Goal: Task Accomplishment & Management: Manage account settings

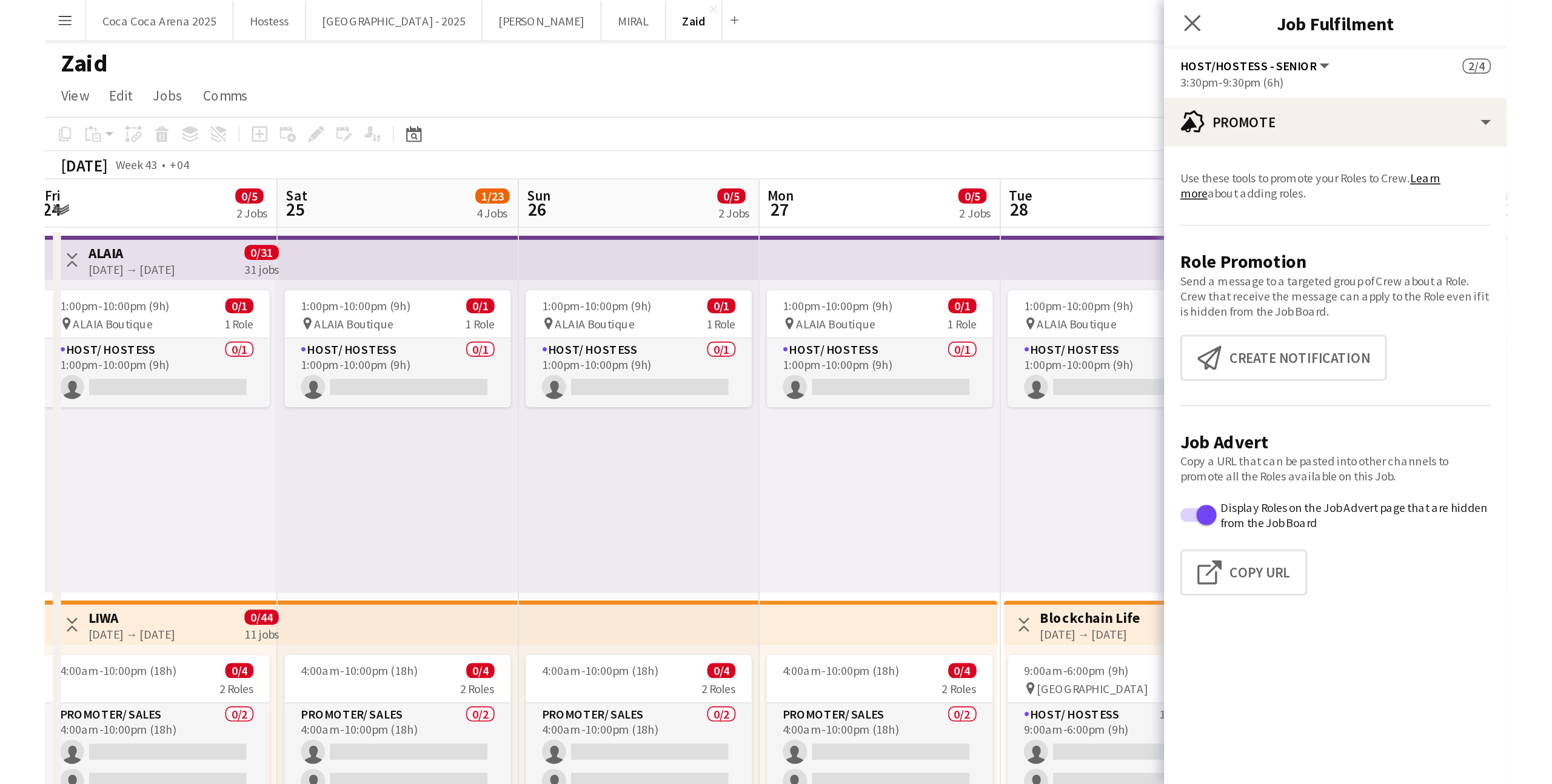
scroll to position [0, 440]
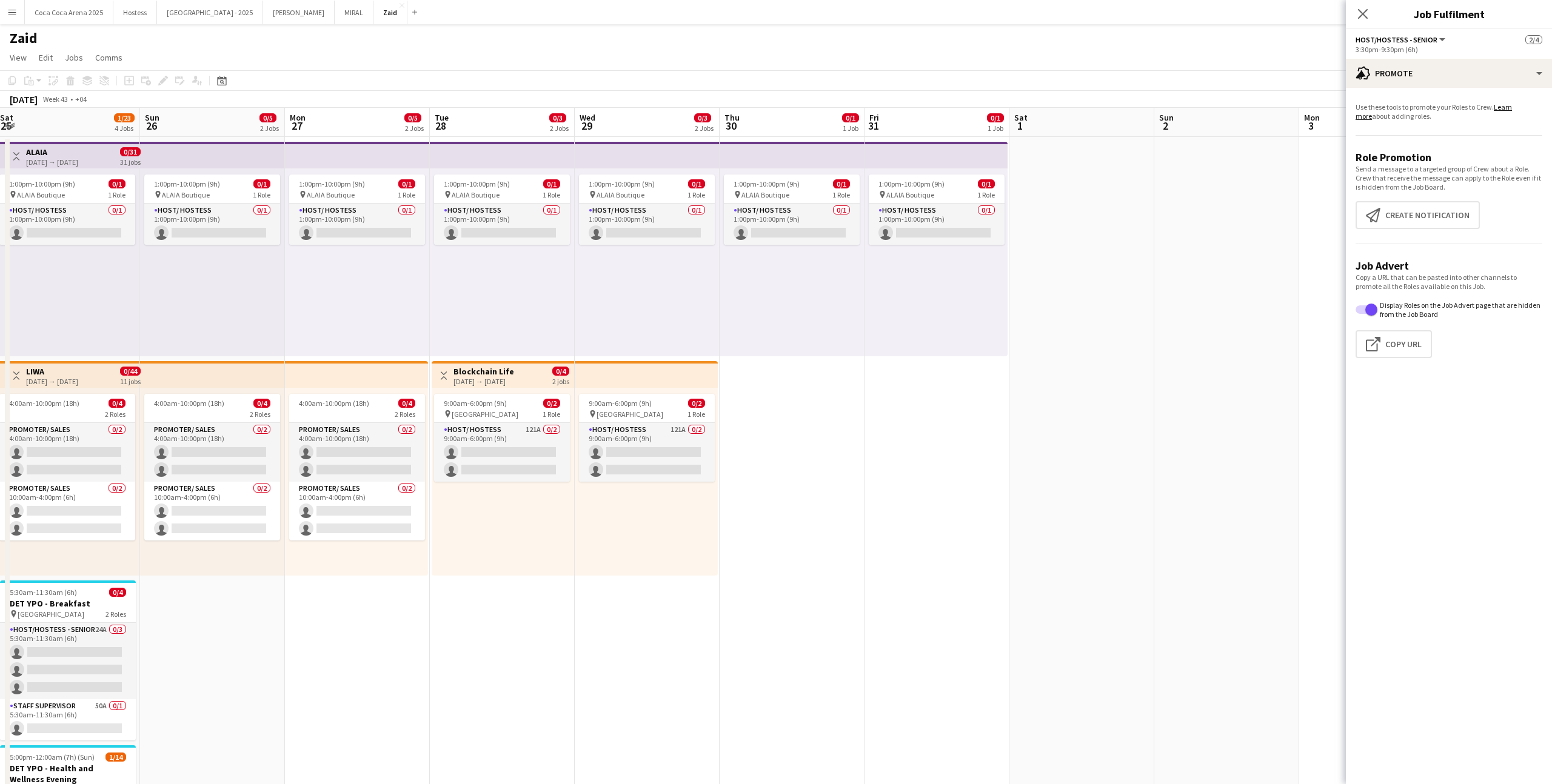
click at [801, 483] on app-date-cell "1:00pm-10:00pm (9h) 0/1 pin ALAIA Boutique 1 Role Host/ Hostess 0/1 1:00pm-10:0…" at bounding box center [792, 719] width 145 height 1165
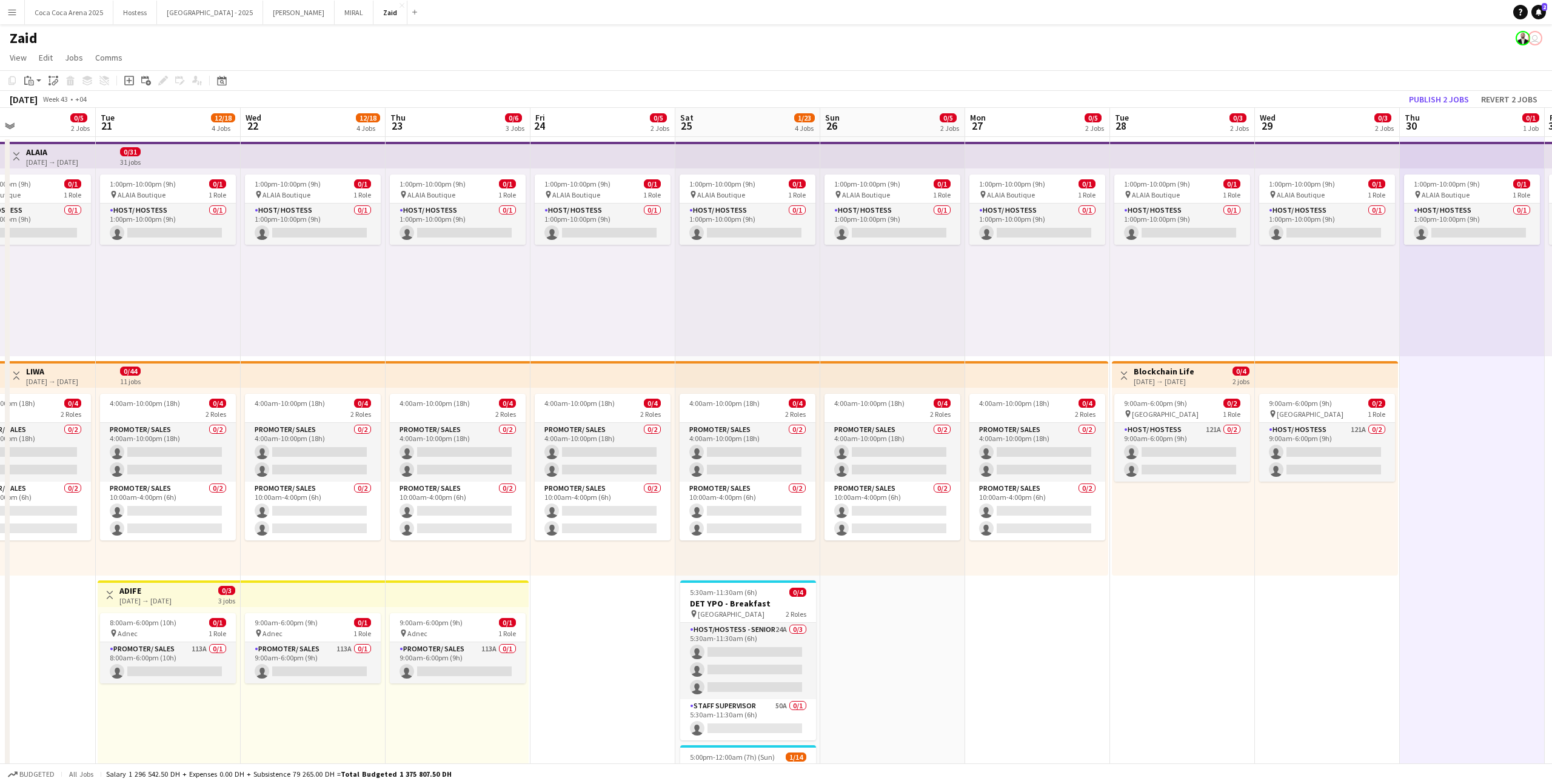
scroll to position [0, 355]
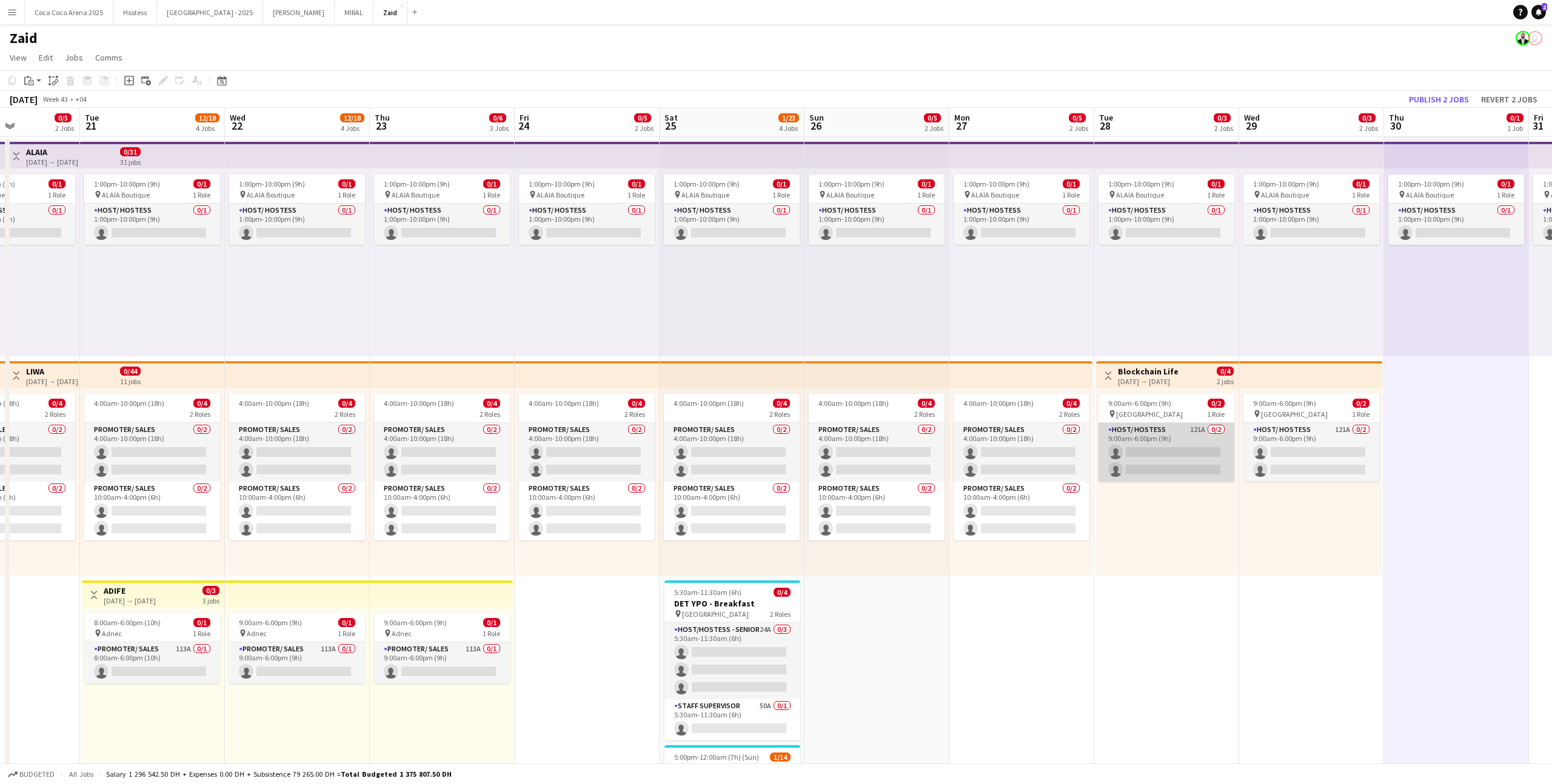
click at [890, 460] on app-card-role "Host/ Hostess 121A 0/2 9:00am-6:00pm (9h) single-neutral-actions single-neutral…" at bounding box center [1167, 452] width 136 height 59
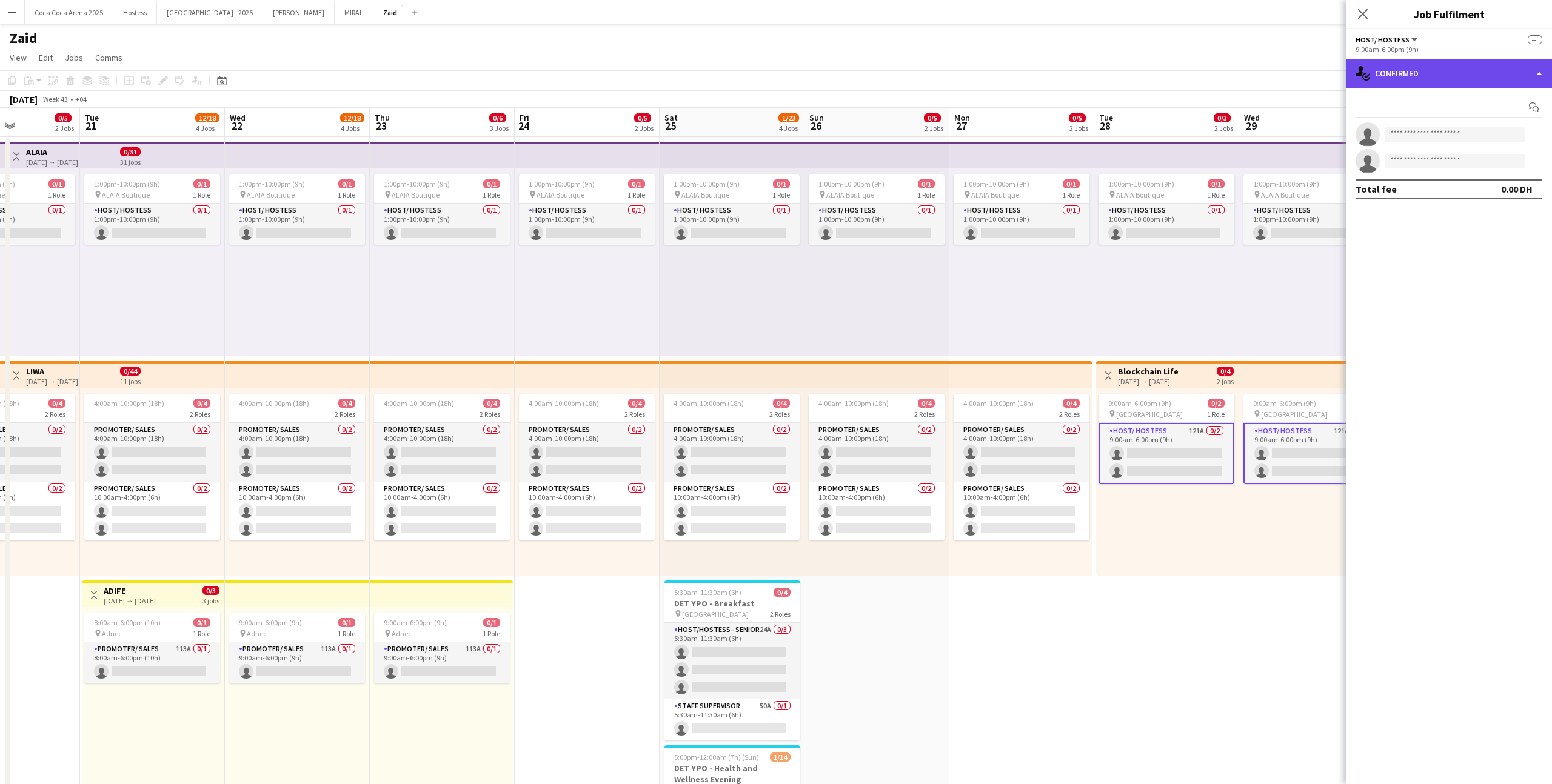
click at [890, 74] on div "single-neutral-actions-check-2 Confirmed" at bounding box center [1449, 73] width 206 height 29
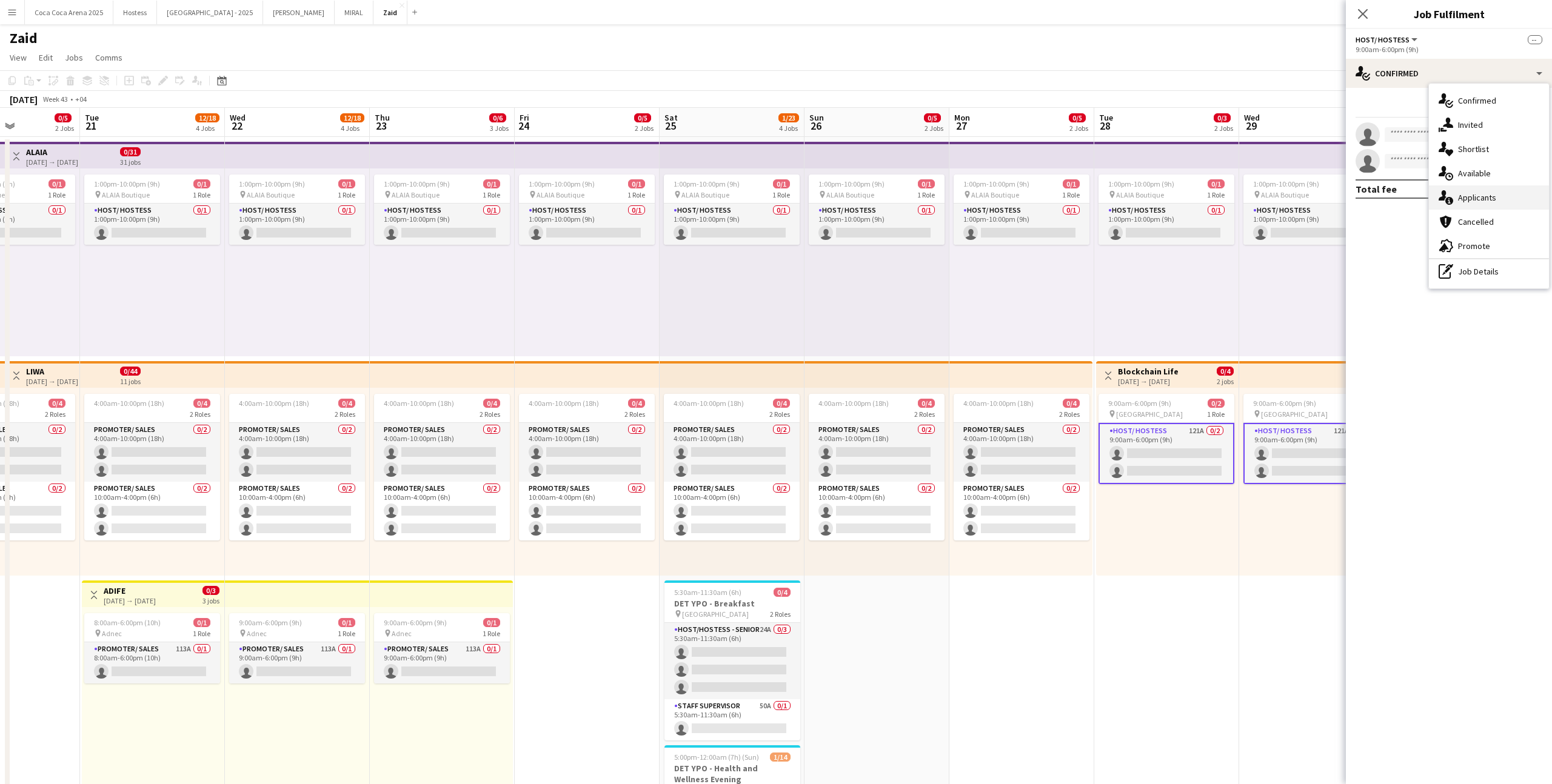
click at [890, 200] on div "single-neutral-actions-information Applicants" at bounding box center [1489, 197] width 120 height 24
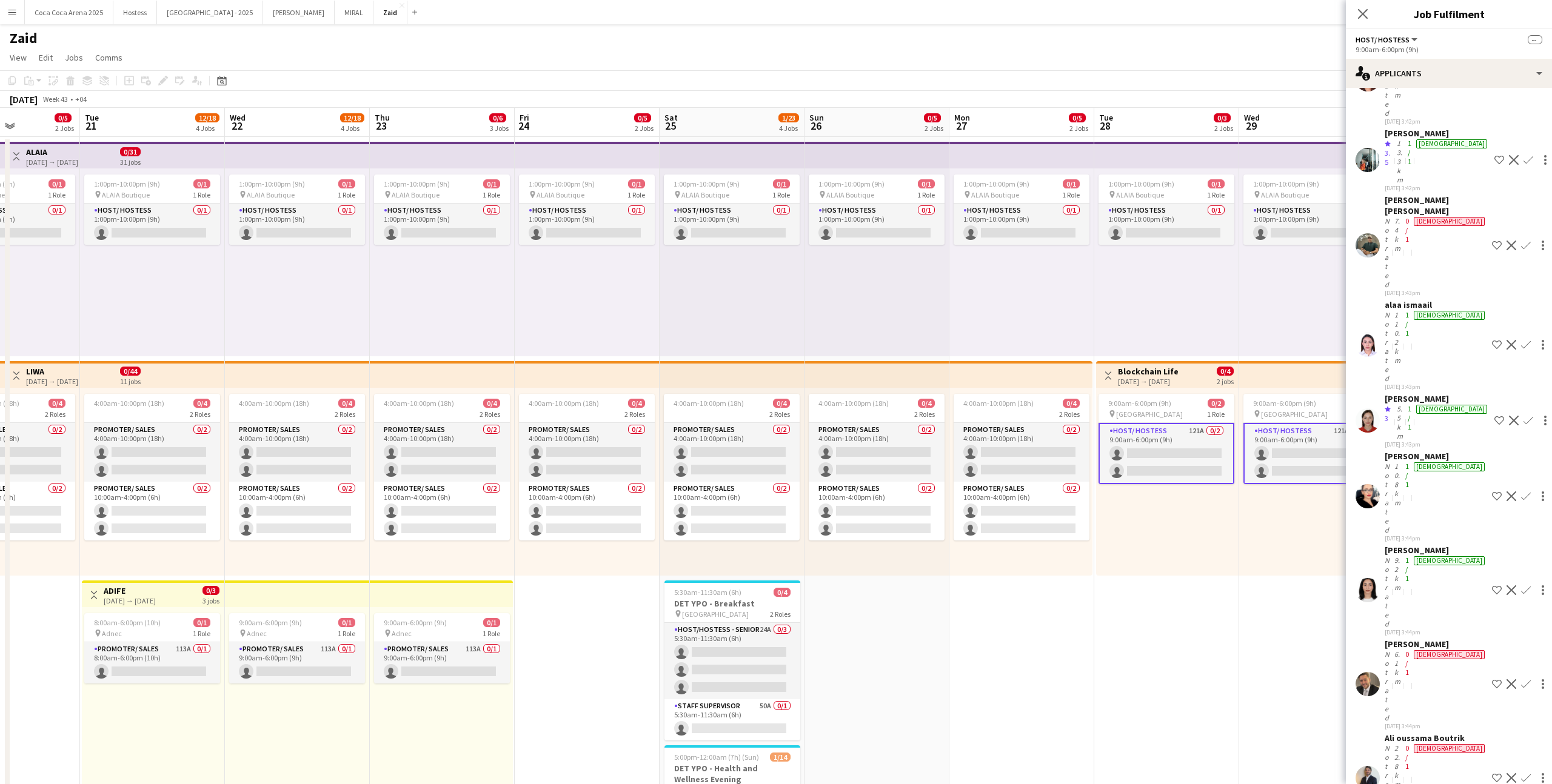
scroll to position [3788, 0]
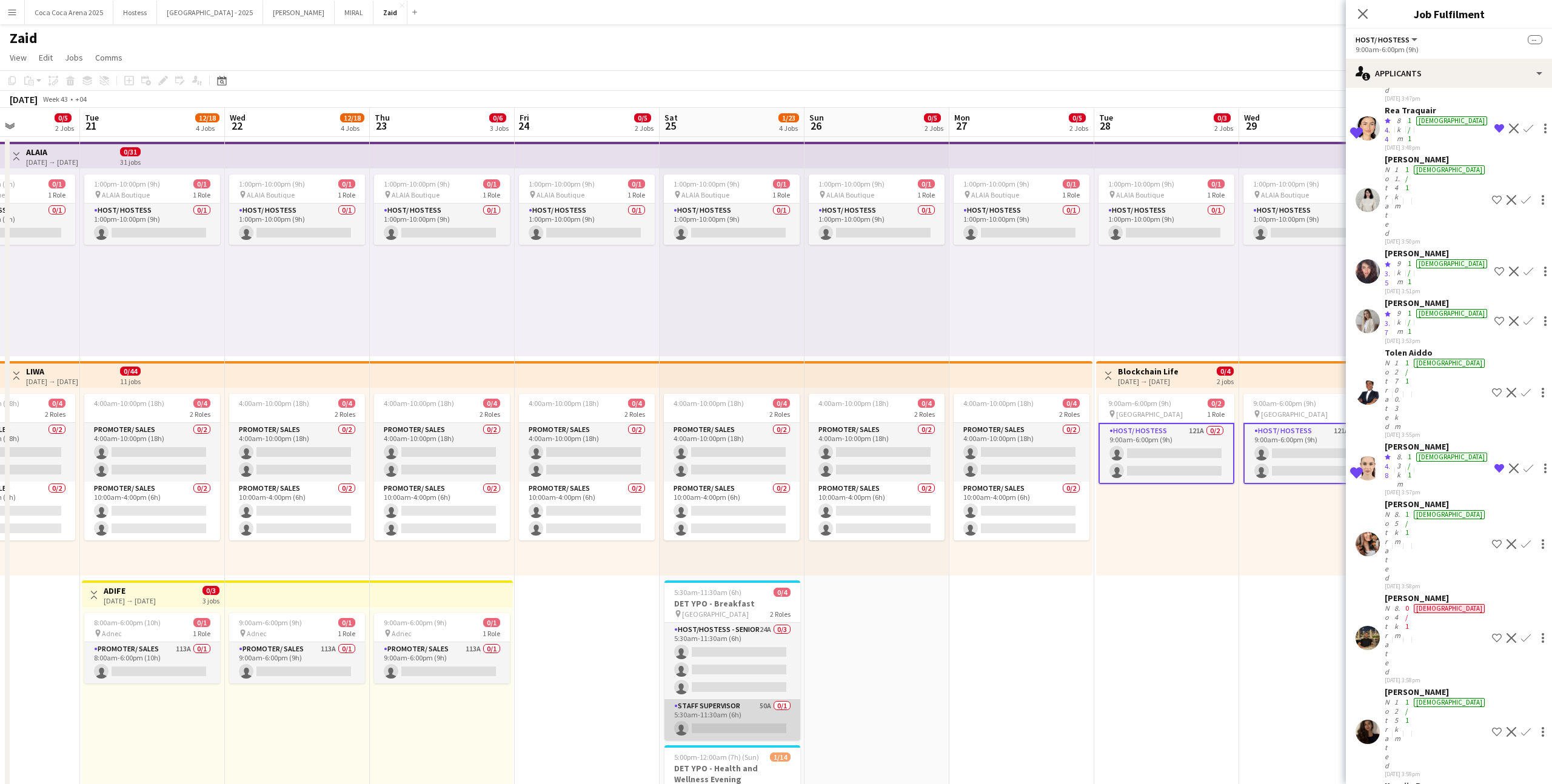
click at [740, 483] on app-card-role "Staff Supervisor 50A 0/1 5:30am-11:30am (6h) single-neutral-actions" at bounding box center [732, 720] width 136 height 41
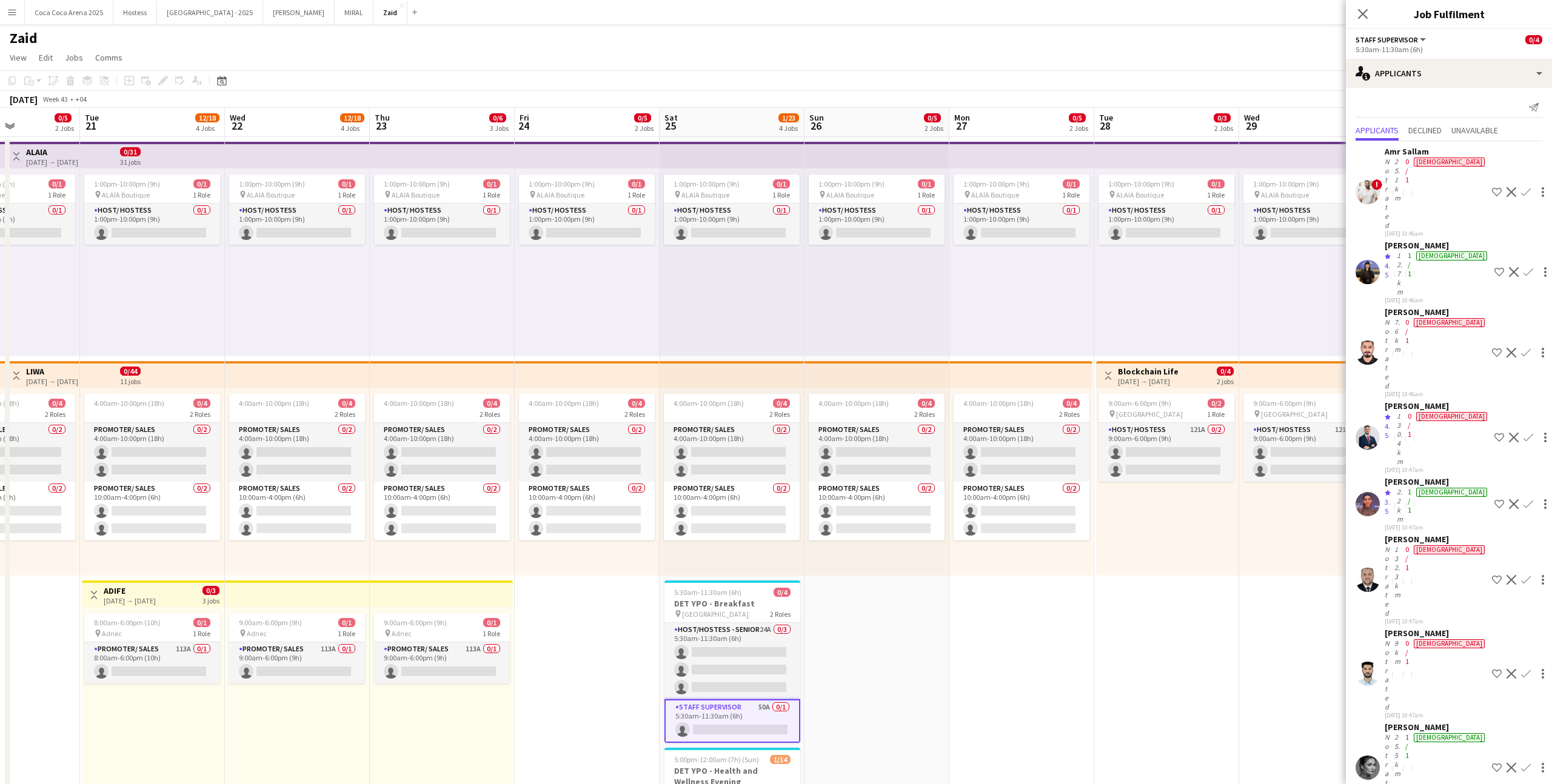
scroll to position [1191, 0]
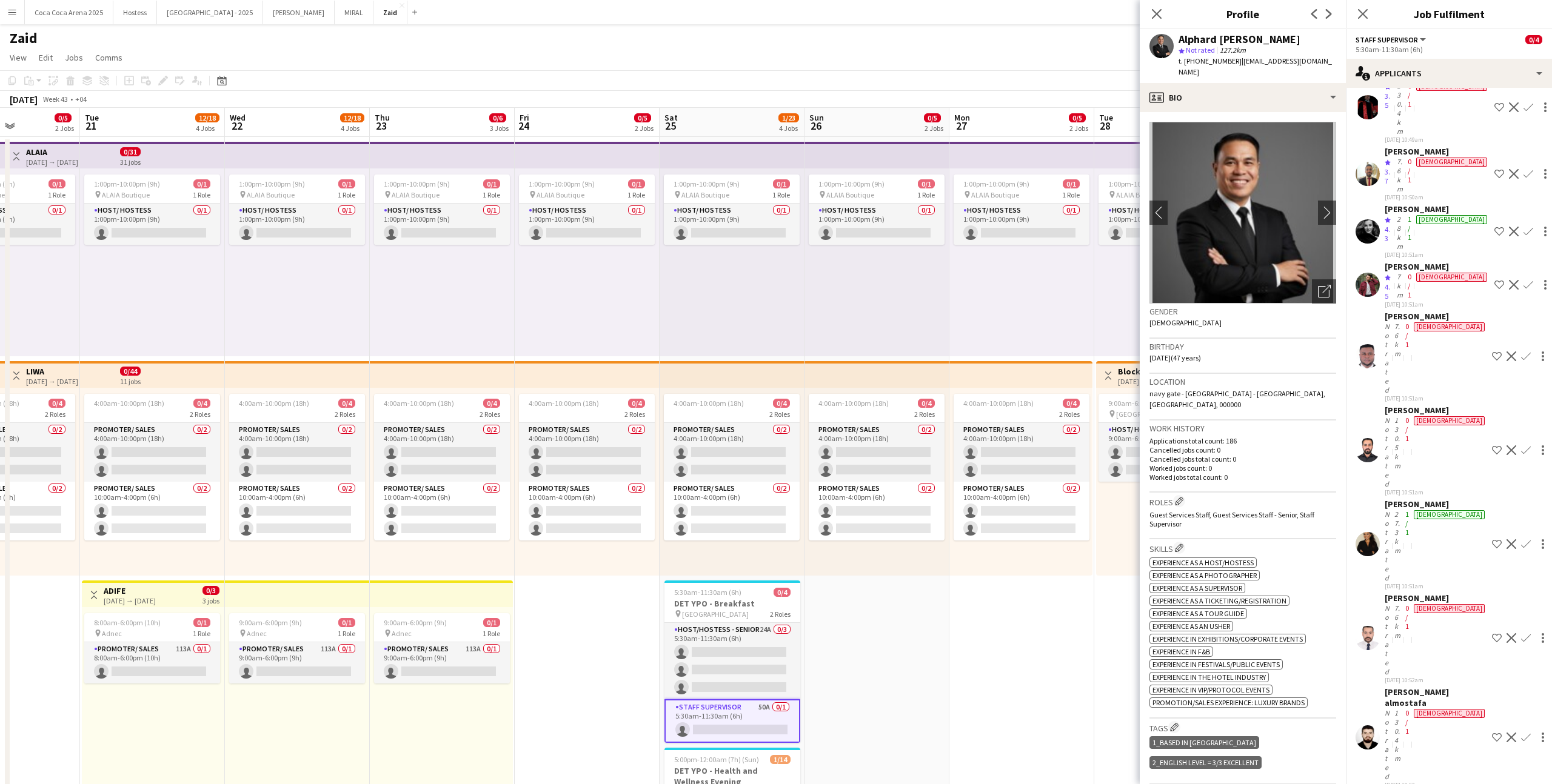
scroll to position [1022, 0]
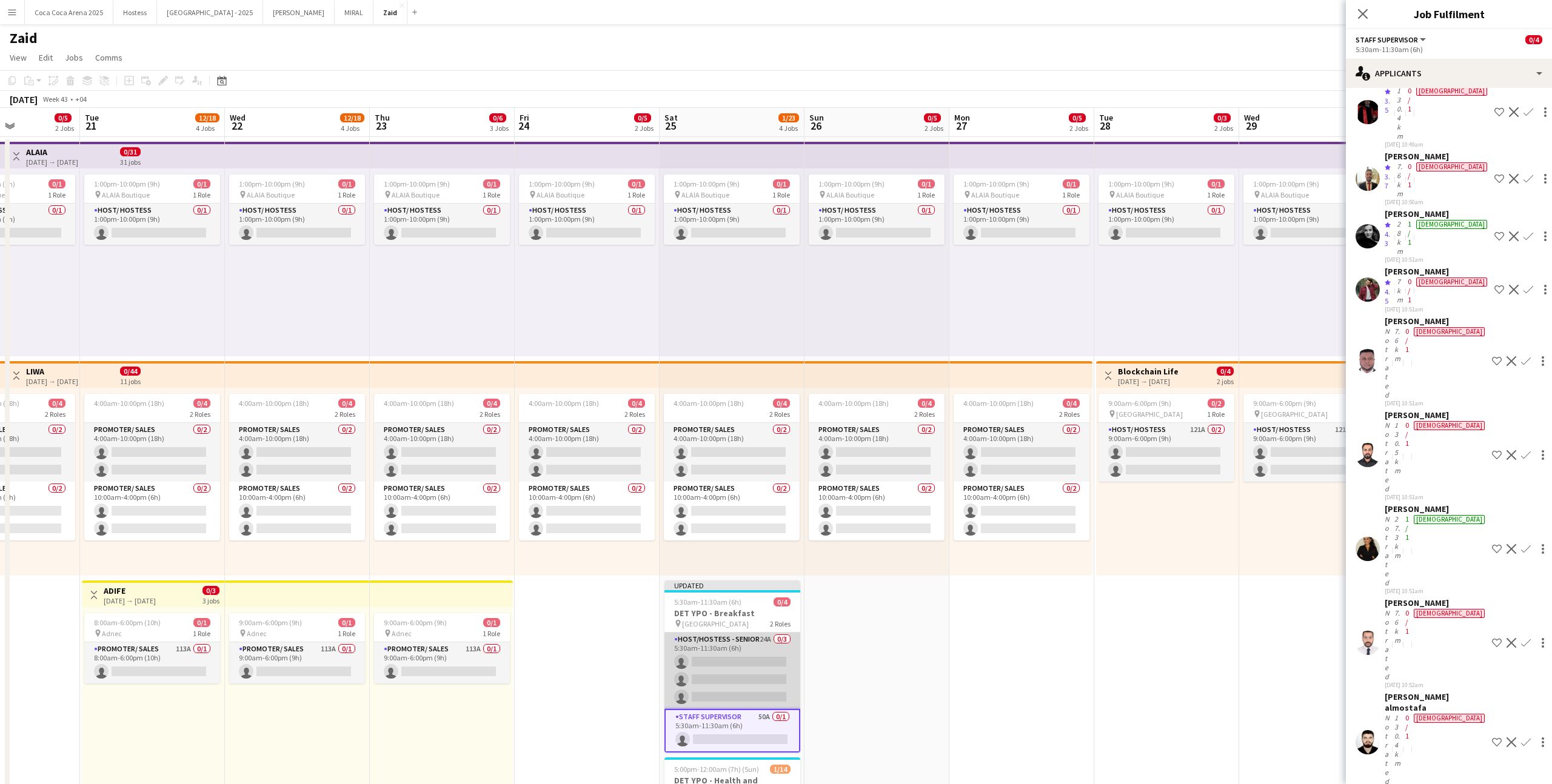
click at [748, 483] on app-card-role "Host/Hostess - Senior 24A 0/3 5:30am-11:30am (6h) single-neutral-actions single…" at bounding box center [732, 671] width 136 height 76
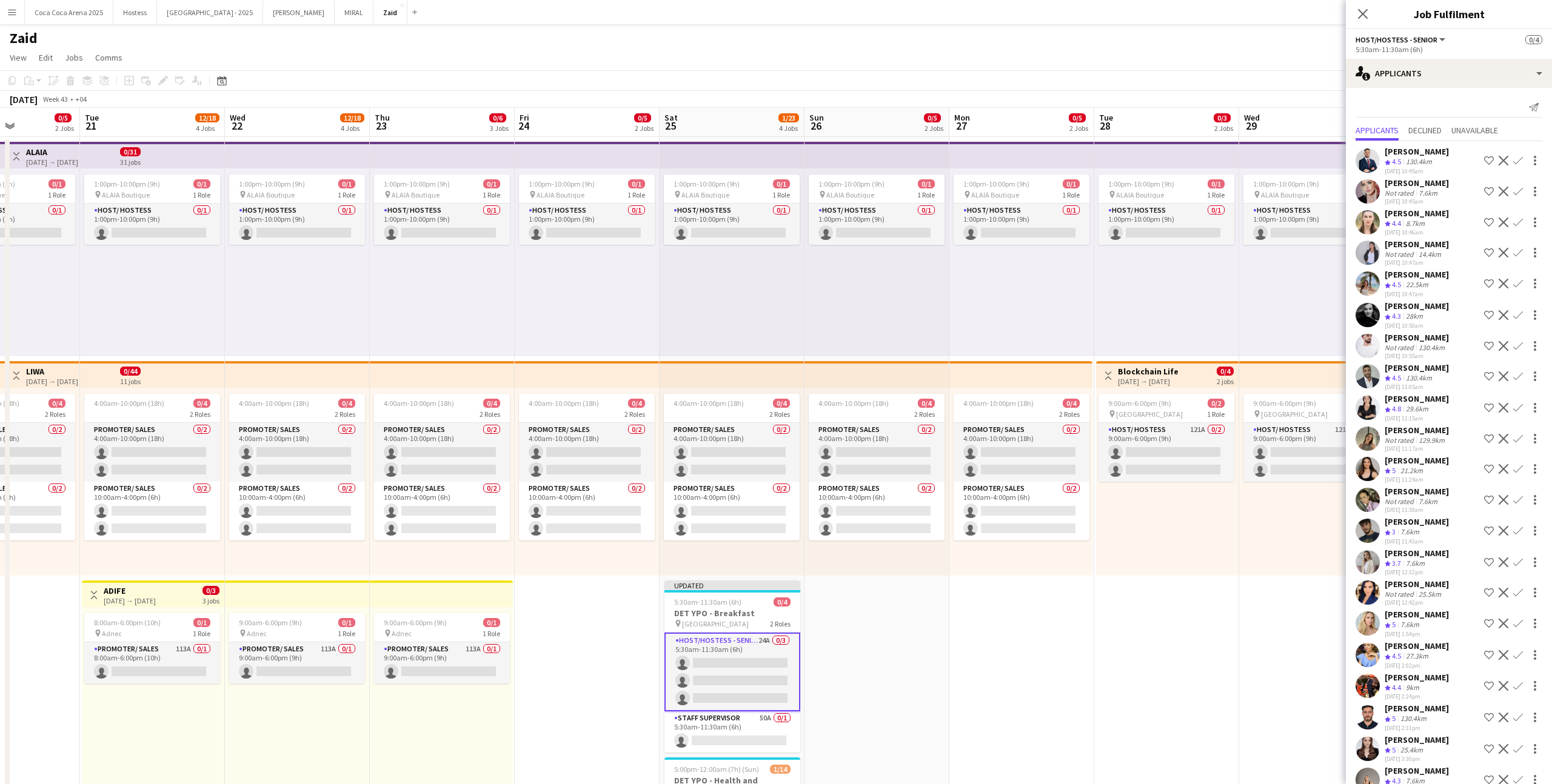
scroll to position [115, 0]
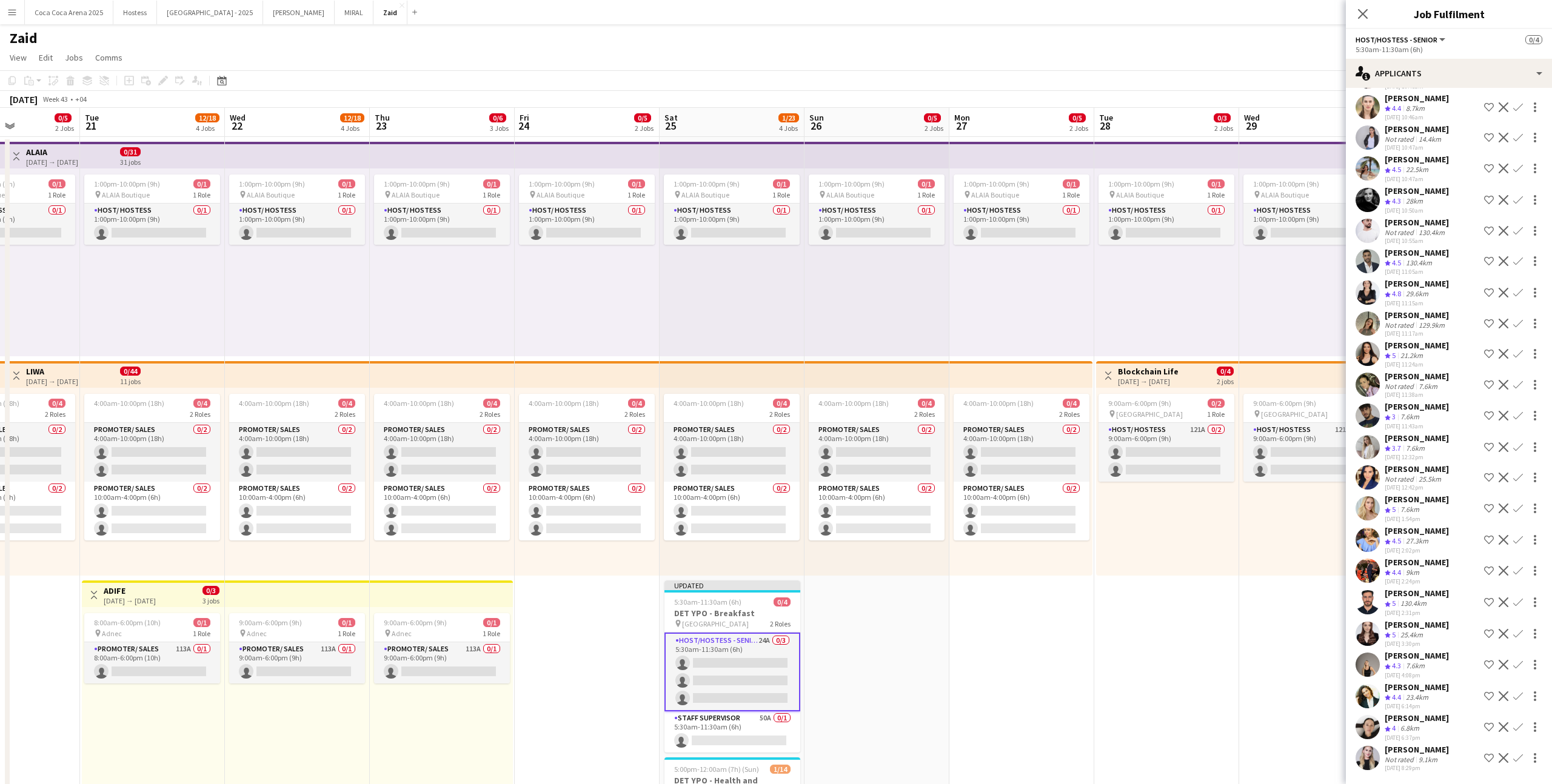
click at [890, 483] on div "[PERSON_NAME] Crew rating 4 6.8km [DATE] 6:37pm Shortlist crew Decline Confirm" at bounding box center [1449, 727] width 206 height 29
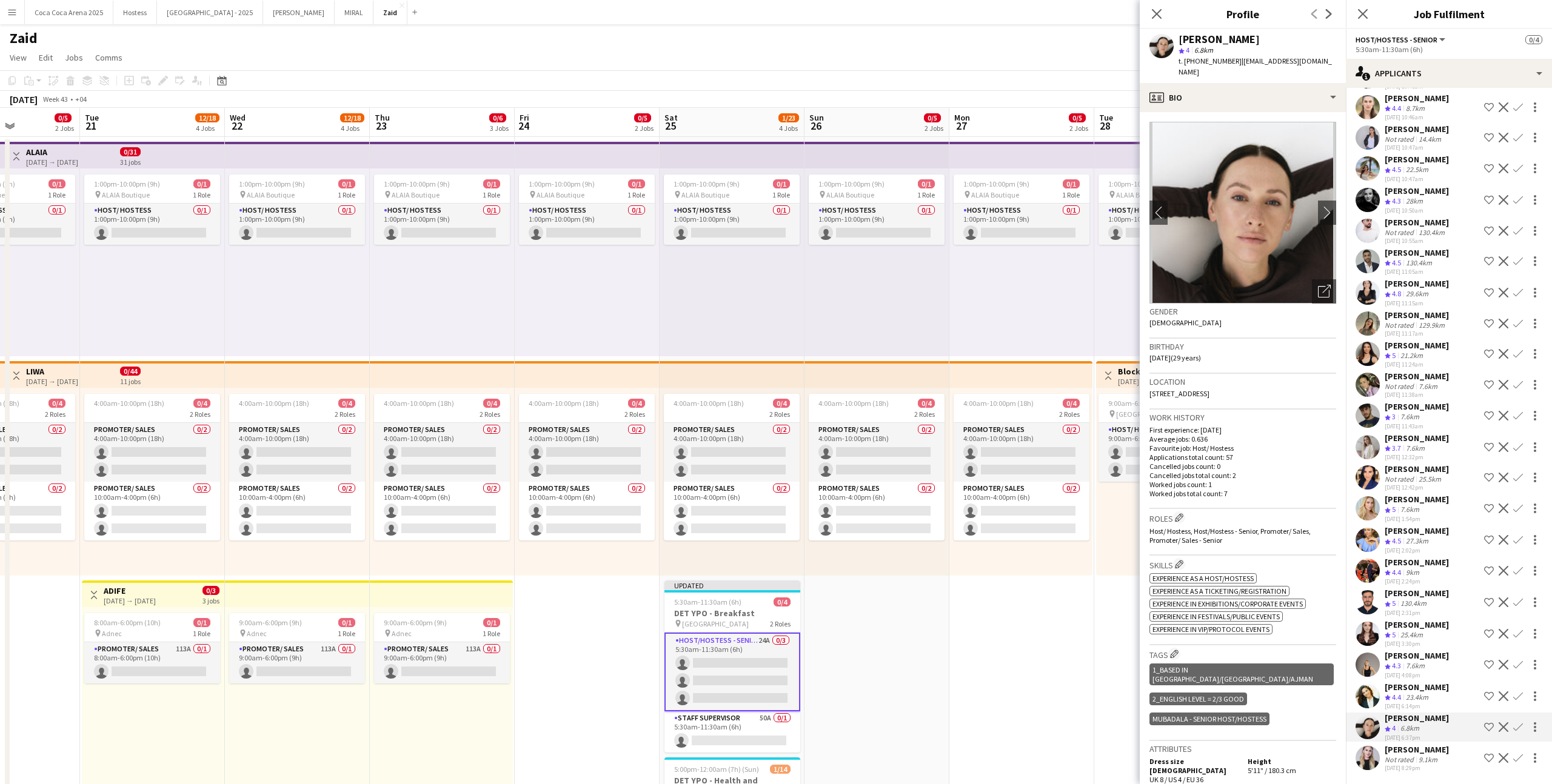
click at [890, 483] on app-icon "Shortlist crew" at bounding box center [1488, 727] width 10 height 10
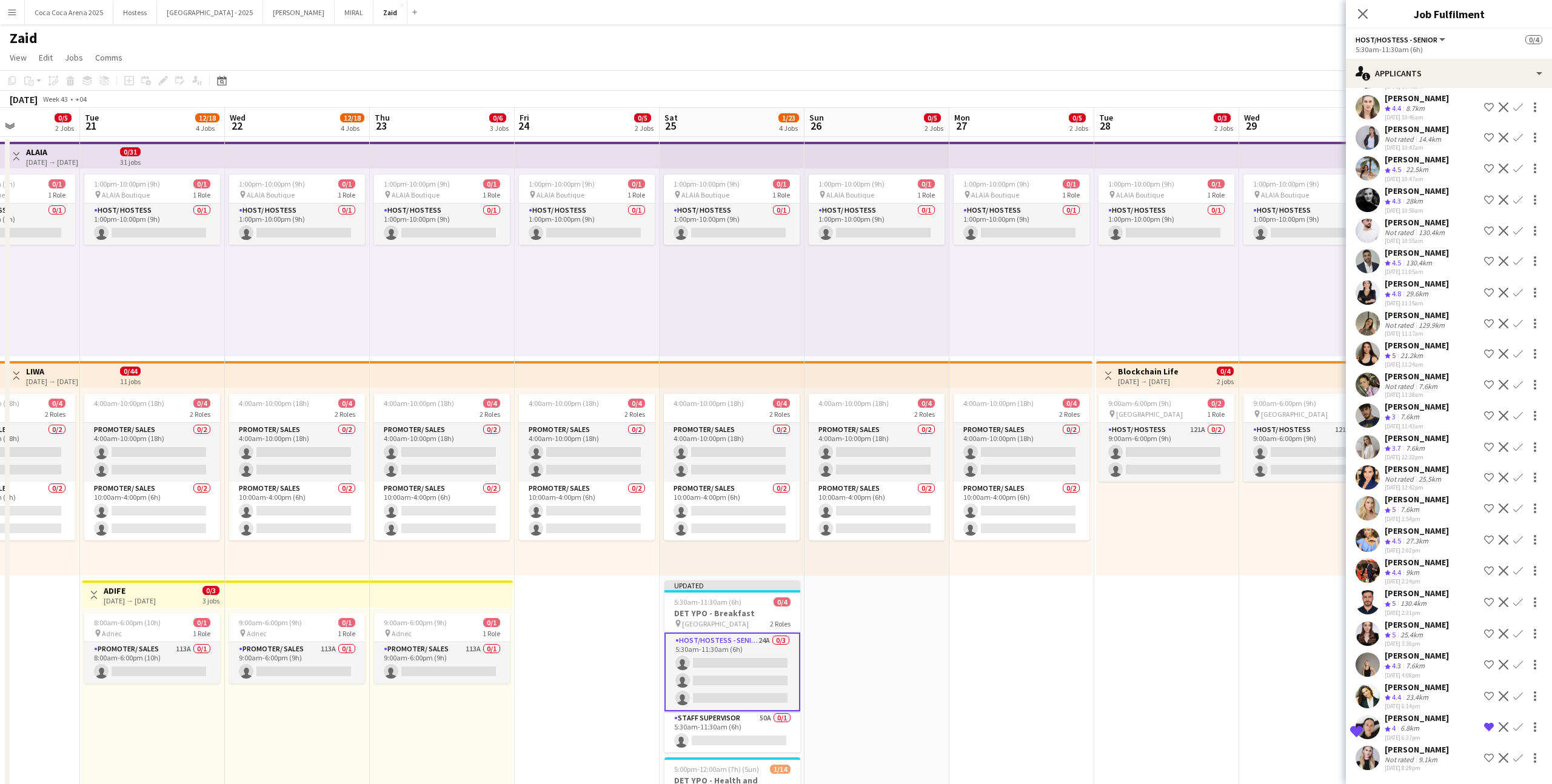
click at [890, 483] on app-icon "Shortlist crew" at bounding box center [1488, 696] width 10 height 10
click at [890, 483] on app-icon "Shortlist crew" at bounding box center [1488, 665] width 10 height 10
click at [890, 483] on app-icon "Shortlist crew" at bounding box center [1488, 539] width 10 height 10
click at [890, 483] on button "Shortlist crew" at bounding box center [1489, 509] width 14 height 14
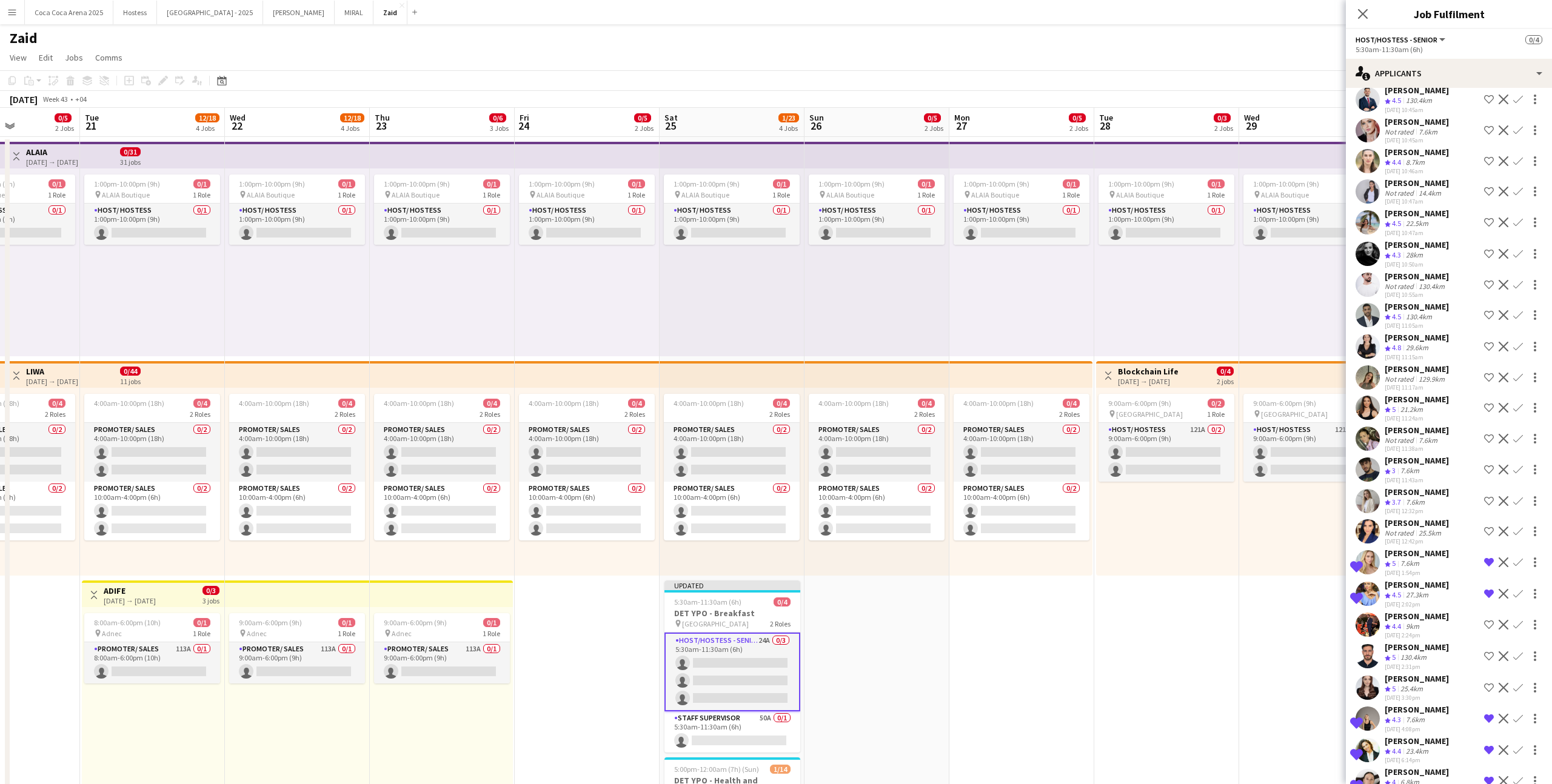
scroll to position [57, 0]
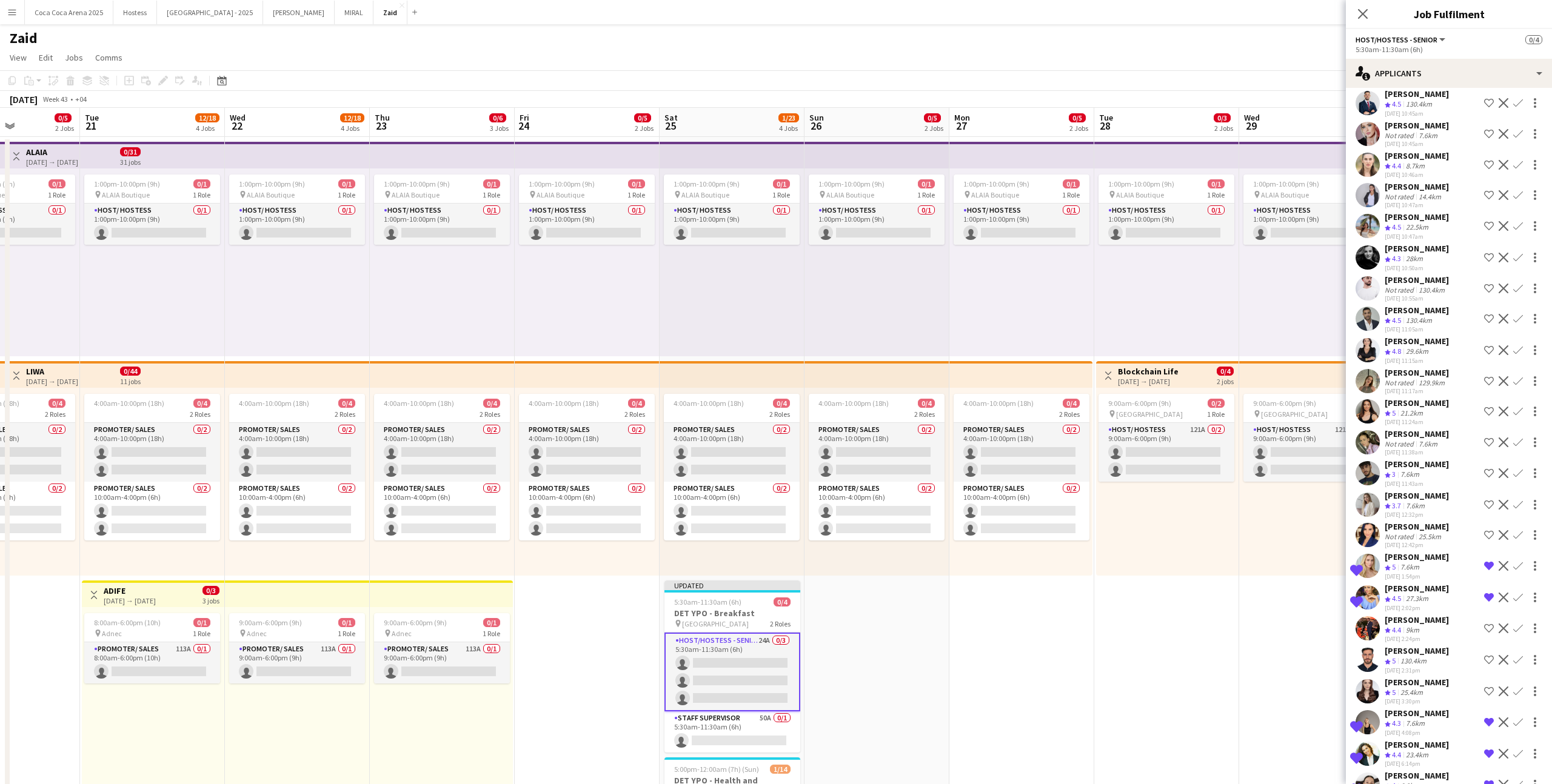
click at [890, 483] on button "Shortlist crew" at bounding box center [1489, 629] width 14 height 14
click at [890, 483] on app-icon "Shortlist crew" at bounding box center [1488, 660] width 10 height 10
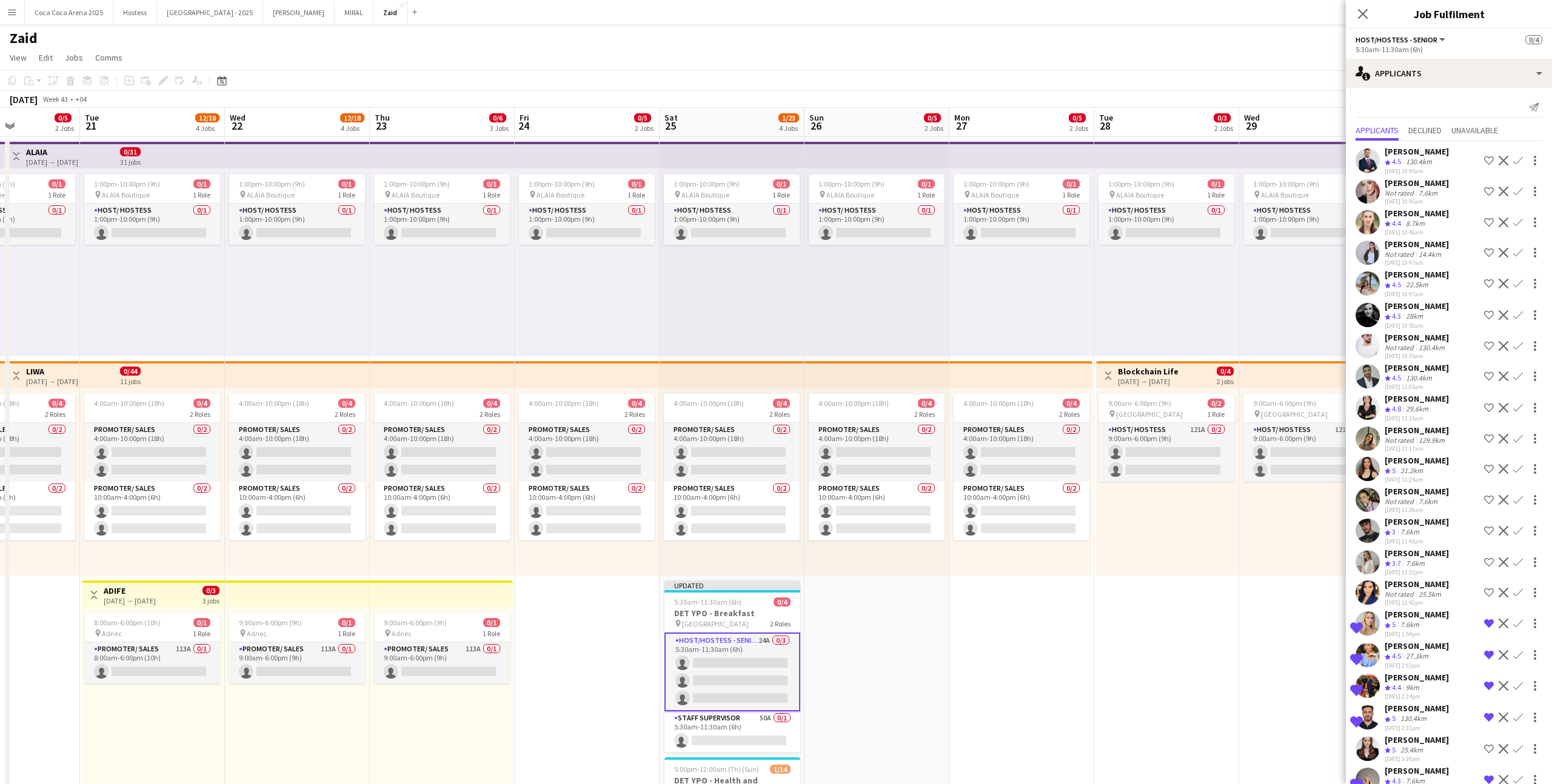
click at [890, 381] on button "Decline" at bounding box center [1503, 376] width 14 height 14
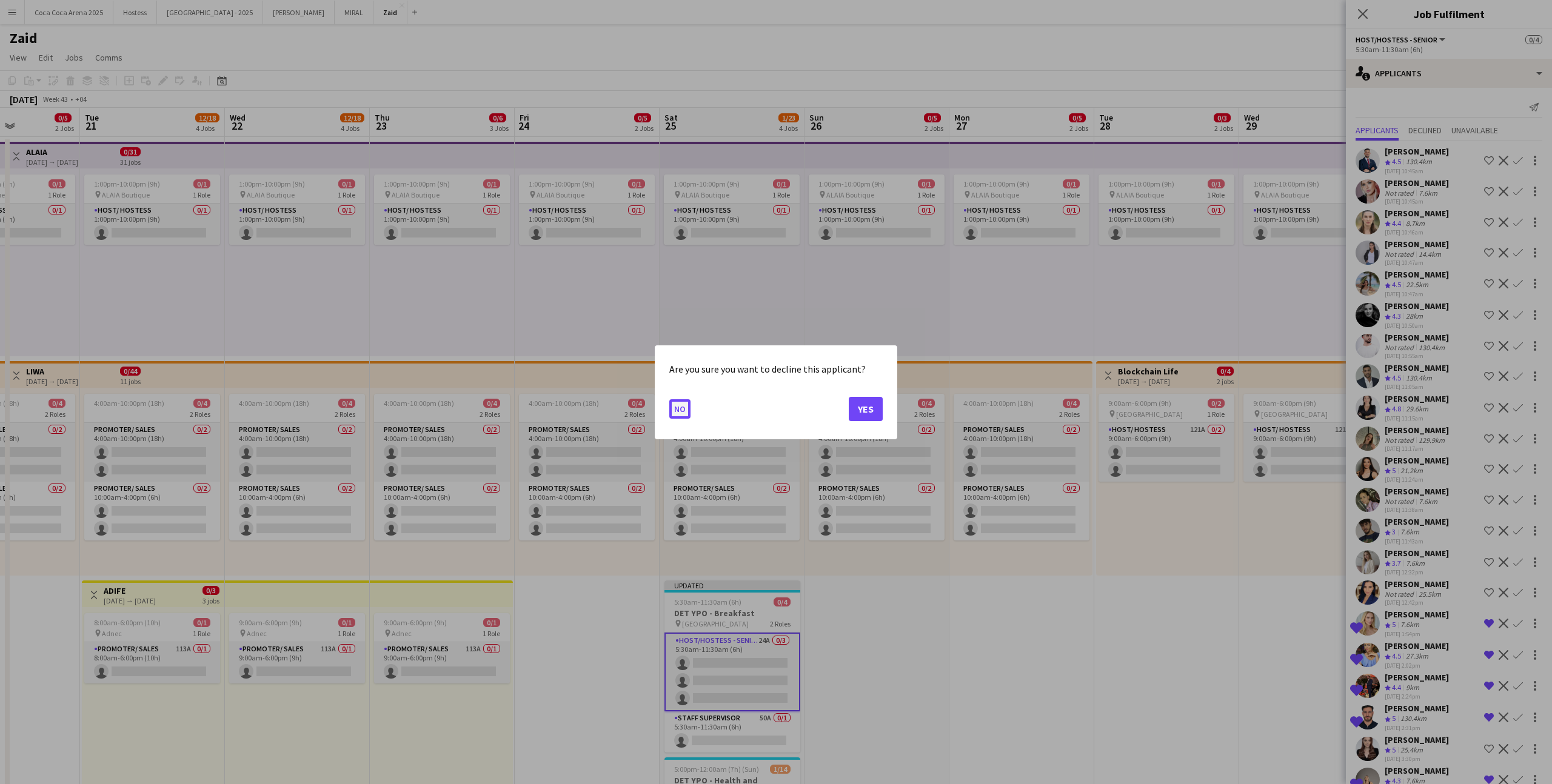
click at [676, 408] on button "No" at bounding box center [680, 409] width 21 height 19
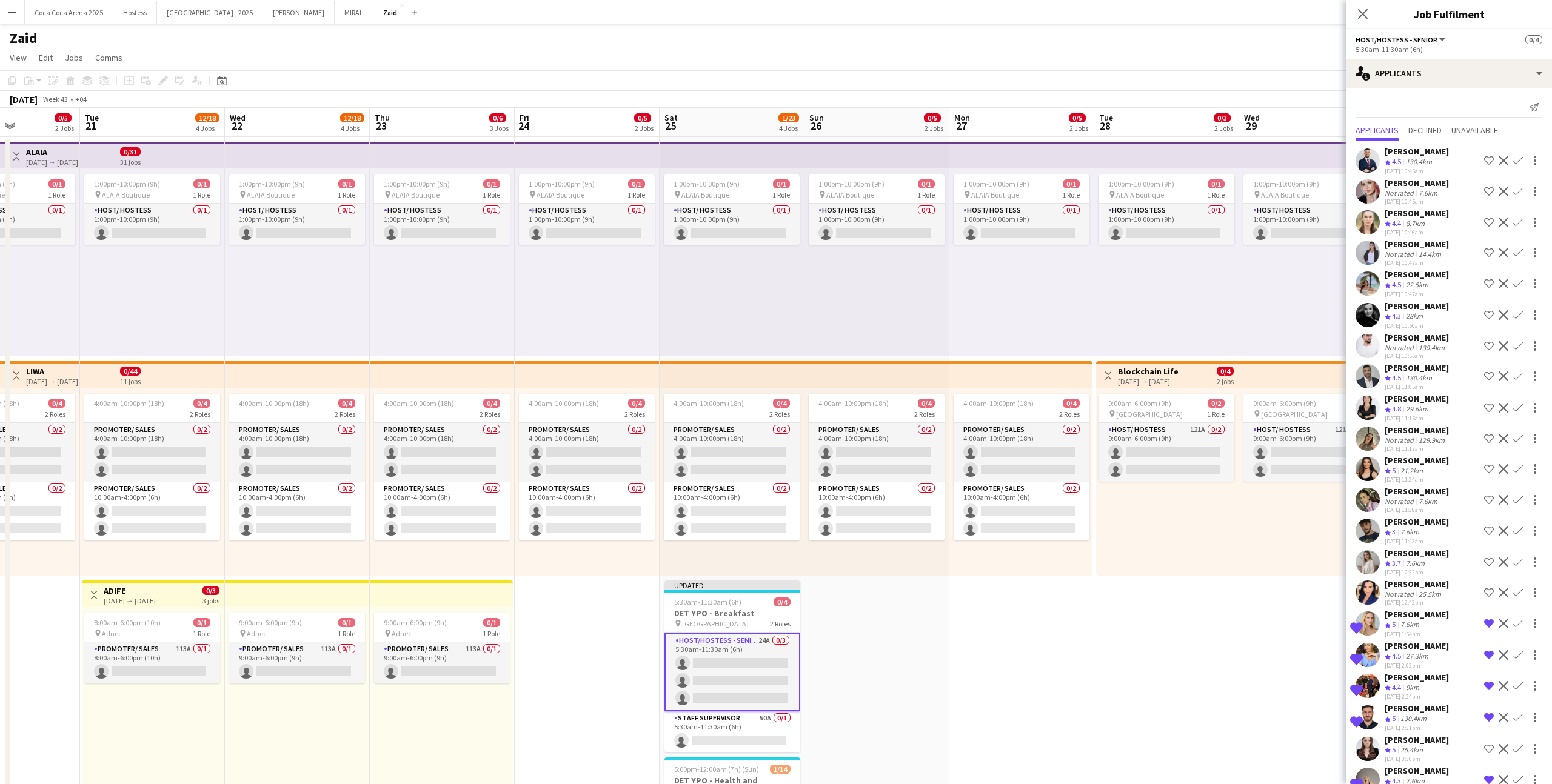
click at [890, 376] on app-icon "Shortlist crew" at bounding box center [1488, 376] width 10 height 10
click at [890, 163] on button "Shortlist crew" at bounding box center [1489, 161] width 14 height 14
click at [890, 219] on app-icon "Shortlist crew" at bounding box center [1488, 222] width 10 height 10
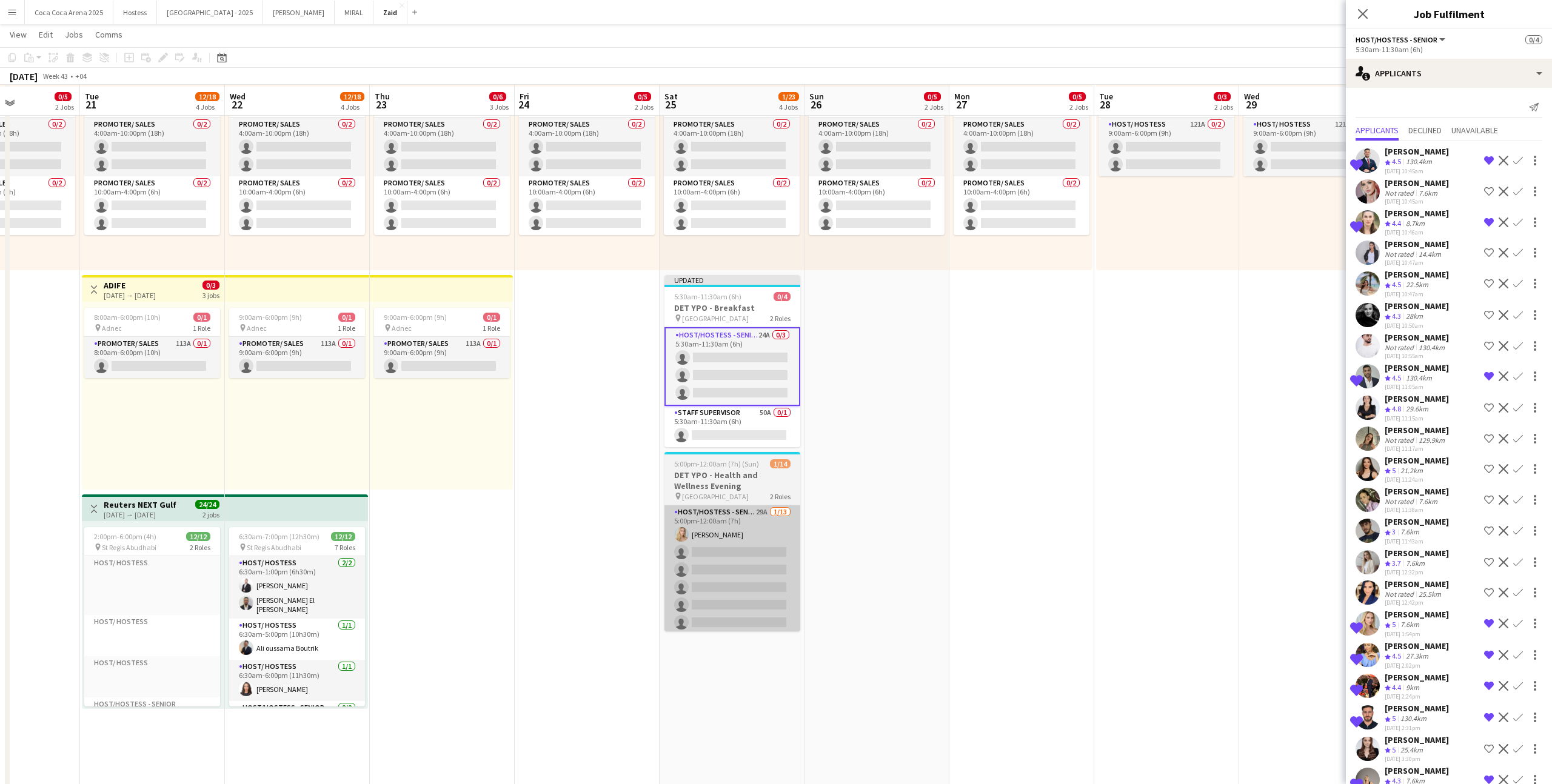
scroll to position [306, 0]
click at [751, 483] on app-card-role "Host/Hostess - Senior 29A [DATE] 5:00pm-12:00am (7h) [PERSON_NAME] single-neutr…" at bounding box center [732, 629] width 136 height 253
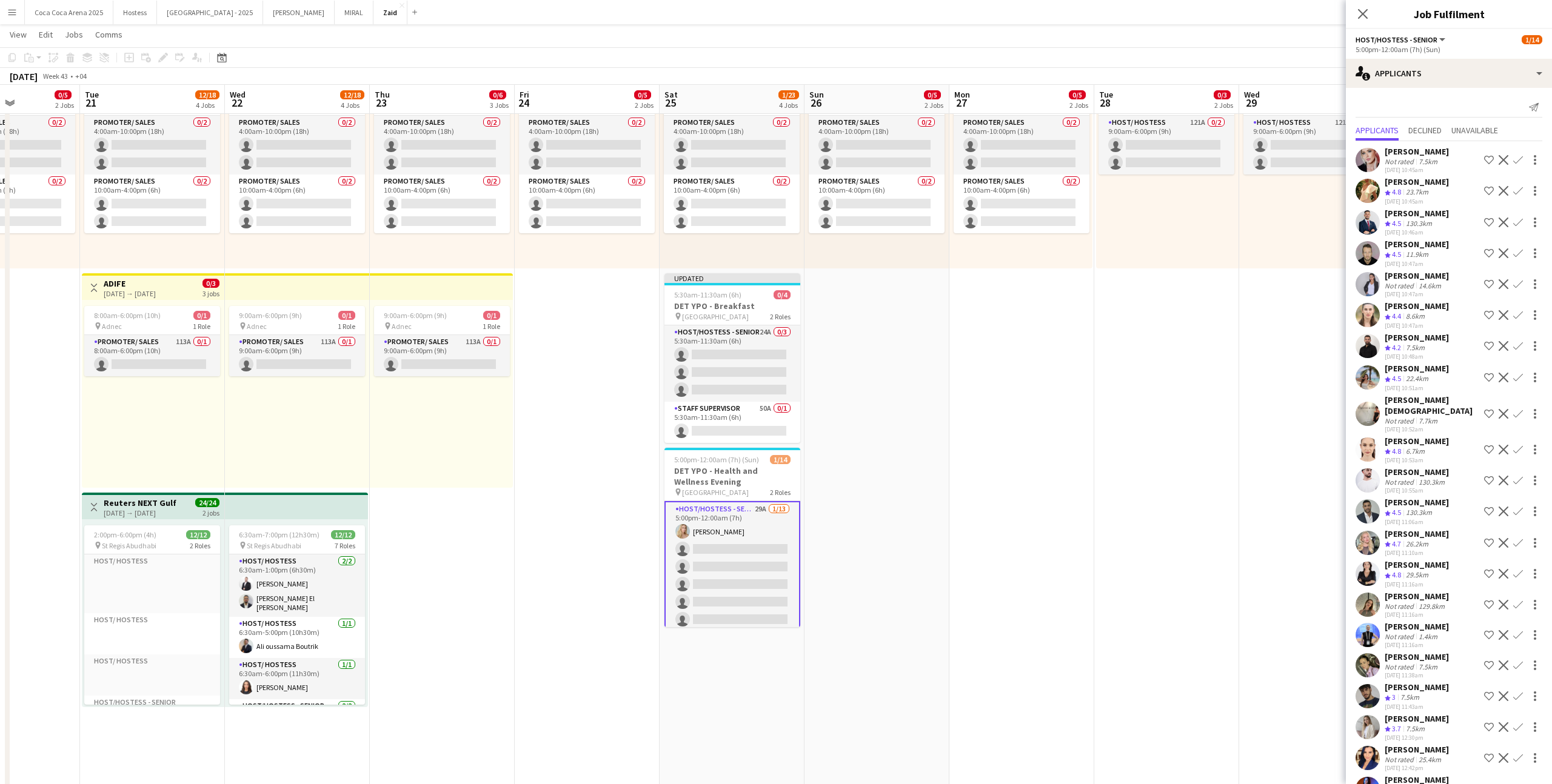
scroll to position [268, 0]
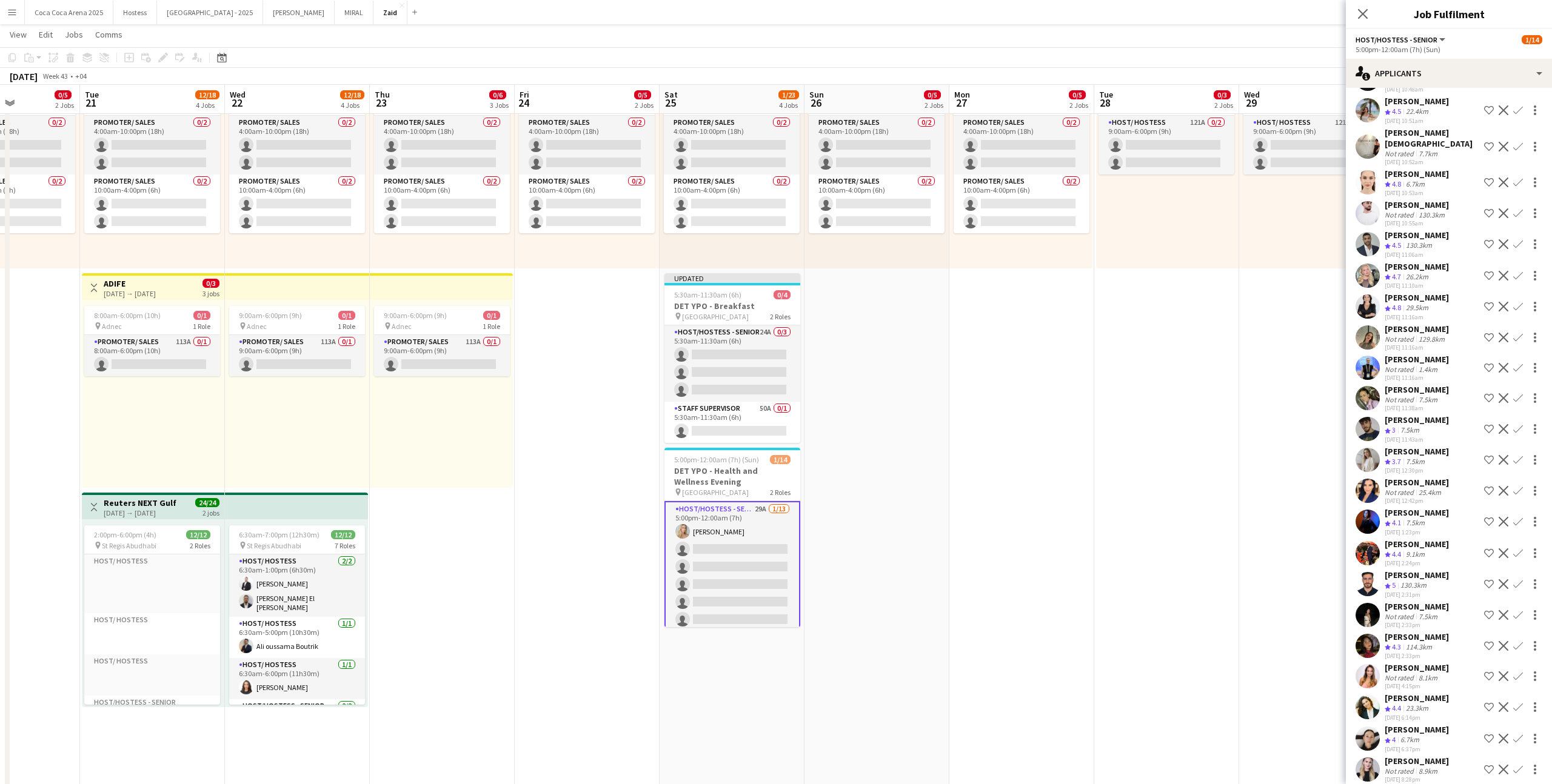
click at [890, 483] on div "[PERSON_NAME] Not rated 7.5km [DATE] 2:33pm Shortlist crew Decline Confirm" at bounding box center [1449, 615] width 206 height 28
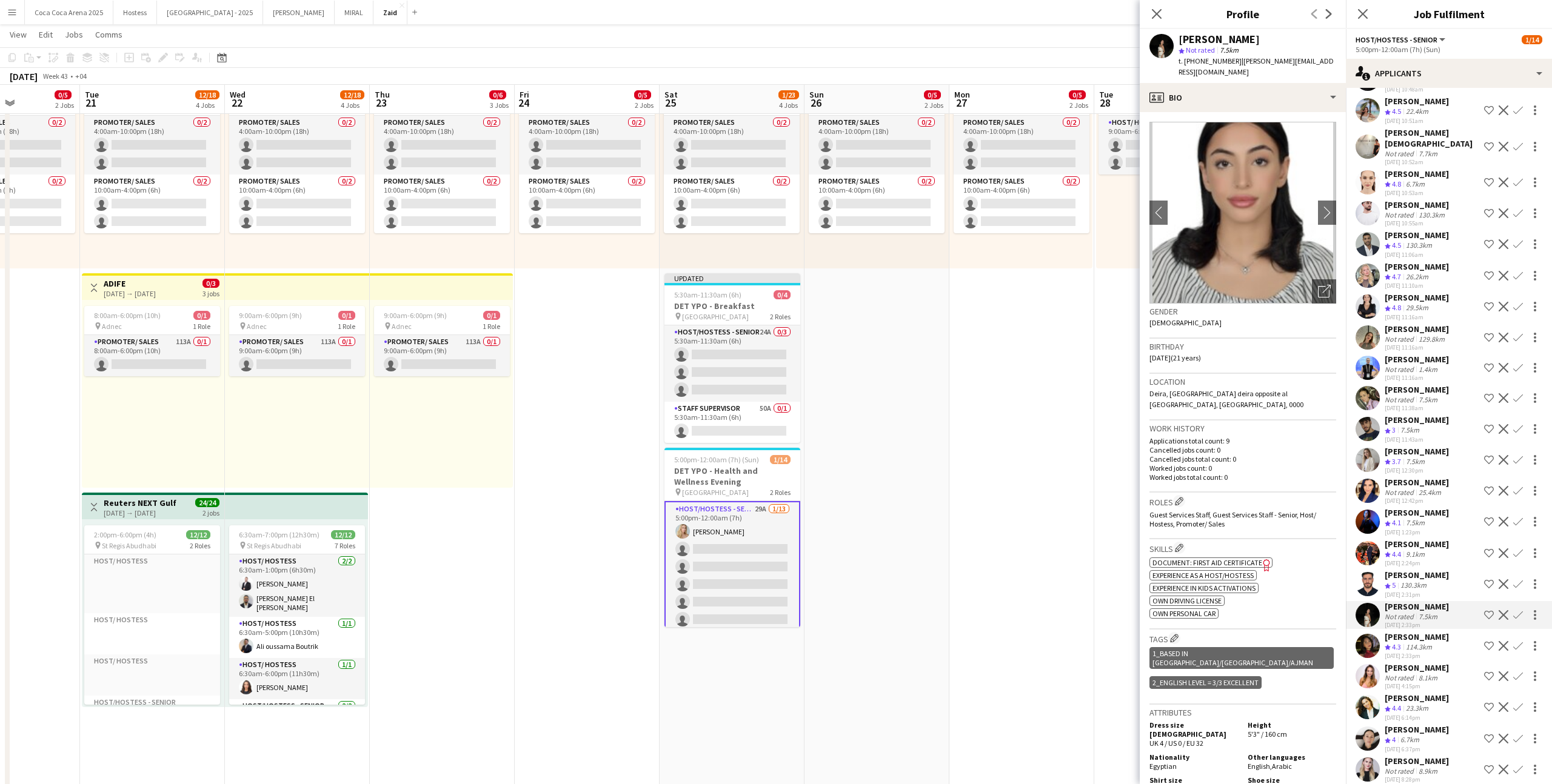
click at [890, 483] on app-icon "Shortlist crew" at bounding box center [1488, 645] width 10 height 10
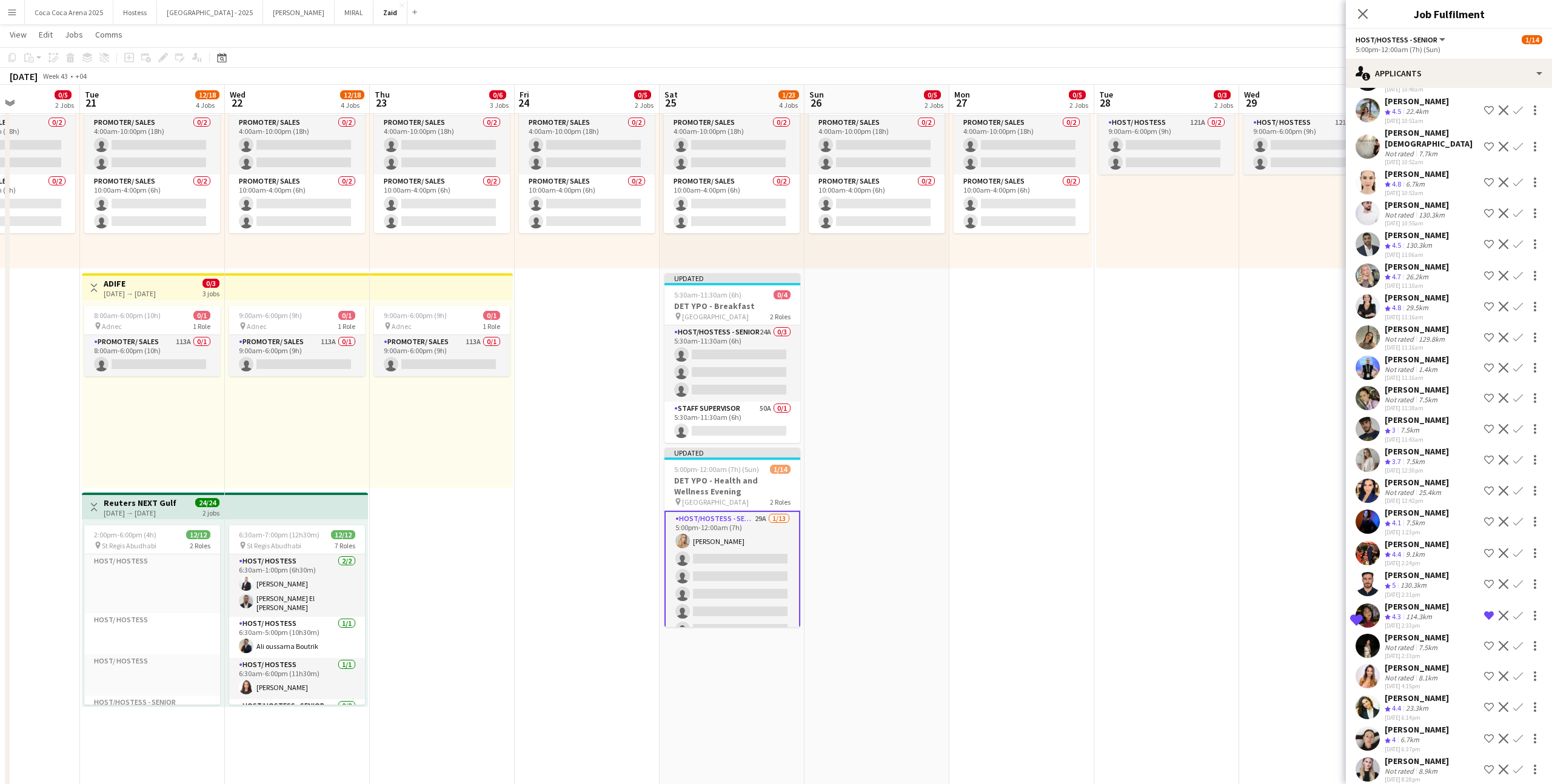
click at [890, 483] on div "[PERSON_NAME] Not rated 8.1km [DATE] 4:15pm Shortlist crew Decline Confirm" at bounding box center [1449, 676] width 206 height 28
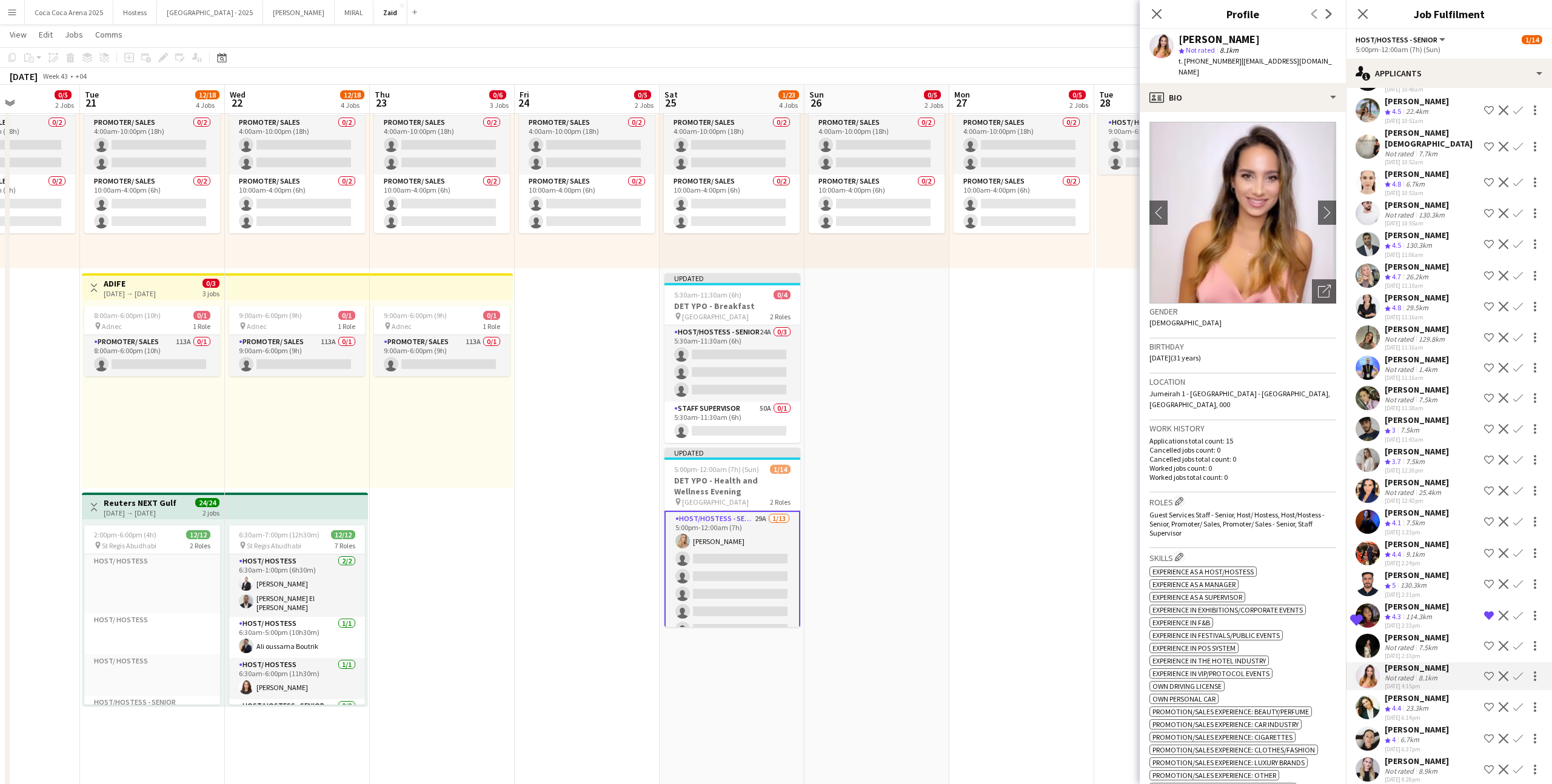
click at [890, 483] on app-icon "Shortlist crew" at bounding box center [1488, 676] width 10 height 10
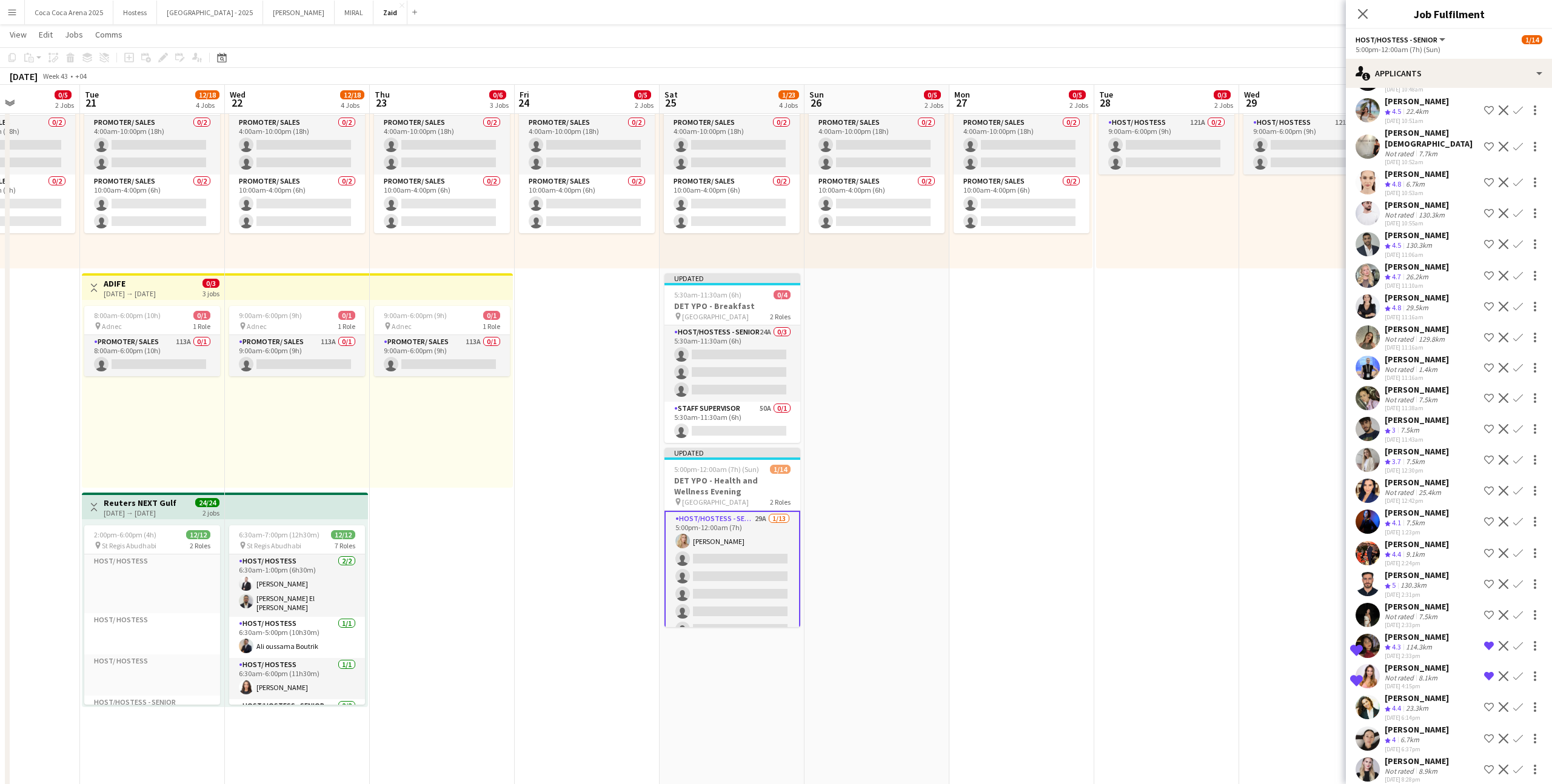
click at [890, 483] on app-icon "Shortlist crew" at bounding box center [1488, 707] width 10 height 10
click at [890, 483] on app-icon "Shortlist crew" at bounding box center [1488, 738] width 10 height 10
click at [890, 483] on app-icon "Shortlist crew" at bounding box center [1488, 522] width 10 height 10
click at [890, 483] on div "[PERSON_NAME] Crew rating 4.4 9.1km [DATE] 2:24pm Shortlist crew Decline Confirm" at bounding box center [1449, 553] width 206 height 29
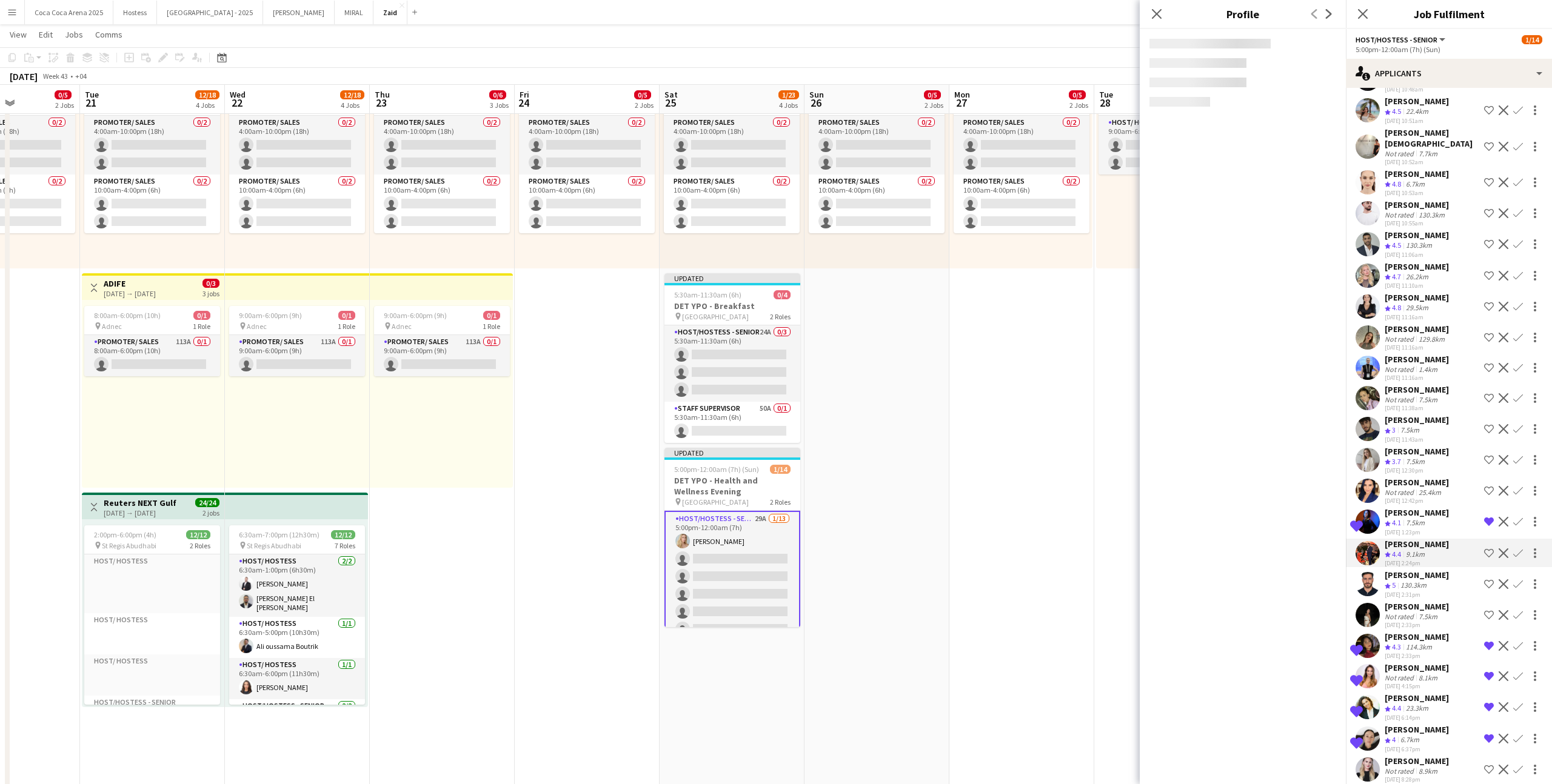
click at [890, 483] on button "Shortlist crew" at bounding box center [1489, 553] width 14 height 14
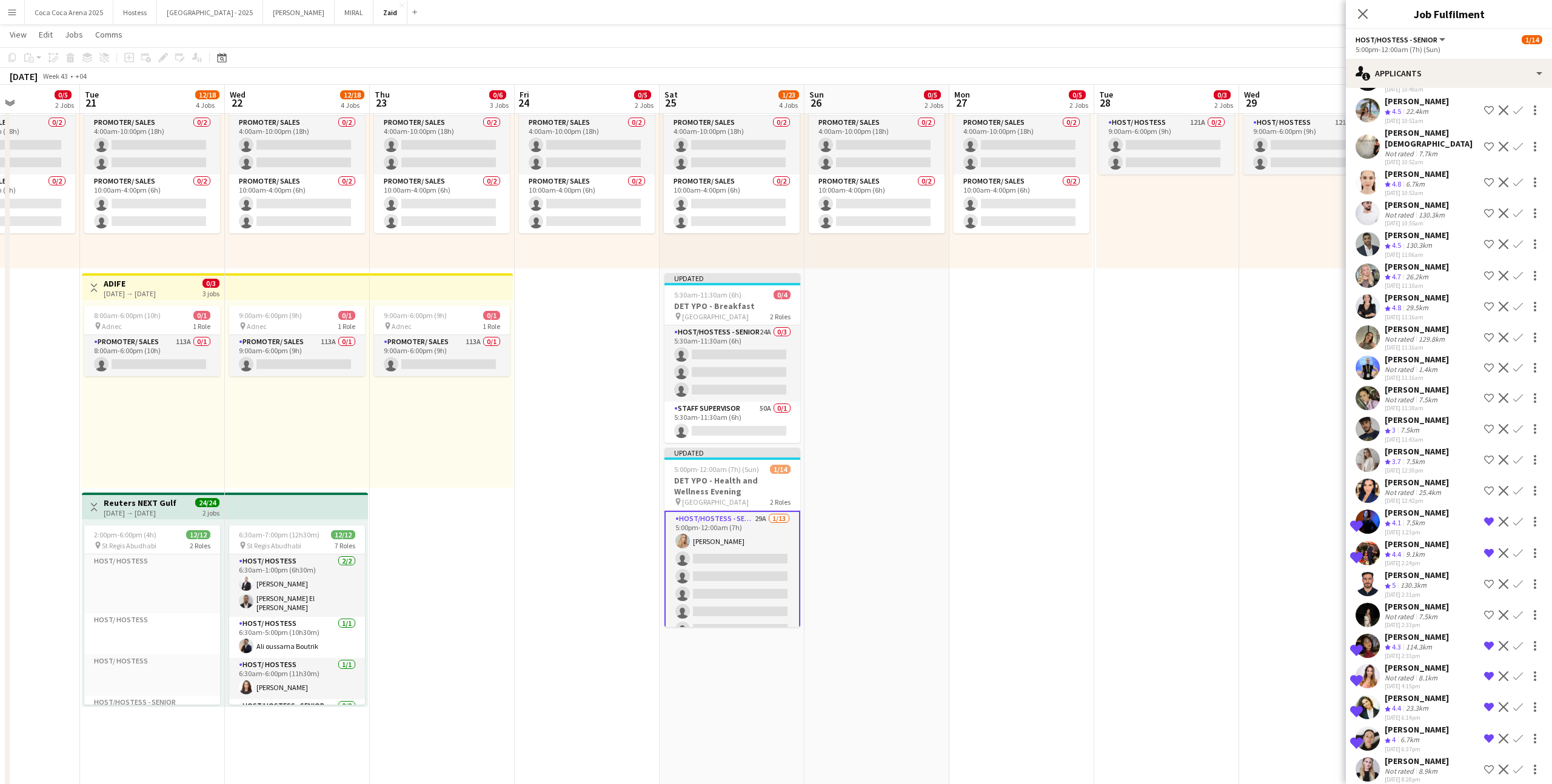
click at [890, 483] on app-icon "Shortlist crew" at bounding box center [1488, 584] width 10 height 10
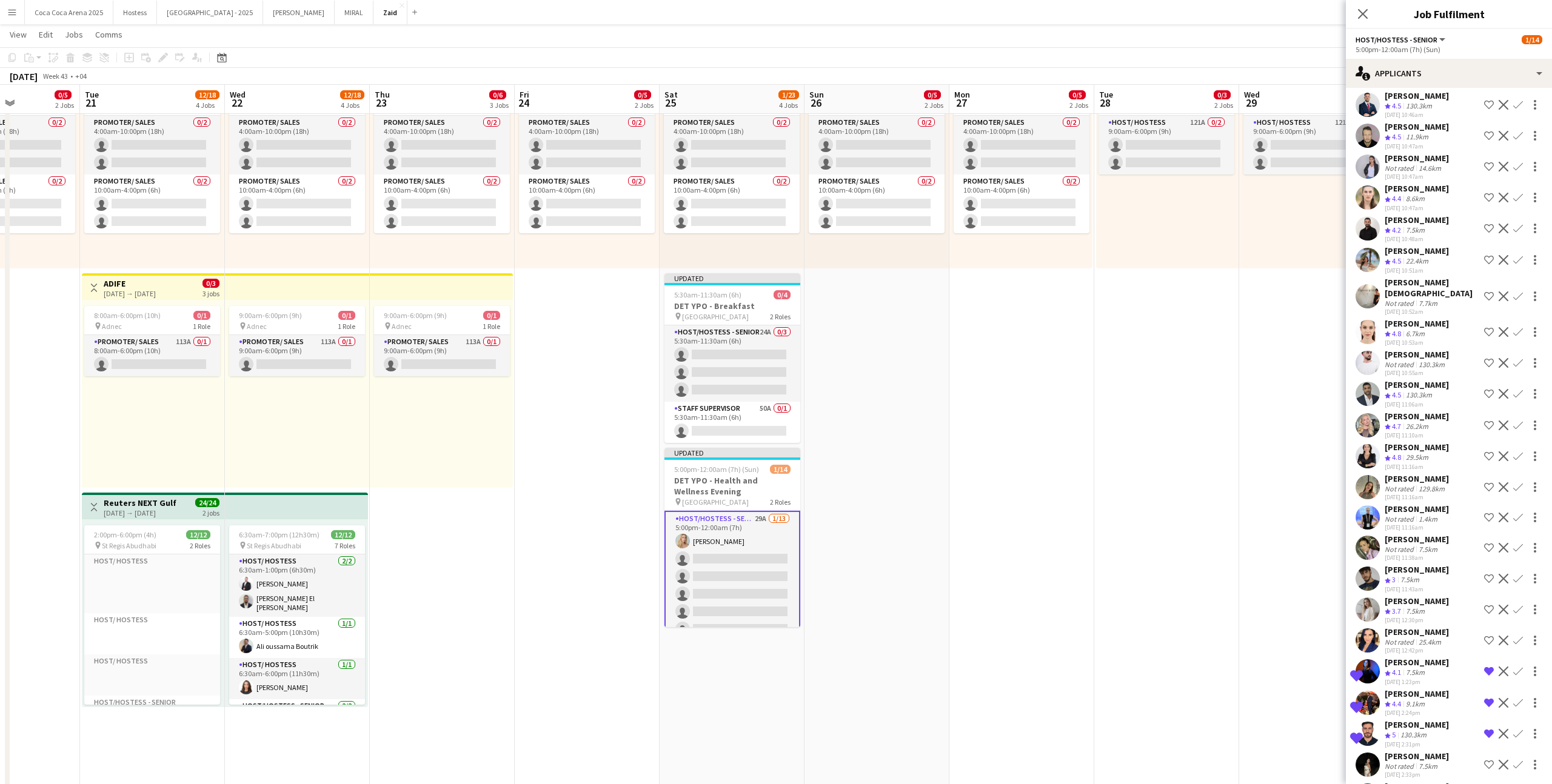
scroll to position [98, 0]
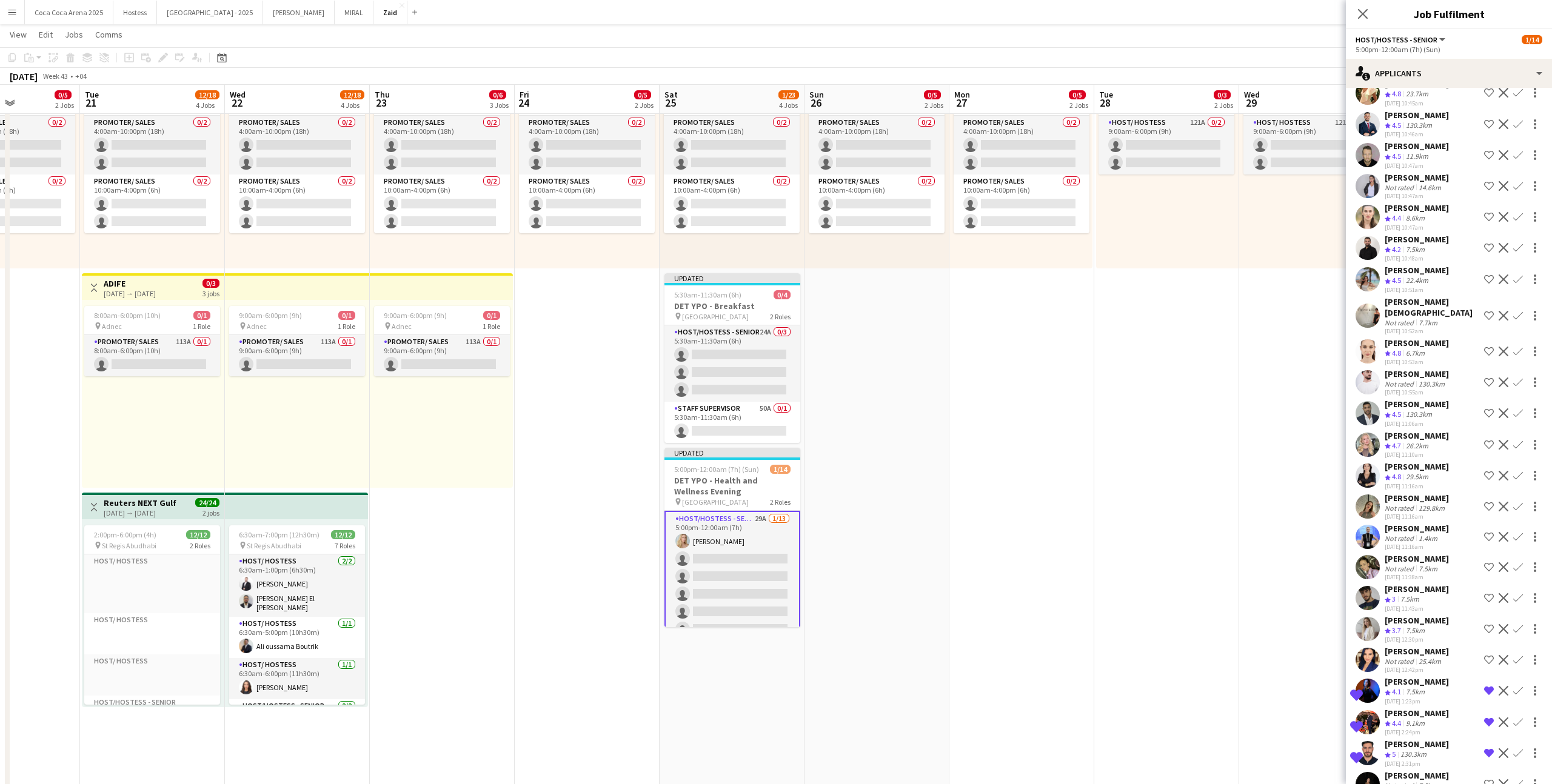
click at [890, 409] on app-icon "Shortlist crew" at bounding box center [1488, 413] width 10 height 10
click at [890, 381] on div "[PERSON_NAME] Not rated 130.3km [DATE] 10:55am Shortlist crew Decline Confirm" at bounding box center [1449, 382] width 206 height 28
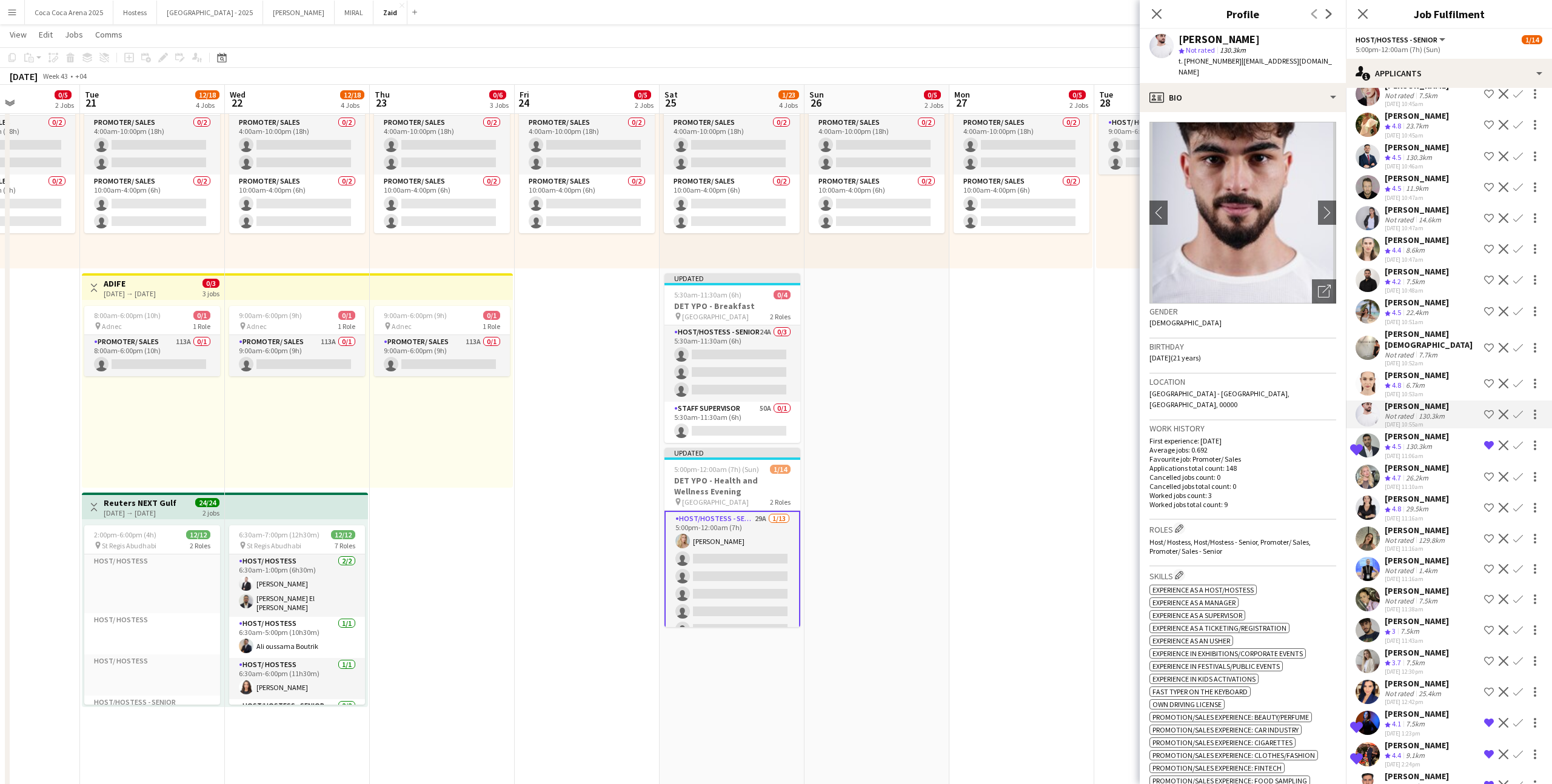
scroll to position [65, 0]
click at [890, 284] on app-icon "Shortlist crew" at bounding box center [1488, 280] width 10 height 10
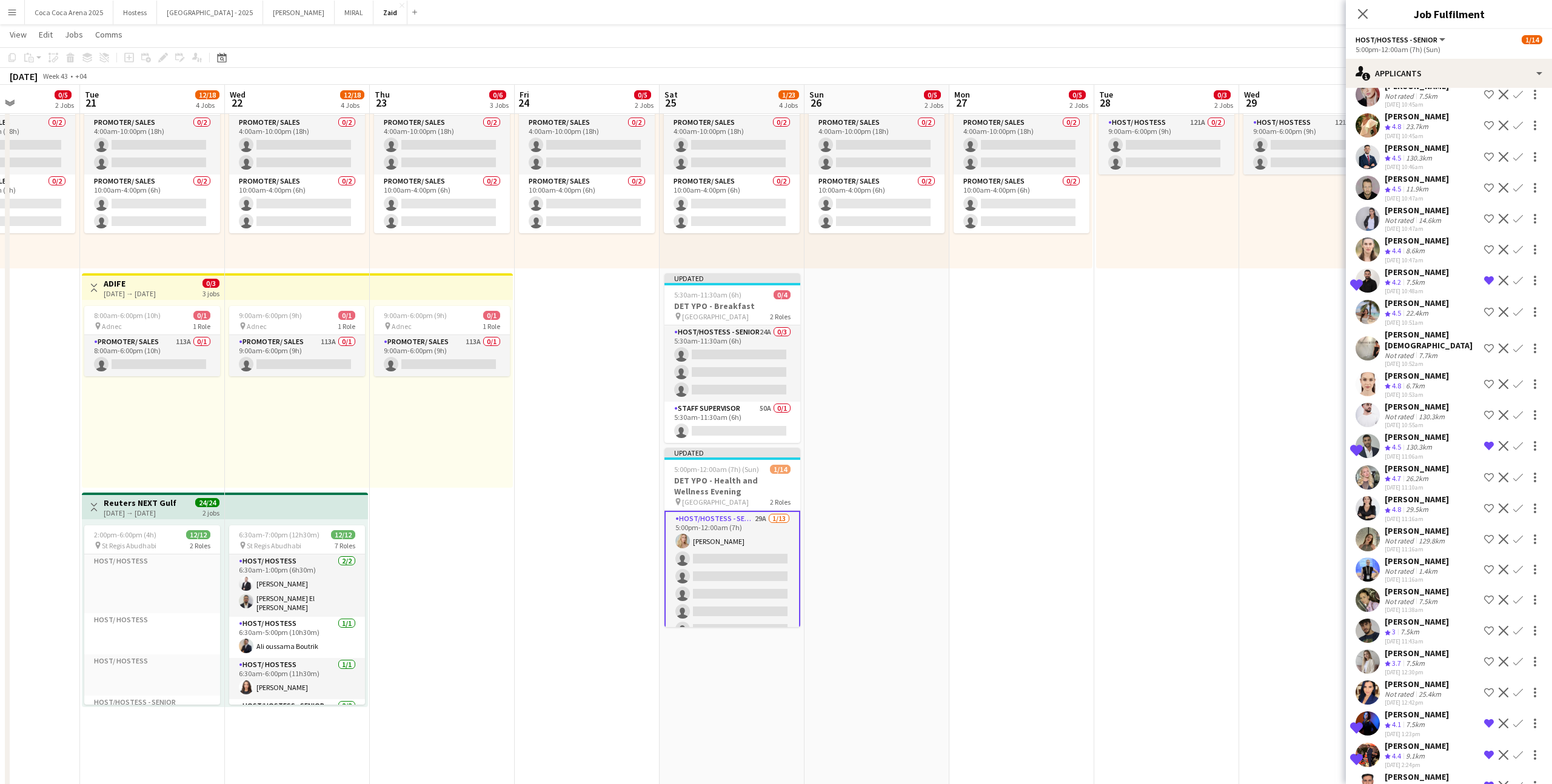
click at [890, 408] on button "Shortlist crew" at bounding box center [1489, 415] width 14 height 14
click at [890, 378] on div "[PERSON_NAME] Crew rating 4.8 6.7km [DATE] 10:53am Shortlist crew Decline Confi…" at bounding box center [1449, 384] width 206 height 29
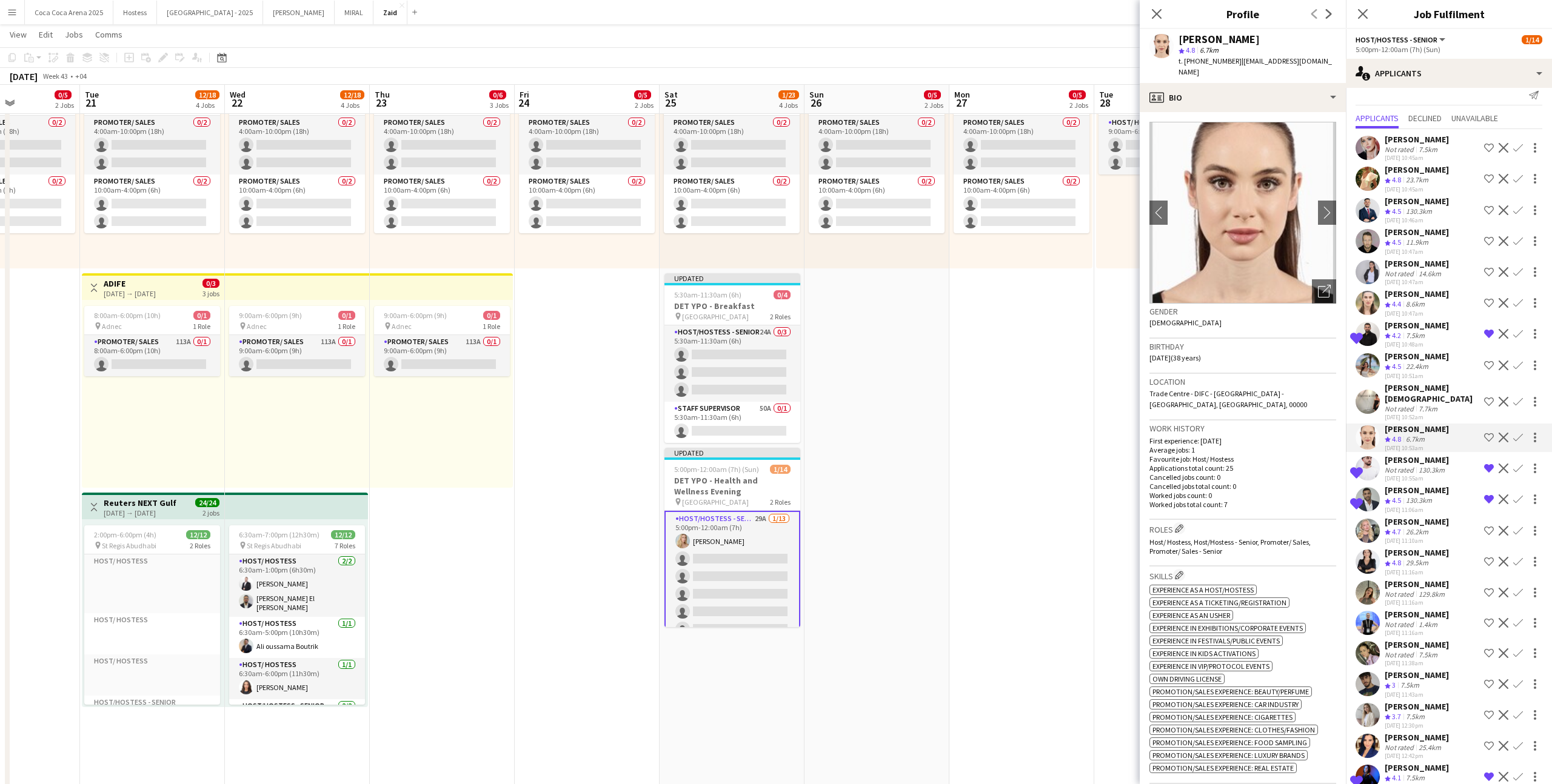
scroll to position [11, 0]
click at [890, 365] on div "Crew rating 4.5 22.4km" at bounding box center [1417, 369] width 64 height 11
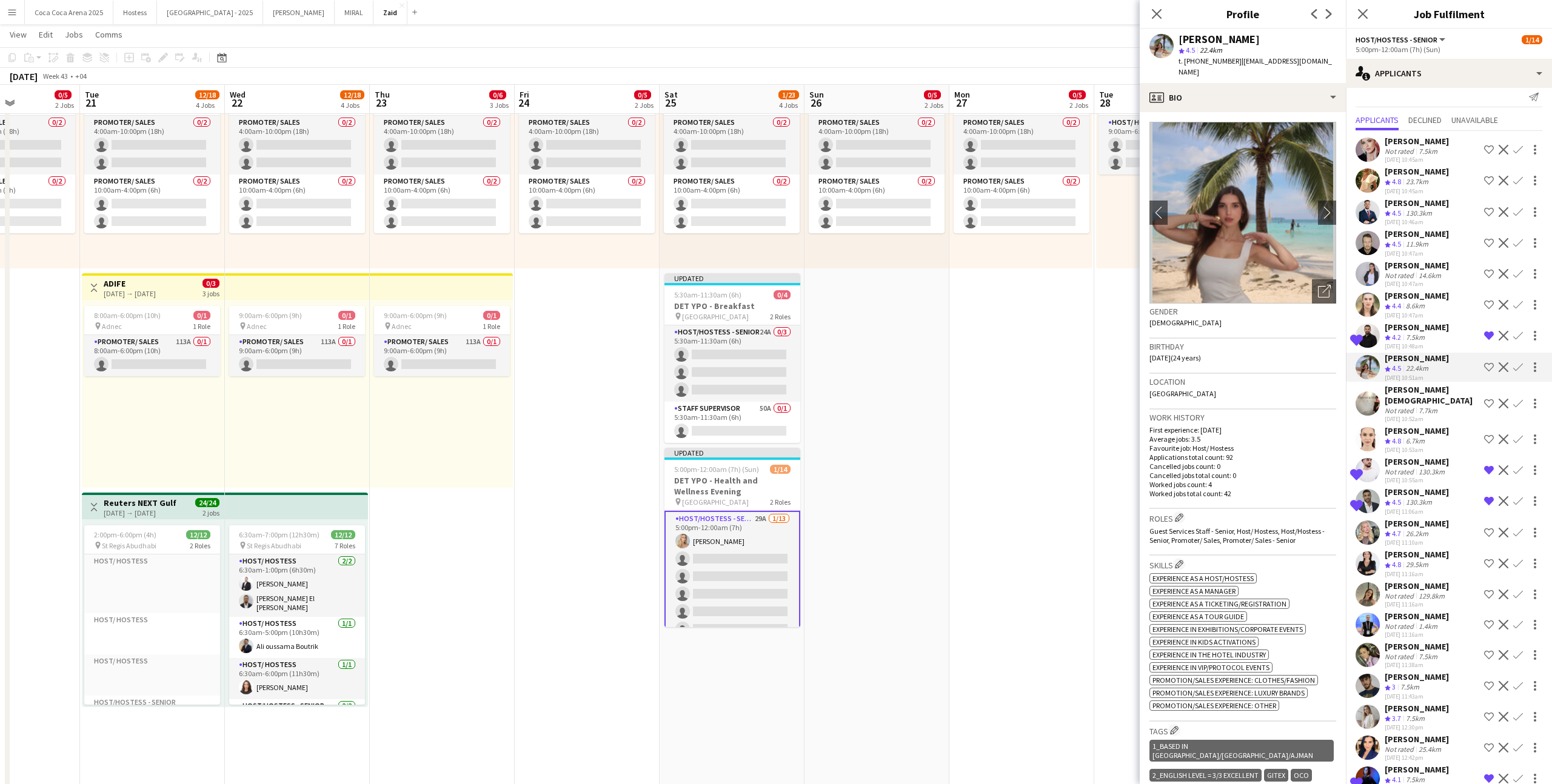
click at [890, 365] on app-icon "Shortlist crew" at bounding box center [1488, 366] width 10 height 10
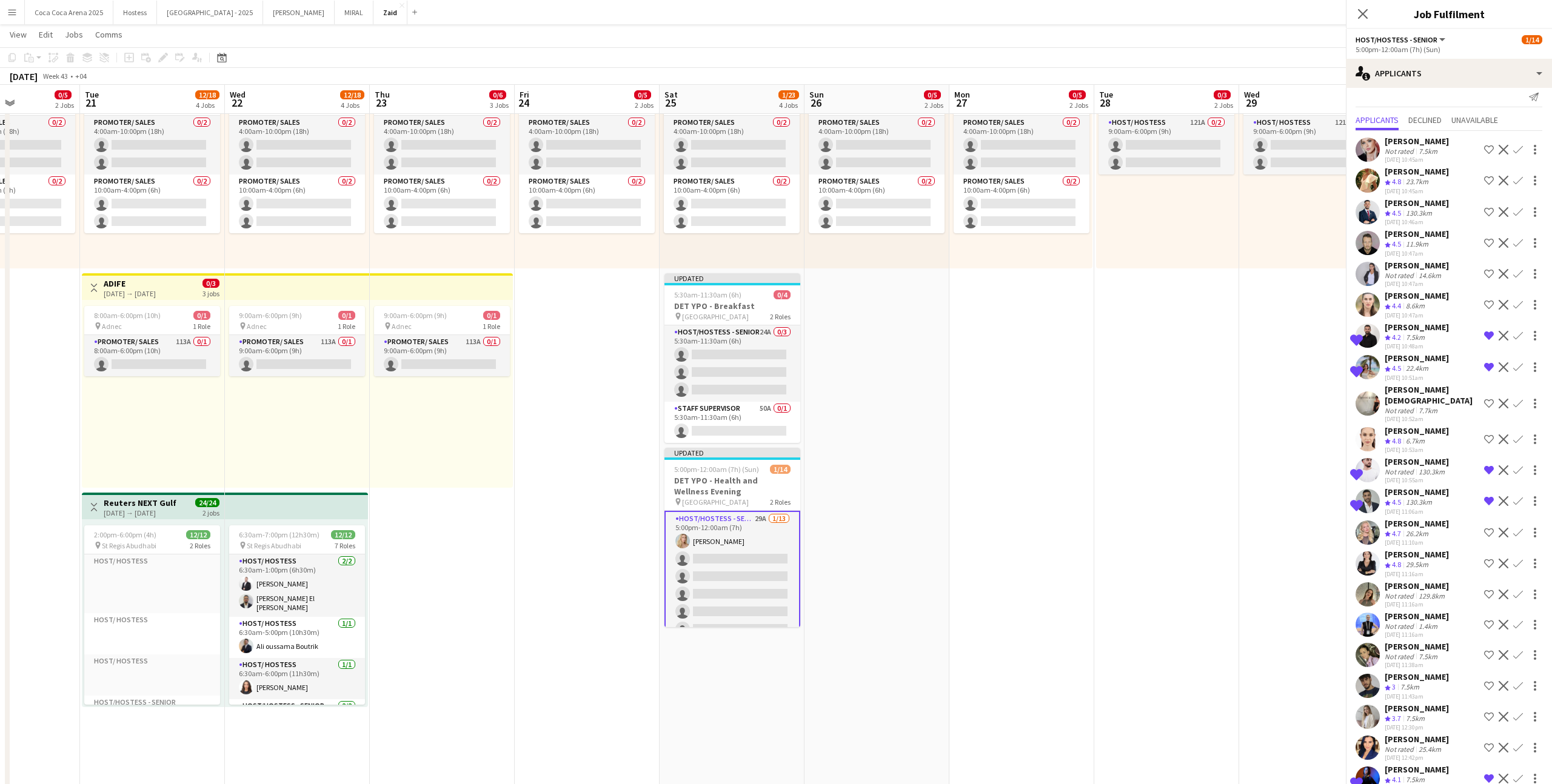
click at [890, 395] on div "[PERSON_NAME] [DEMOGRAPHIC_DATA] Not rated 7.7km [DATE] 10:52am Shortlist crew …" at bounding box center [1449, 403] width 206 height 39
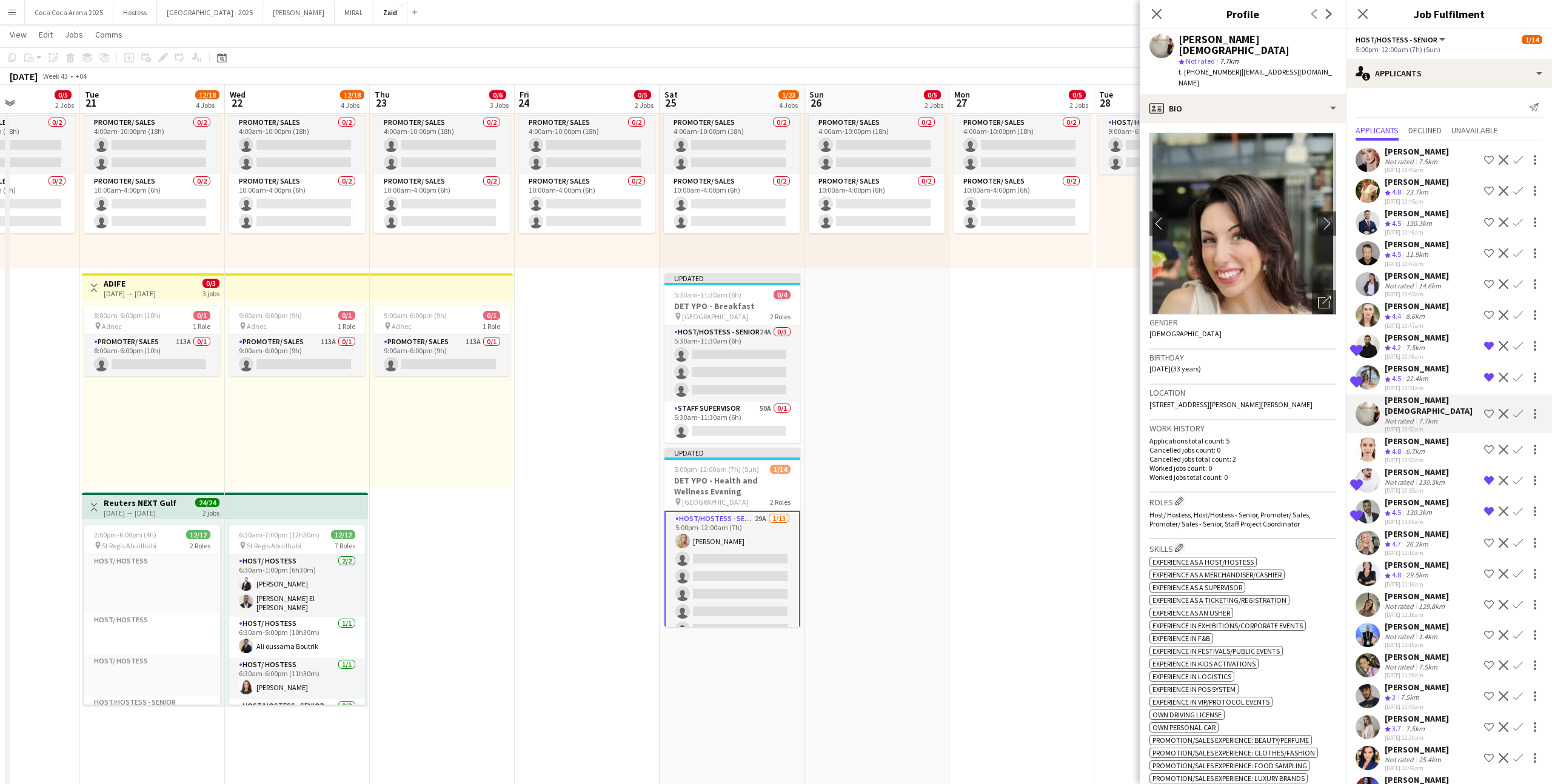
click at [890, 409] on app-icon "Shortlist crew" at bounding box center [1488, 413] width 10 height 10
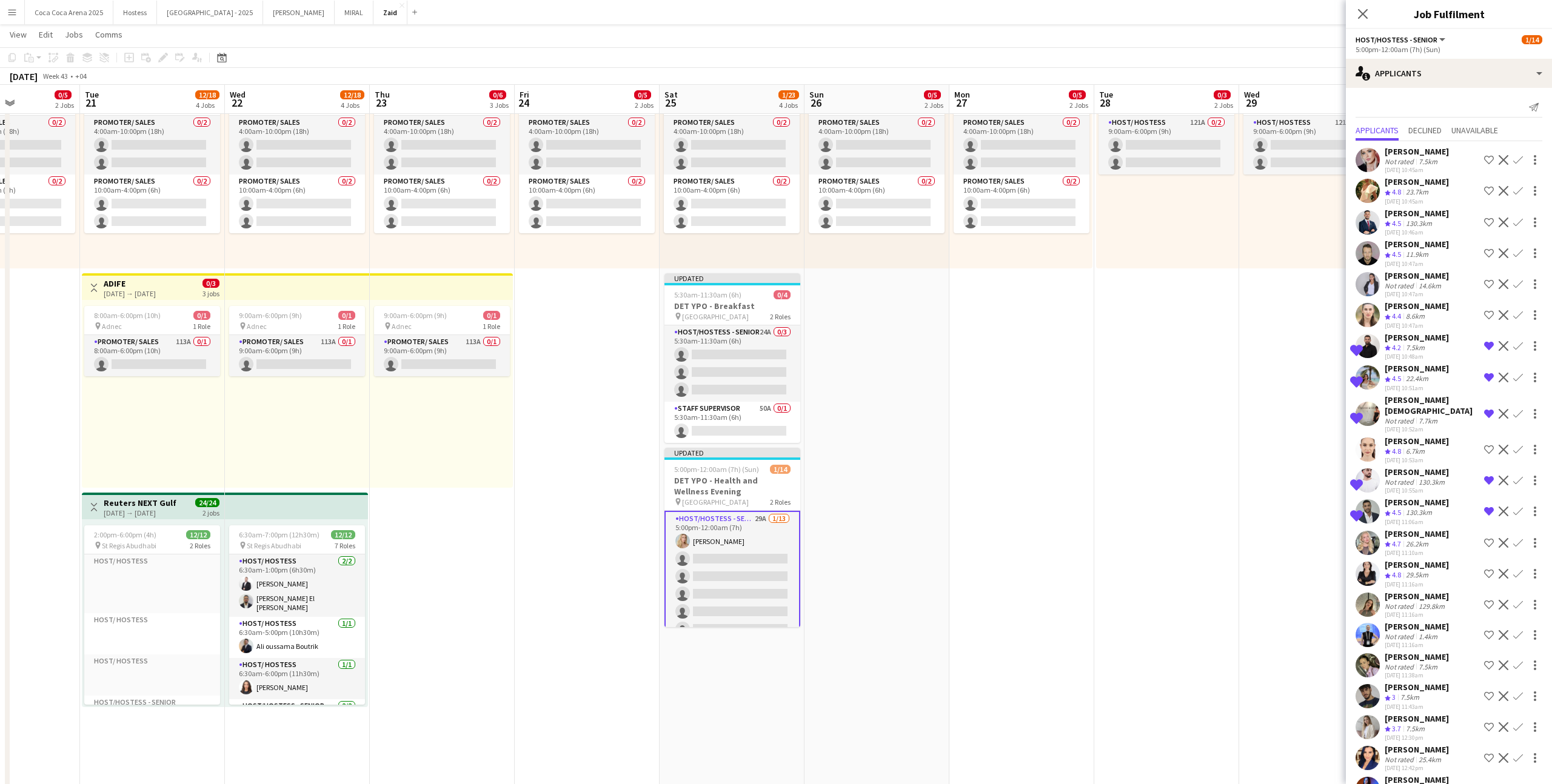
click at [890, 315] on button "Decline" at bounding box center [1503, 315] width 14 height 14
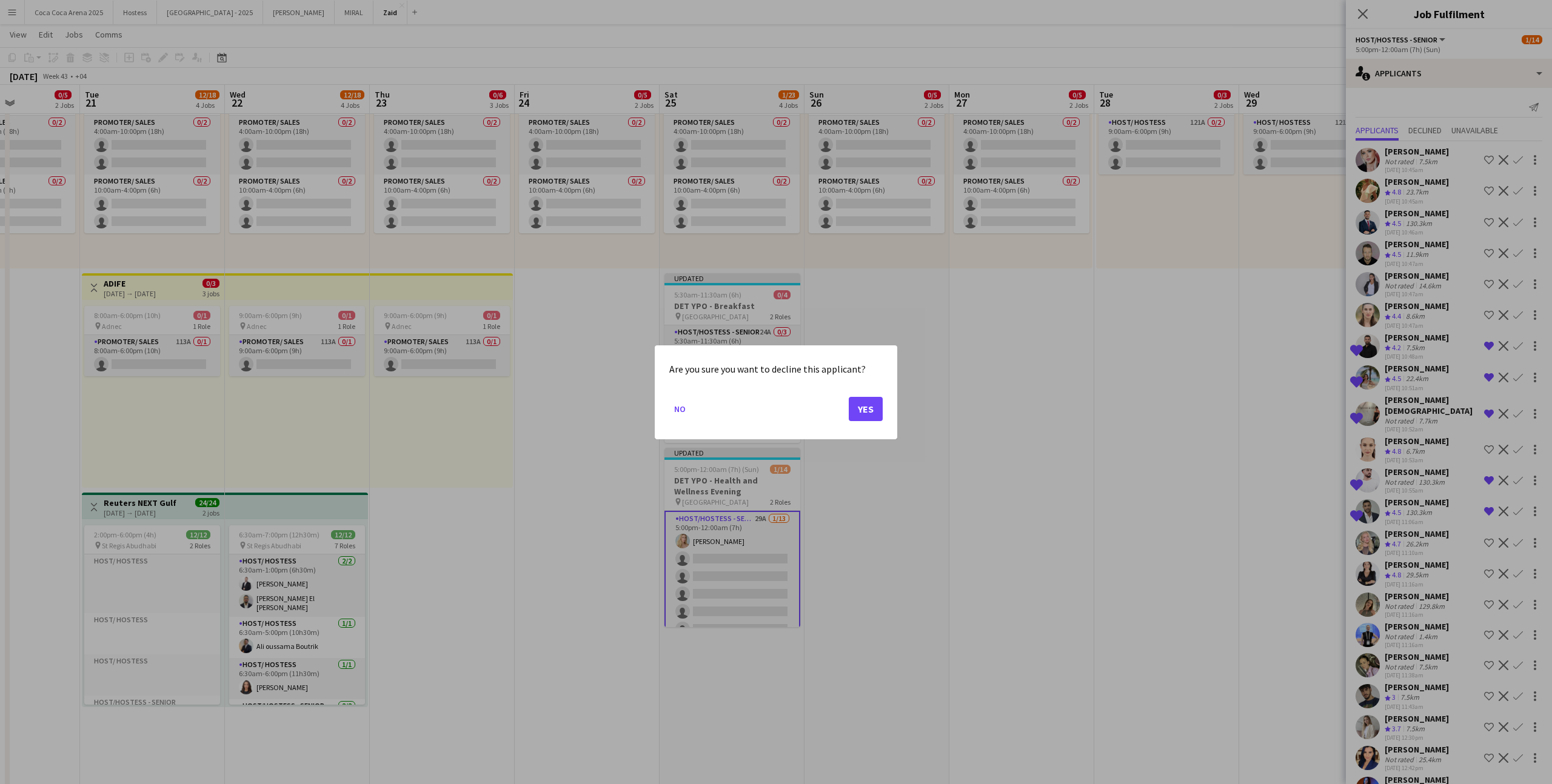
click at [890, 317] on div at bounding box center [776, 392] width 1552 height 784
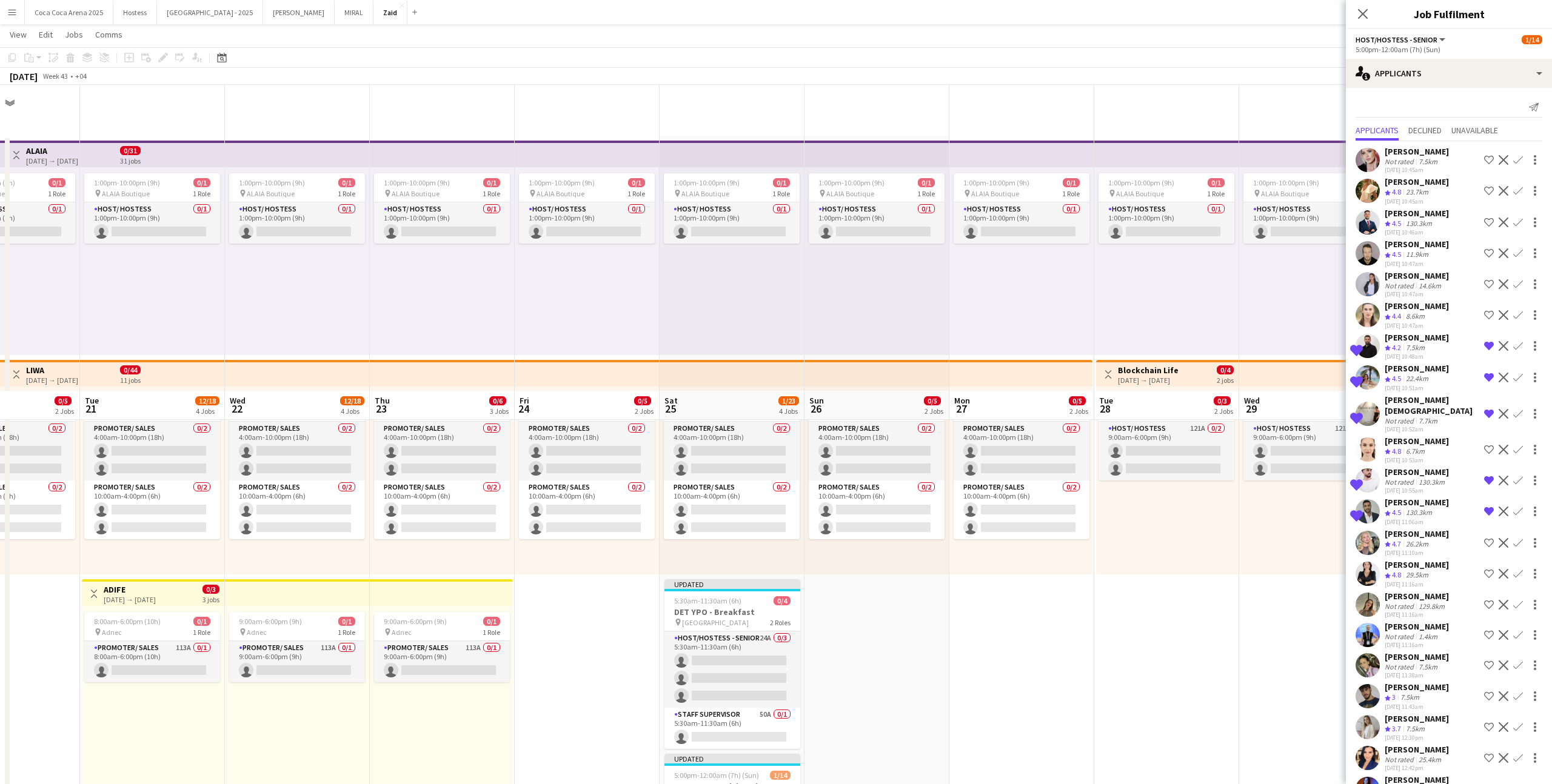
scroll to position [306, 0]
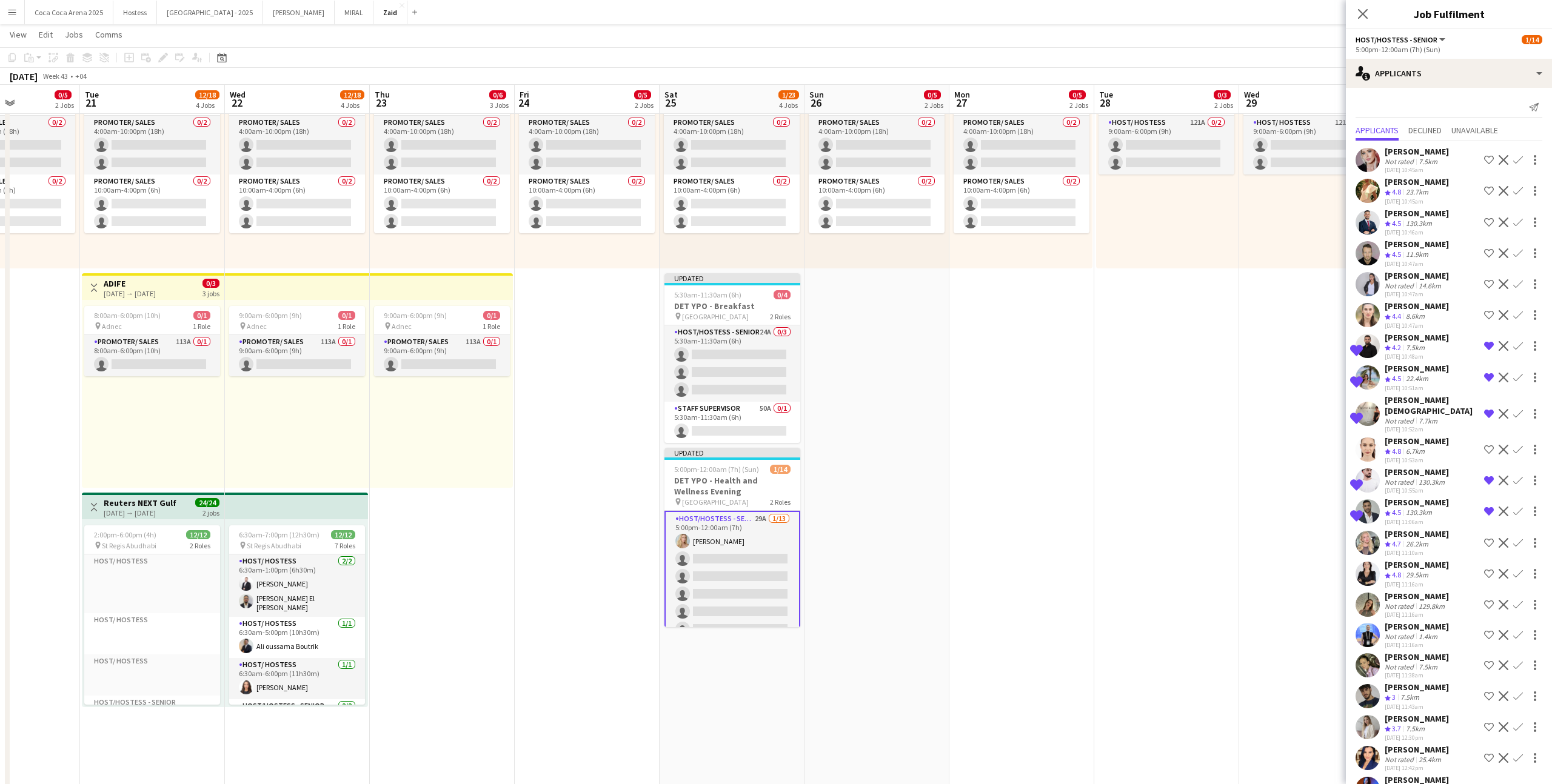
click at [890, 316] on app-icon "Shortlist crew" at bounding box center [1488, 314] width 10 height 10
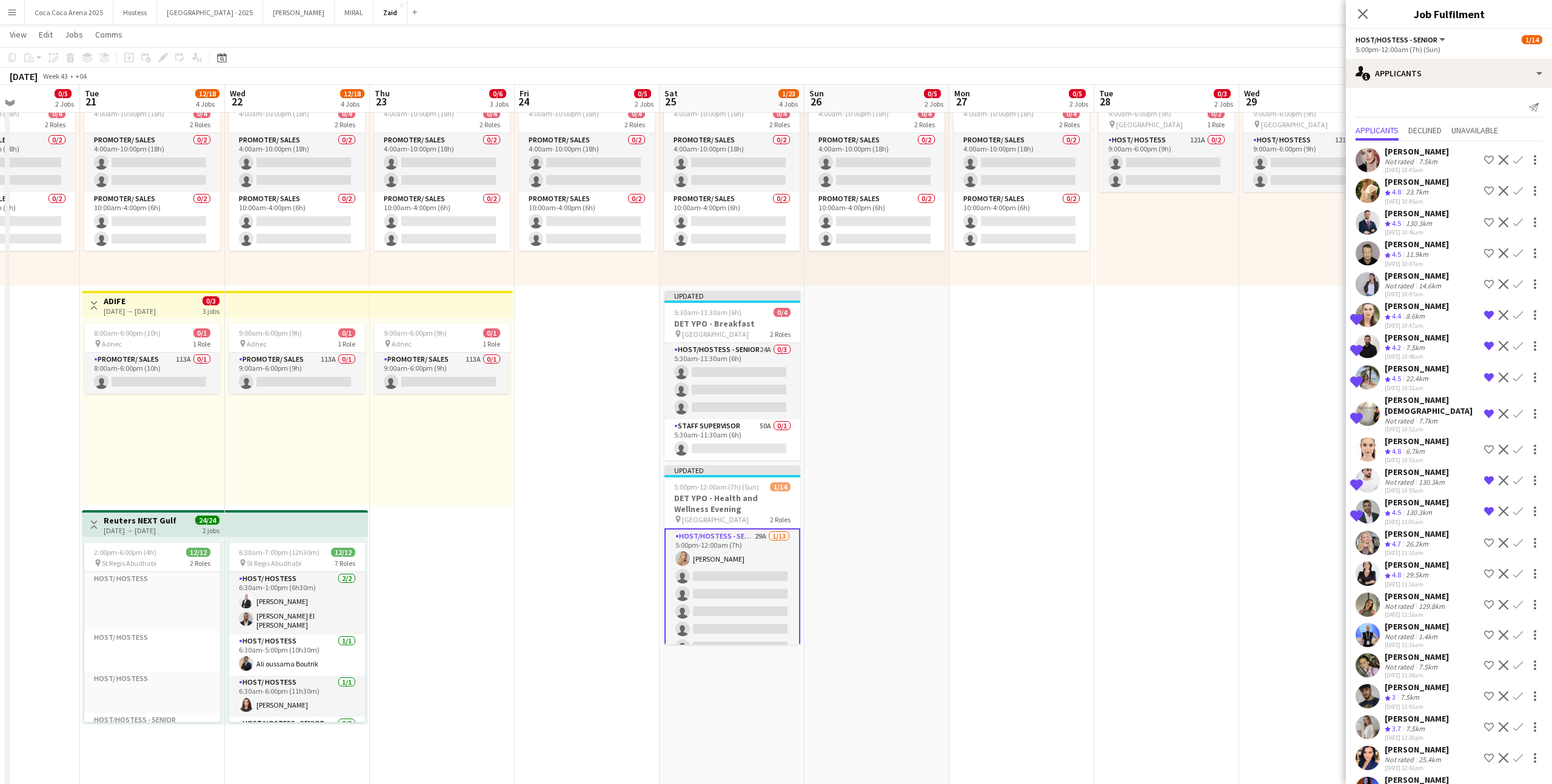
scroll to position [287, 0]
click at [890, 264] on div "[PERSON_NAME] Crew rating 4.5 11.9km [DATE] 10:47am Shortlist crew Decline Conf…" at bounding box center [1449, 253] width 206 height 29
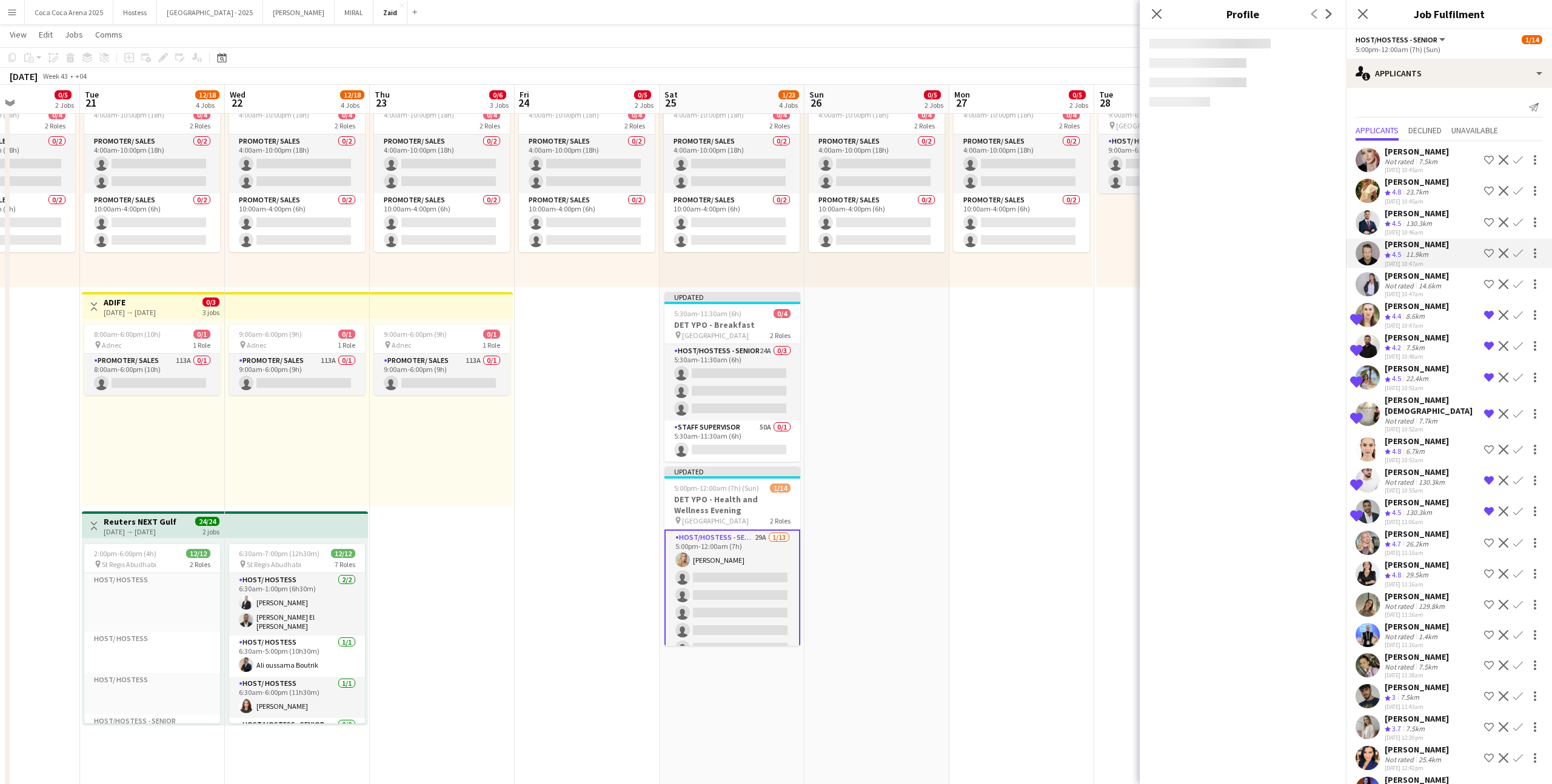
click at [890, 227] on div "Crew rating 4.5 130.3km" at bounding box center [1417, 224] width 64 height 11
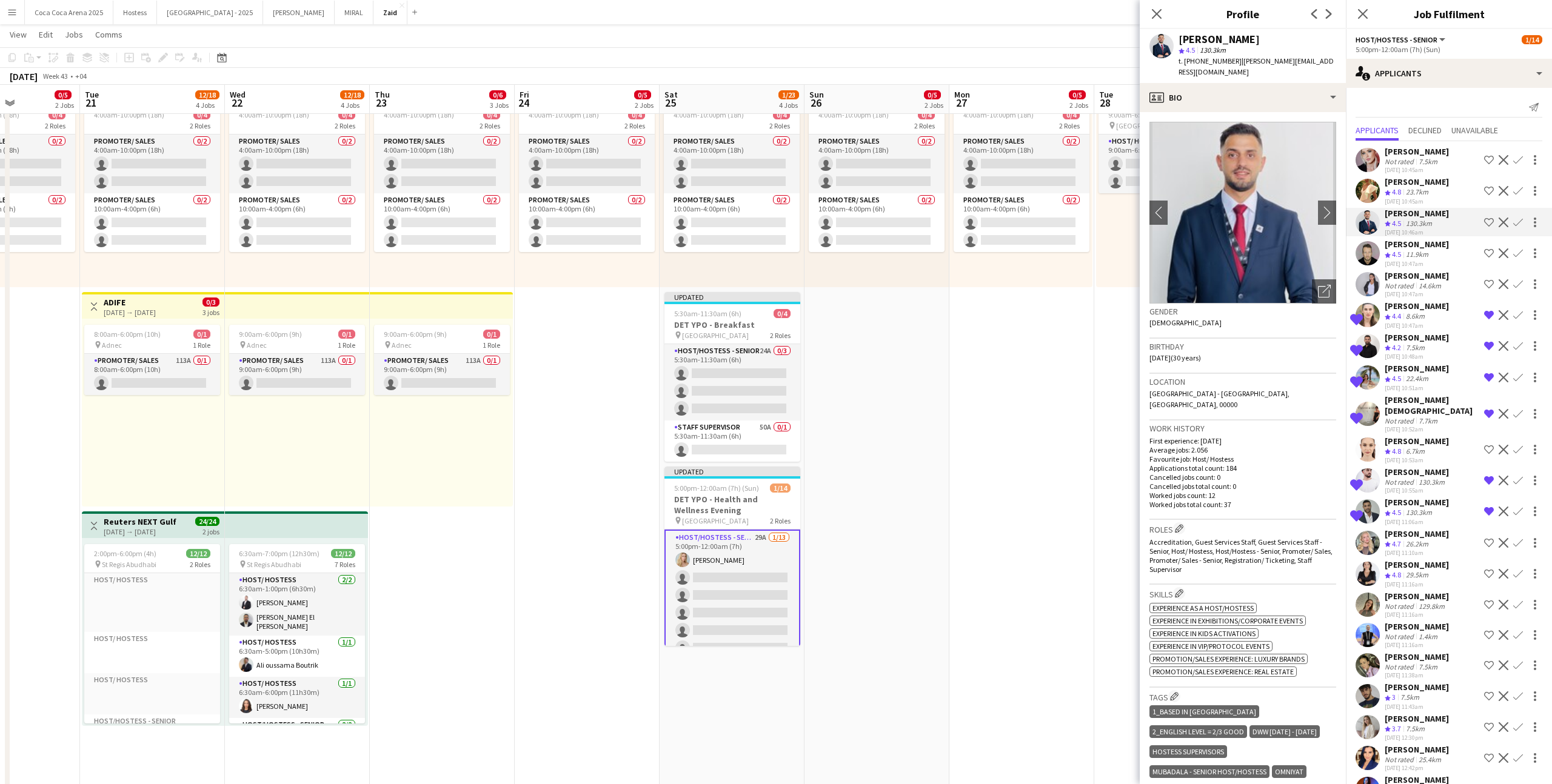
drag, startPoint x: 1488, startPoint y: 219, endPoint x: 1479, endPoint y: 229, distance: 13.5
click at [890, 219] on app-icon "Shortlist crew" at bounding box center [1488, 222] width 10 height 10
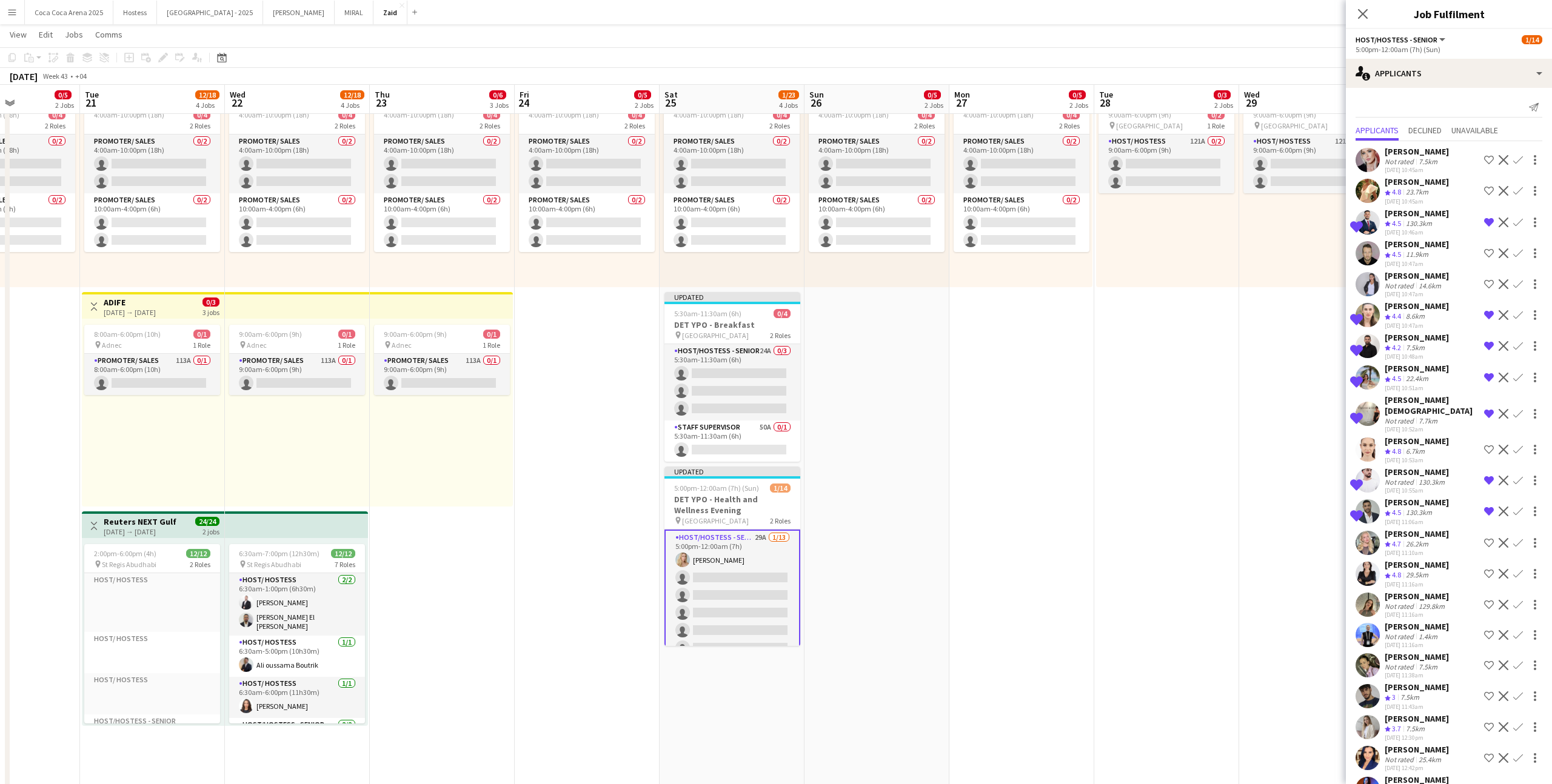
scroll to position [268, 0]
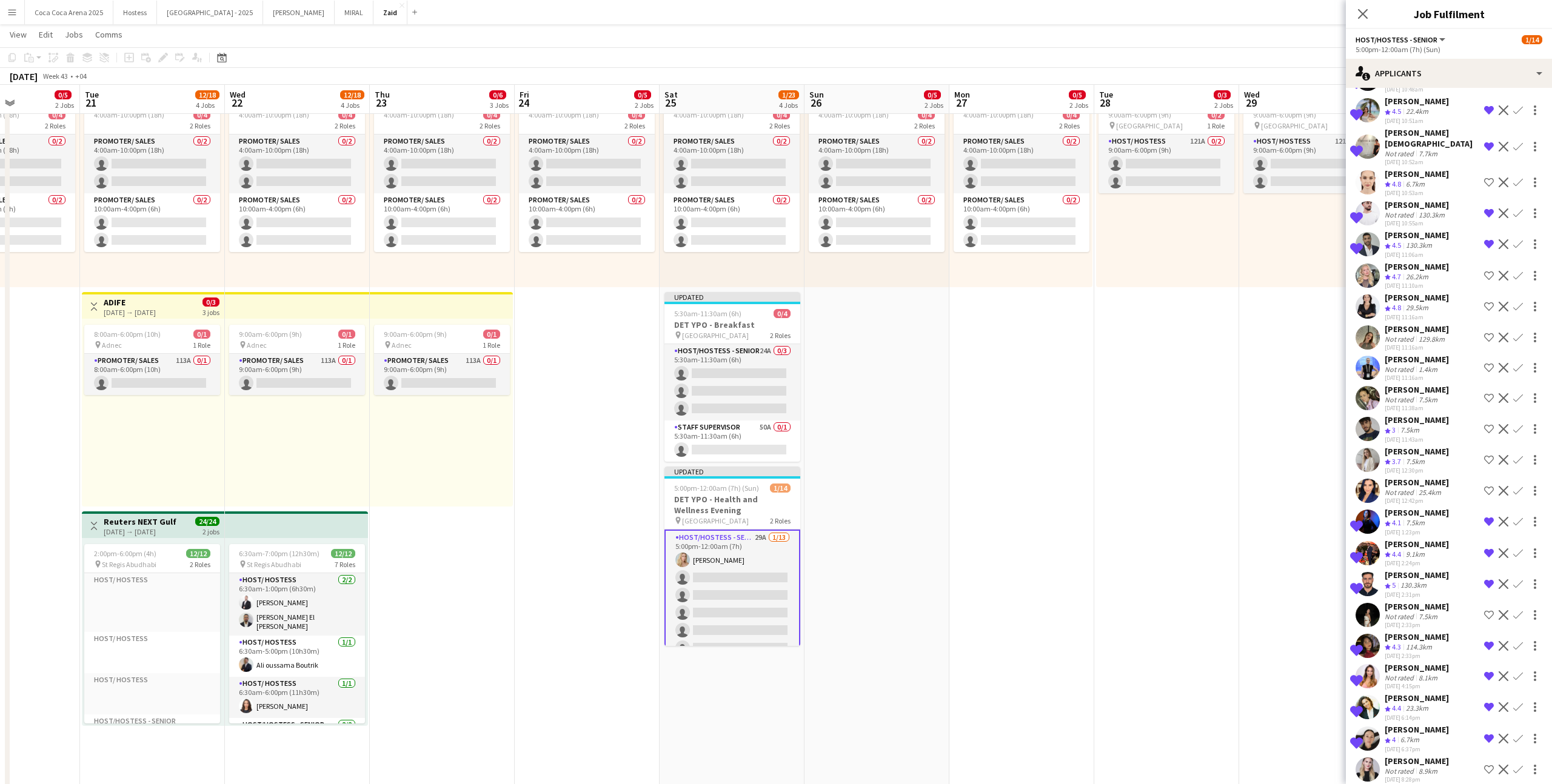
click at [890, 483] on div "[PERSON_NAME]" at bounding box center [1417, 607] width 64 height 11
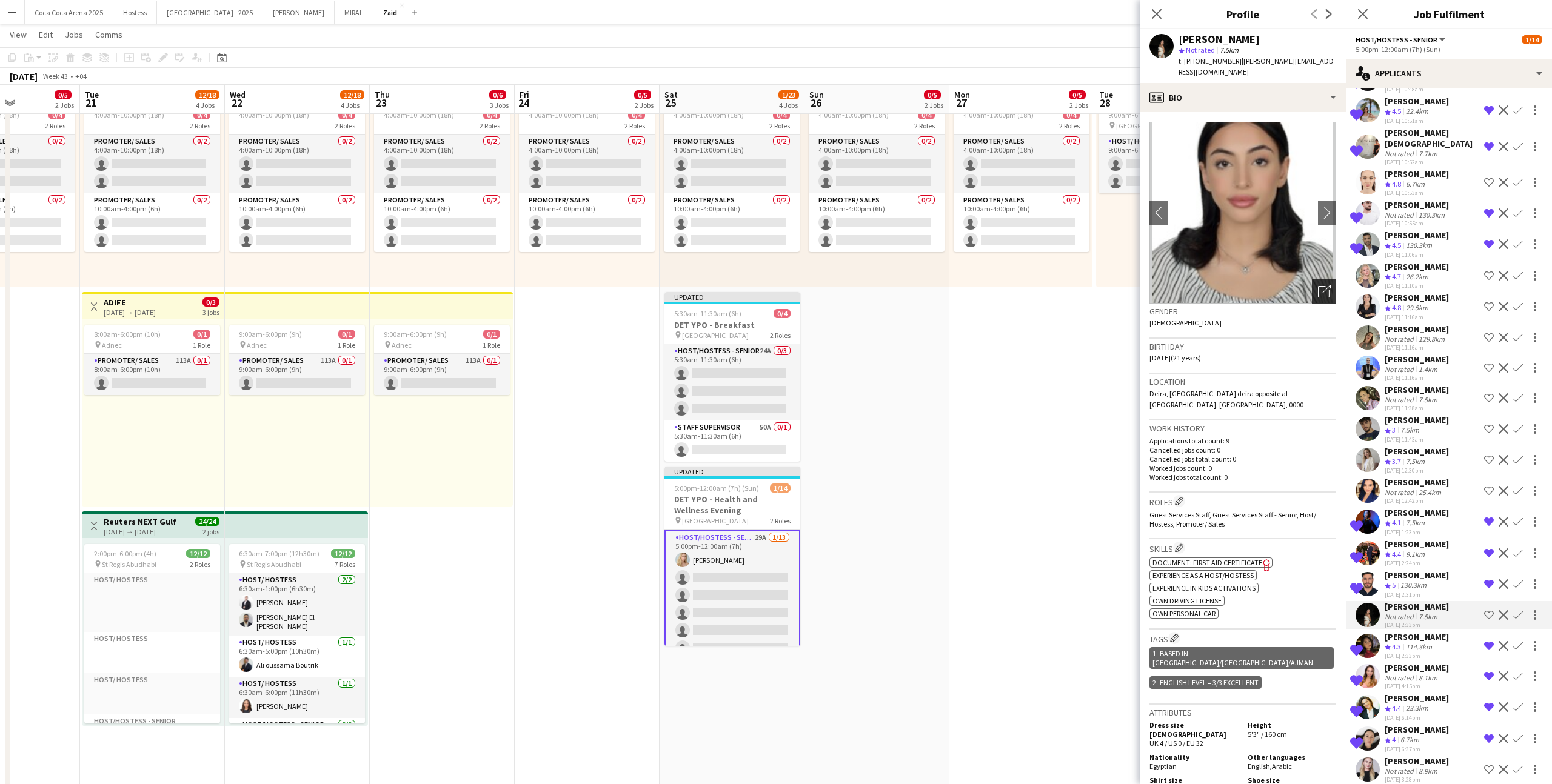
click at [890, 285] on icon "Open photos pop-in" at bounding box center [1324, 291] width 12 height 12
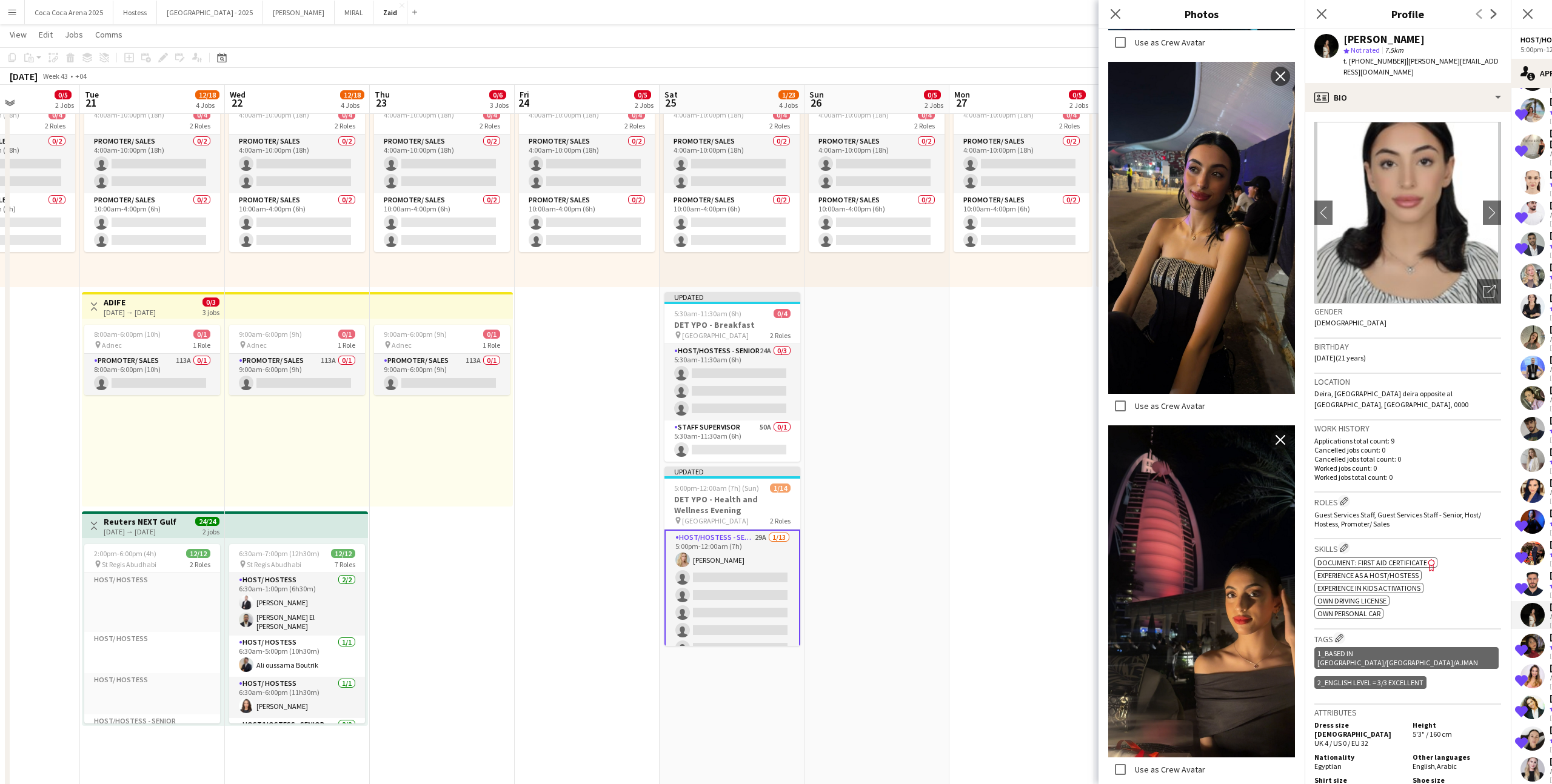
scroll to position [873, 0]
click at [890, 455] on p "Cancelled jobs total count: 0" at bounding box center [1407, 459] width 186 height 9
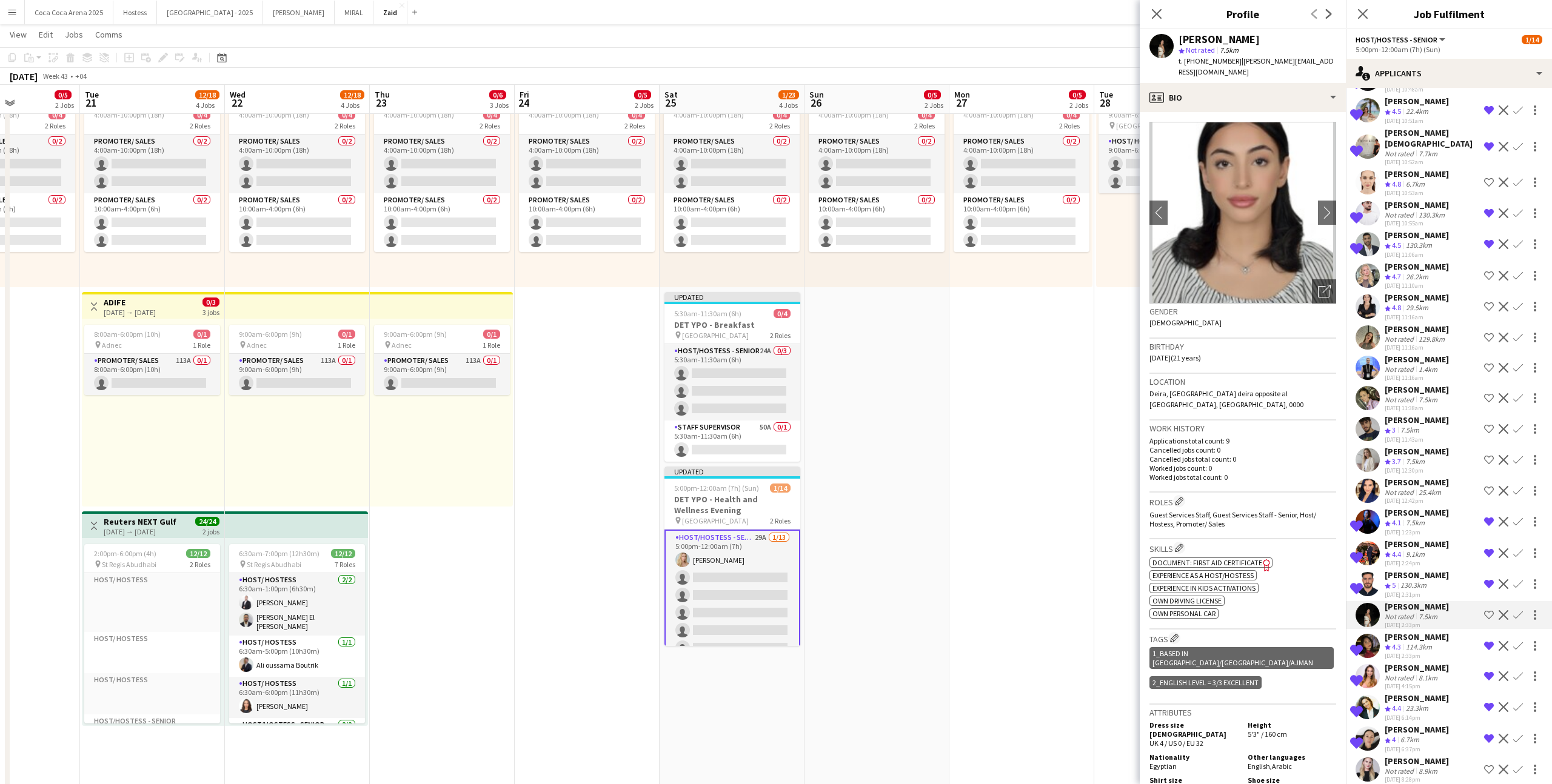
click at [890, 483] on div "[DATE] 2:31pm" at bounding box center [1417, 594] width 64 height 8
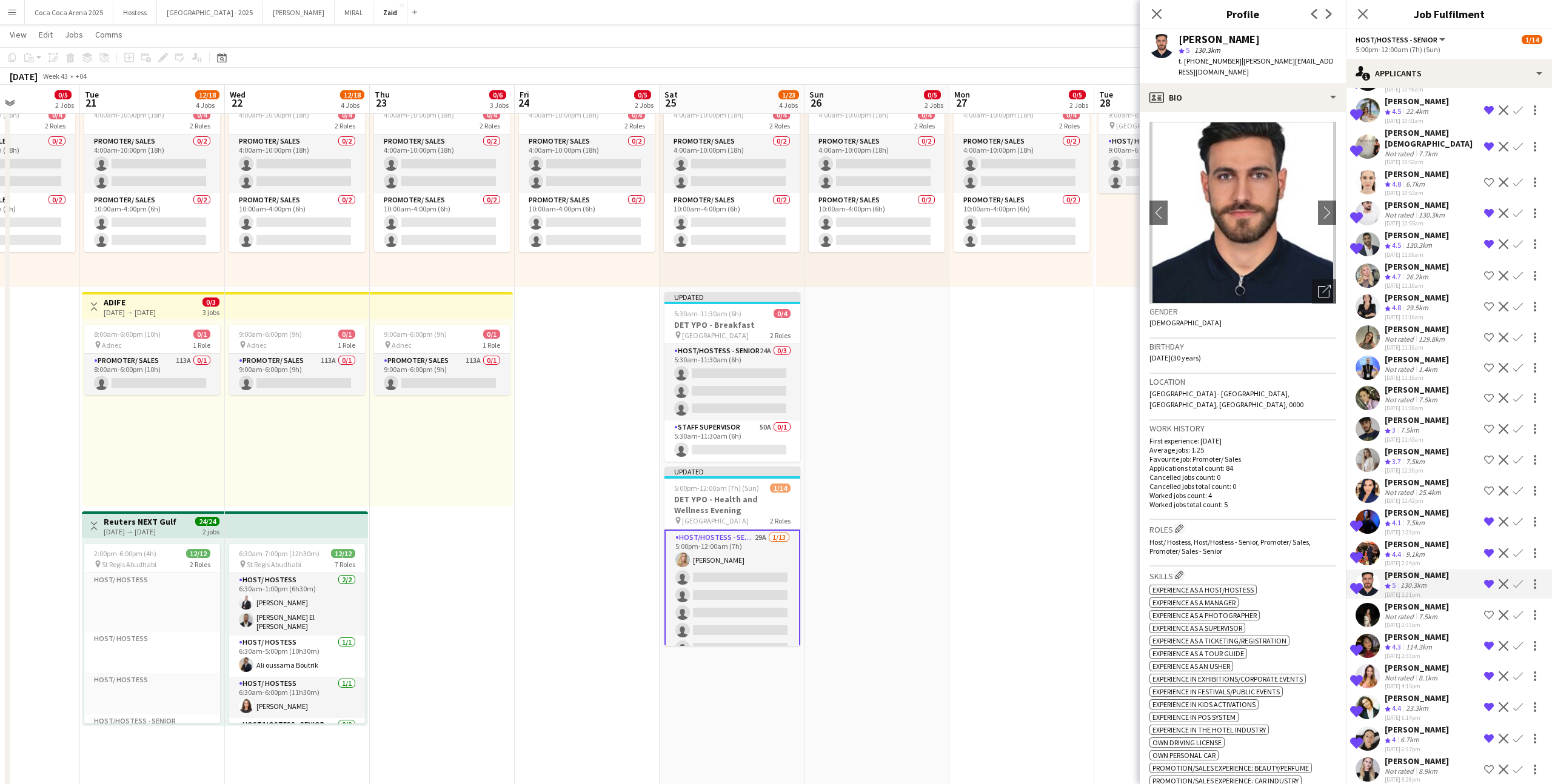
click at [890, 483] on div "25.4km" at bounding box center [1430, 493] width 27 height 9
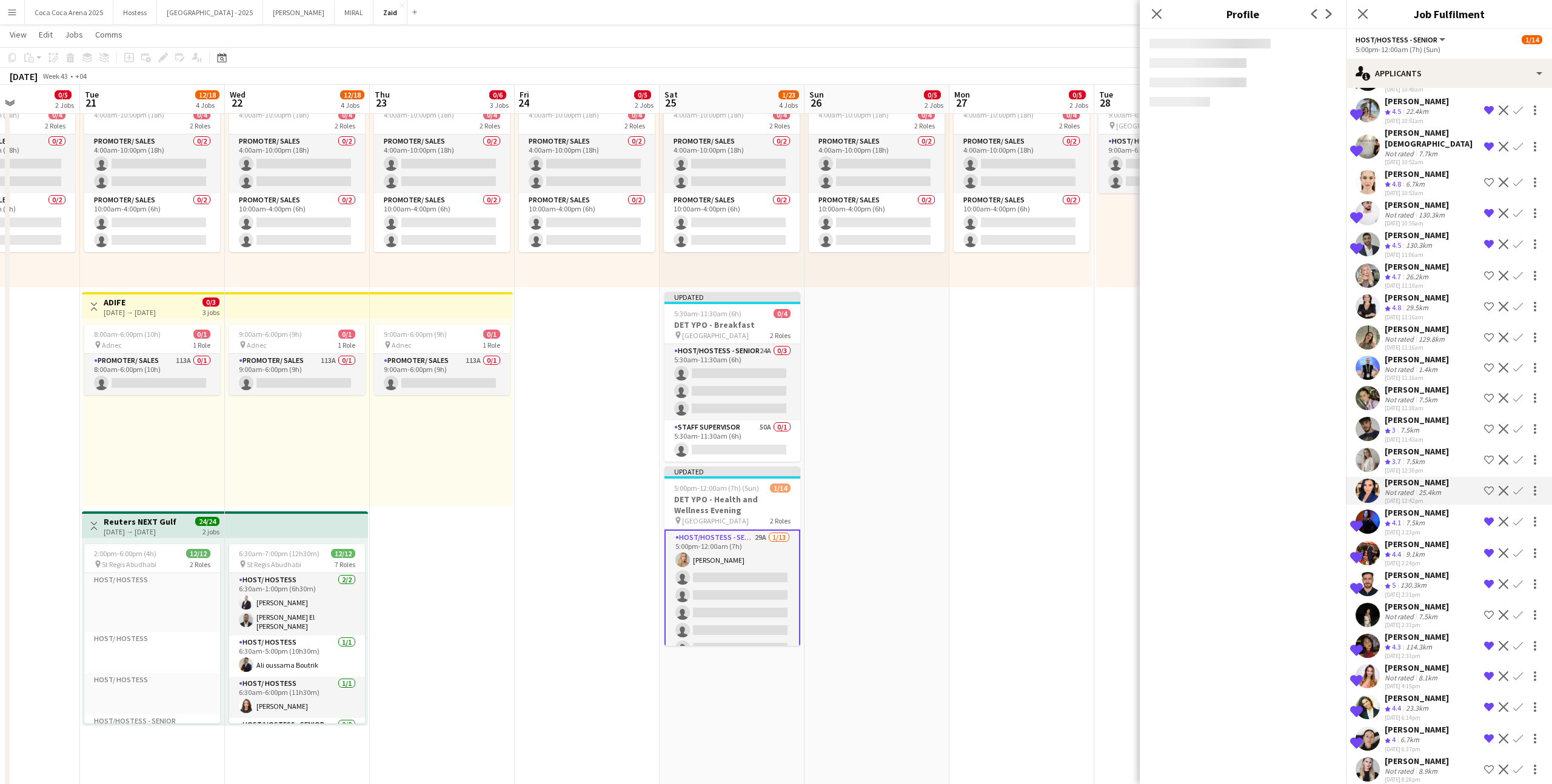
click at [890, 467] on div "[DATE] 12:30pm" at bounding box center [1417, 471] width 64 height 8
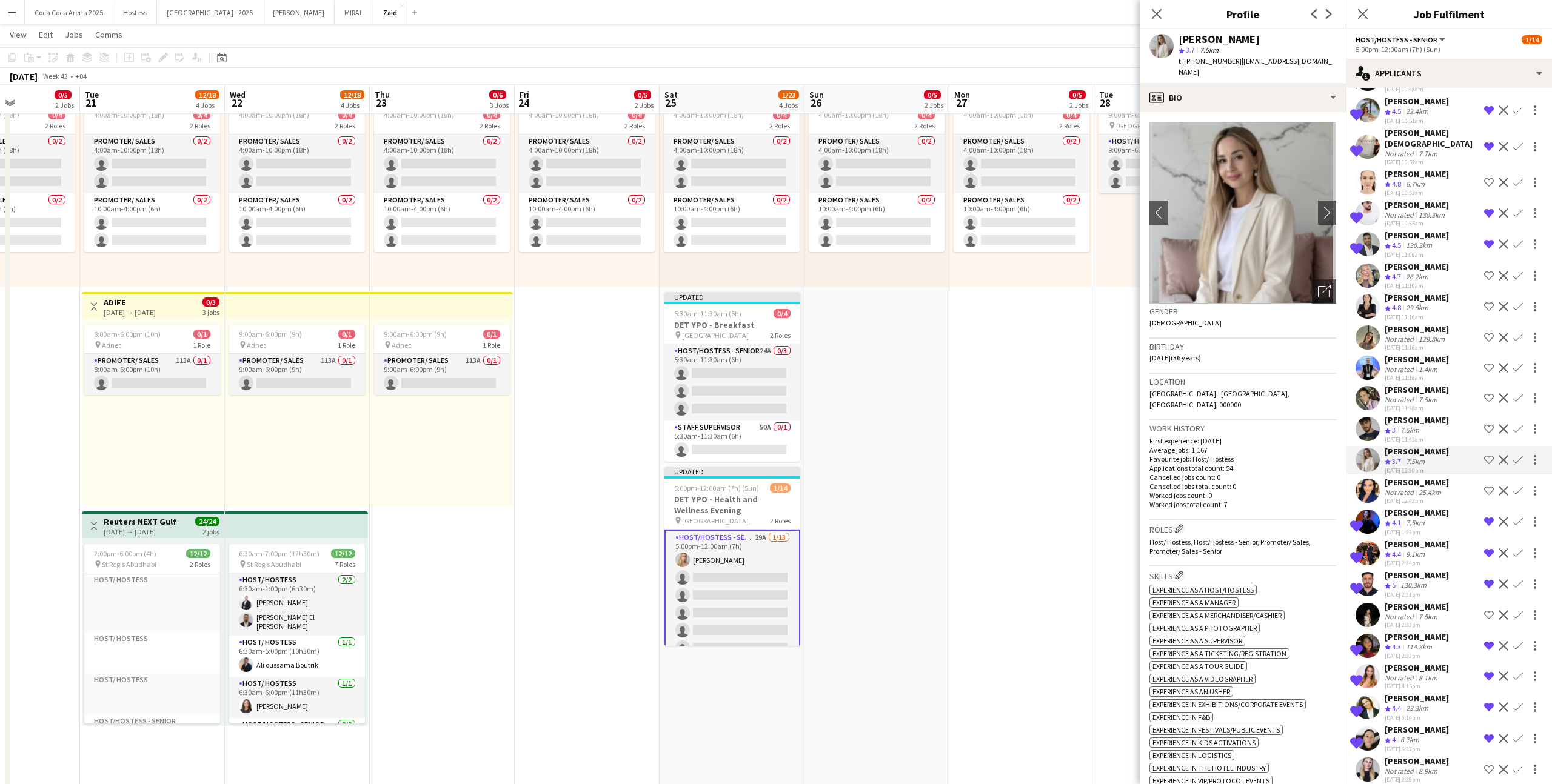
click at [890, 401] on div "[PERSON_NAME] Not rated 7.5km [DATE] 10:45am Shortlist crew Decline Confirm [PE…" at bounding box center [1449, 329] width 206 height 911
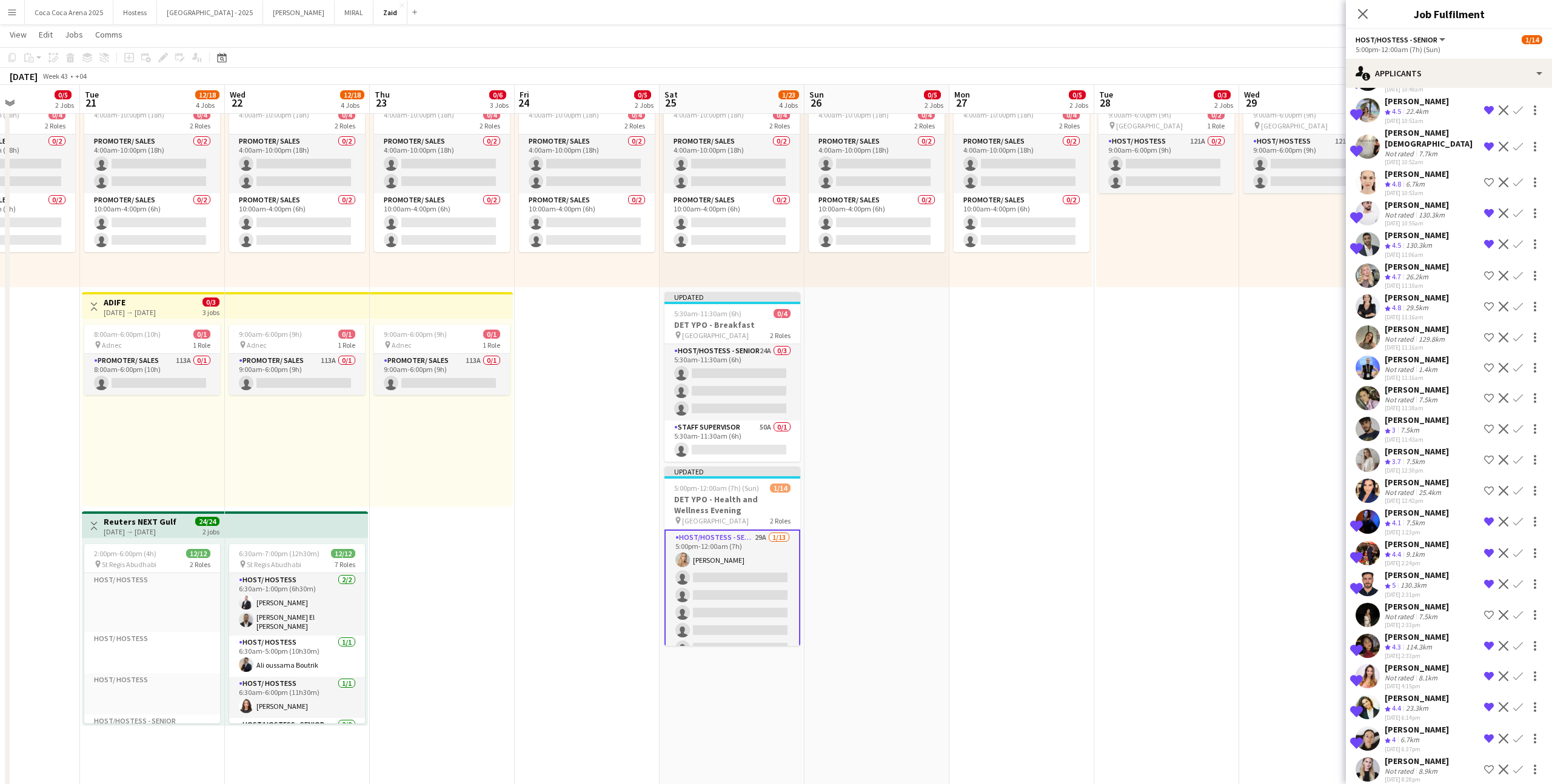
click at [890, 483] on div "[PERSON_NAME] Not rated 7.5km [DATE] 2:33pm Shortlist crew Decline Confirm" at bounding box center [1449, 615] width 206 height 28
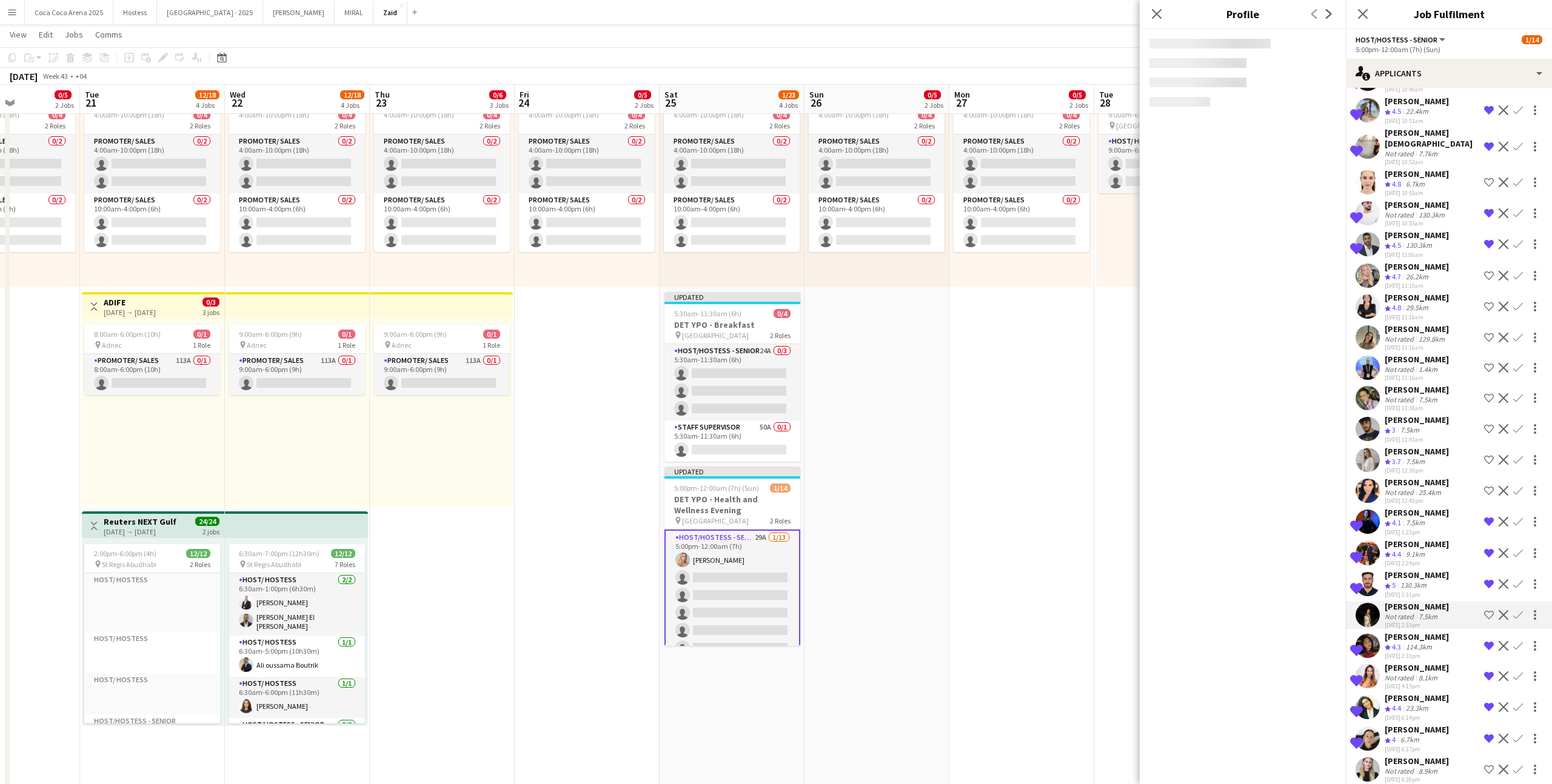
click at [890, 483] on app-icon "Shortlist crew" at bounding box center [1488, 614] width 10 height 10
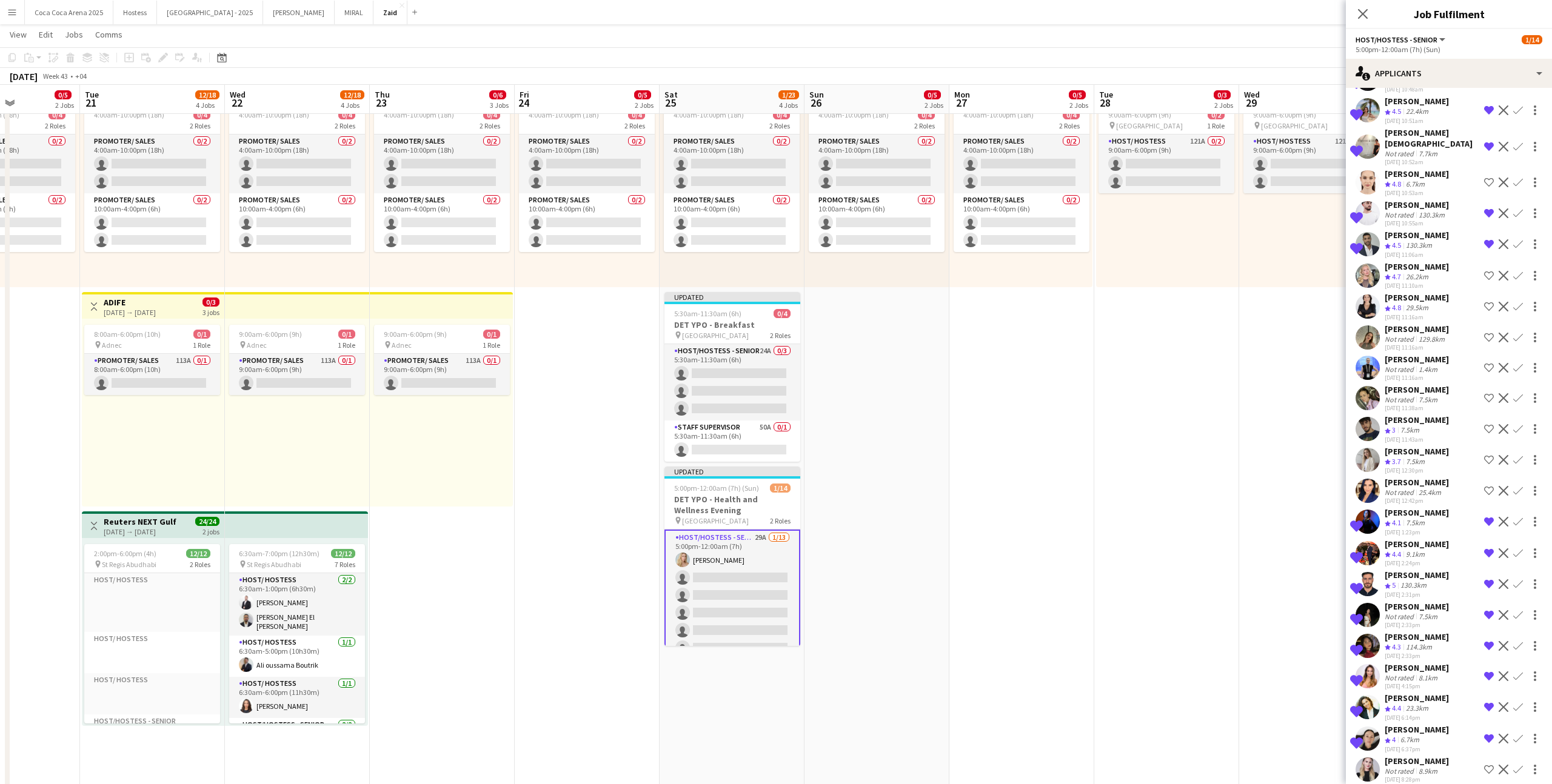
click at [890, 384] on div "[PERSON_NAME] Not rated 7.5km [DATE] 11:38am Shortlist crew Decline Confirm" at bounding box center [1449, 398] width 206 height 28
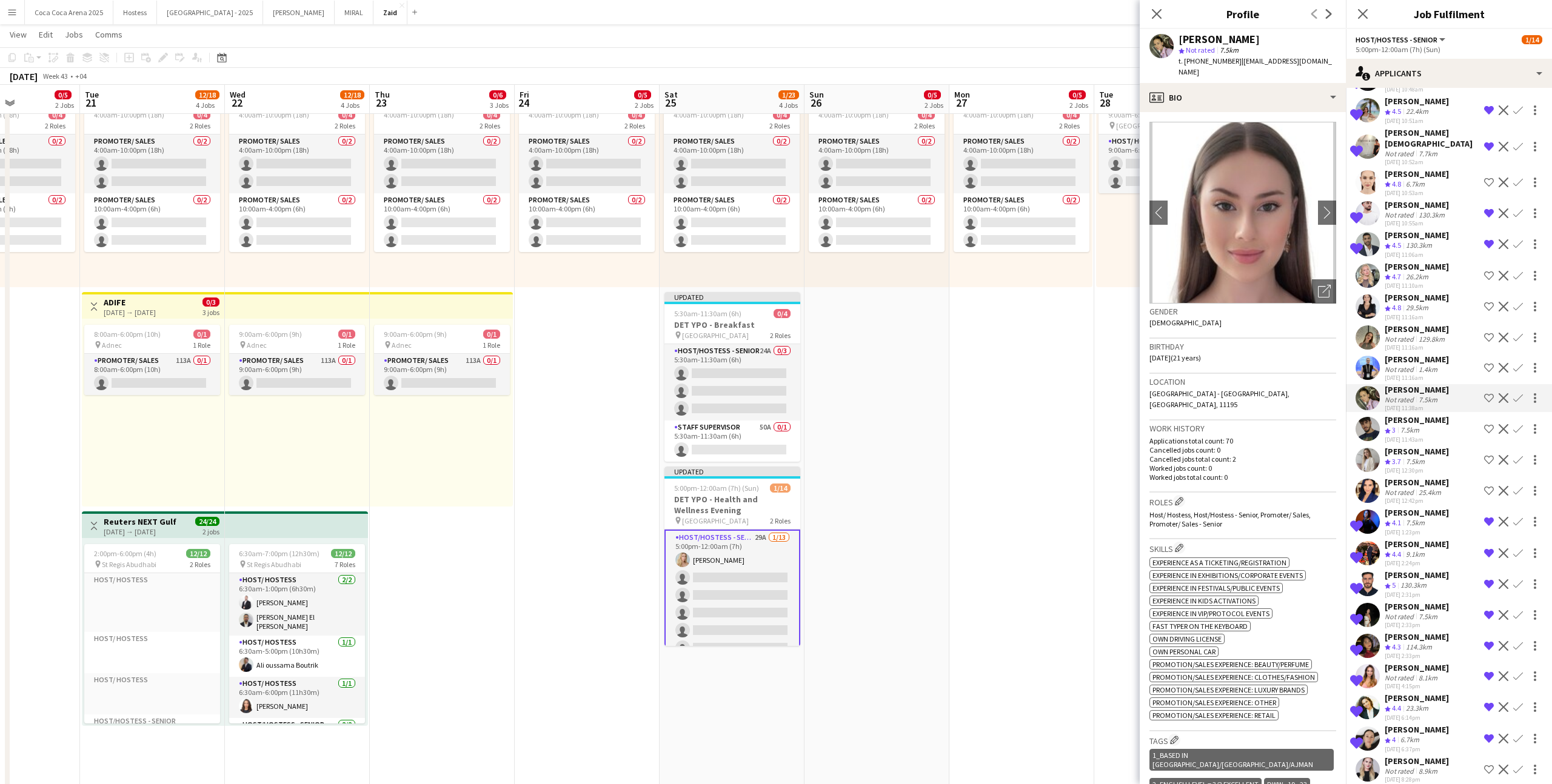
click at [890, 391] on button "Shortlist crew" at bounding box center [1489, 398] width 14 height 14
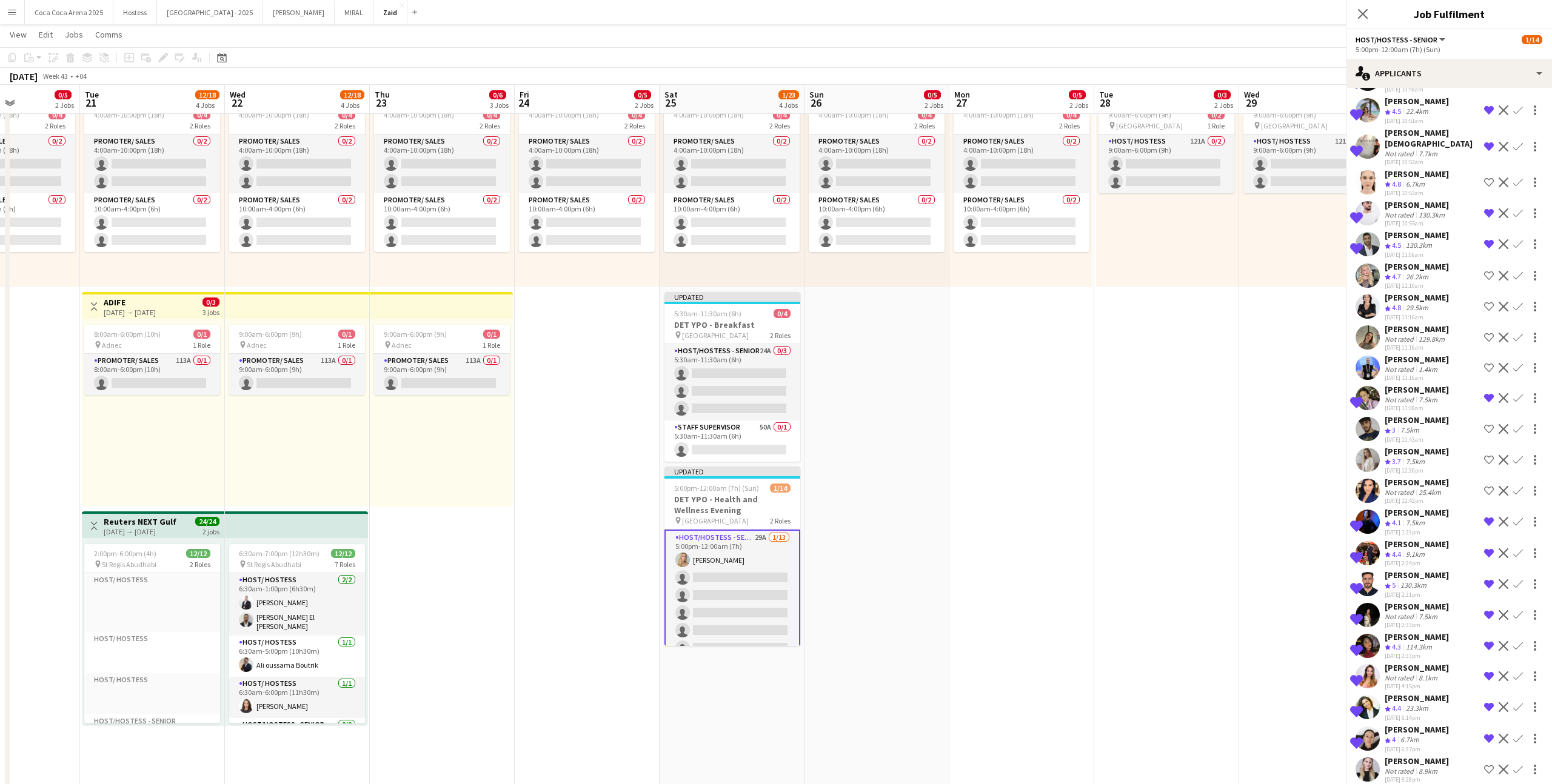
click at [890, 362] on div "[PERSON_NAME] Not rated 1.4km [DATE] 11:16am Shortlist crew Decline Confirm" at bounding box center [1449, 368] width 206 height 28
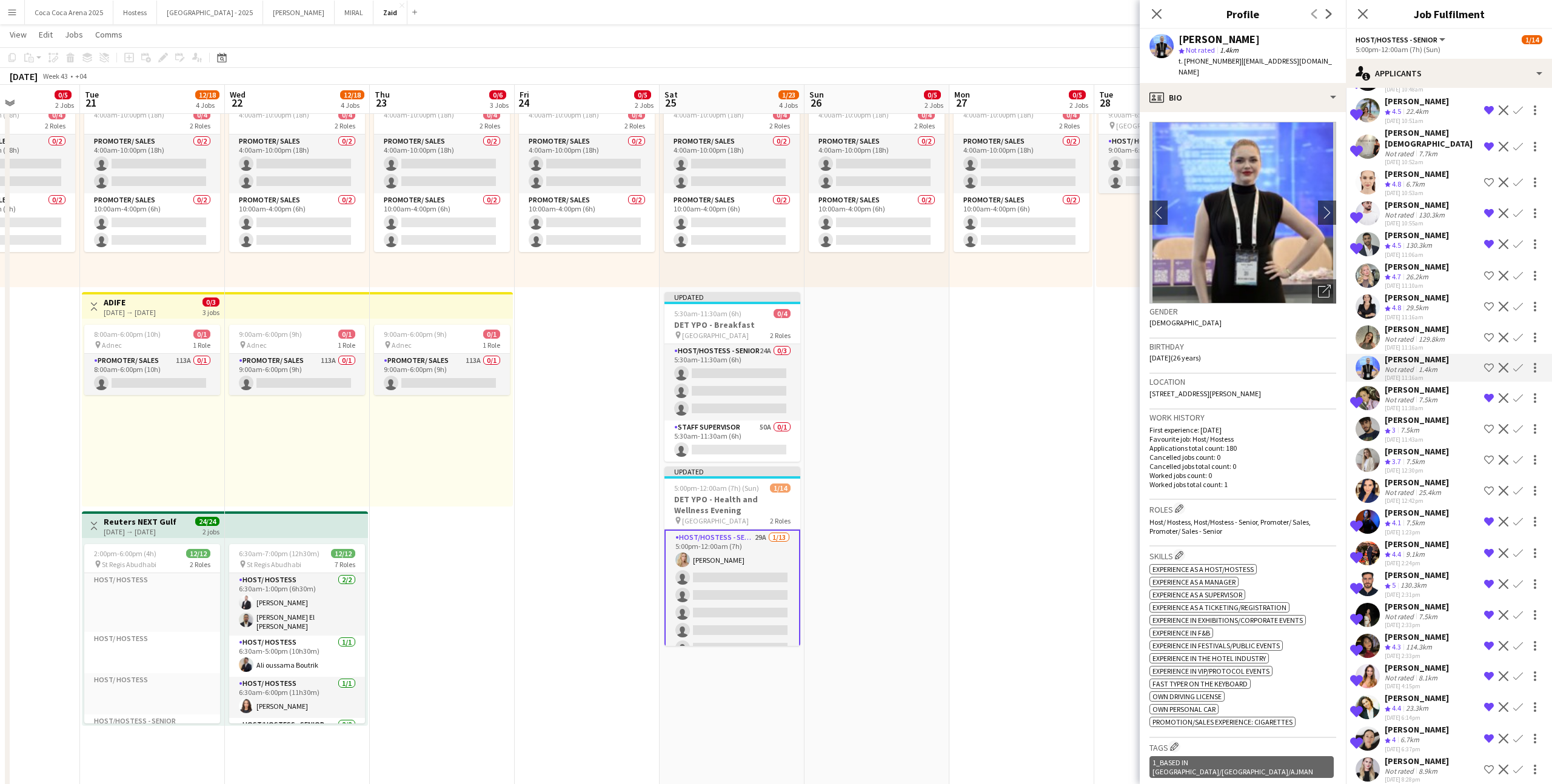
click at [890, 272] on div "26.2km" at bounding box center [1417, 277] width 27 height 11
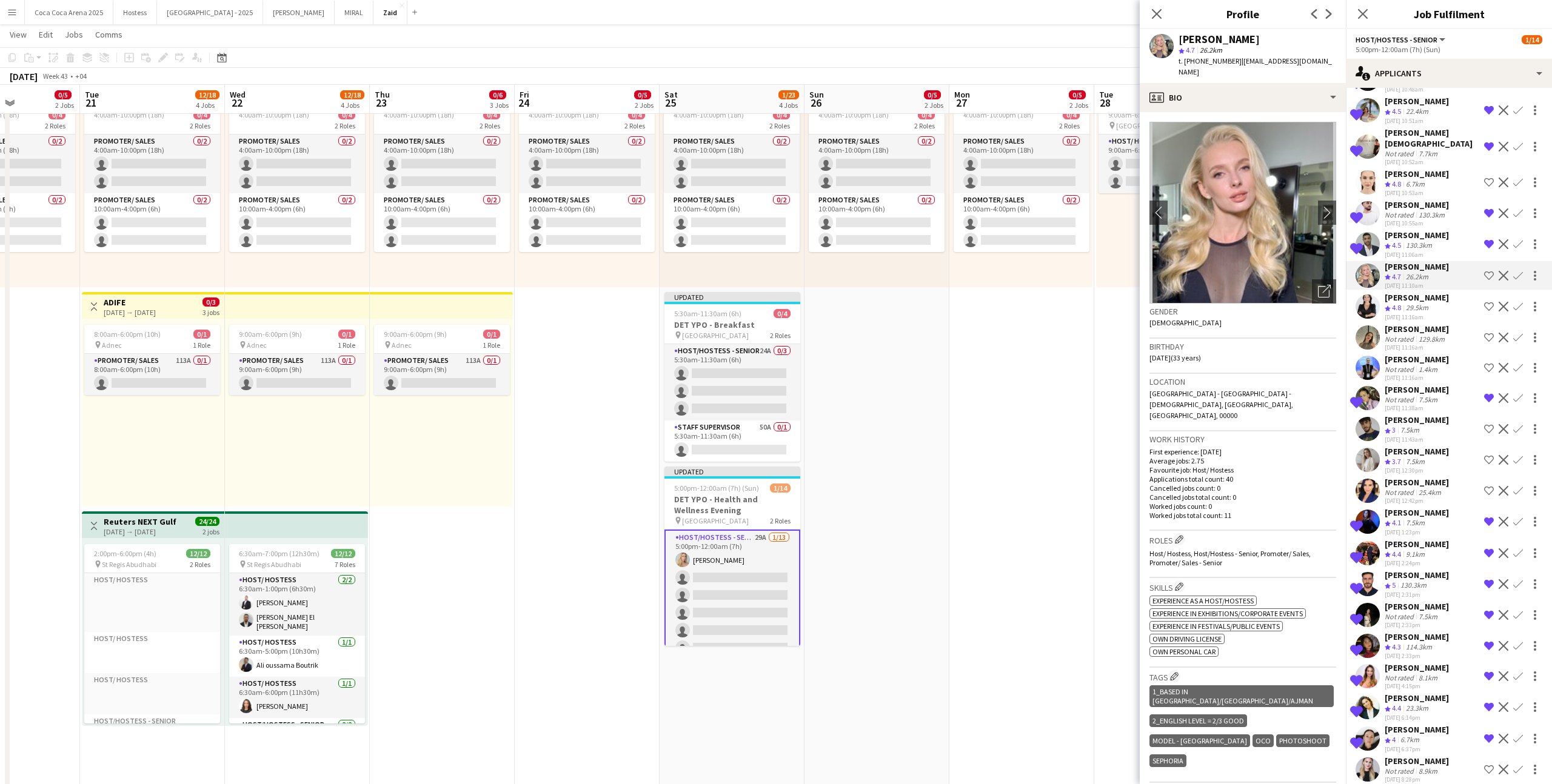
click at [890, 271] on app-icon "Shortlist crew" at bounding box center [1488, 275] width 10 height 10
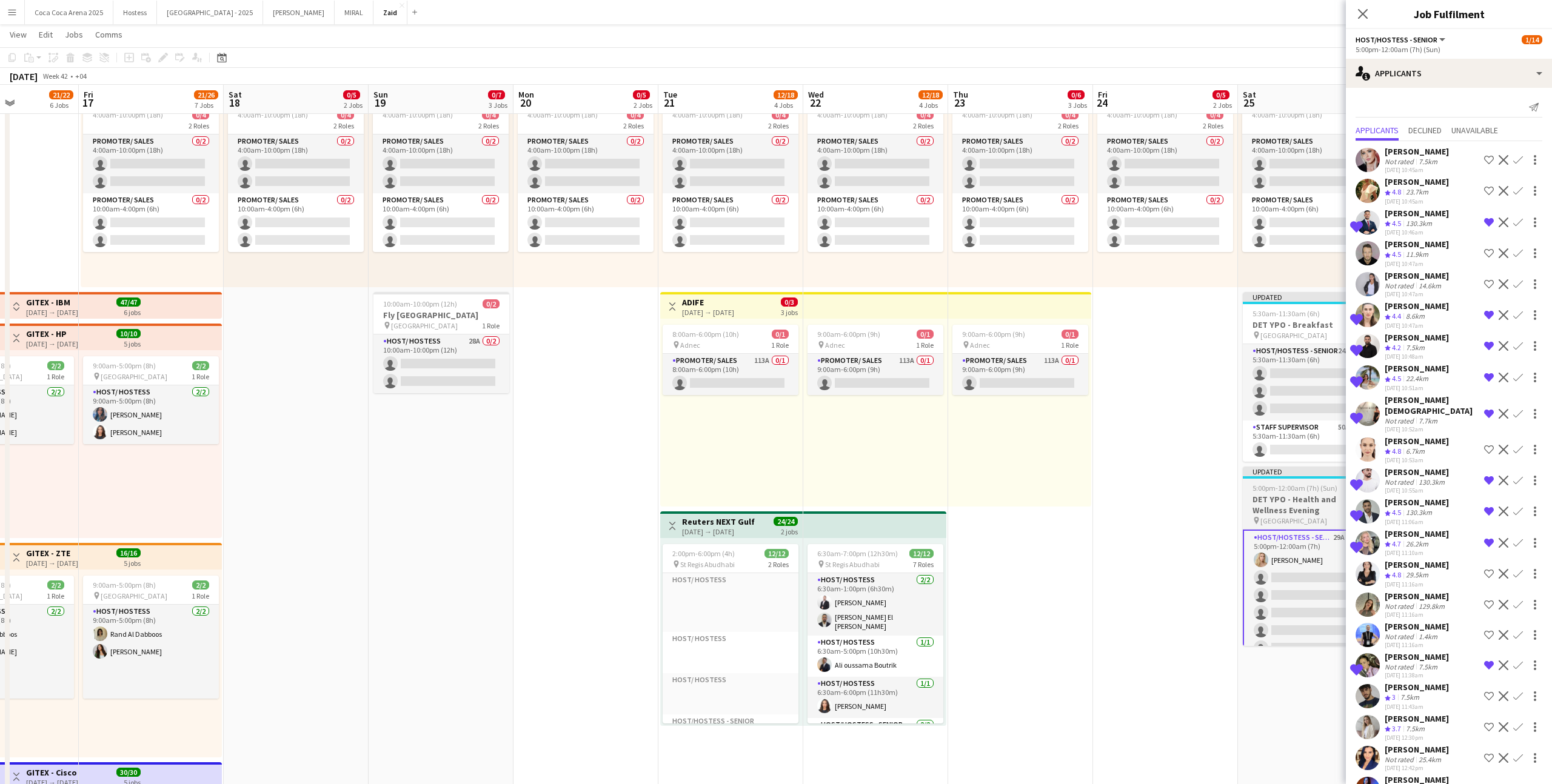
scroll to position [0, 336]
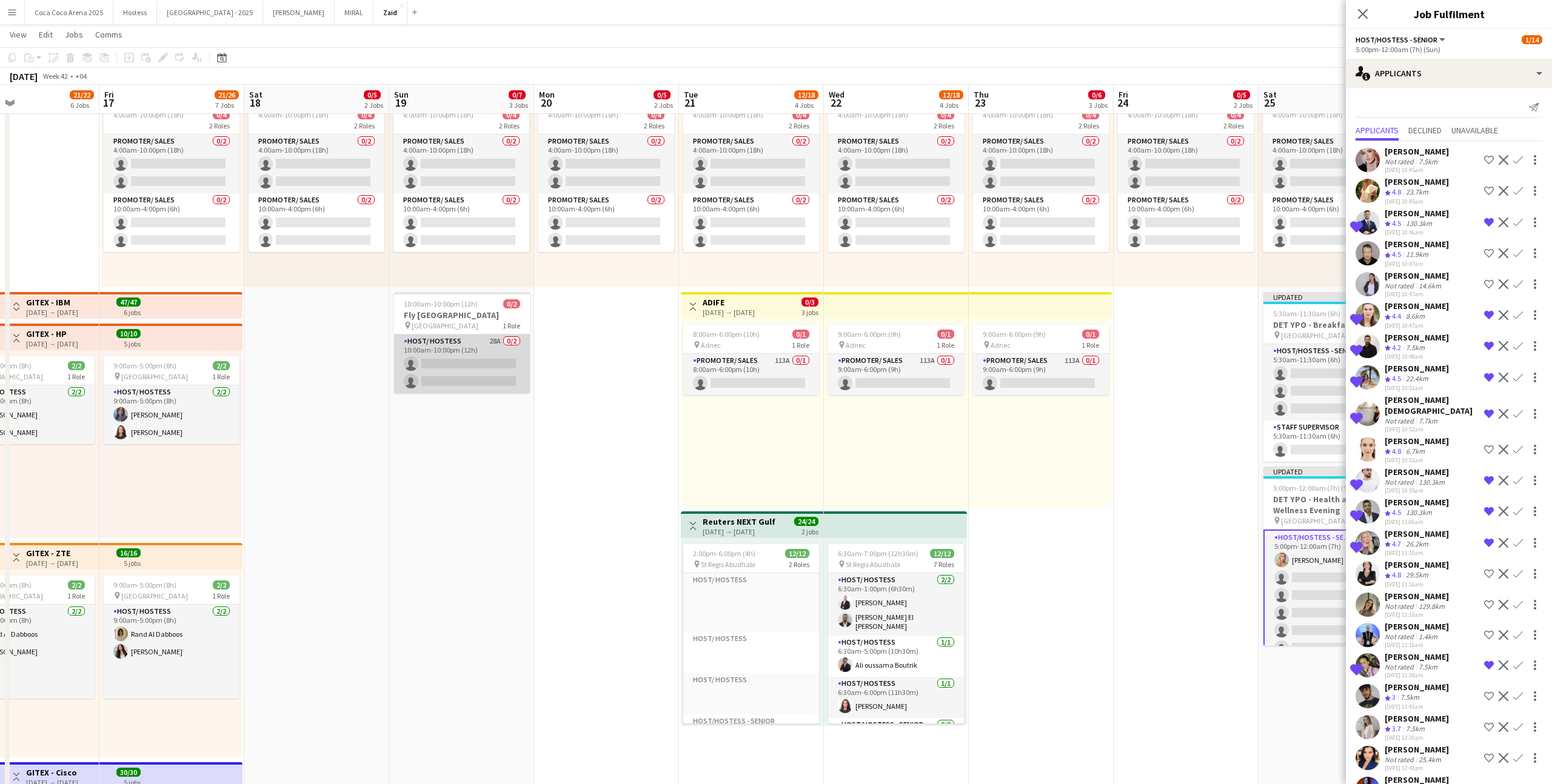
click at [487, 362] on app-card-role "Host/ Hostess 28A 0/2 10:00am-10:00pm (12h) single-neutral-actions single-neutr…" at bounding box center [462, 364] width 136 height 59
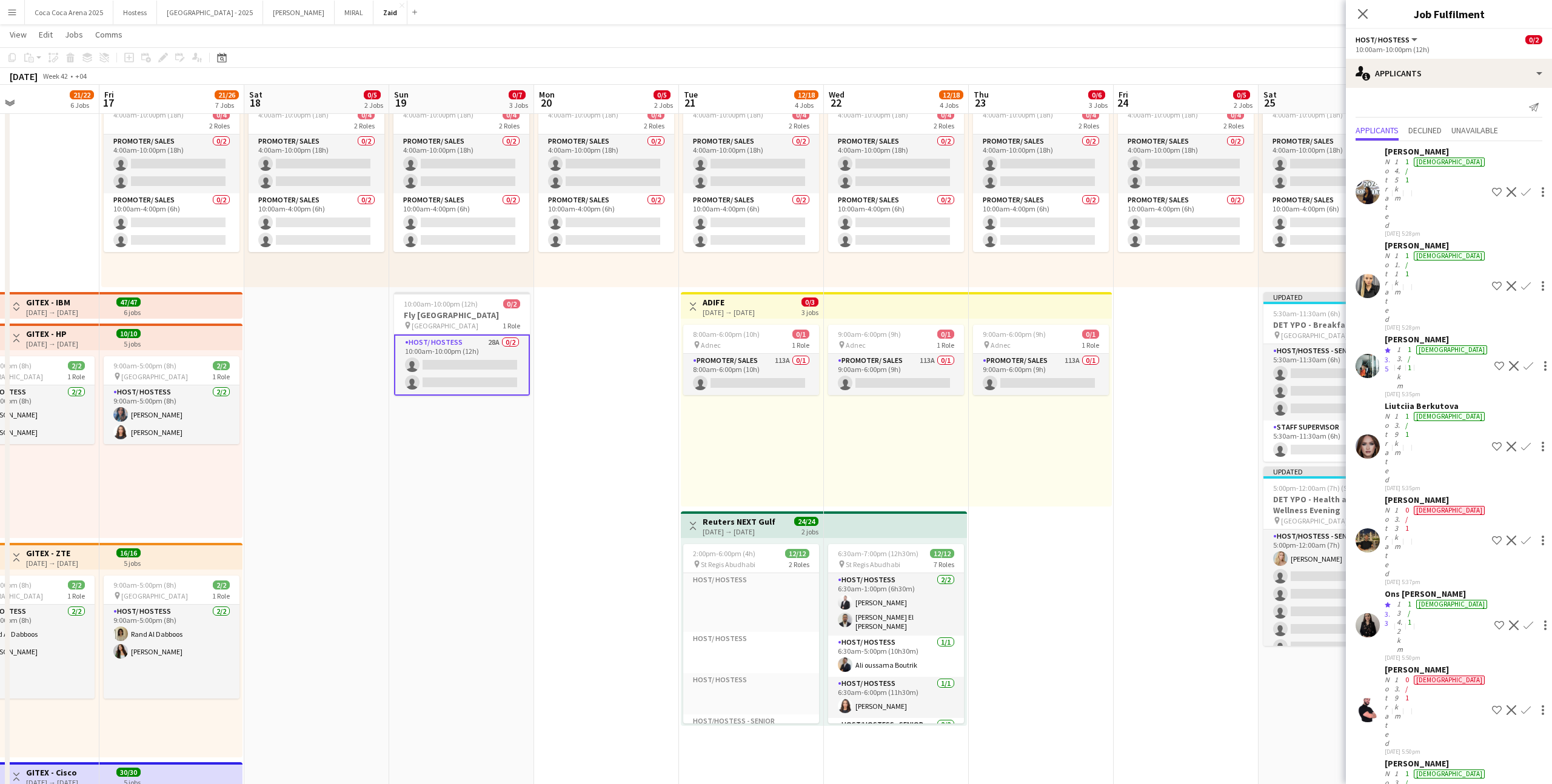
scroll to position [455, 0]
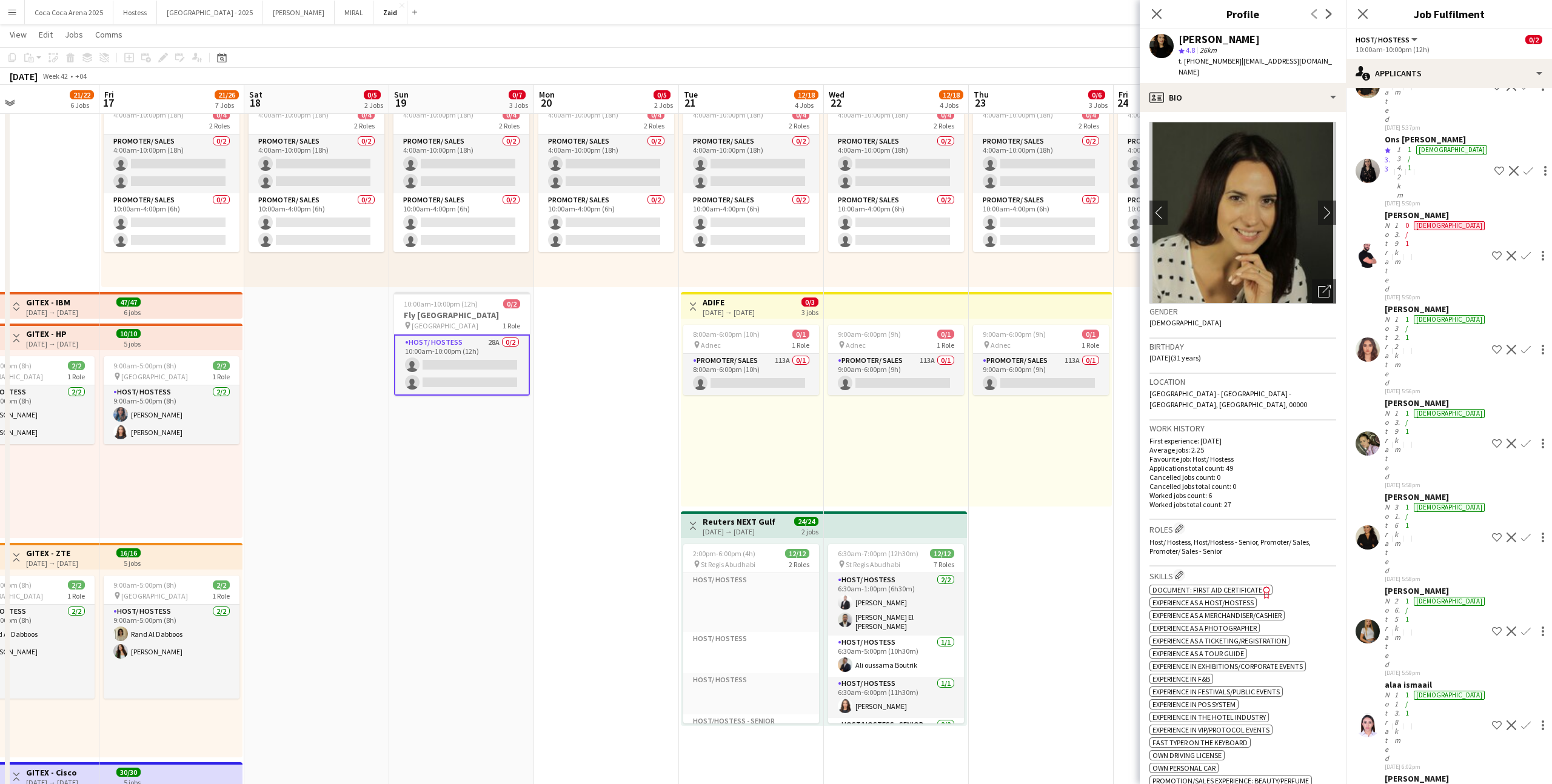
scroll to position [419, 0]
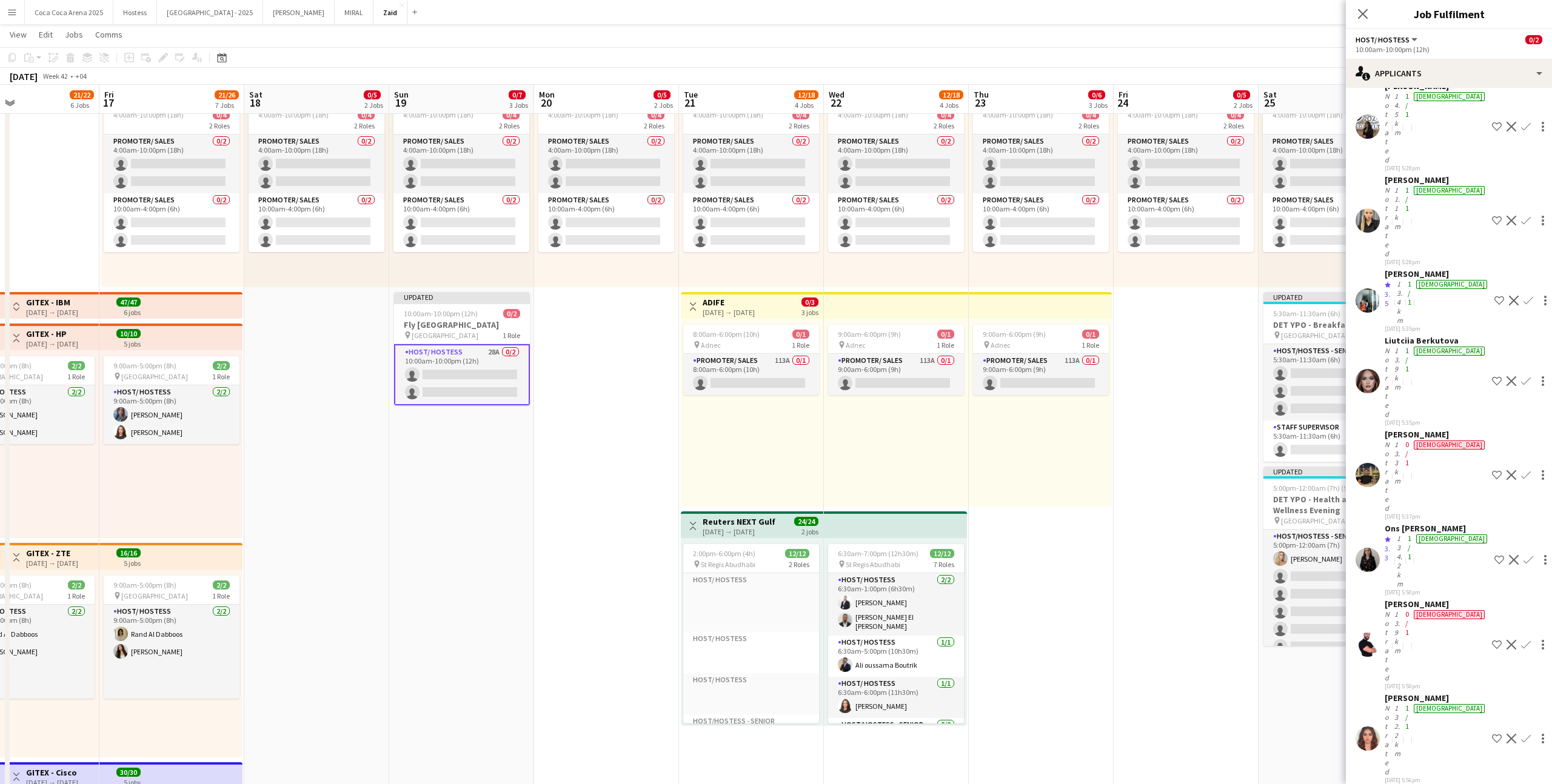
scroll to position [62, 0]
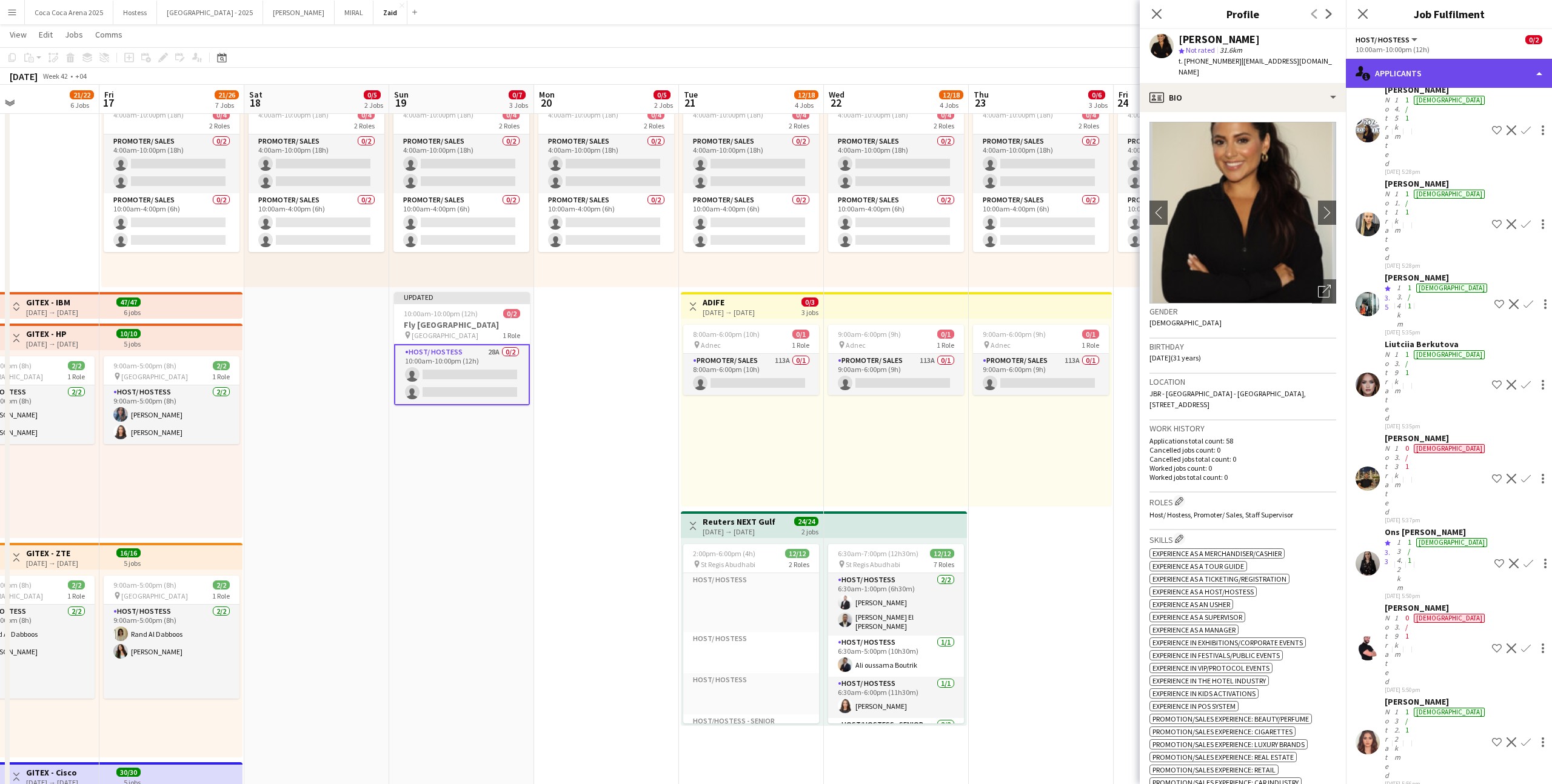
click at [890, 69] on div "single-neutral-actions-information Applicants" at bounding box center [1449, 73] width 206 height 29
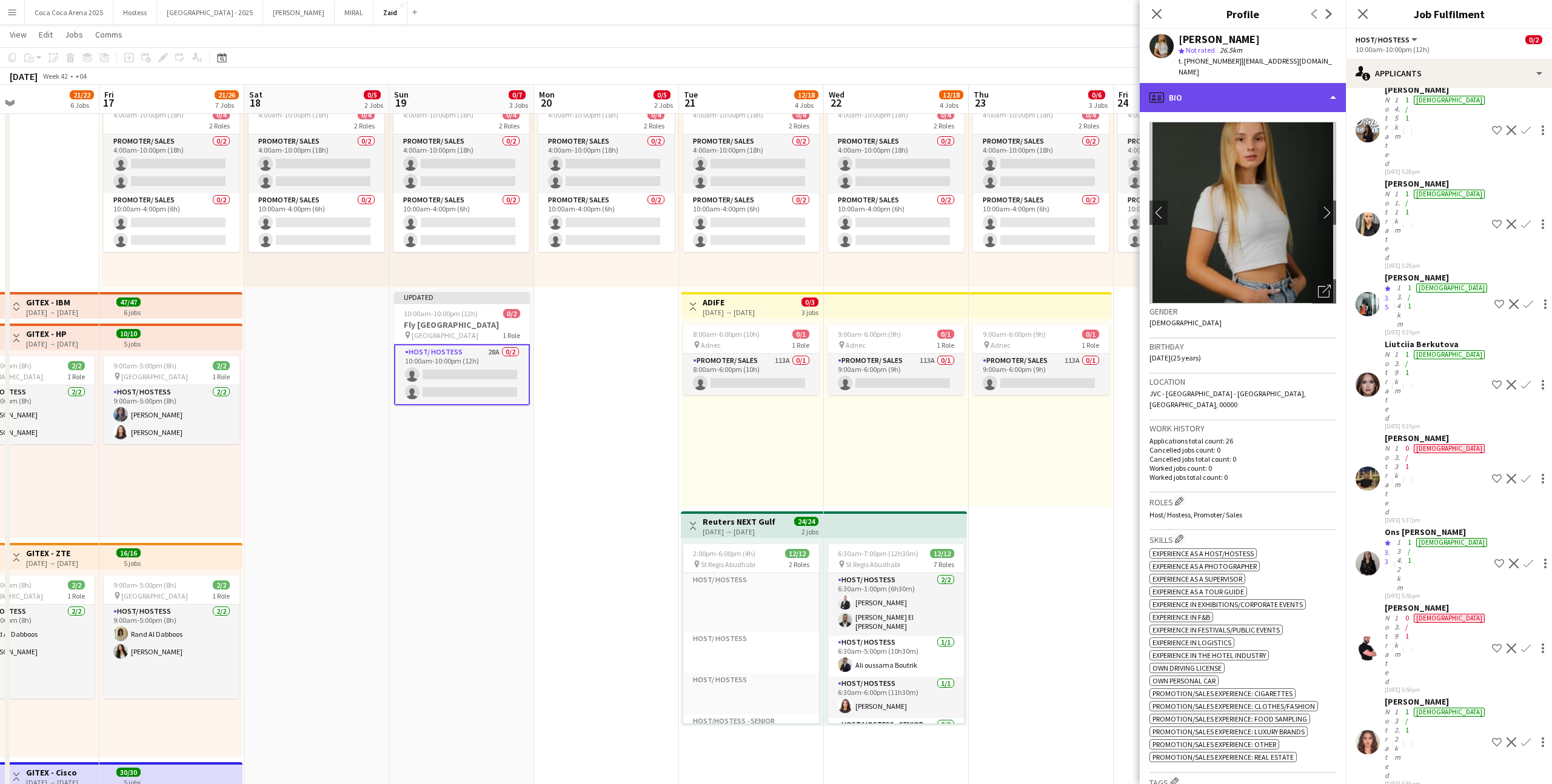
click at [890, 91] on div "profile Bio" at bounding box center [1243, 97] width 206 height 29
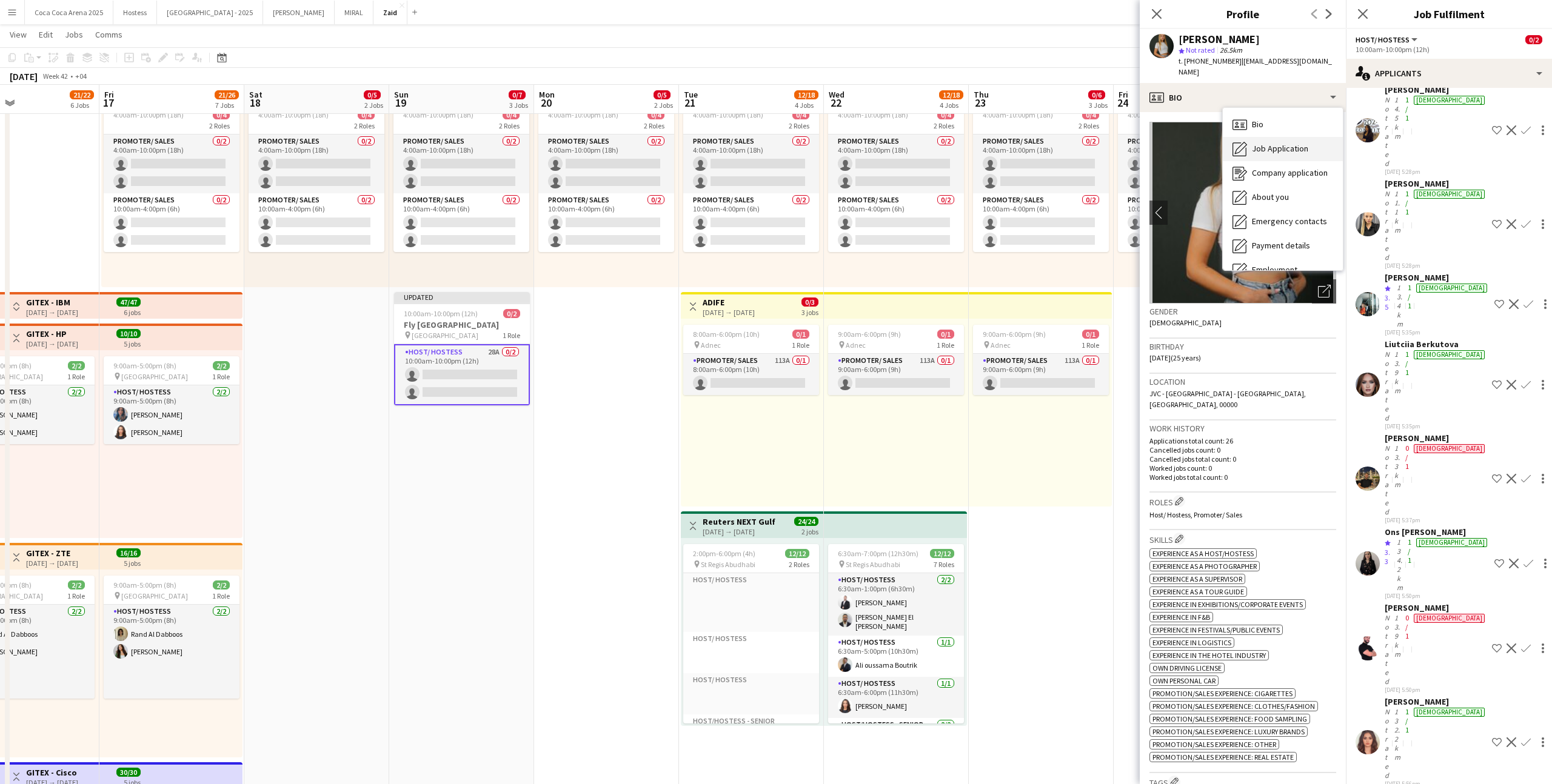
click at [890, 143] on div "Job Application Job Application" at bounding box center [1283, 148] width 120 height 24
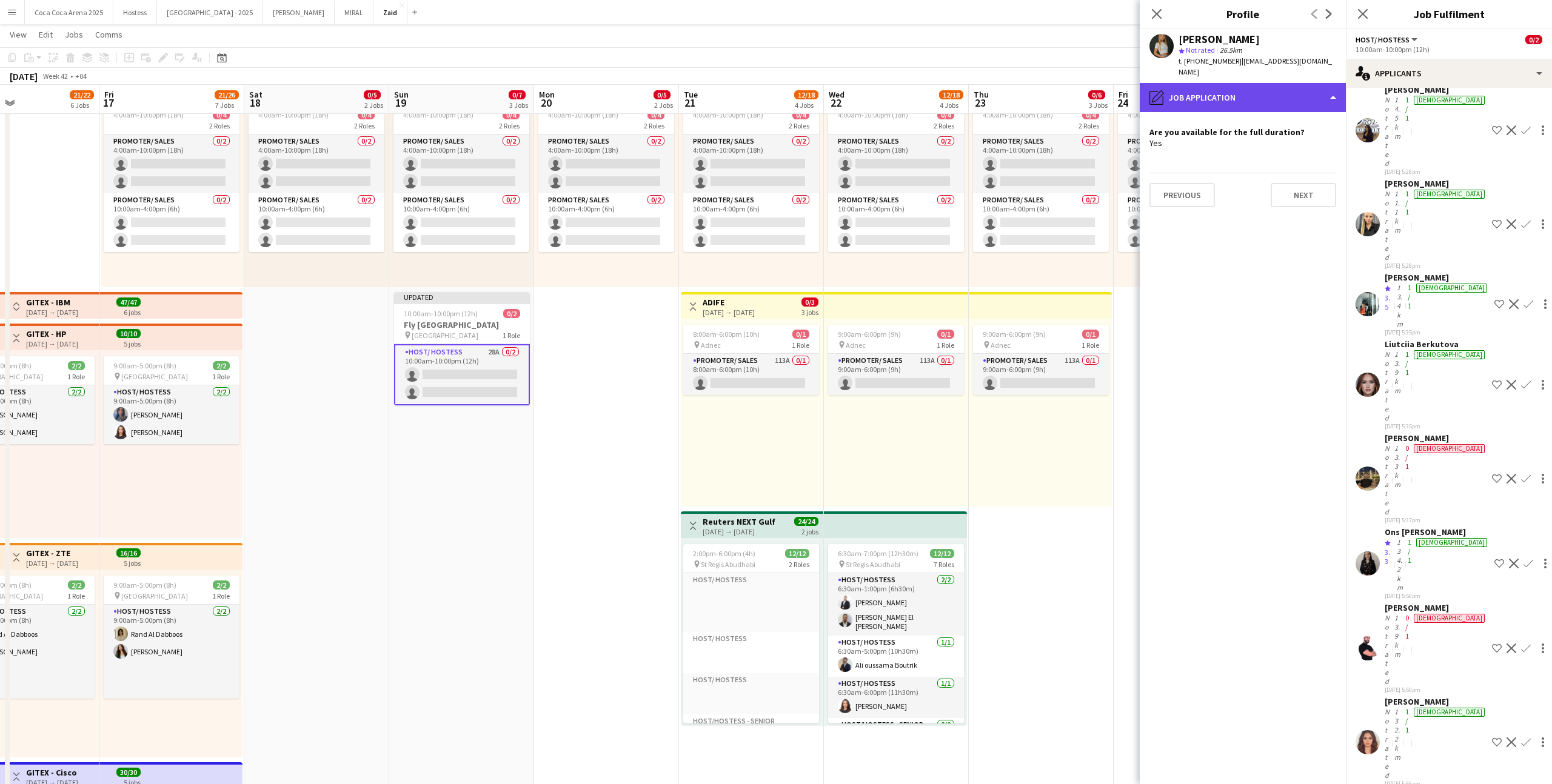
click at [890, 94] on div "pencil4 Job Application" at bounding box center [1243, 97] width 206 height 29
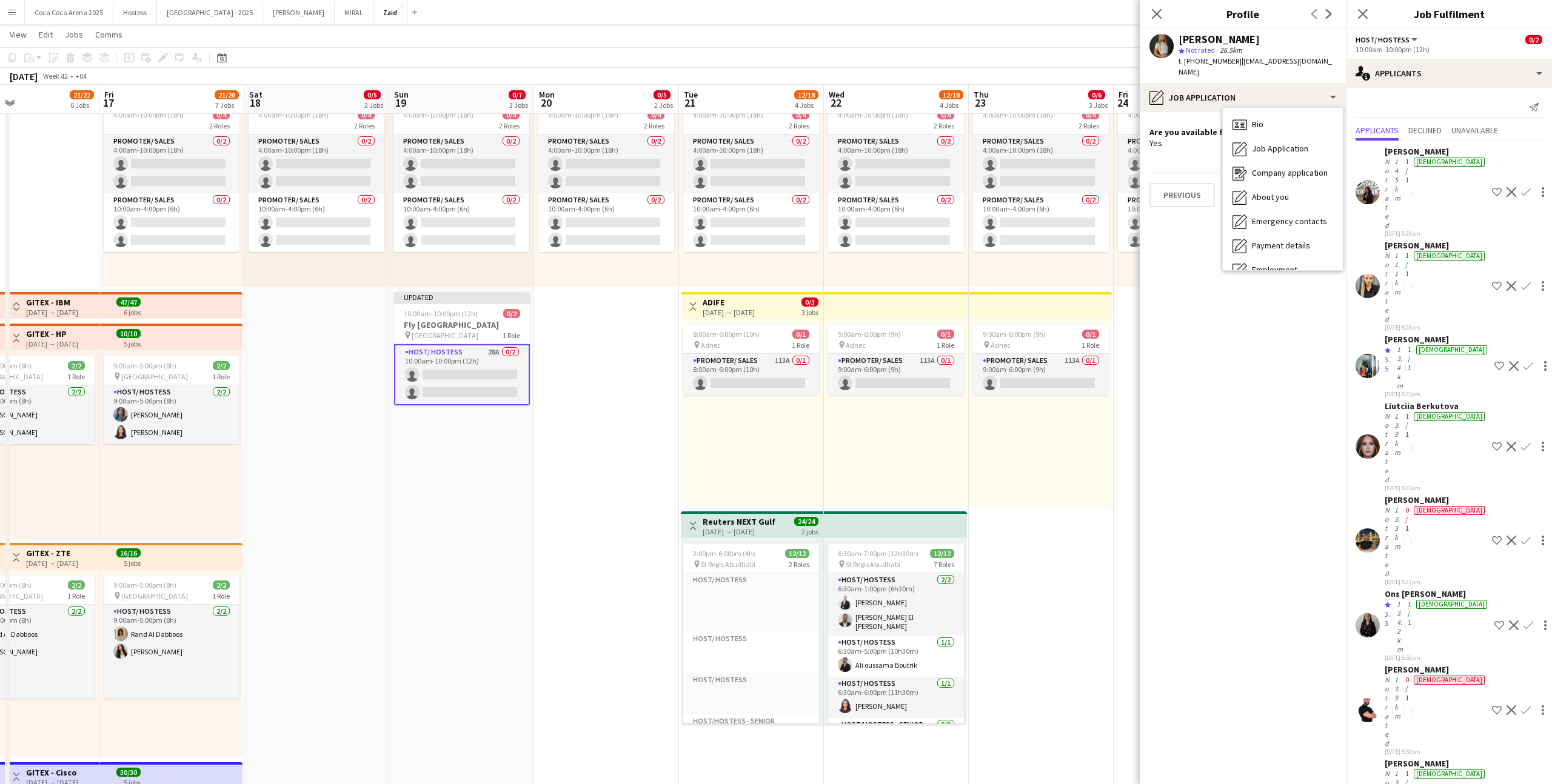
click at [890, 230] on div "[DATE] 5:28pm" at bounding box center [1436, 233] width 102 height 8
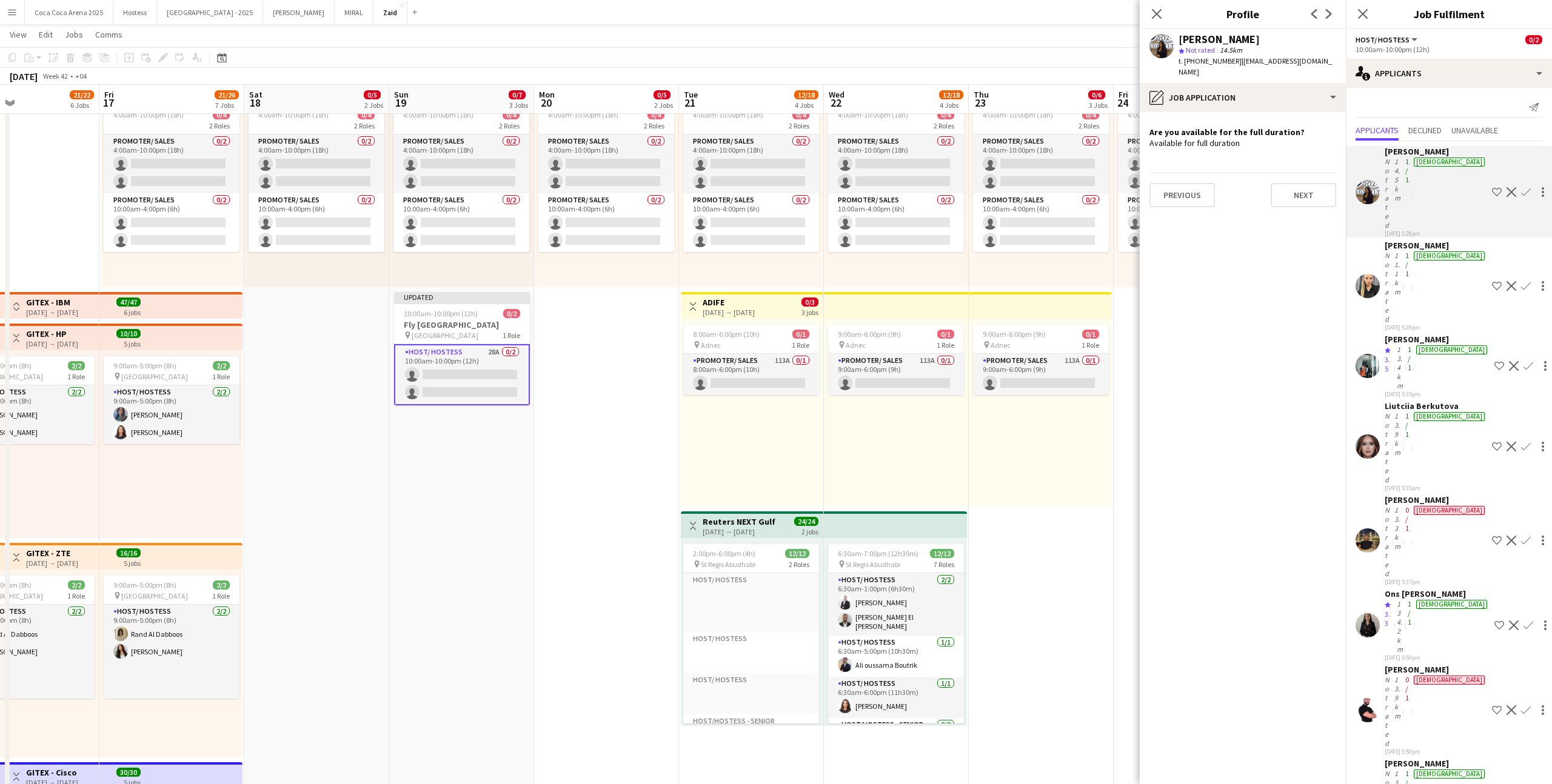
click at [890, 187] on app-icon "Shortlist crew" at bounding box center [1496, 192] width 10 height 10
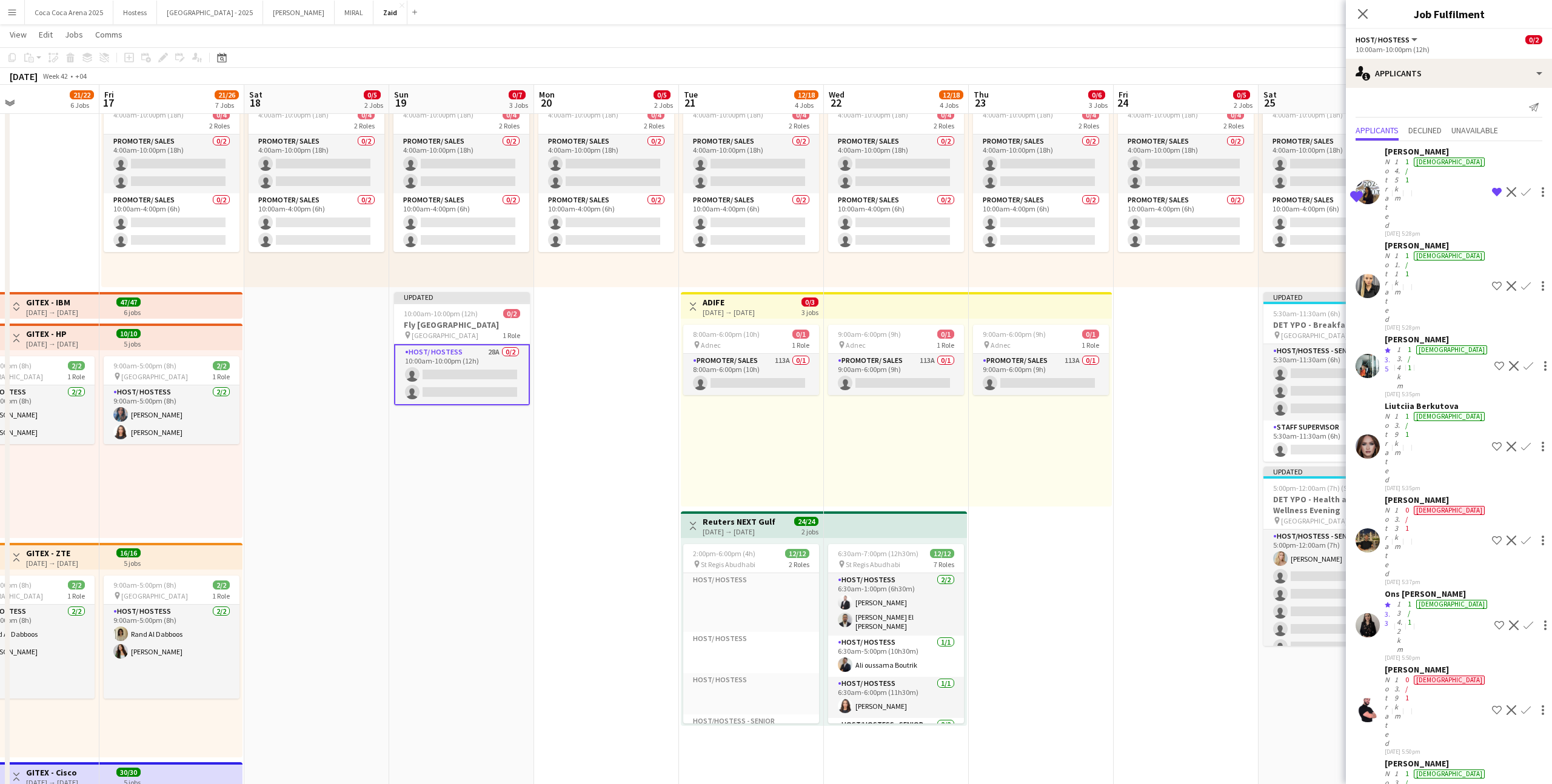
click at [890, 390] on div "[DATE] 5:35pm" at bounding box center [1437, 394] width 105 height 8
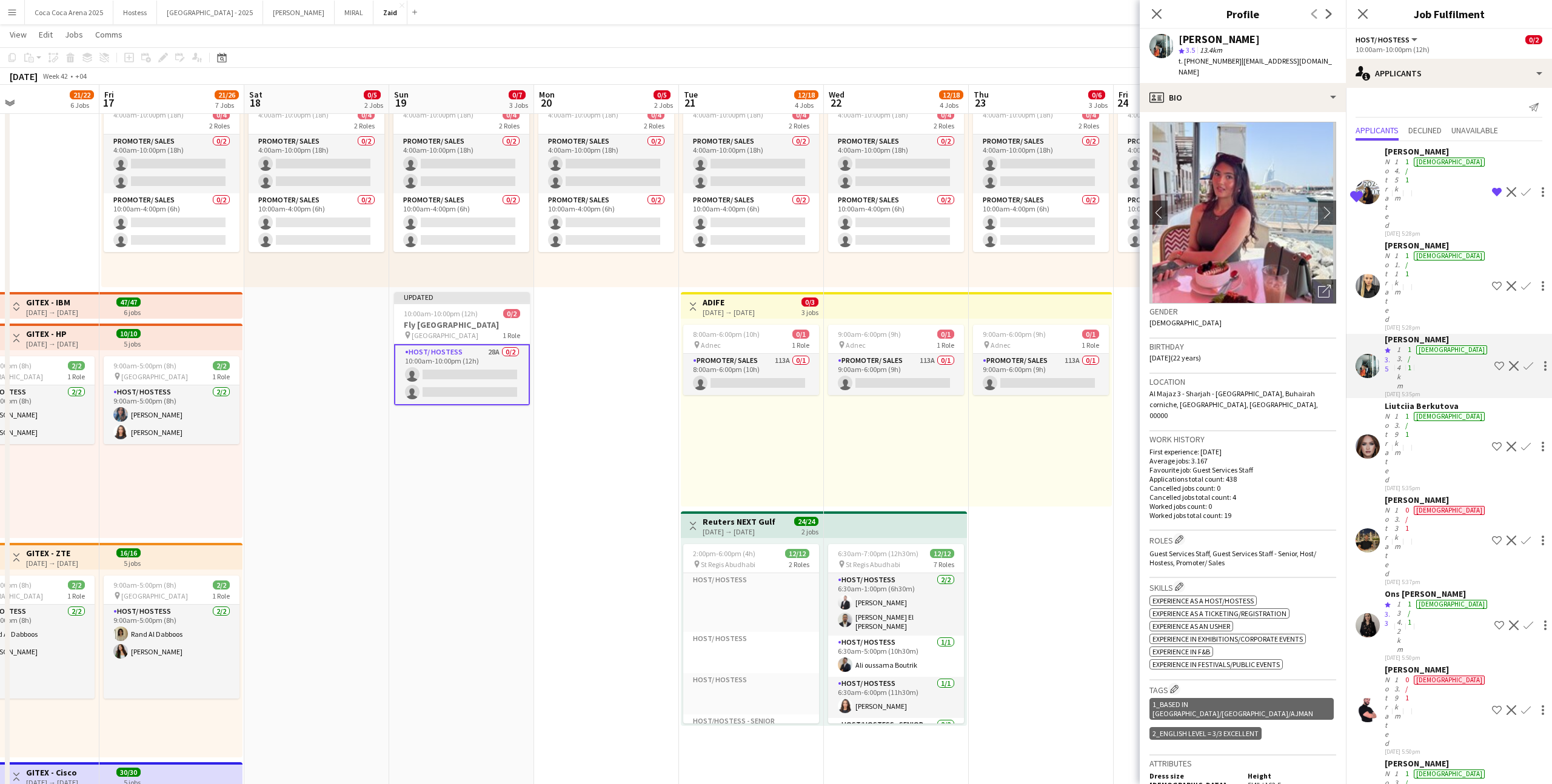
click at [890, 411] on div "13.9km" at bounding box center [1397, 448] width 11 height 72
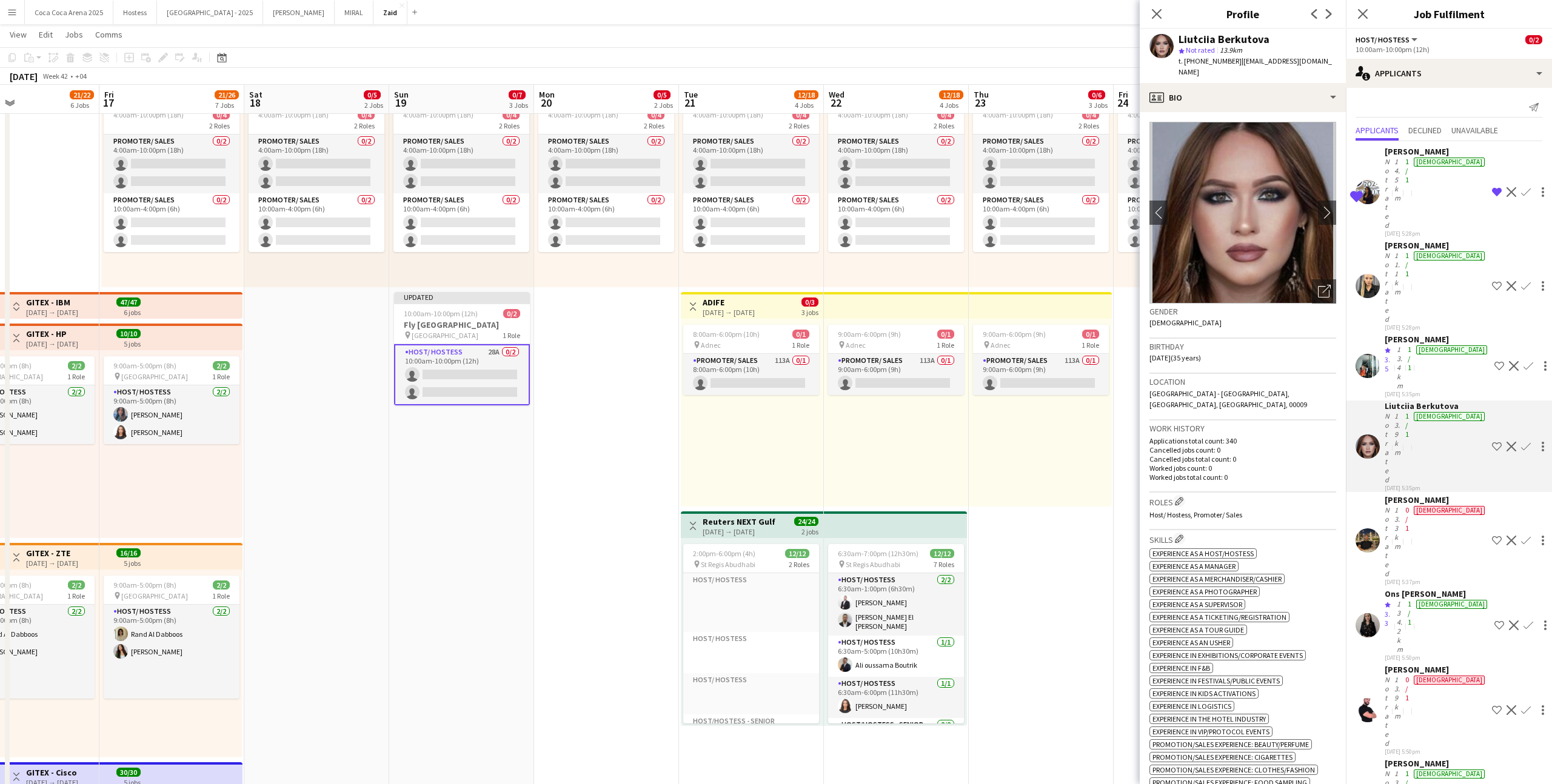
click at [890, 483] on div "[PERSON_NAME]" at bounding box center [1436, 500] width 102 height 11
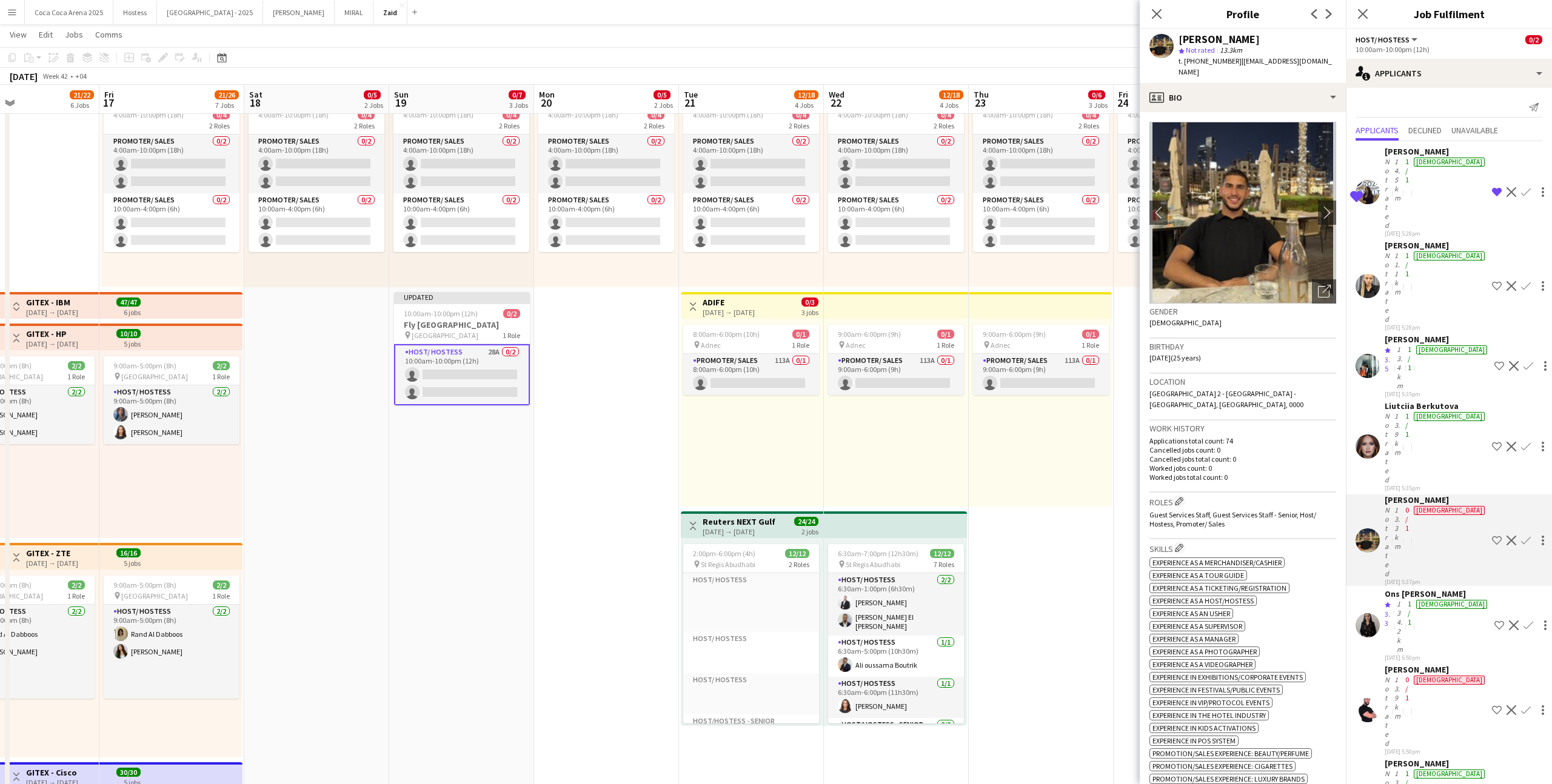
click at [890, 483] on div "13.3km" at bounding box center [1397, 542] width 11 height 72
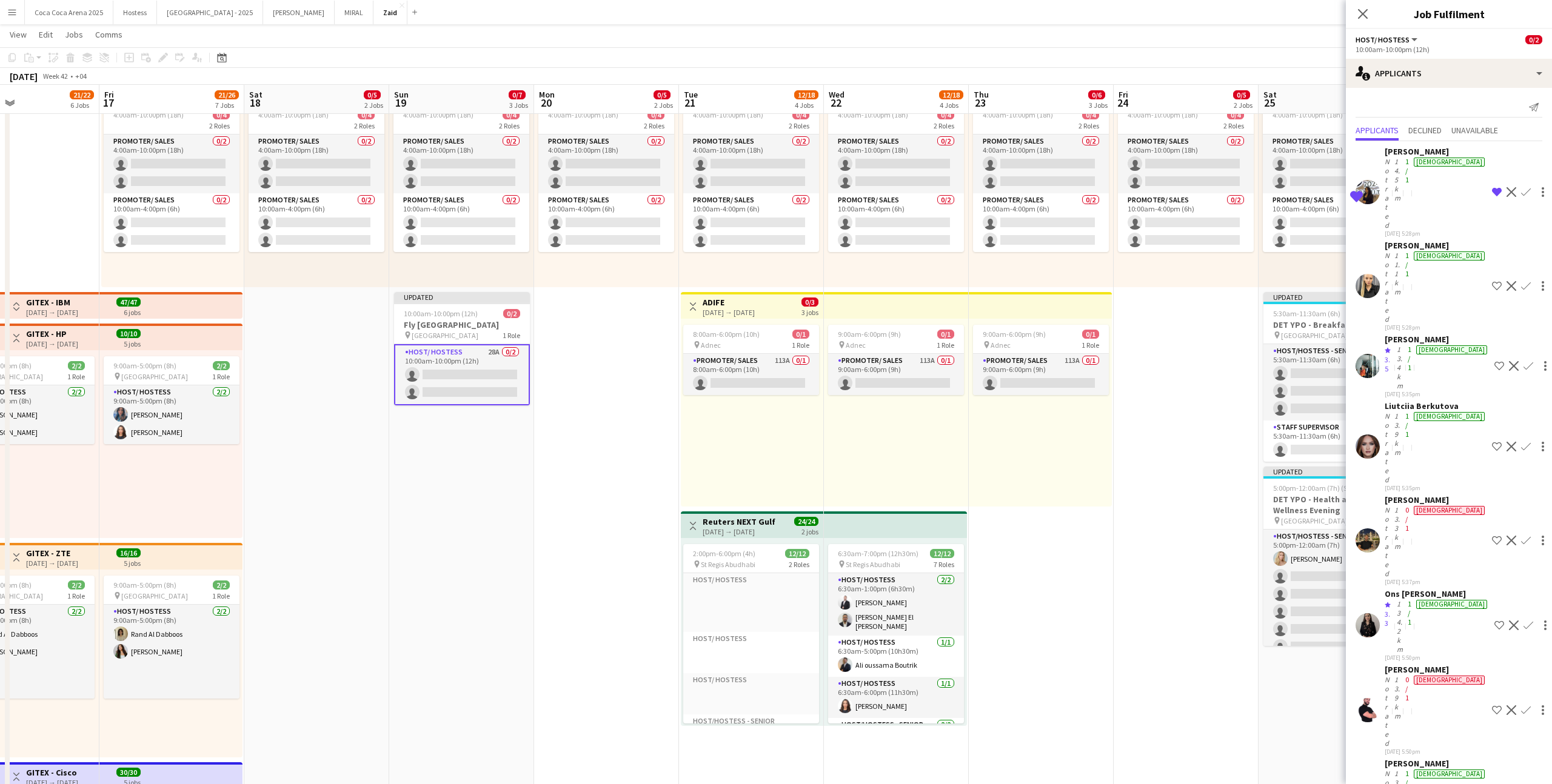
click at [890, 483] on div "134.2km" at bounding box center [1400, 627] width 11 height 55
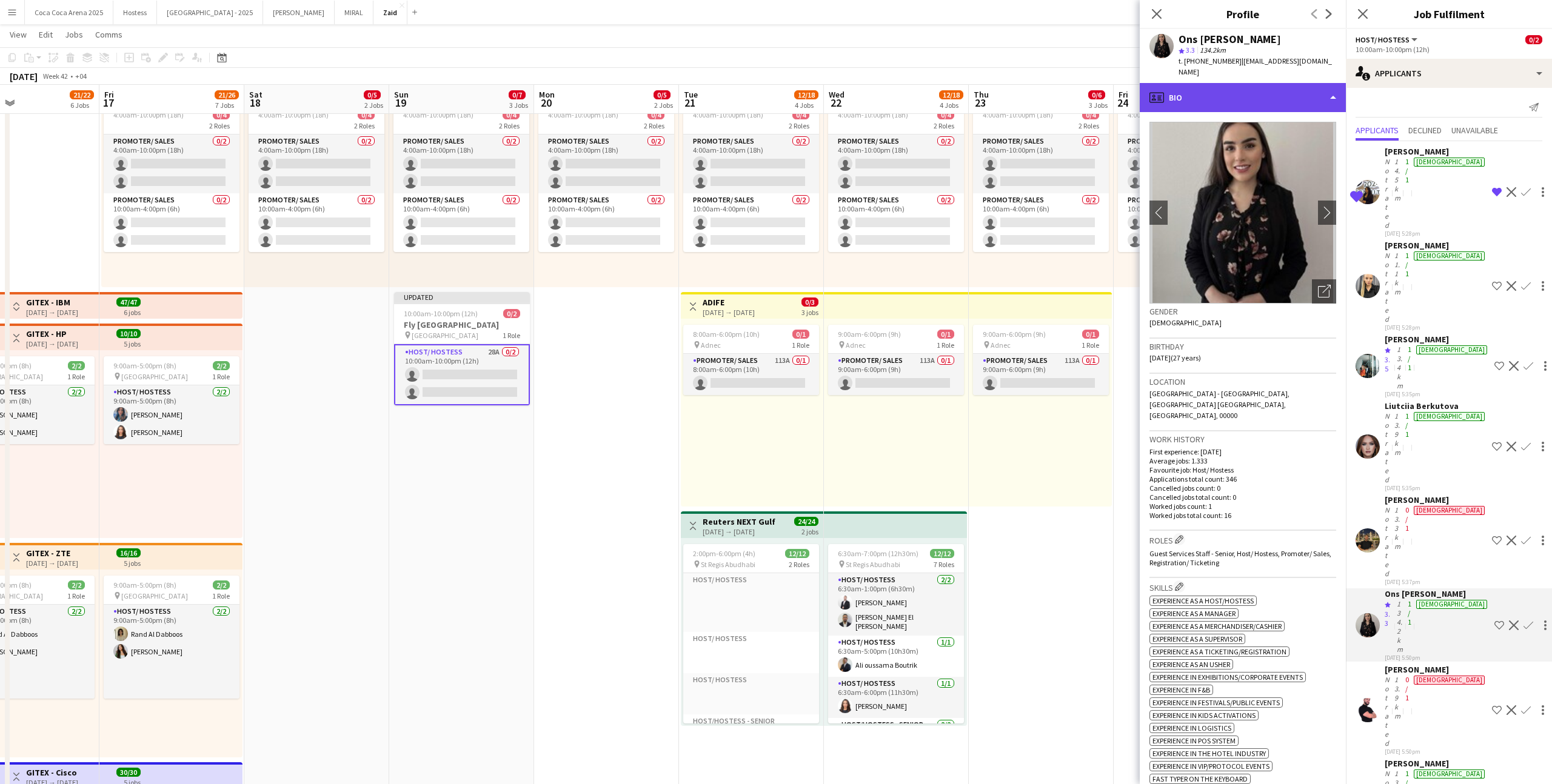
click at [890, 84] on div "profile Bio" at bounding box center [1243, 97] width 206 height 29
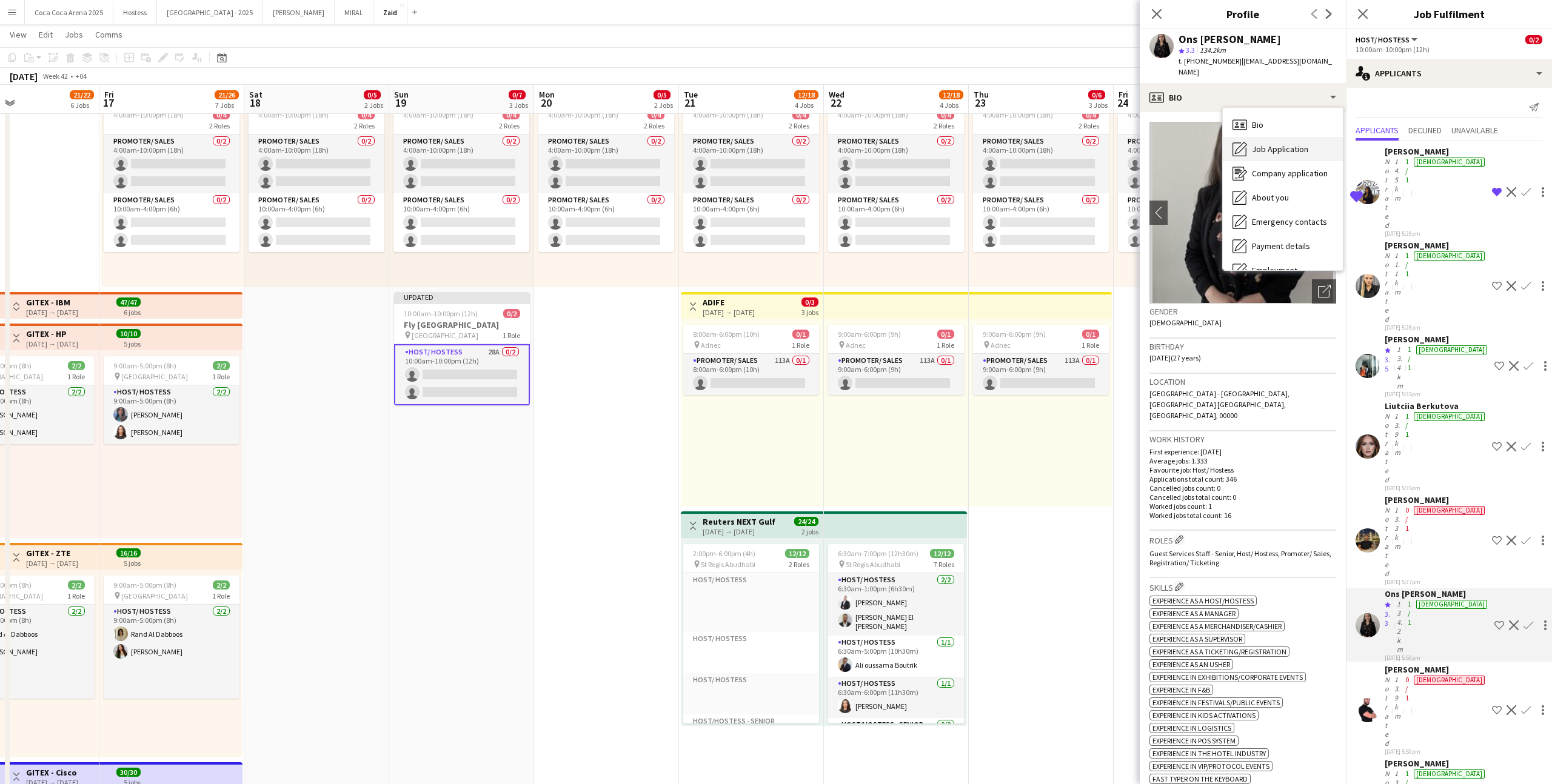
click at [890, 144] on span "Job Application" at bounding box center [1281, 149] width 57 height 11
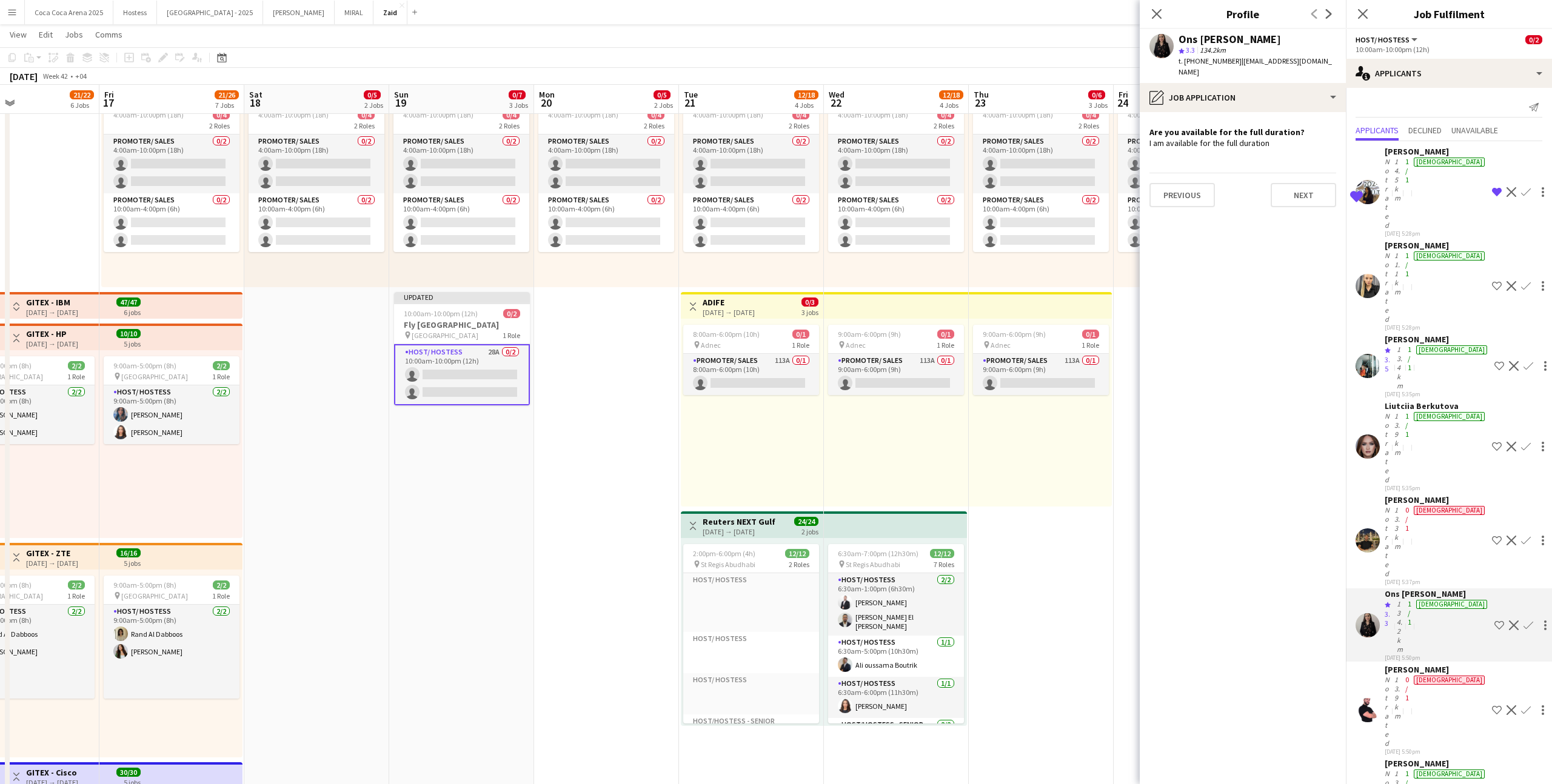
click at [890, 483] on app-icon "Shortlist crew" at bounding box center [1499, 625] width 10 height 10
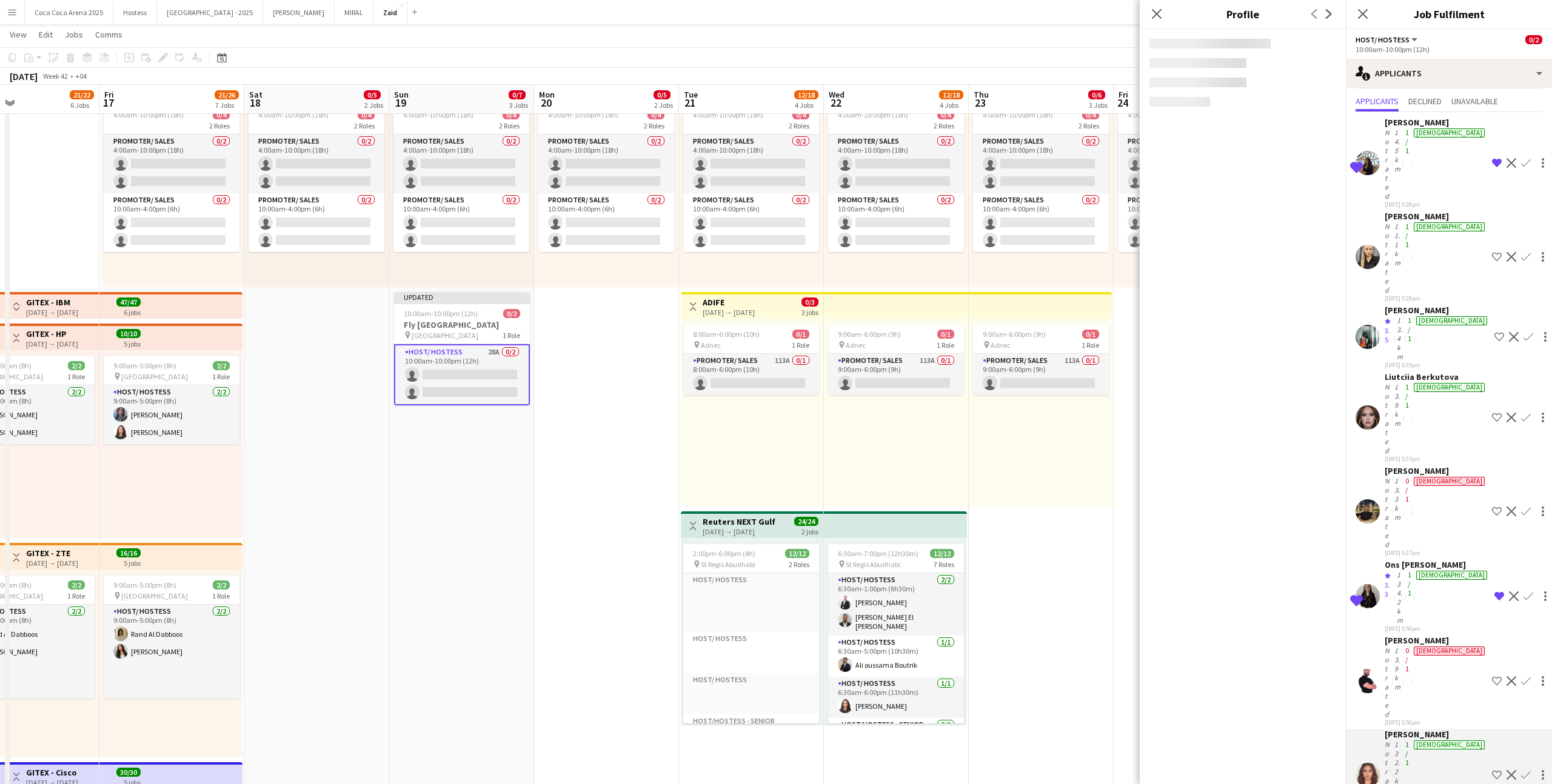
scroll to position [32, 0]
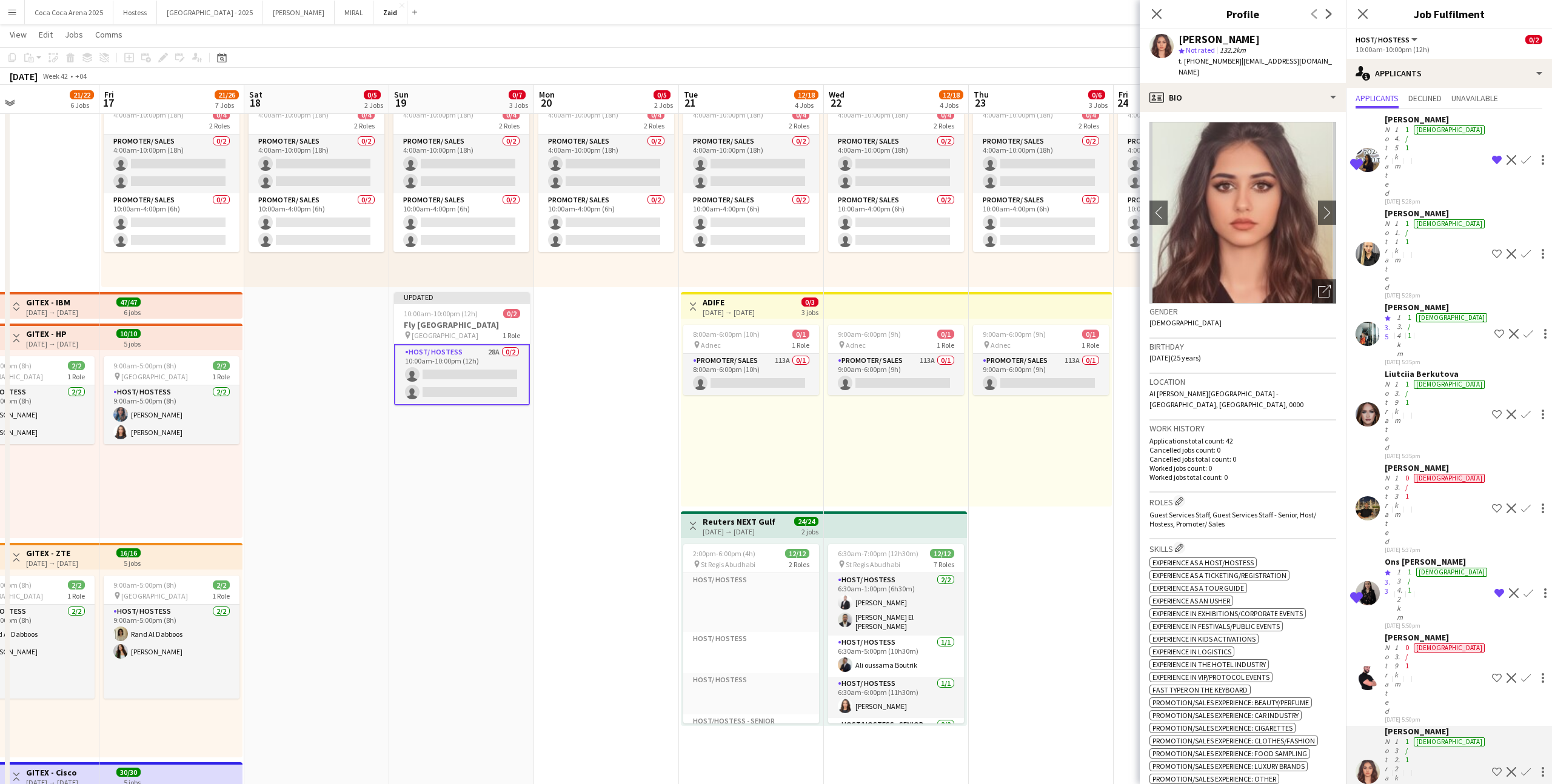
click at [890, 483] on app-icon "Shortlist crew" at bounding box center [1496, 772] width 10 height 10
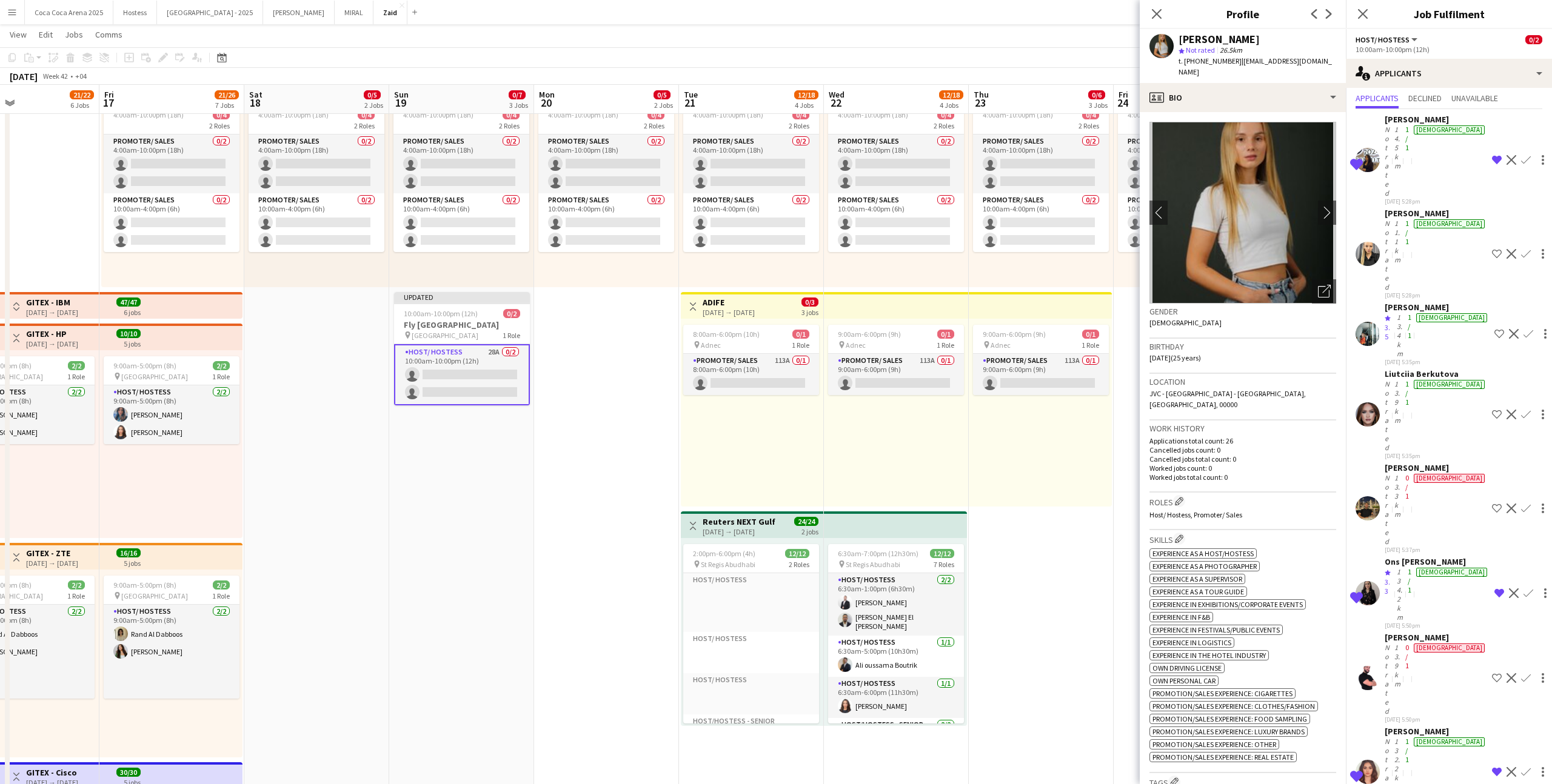
scroll to position [80, 0]
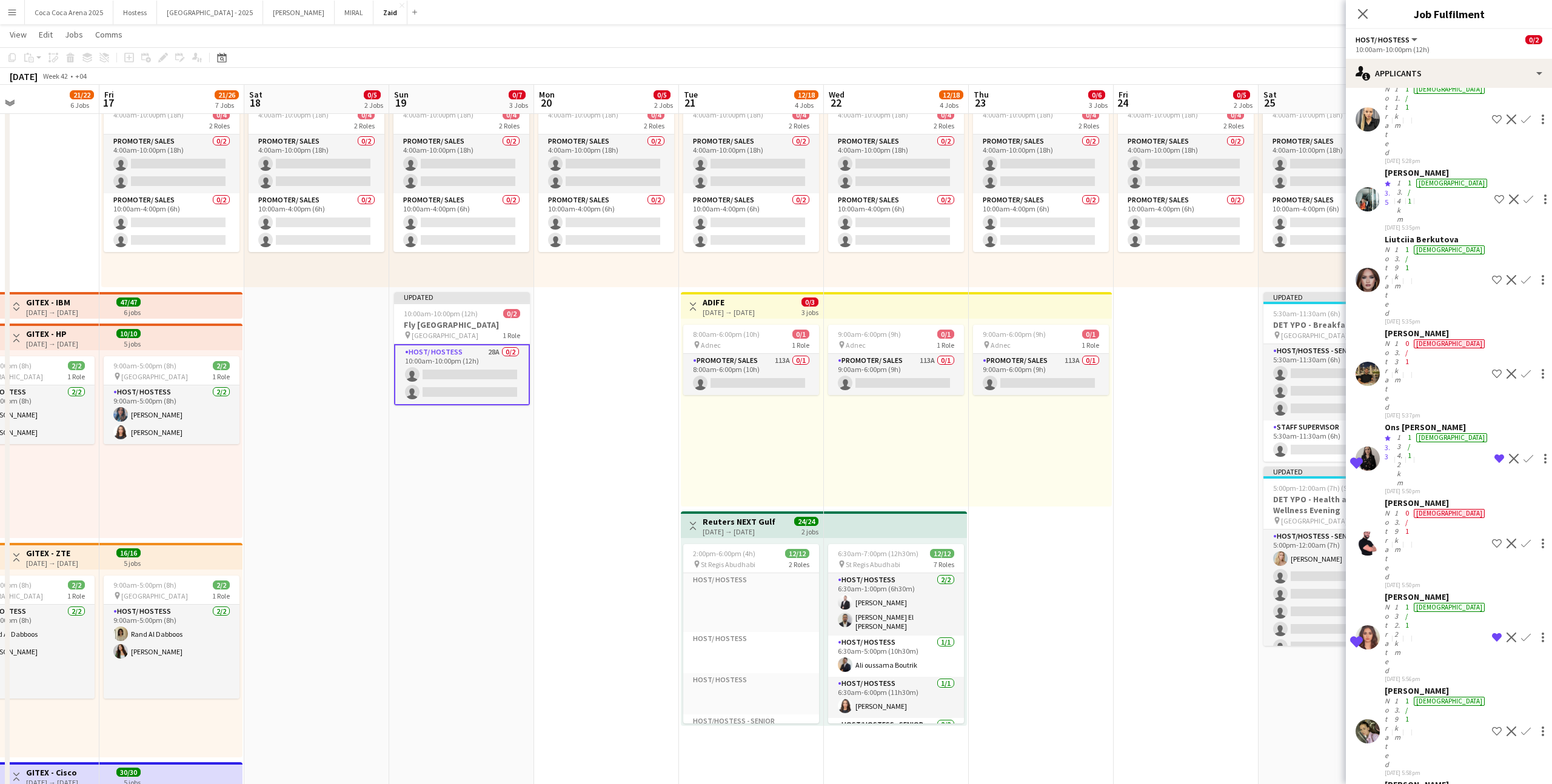
scroll to position [165, 0]
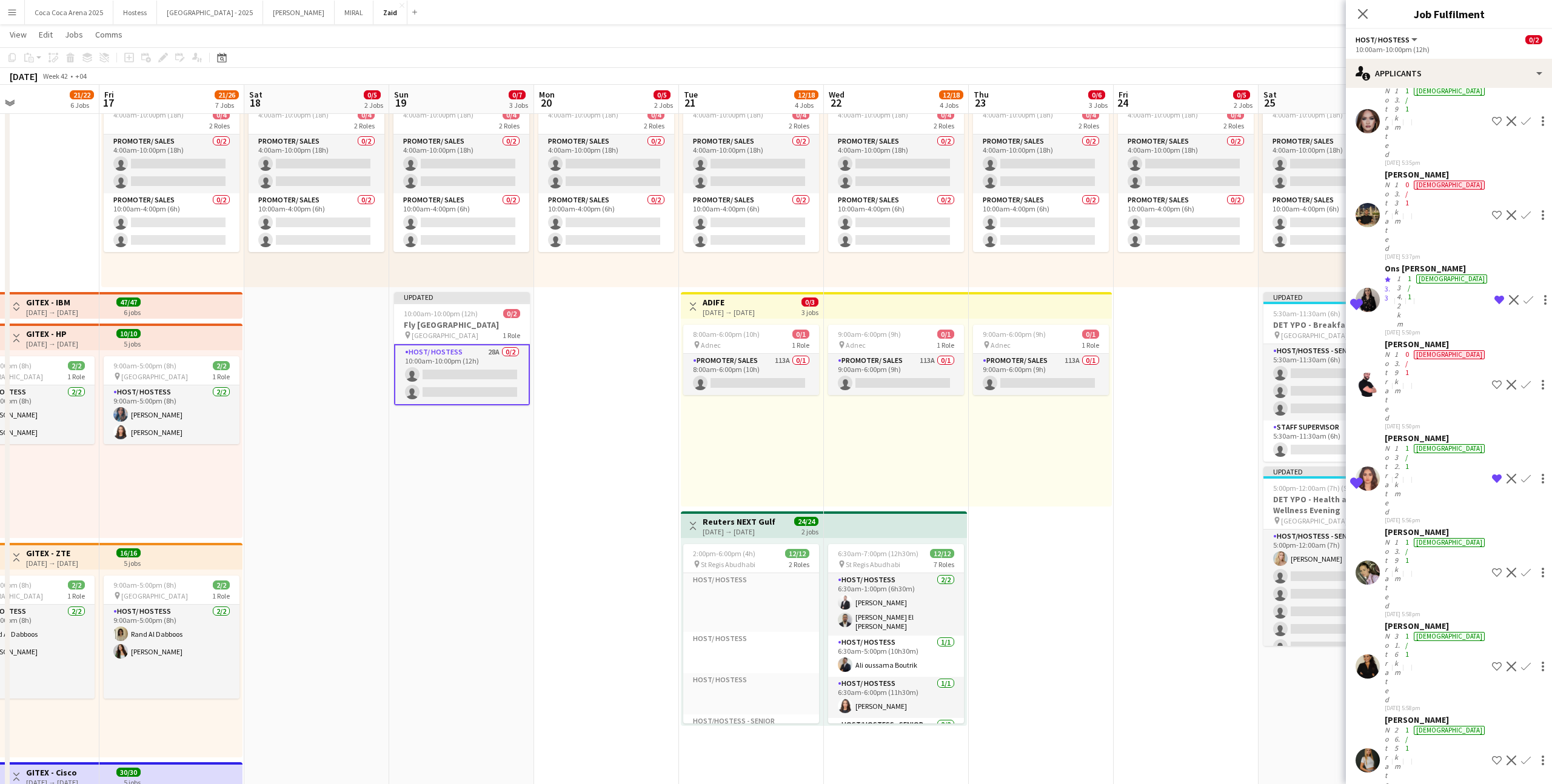
scroll to position [328, 0]
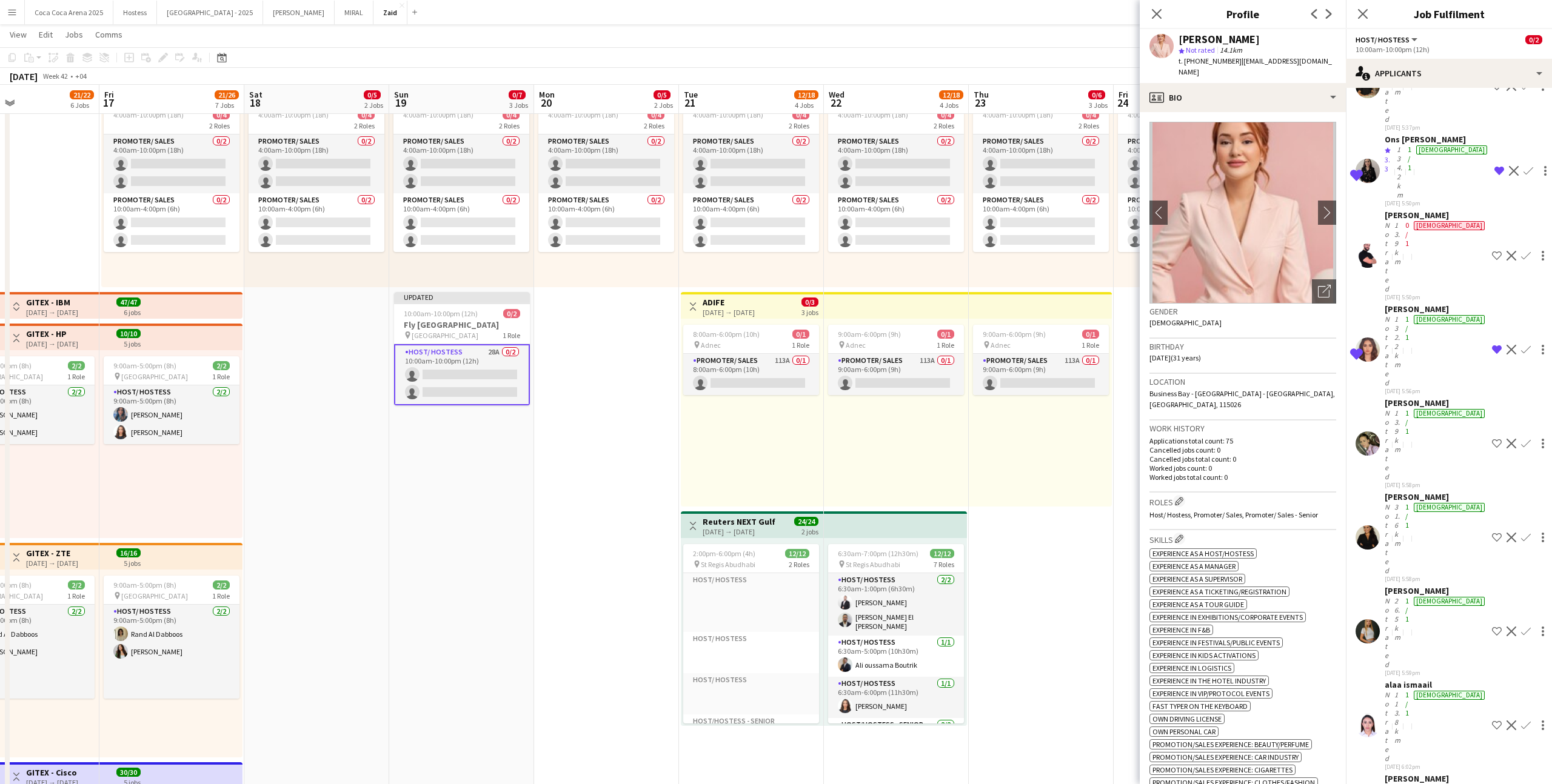
scroll to position [454, 0]
click at [890, 90] on div "profile Bio" at bounding box center [1243, 97] width 206 height 29
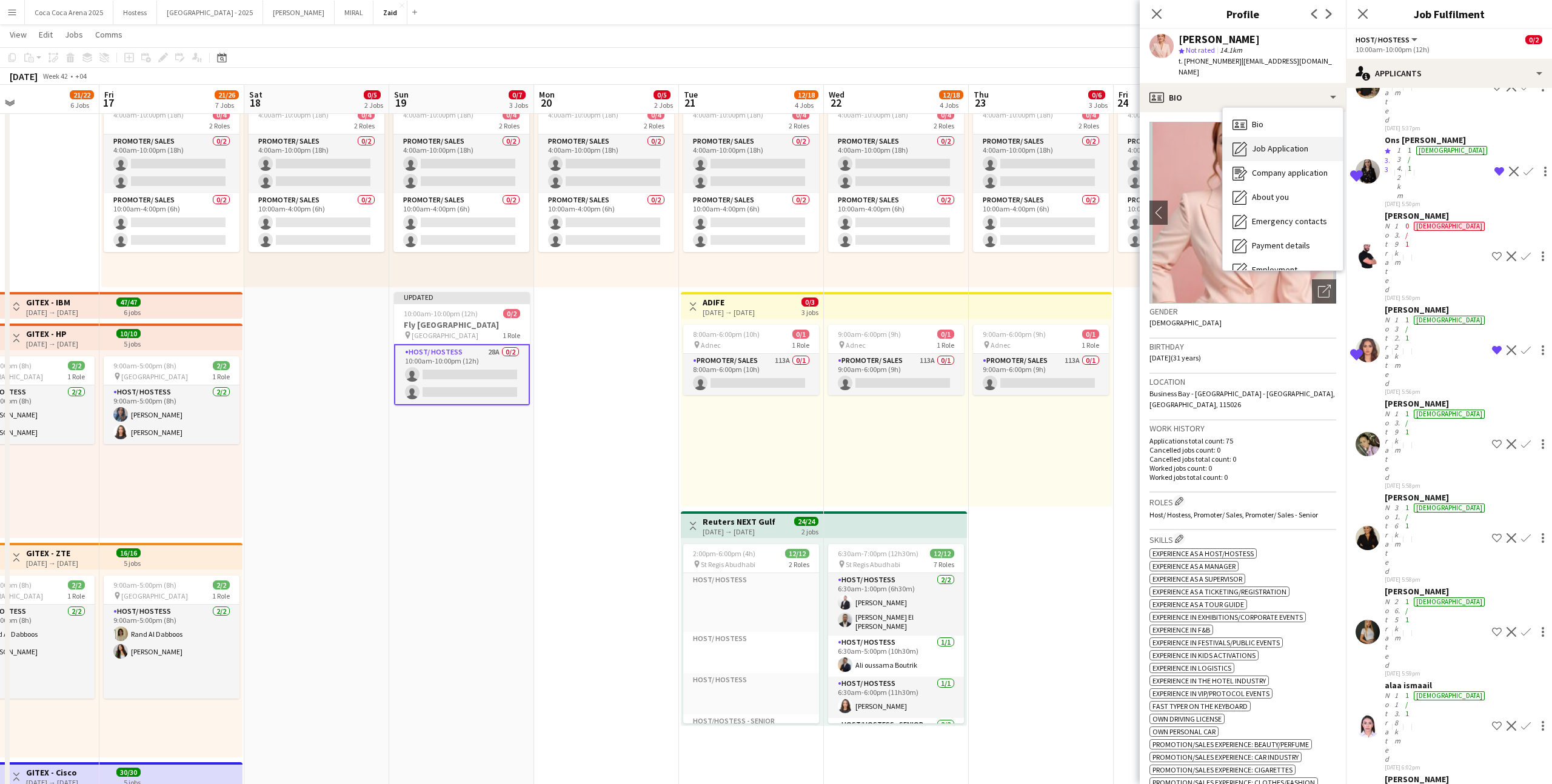
click at [890, 137] on div "Job Application Job Application" at bounding box center [1283, 148] width 120 height 24
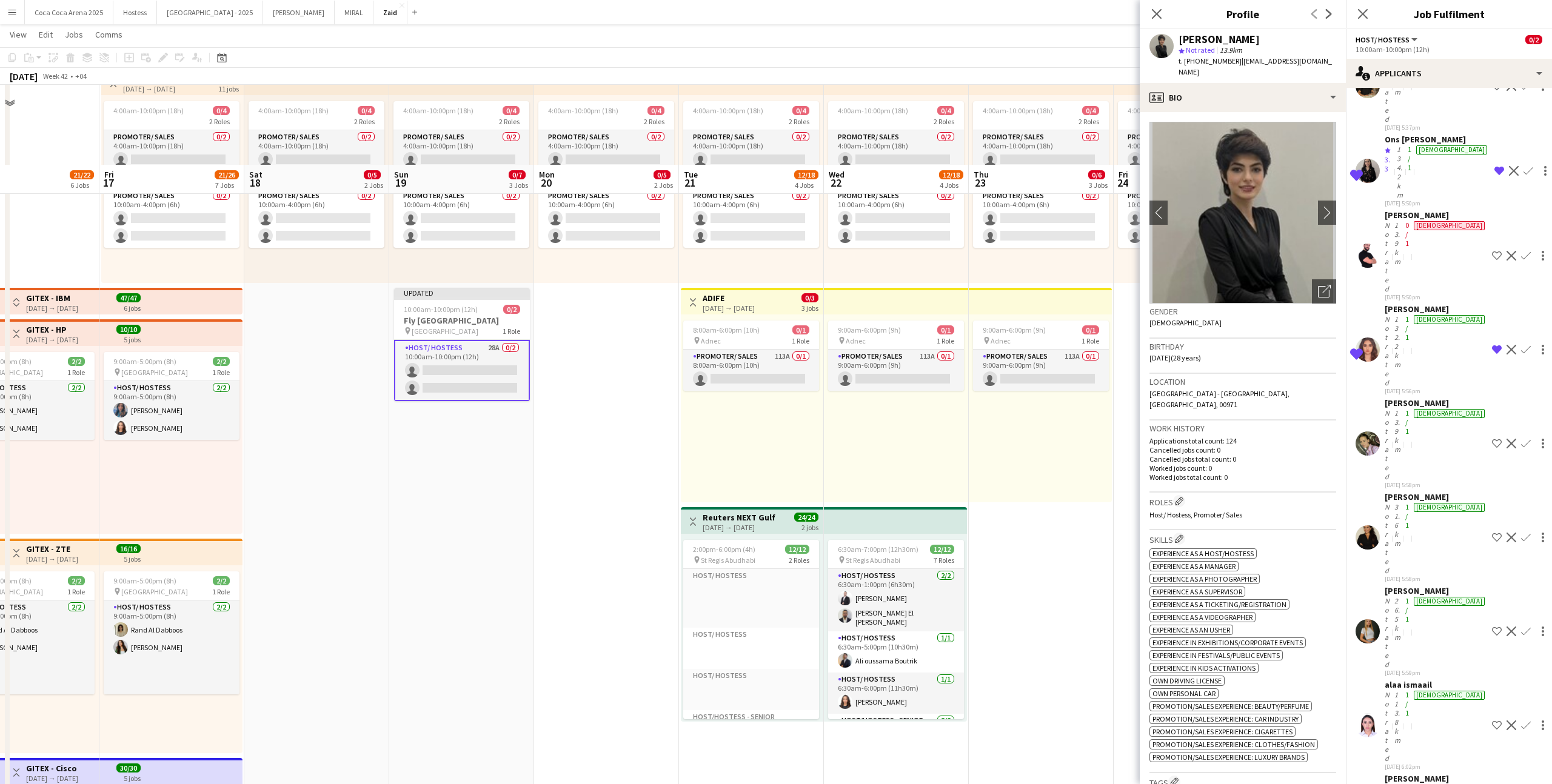
scroll to position [537, 0]
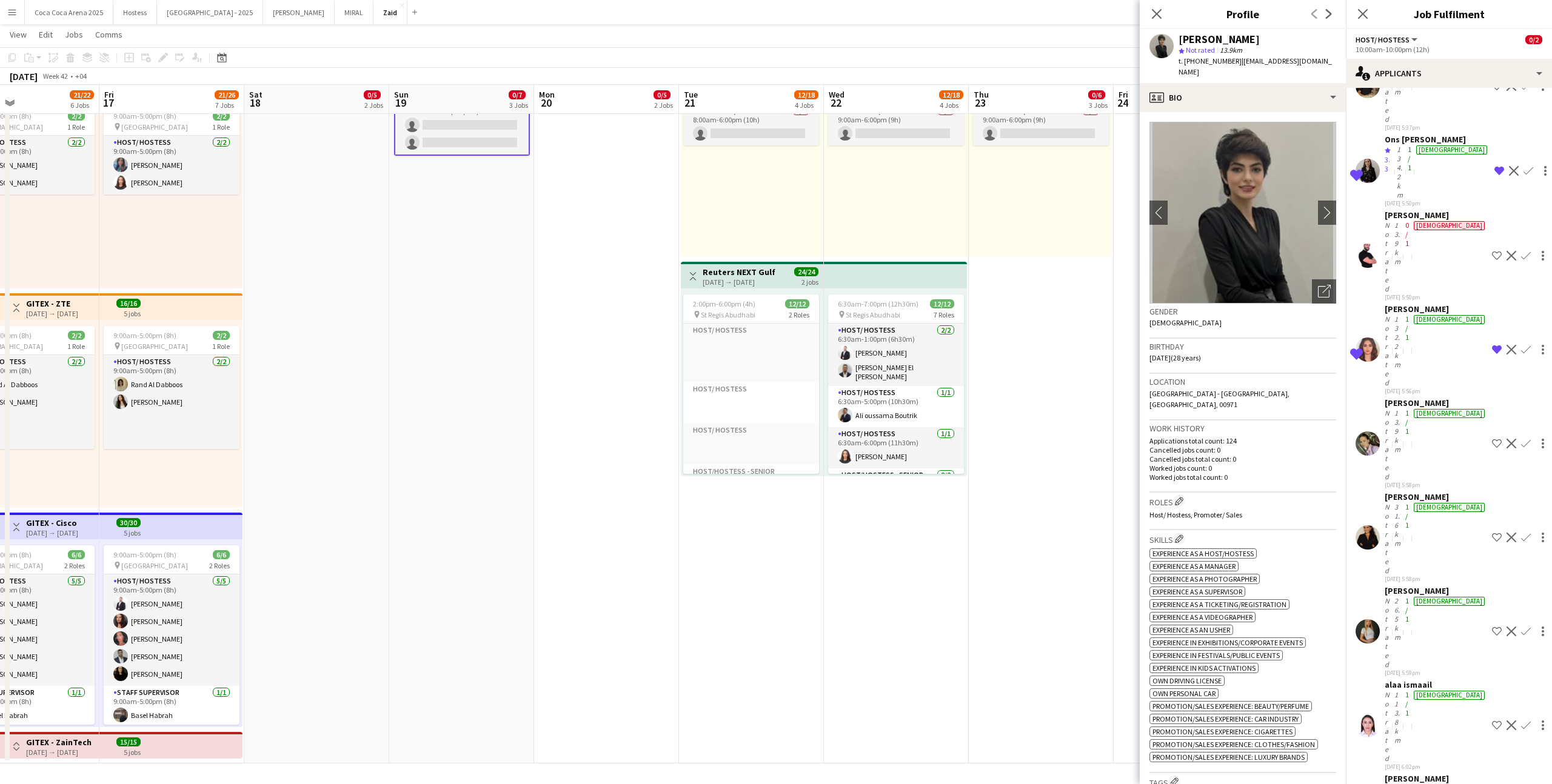
click at [890, 483] on app-date-cell "1:00pm-10:00pm (9h) 0/1 pin ALAIA Boutique 1 Role Host/ Hostess 0/1 1:00pm-10:0…" at bounding box center [1041, 181] width 145 height 1165
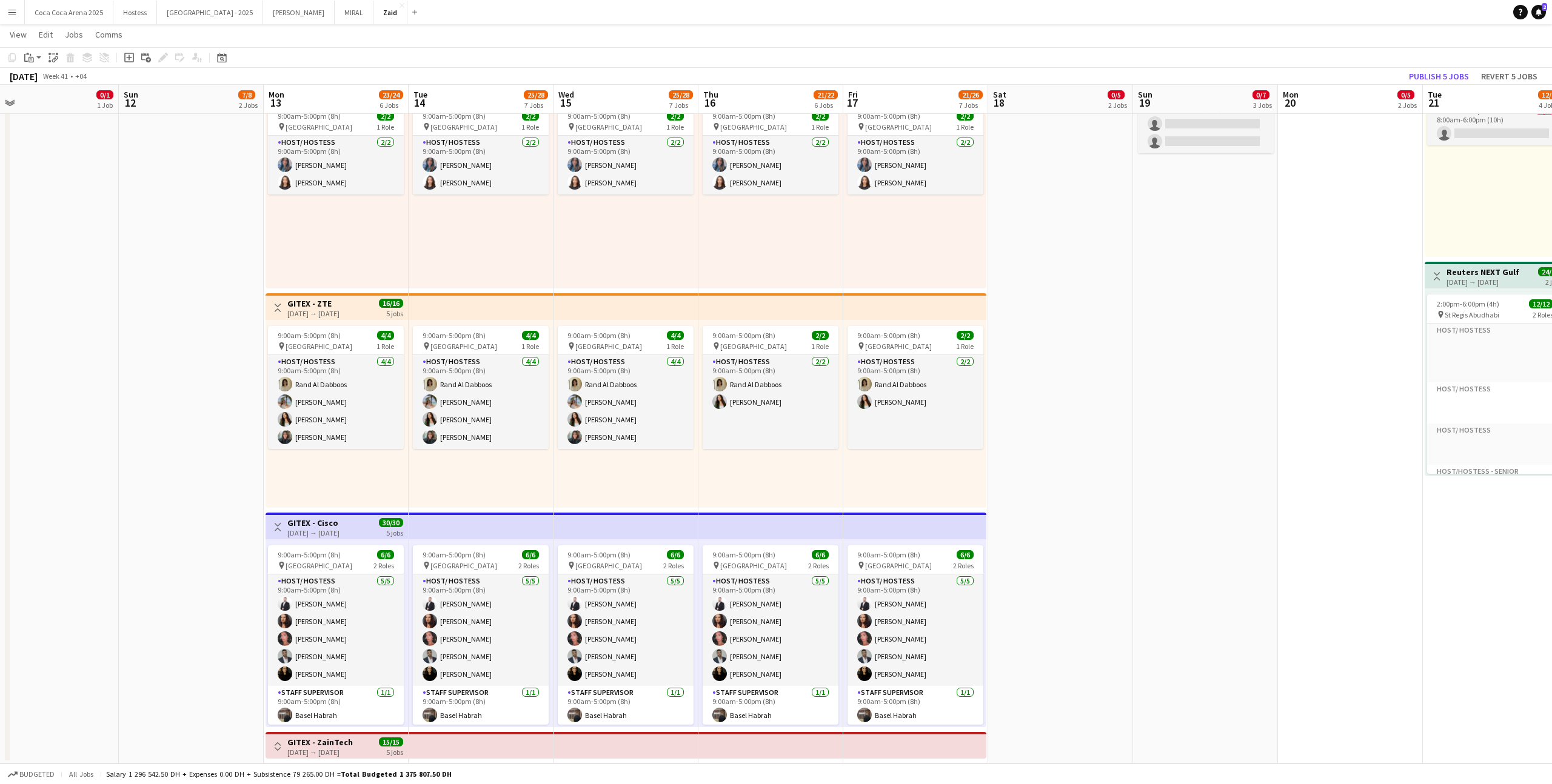
click at [336, 483] on div "[DATE] → [DATE]" at bounding box center [320, 752] width 65 height 9
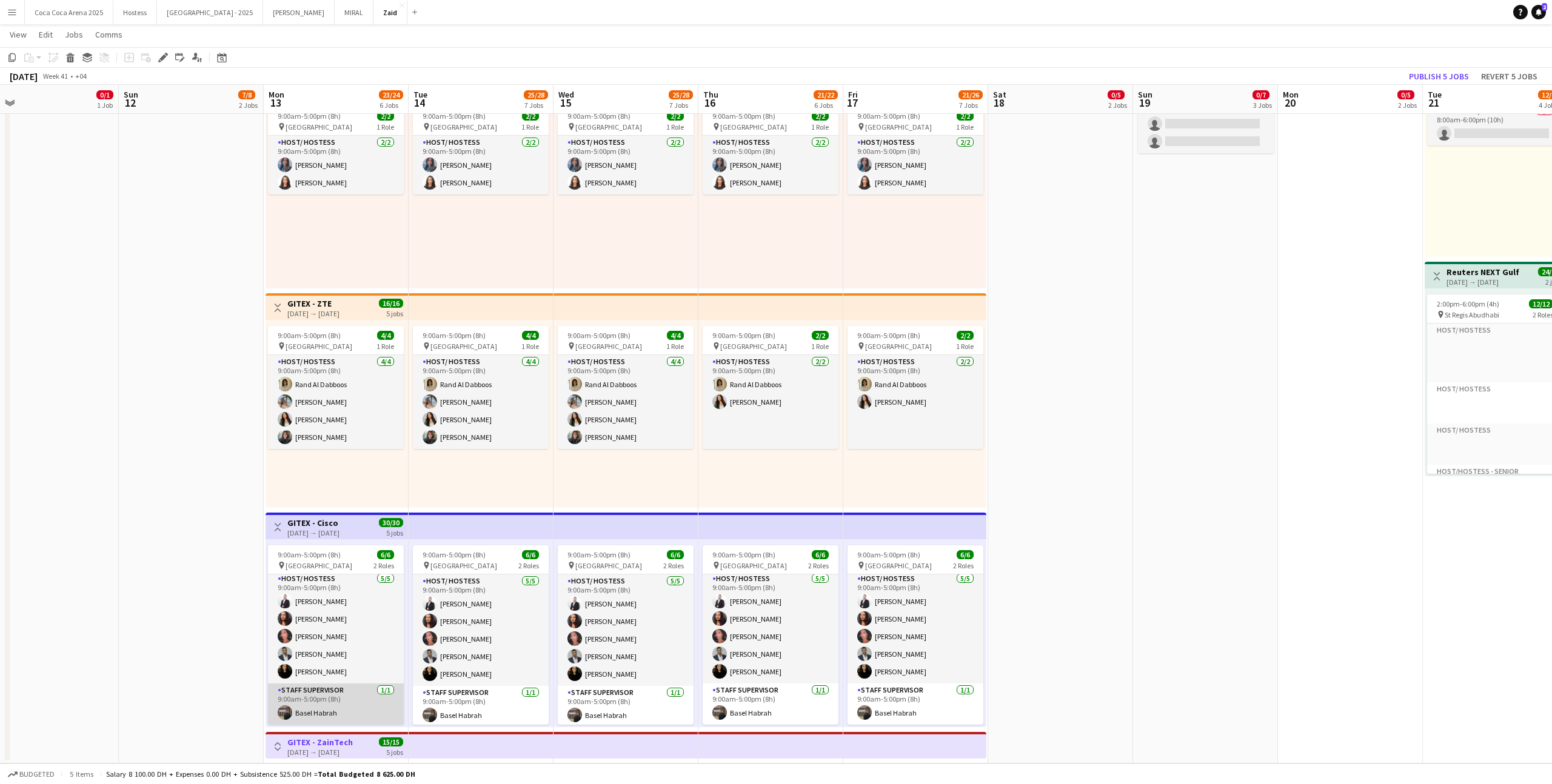
scroll to position [3, 0]
click at [276, 483] on app-icon "Toggle View" at bounding box center [278, 747] width 9 height 9
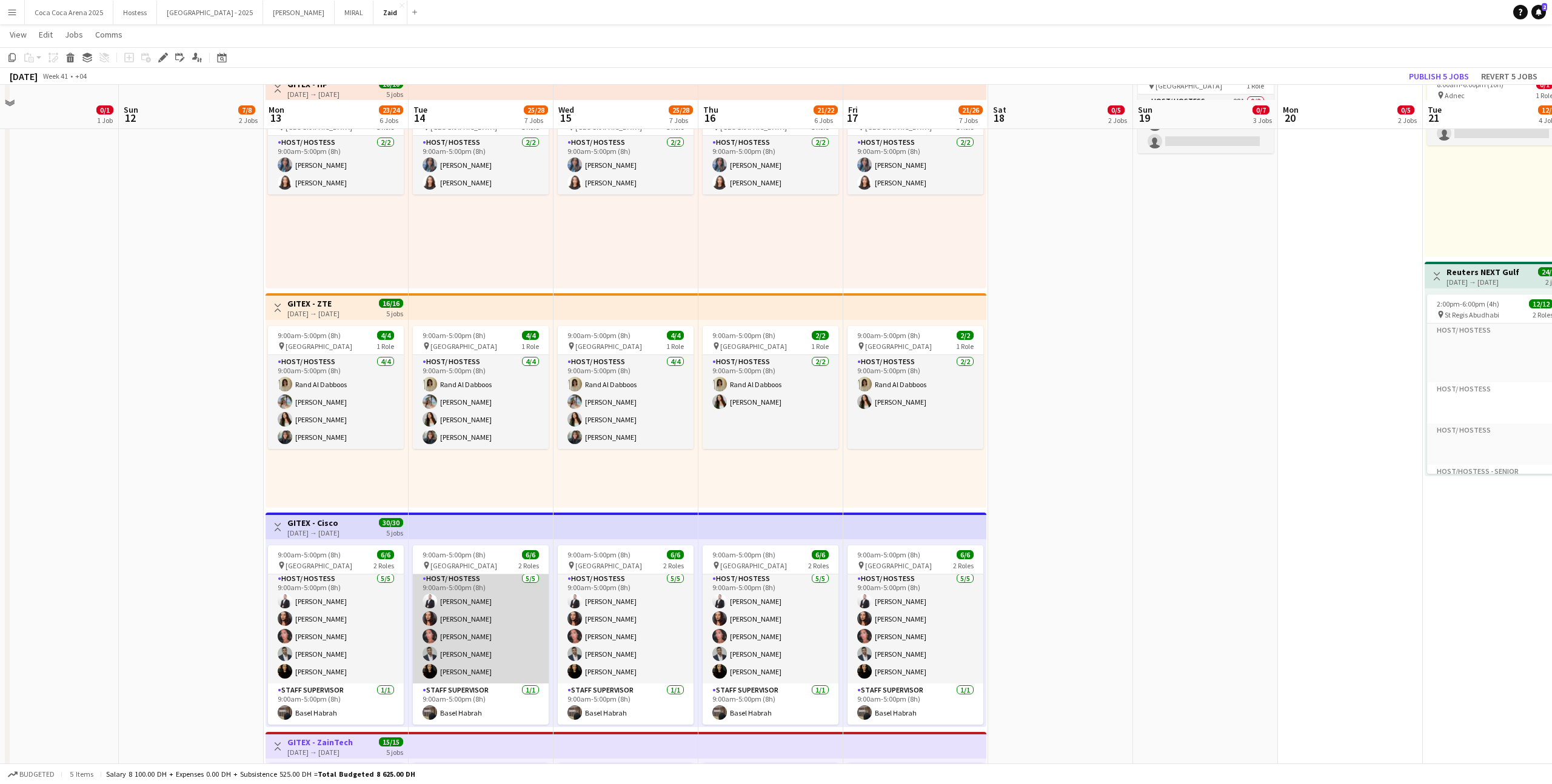
scroll to position [725, 0]
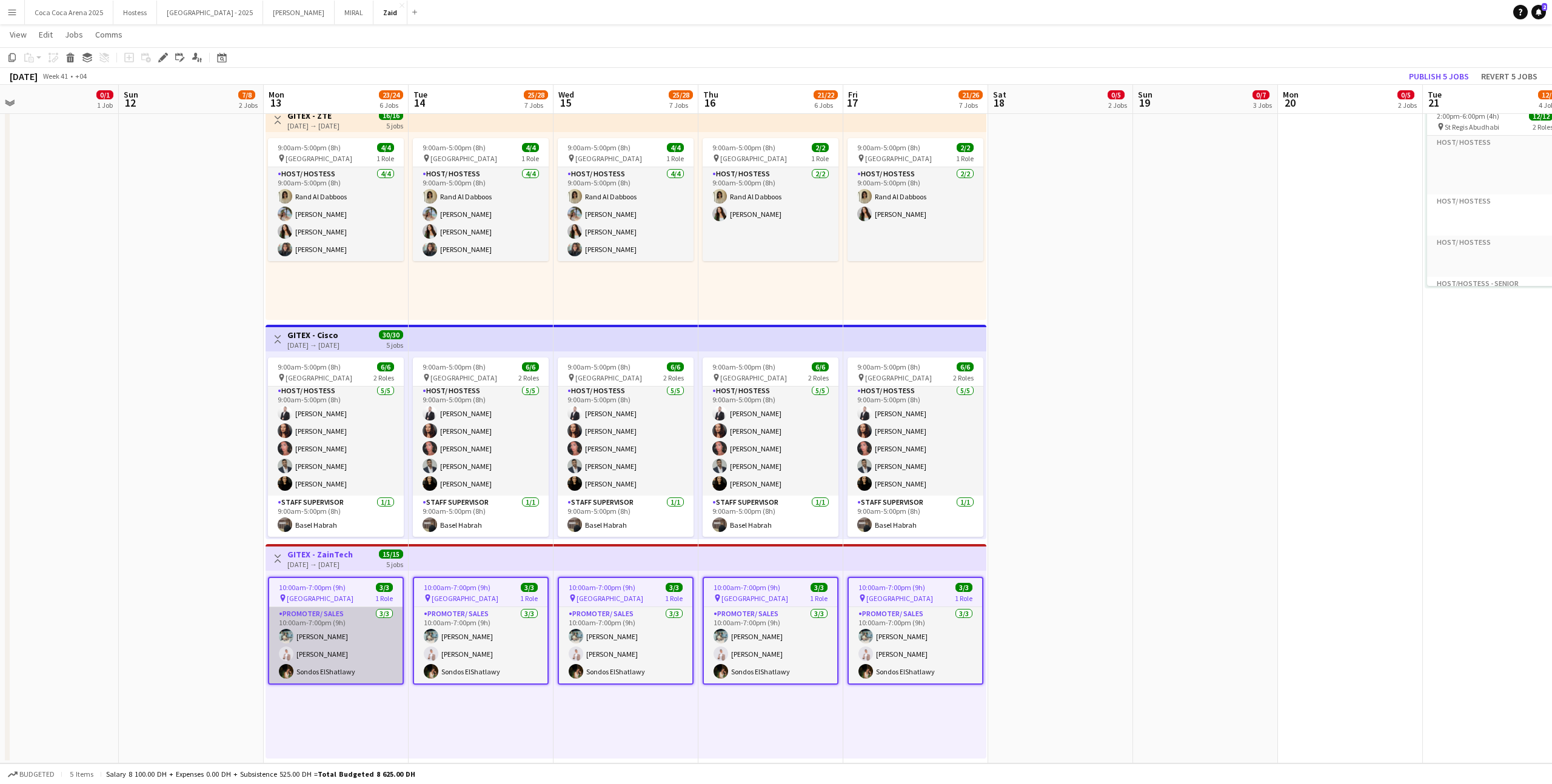
click at [380, 483] on app-card-role "Promoter/ Sales [DATE] 10:00am-7:00pm (9h) Aya [PERSON_NAME] [PERSON_NAME] Sond…" at bounding box center [336, 645] width 133 height 76
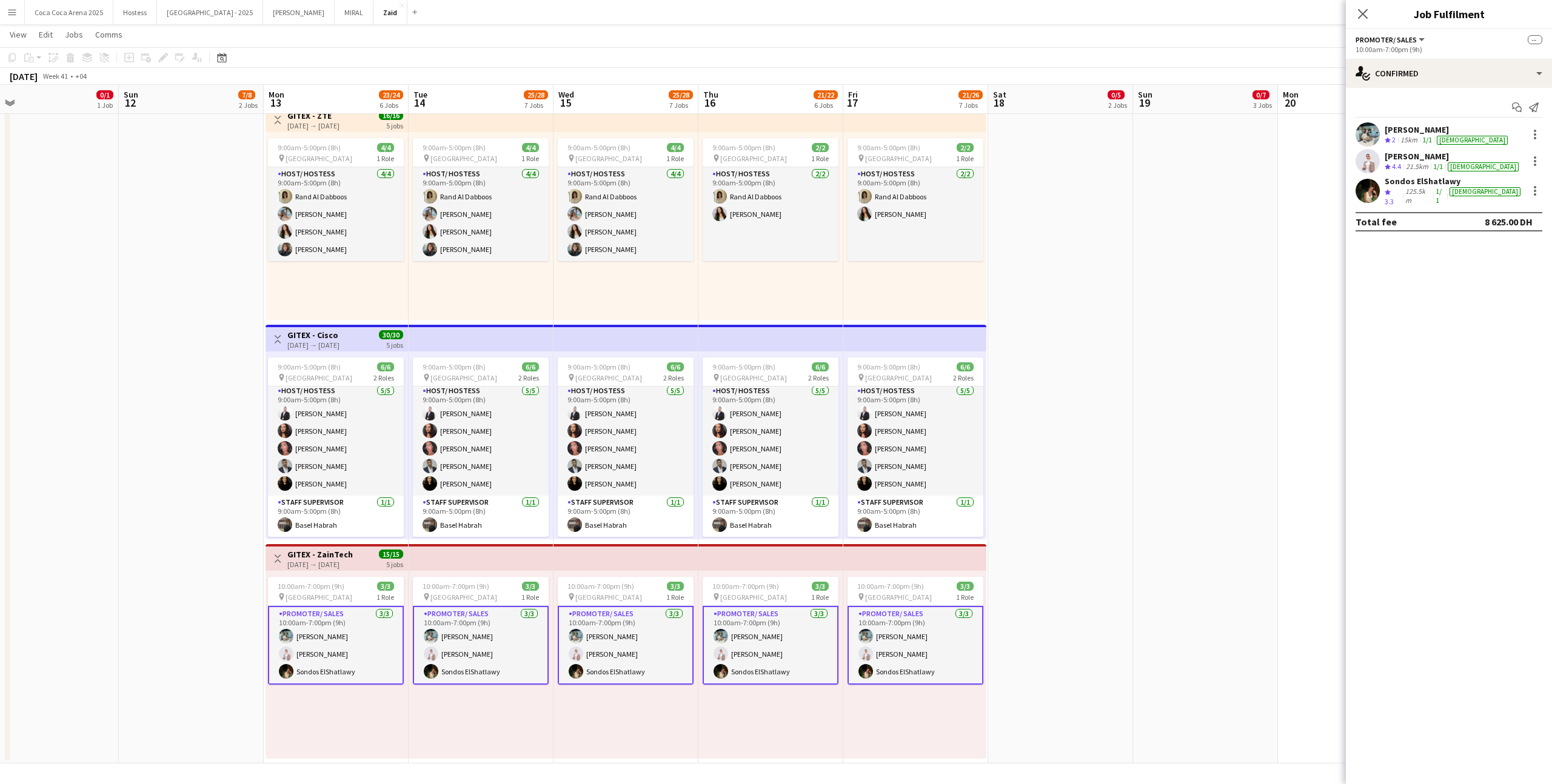
click at [890, 140] on div "15km" at bounding box center [1409, 140] width 22 height 11
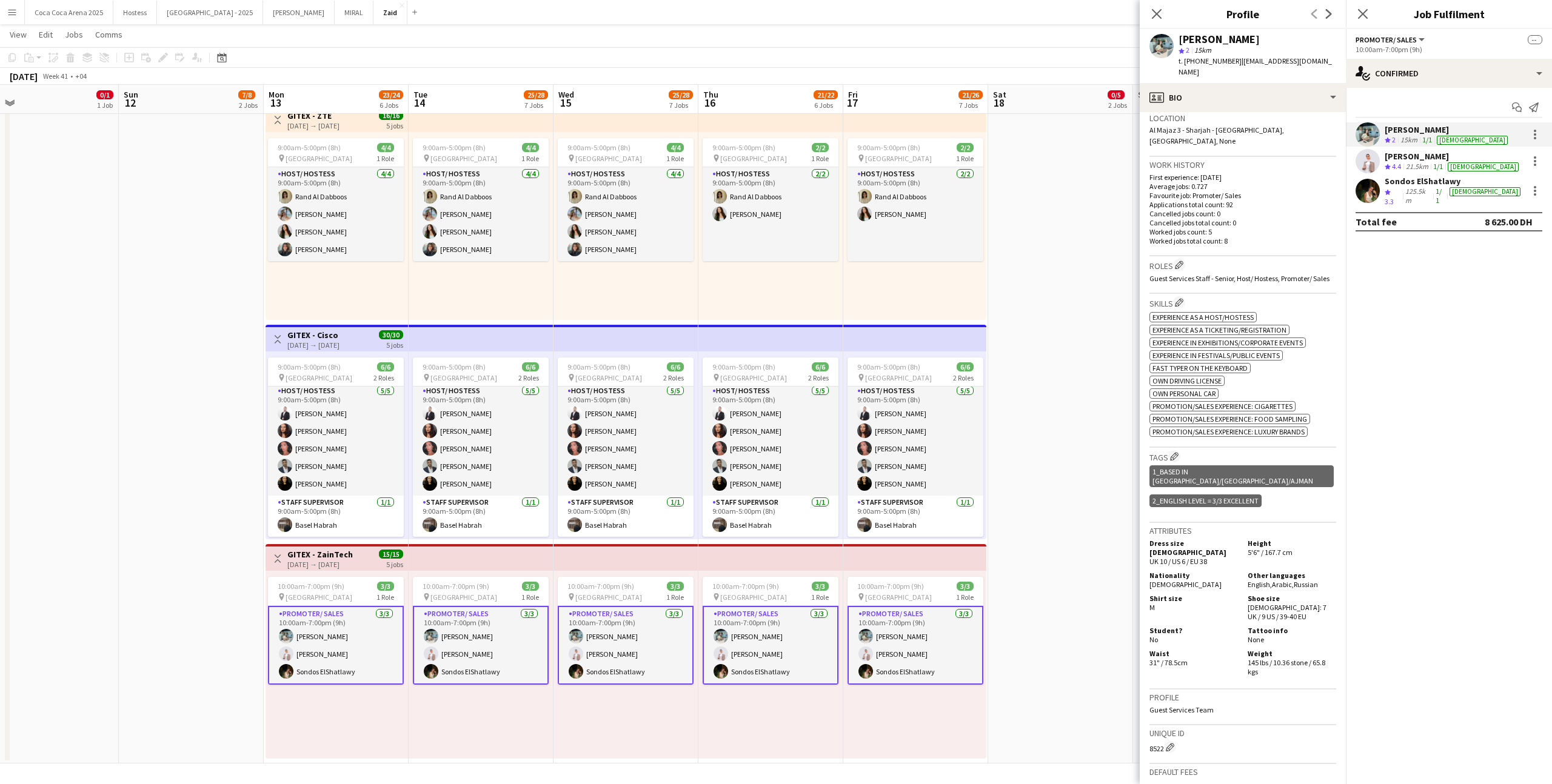
scroll to position [417, 0]
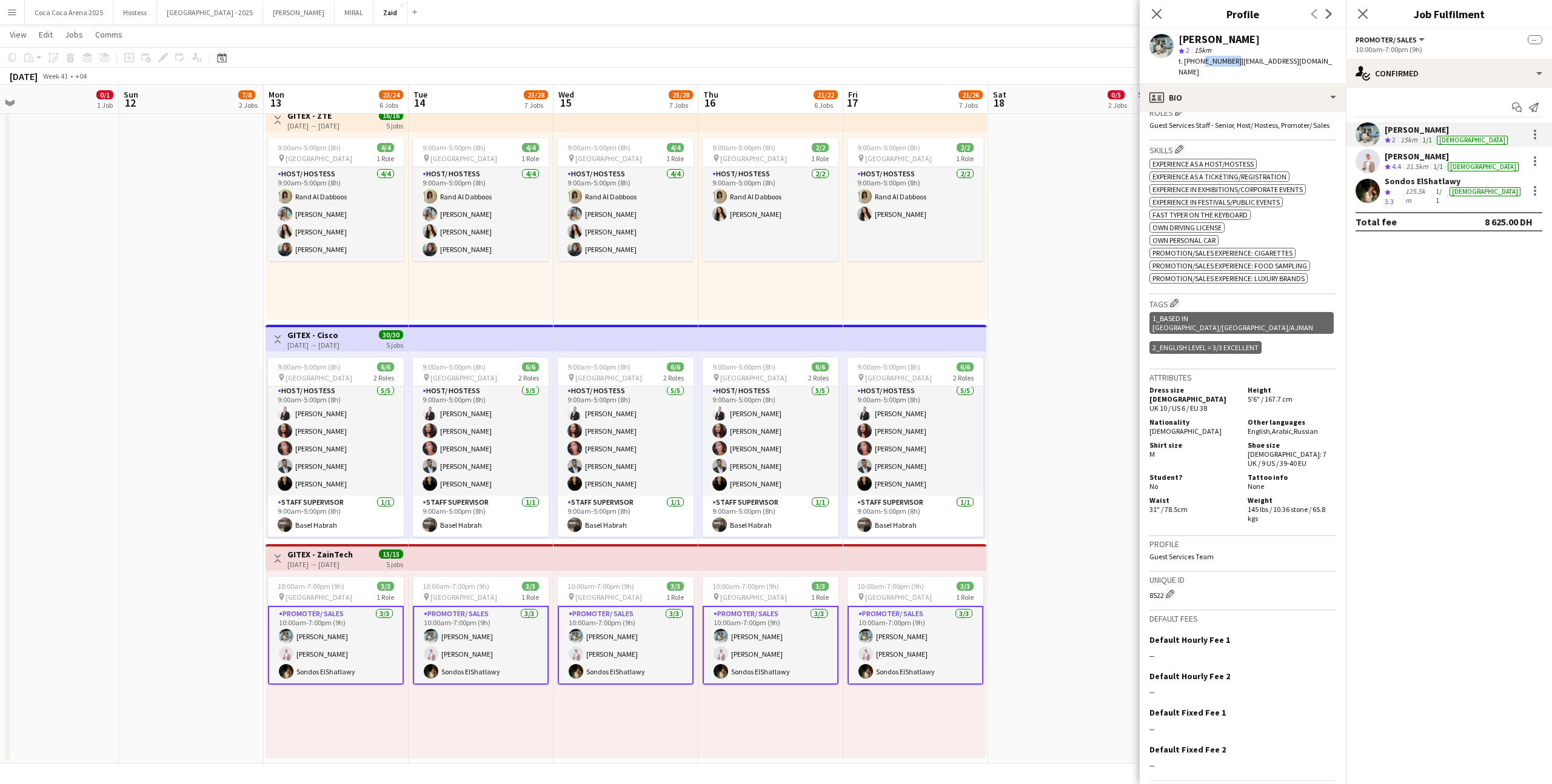
drag, startPoint x: 1200, startPoint y: 61, endPoint x: 1230, endPoint y: 61, distance: 30.0
click at [890, 61] on span "t. [PHONE_NUMBER]" at bounding box center [1209, 61] width 63 height 9
copy span "507588155"
drag, startPoint x: 1238, startPoint y: 60, endPoint x: 1293, endPoint y: 67, distance: 55.4
click at [890, 67] on div "t. [PHONE_NUMBER] | [EMAIL_ADDRESS][DOMAIN_NAME]" at bounding box center [1257, 66] width 157 height 22
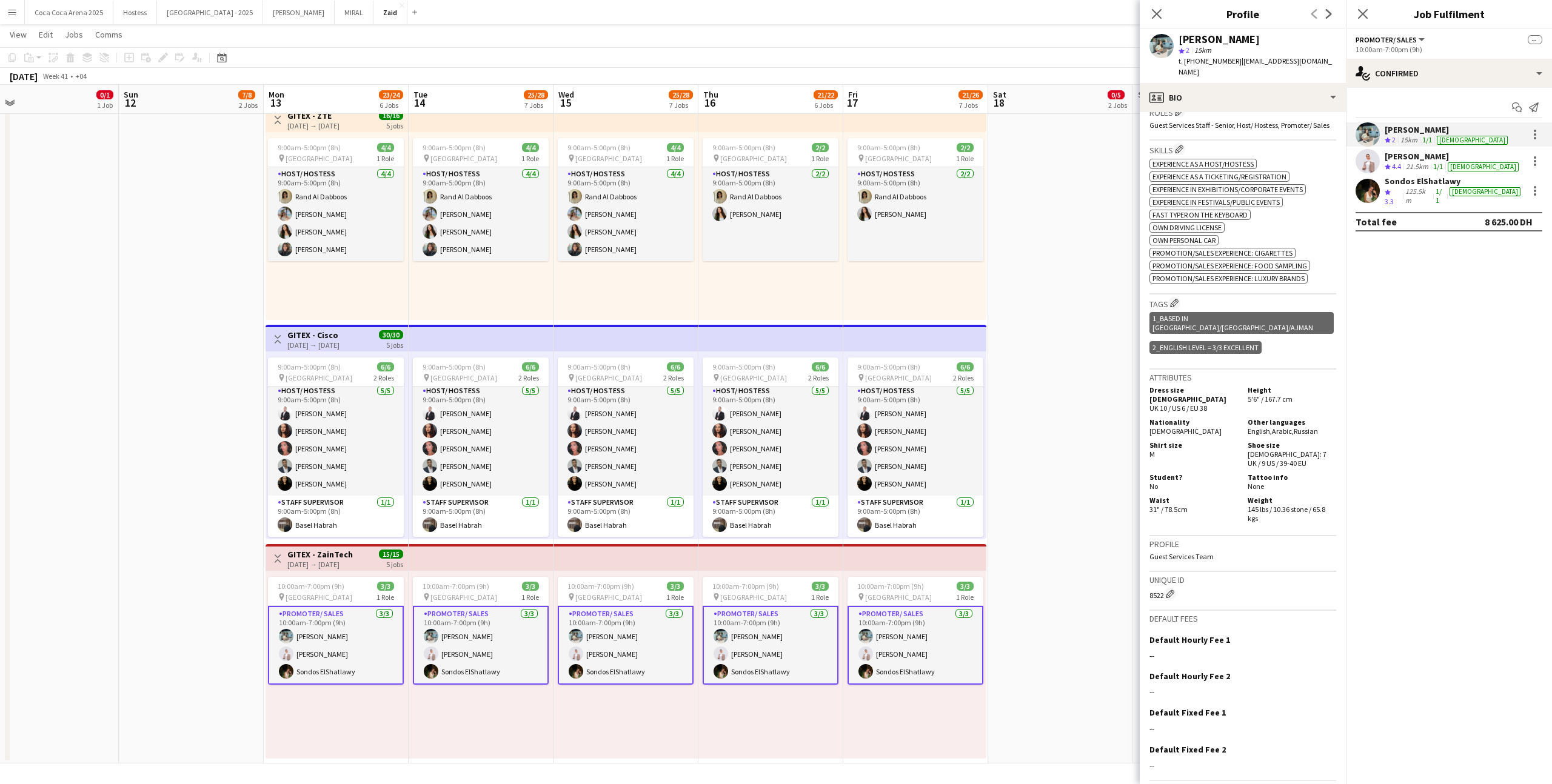
click at [890, 59] on span "| [EMAIL_ADDRESS][DOMAIN_NAME]" at bounding box center [1255, 66] width 154 height 20
drag, startPoint x: 1303, startPoint y: 61, endPoint x: 1237, endPoint y: 62, distance: 66.0
click at [890, 62] on span "| [EMAIL_ADDRESS][DOMAIN_NAME]" at bounding box center [1255, 66] width 154 height 20
copy span "[EMAIL_ADDRESS][DOMAIN_NAME]"
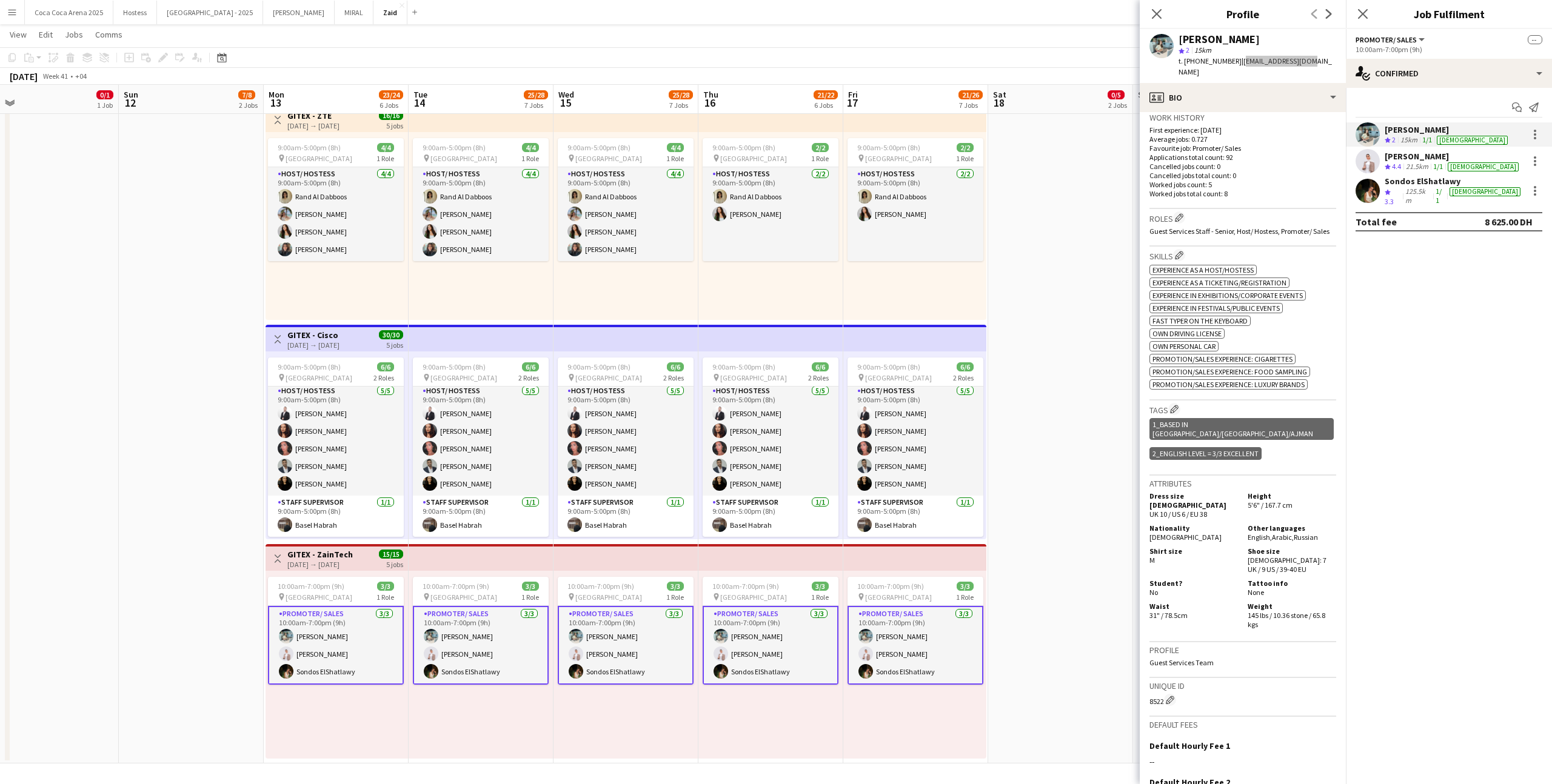
scroll to position [0, 0]
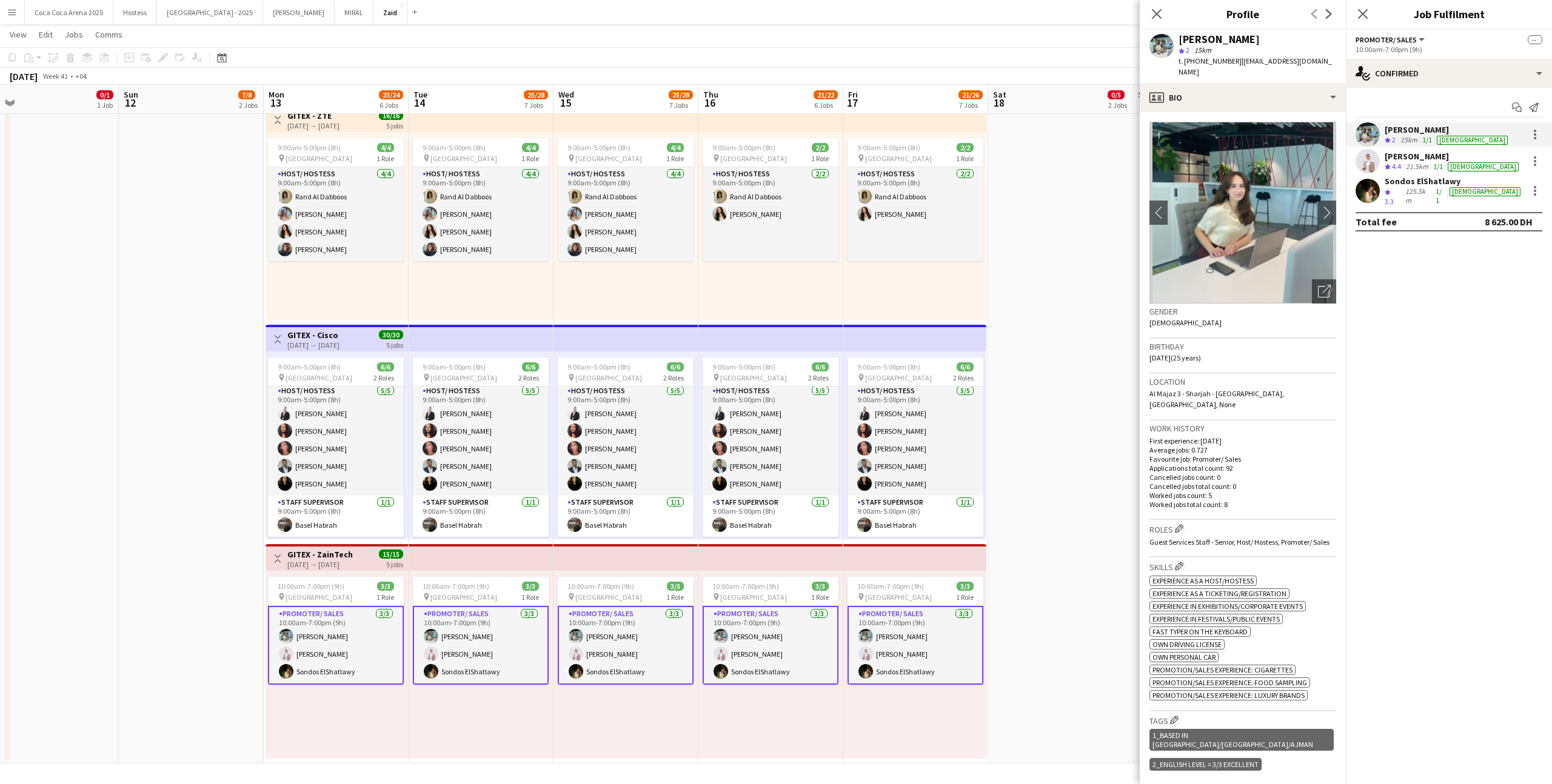
click at [890, 165] on div "21.5km" at bounding box center [1417, 167] width 27 height 11
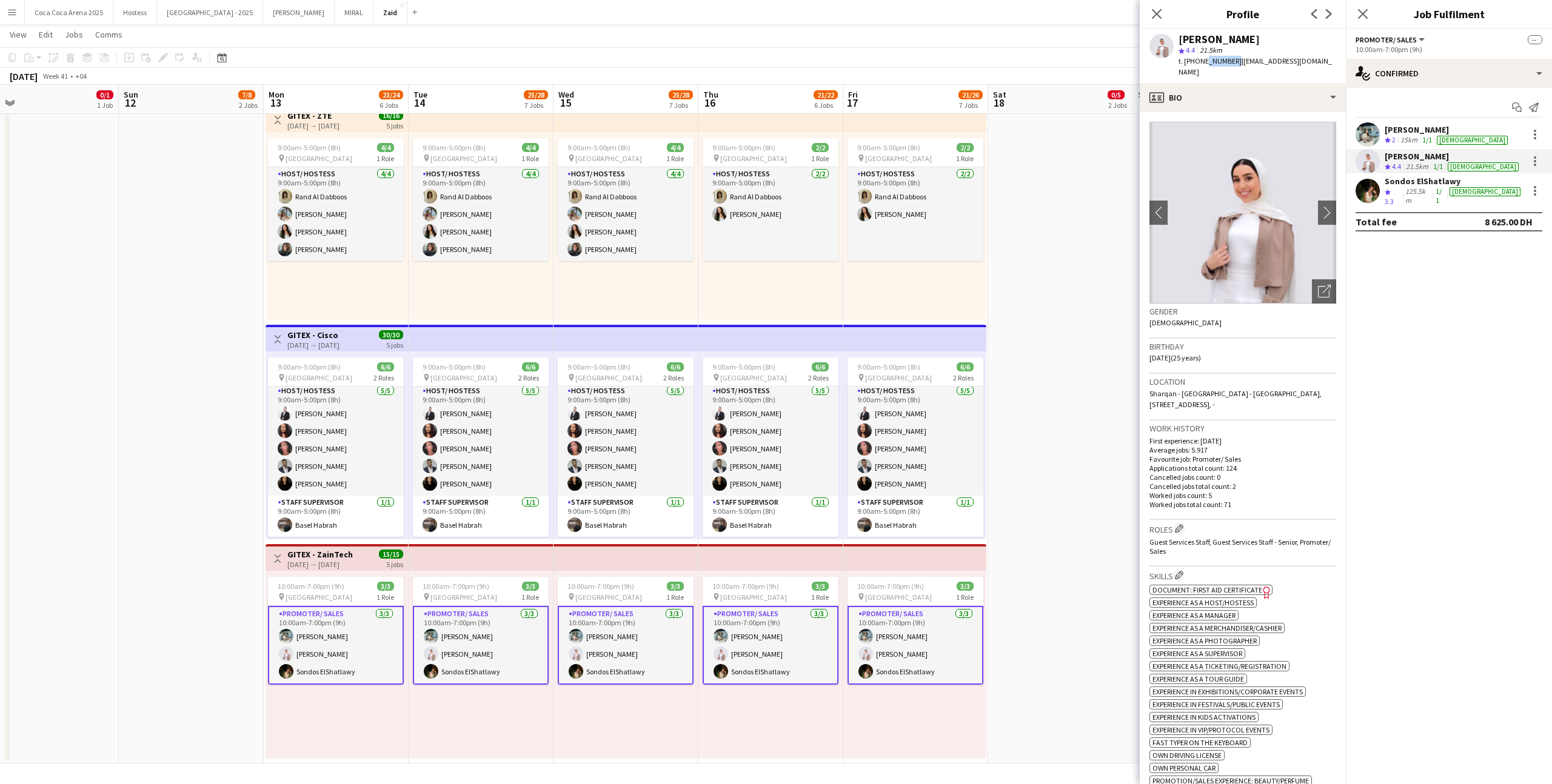
drag, startPoint x: 1201, startPoint y: 62, endPoint x: 1230, endPoint y: 64, distance: 29.1
click at [890, 64] on span "t. [PHONE_NUMBER]" at bounding box center [1209, 61] width 63 height 9
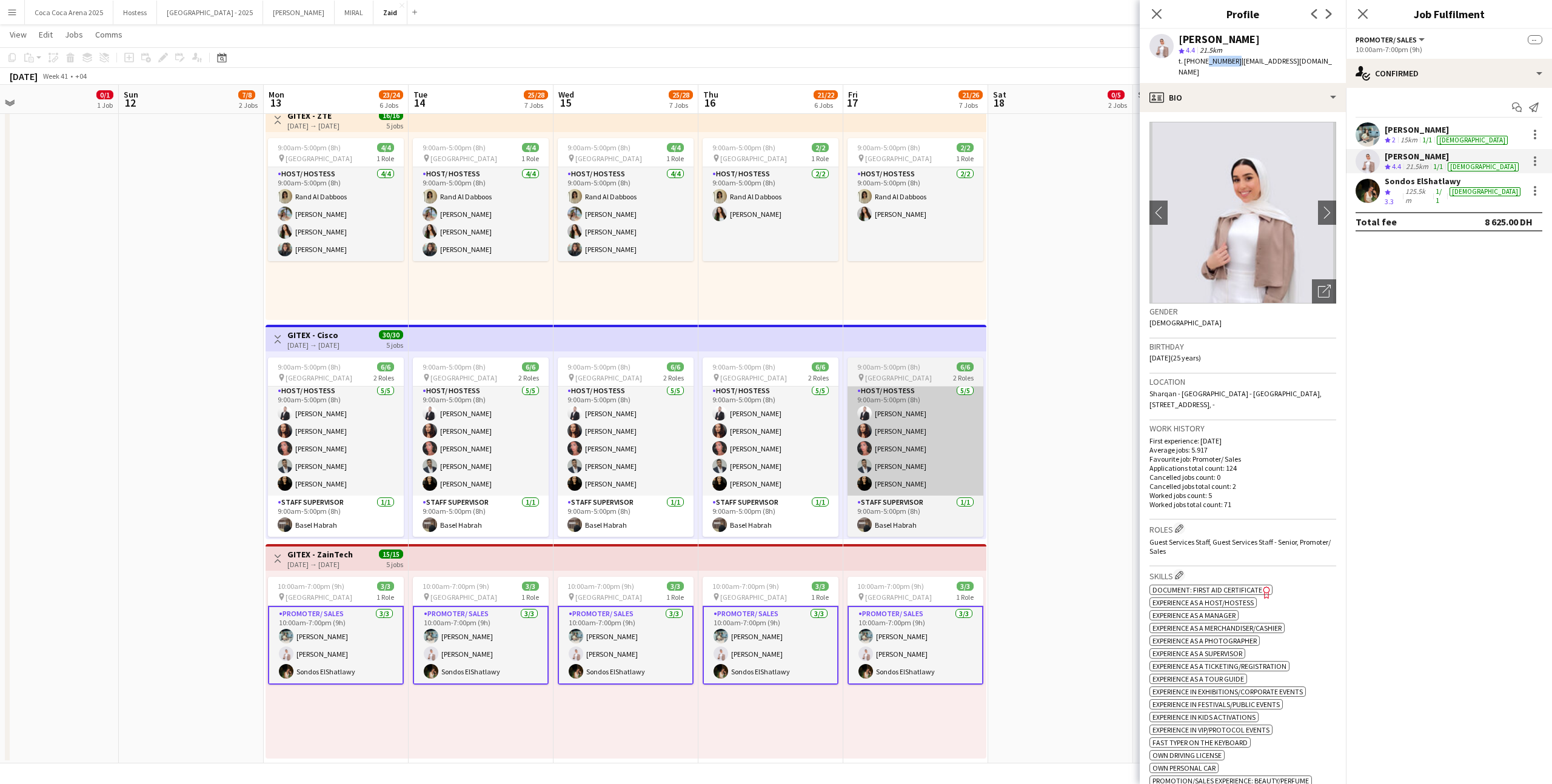
copy span "67818761"
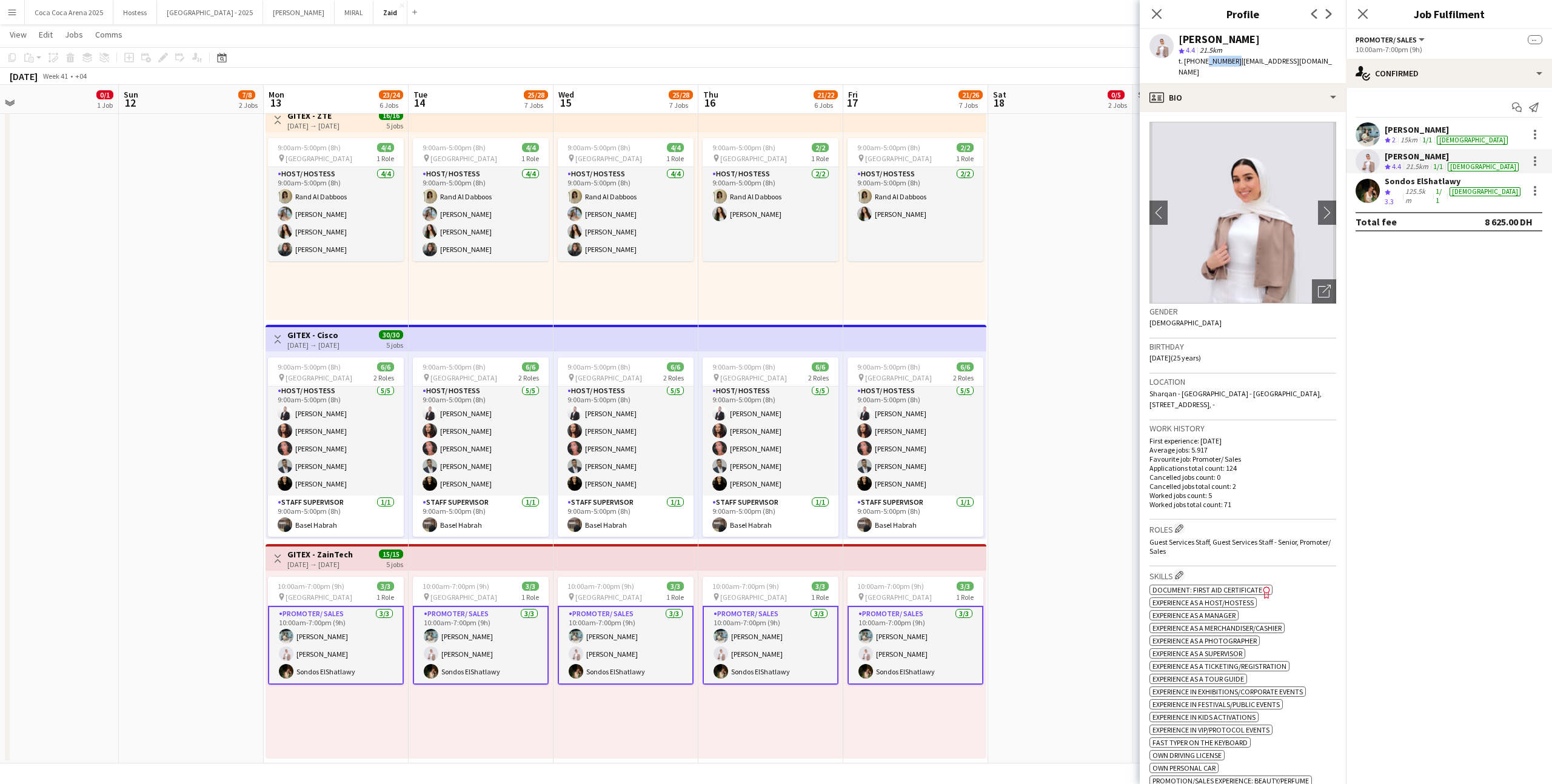
click at [890, 61] on span "| [EMAIL_ADDRESS][DOMAIN_NAME]" at bounding box center [1255, 66] width 154 height 20
drag, startPoint x: 1318, startPoint y: 63, endPoint x: 1237, endPoint y: 64, distance: 81.0
click at [890, 64] on div "[PERSON_NAME] 4.4 21.5km t. [PHONE_NUMBER] | [EMAIL_ADDRESS][DOMAIN_NAME]" at bounding box center [1243, 56] width 206 height 54
copy span "[EMAIL_ADDRESS][DOMAIN_NAME]"
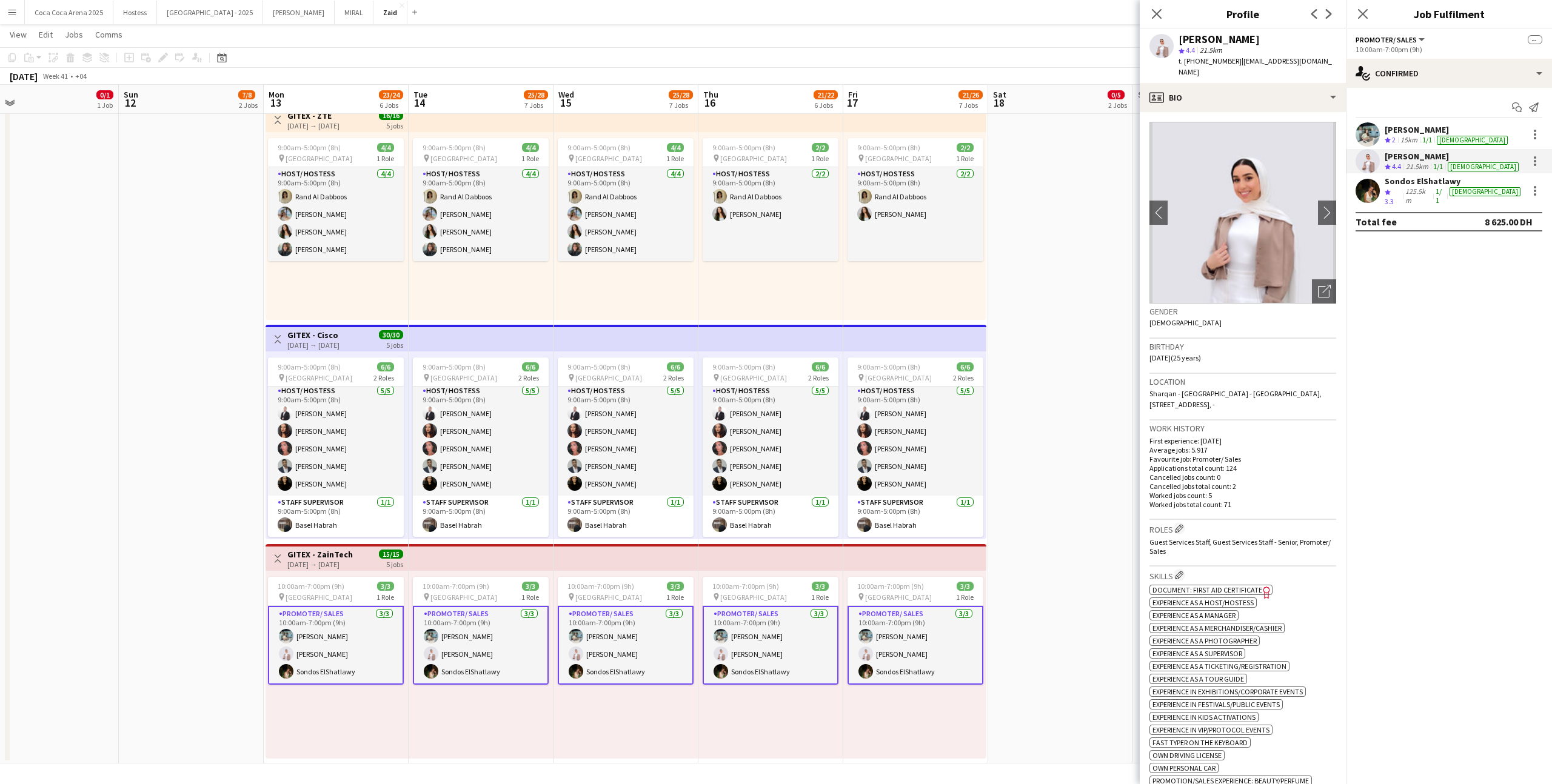
click at [890, 192] on div "125.5km" at bounding box center [1418, 196] width 30 height 19
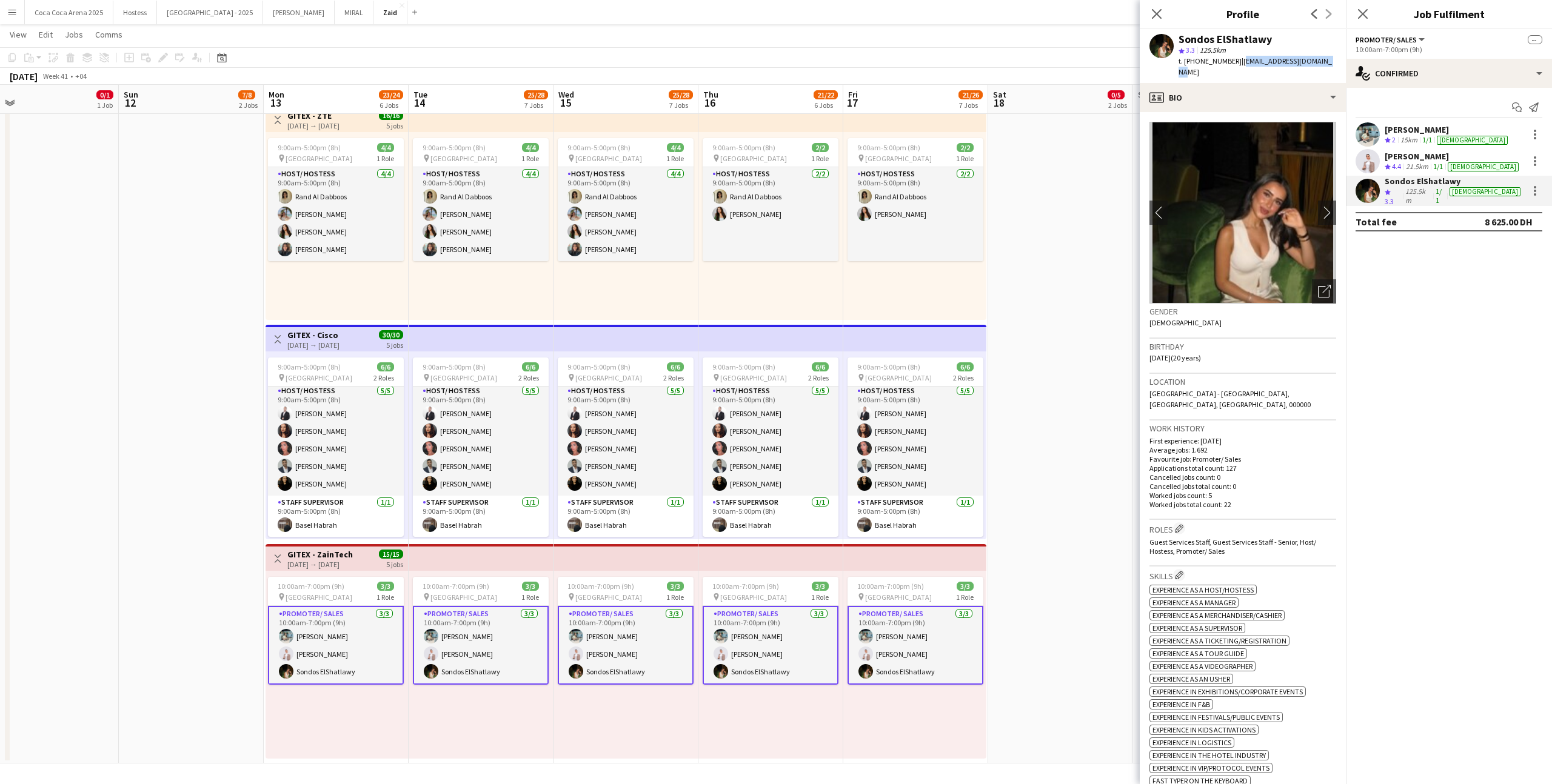
drag, startPoint x: 1238, startPoint y: 62, endPoint x: 1323, endPoint y: 64, distance: 85.0
click at [890, 64] on div "Sondos ElShatlawy star 3.3 125.5km t. [PHONE_NUMBER] | [EMAIL_ADDRESS][DOMAIN_N…" at bounding box center [1243, 56] width 206 height 54
copy span "[EMAIL_ADDRESS][DOMAIN_NAME]"
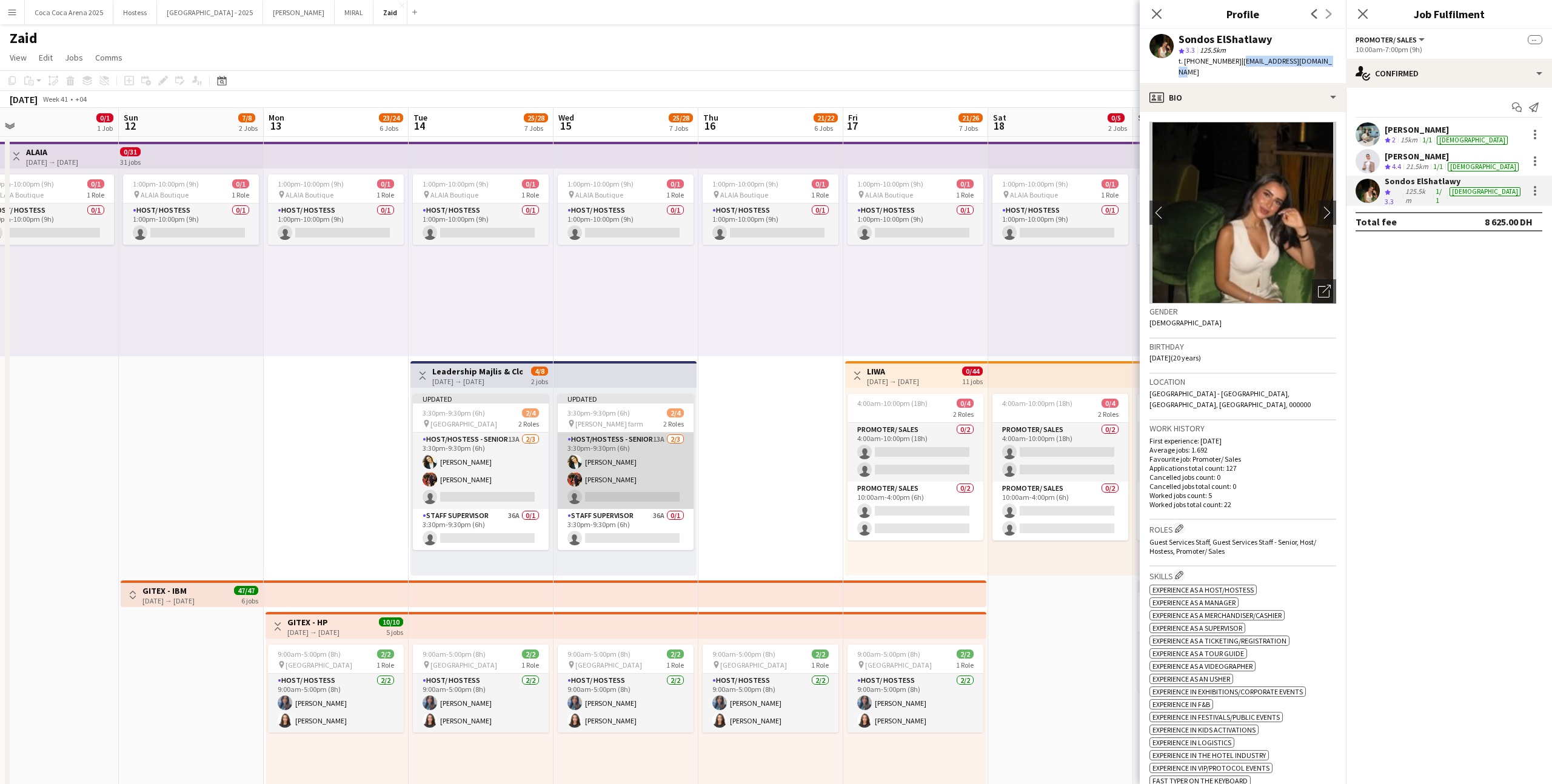
click at [685, 442] on app-card-role "Host/Hostess - Senior 13A [DATE] 3:30pm-9:30pm (6h) [PERSON_NAME] [PERSON_NAME]…" at bounding box center [626, 471] width 136 height 76
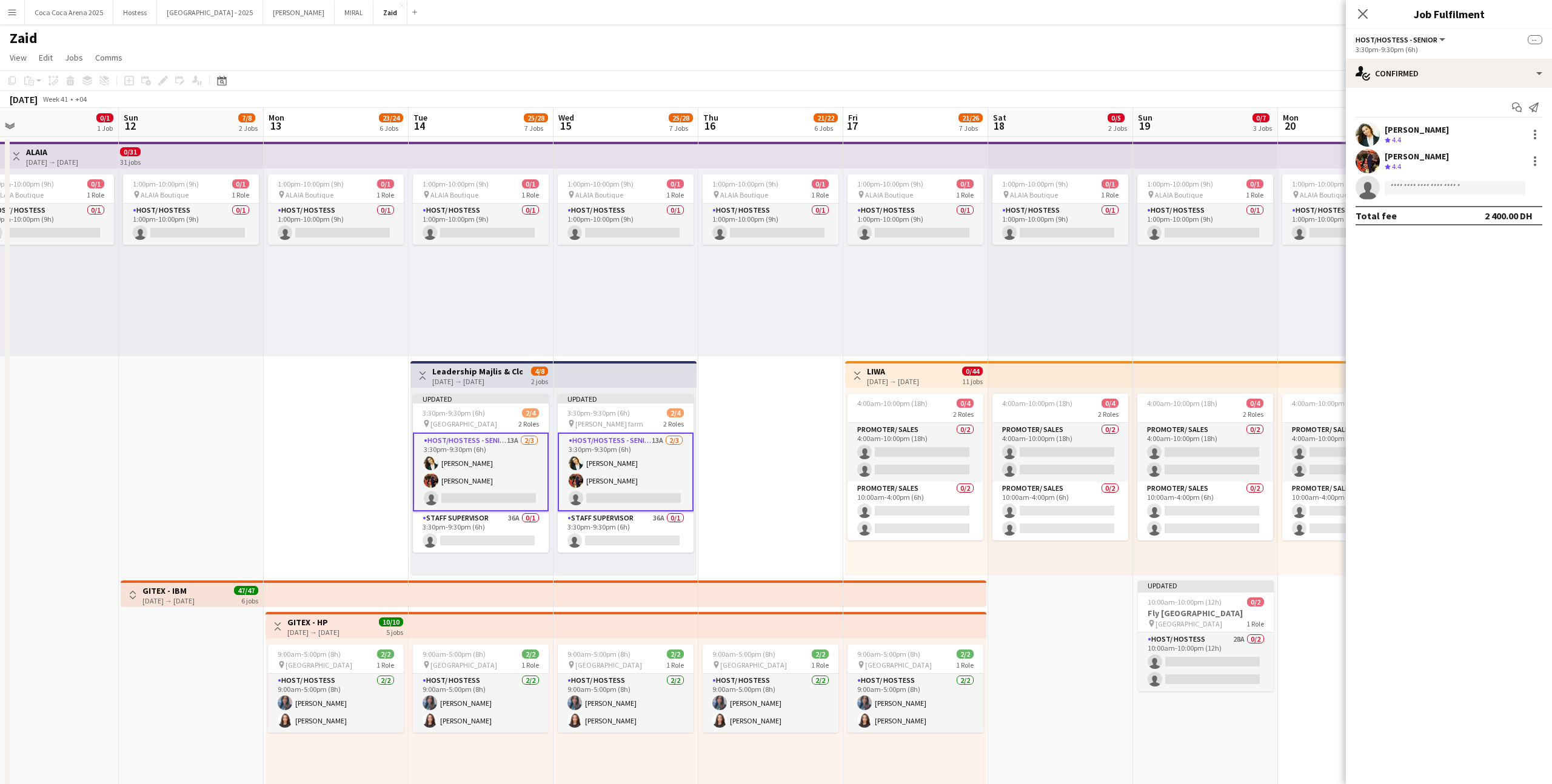
click at [890, 55] on app-options-switcher "Host/Hostess - Senior All roles Host/Hostess - Senior -- 3:30pm-9:30pm (6h)" at bounding box center [1449, 44] width 206 height 30
click at [890, 66] on div "single-neutral-actions-check-2 Confirmed" at bounding box center [1449, 73] width 206 height 29
click at [890, 198] on span "Applicants" at bounding box center [1477, 198] width 38 height 11
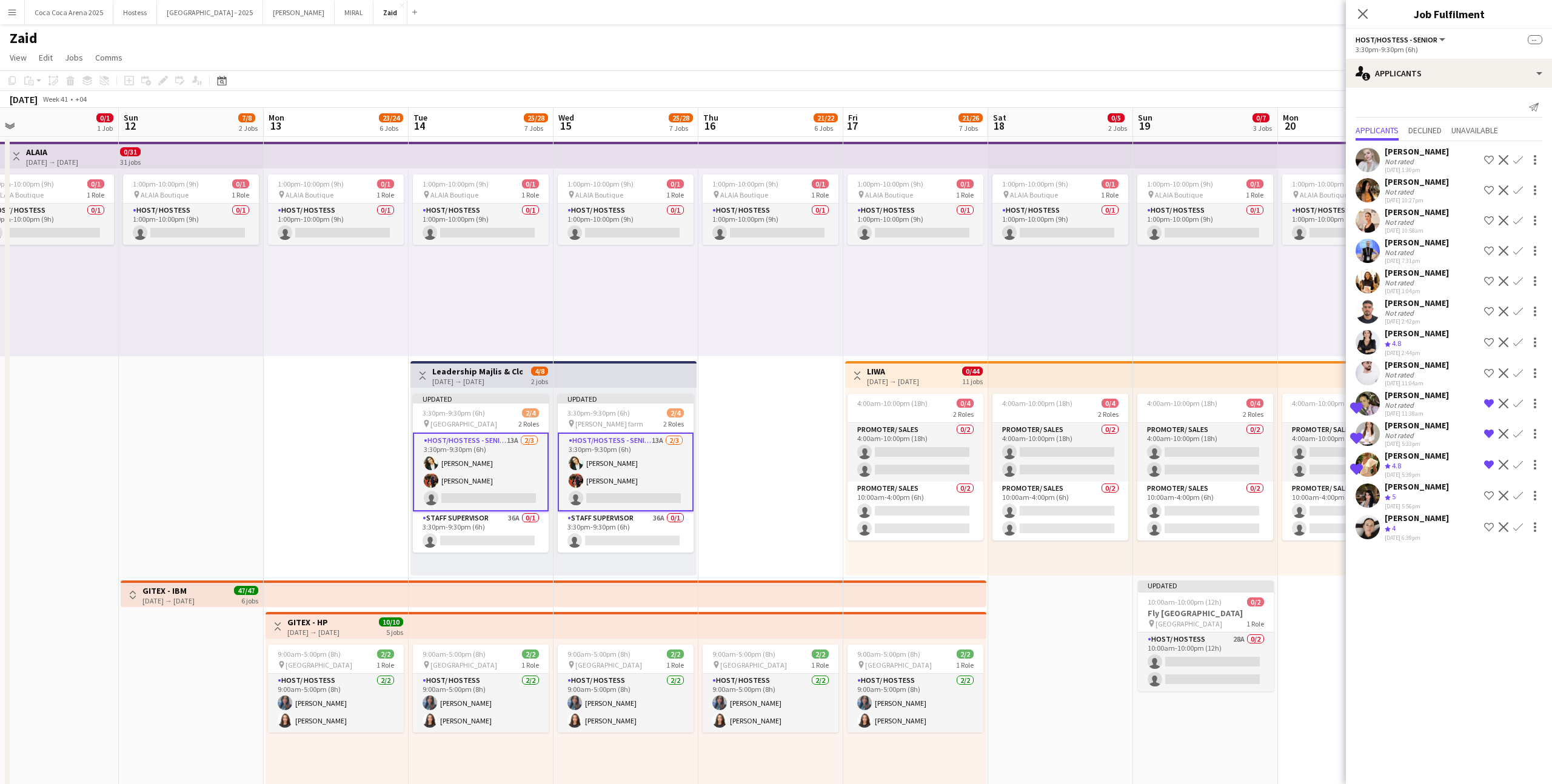
click at [890, 483] on app-icon "Shortlist crew" at bounding box center [1488, 495] width 10 height 10
click at [890, 483] on app-icon "Shortlist crew" at bounding box center [1488, 527] width 10 height 10
click at [890, 433] on app-icon "Remove crew from shortlist" at bounding box center [1488, 433] width 10 height 10
click at [890, 410] on button "Remove crew from shortlist" at bounding box center [1489, 403] width 14 height 14
click at [890, 153] on div "[PERSON_NAME] Not rated [DATE] 1:30pm Shortlist crew Decline Confirm" at bounding box center [1449, 160] width 206 height 28
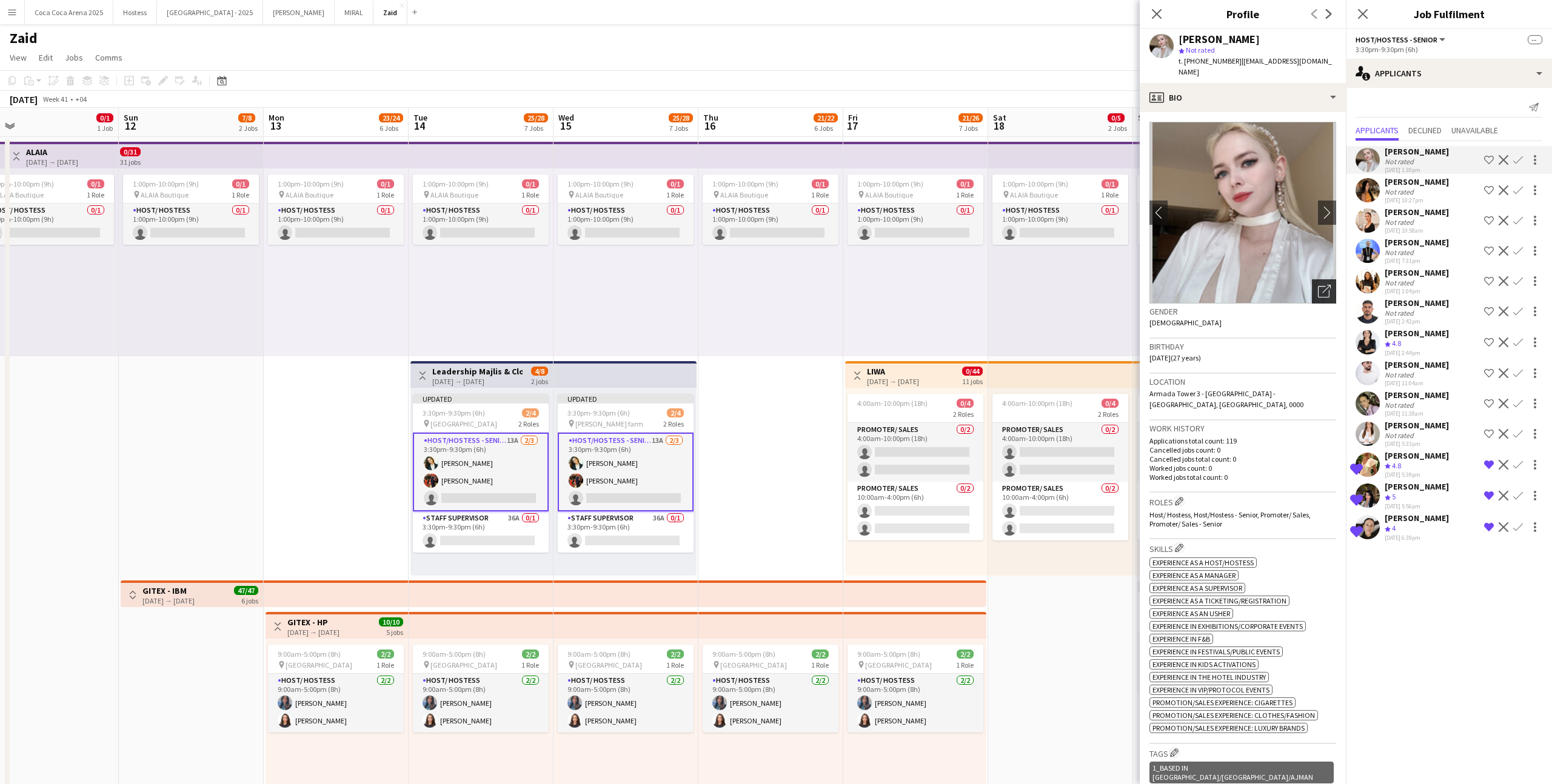
click at [890, 285] on icon "Open photos pop-in" at bounding box center [1324, 291] width 12 height 12
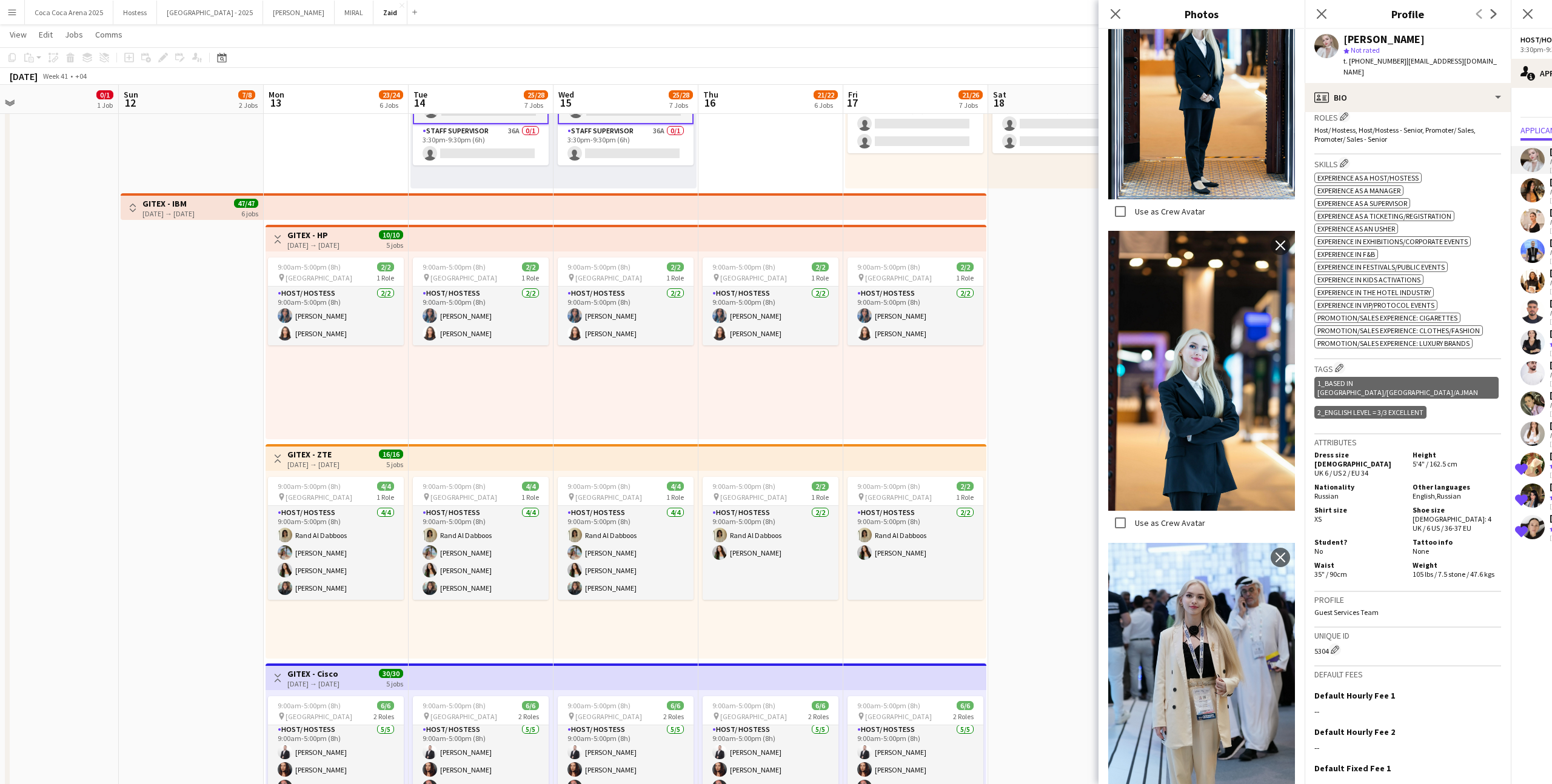
scroll to position [441, 0]
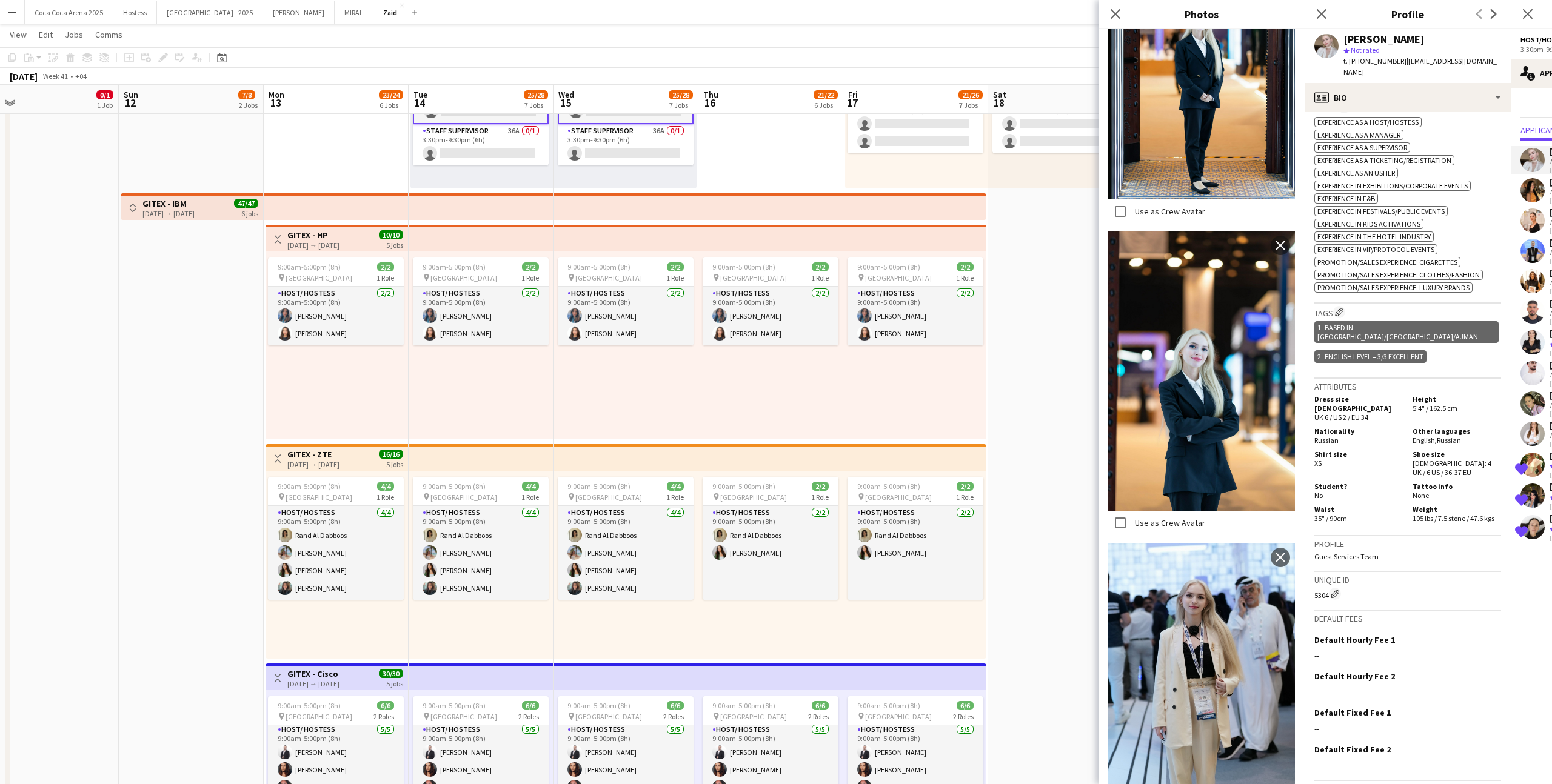
click at [890, 483] on p "Guest Services Team" at bounding box center [1407, 556] width 186 height 9
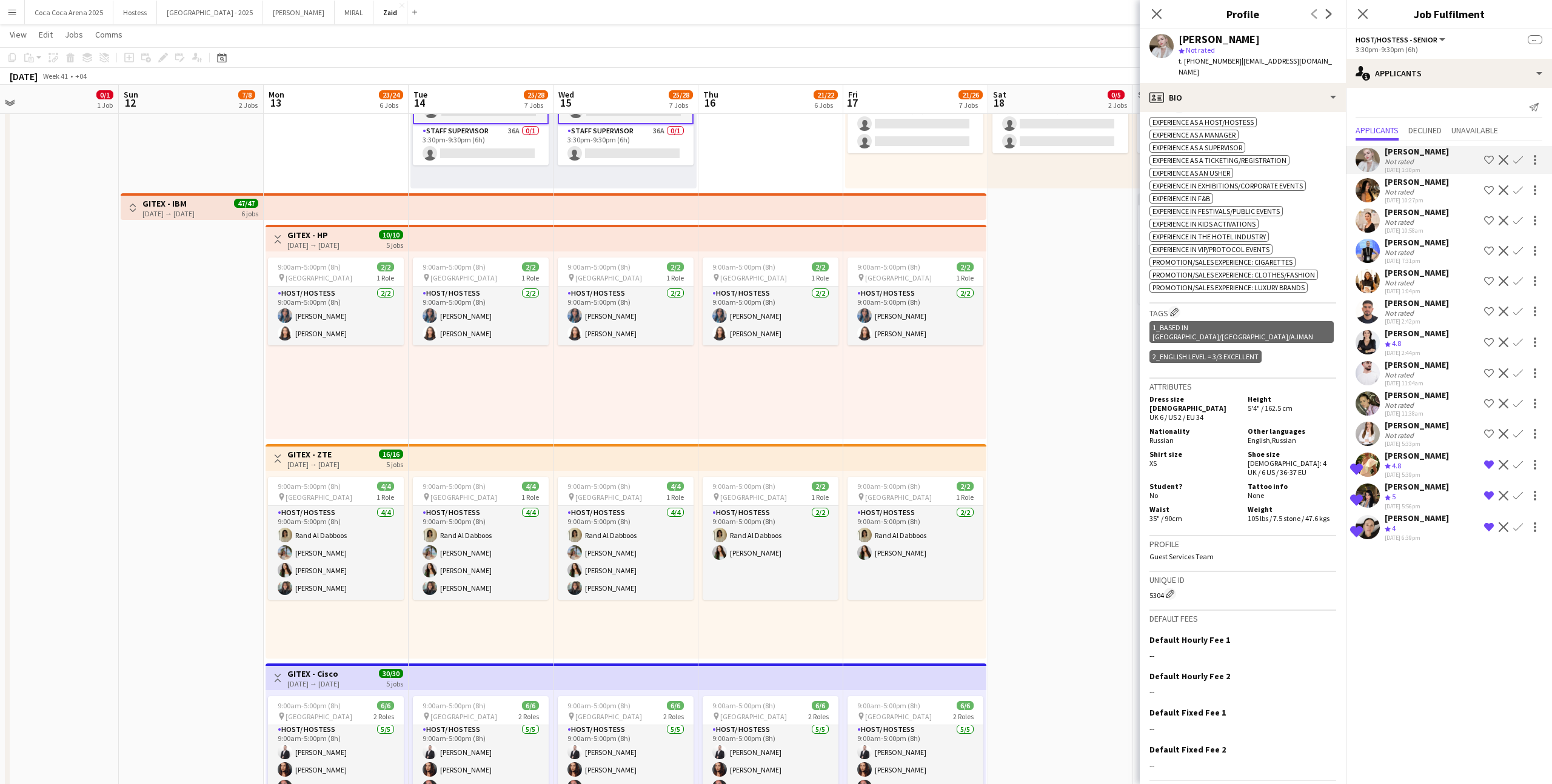
click at [890, 204] on div "[PERSON_NAME] Not rated [DATE] 10:27pm Shortlist crew Decline Confirm" at bounding box center [1449, 191] width 206 height 28
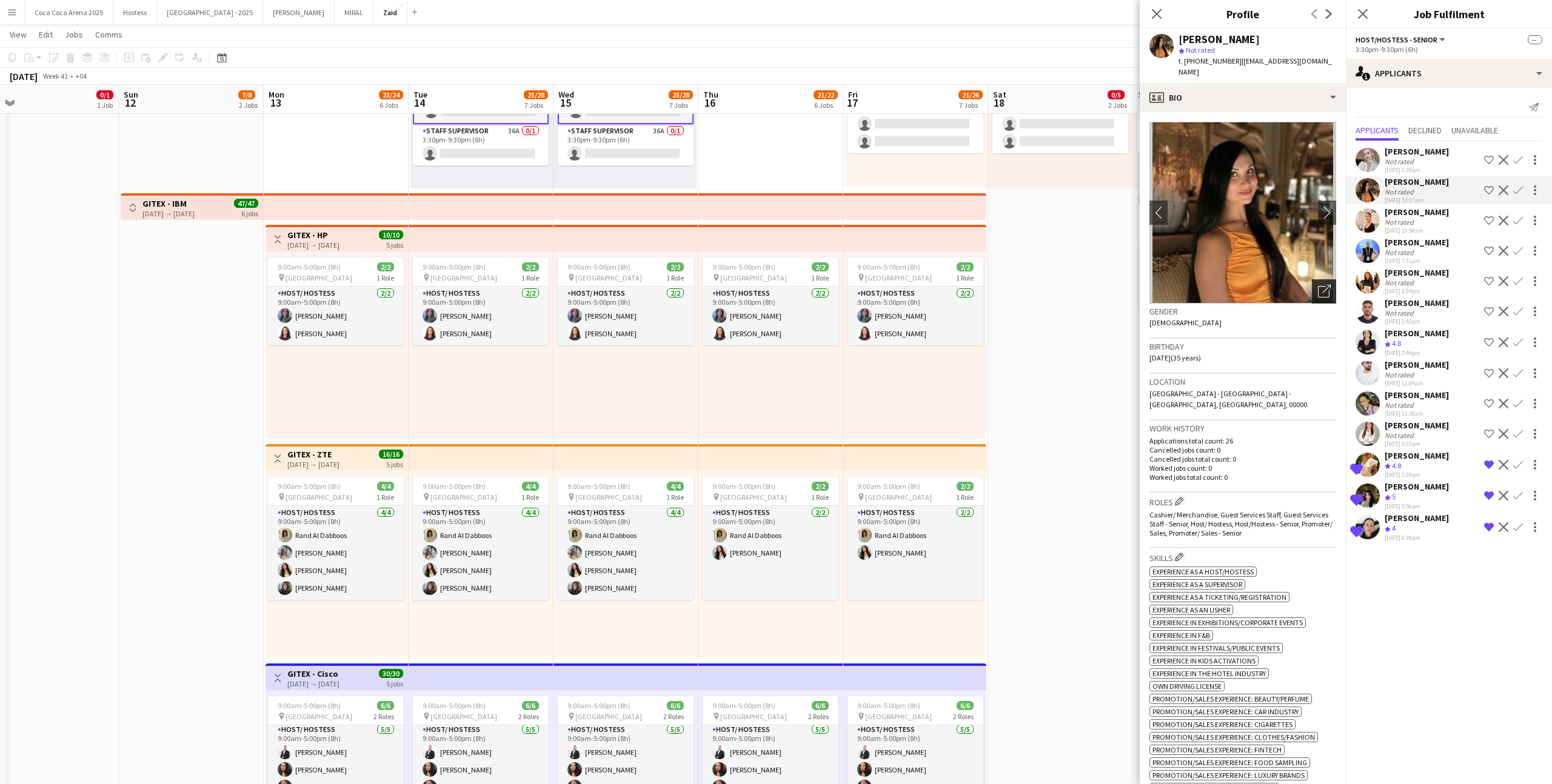
click at [890, 279] on div "Open photos pop-in" at bounding box center [1323, 290] width 24 height 24
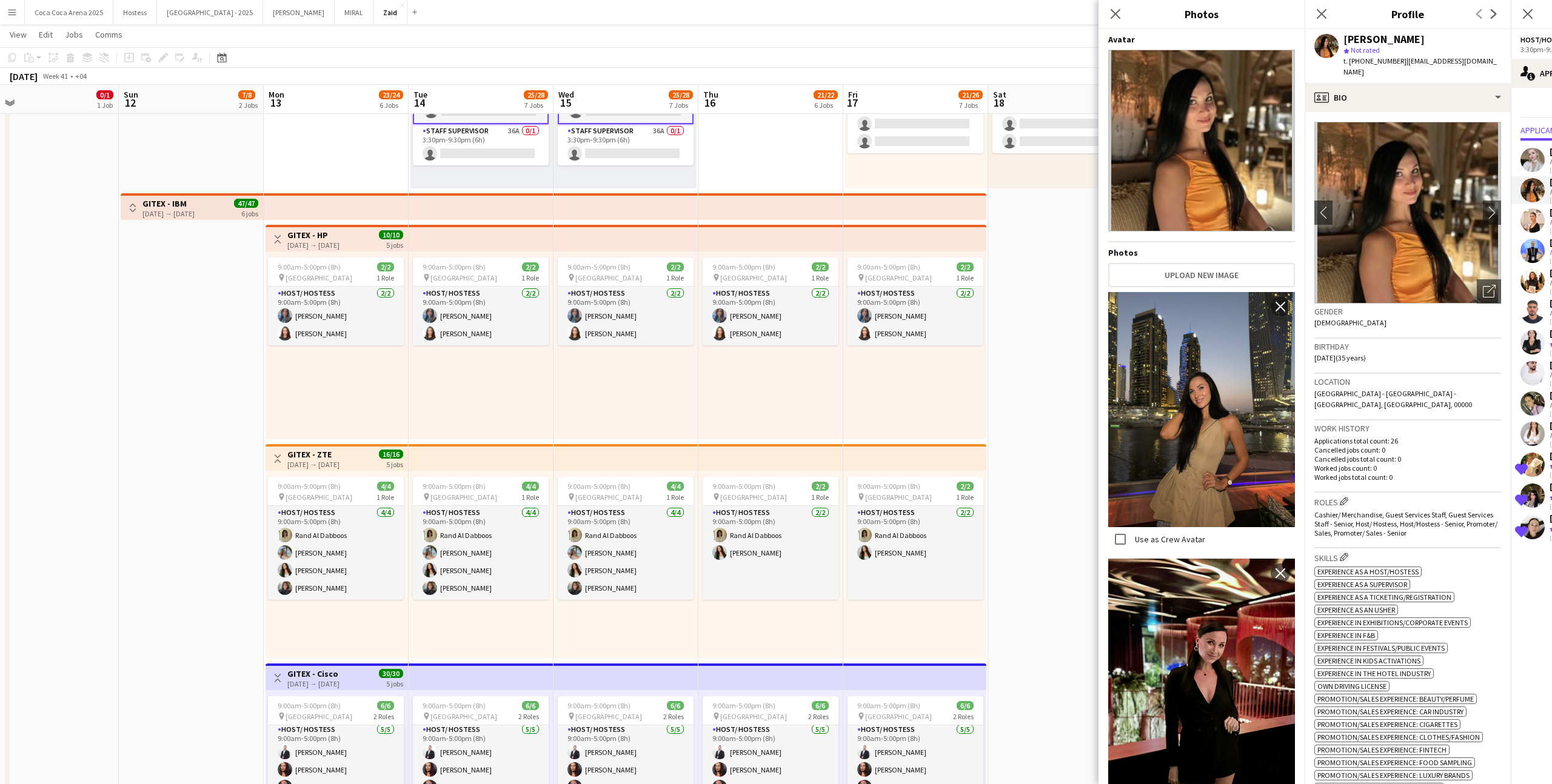
click at [890, 376] on h3 "Location" at bounding box center [1407, 381] width 186 height 11
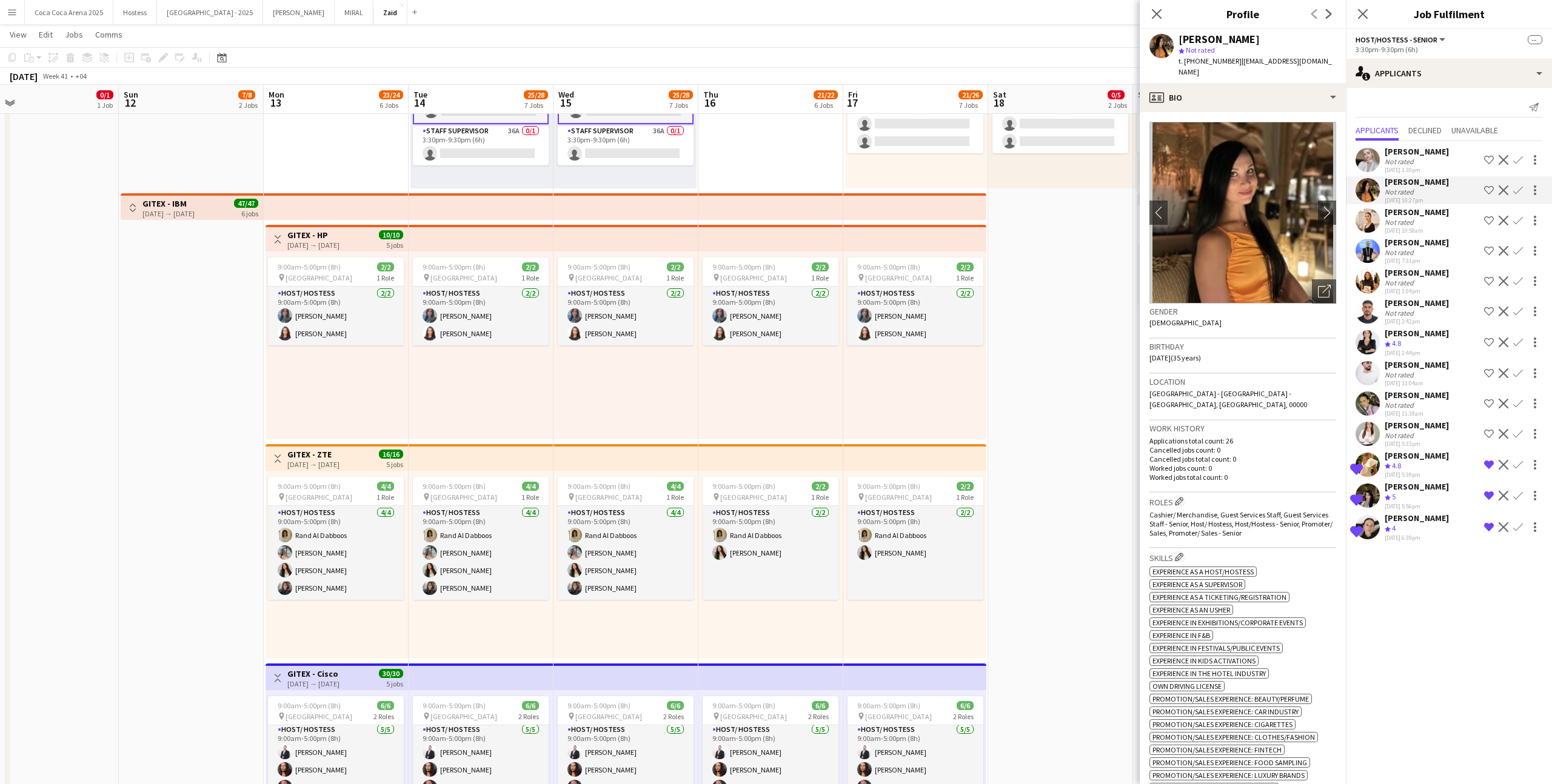
click at [890, 222] on app-icon "Shortlist crew" at bounding box center [1488, 220] width 10 height 10
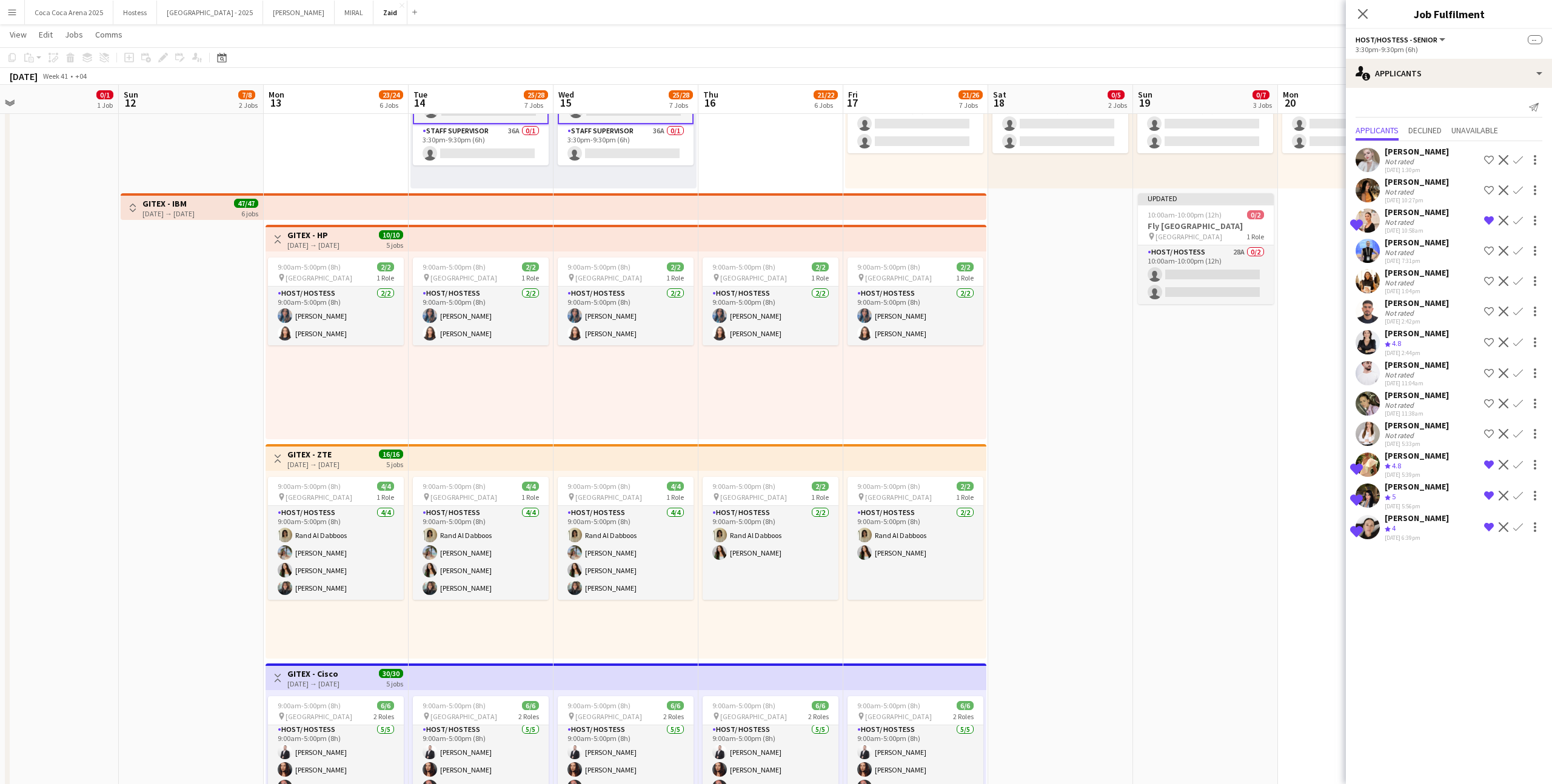
click at [890, 188] on app-icon "Shortlist crew" at bounding box center [1488, 190] width 10 height 10
click at [890, 332] on app-date-cell "1:00pm-10:00pm (9h) 0/1 pin ALAIA Boutique 1 Role Host/ Hostess 0/1 1:00pm-10:0…" at bounding box center [1206, 426] width 145 height 1353
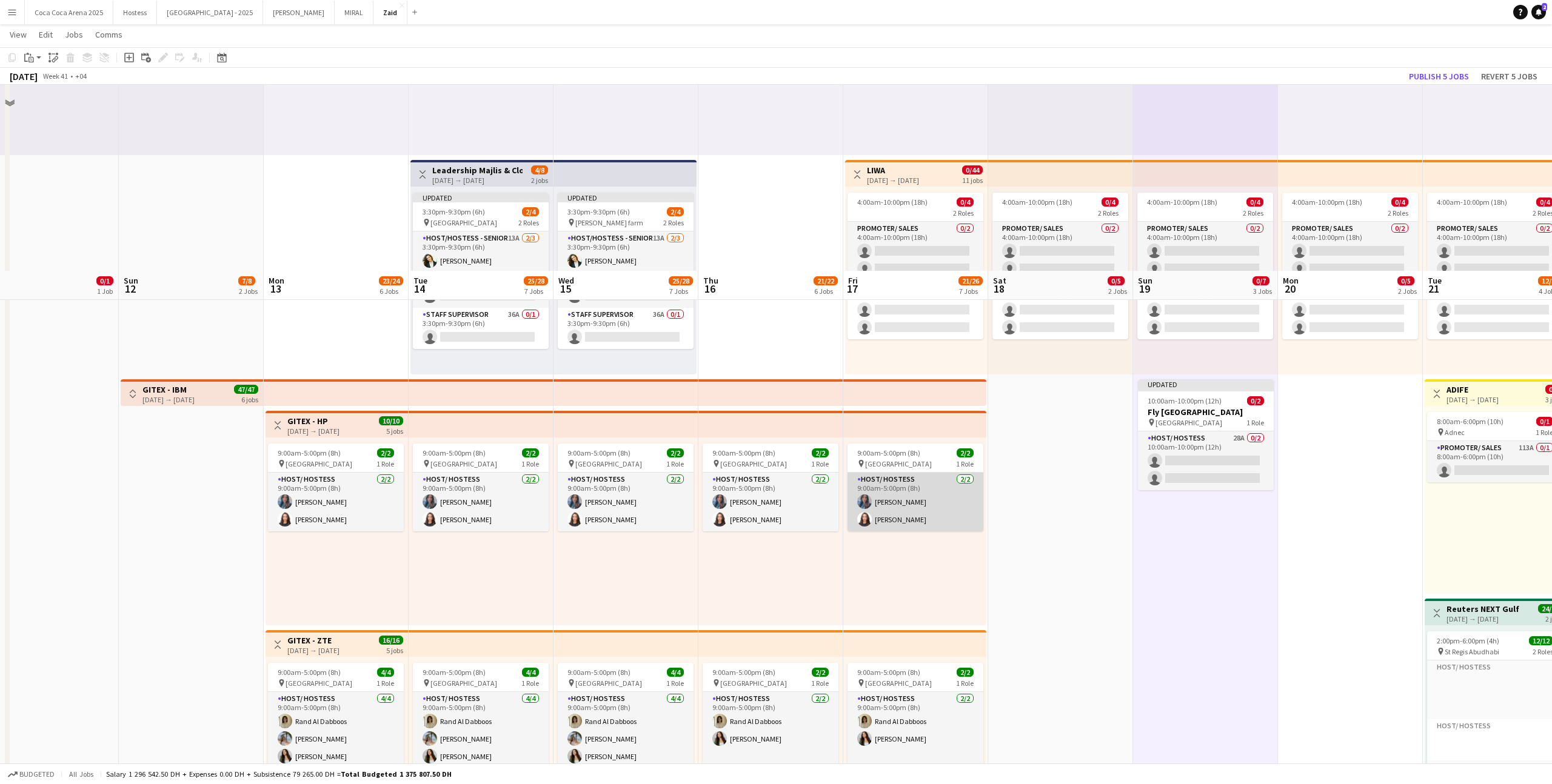
scroll to position [0, 0]
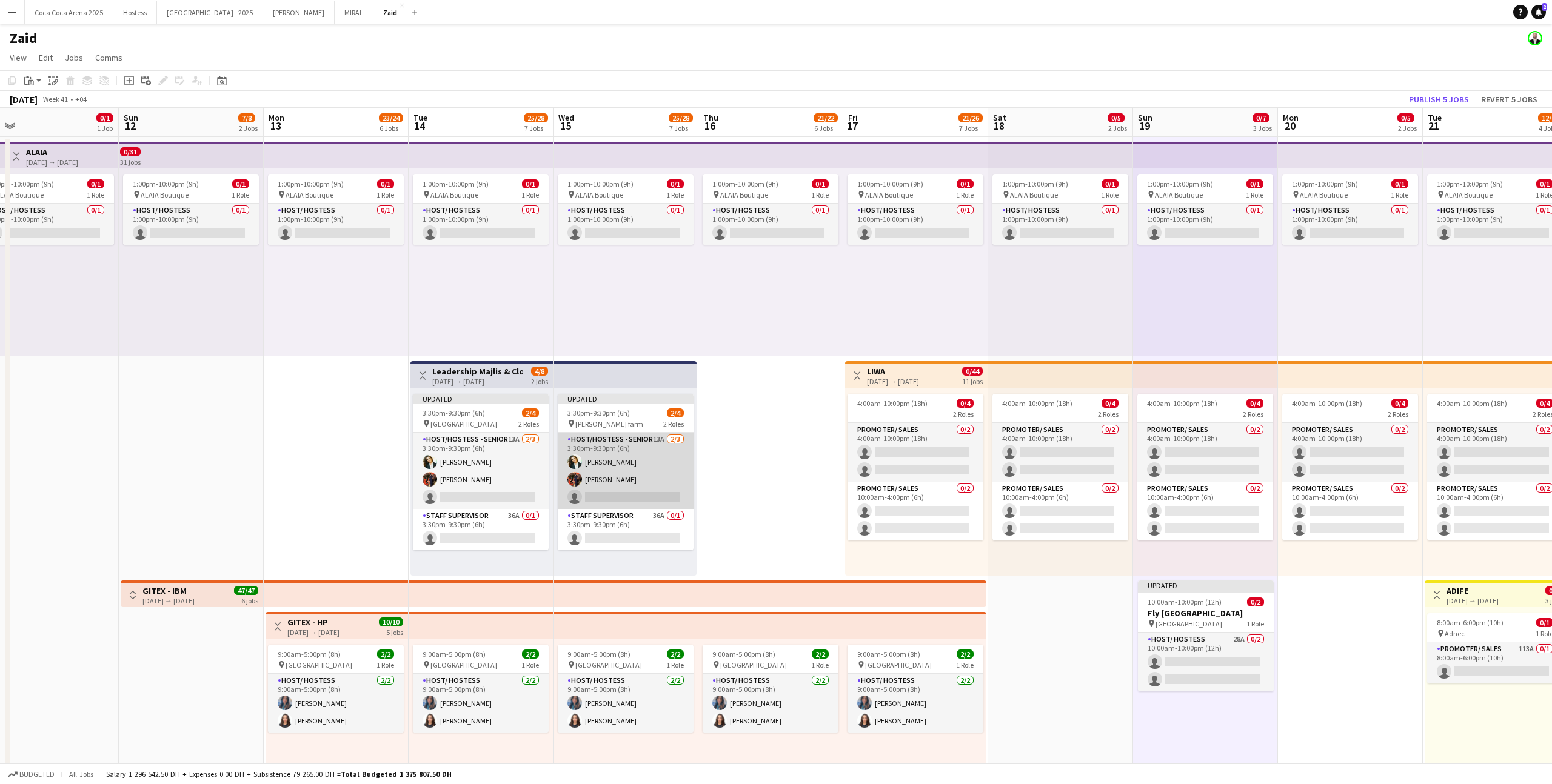
click at [656, 456] on app-card-role "Host/Hostess - Senior 13A [DATE] 3:30pm-9:30pm (6h) [PERSON_NAME] [PERSON_NAME]…" at bounding box center [626, 471] width 136 height 76
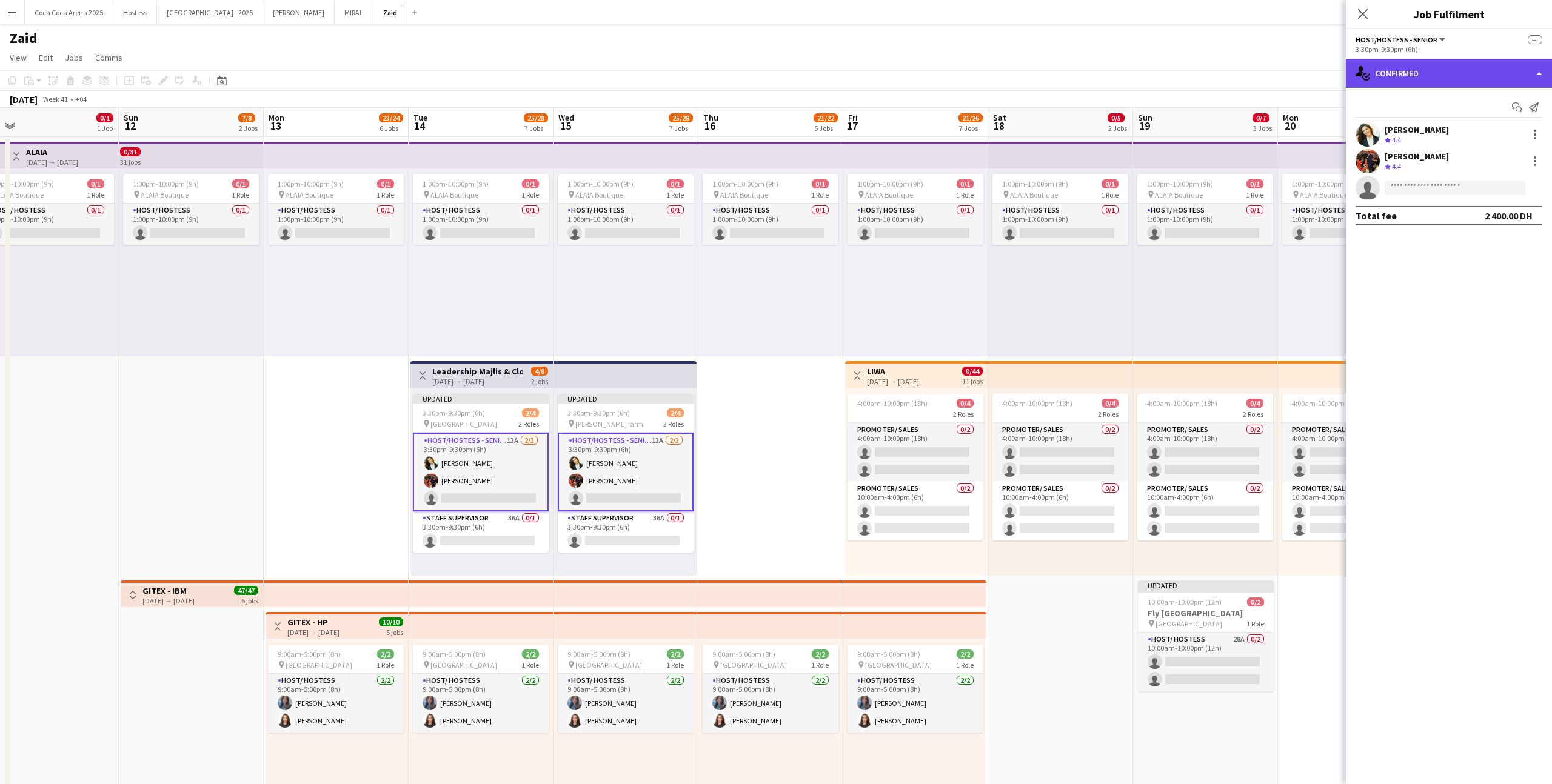
click at [890, 86] on div "single-neutral-actions-check-2 Confirmed" at bounding box center [1449, 73] width 206 height 29
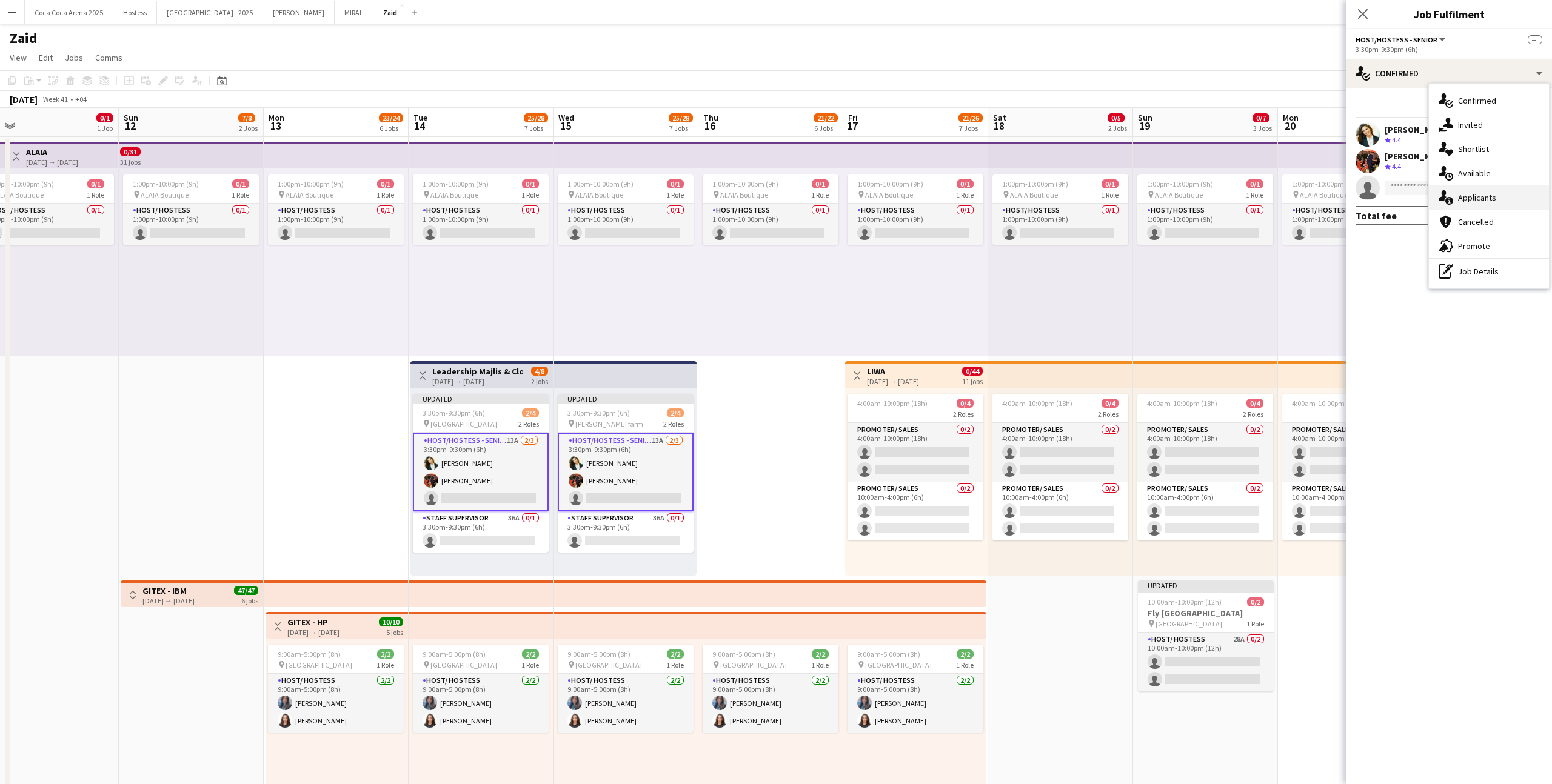
click at [890, 192] on span "Applicants" at bounding box center [1477, 198] width 38 height 11
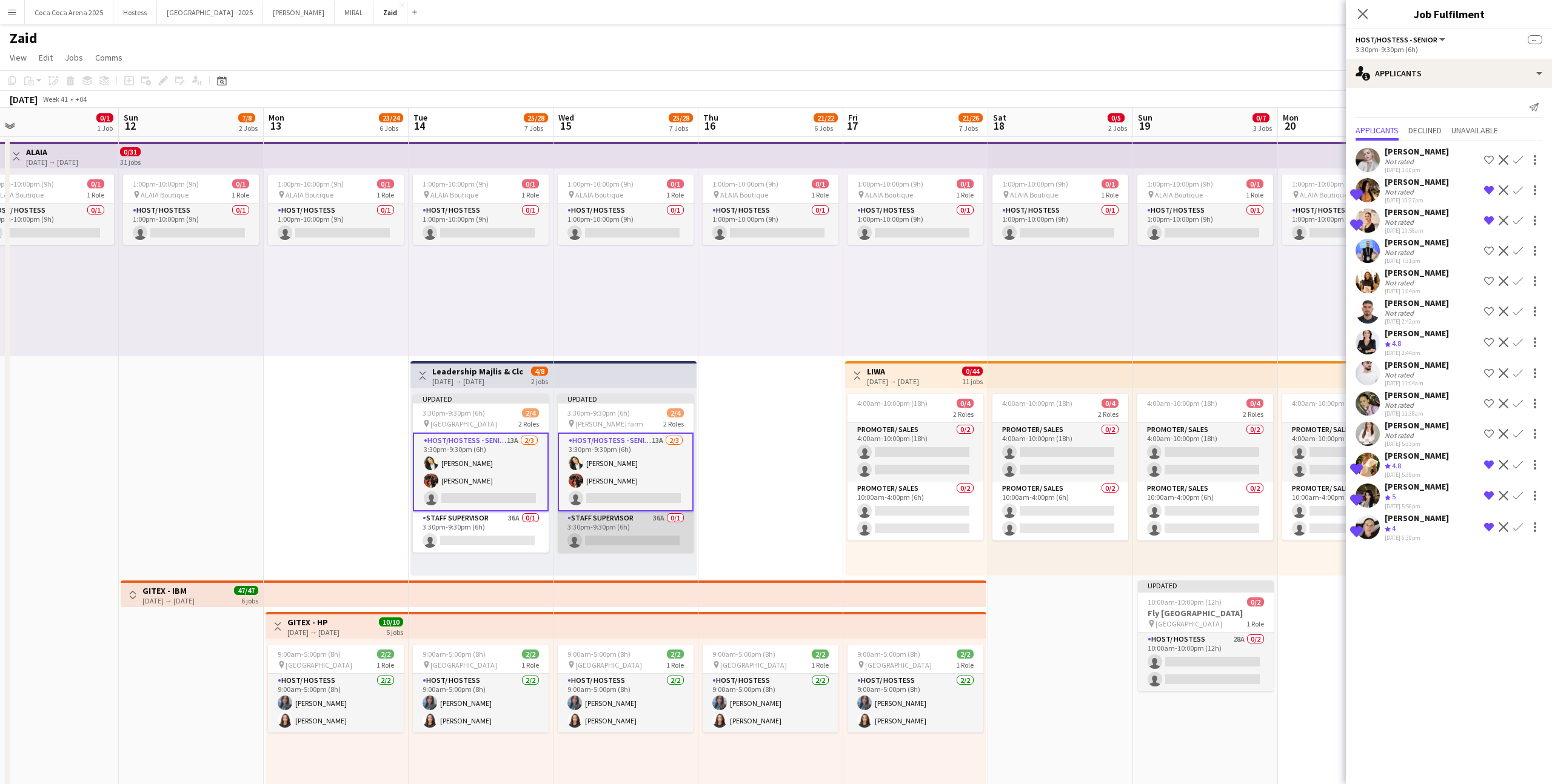
click at [661, 483] on app-card-role "Staff Supervisor 36A 0/1 3:30pm-9:30pm (6h) single-neutral-actions" at bounding box center [626, 531] width 136 height 41
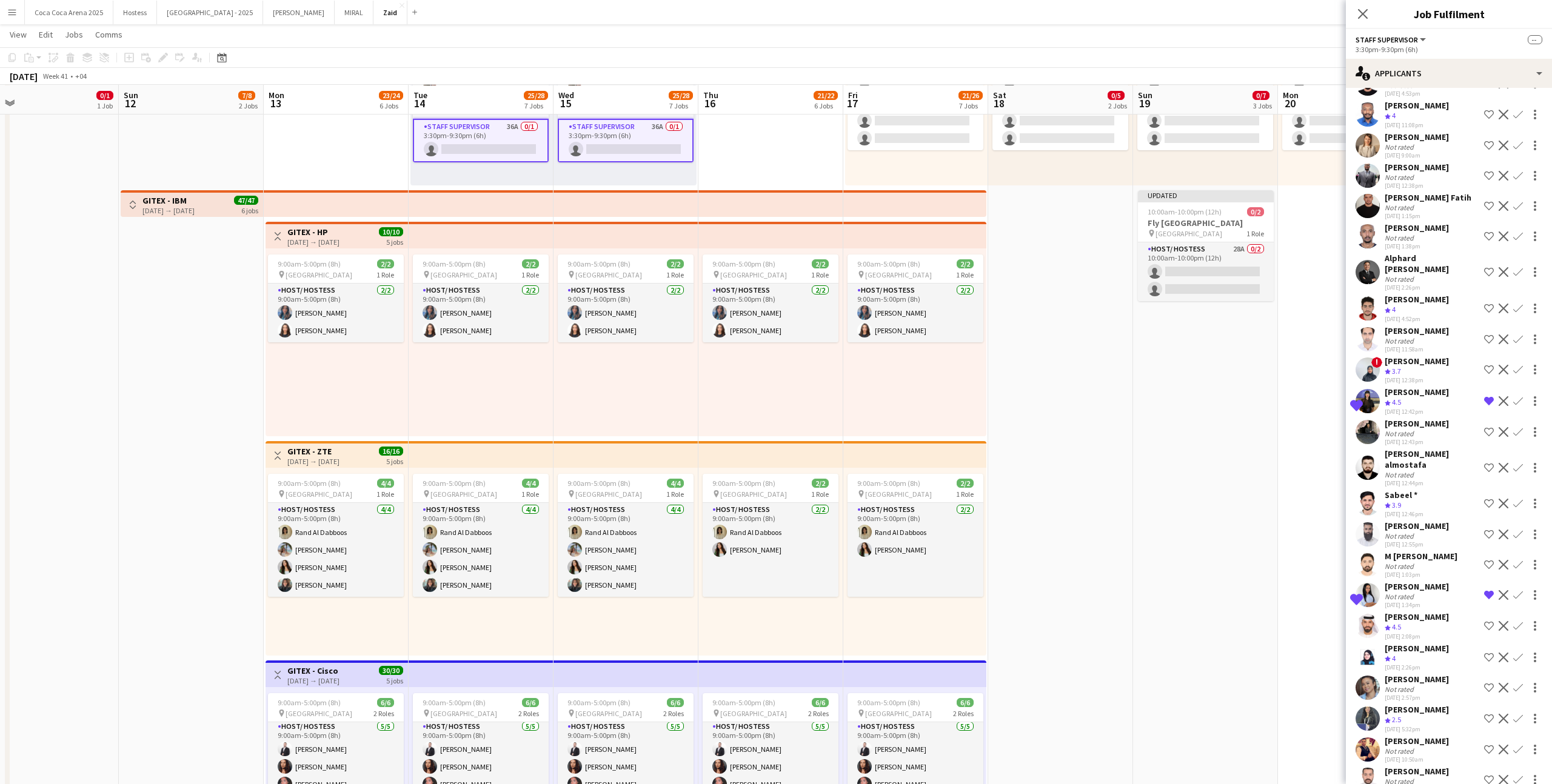
scroll to position [389, 0]
click at [890, 483] on div "[PERSON_NAME]" at bounding box center [1417, 741] width 64 height 11
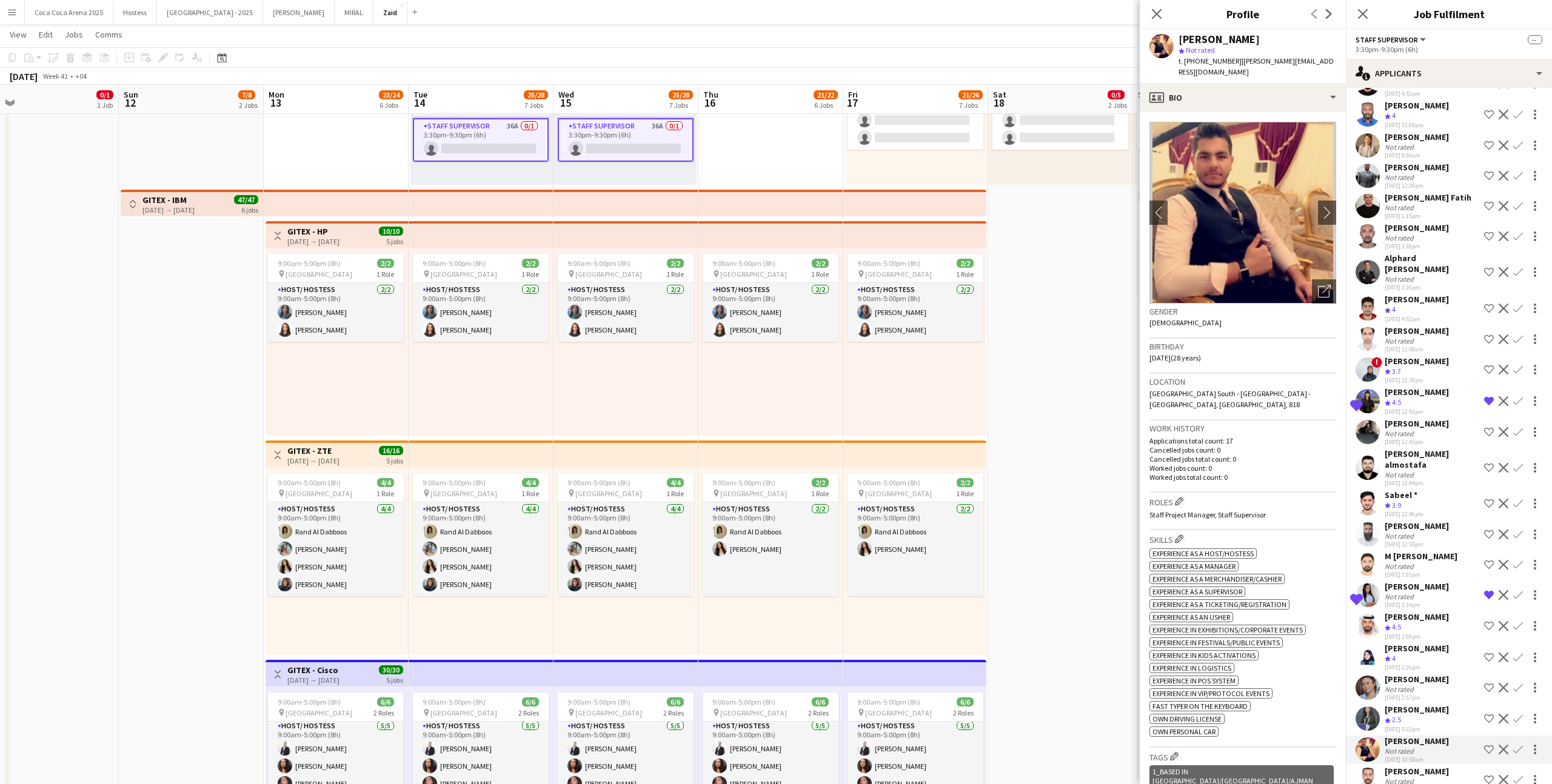
click at [890, 483] on div "[PERSON_NAME] Crew rating 2.5 [DATE] 5:32pm Shortlist crew Decline Confirm" at bounding box center [1449, 719] width 206 height 29
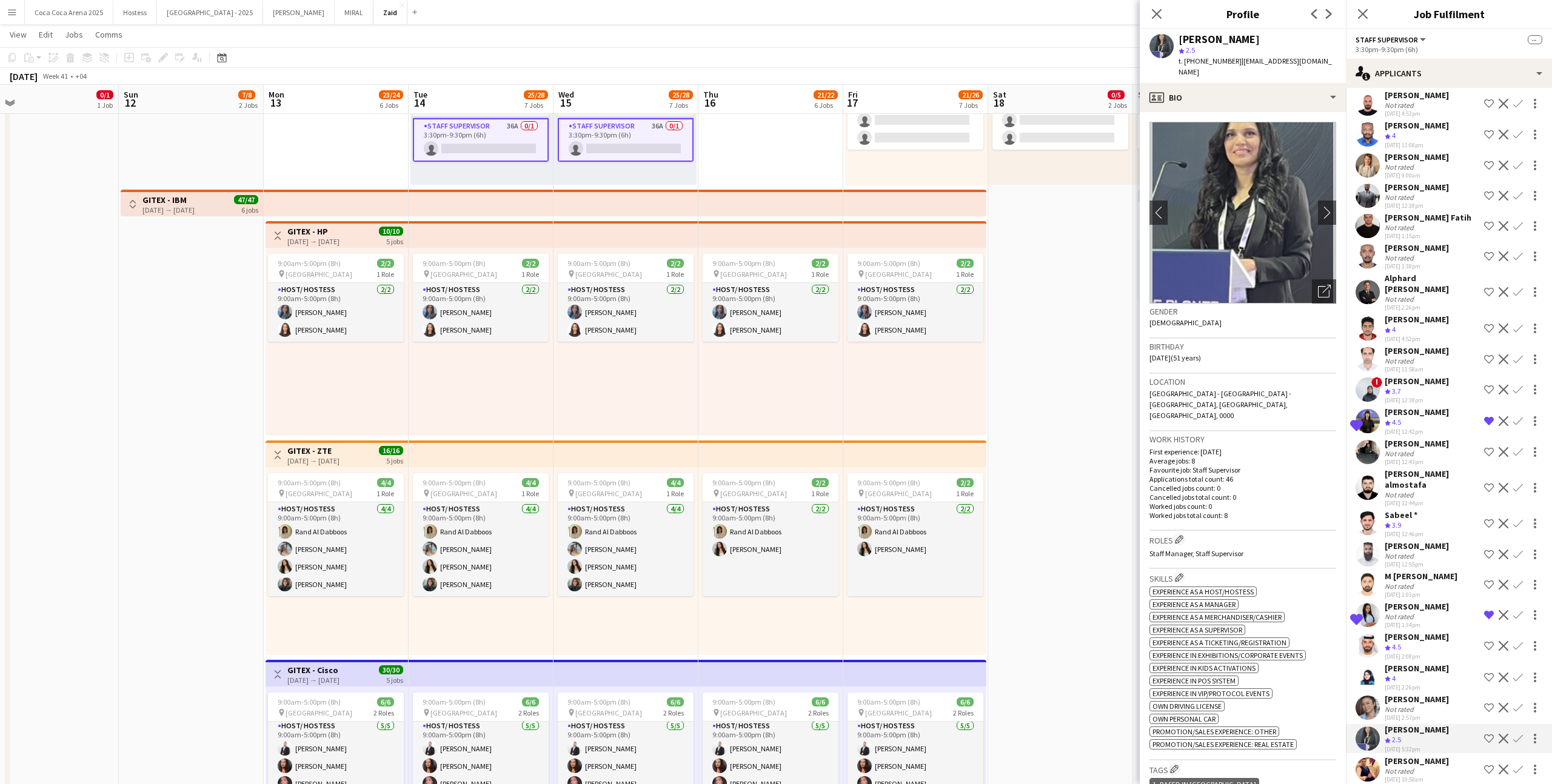
click at [890, 483] on div "[PERSON_NAME] Not rated [DATE] 2:57pm Shortlist crew Decline Confirm" at bounding box center [1449, 708] width 206 height 28
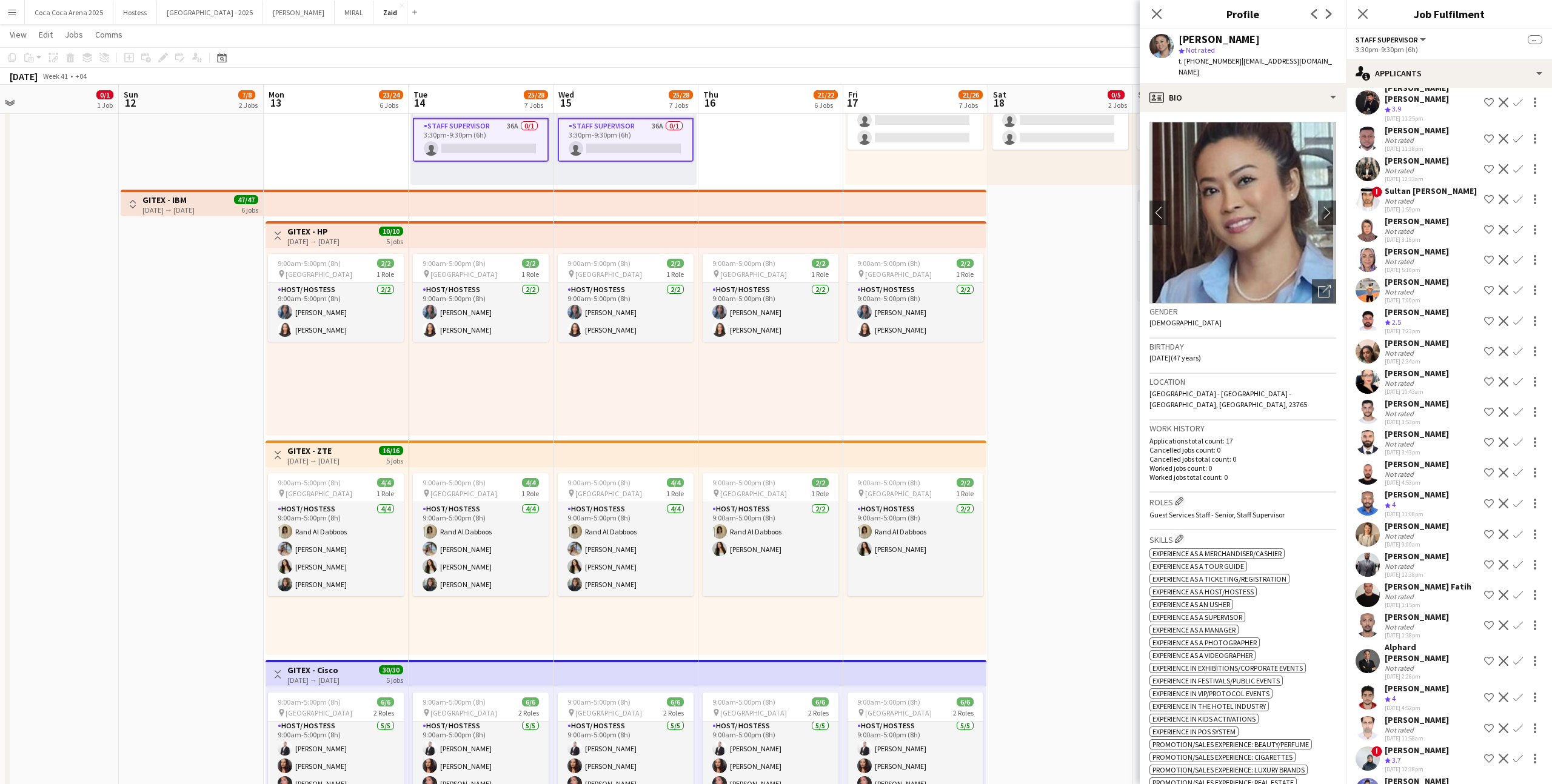
scroll to position [0, 0]
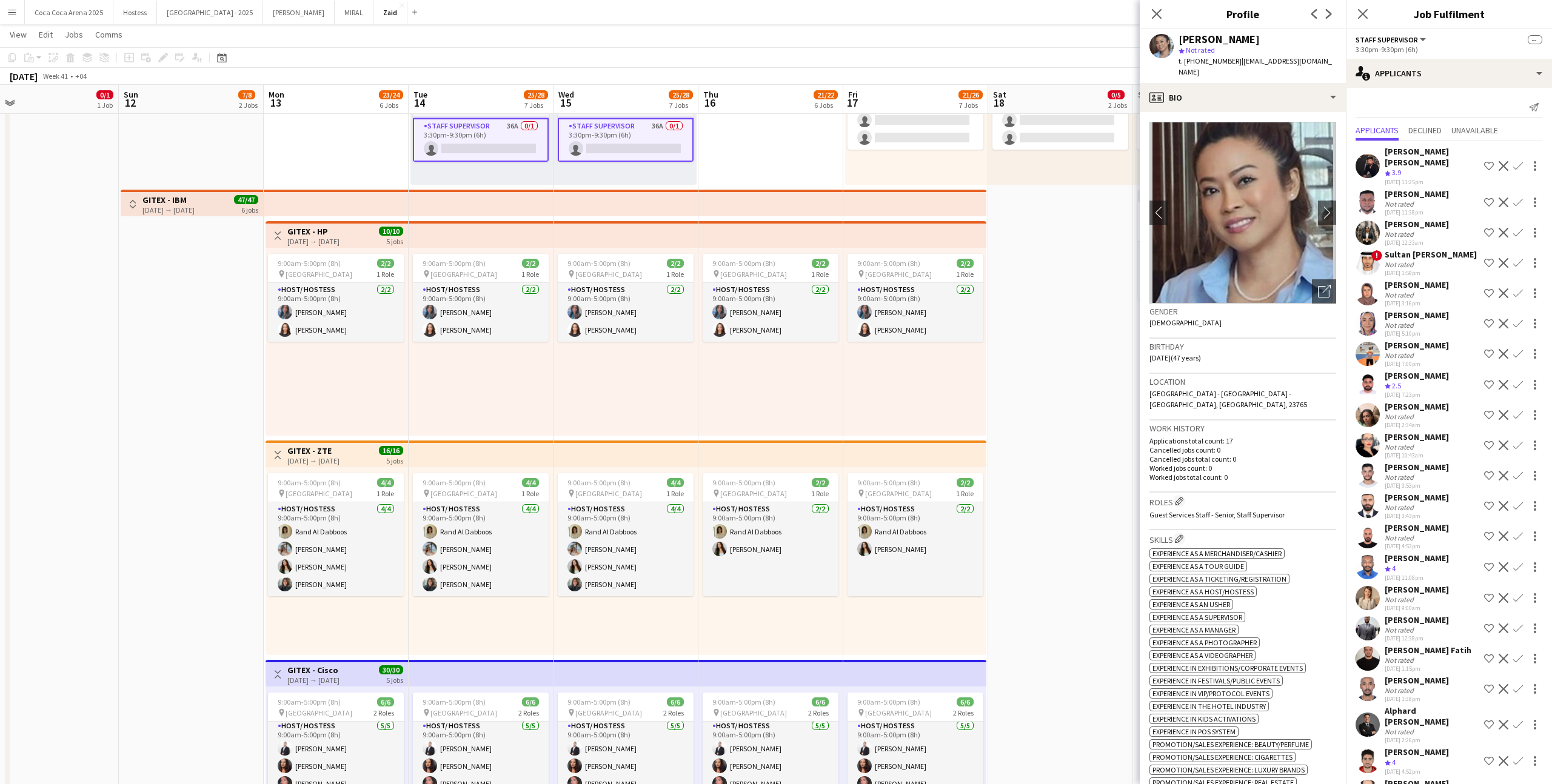
click at [890, 483] on div "Not rated" at bounding box center [1417, 599] width 64 height 9
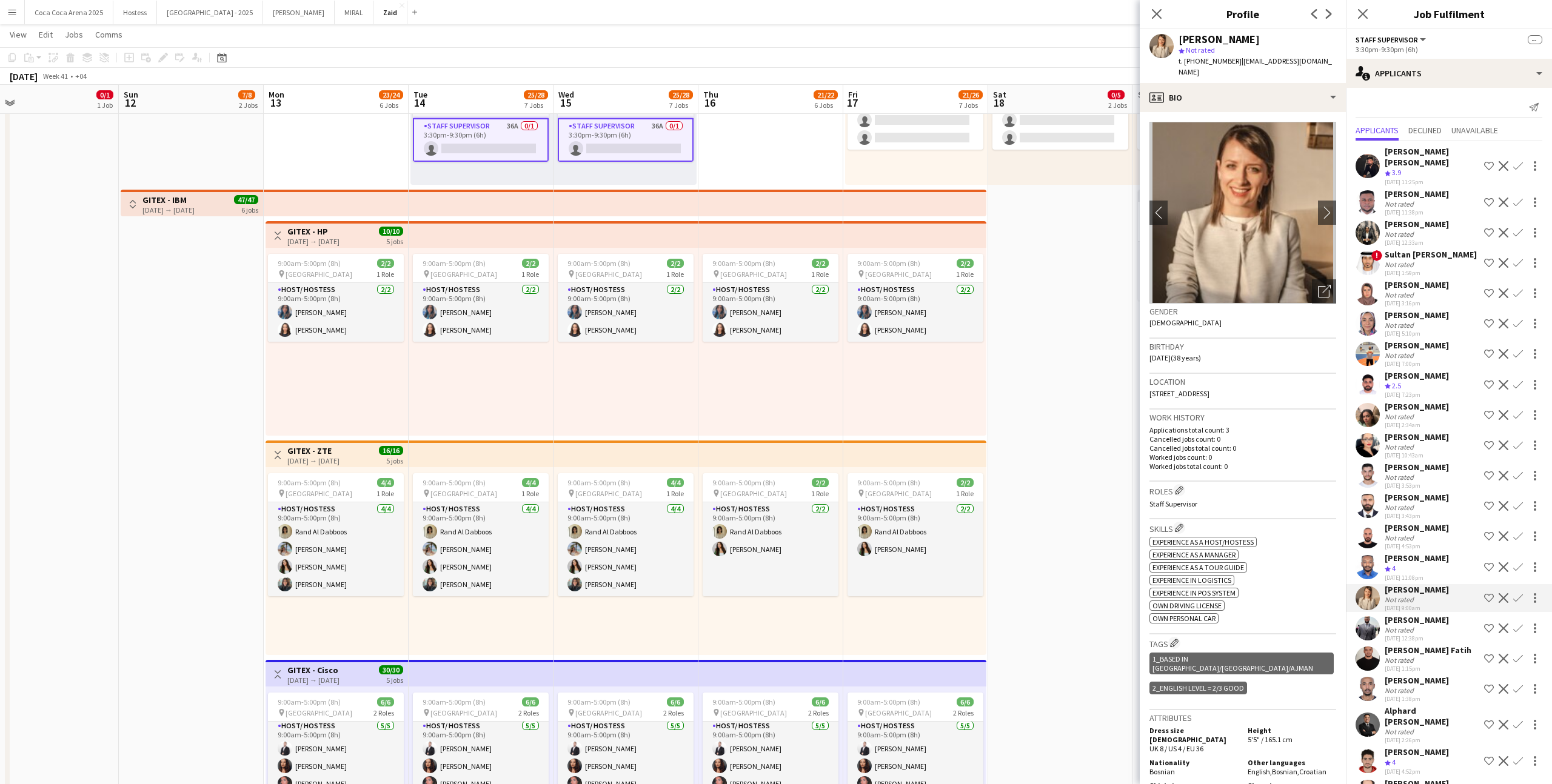
click at [890, 412] on div "Not rated" at bounding box center [1401, 417] width 32 height 9
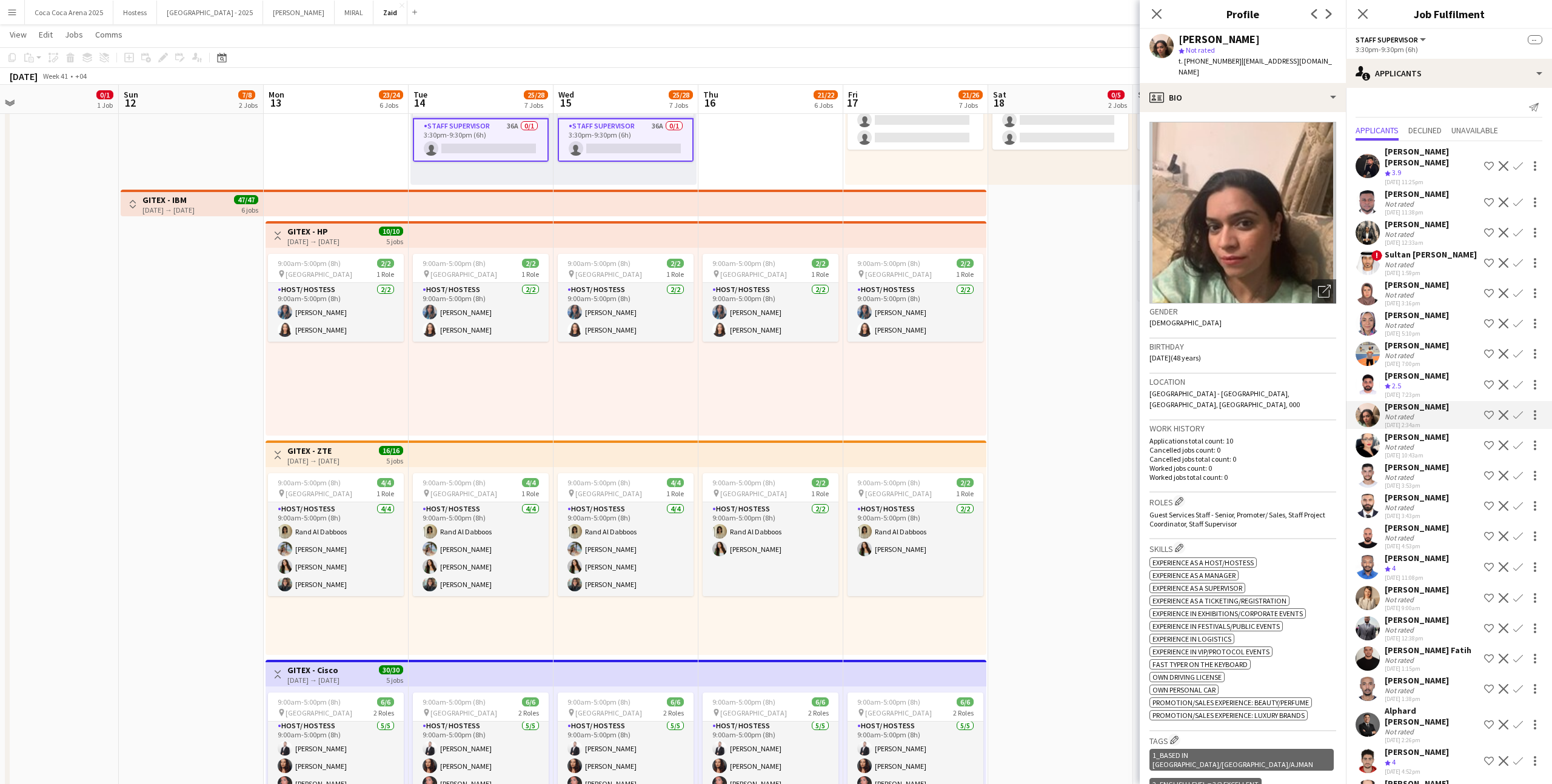
click at [890, 279] on div "[PERSON_NAME]" at bounding box center [1417, 284] width 64 height 11
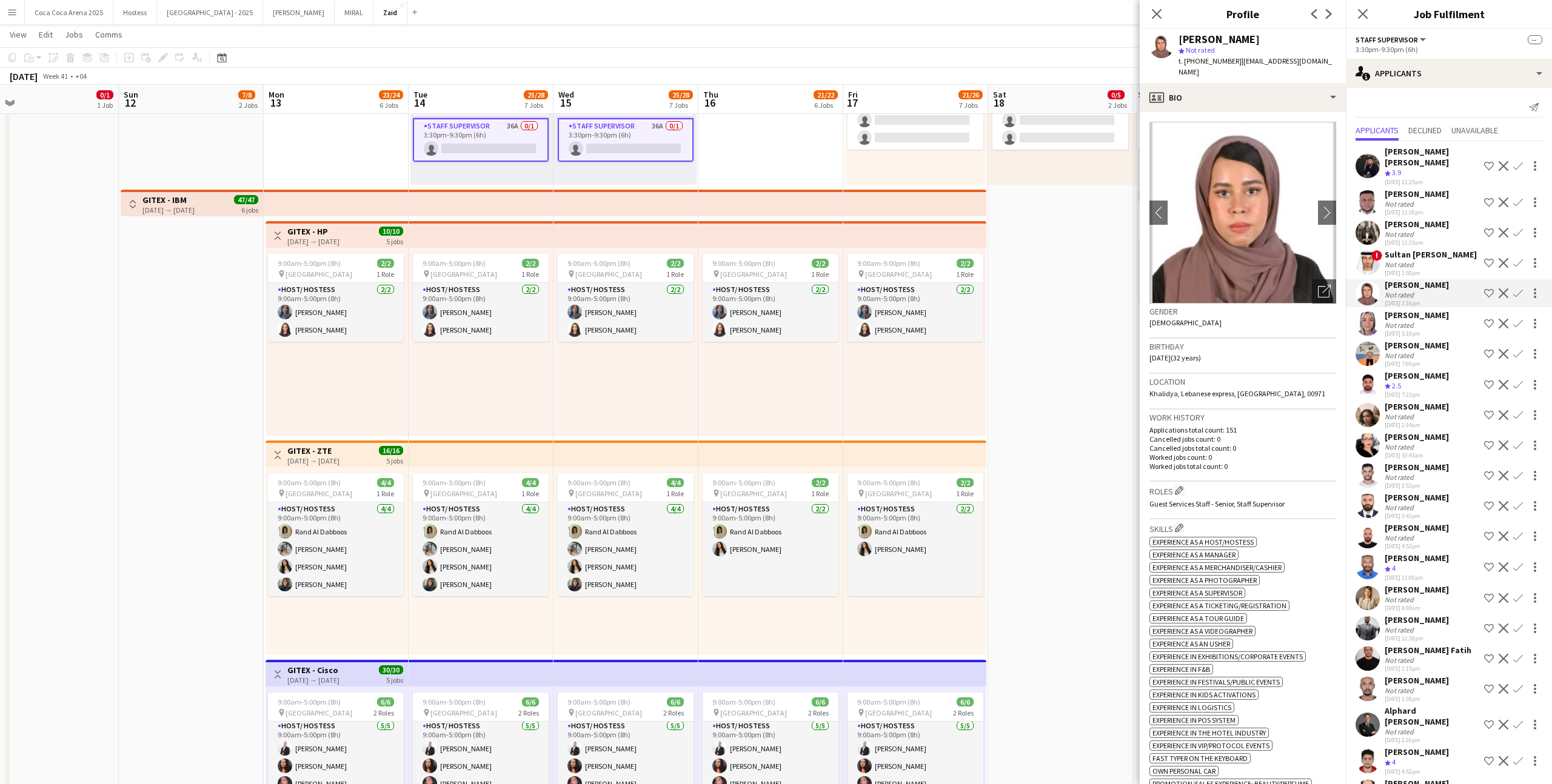
click at [890, 178] on div "[DATE] 11:25pm" at bounding box center [1432, 182] width 95 height 8
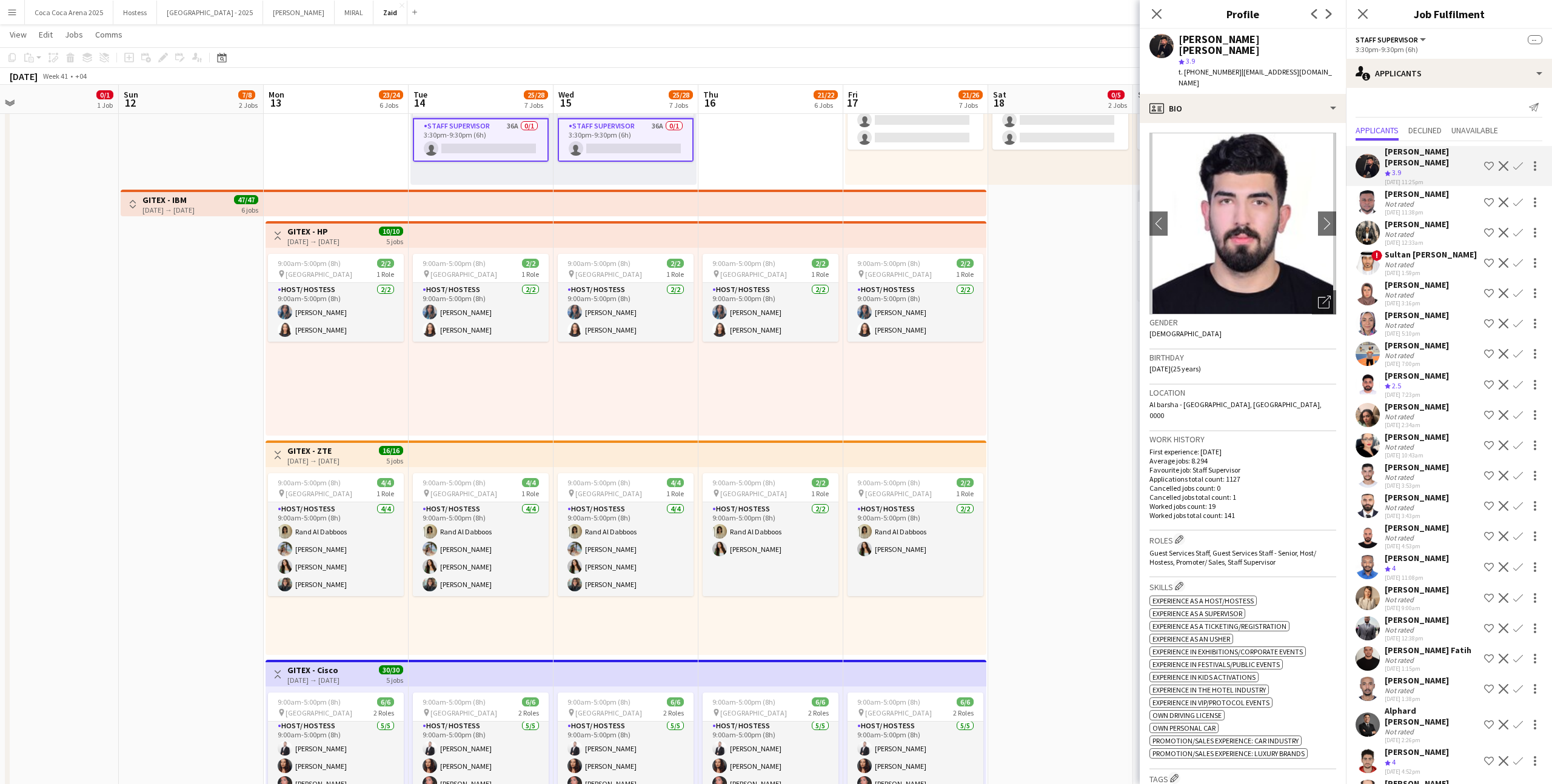
click at [890, 336] on app-date-cell "1:00pm-10:00pm (9h) 0/1 pin ALAIA Boutique 1 Role Host/ Hostess 0/1 1:00pm-10:0…" at bounding box center [1061, 422] width 145 height 1353
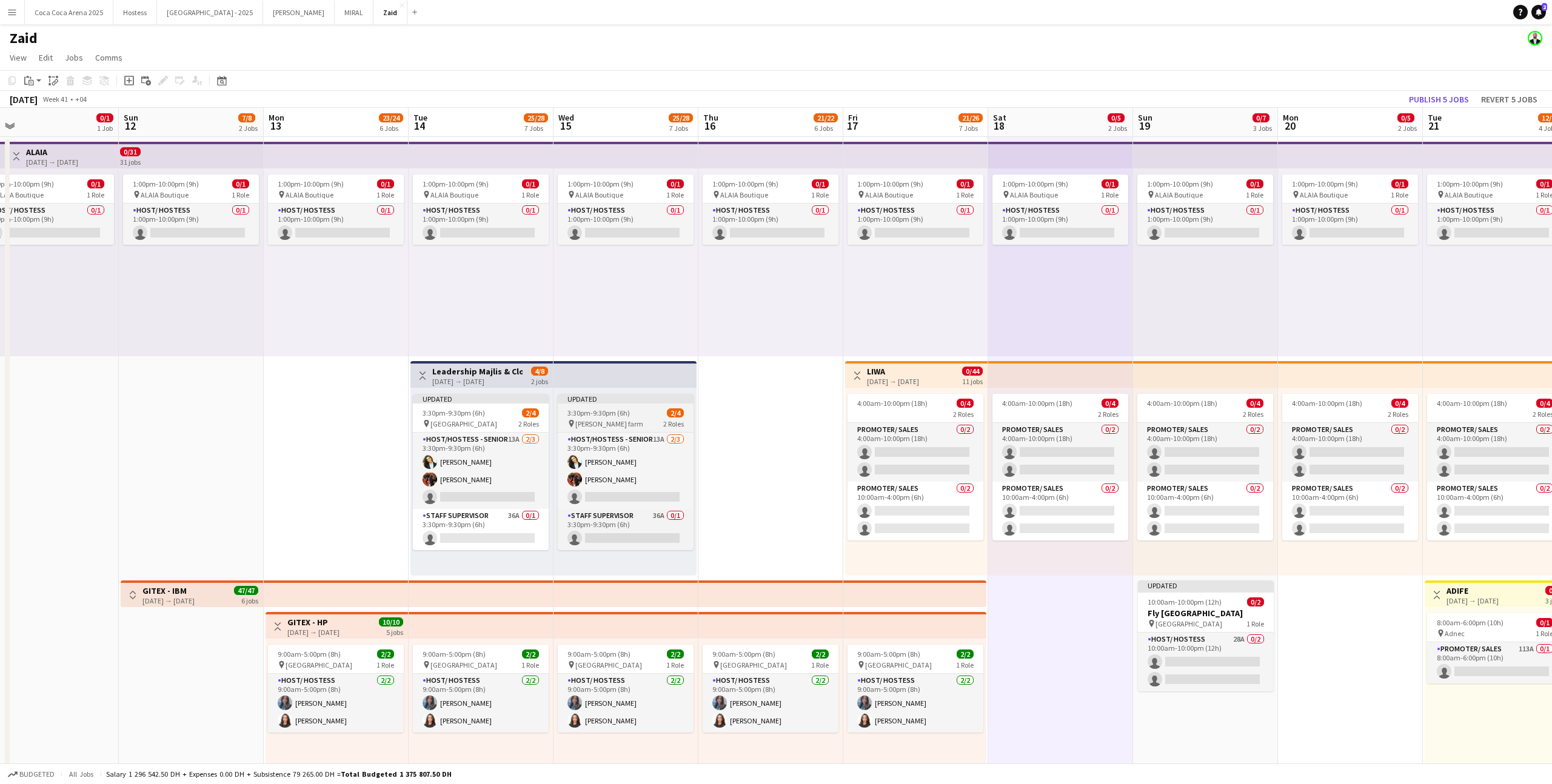
click at [664, 405] on app-job-card "Updated 3:30pm-9:30pm (6h) 2/4 pin [PERSON_NAME] farm 2 Roles Host/Hostess - Se…" at bounding box center [626, 471] width 136 height 156
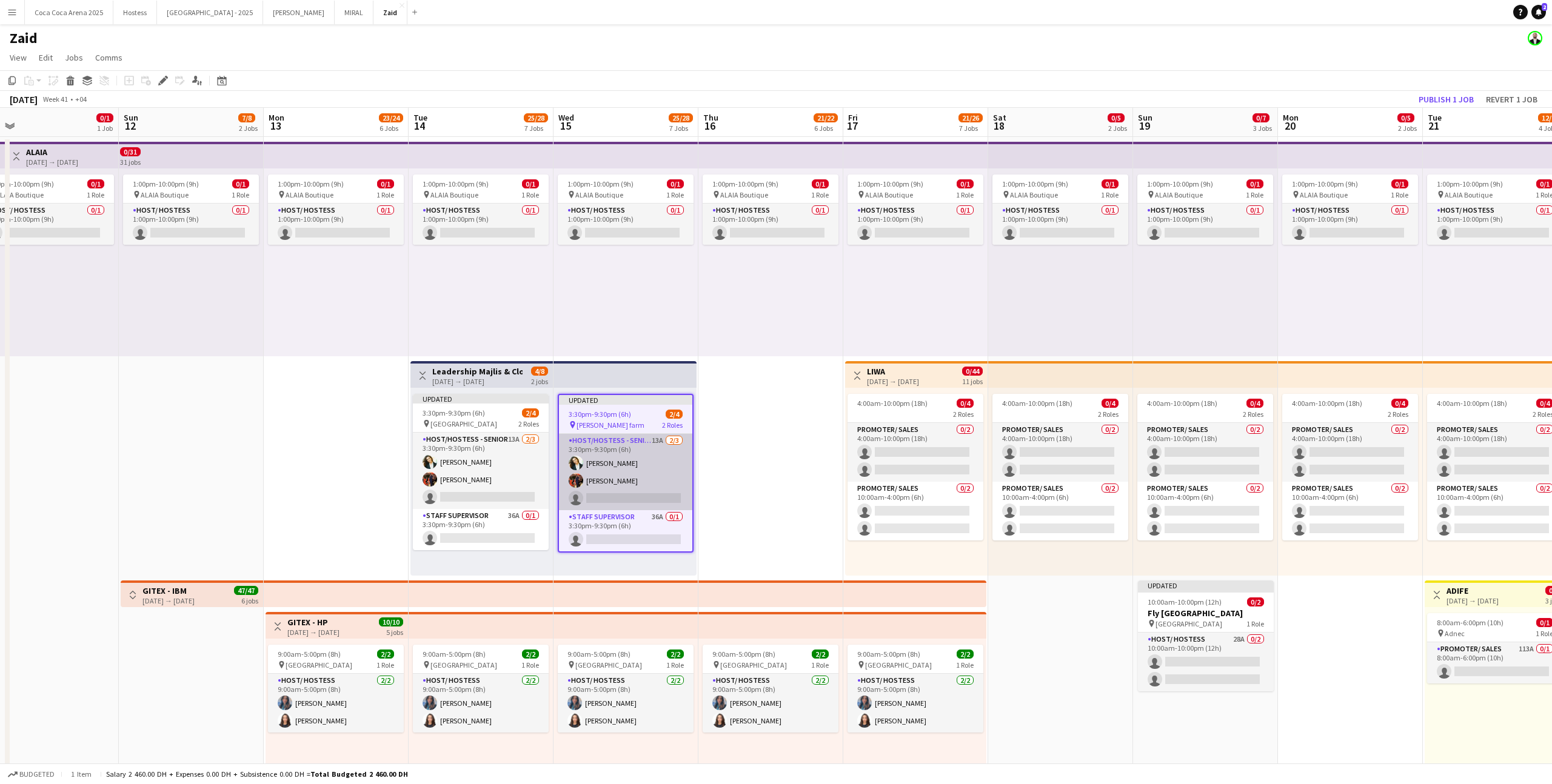
click at [655, 467] on app-card-role "Host/Hostess - Senior 13A [DATE] 3:30pm-9:30pm (6h) [PERSON_NAME] [PERSON_NAME]…" at bounding box center [625, 471] width 133 height 76
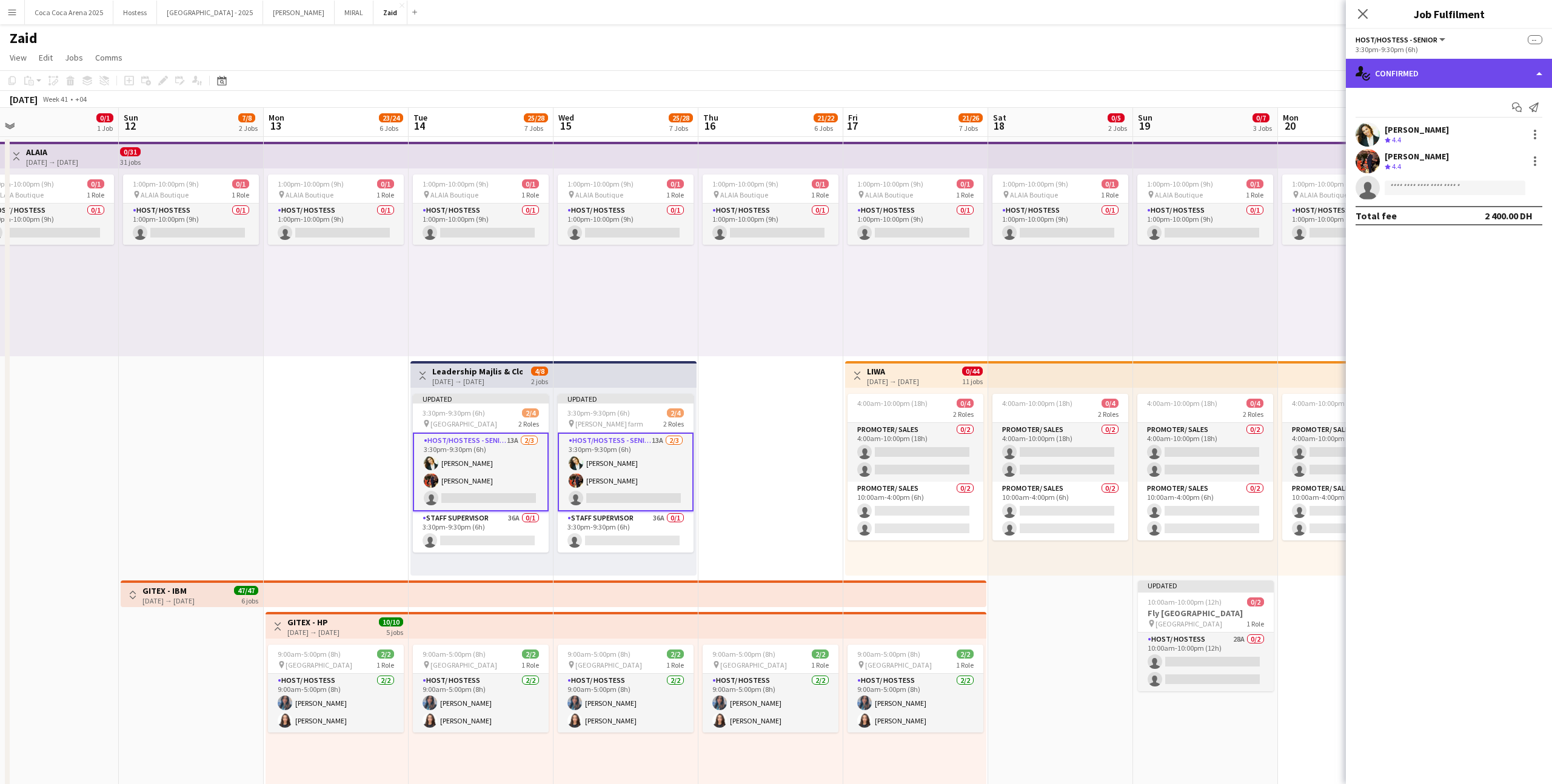
click at [890, 79] on div "single-neutral-actions-check-2 Confirmed" at bounding box center [1449, 73] width 206 height 29
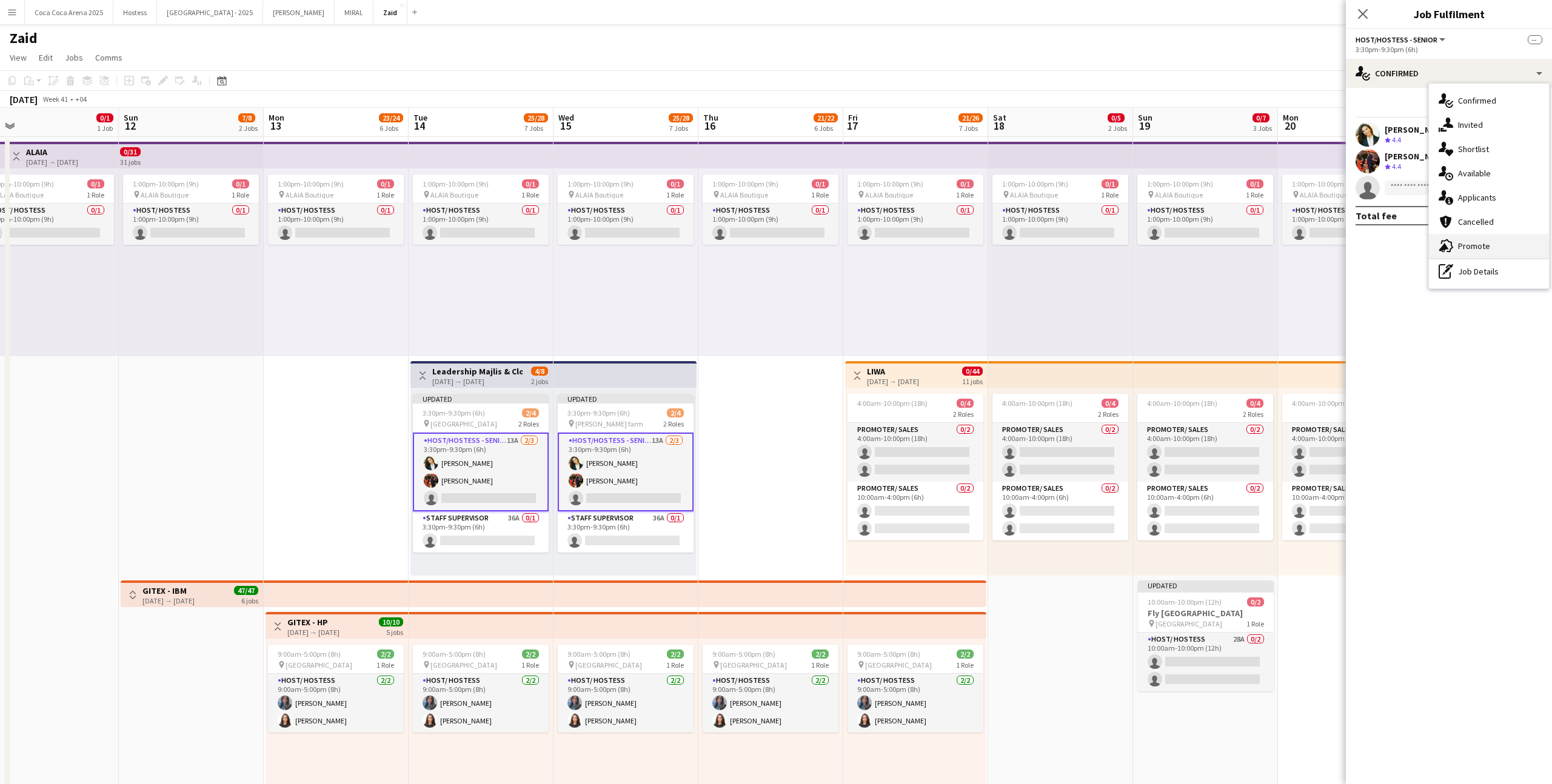
click at [890, 237] on div "advertising-megaphone Promote" at bounding box center [1489, 245] width 120 height 24
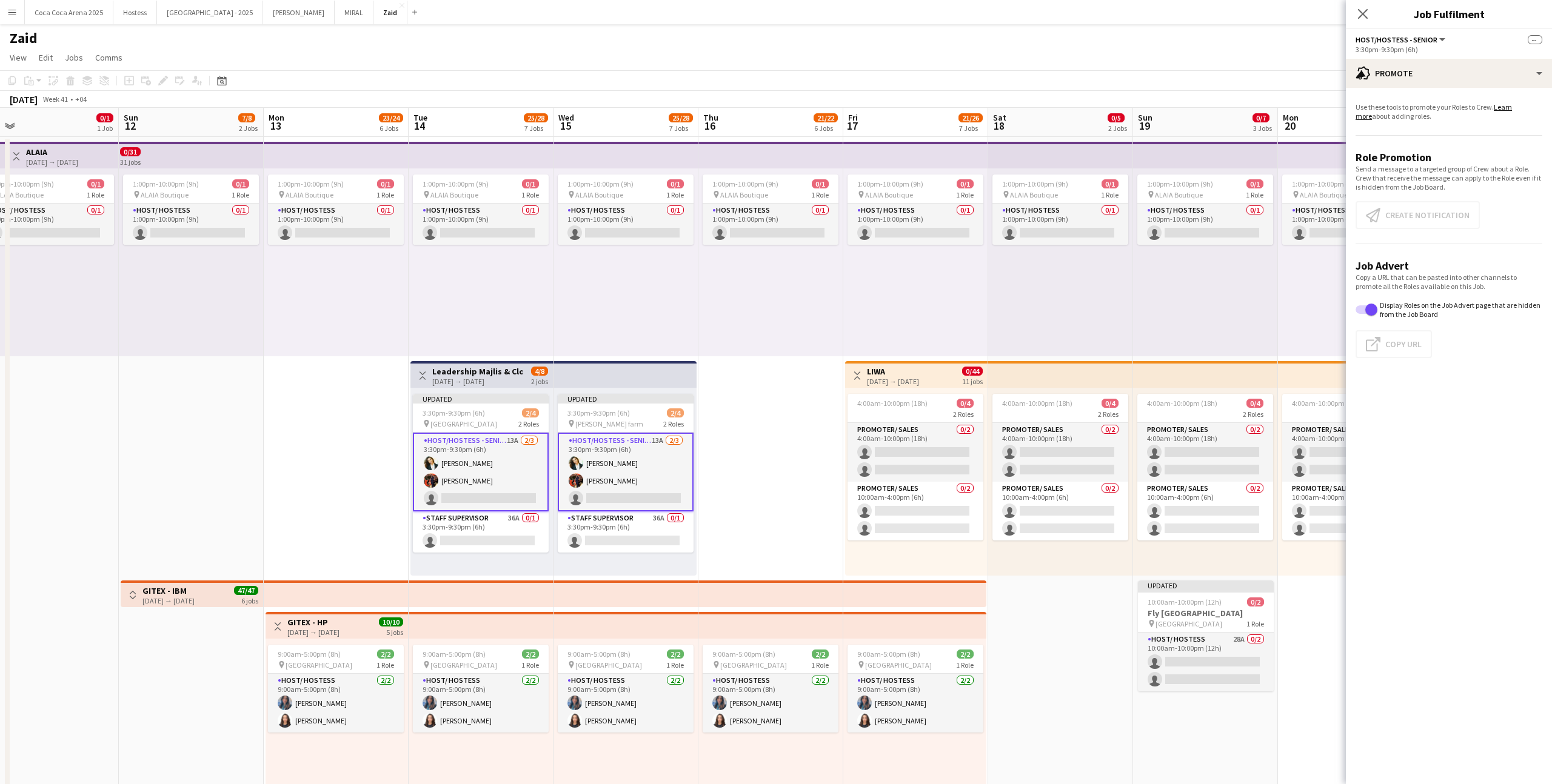
click at [487, 472] on app-card-role "Host/Hostess - Senior 13A [DATE] 3:30pm-9:30pm (6h) [PERSON_NAME] [PERSON_NAME]…" at bounding box center [481, 471] width 136 height 79
click at [890, 339] on app-icon "Click to copy URL" at bounding box center [1376, 344] width 19 height 14
click at [890, 93] on div "Use these tools to promote your Roles to Crew. Learn more about adding roles. R…" at bounding box center [1449, 236] width 206 height 295
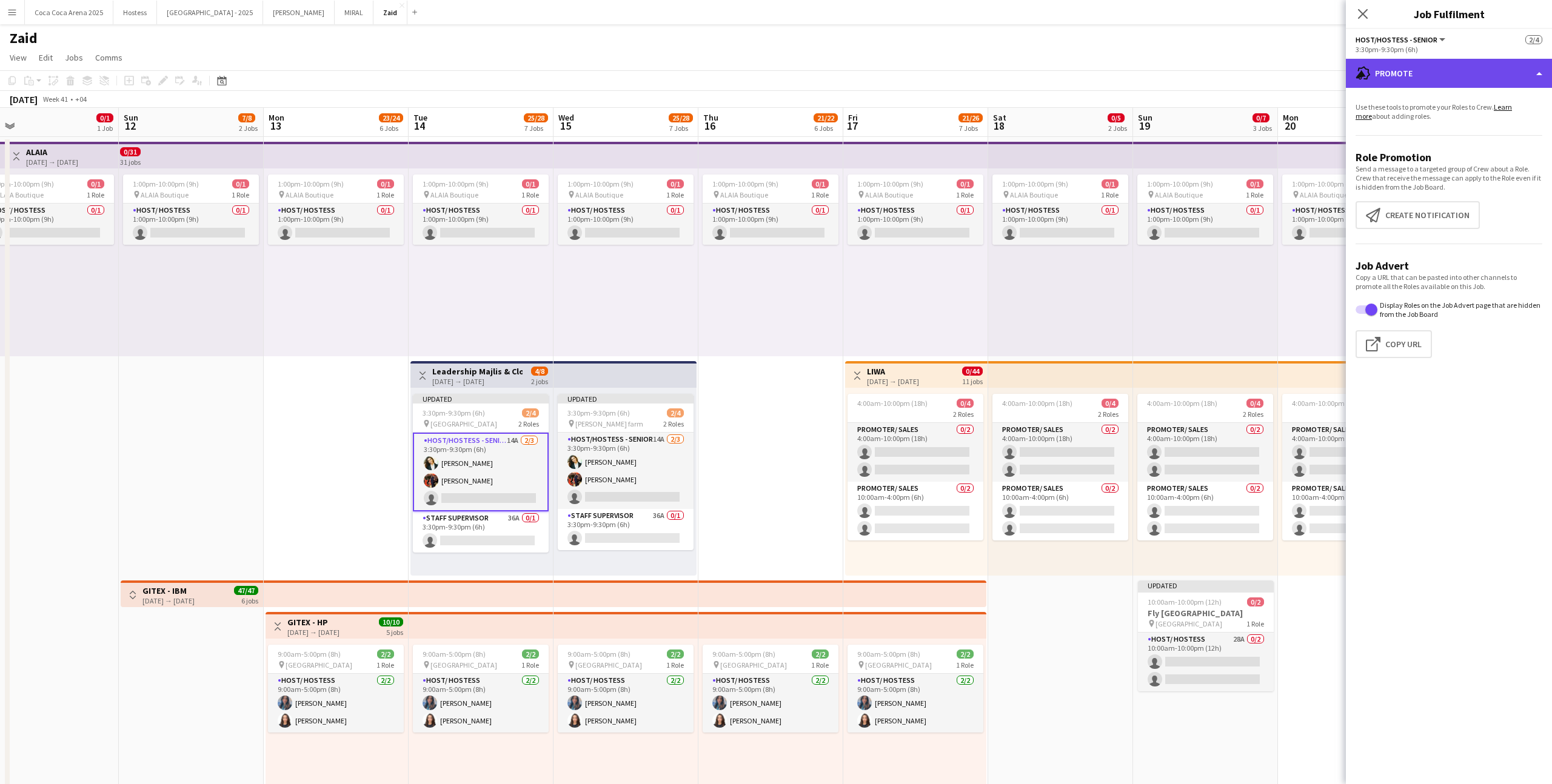
click at [890, 83] on div "advertising-megaphone Promote" at bounding box center [1449, 73] width 206 height 29
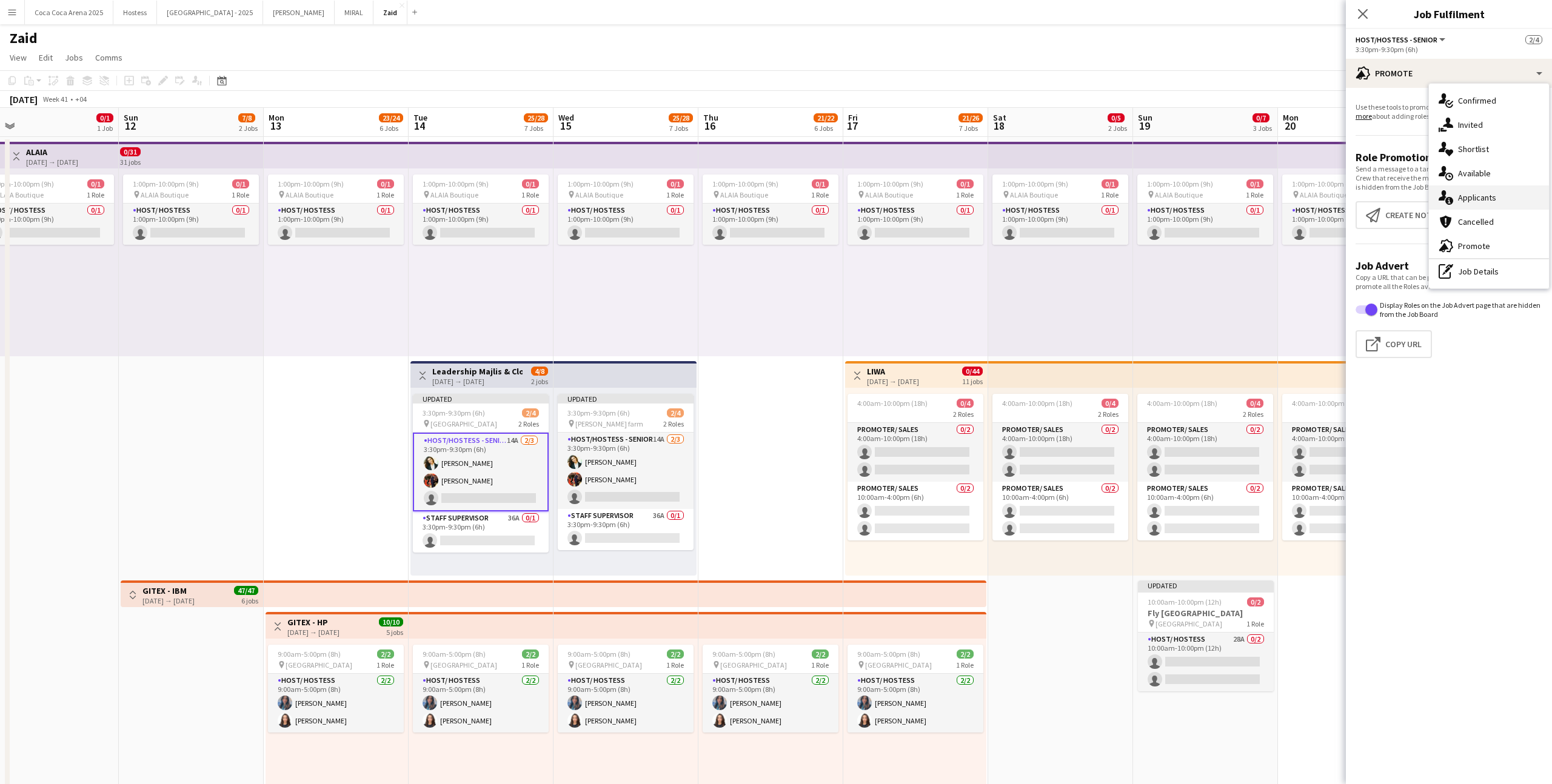
click at [890, 191] on div "single-neutral-actions-information Applicants" at bounding box center [1489, 197] width 120 height 24
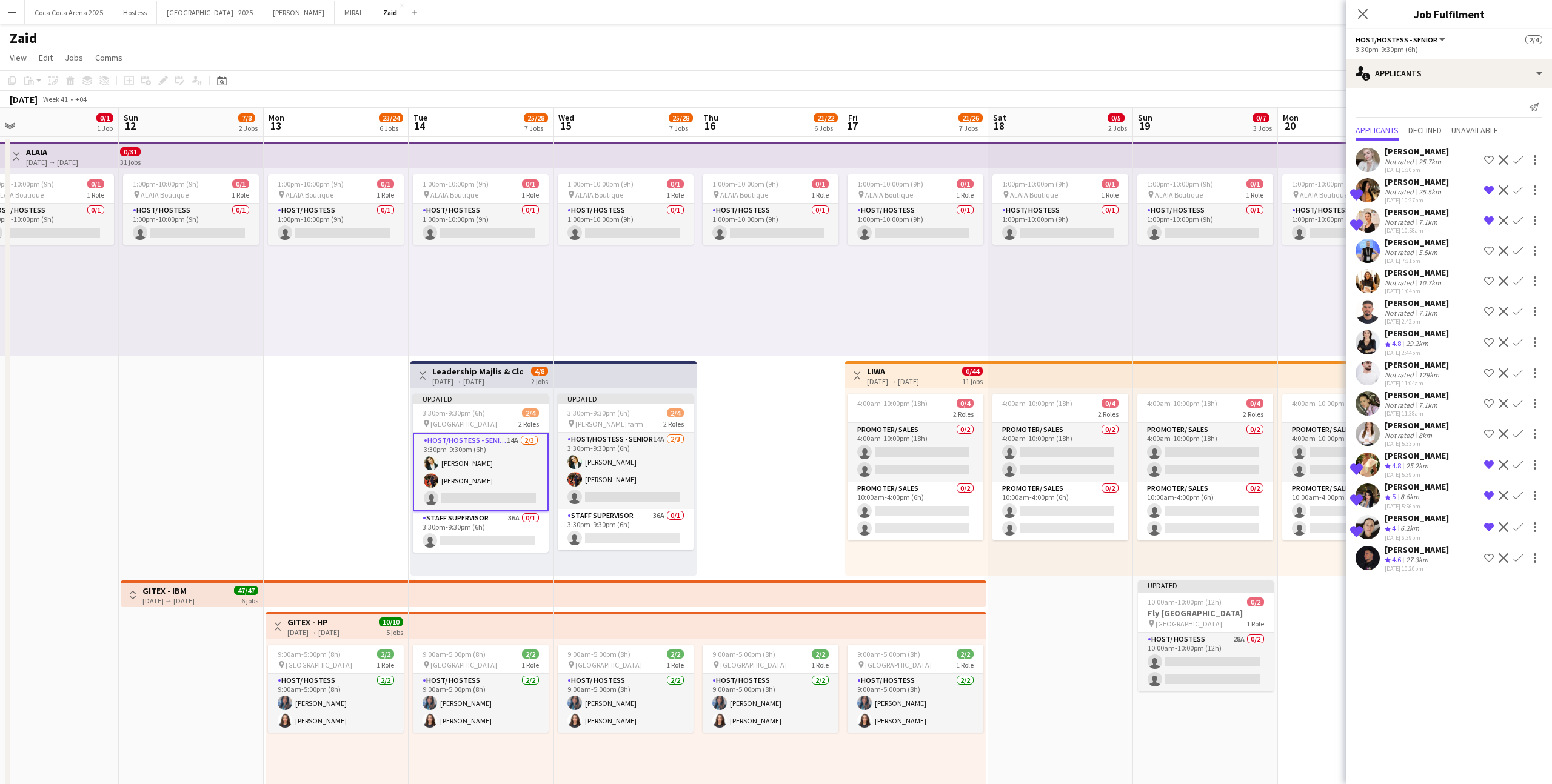
click at [890, 483] on app-icon "Shortlist crew" at bounding box center [1488, 558] width 10 height 10
click at [890, 370] on app-icon "Shortlist crew" at bounding box center [1488, 373] width 10 height 10
click at [890, 314] on div "Not rated" at bounding box center [1401, 313] width 32 height 9
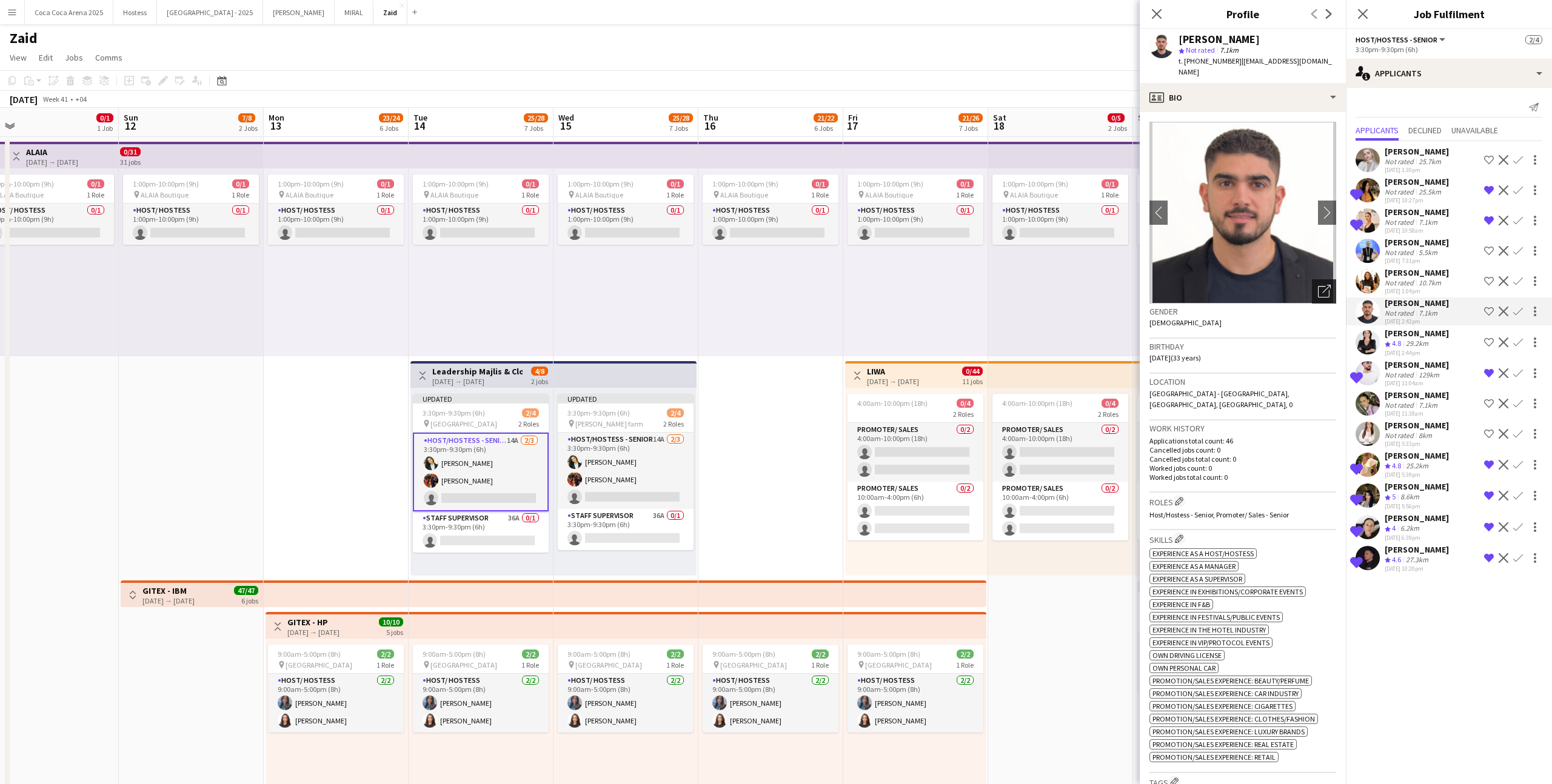
click at [890, 285] on icon "Open photos pop-in" at bounding box center [1324, 291] width 12 height 12
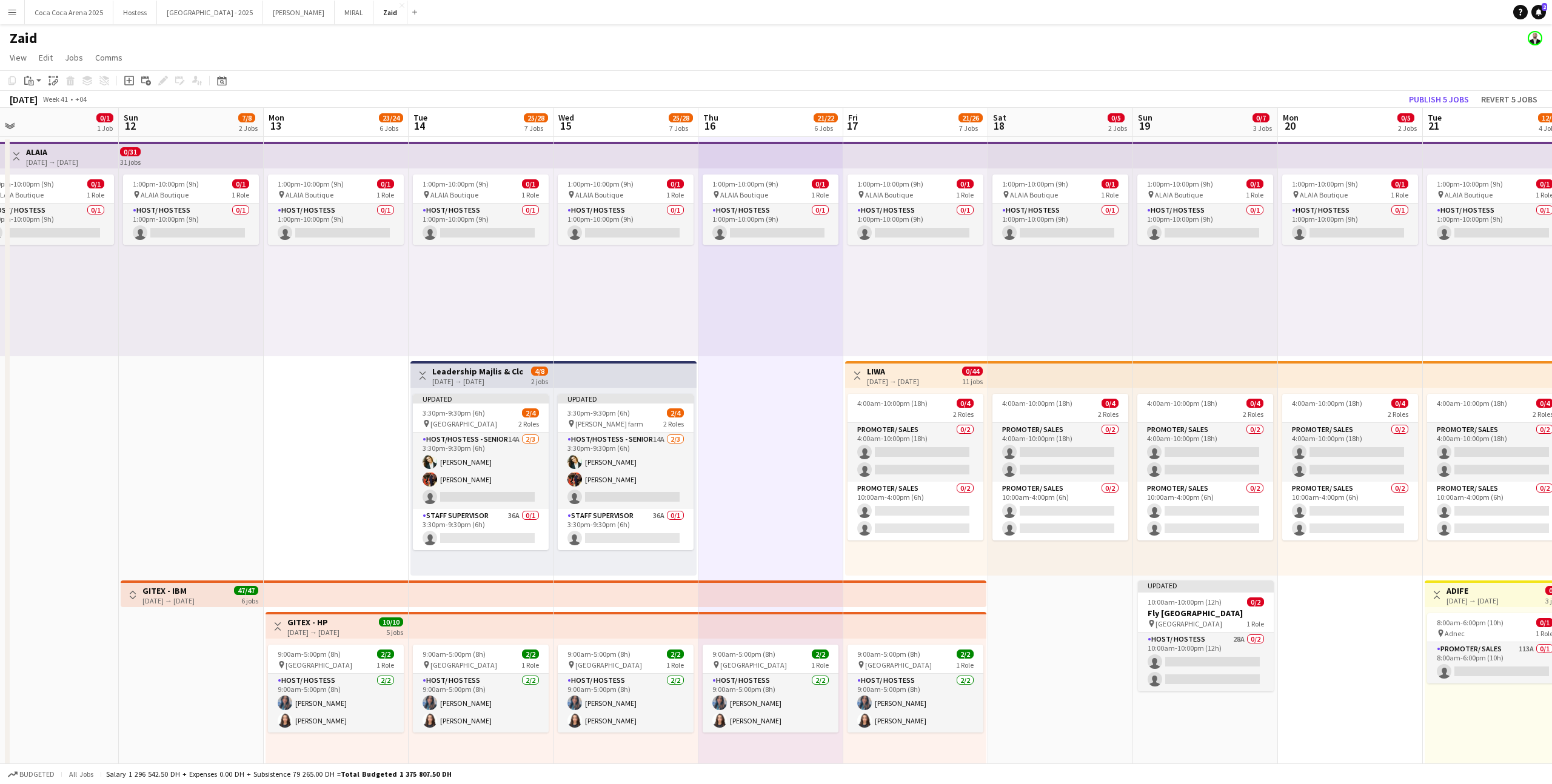
click at [663, 379] on app-top-bar at bounding box center [625, 374] width 143 height 26
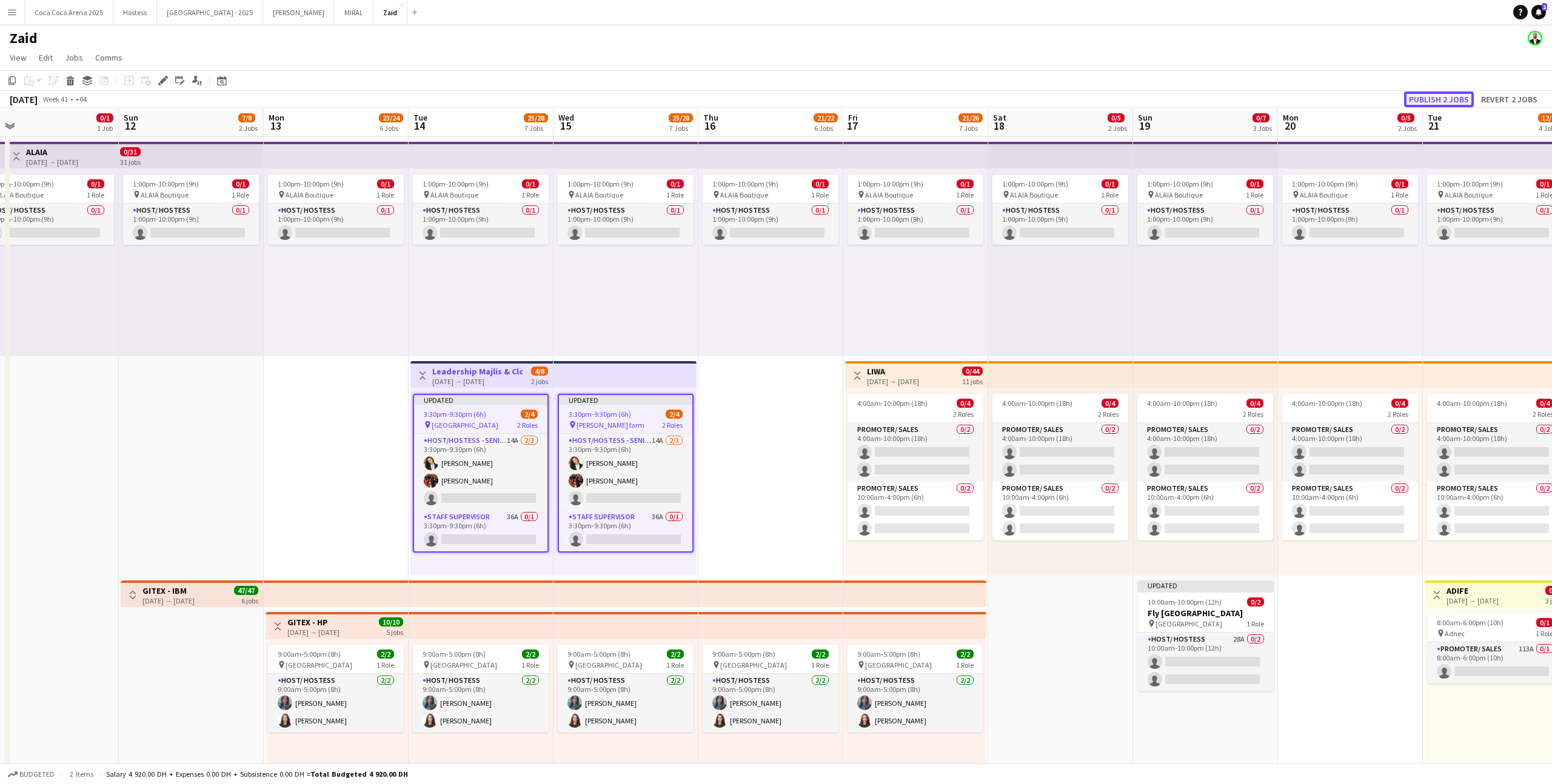
click at [890, 95] on button "Publish 2 jobs" at bounding box center [1439, 100] width 70 height 16
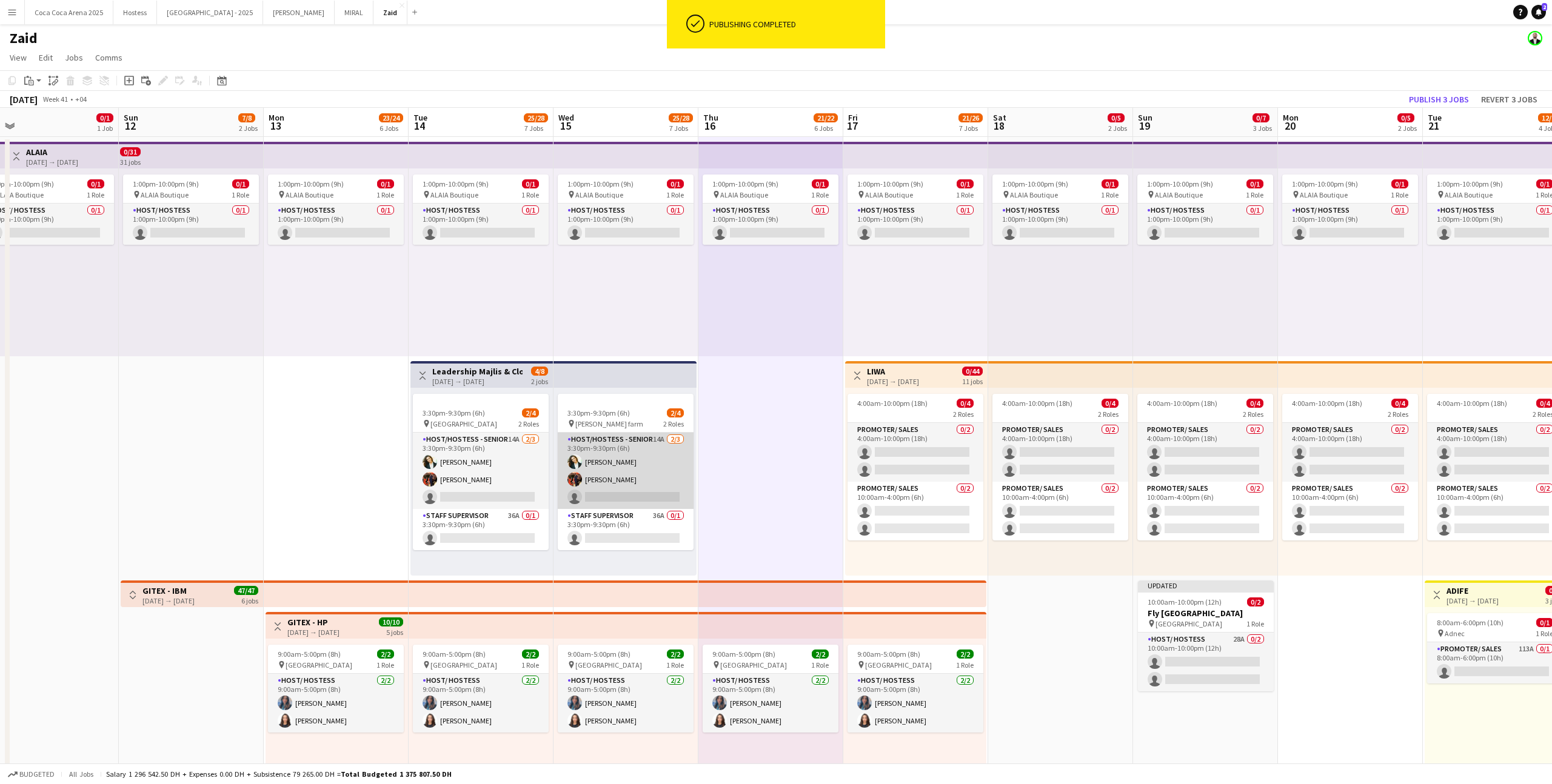
click at [658, 464] on app-card-role "Host/Hostess - Senior 14A [DATE] 3:30pm-9:30pm (6h) [PERSON_NAME] [PERSON_NAME]…" at bounding box center [626, 471] width 136 height 76
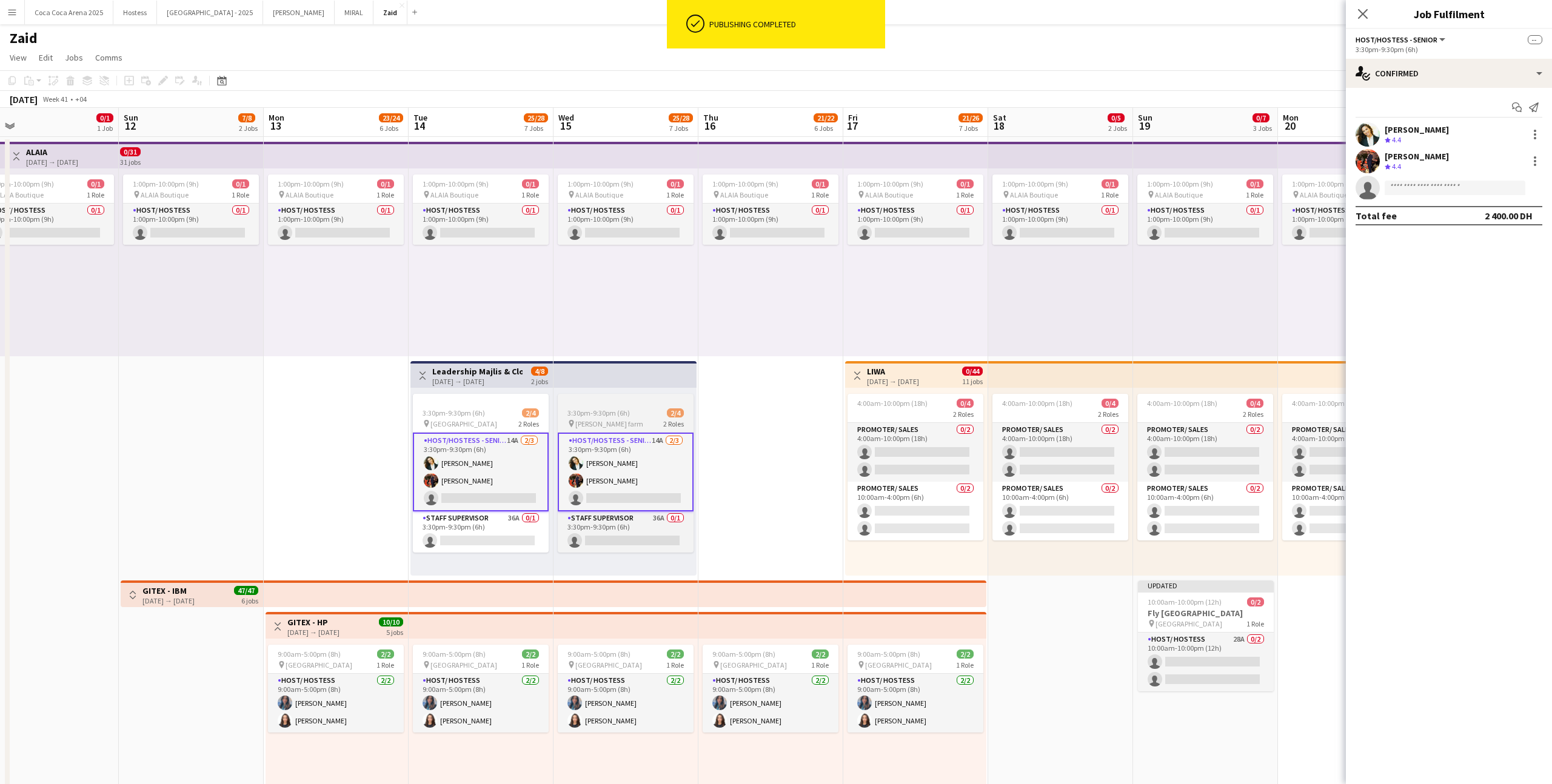
click at [668, 413] on span "2/4" at bounding box center [675, 413] width 17 height 9
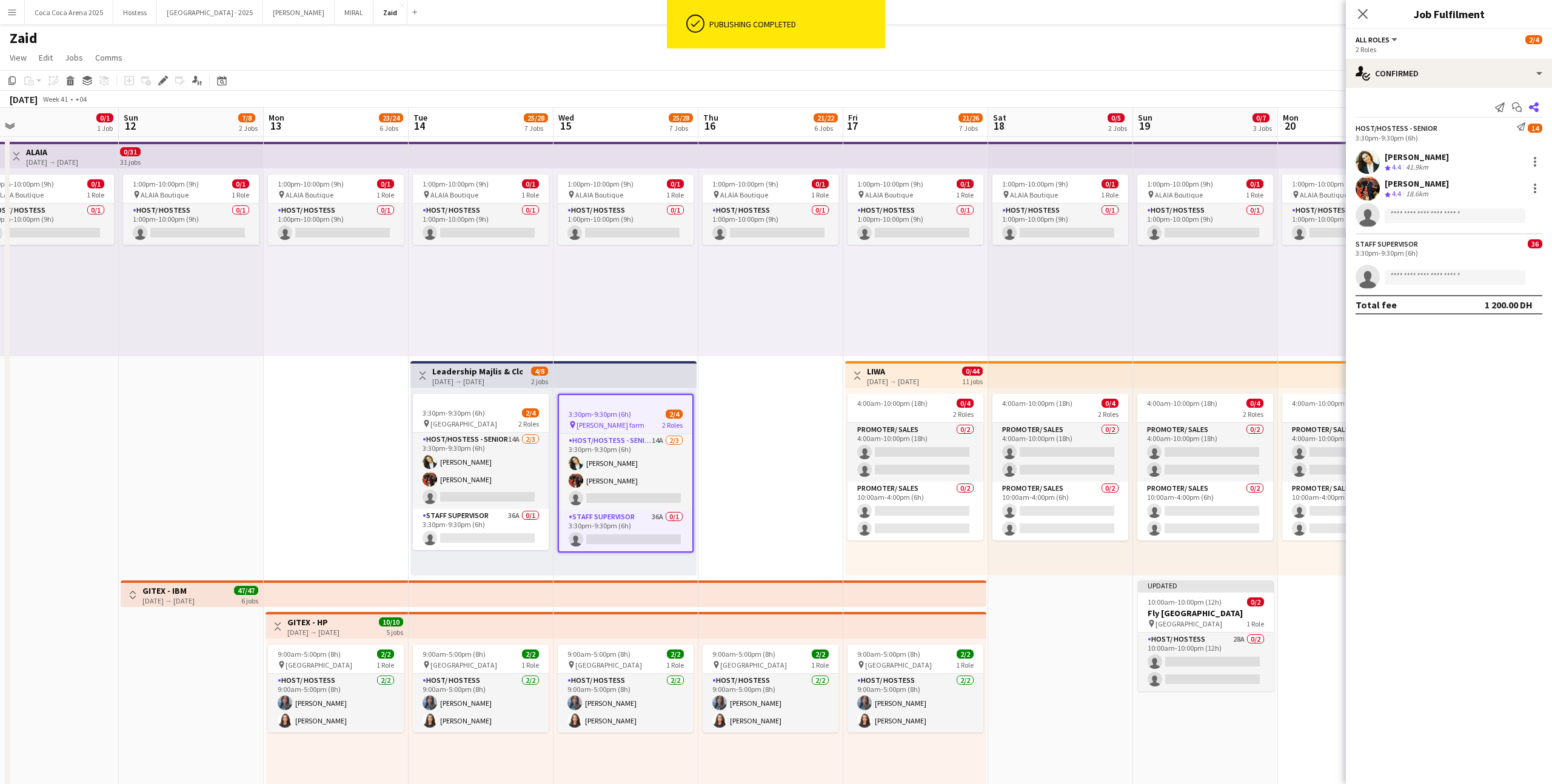
click at [890, 103] on icon "Share" at bounding box center [1533, 107] width 10 height 10
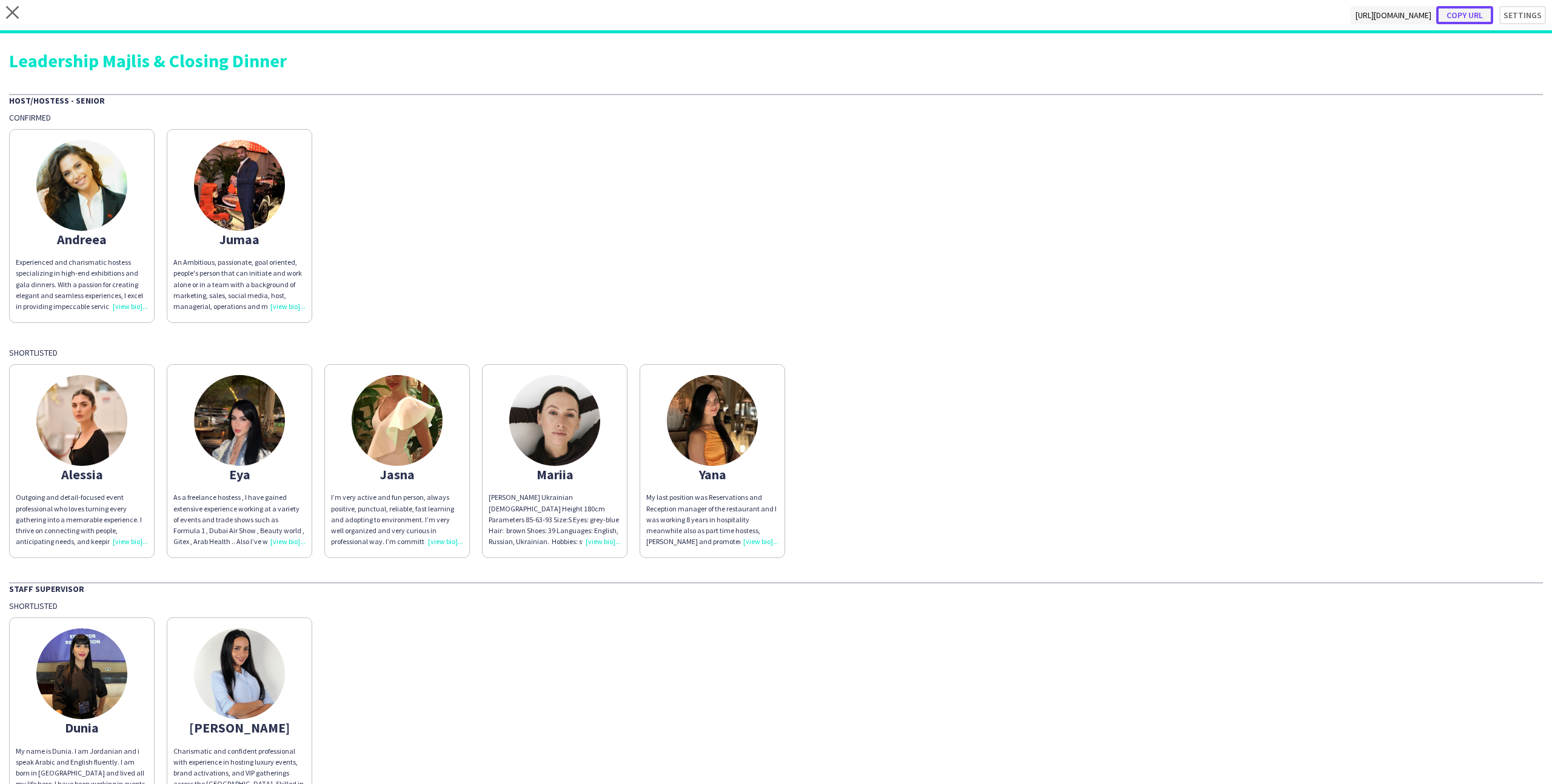
click at [890, 15] on button "Copy url" at bounding box center [1465, 15] width 57 height 19
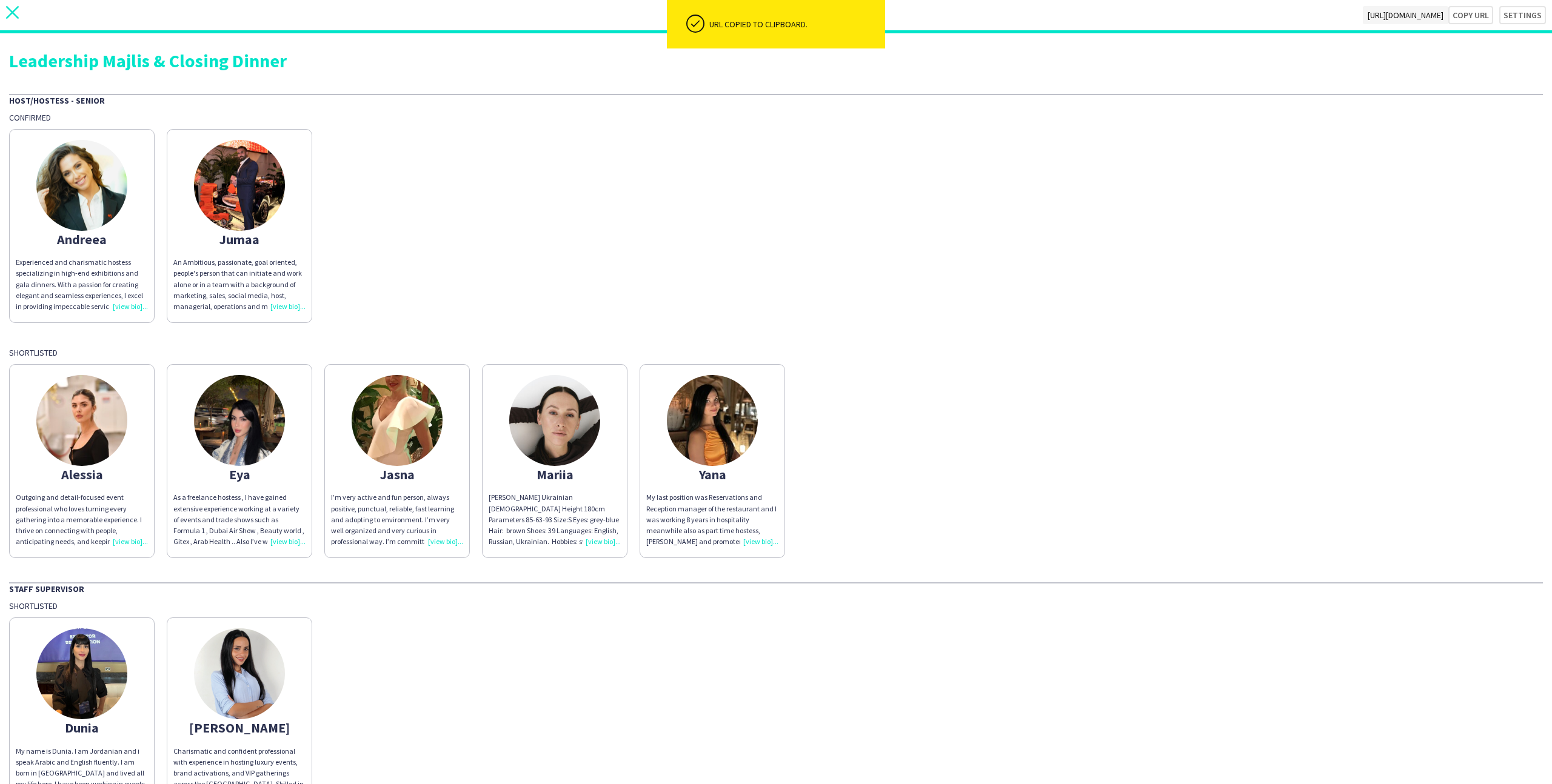
click at [13, 23] on app-icon "close" at bounding box center [12, 15] width 12 height 19
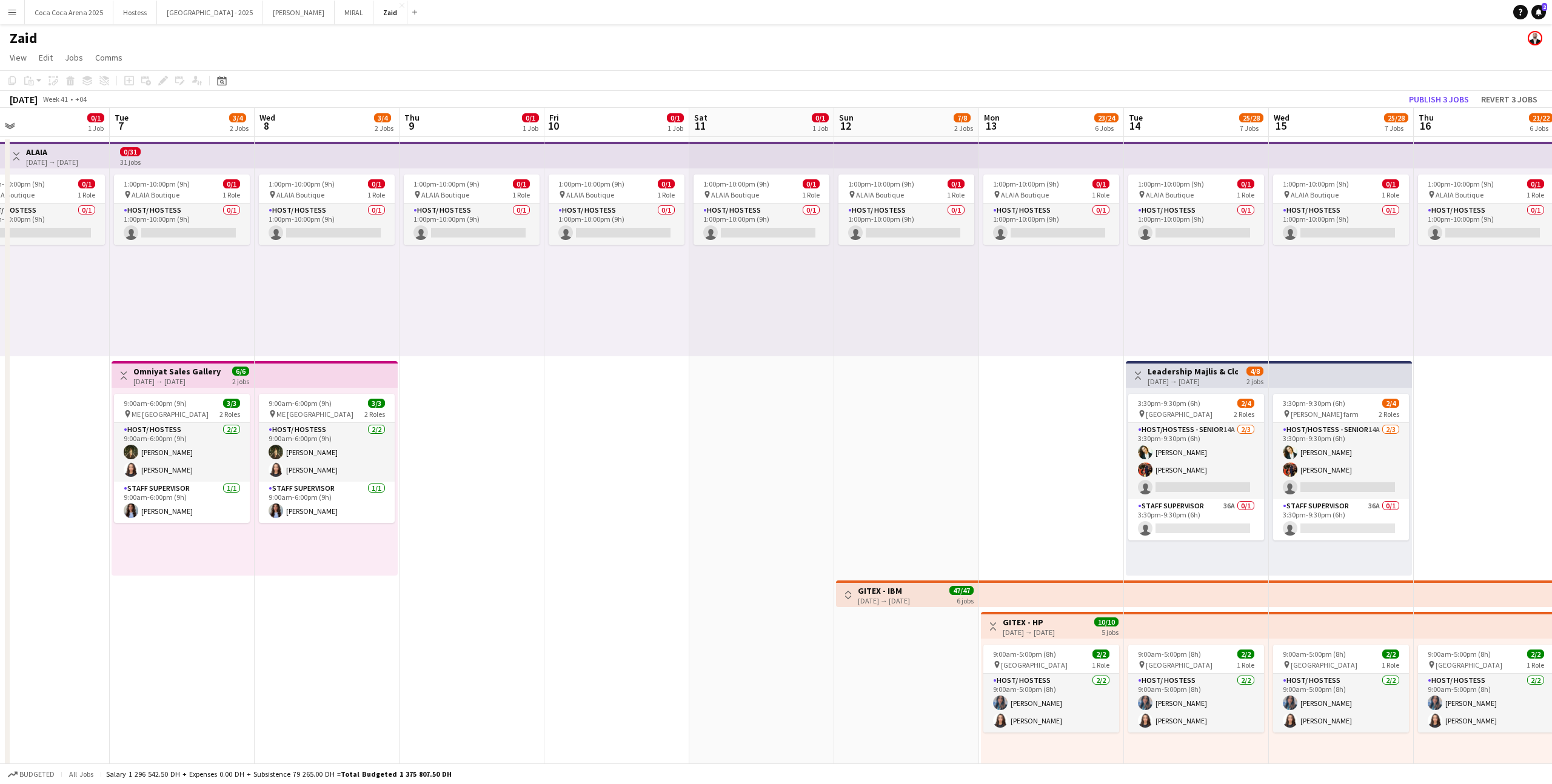
scroll to position [0, 471]
click at [890, 436] on app-card-role "Host/Hostess - Senior 14A [DATE] 3:30pm-9:30pm (6h) [PERSON_NAME] [PERSON_NAME]…" at bounding box center [1196, 461] width 136 height 76
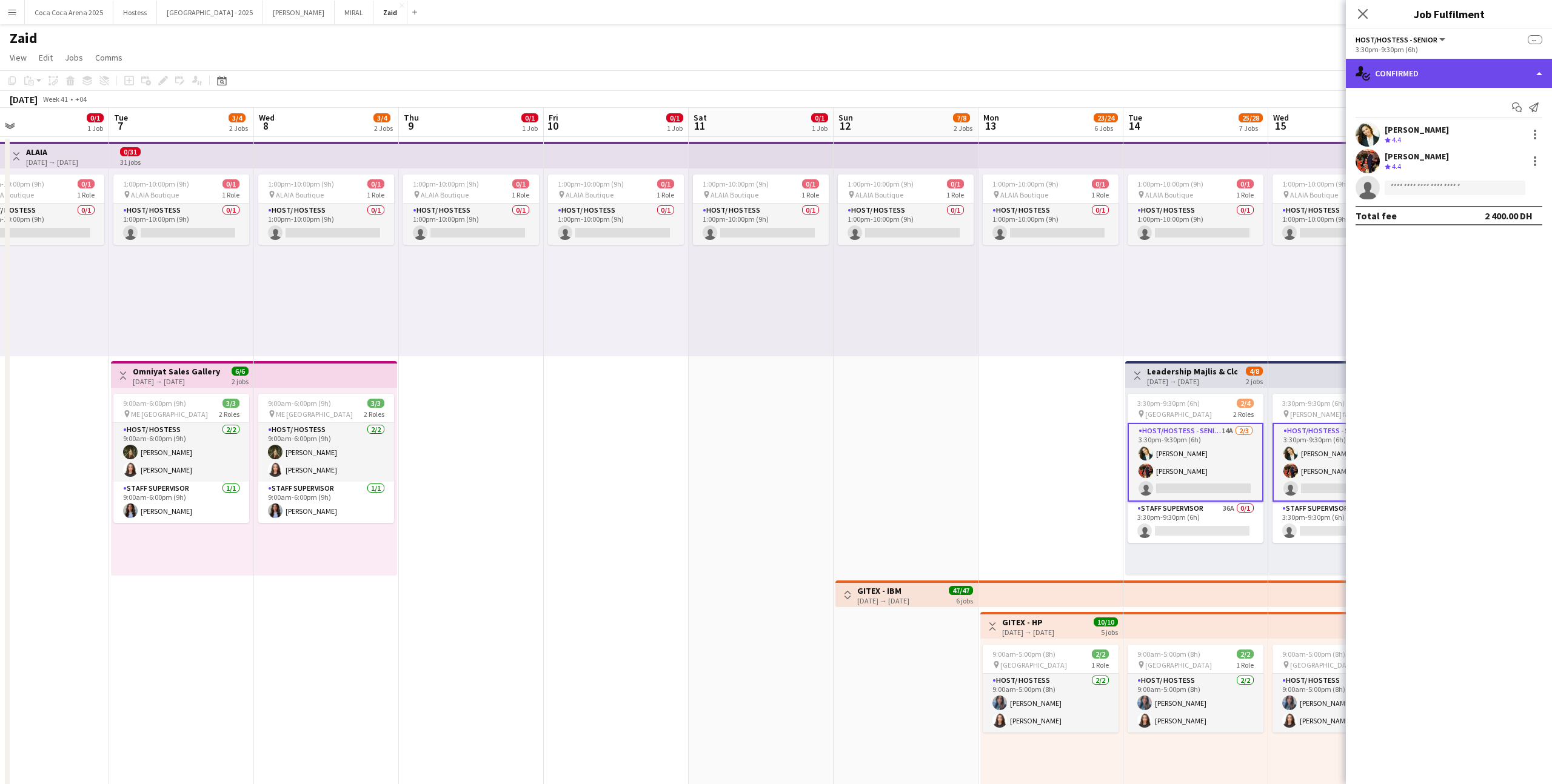
click at [890, 79] on div "single-neutral-actions-check-2 Confirmed" at bounding box center [1449, 73] width 206 height 29
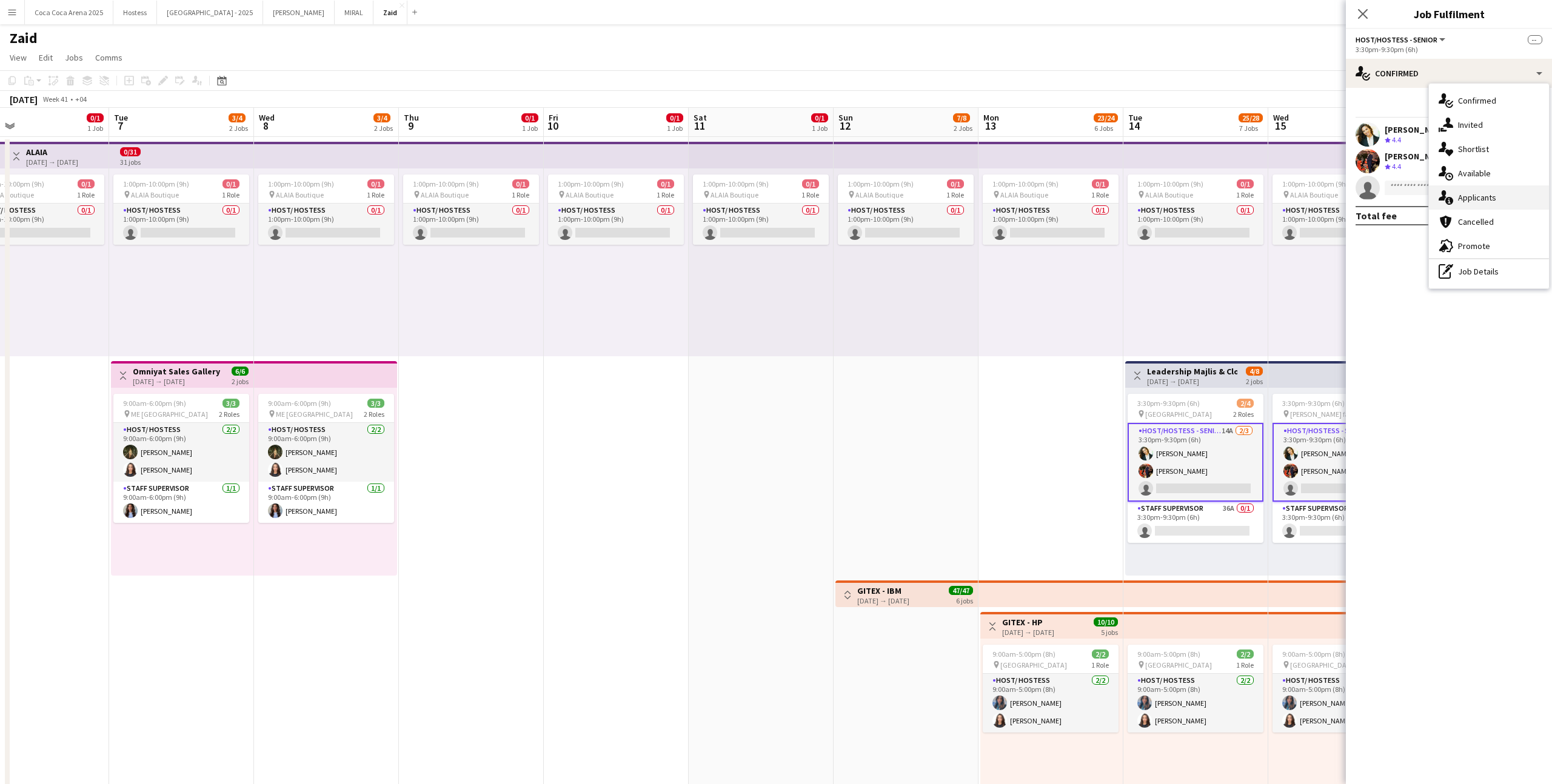
click at [890, 192] on span "Applicants" at bounding box center [1477, 198] width 38 height 11
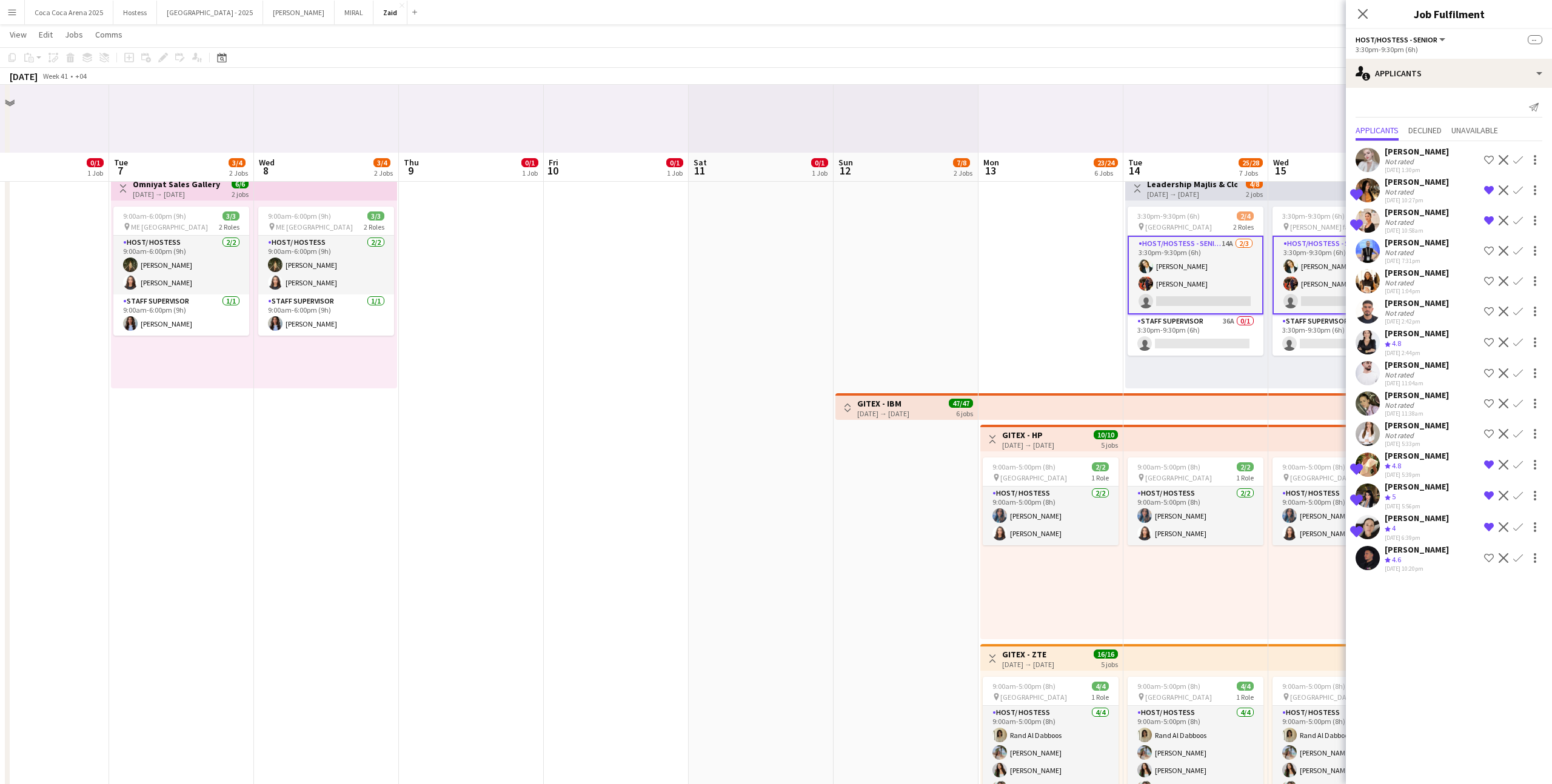
scroll to position [254, 0]
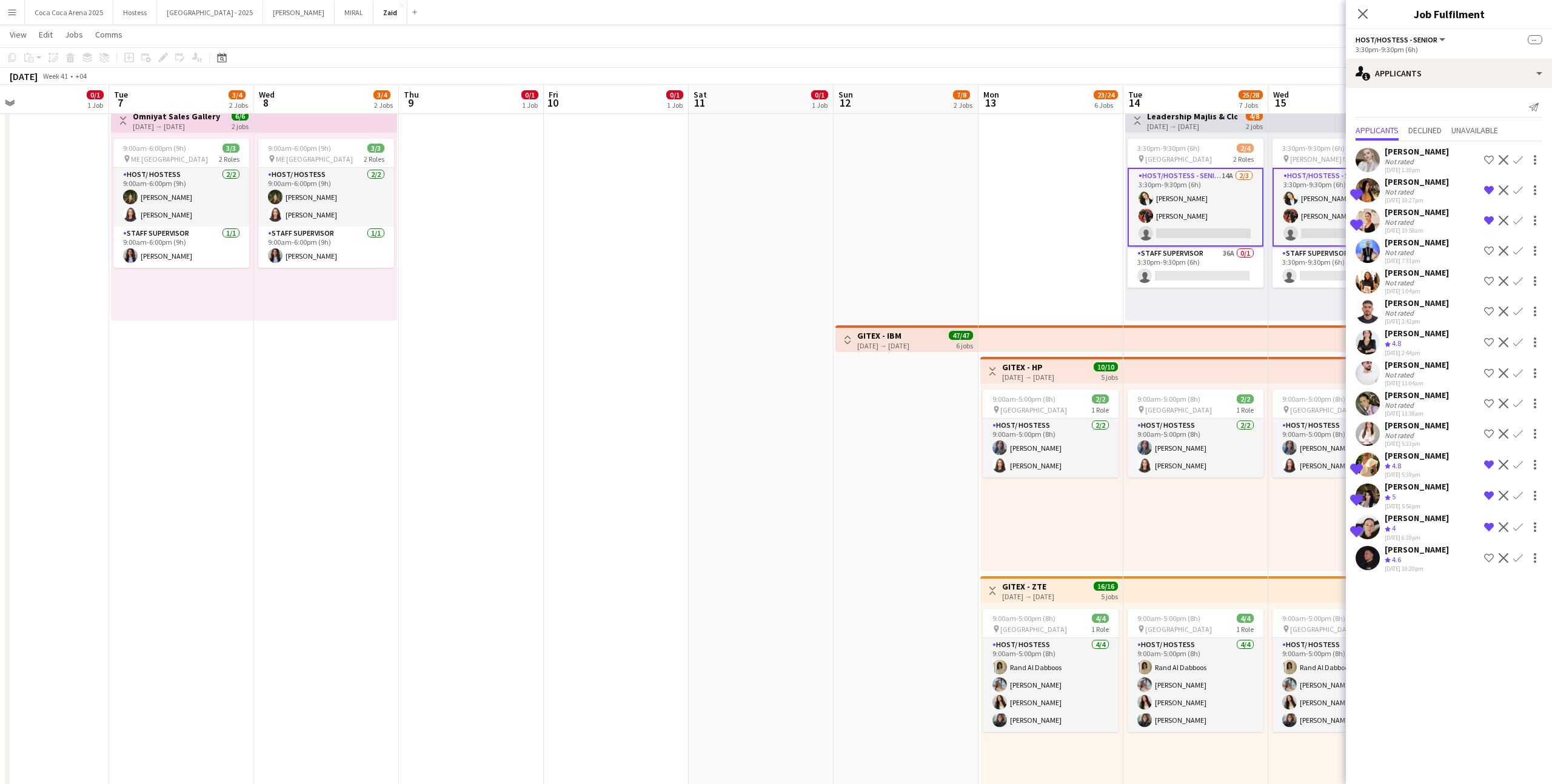
click at [890, 374] on app-icon "Shortlist crew" at bounding box center [1488, 373] width 10 height 10
click at [890, 483] on app-icon "Shortlist crew" at bounding box center [1488, 558] width 10 height 10
click at [890, 306] on app-date-cell "1:00pm-10:00pm (9h) 0/1 pin ALAIA Boutique 1 Role Host/ Hostess 0/1 1:00pm-10:0…" at bounding box center [1051, 558] width 145 height 1353
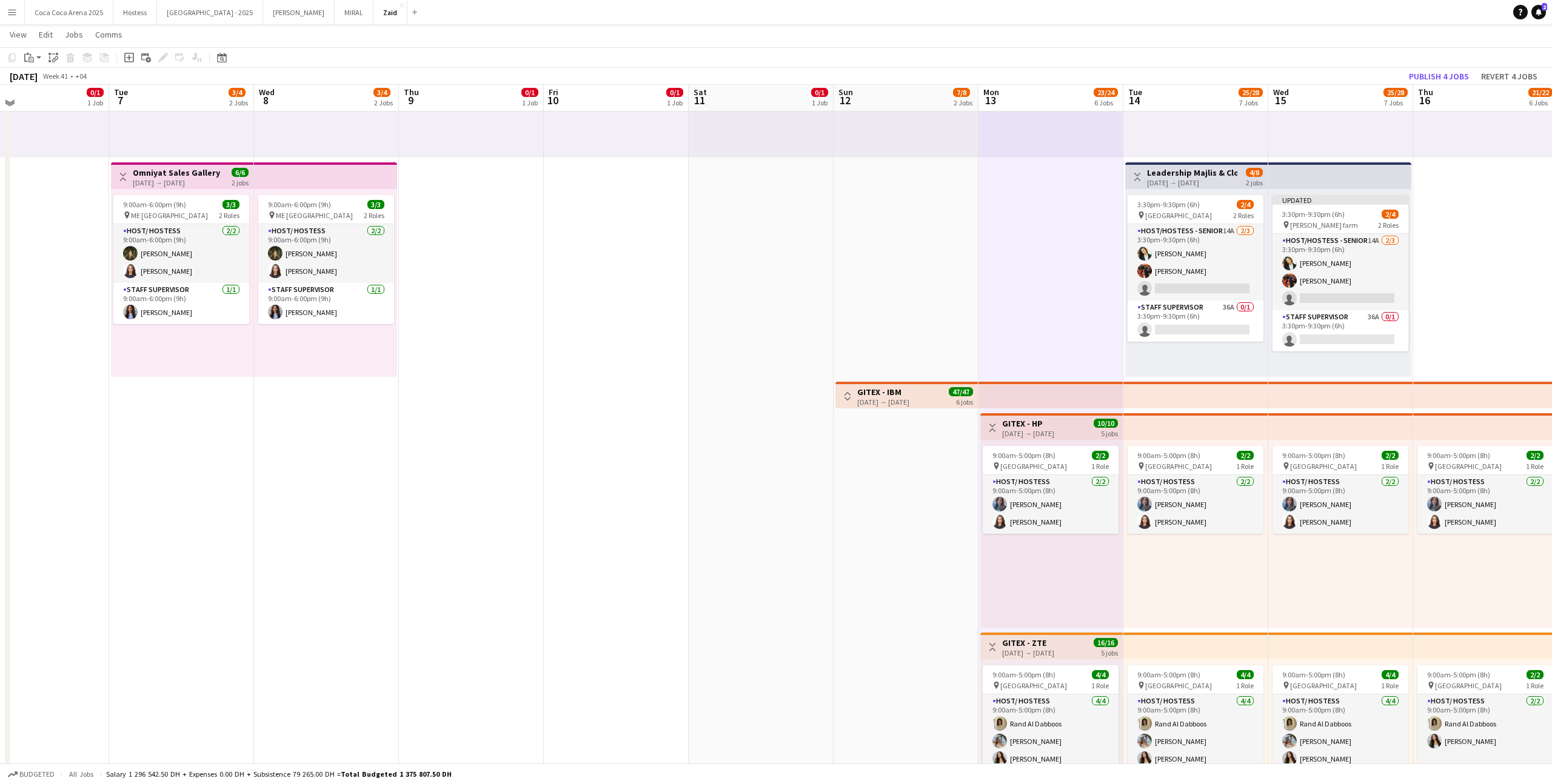
scroll to position [195, 0]
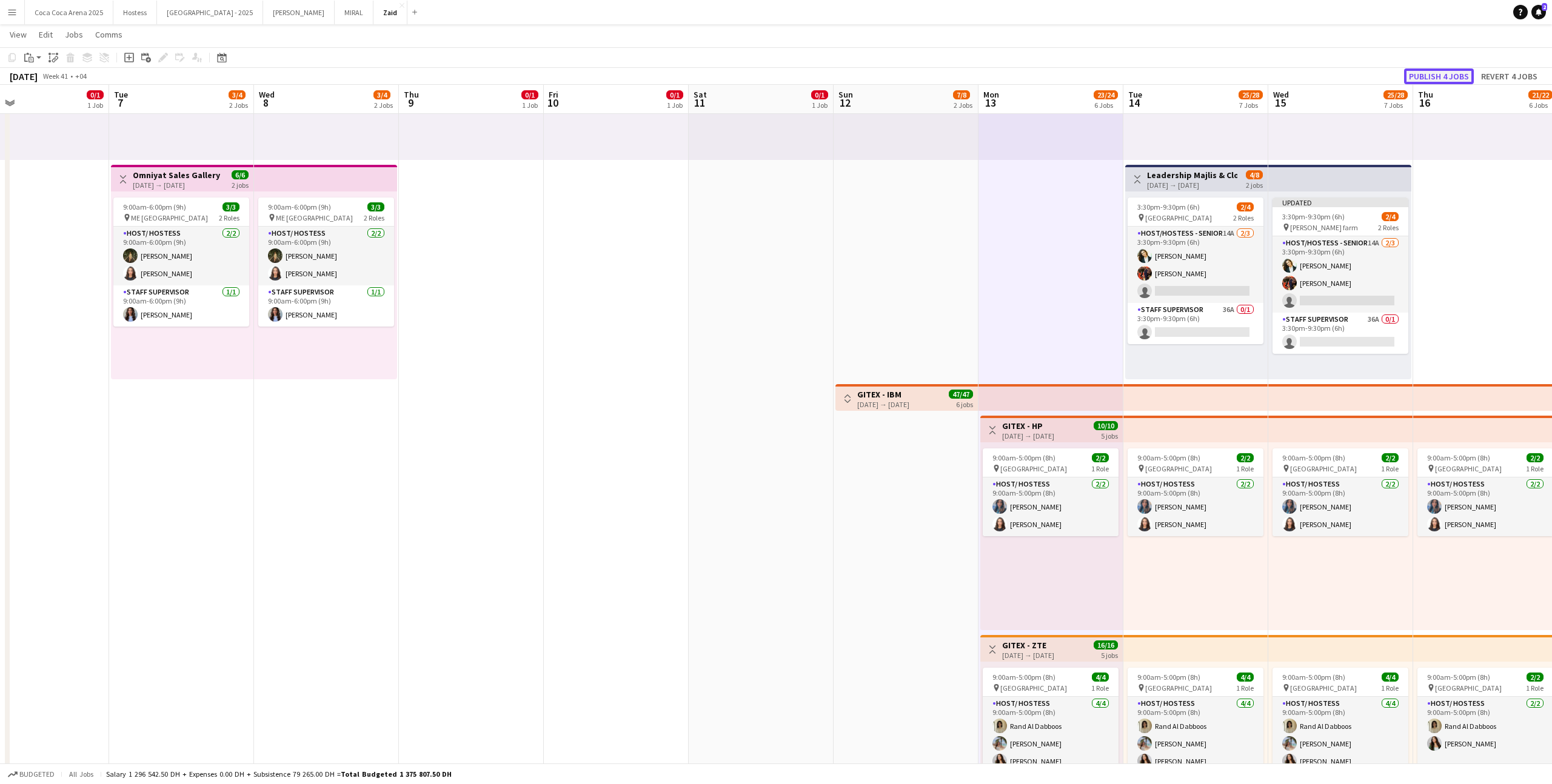
click at [890, 79] on button "Publish 4 jobs" at bounding box center [1439, 77] width 70 height 16
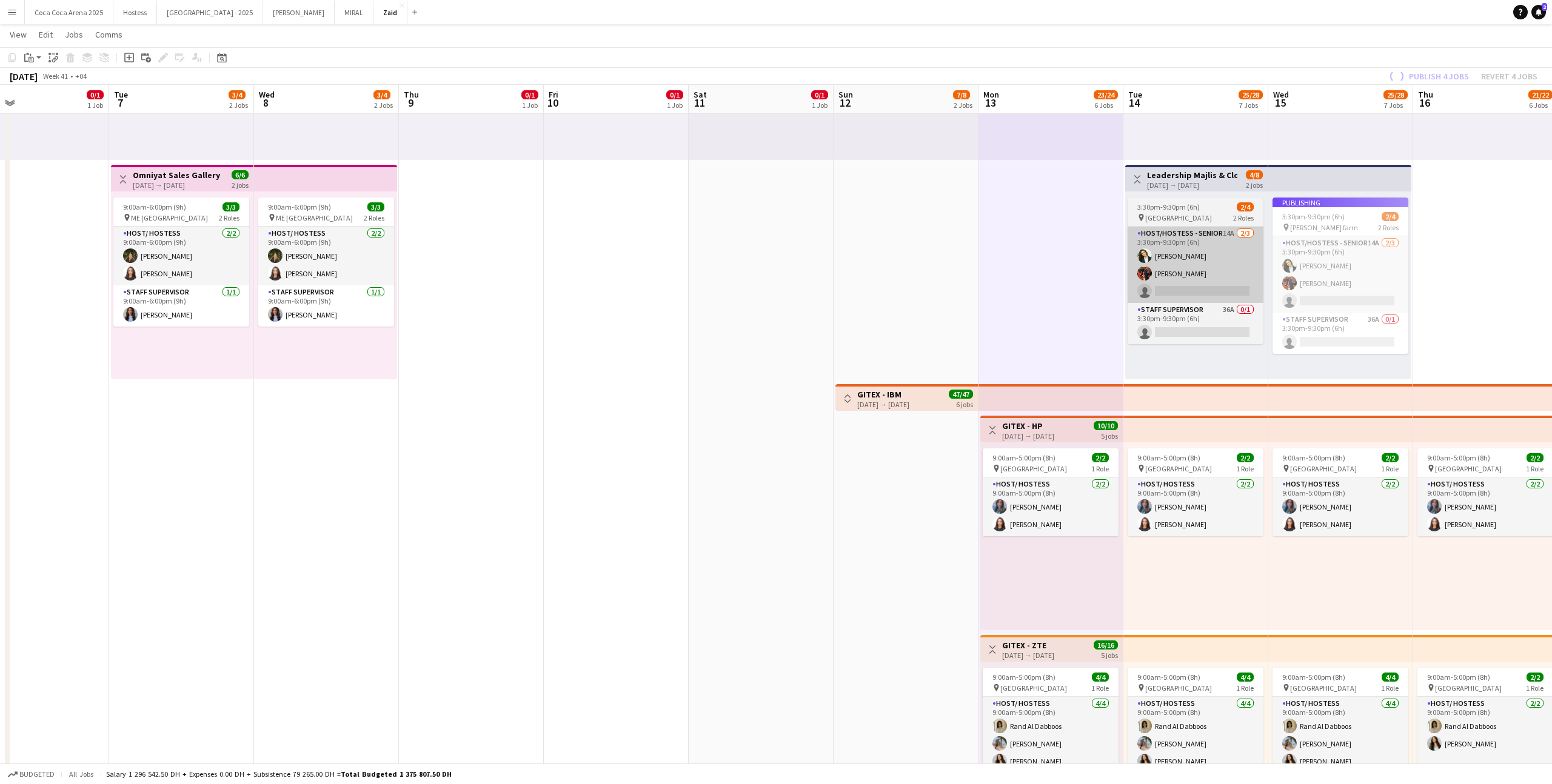
click at [890, 231] on app-card-role "Host/Hostess - Senior 14A [DATE] 3:30pm-9:30pm (6h) [PERSON_NAME] [PERSON_NAME]…" at bounding box center [1196, 265] width 136 height 76
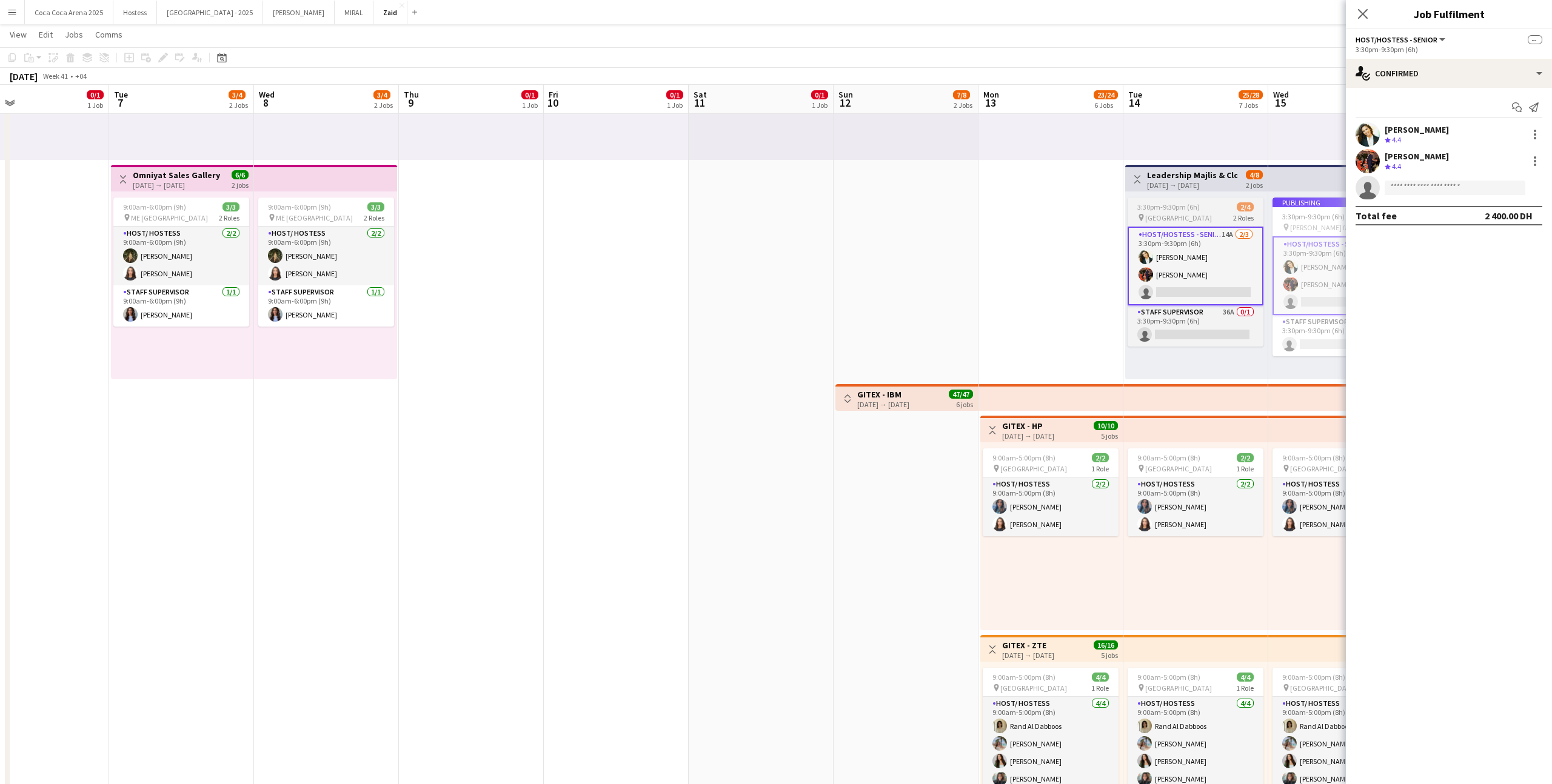
click at [890, 223] on app-job-card "3:30pm-9:30pm (6h) 2/4 pin [GEOGRAPHIC_DATA] 2 Roles Host/Hostess - Senior 14A …" at bounding box center [1196, 272] width 136 height 149
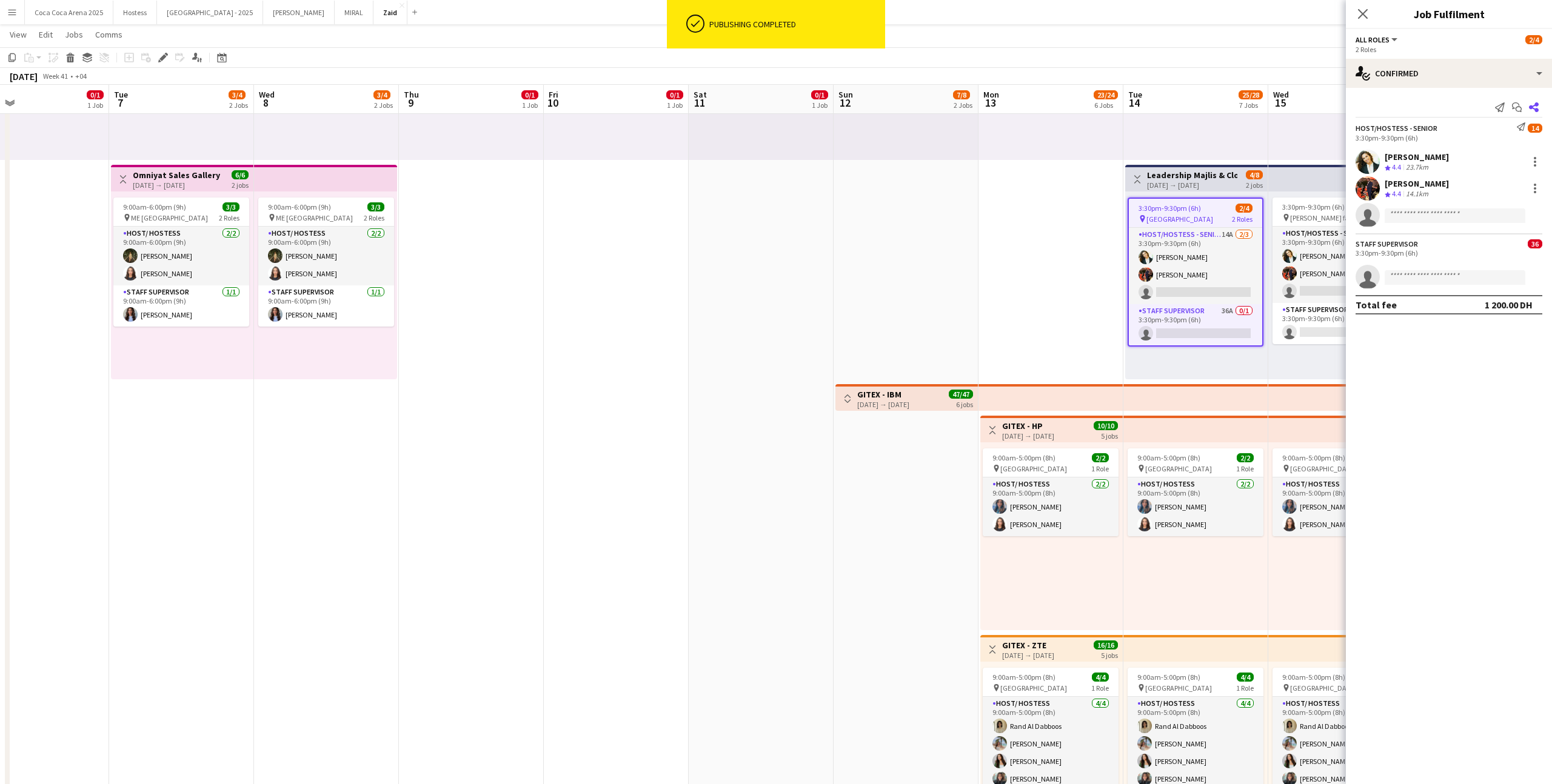
click at [890, 108] on icon "Share" at bounding box center [1533, 107] width 10 height 10
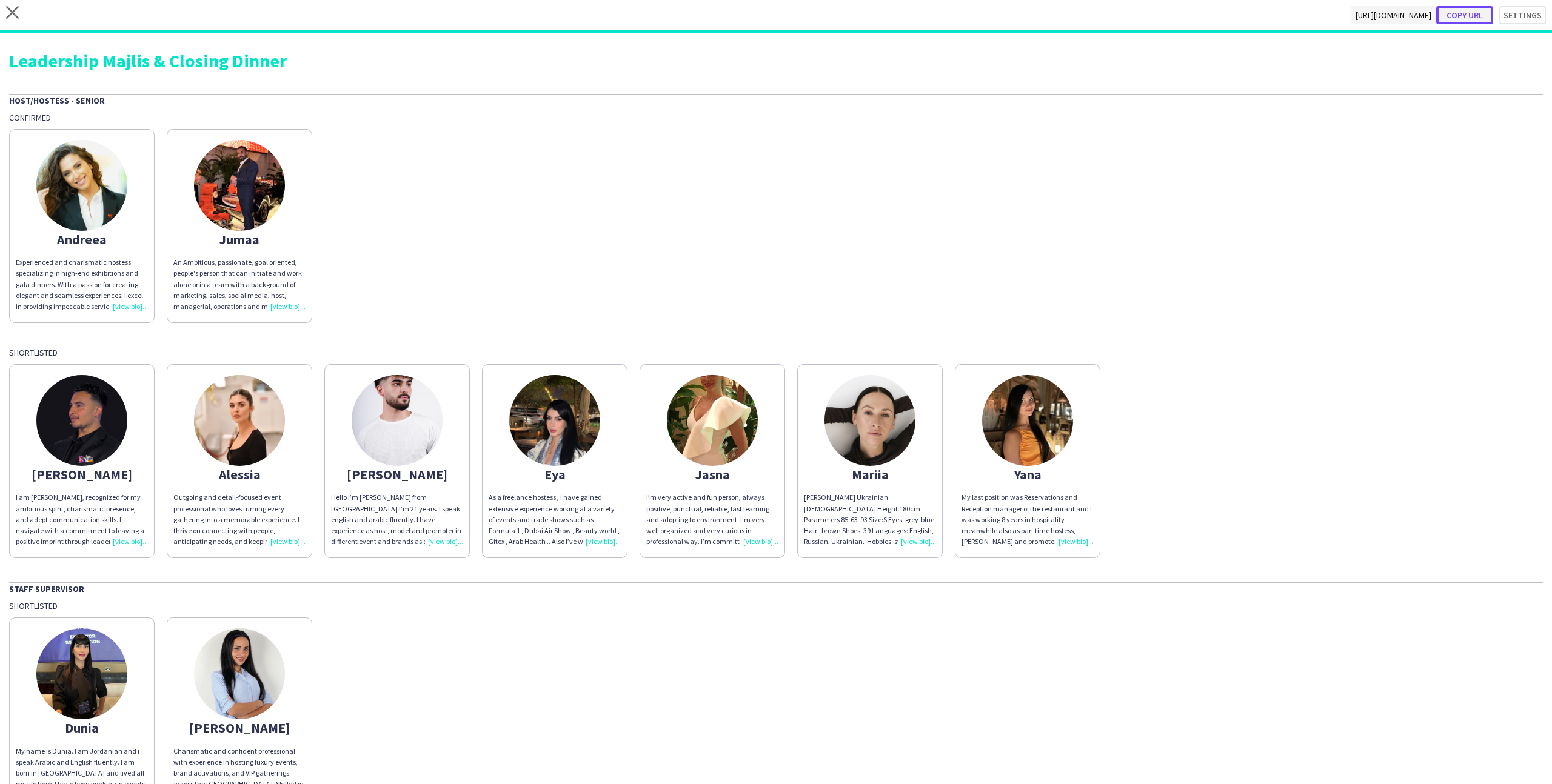
click at [890, 11] on button "Copy url" at bounding box center [1465, 15] width 57 height 19
type textarea "**********"
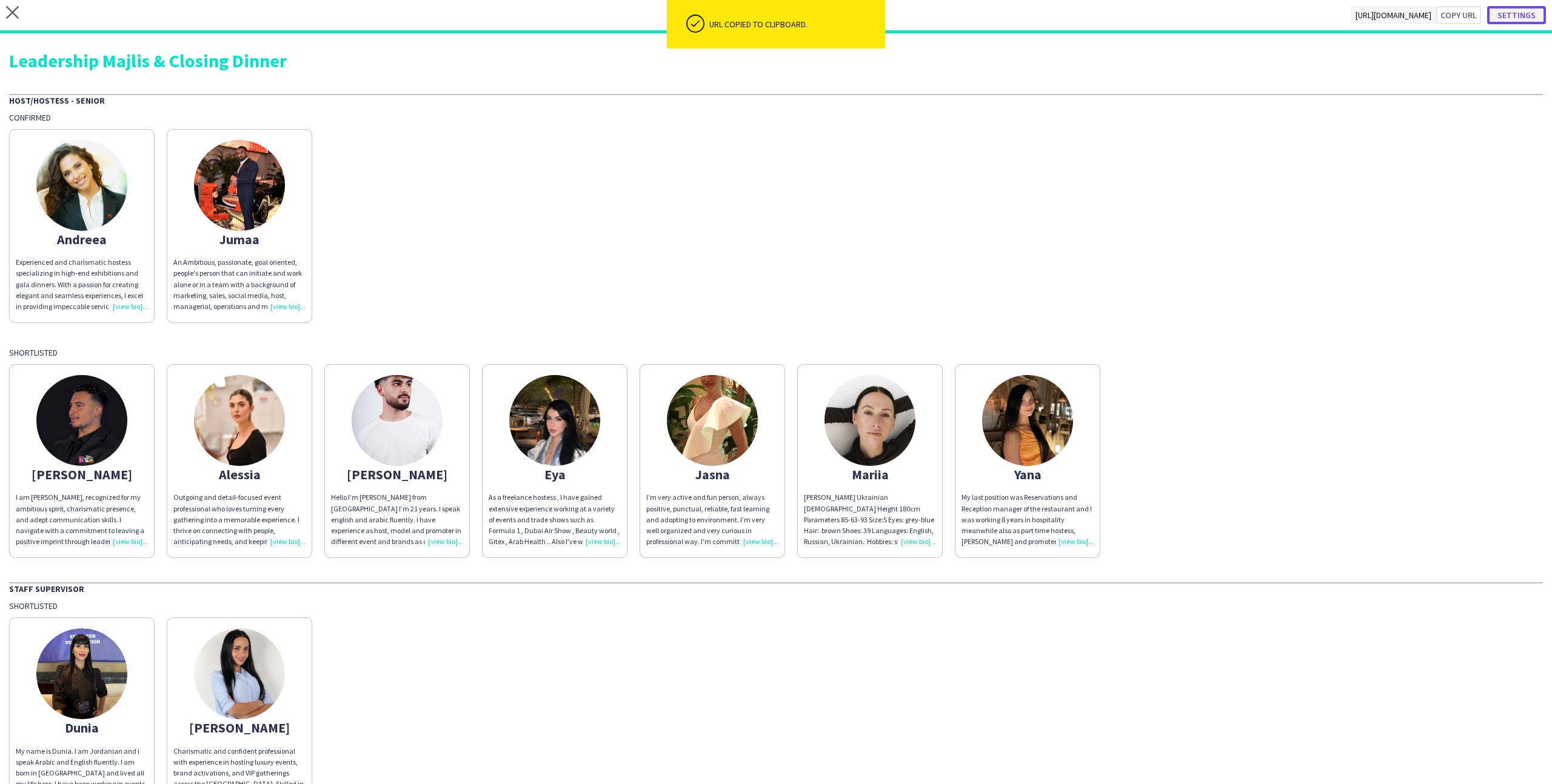
click at [890, 16] on button "Settings" at bounding box center [1517, 15] width 59 height 19
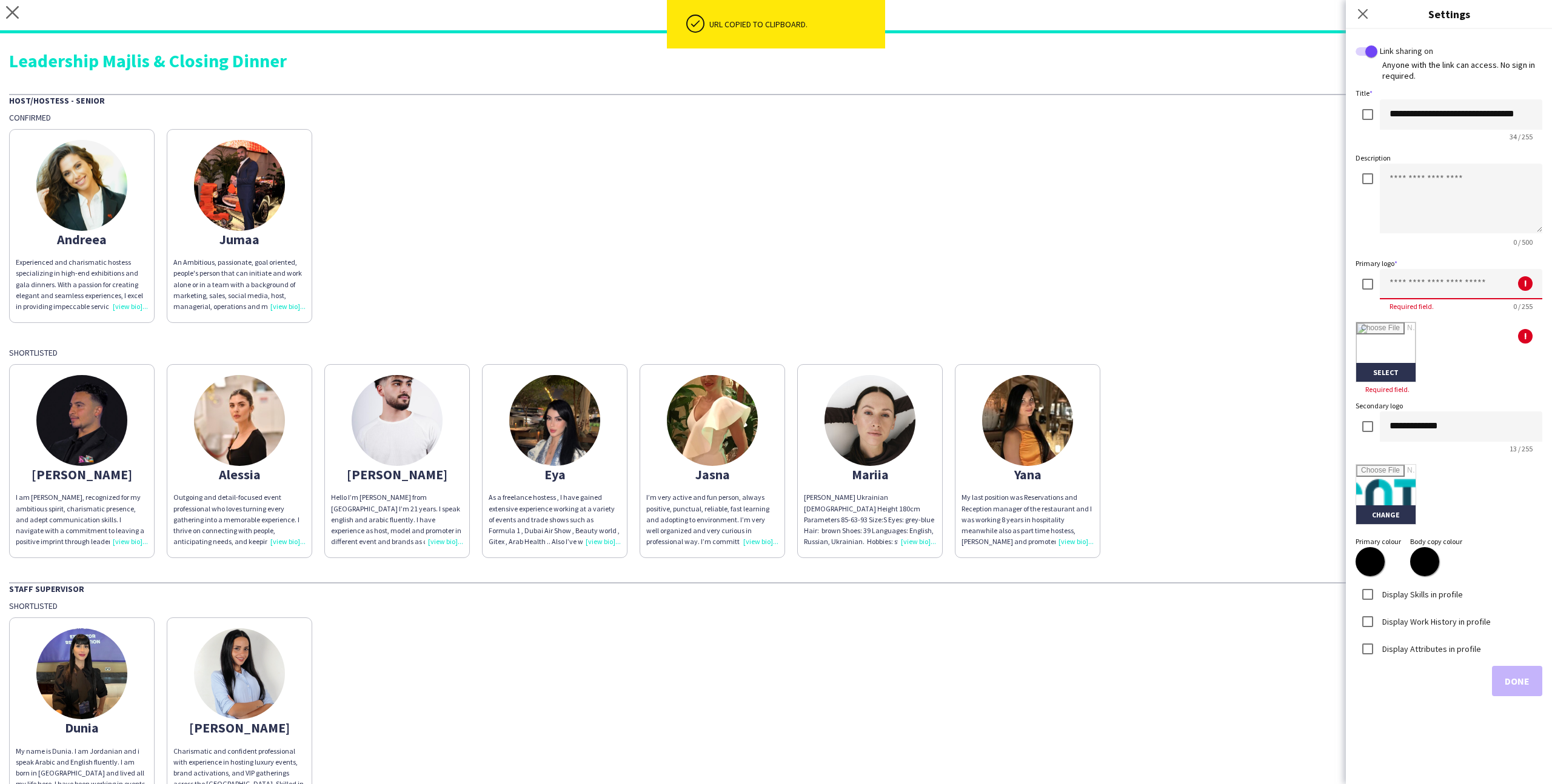
click at [890, 282] on input at bounding box center [1461, 284] width 163 height 30
type input "********"
click at [890, 483] on label "Display Skills in profile" at bounding box center [1421, 594] width 83 height 11
click at [890, 483] on div "Display Attributes in profile" at bounding box center [1419, 648] width 125 height 24
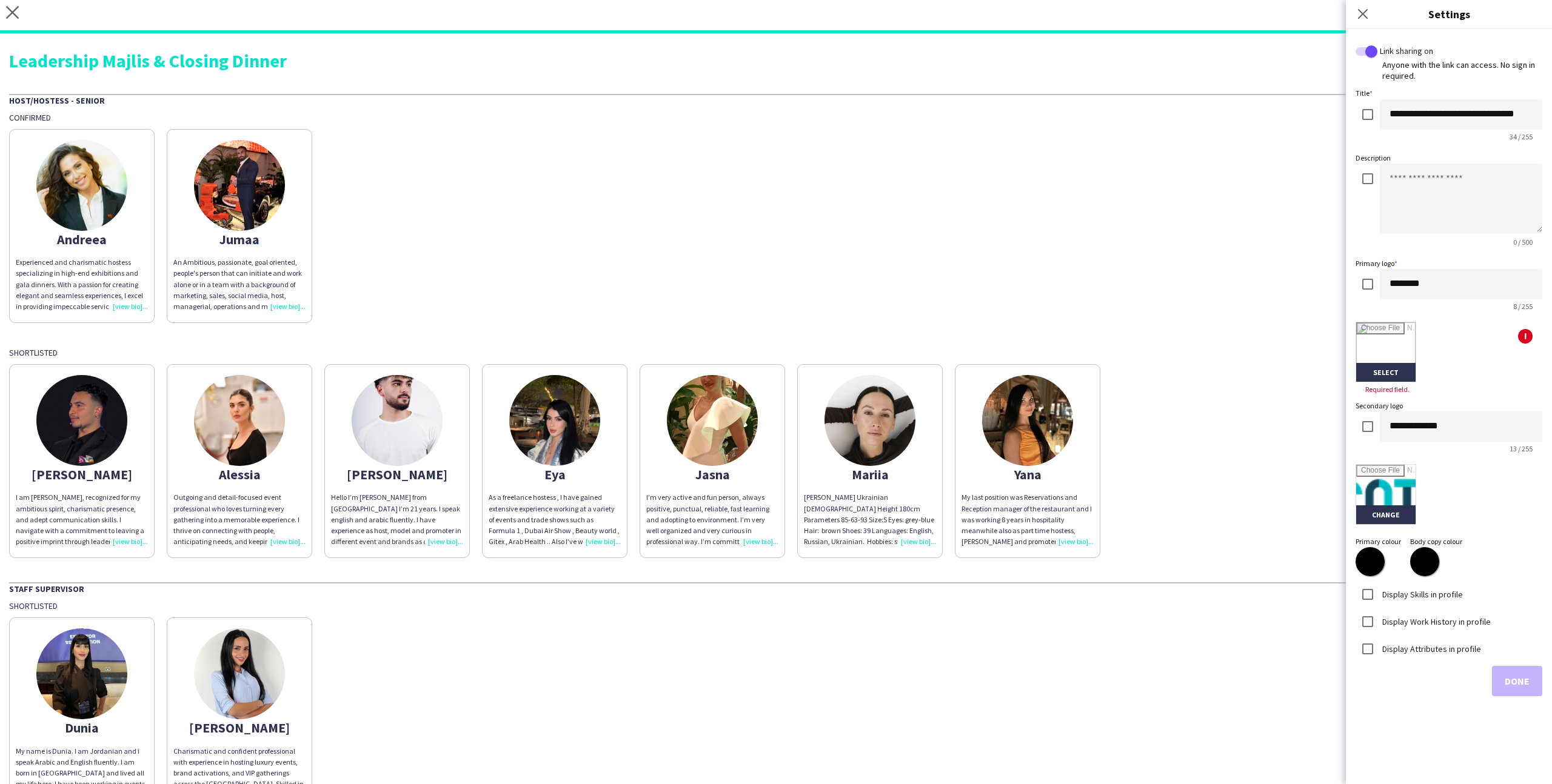
click at [890, 483] on div "Display Work History in profile" at bounding box center [1423, 622] width 135 height 24
click at [890, 483] on label "Display Work History in profile" at bounding box center [1435, 621] width 111 height 11
click at [890, 483] on label "Display Attributes in profile" at bounding box center [1430, 648] width 102 height 11
click at [890, 355] on input "file" at bounding box center [1386, 351] width 59 height 59
type input "**********"
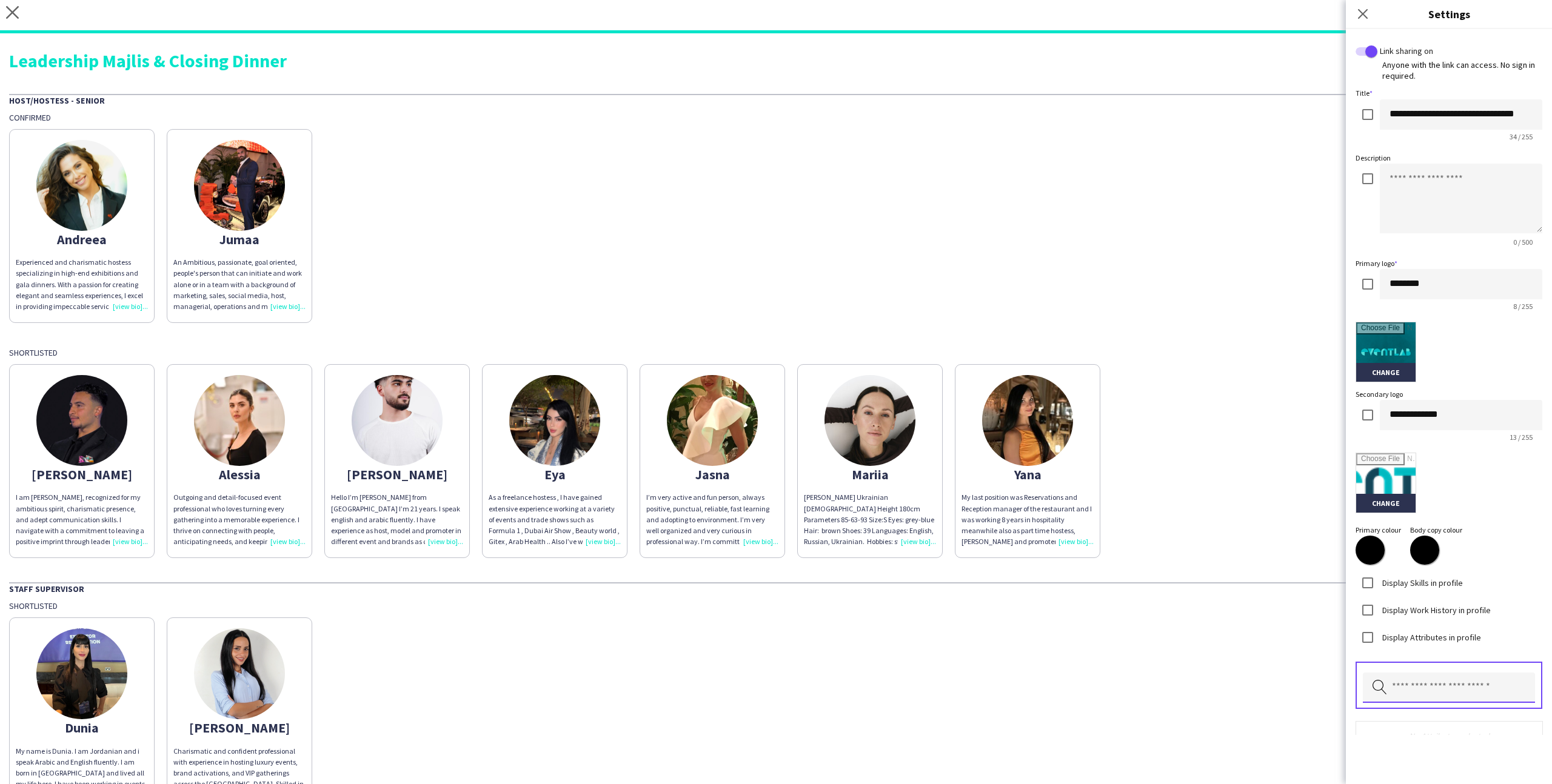
click at [890, 483] on input "text" at bounding box center [1449, 688] width 172 height 30
click at [890, 483] on span "Height" at bounding box center [1449, 565] width 153 height 11
click at [890, 483] on input "text" at bounding box center [1449, 688] width 172 height 30
click at [890, 483] on mat-option "Nationality" at bounding box center [1449, 565] width 172 height 29
click at [890, 483] on input "text" at bounding box center [1449, 688] width 172 height 30
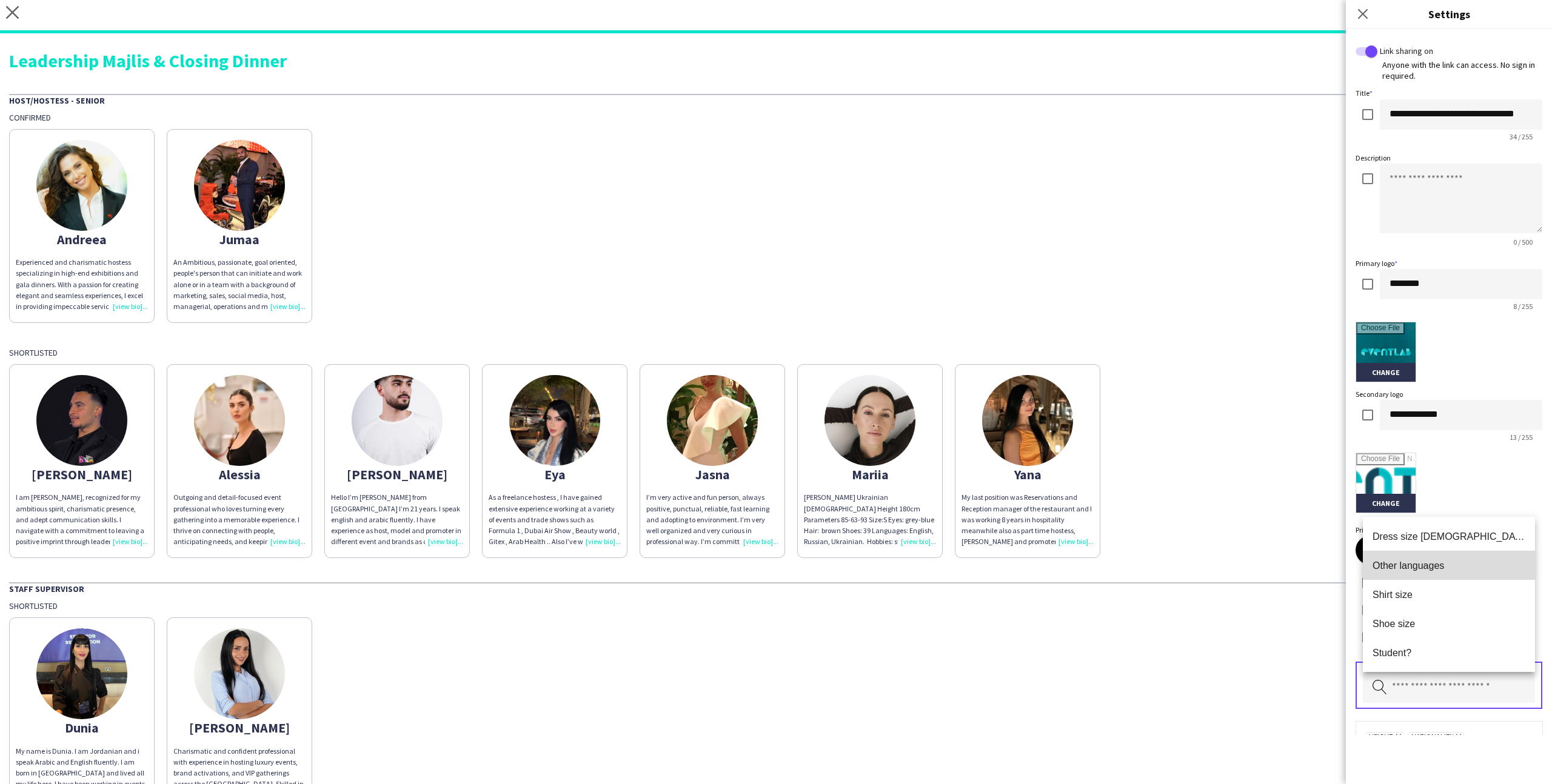
click at [890, 483] on mat-option "Other languages" at bounding box center [1449, 565] width 172 height 29
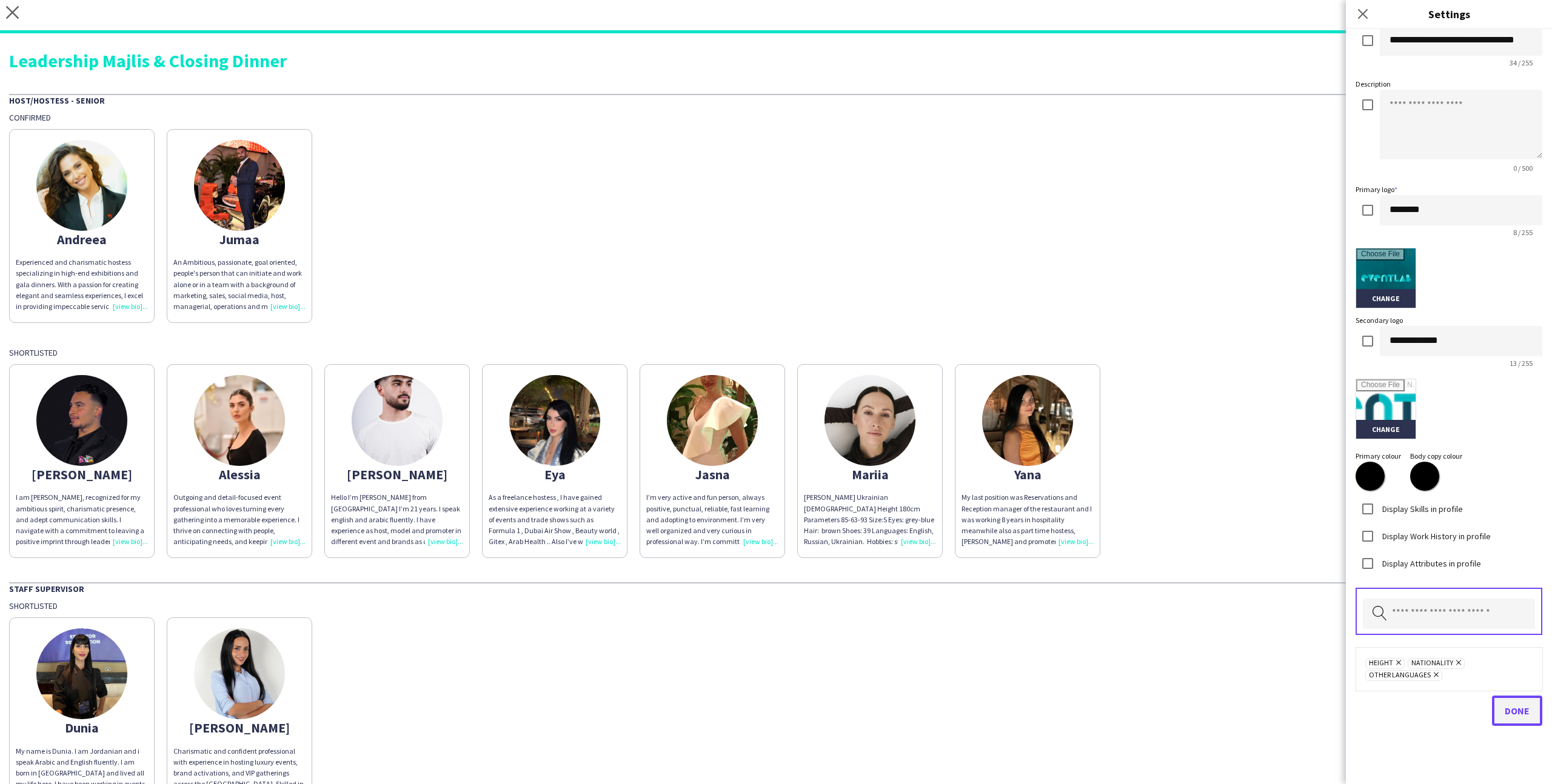
click at [890, 483] on span "Done" at bounding box center [1518, 711] width 25 height 12
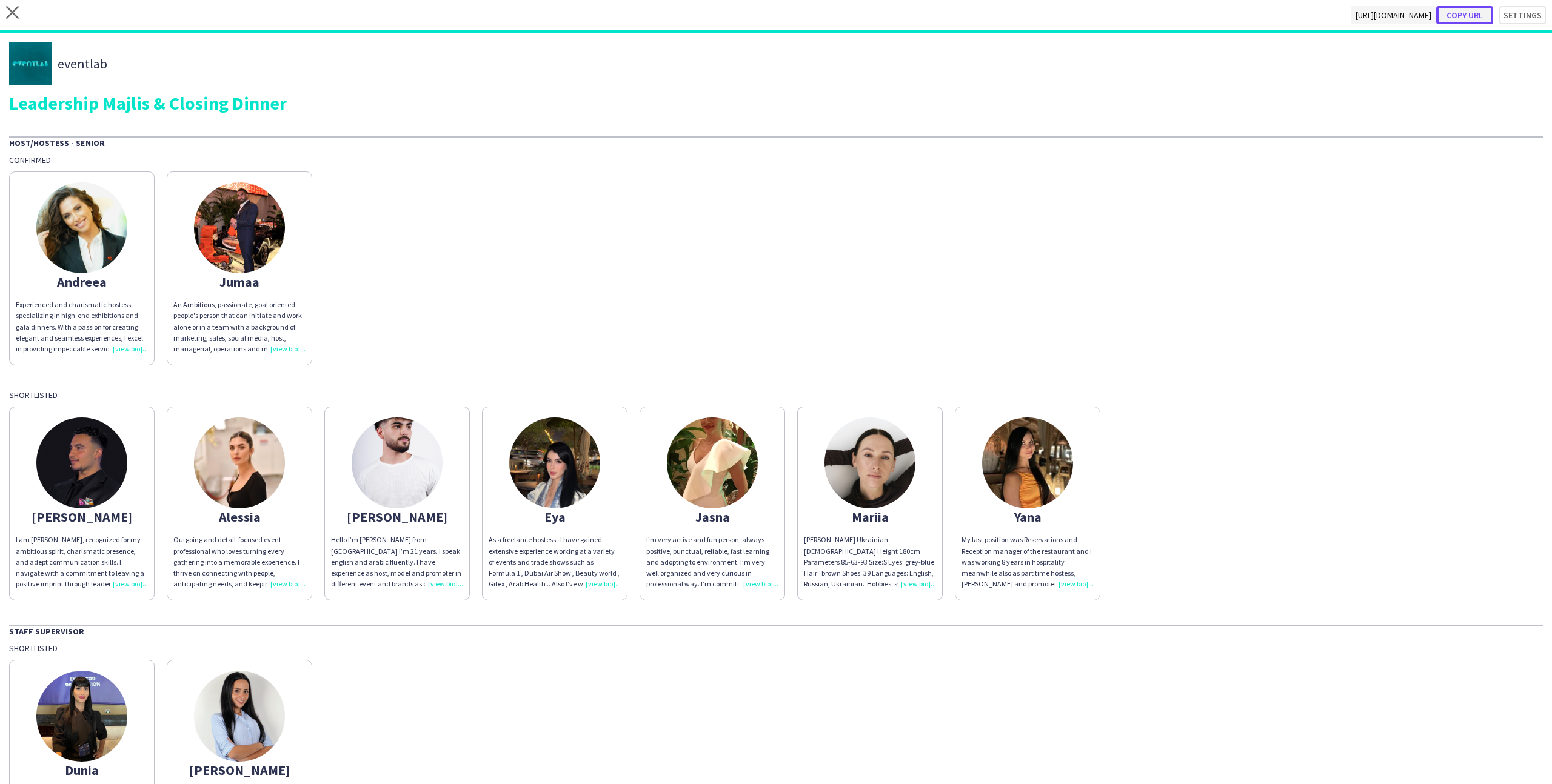
click at [890, 18] on button "Copy url" at bounding box center [1465, 15] width 57 height 19
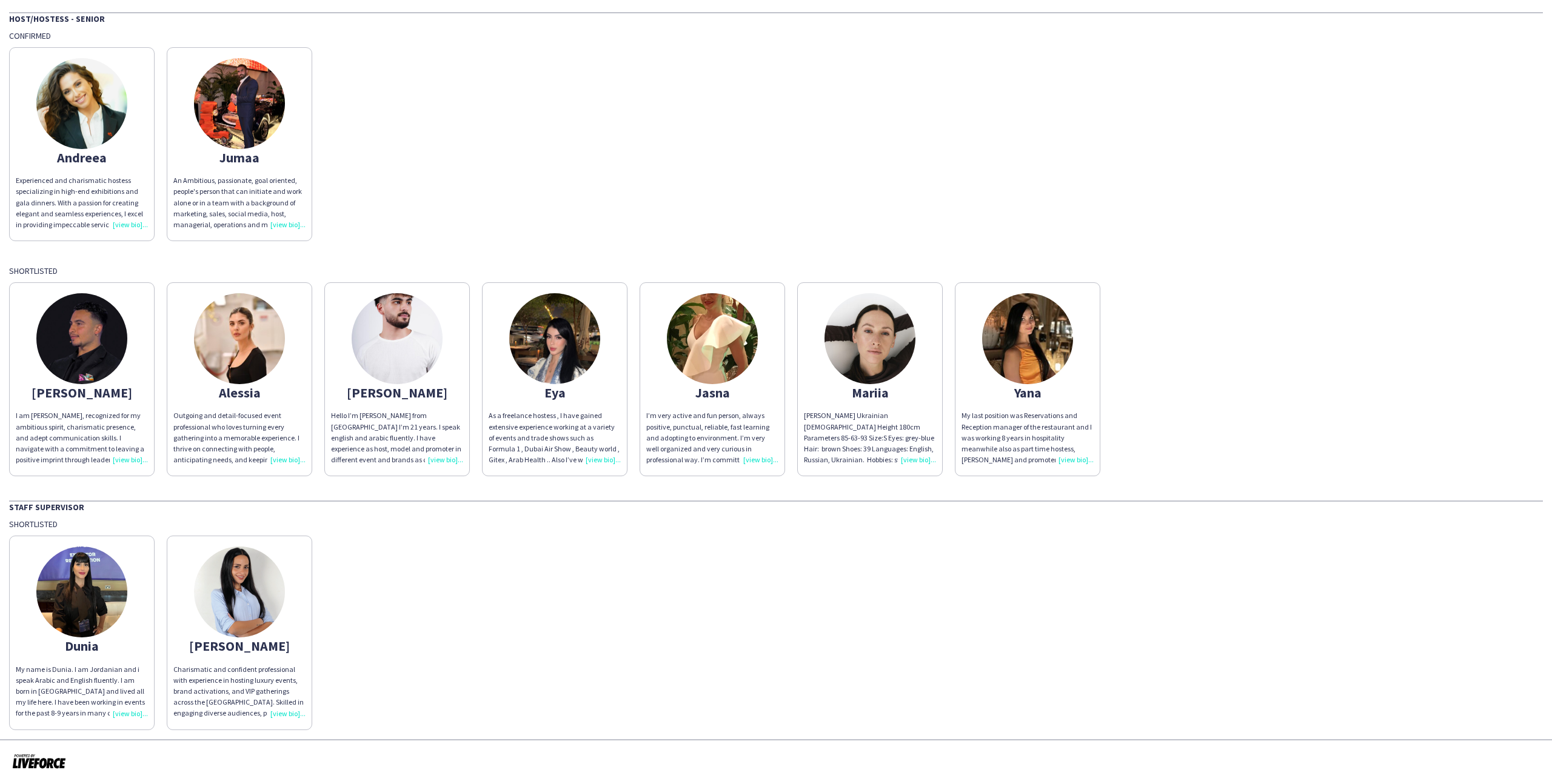
scroll to position [0, 0]
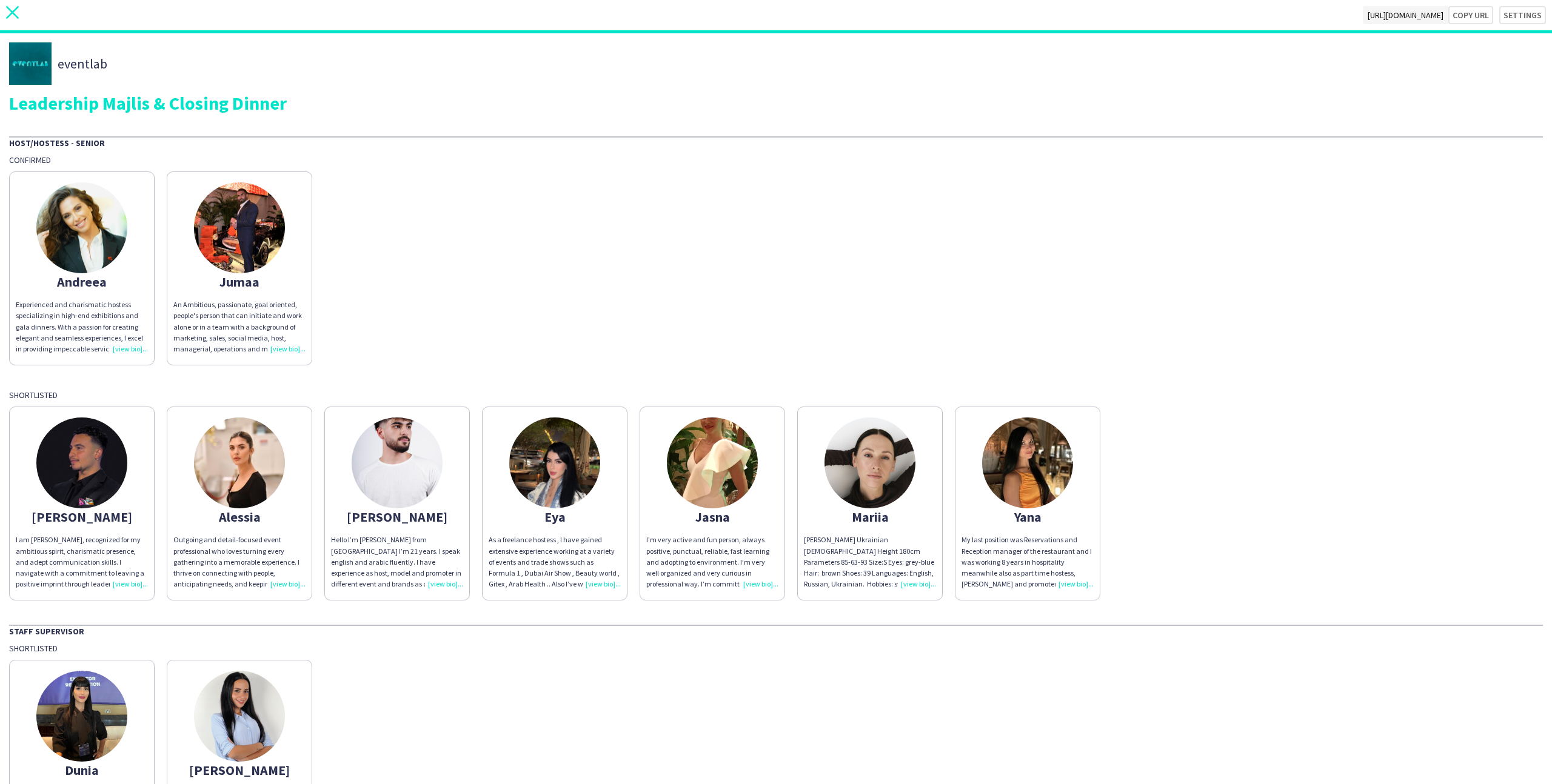
click at [7, 11] on icon "close" at bounding box center [12, 12] width 12 height 12
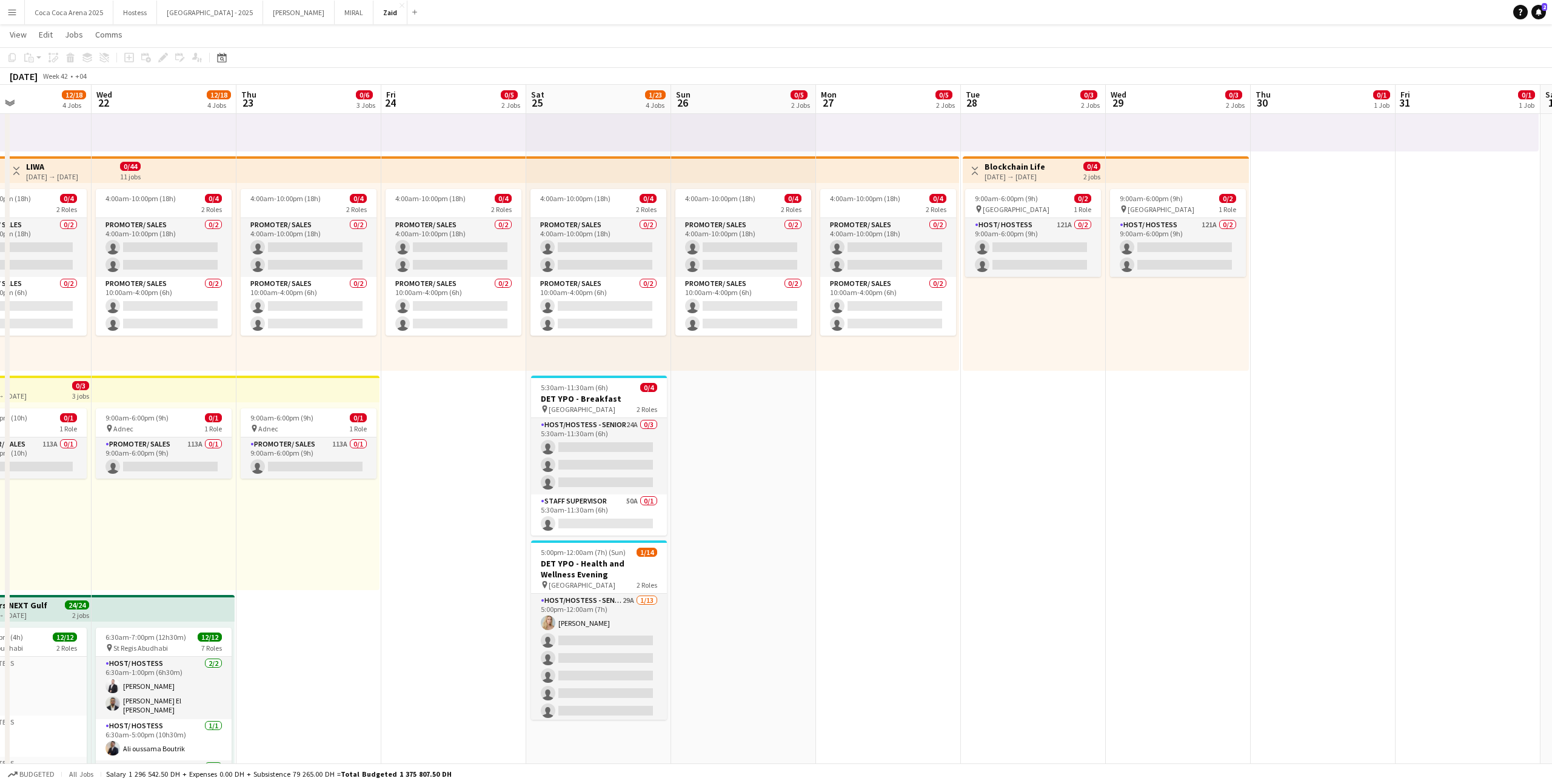
scroll to position [0, 253]
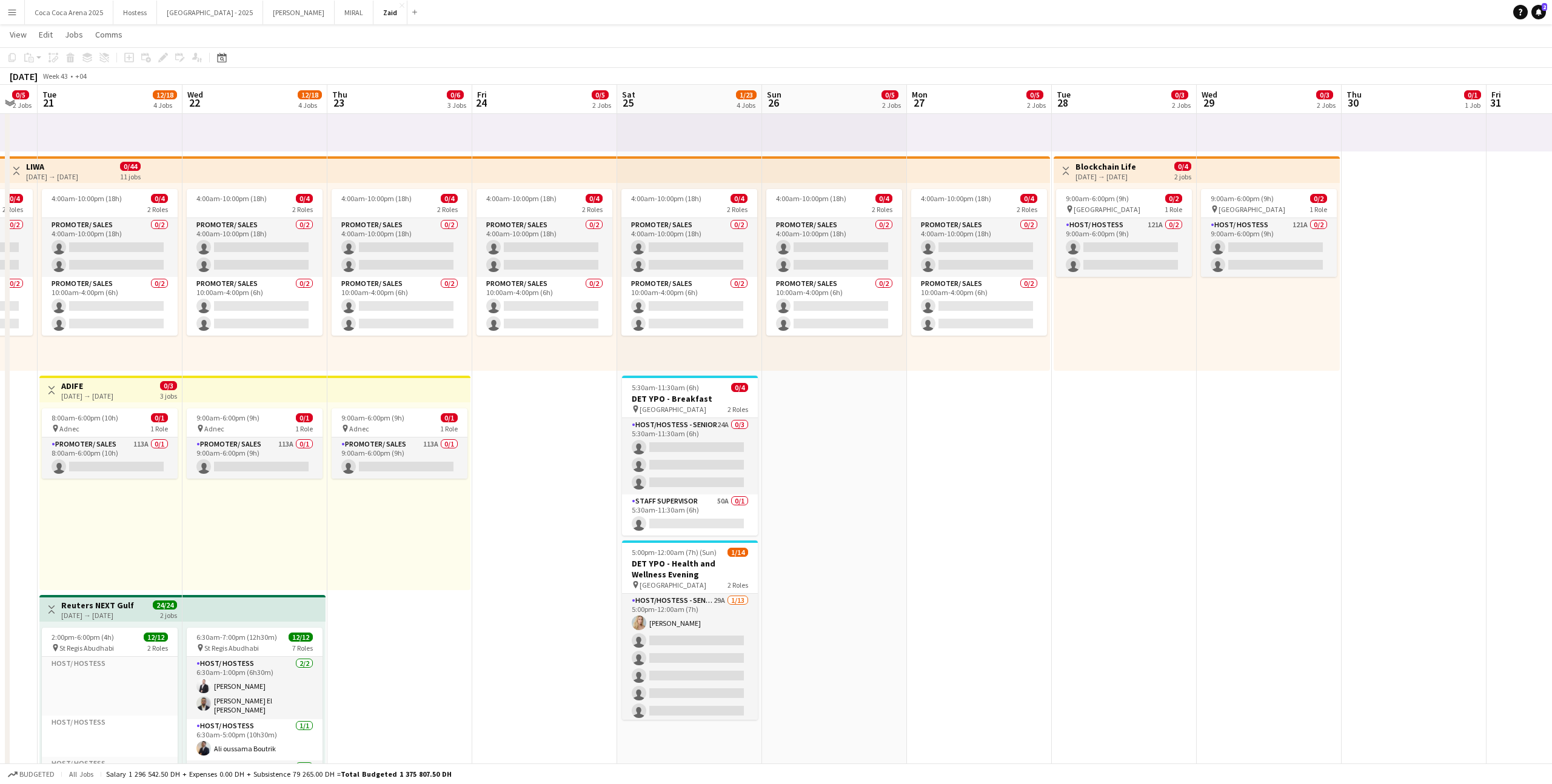
click at [766, 471] on app-date-cell "1:00pm-10:00pm (9h) 0/1 pin ALAIA Boutique 1 Role Host/ Hostess 0/1 1:00pm-10:0…" at bounding box center [835, 608] width 145 height 1353
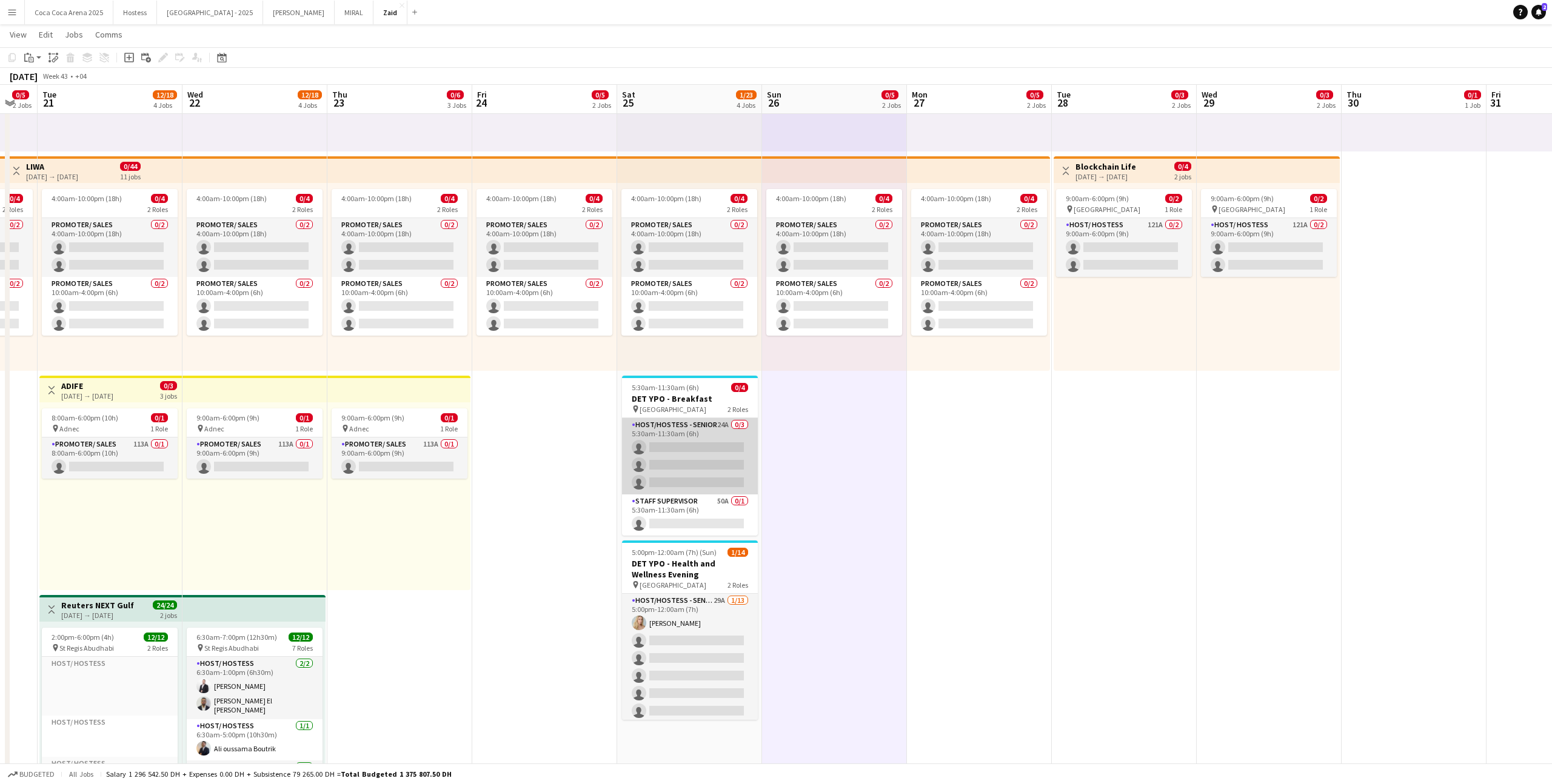
click at [740, 471] on app-card-role "Host/Hostess - Senior 24A 0/3 5:30am-11:30am (6h) single-neutral-actions single…" at bounding box center [690, 456] width 136 height 76
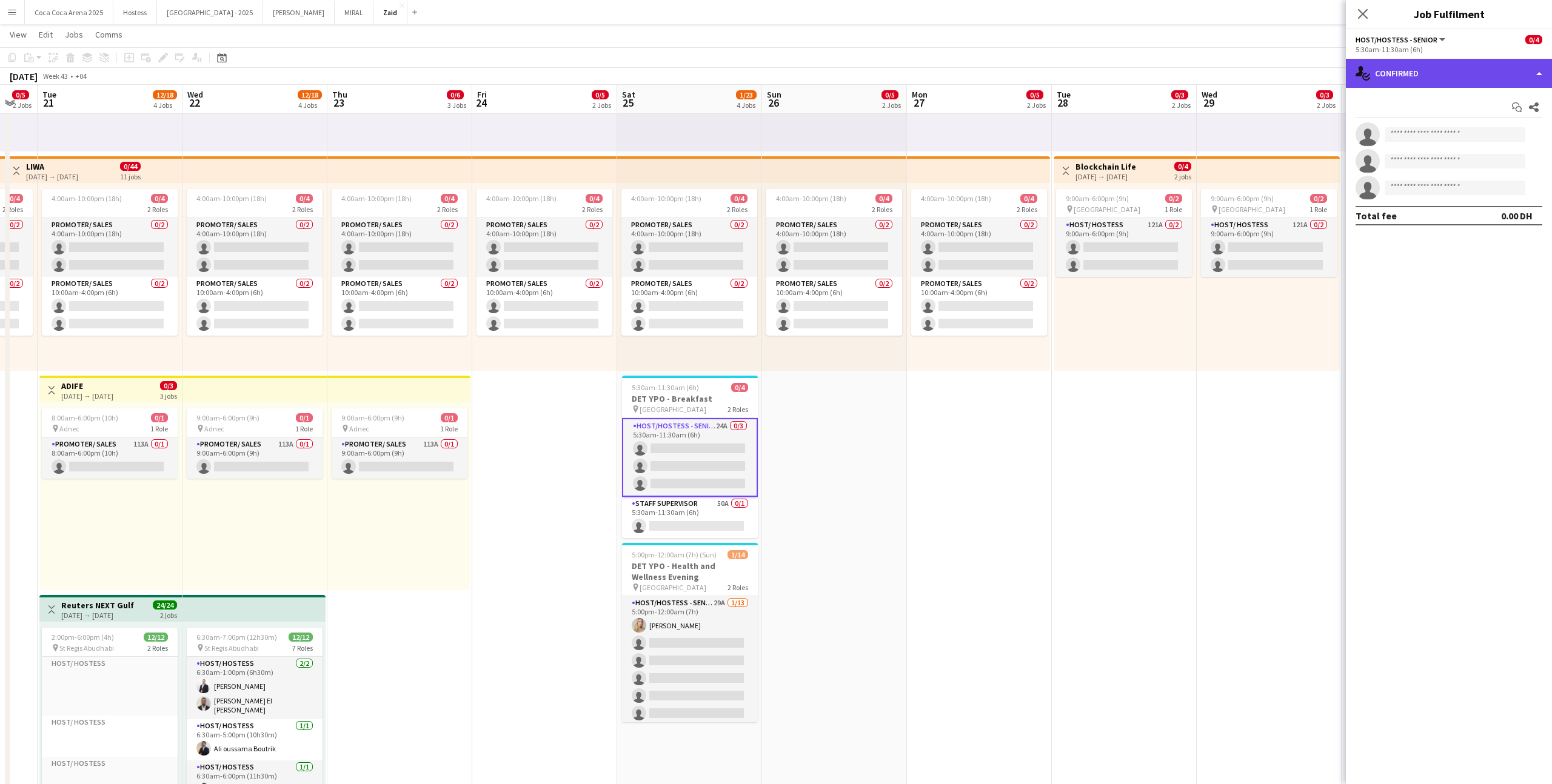
click at [890, 80] on div "single-neutral-actions-check-2 Confirmed" at bounding box center [1449, 73] width 206 height 29
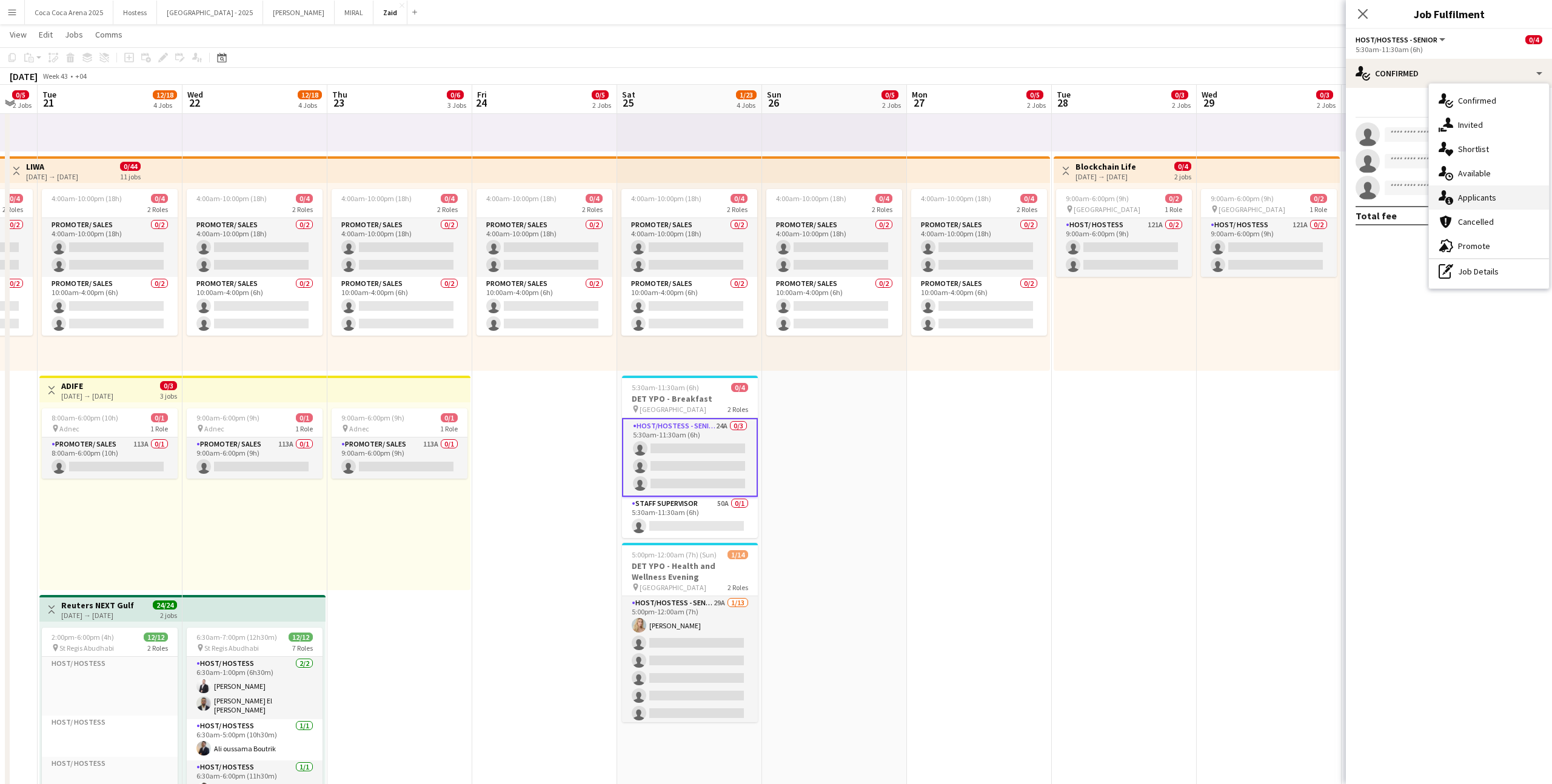
click at [890, 196] on span "Applicants" at bounding box center [1477, 198] width 38 height 11
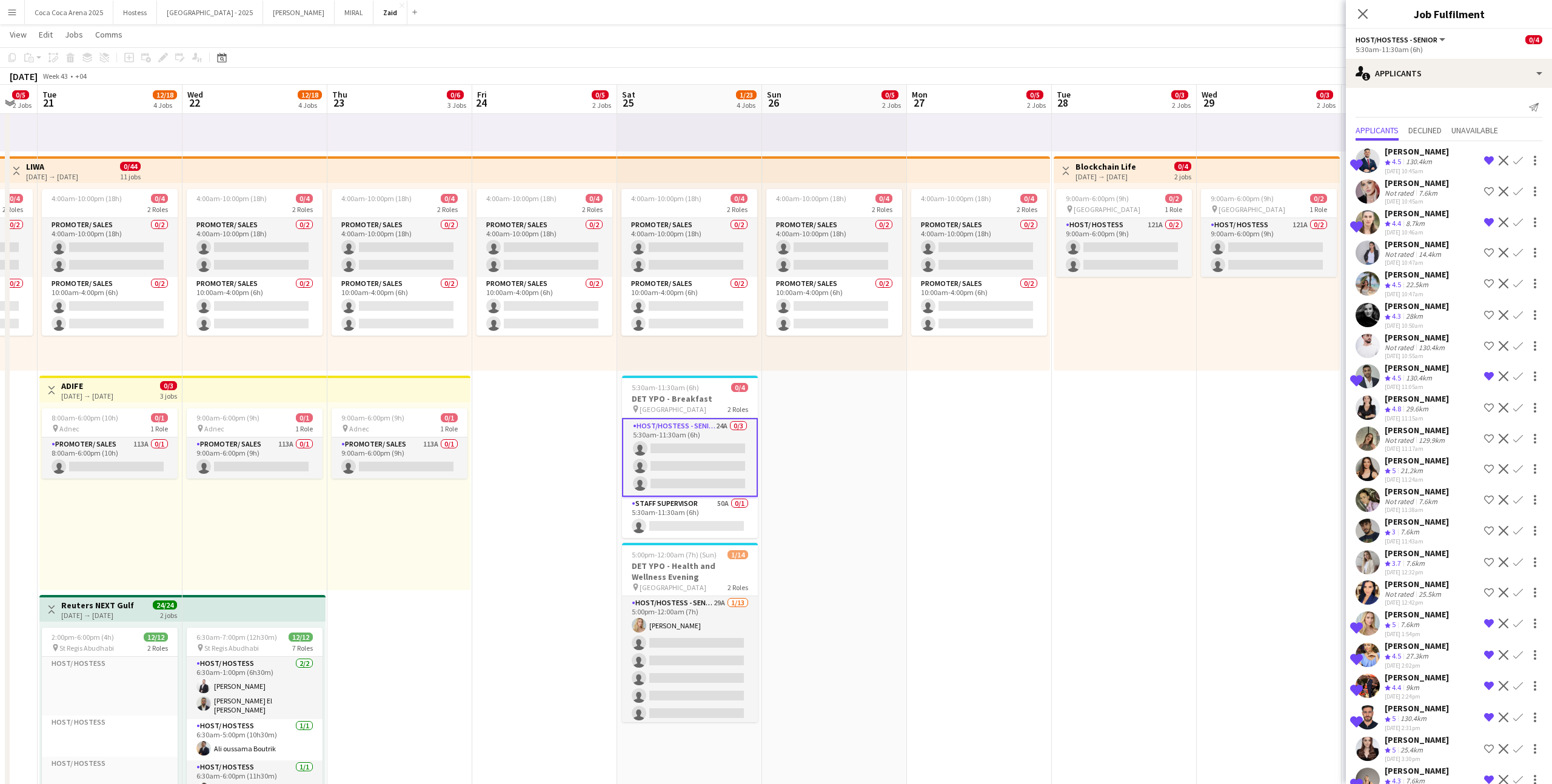
scroll to position [115, 0]
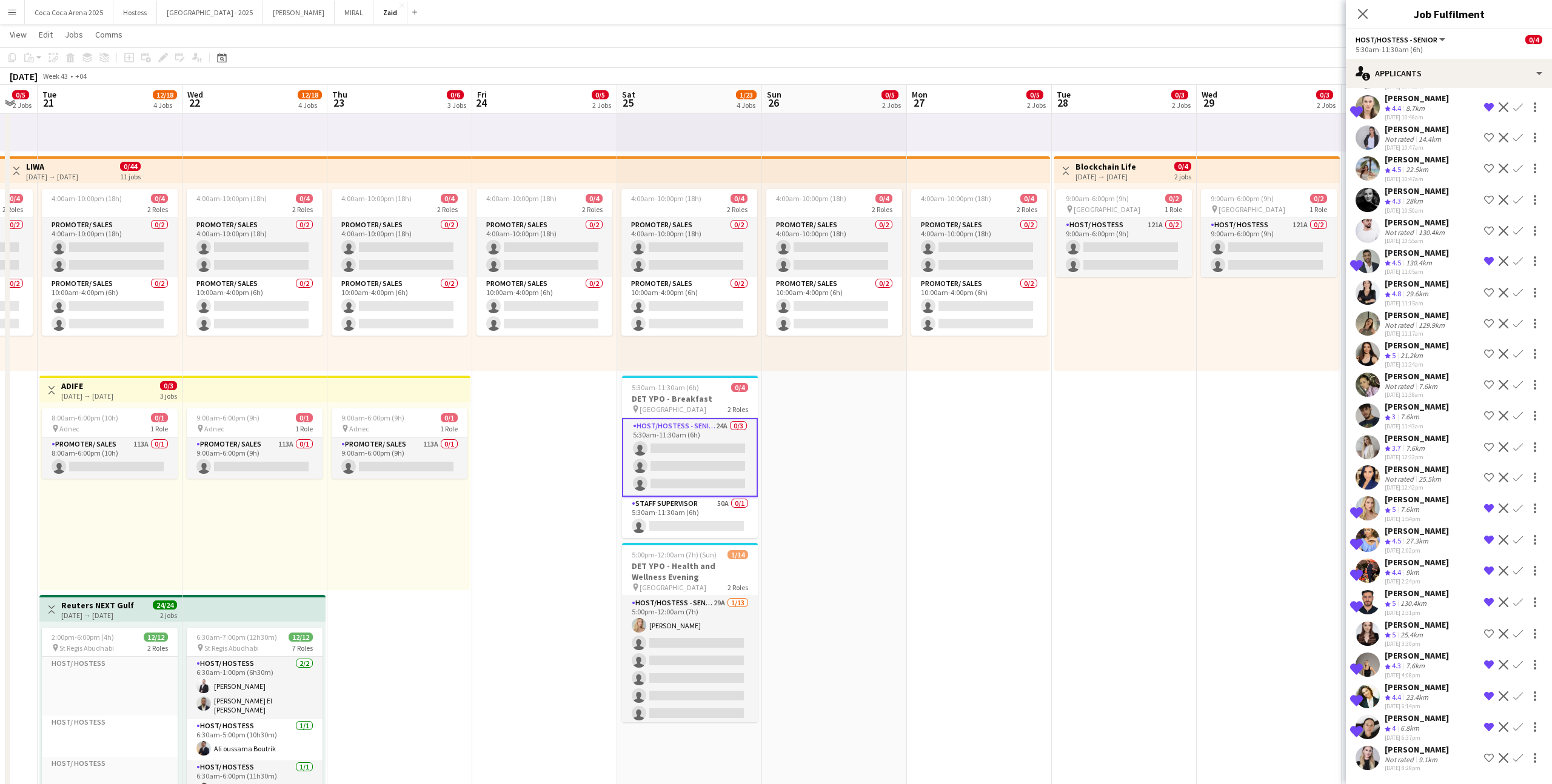
click at [616, 483] on app-date-cell "1:00pm-10:00pm (9h) 0/1 pin ALAIA Boutique 1 Role Host/ Hostess 0/1 1:00pm-10:0…" at bounding box center [545, 608] width 145 height 1353
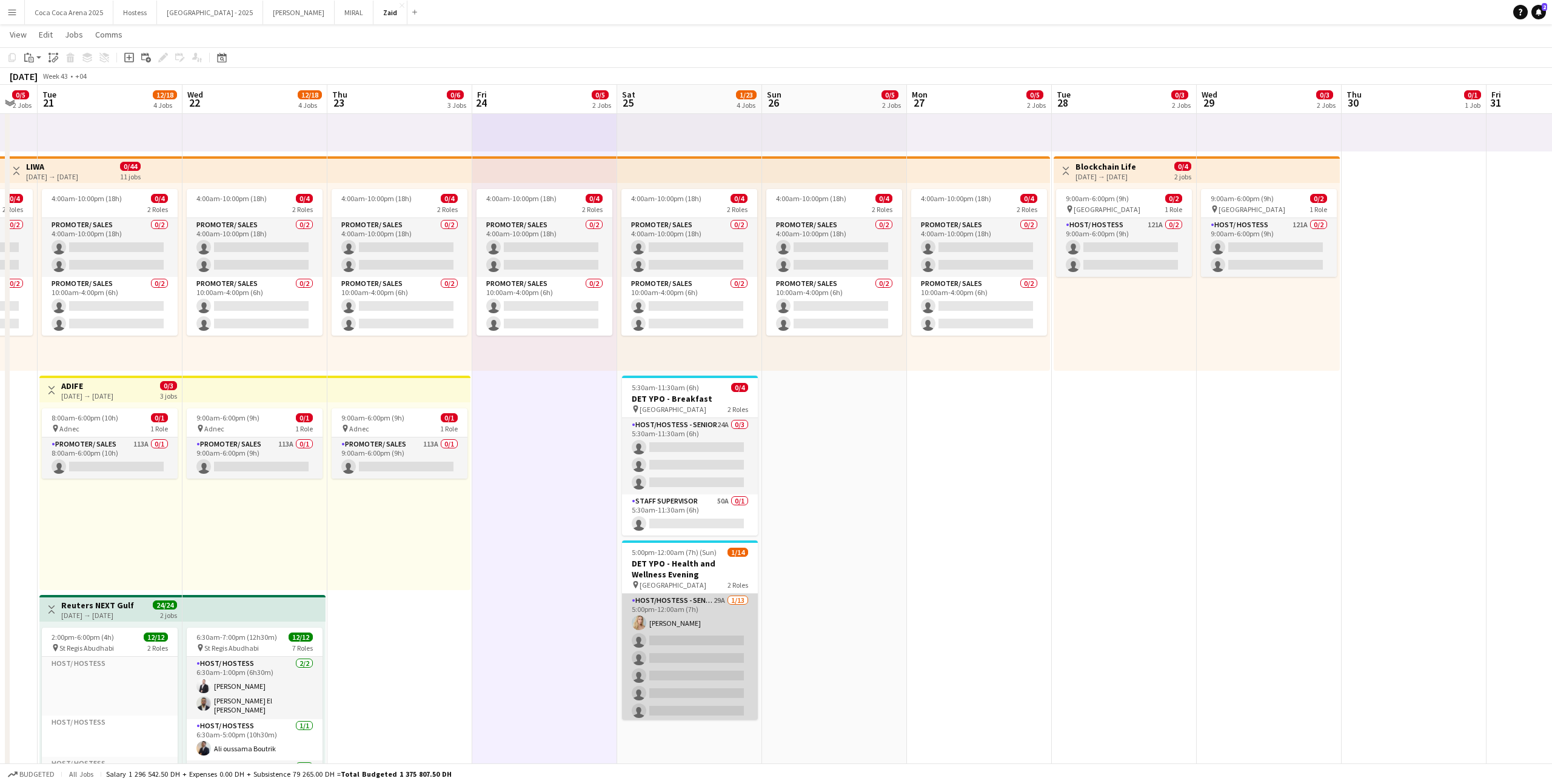
click at [663, 483] on app-card-role "Host/Hostess - Senior 29A [DATE] 5:00pm-12:00am (7h) [PERSON_NAME] single-neutr…" at bounding box center [690, 720] width 136 height 253
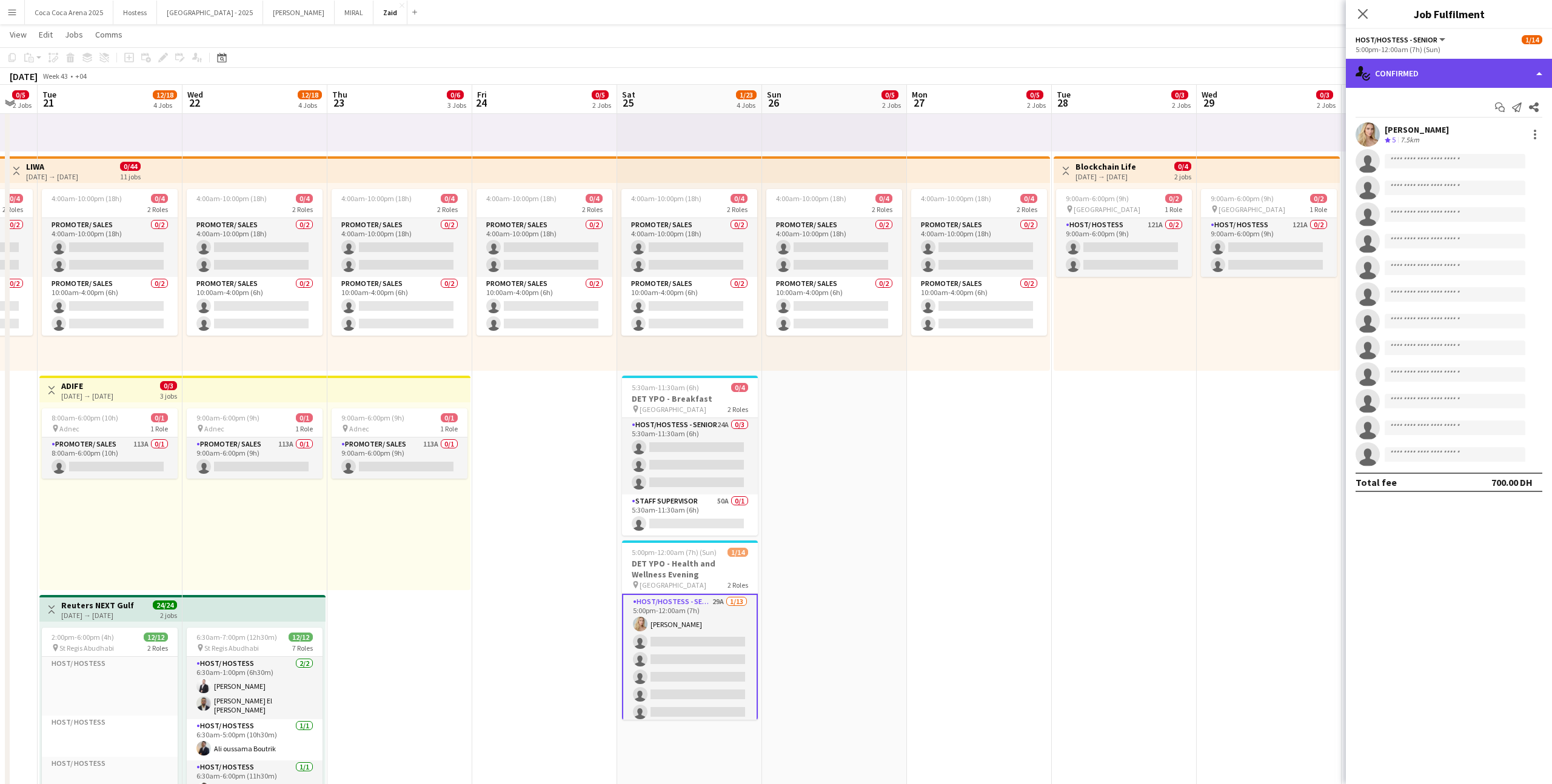
click at [890, 84] on div "single-neutral-actions-check-2 Confirmed" at bounding box center [1449, 73] width 206 height 29
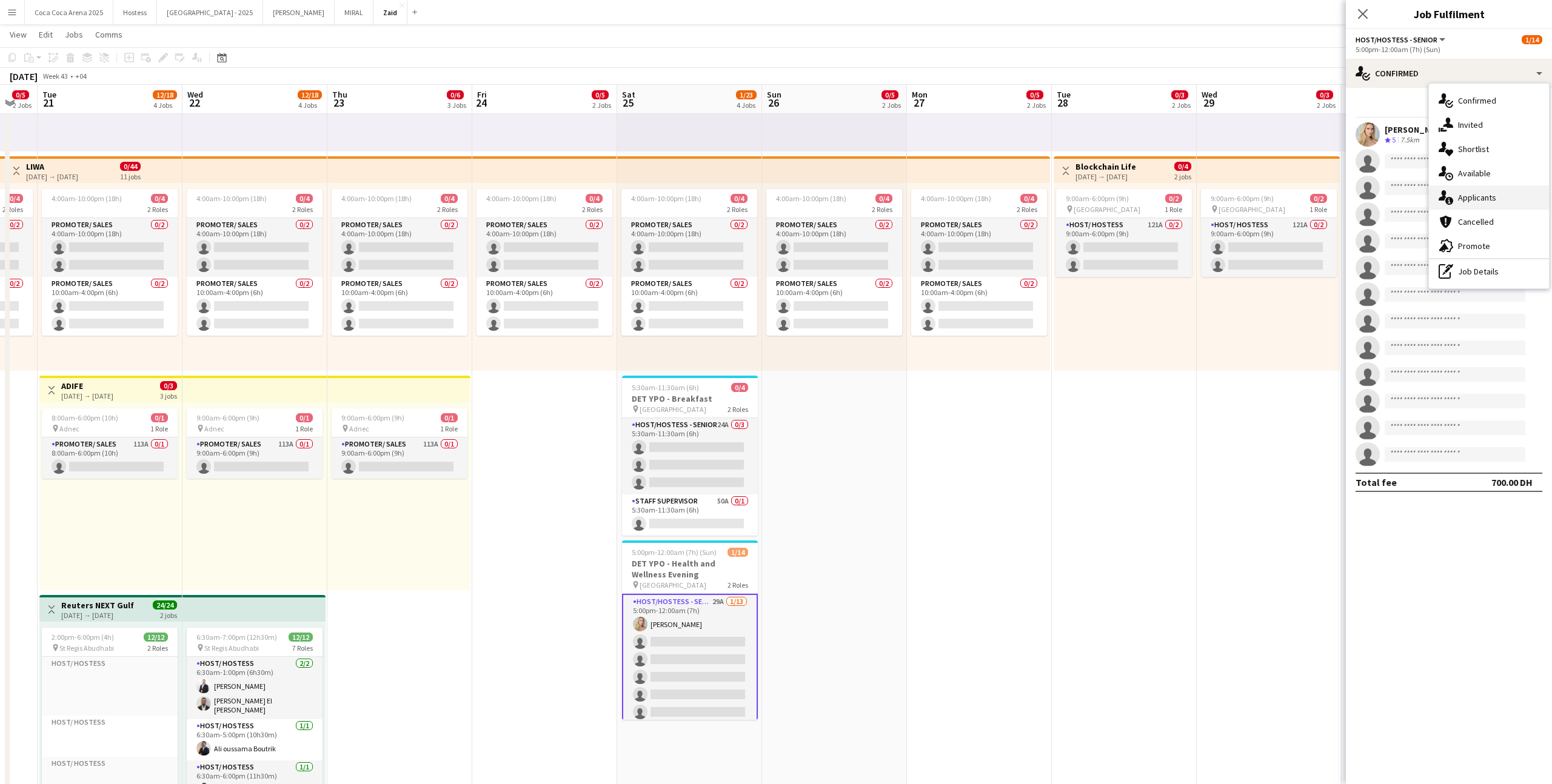
click at [890, 195] on span "Applicants" at bounding box center [1477, 198] width 38 height 11
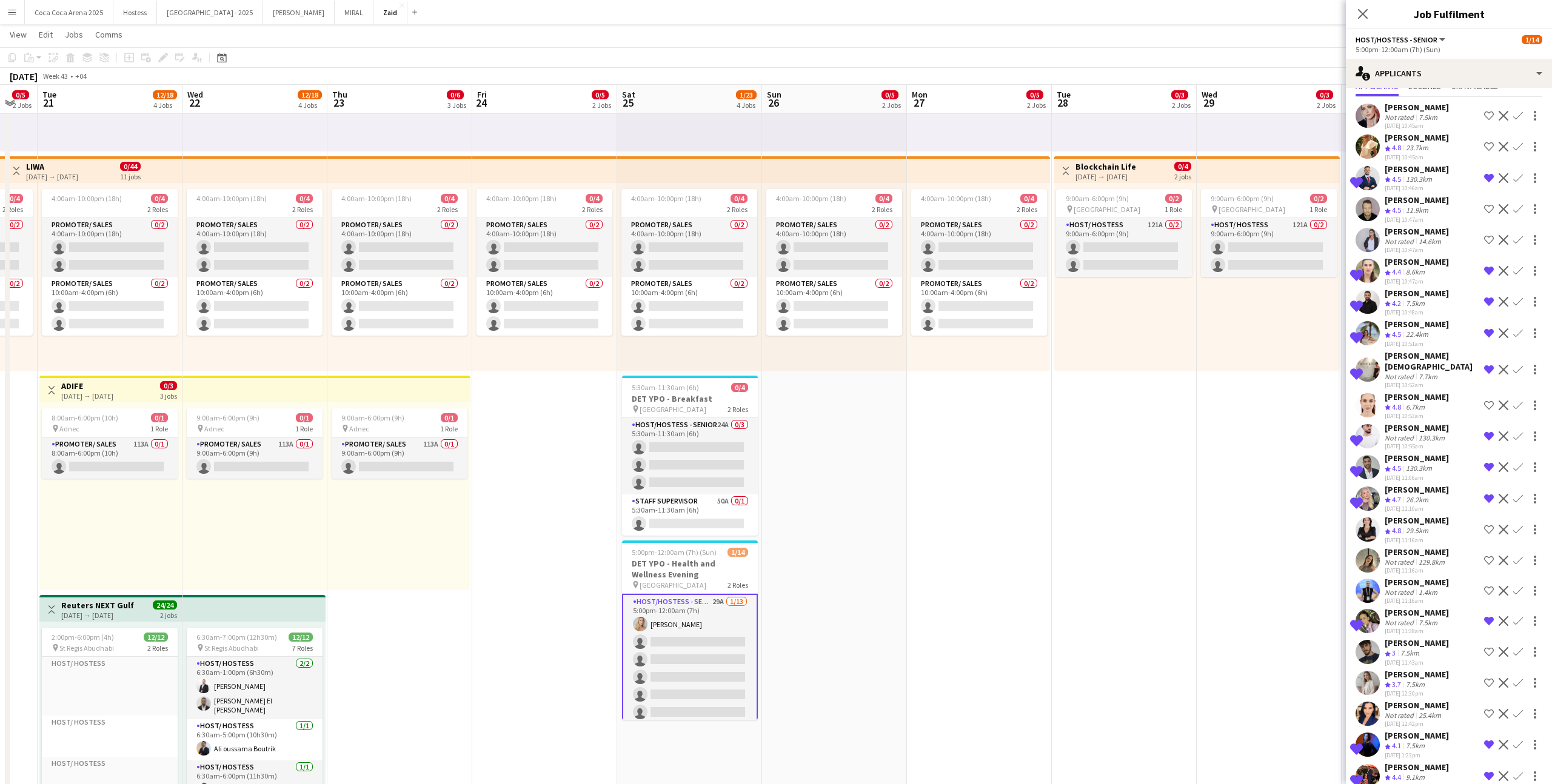
scroll to position [0, 0]
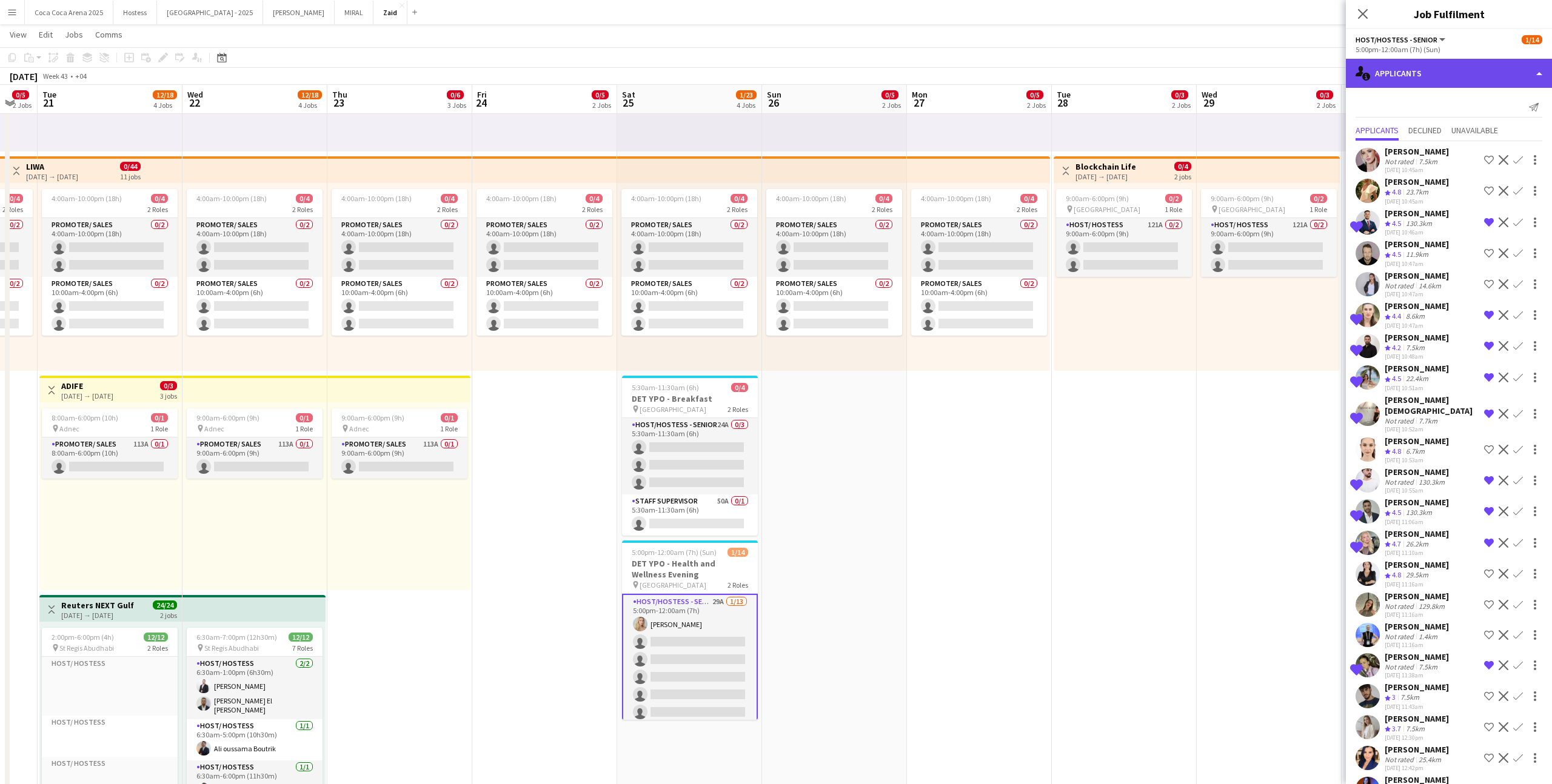
click at [890, 83] on div "single-neutral-actions-information Applicants" at bounding box center [1449, 73] width 206 height 29
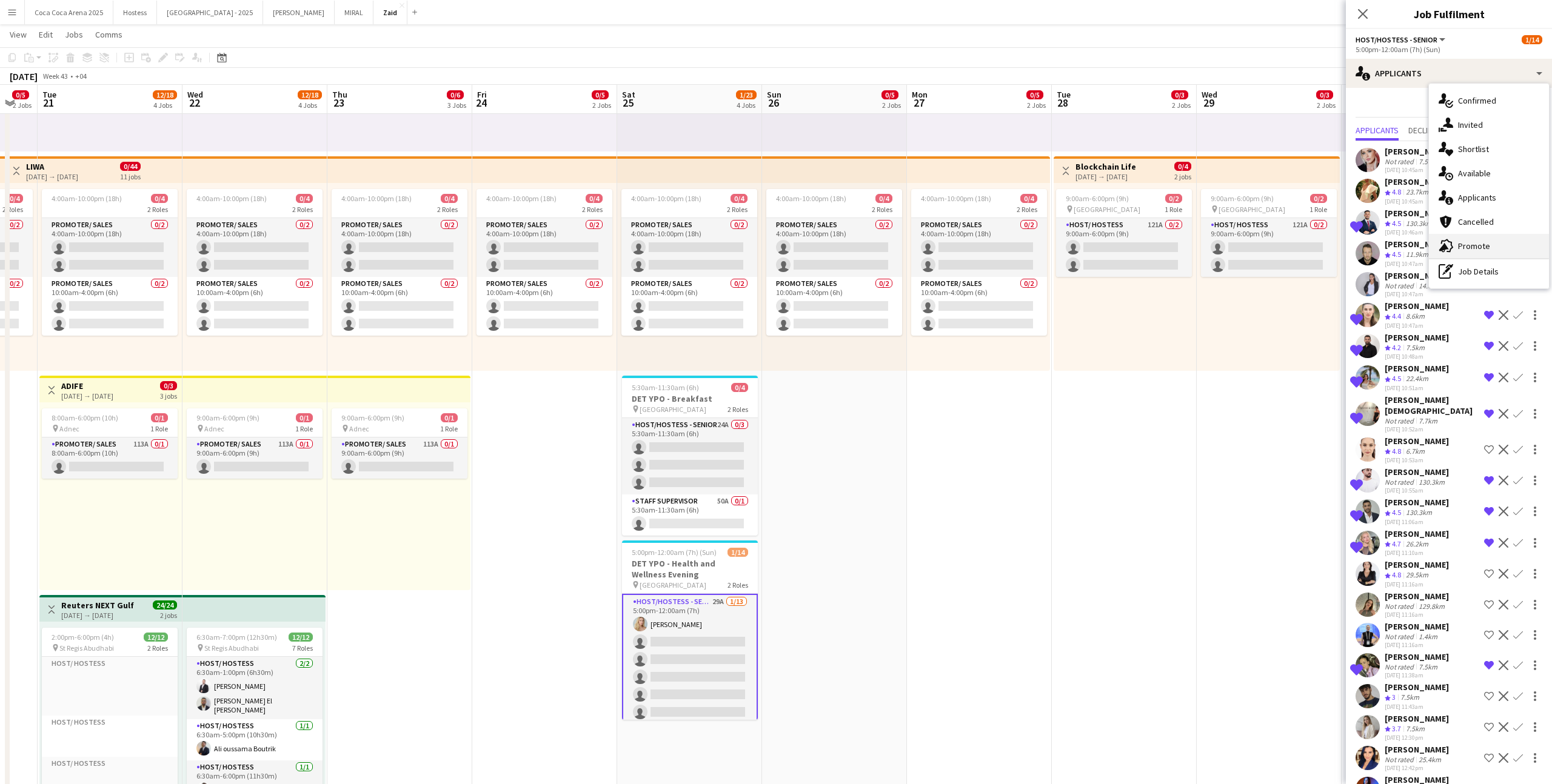
click at [890, 248] on span "Promote" at bounding box center [1474, 246] width 32 height 11
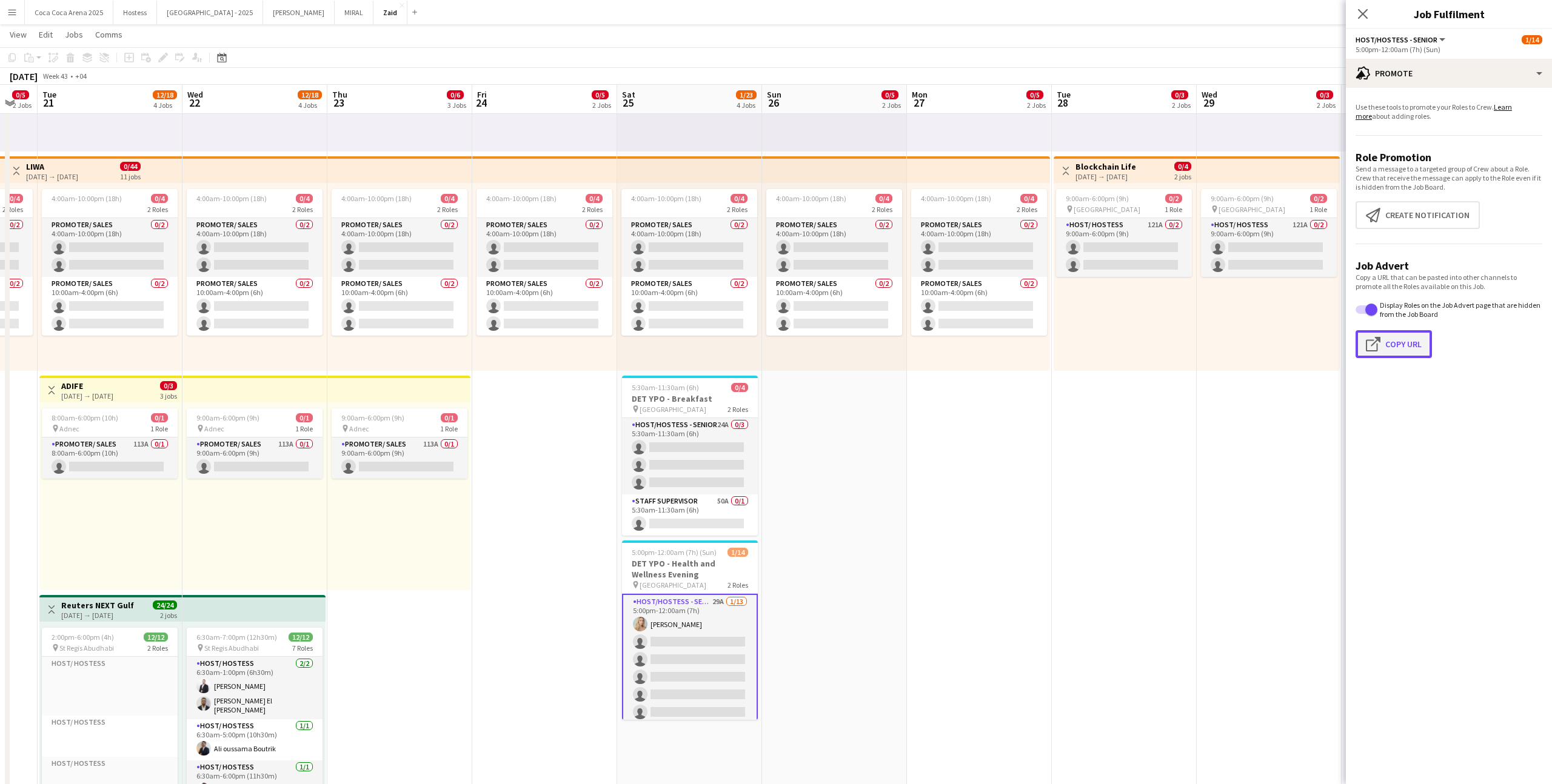
click at [890, 338] on button "Click to copy URL Copy Url" at bounding box center [1394, 344] width 76 height 28
type textarea "**********"
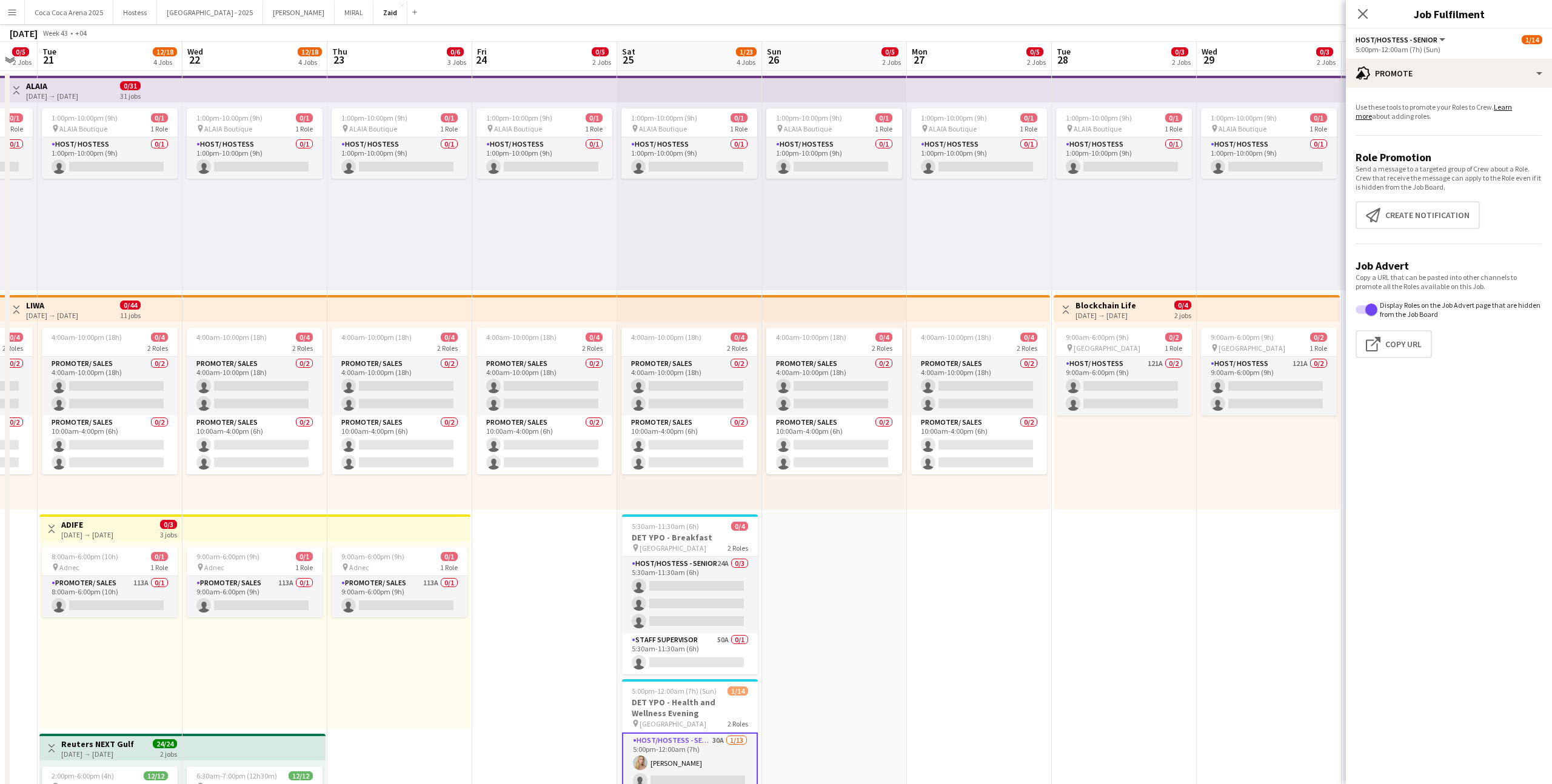
scroll to position [200, 0]
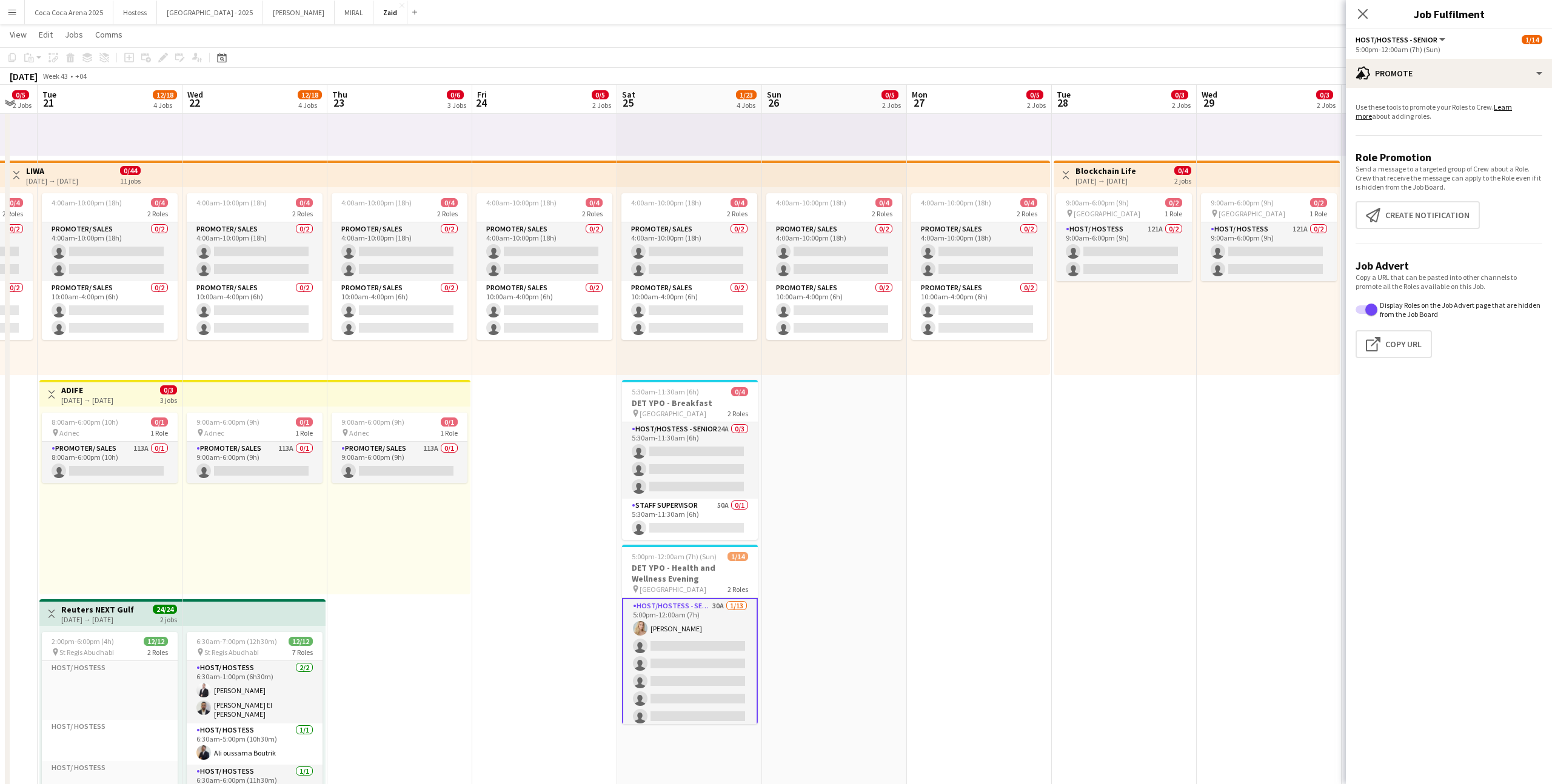
click at [710, 483] on app-card-role "Host/Hostess - Senior 30A [DATE] 5:00pm-12:00am (7h) [PERSON_NAME] single-neutr…" at bounding box center [690, 726] width 136 height 254
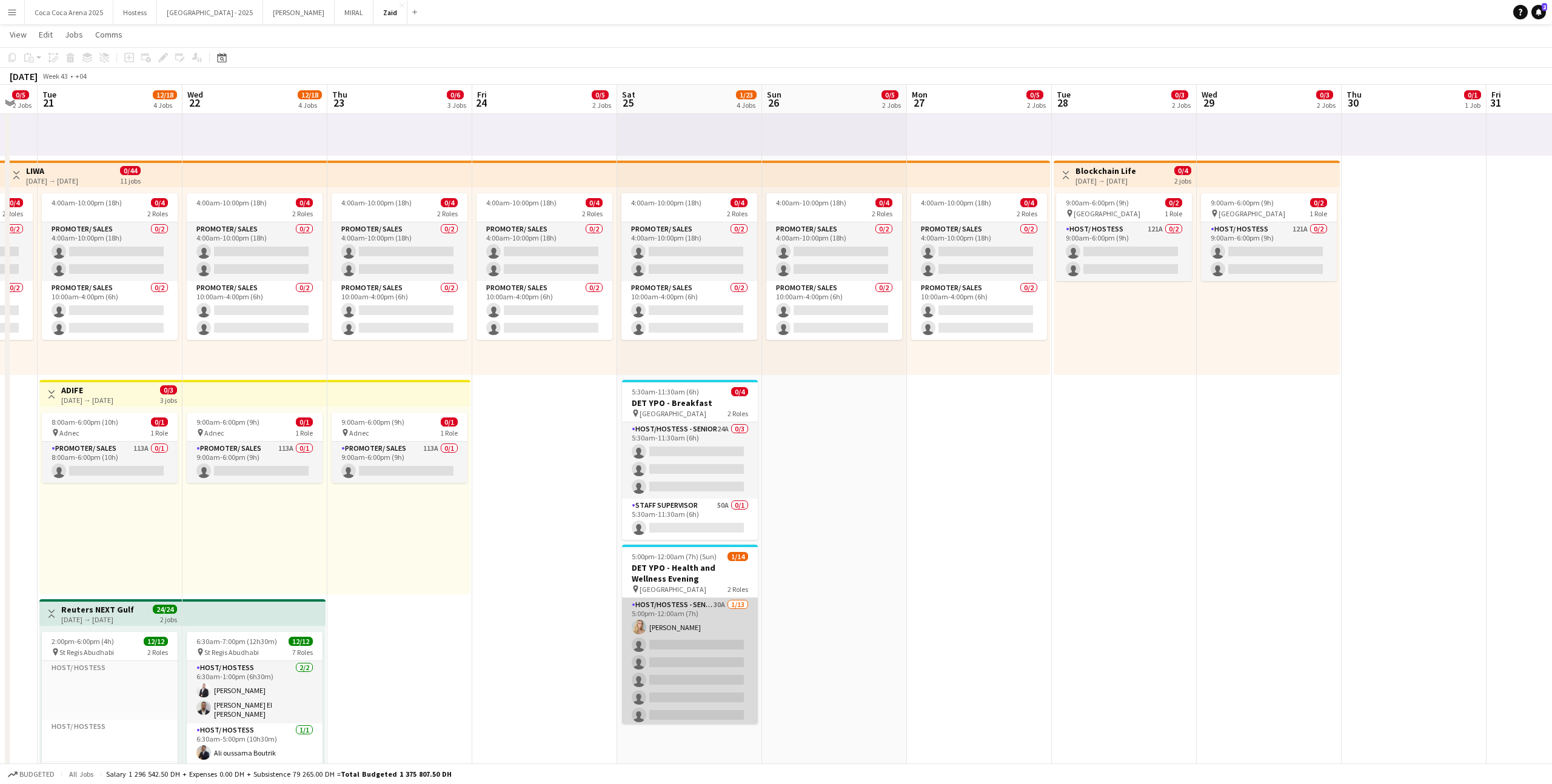
click at [710, 483] on app-card-role "Host/Hostess - Senior 30A [DATE] 5:00pm-12:00am (7h) [PERSON_NAME] single-neutr…" at bounding box center [690, 725] width 136 height 253
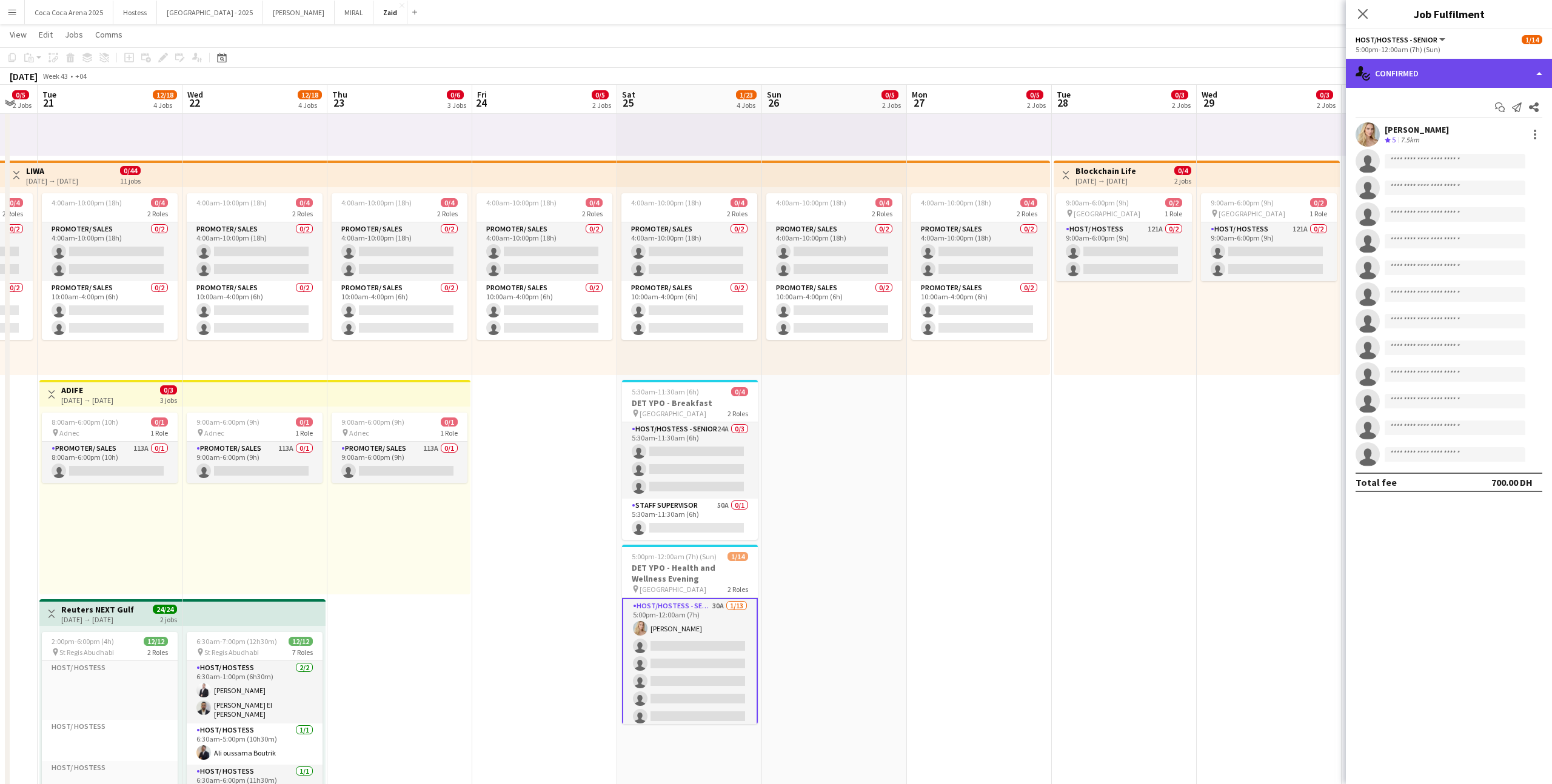
click at [890, 78] on div "single-neutral-actions-check-2 Confirmed" at bounding box center [1449, 73] width 206 height 29
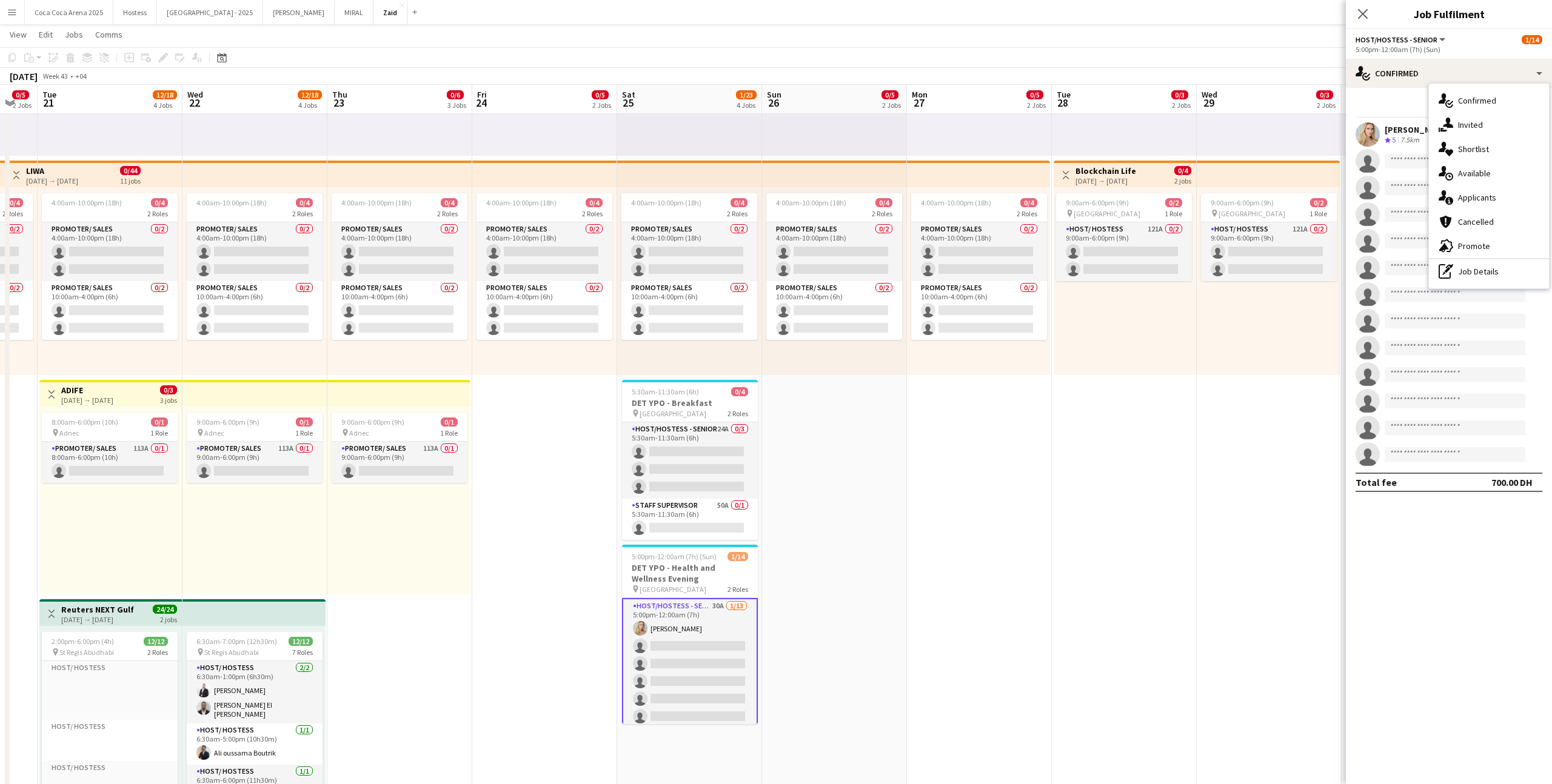
click at [890, 188] on div "single-neutral-actions-information Applicants" at bounding box center [1489, 197] width 120 height 24
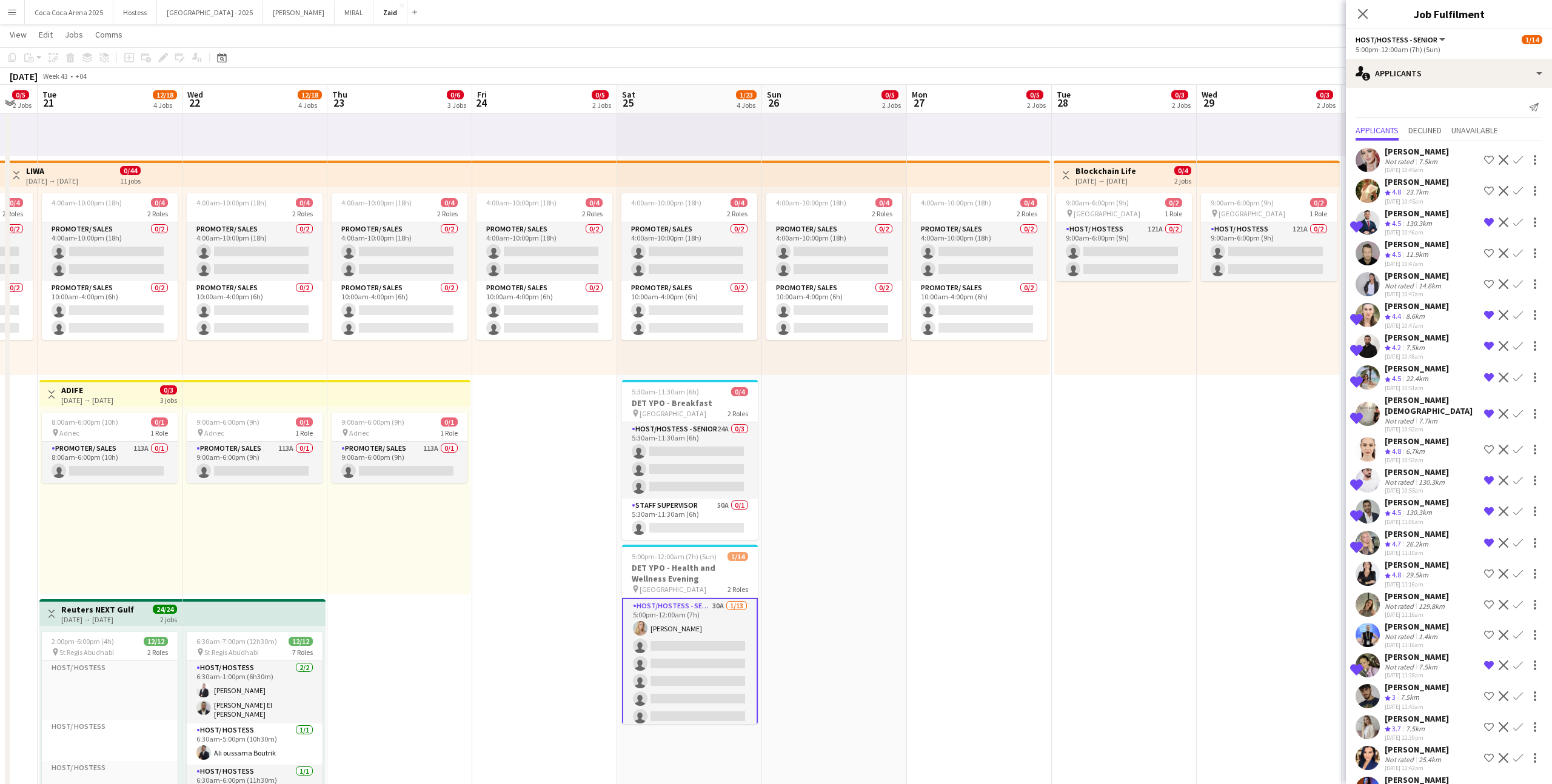
scroll to position [298, 0]
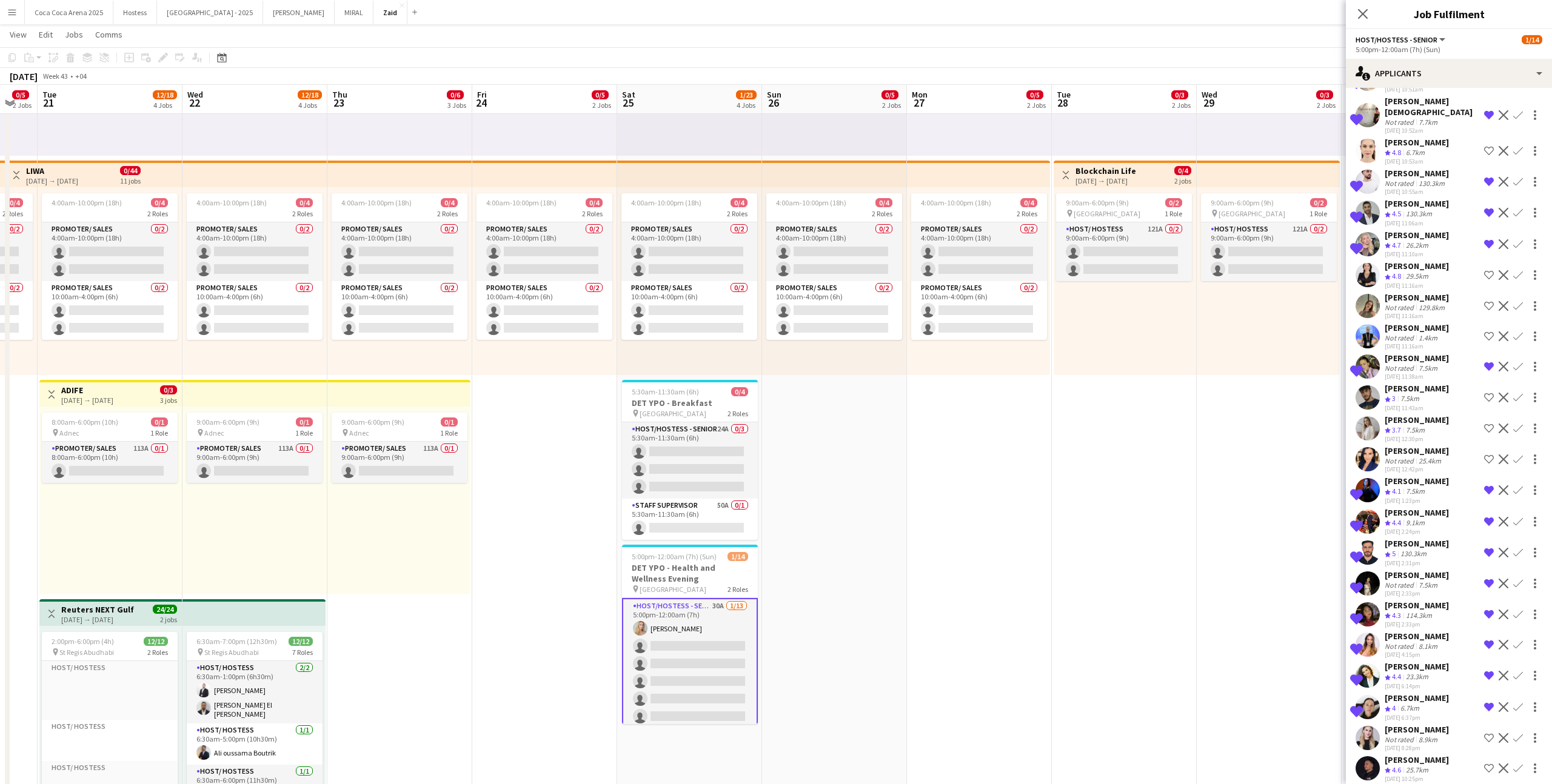
click at [890, 483] on app-icon "Shortlist crew" at bounding box center [1488, 768] width 10 height 10
click at [890, 483] on app-date-cell "1:00pm-10:00pm (9h) 0/1 pin ALAIA Boutique 1 Role Host/ Hostess 0/1 1:00pm-10:0…" at bounding box center [1124, 613] width 145 height 1353
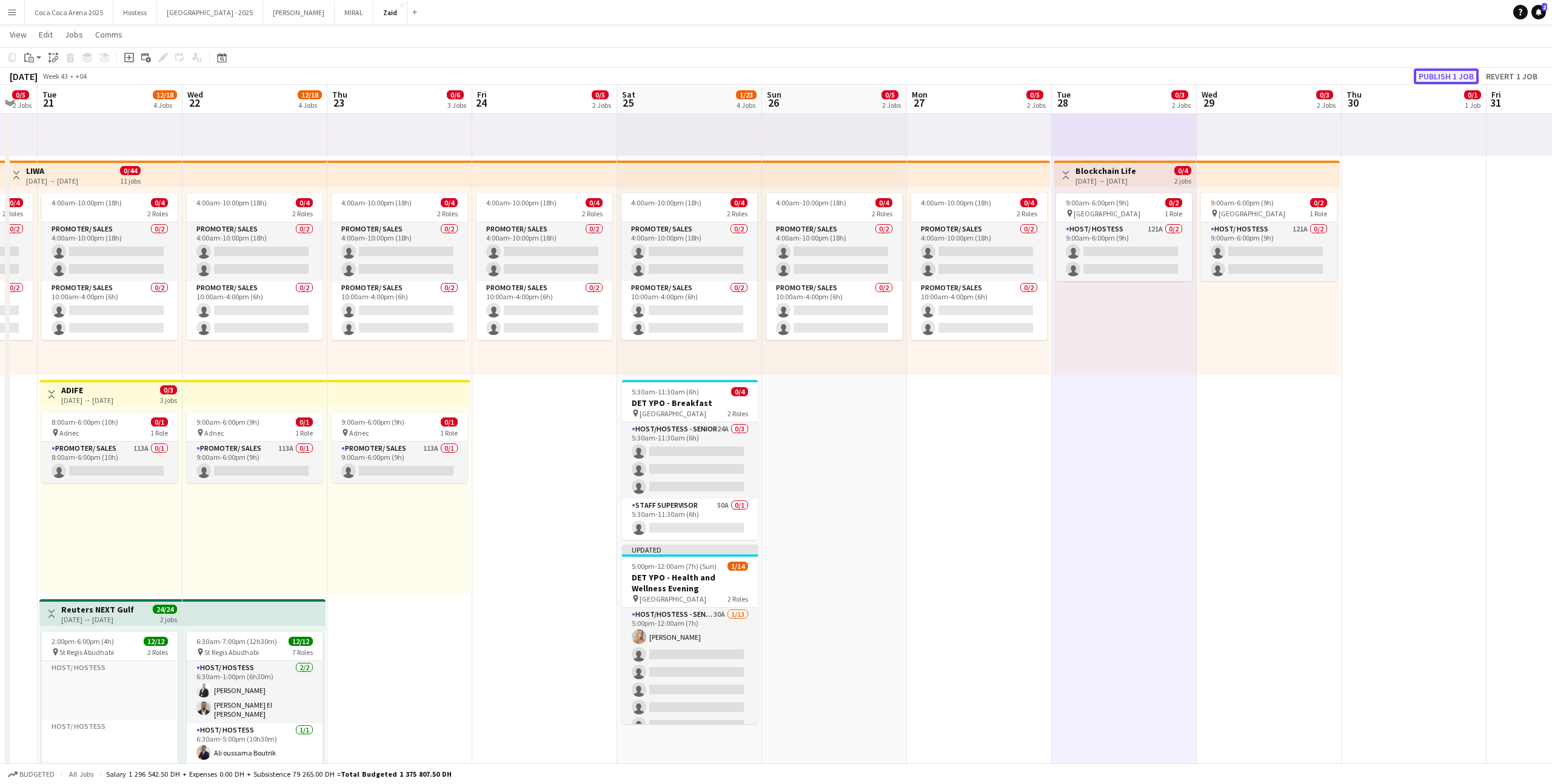
click at [890, 74] on button "Publish 1 job" at bounding box center [1446, 77] width 64 height 16
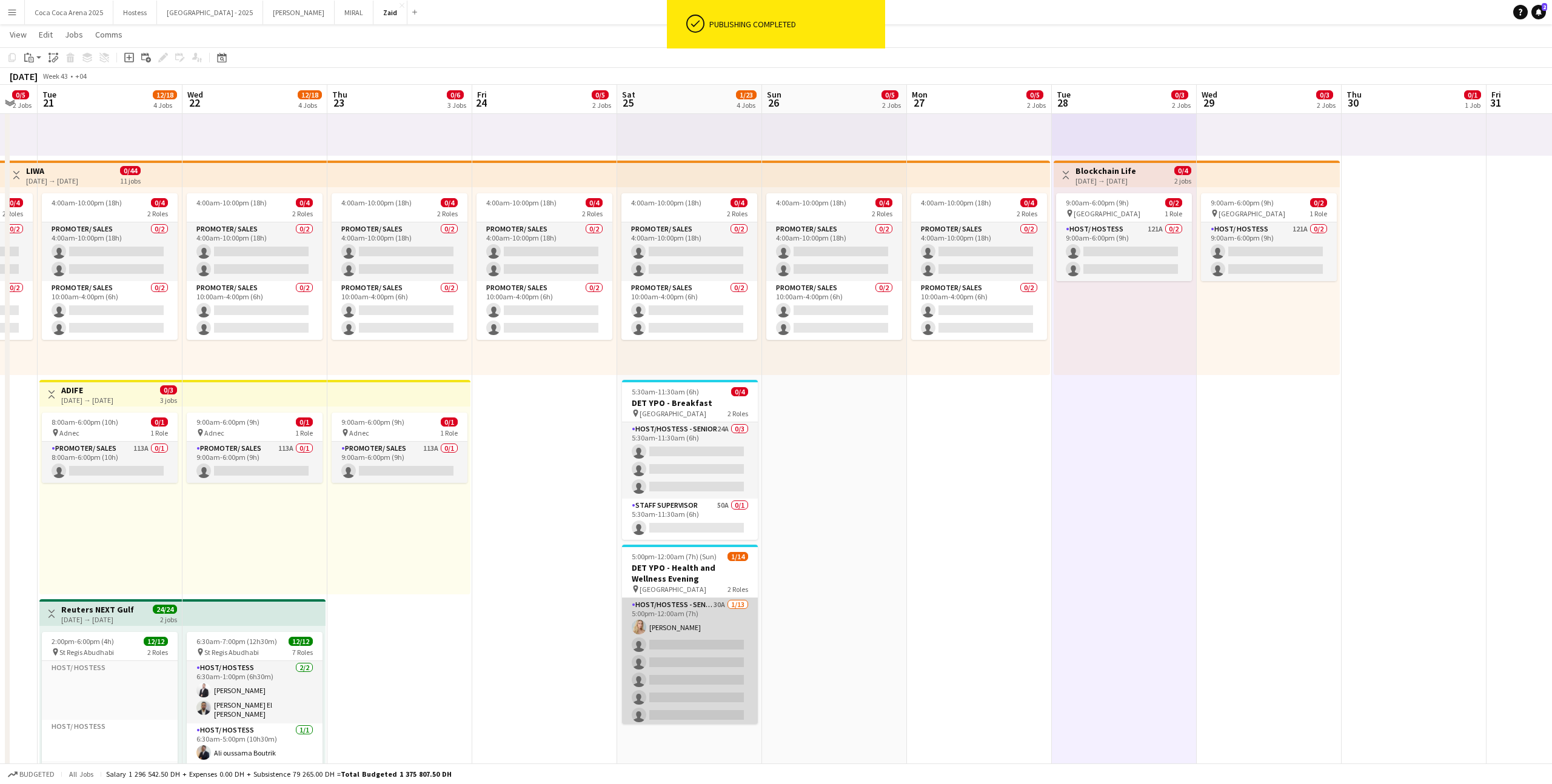
click at [708, 483] on app-card-role "Host/Hostess - Senior 30A [DATE] 5:00pm-12:00am (7h) [PERSON_NAME] single-neutr…" at bounding box center [690, 725] width 136 height 253
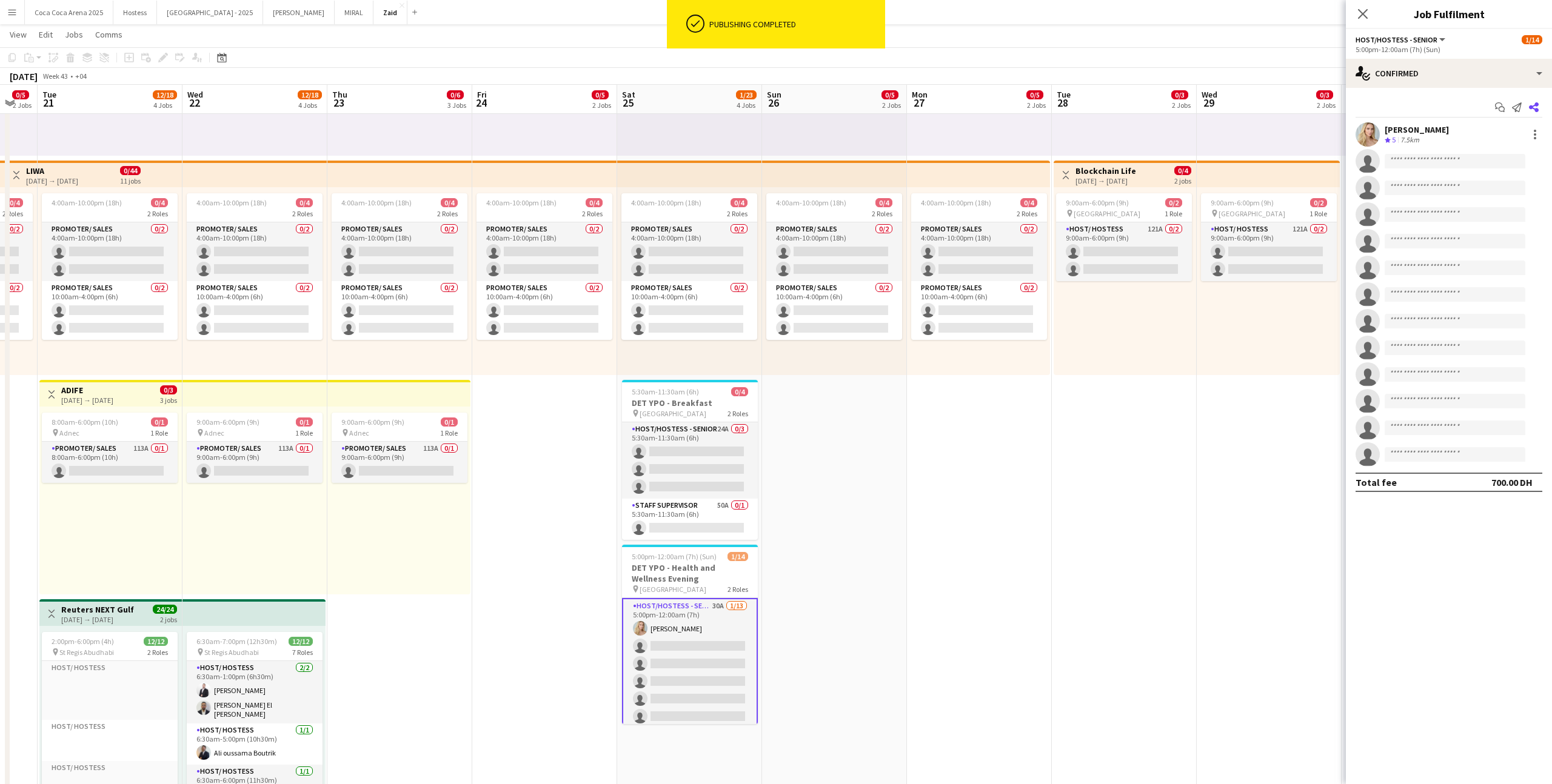
click at [890, 106] on icon at bounding box center [1533, 107] width 10 height 10
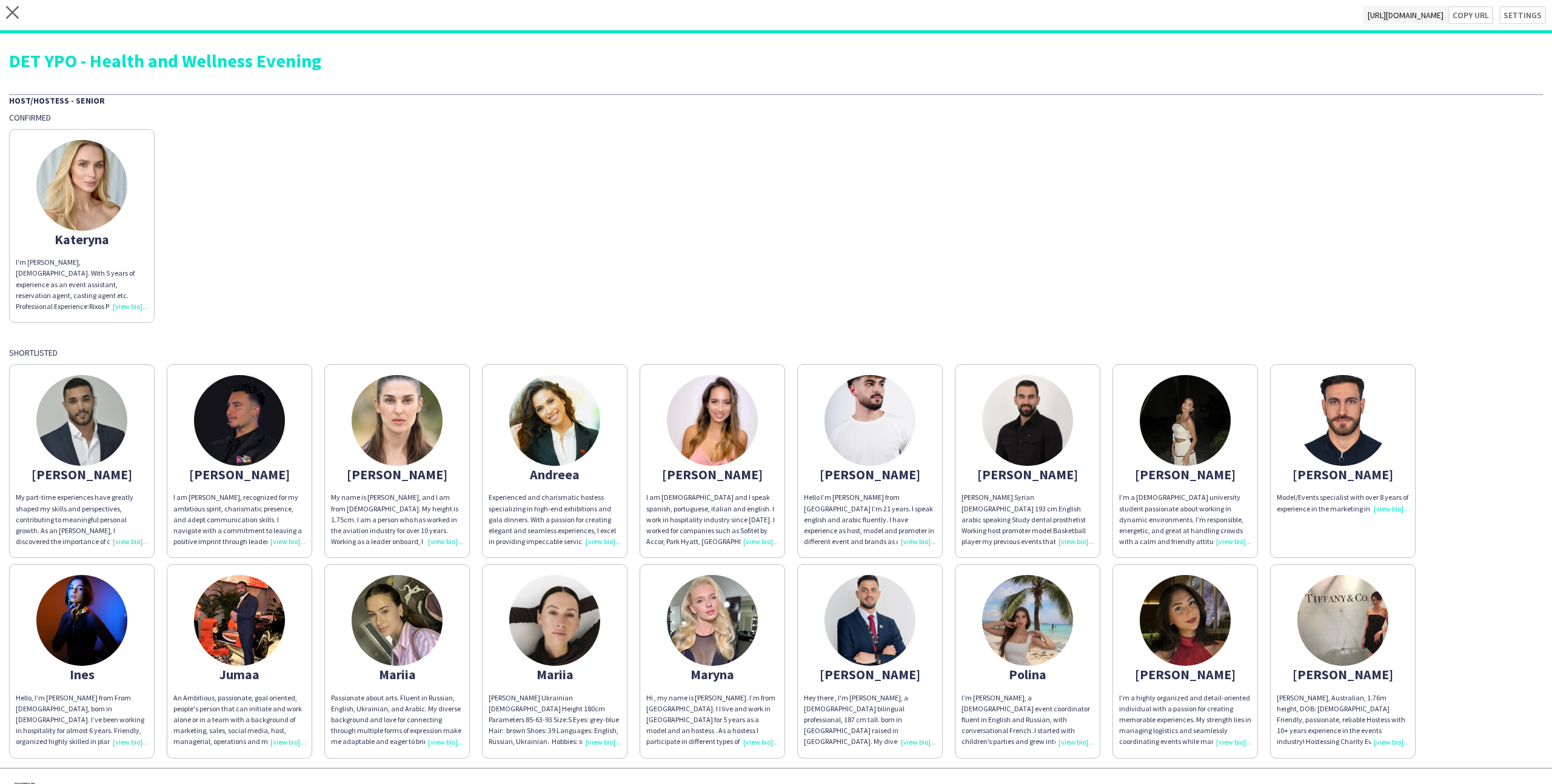
scroll to position [28, 0]
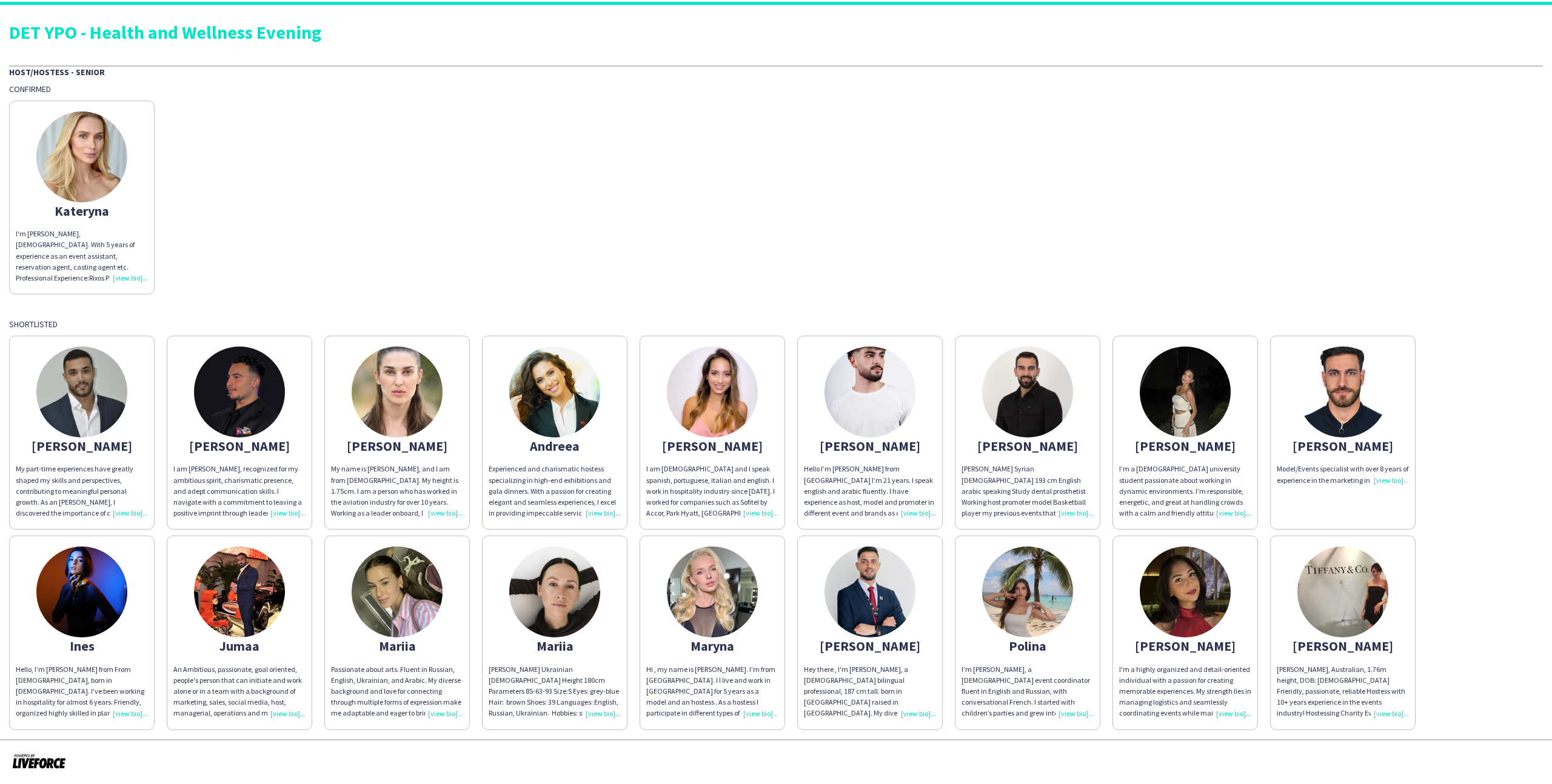
click at [890, 406] on img at bounding box center [870, 392] width 91 height 91
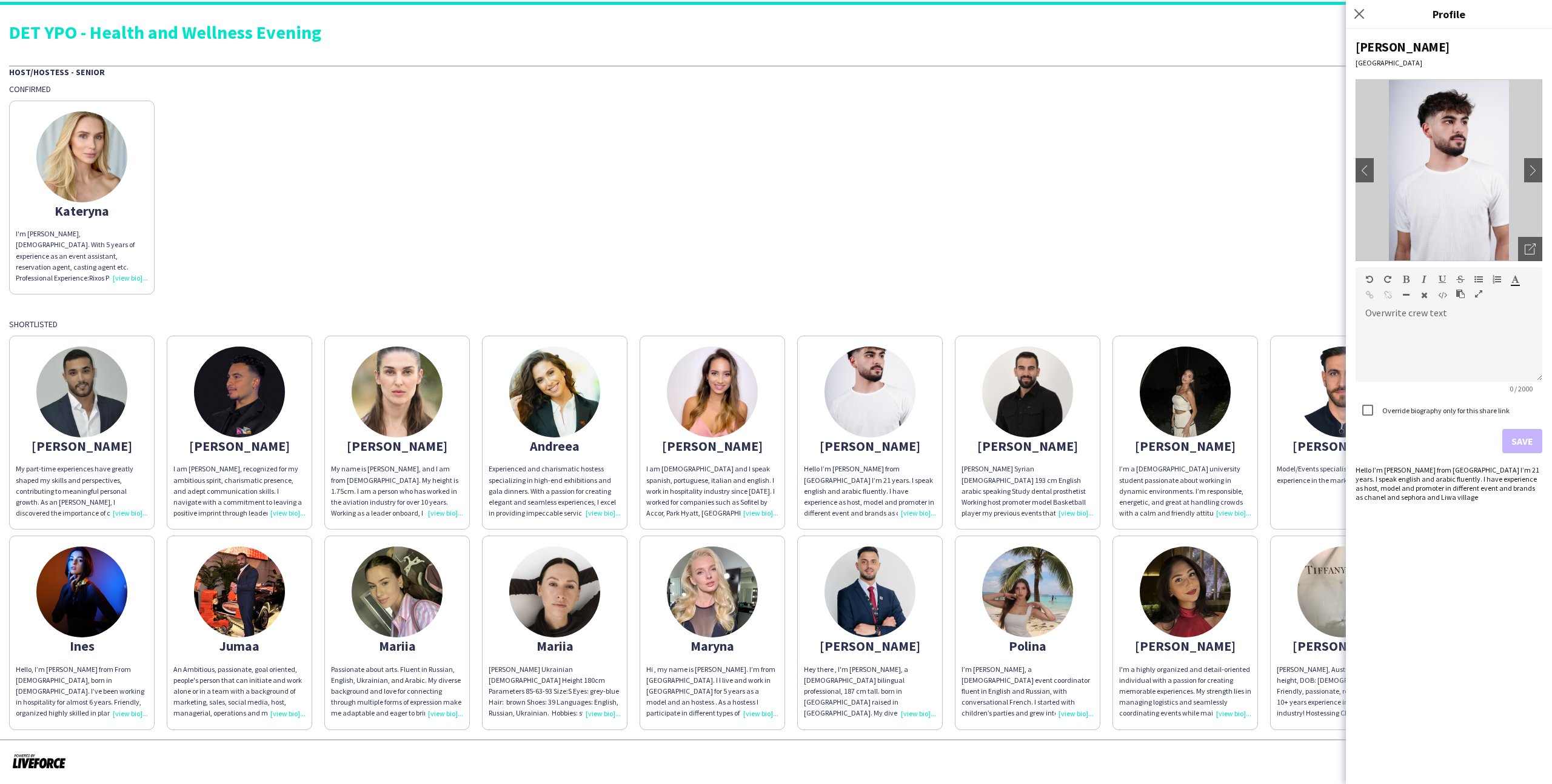
click at [890, 414] on img at bounding box center [1027, 392] width 91 height 91
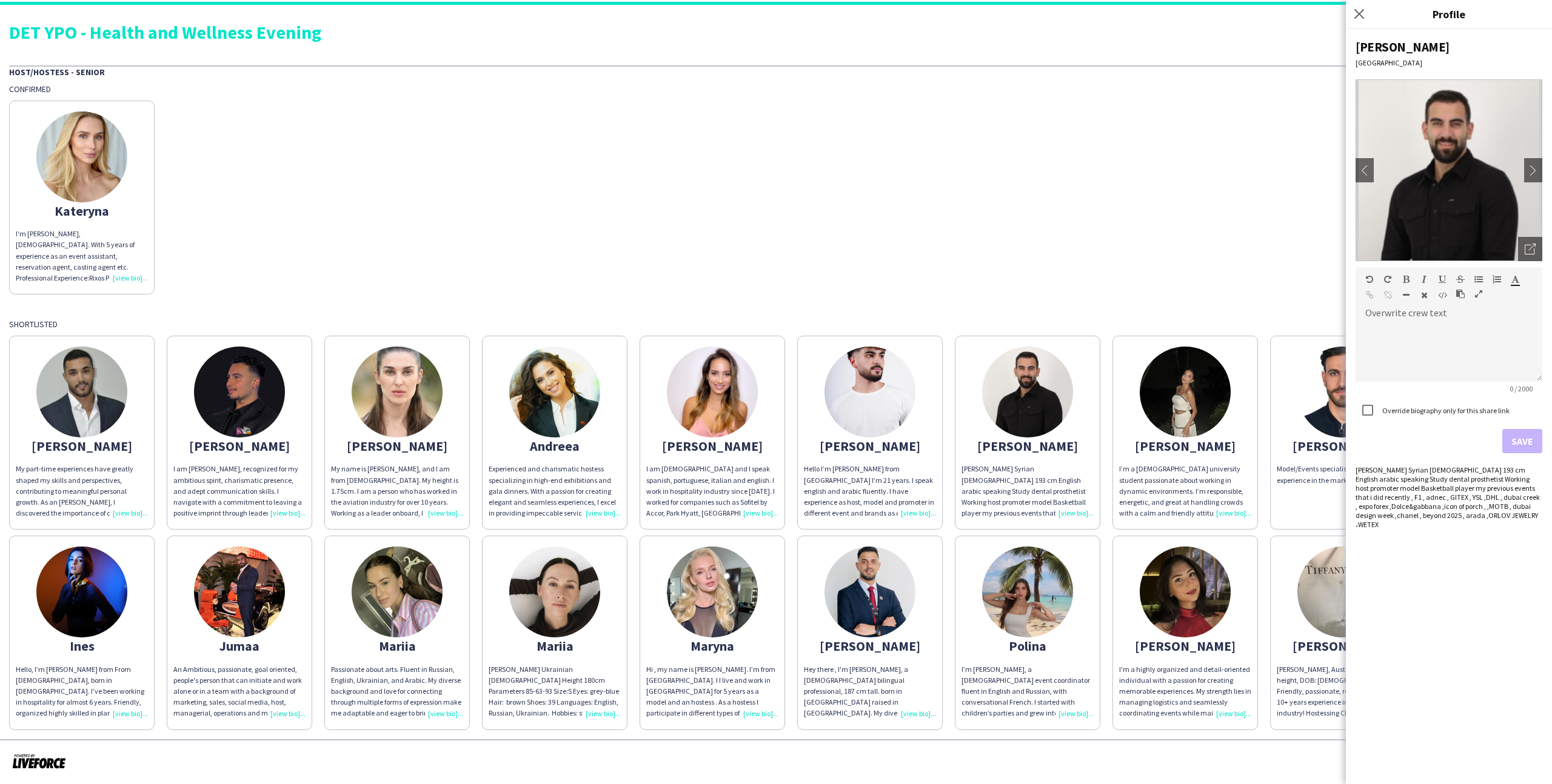
click at [890, 425] on app-share-pages-crew-card "[PERSON_NAME] Model/Events specialist with over 8 years of experience in the ma…" at bounding box center [1343, 433] width 146 height 194
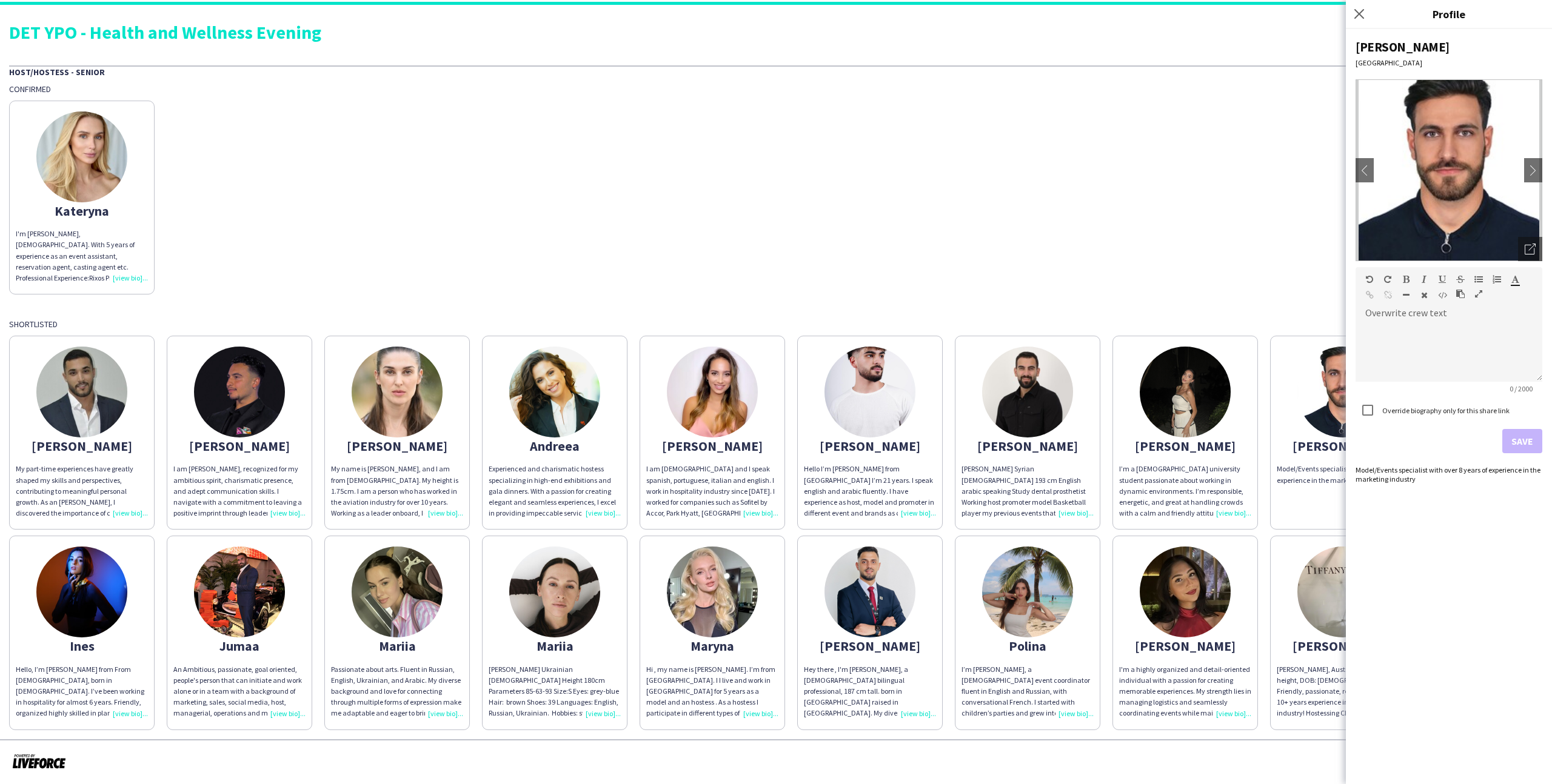
click at [866, 483] on img at bounding box center [870, 592] width 91 height 91
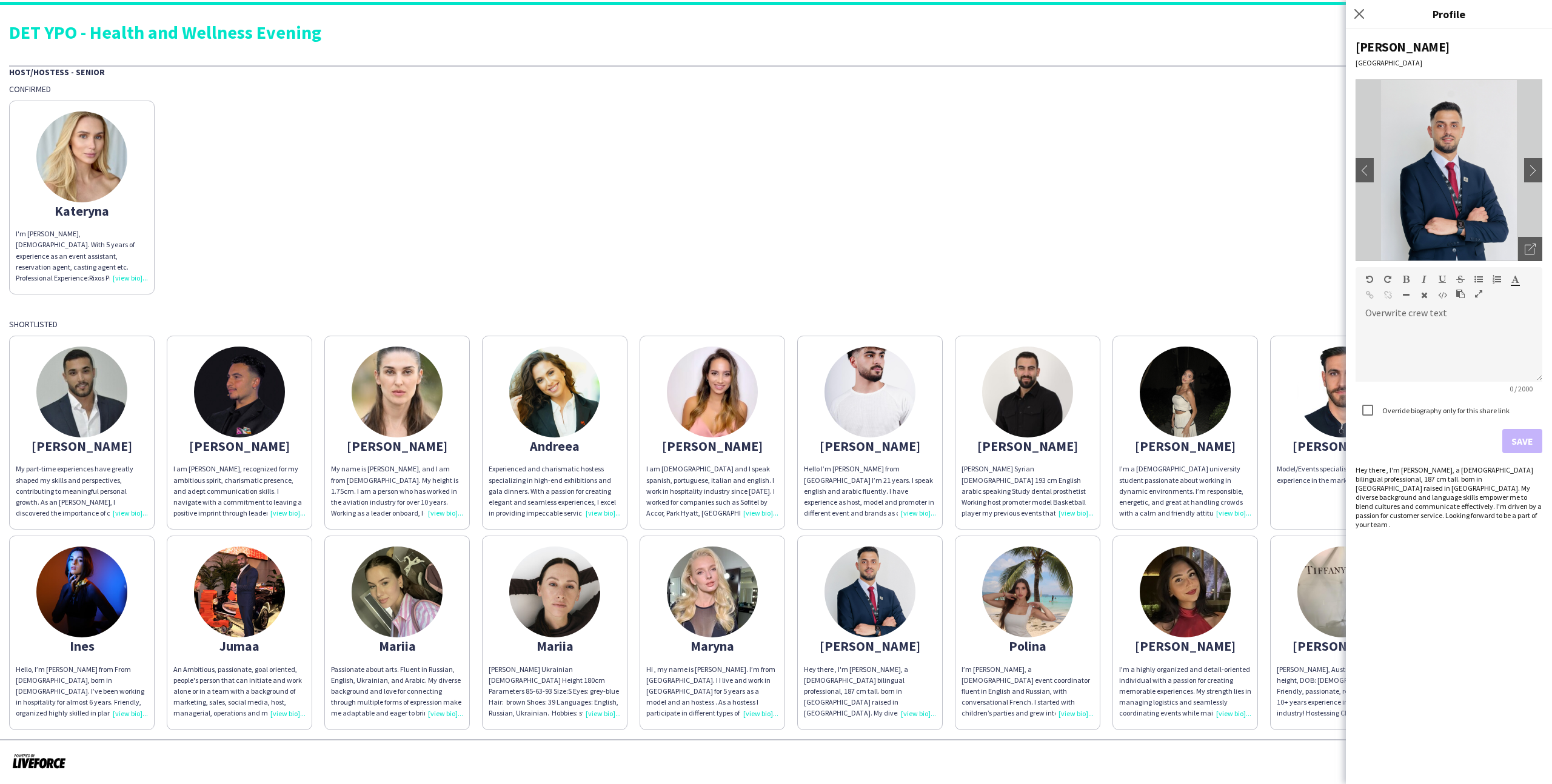
click at [223, 483] on img at bounding box center [239, 592] width 91 height 91
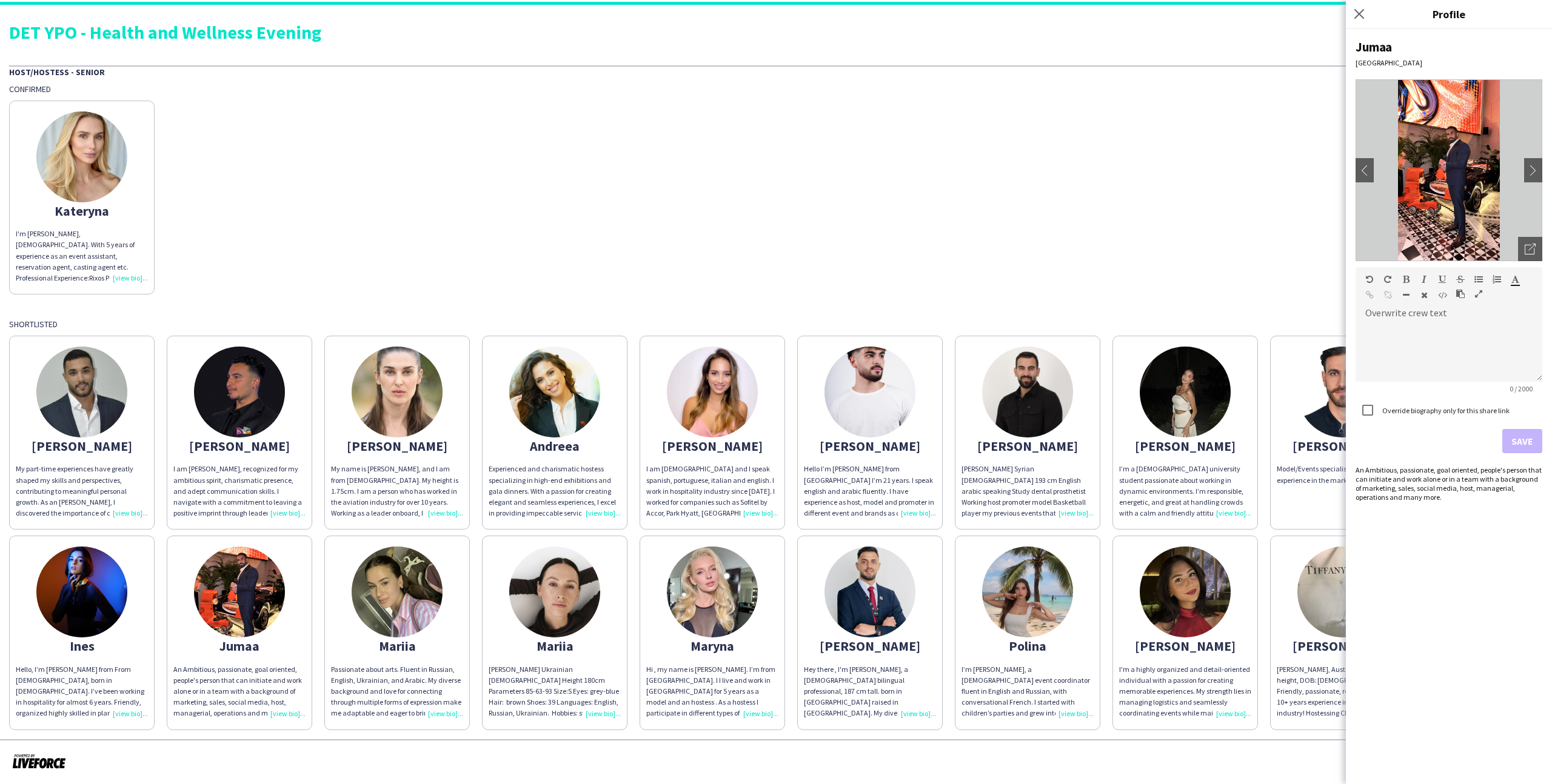
click at [108, 474] on div "My part-time experiences have greatly shaped my skills and perspectives, contri…" at bounding box center [82, 491] width 132 height 55
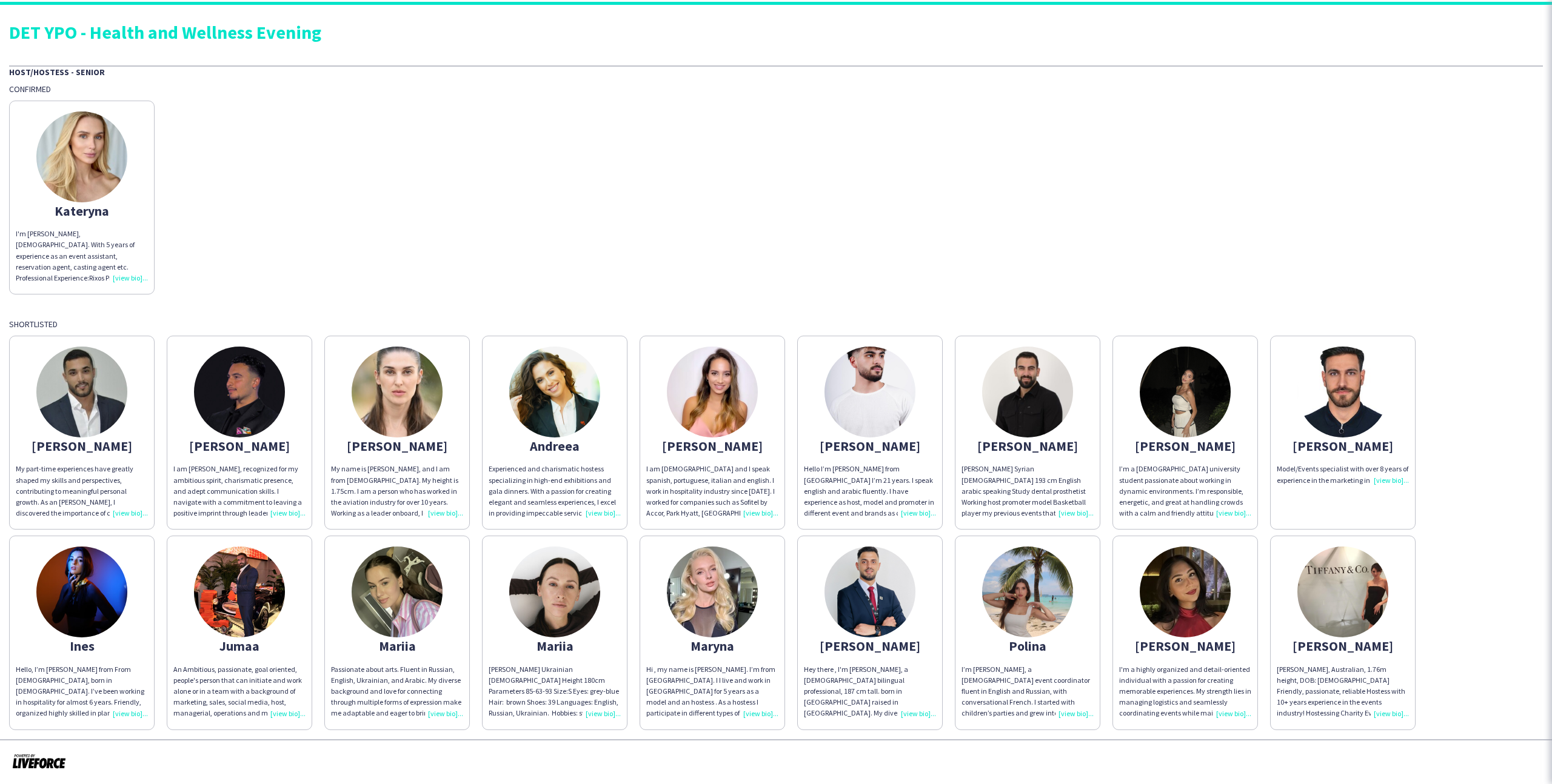
click at [219, 474] on div "I am [PERSON_NAME], recognized for my ambitious spirit, charismatic presence, a…" at bounding box center [239, 491] width 132 height 55
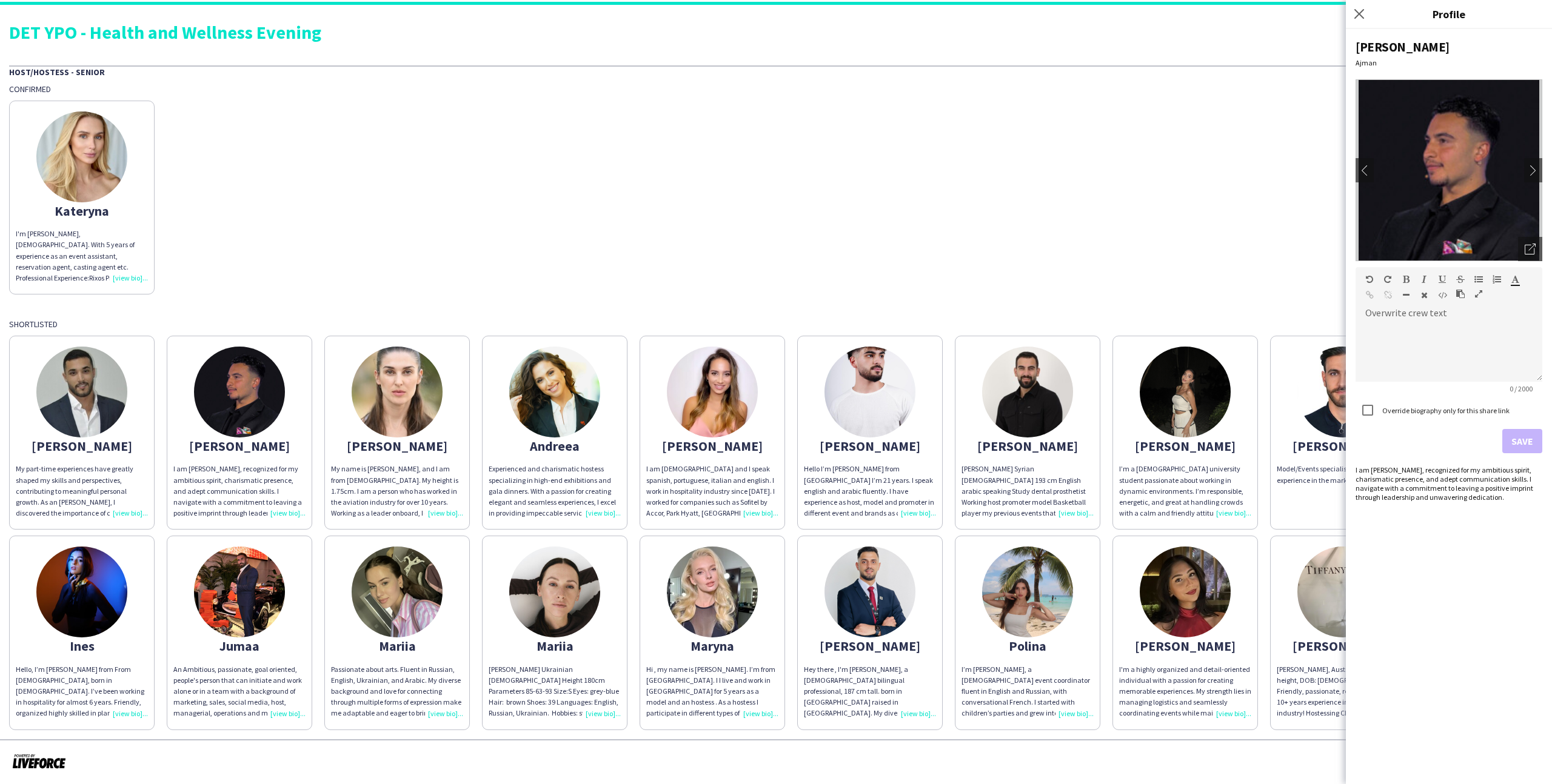
click at [608, 351] on app-share-pages-crew-card "Andreea Experienced and charismatic hostess specializing in high-end exhibition…" at bounding box center [555, 433] width 146 height 194
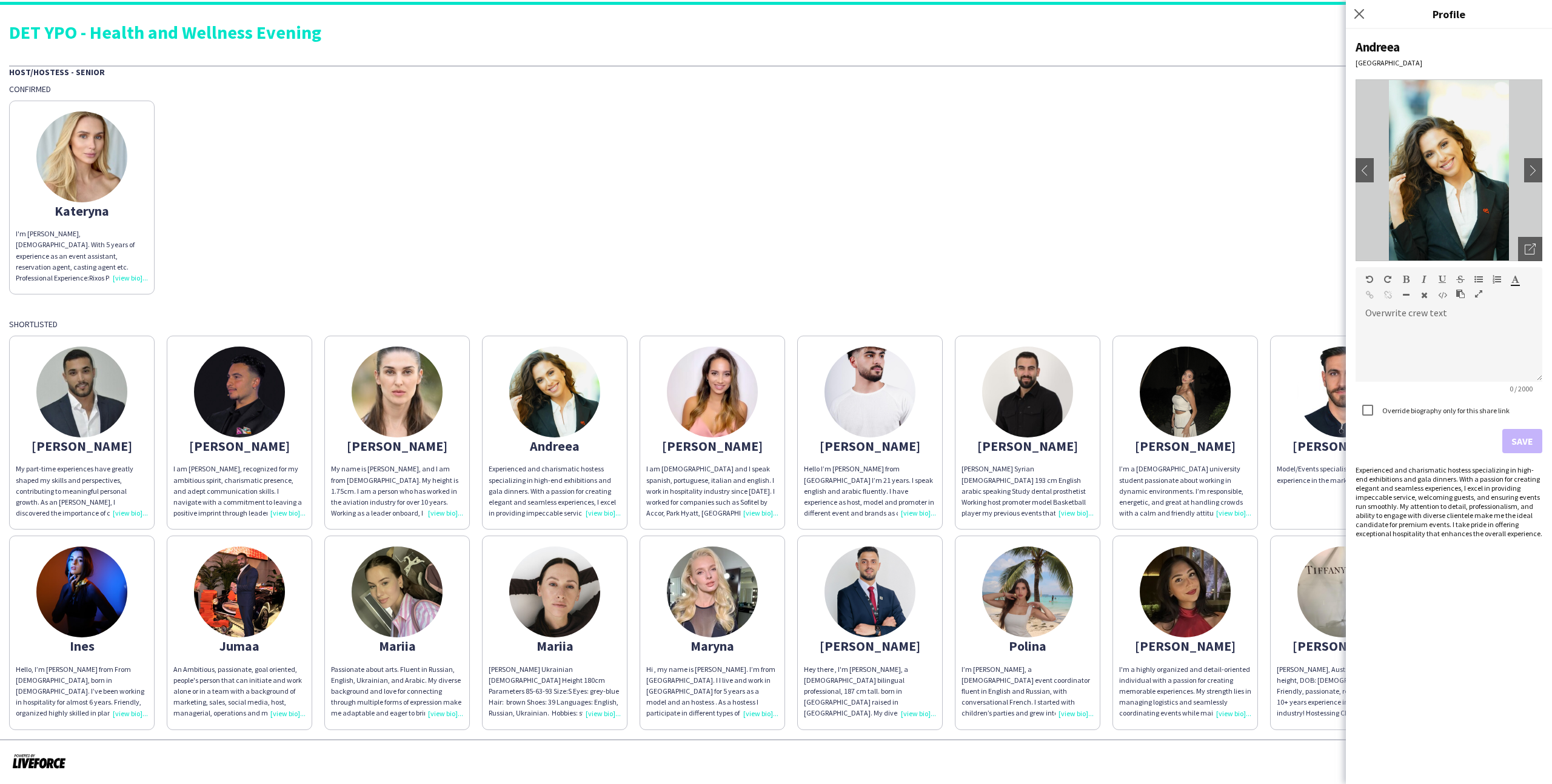
click at [890, 290] on div "Kateryna I'm [PERSON_NAME], [DEMOGRAPHIC_DATA]. With 5 years of experience as a…" at bounding box center [776, 194] width 1534 height 200
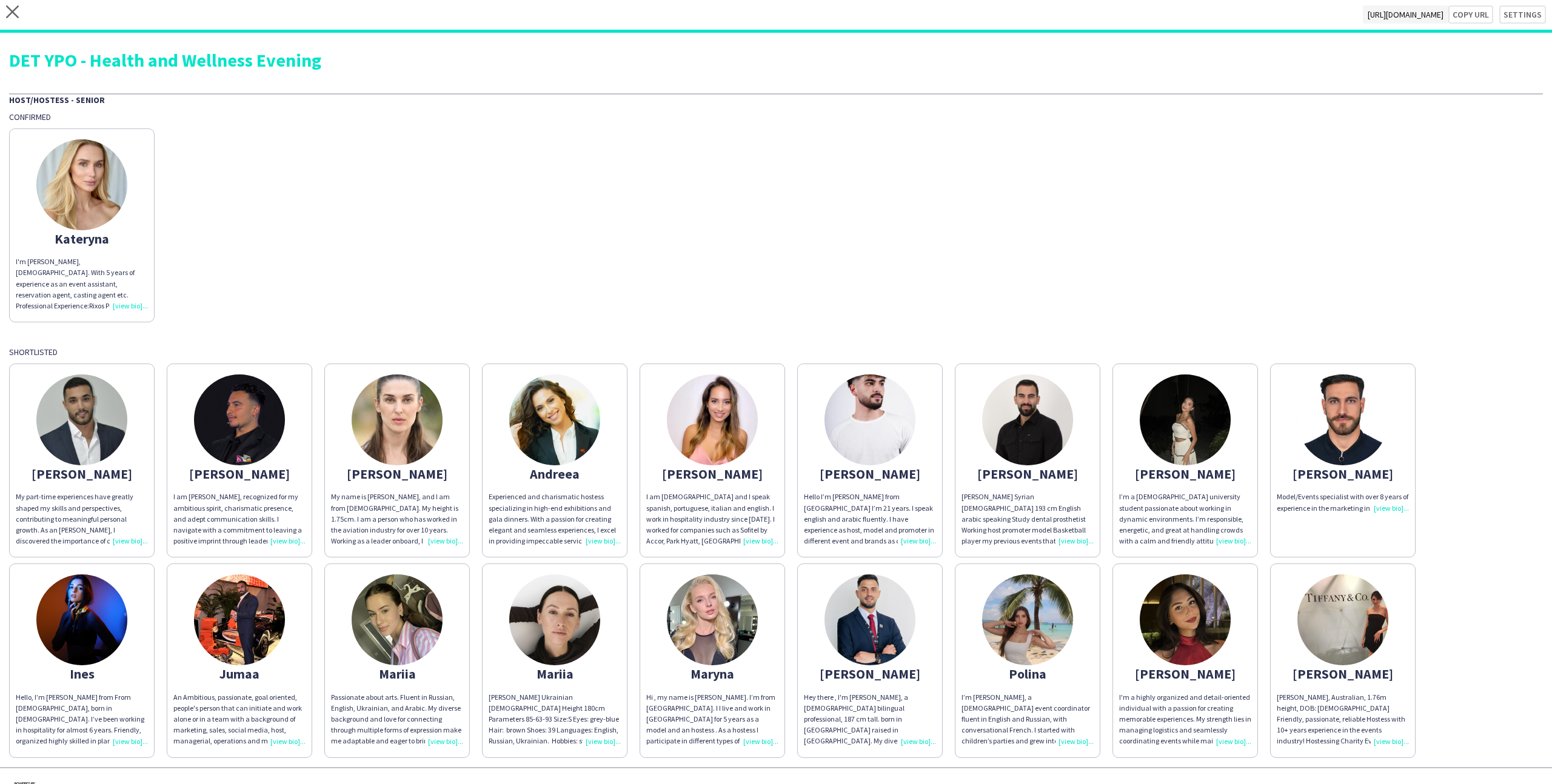
scroll to position [0, 0]
click at [4, 17] on div "close [URL][DOMAIN_NAME] Copy url Settings" at bounding box center [776, 17] width 1552 height 34
click at [7, 12] on icon "close" at bounding box center [12, 12] width 12 height 12
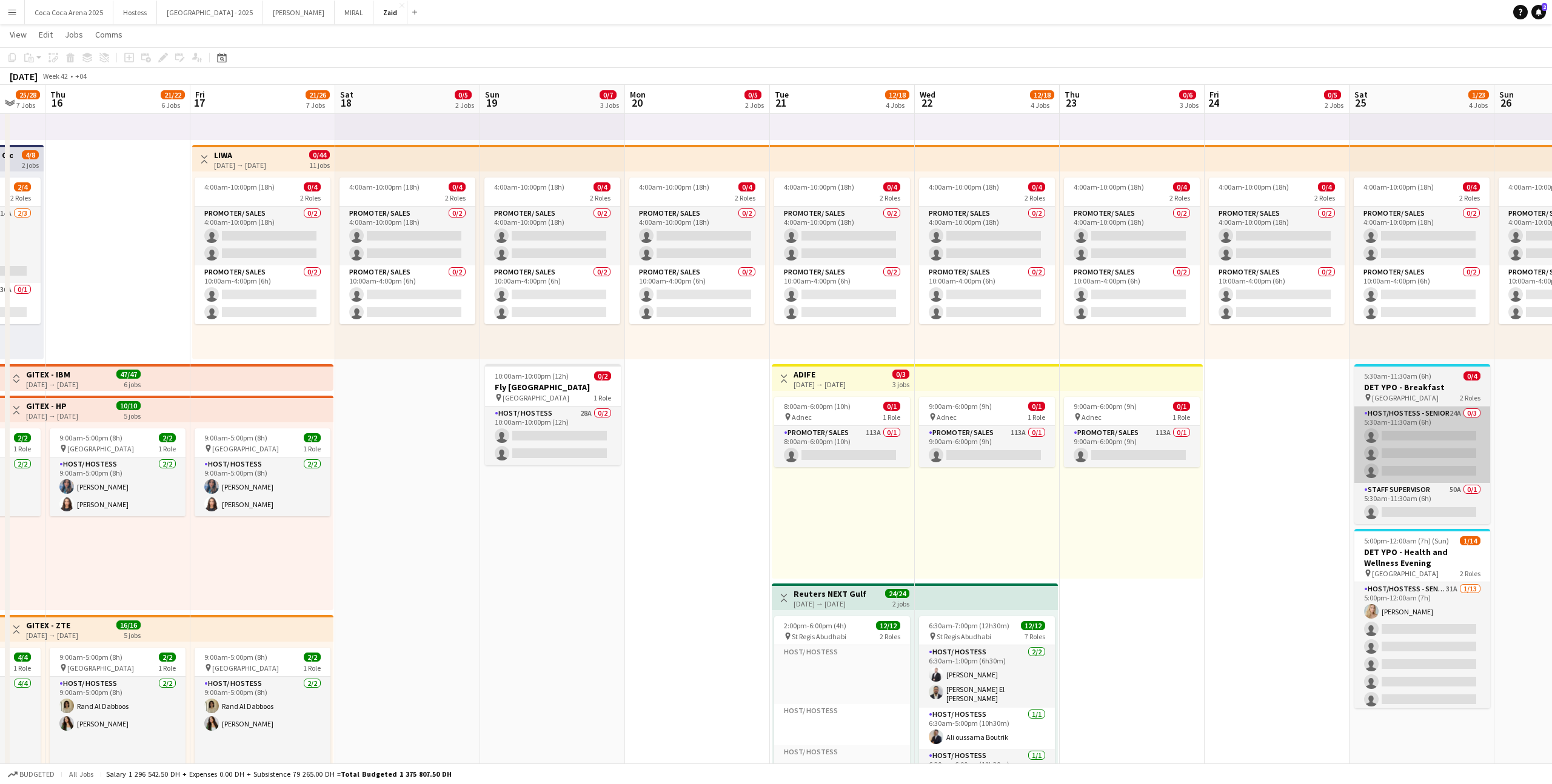
scroll to position [216, 0]
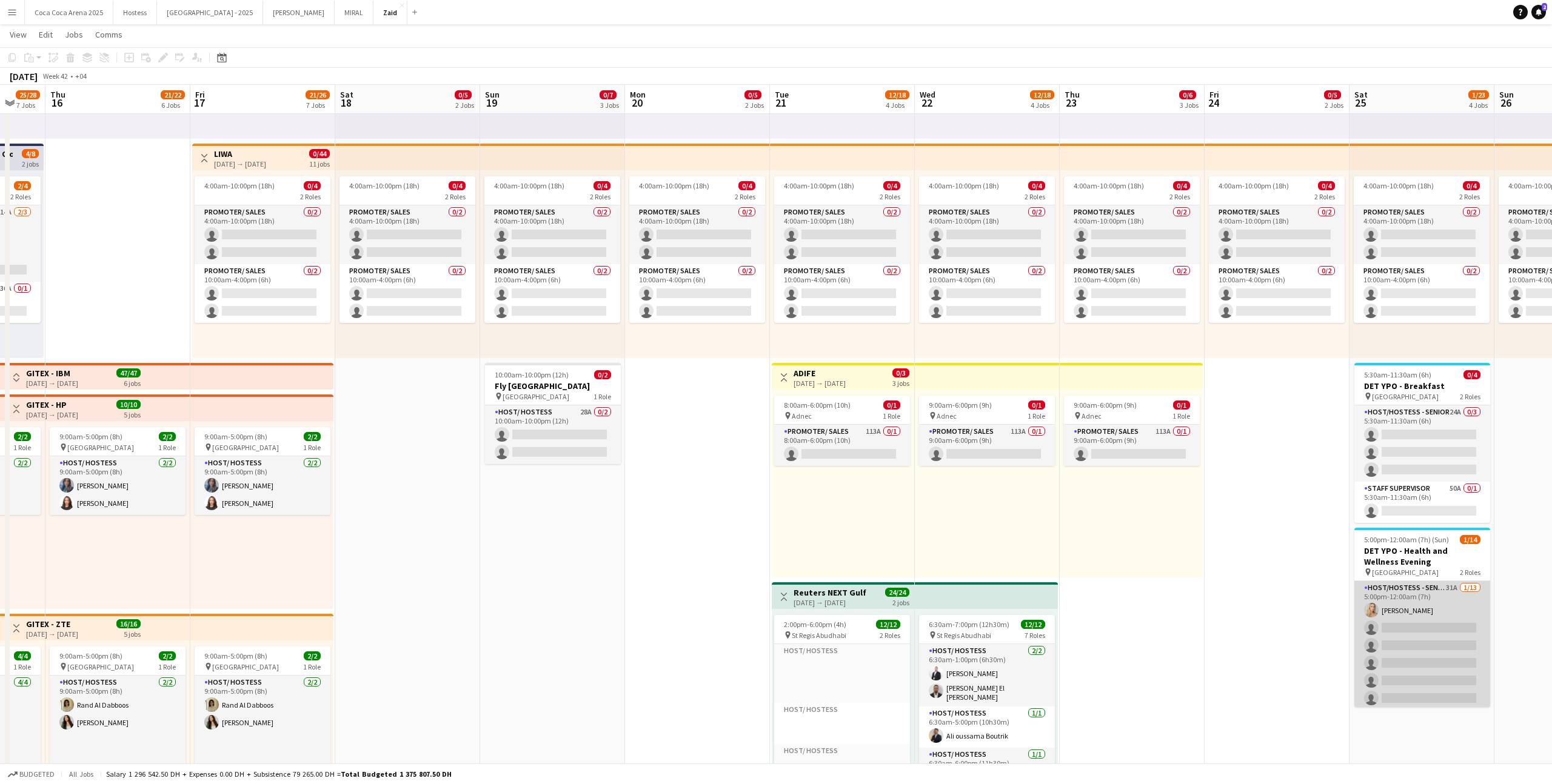
click at [890, 483] on app-card-role "Host/Hostess - Senior 31A [DATE] 5:00pm-12:00am (7h) [PERSON_NAME] single-neutr…" at bounding box center [1423, 707] width 136 height 253
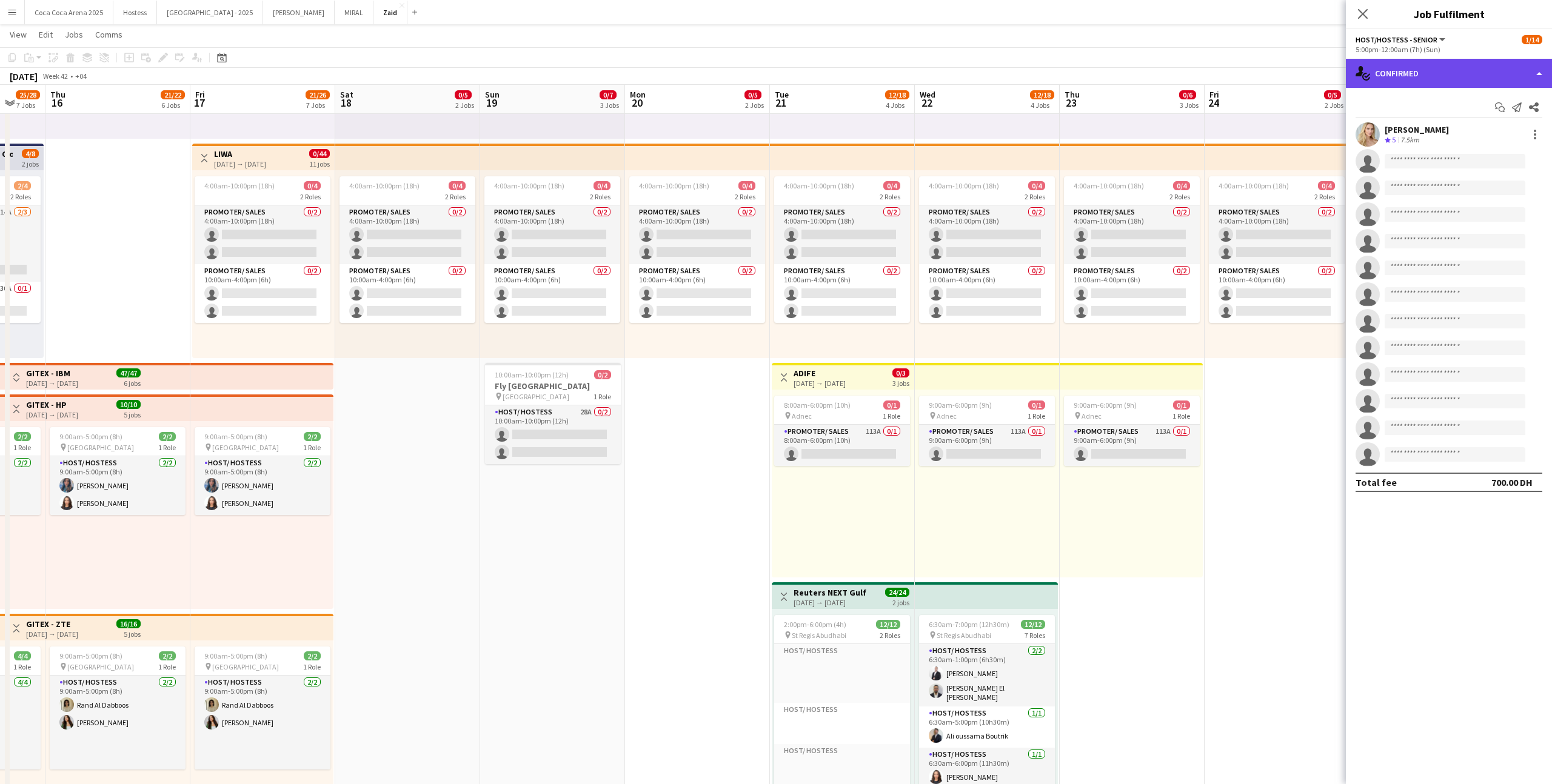
click at [890, 71] on div "single-neutral-actions-check-2 Confirmed" at bounding box center [1449, 73] width 206 height 29
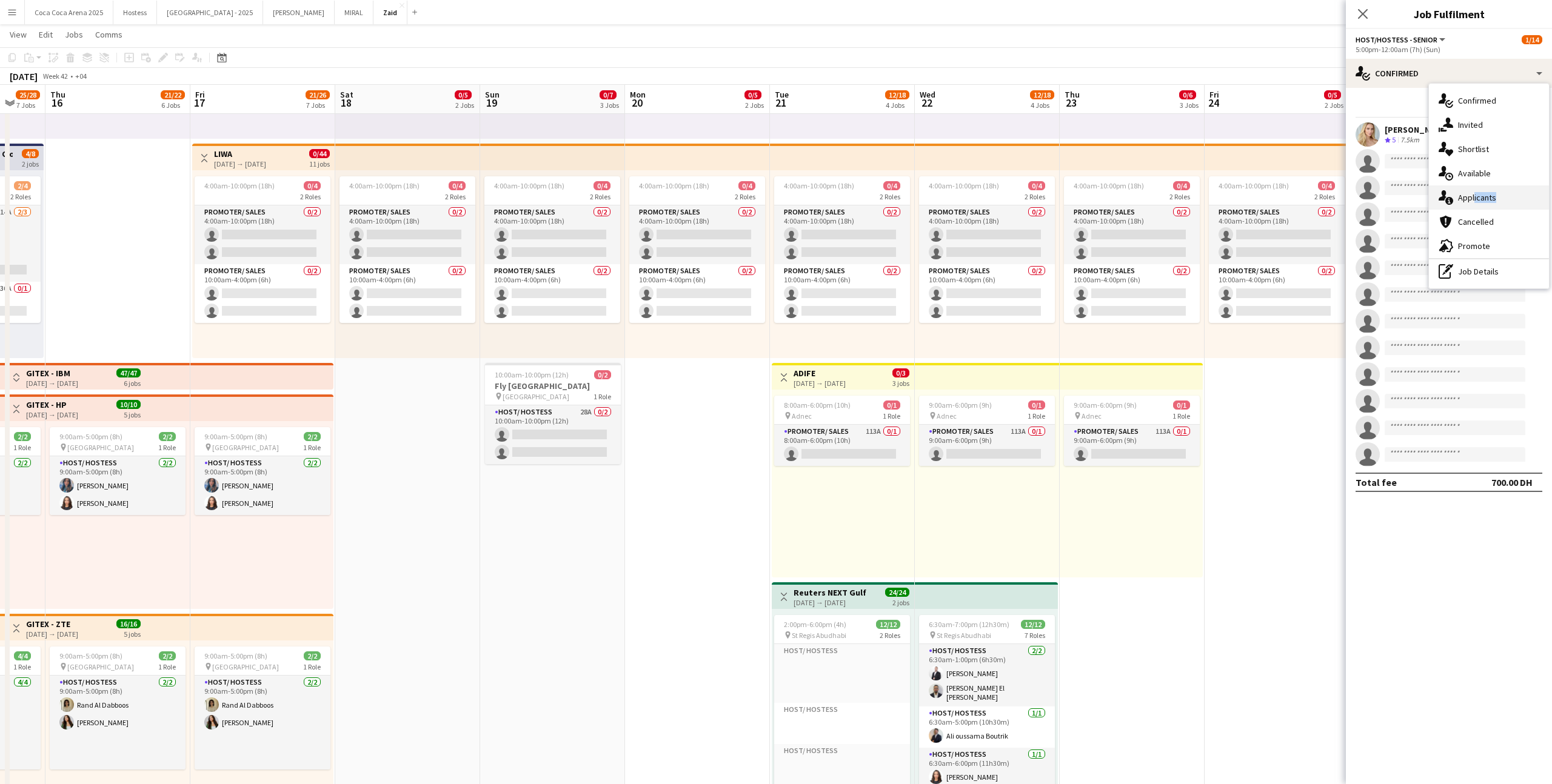
drag, startPoint x: 1474, startPoint y: 212, endPoint x: 1471, endPoint y: 198, distance: 14.3
click at [890, 198] on div "single-neutral-actions-check-2 Confirmed single-neutral-actions-share-1 Invited…" at bounding box center [1489, 186] width 120 height 205
drag, startPoint x: 1471, startPoint y: 198, endPoint x: 1478, endPoint y: 118, distance: 80.3
click at [890, 197] on app-invite-slot "single-neutral-actions" at bounding box center [1449, 187] width 206 height 24
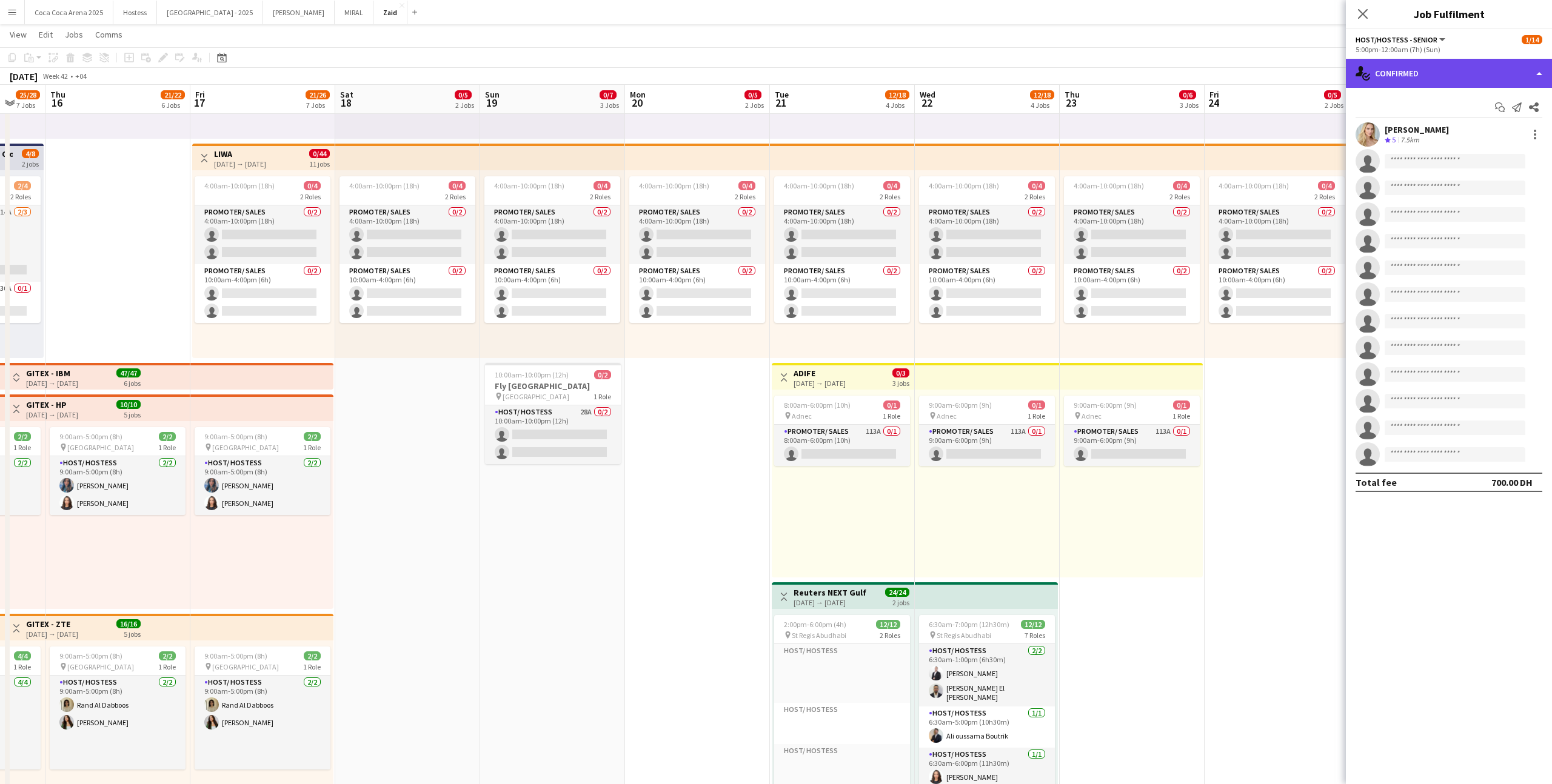
click at [890, 78] on div "single-neutral-actions-check-2 Confirmed" at bounding box center [1449, 73] width 206 height 29
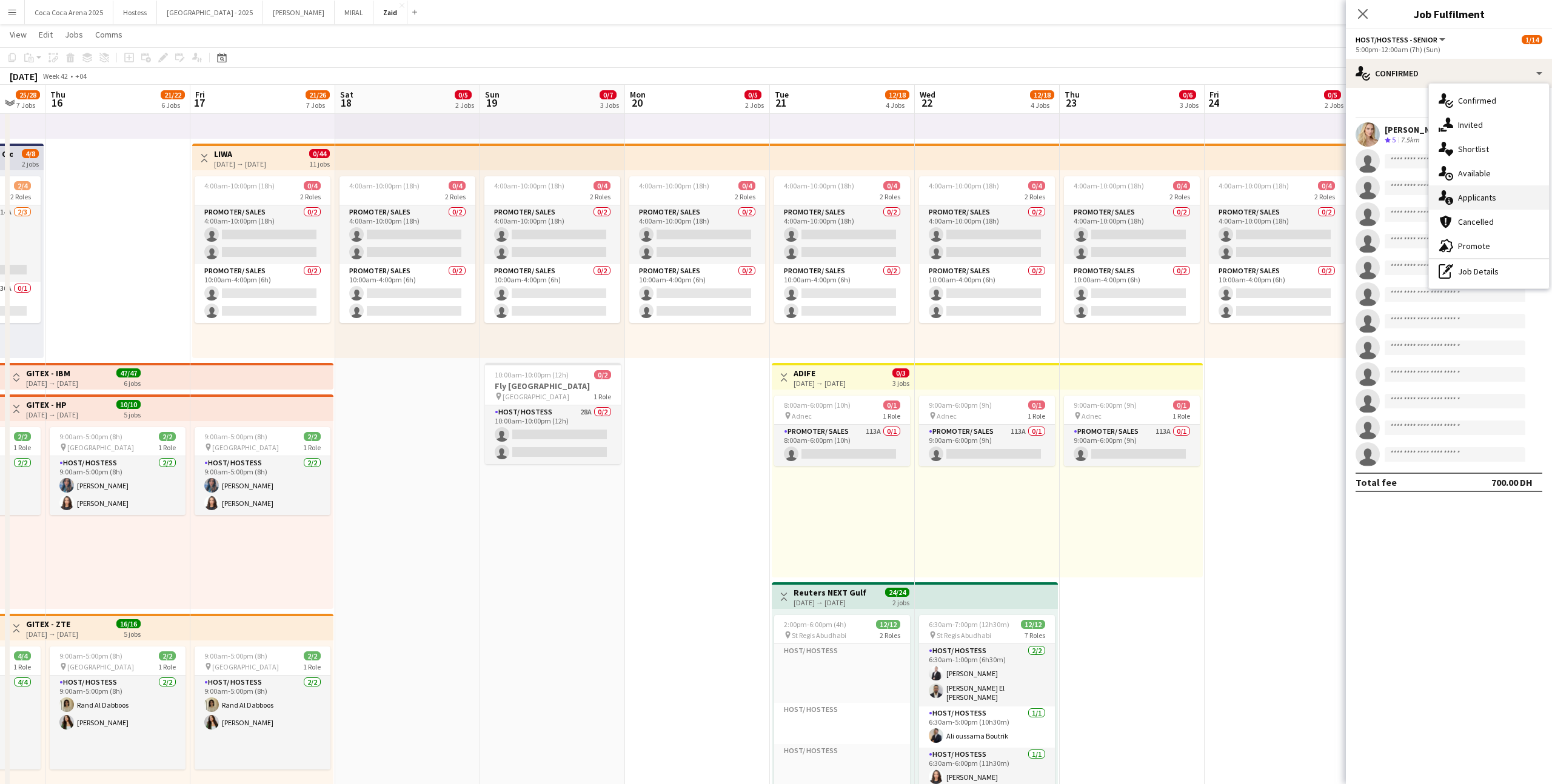
click at [890, 200] on div "single-neutral-actions-information Applicants" at bounding box center [1489, 197] width 120 height 24
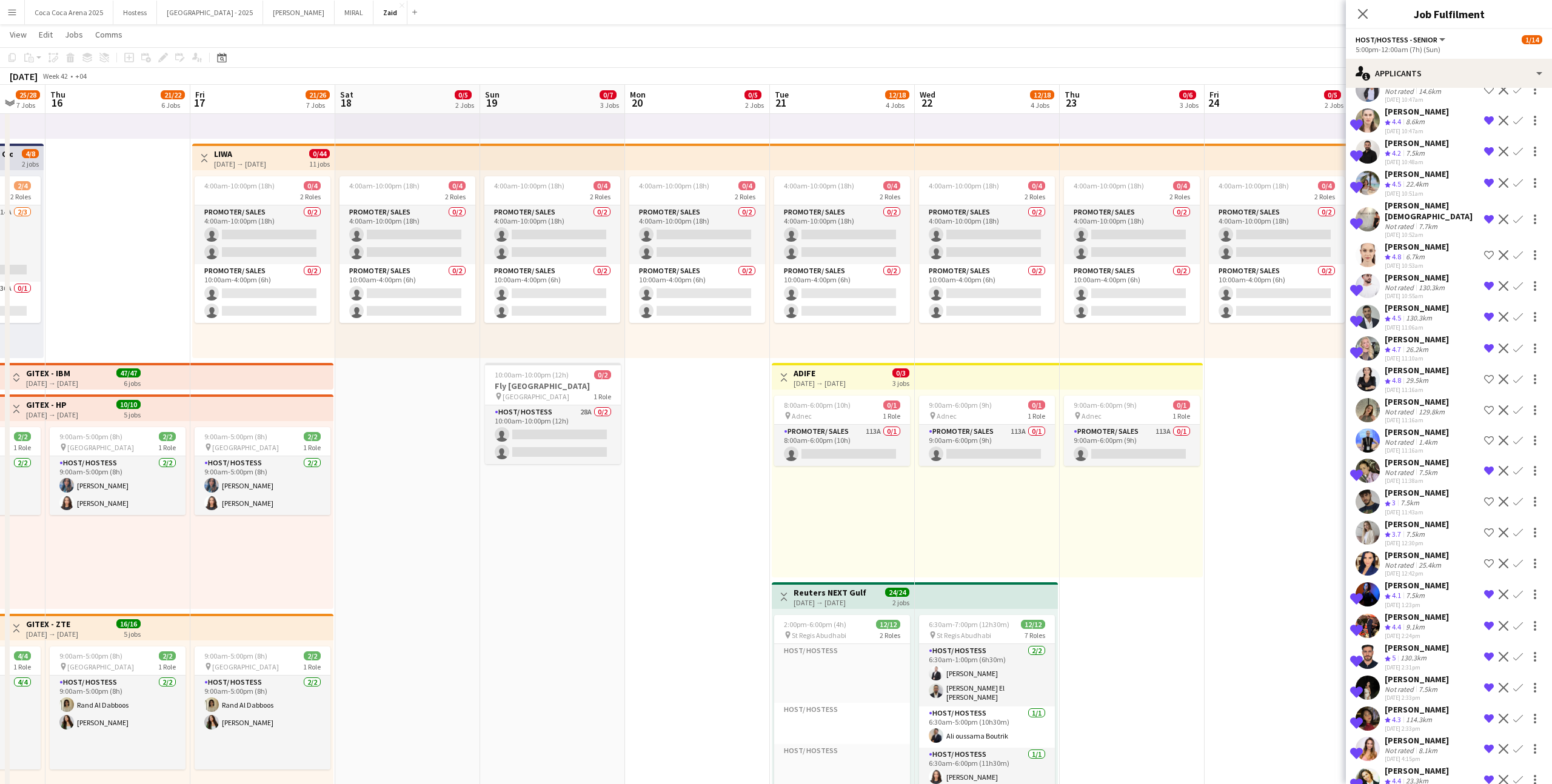
scroll to position [330, 0]
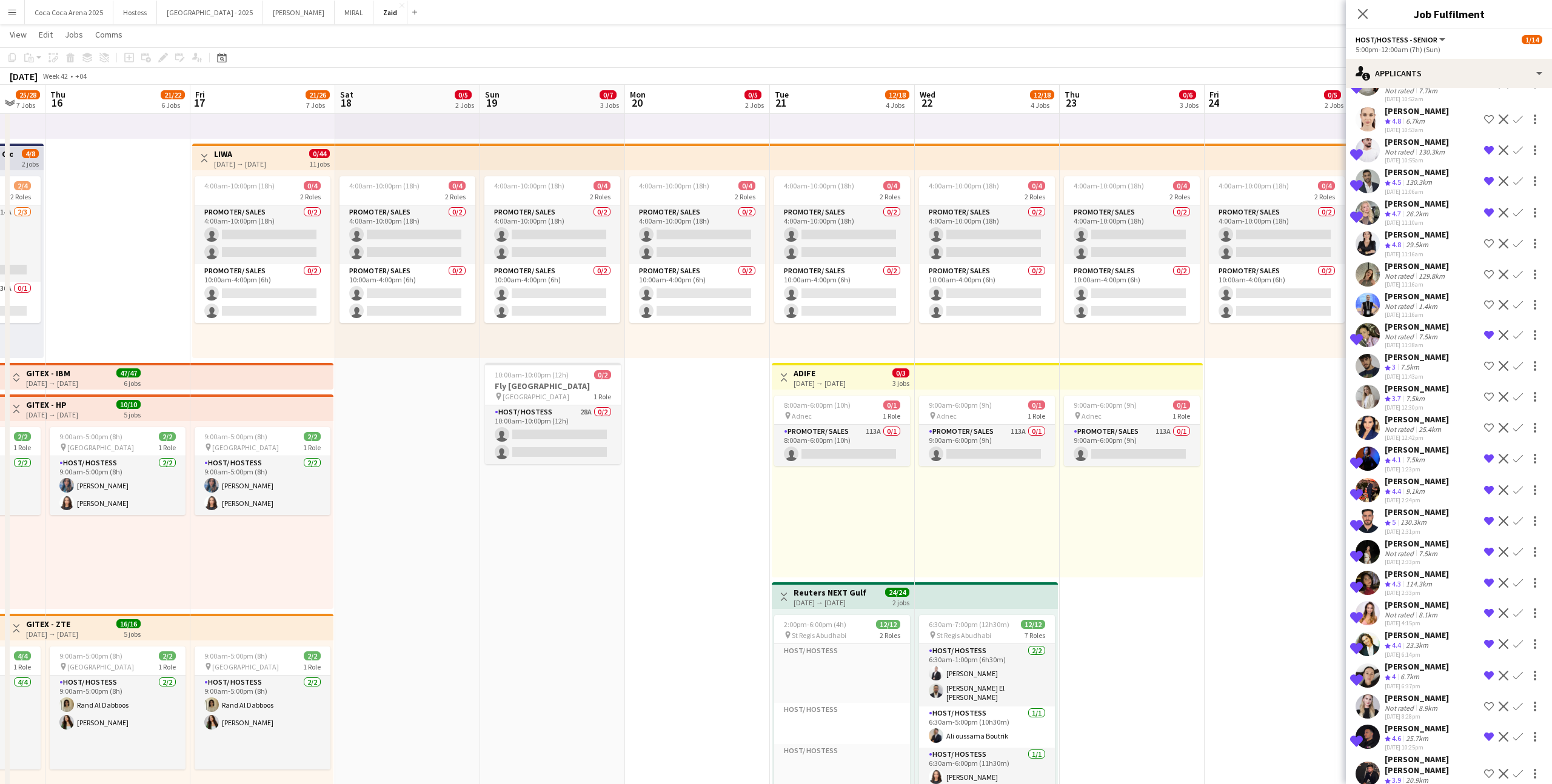
click at [890, 483] on app-icon "Shortlist crew" at bounding box center [1488, 773] width 10 height 10
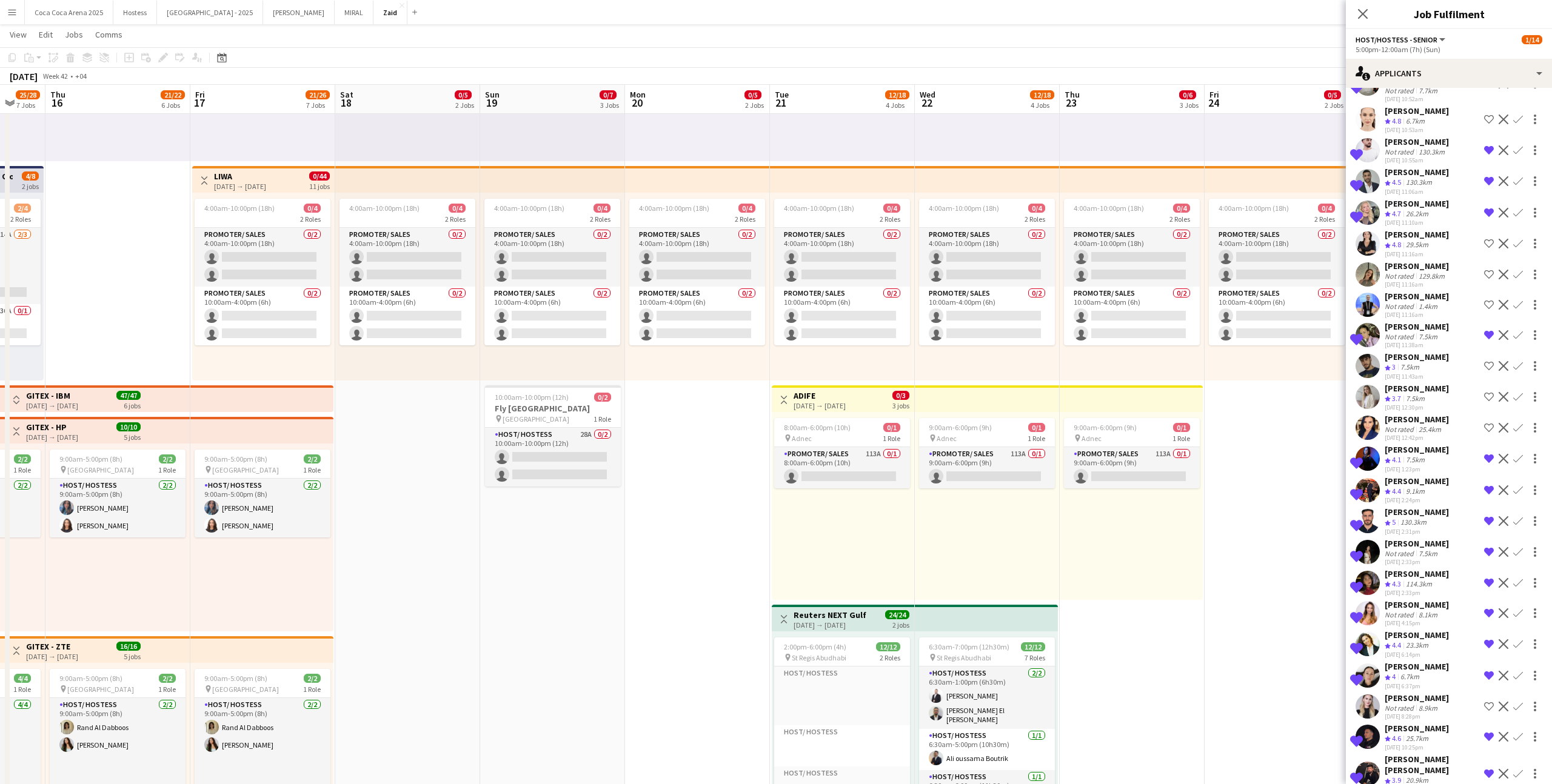
click at [890, 483] on app-date-cell "1:00pm-10:00pm (9h) 0/1 pin ALAIA Boutique 1 Role Host/ Hostess 0/1 1:00pm-10:0…" at bounding box center [1277, 618] width 145 height 1353
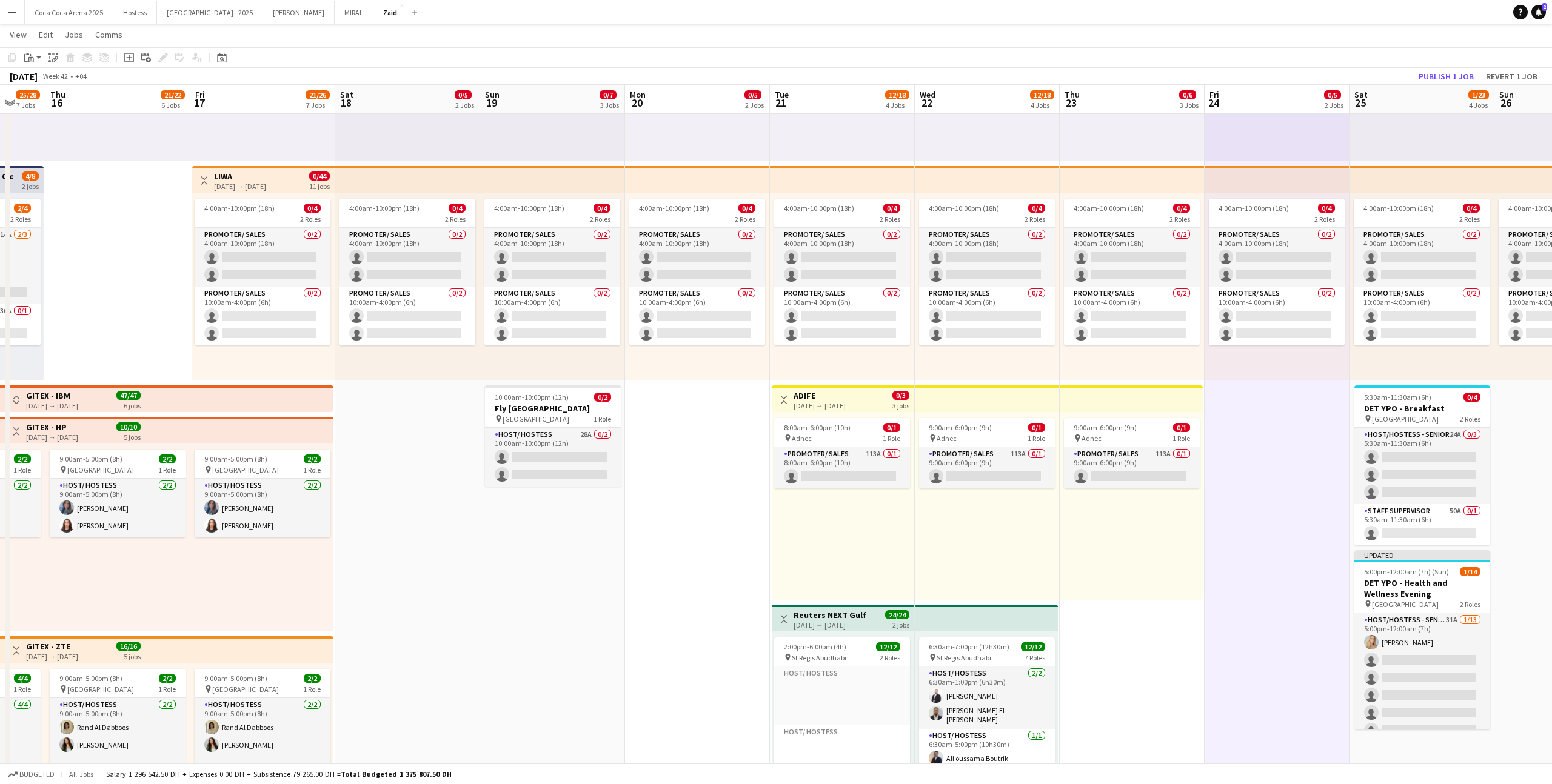
scroll to position [0, 396]
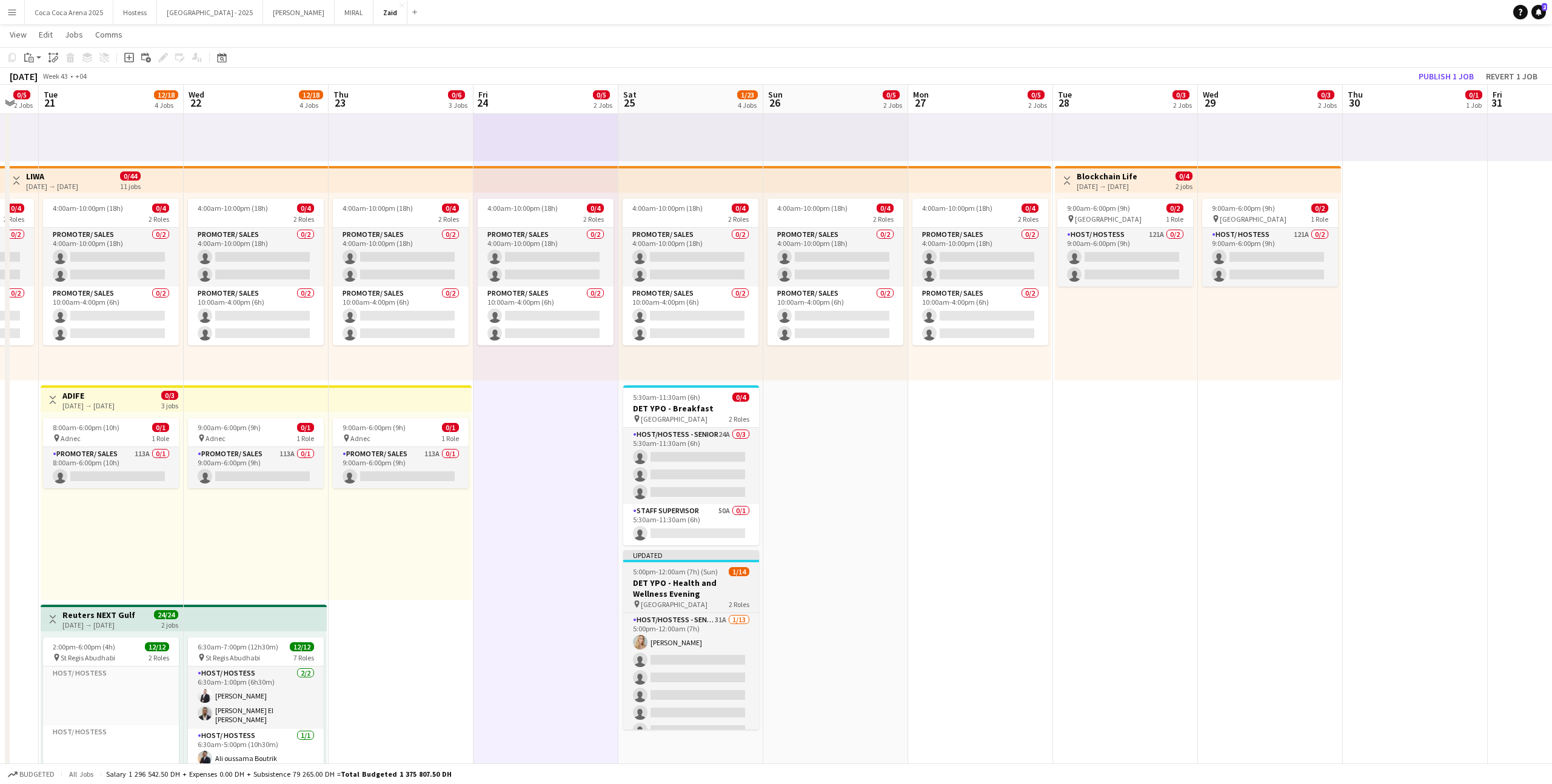
click at [730, 483] on span "1/14" at bounding box center [738, 572] width 20 height 9
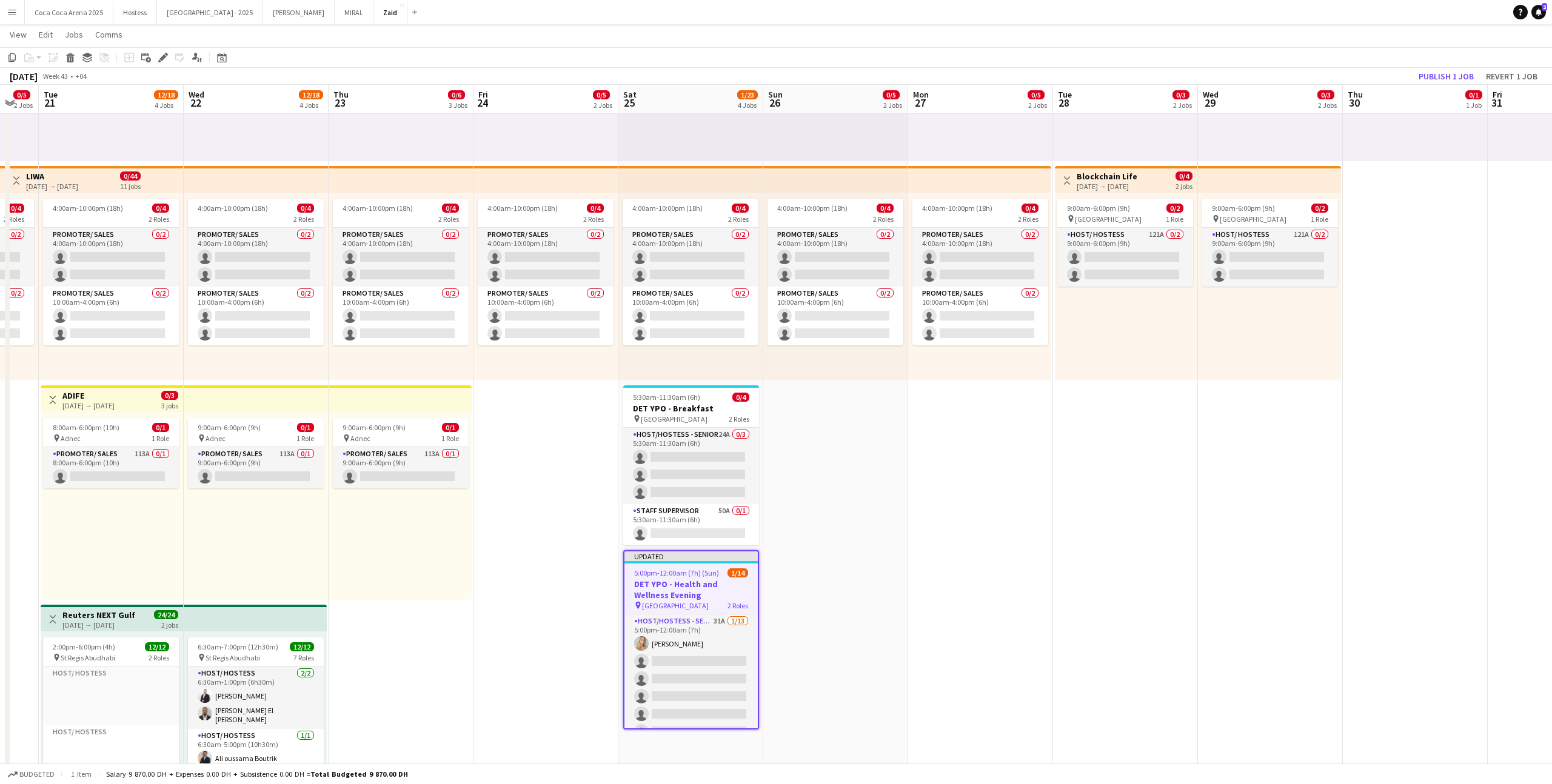
click at [890, 483] on app-date-cell "1:00pm-10:00pm (9h) 0/1 pin ALAIA Boutique 1 Role Host/ Hostess 0/1 1:00pm-10:0…" at bounding box center [1125, 618] width 145 height 1353
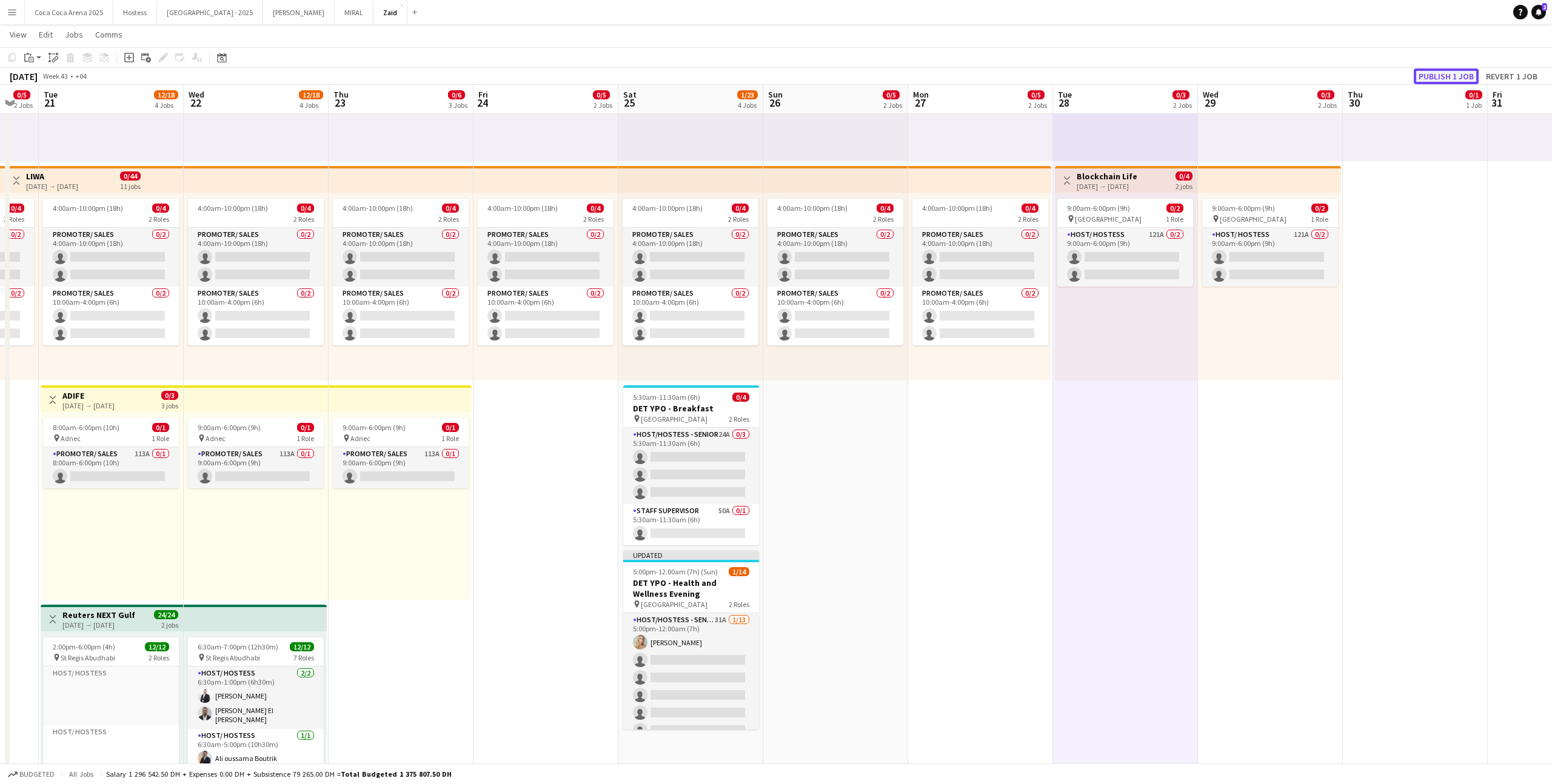
click at [890, 74] on button "Publish 1 job" at bounding box center [1446, 77] width 64 height 16
click at [697, 483] on app-card-role "Staff Supervisor 50A 0/1 5:30am-11:30am (6h) single-neutral-actions" at bounding box center [692, 524] width 136 height 41
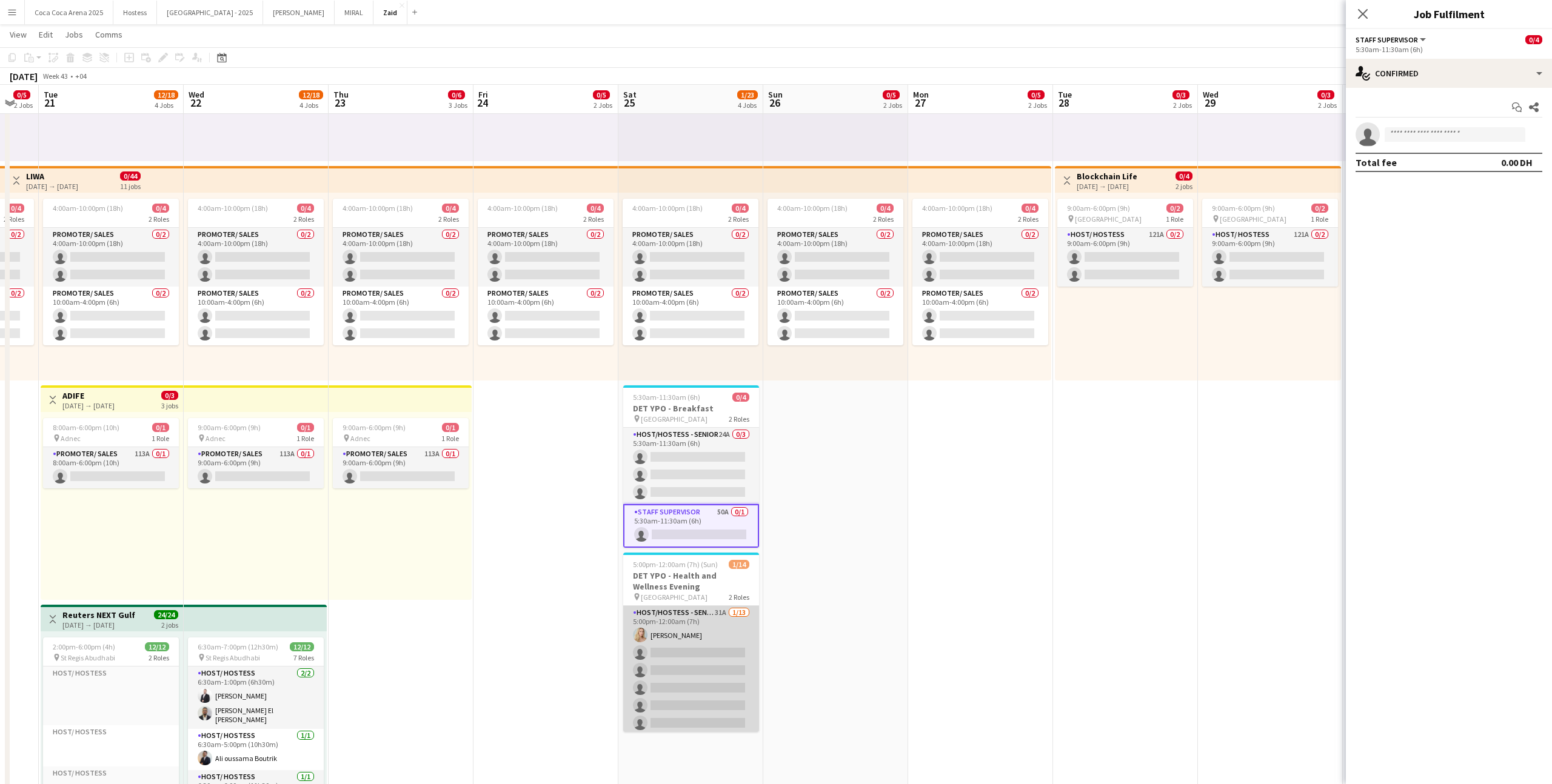
scroll to position [167, 0]
click at [714, 483] on app-card-role "Staff Supervisor 10A 0/1 5:00pm-12:00am (7h) single-neutral-actions" at bounding box center [692, 712] width 136 height 41
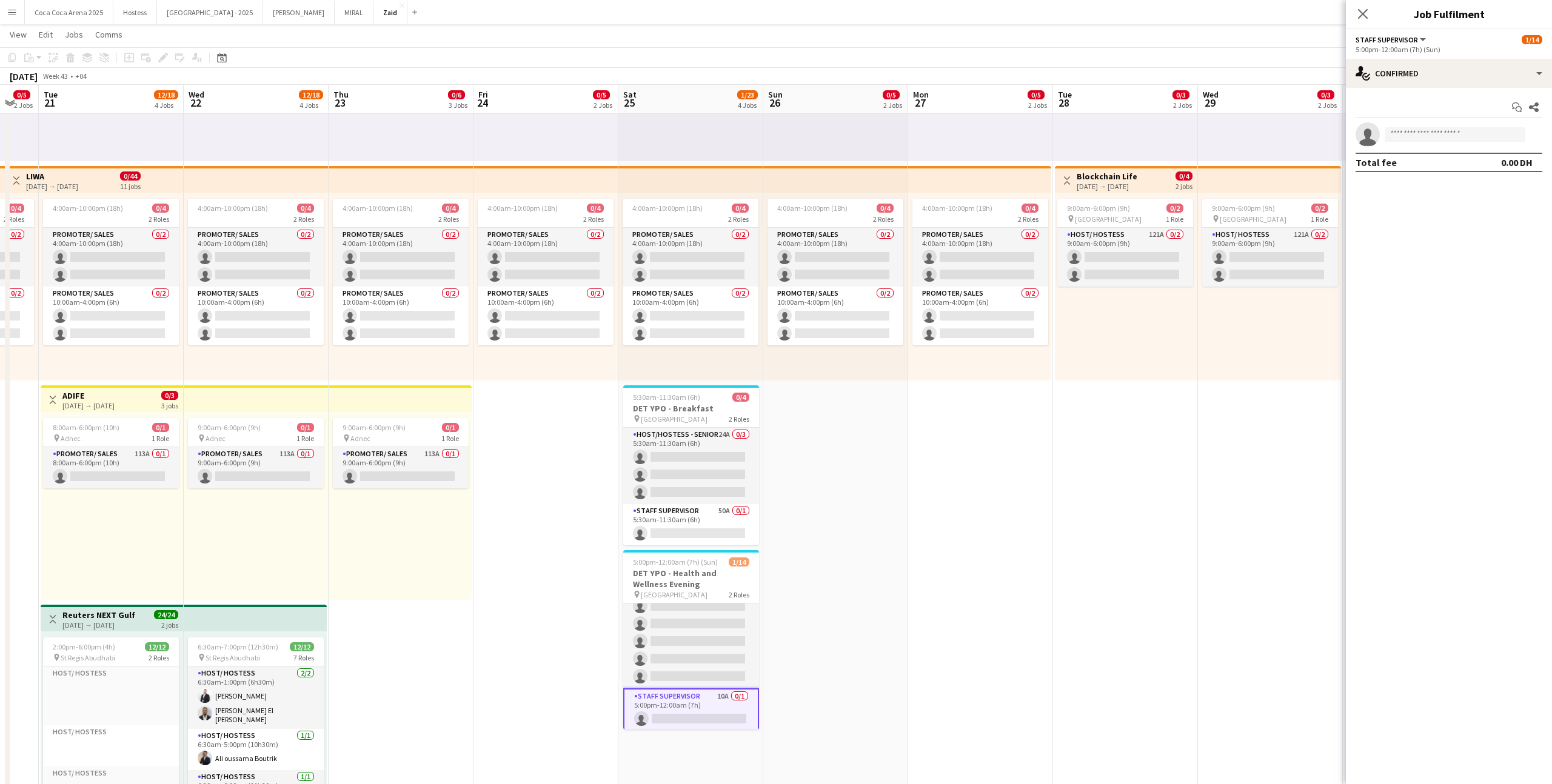
click at [890, 55] on app-options-switcher "Staff Supervisor All roles Staff Supervisor [DATE] 5:00pm-12:00am (7h) (Sun)" at bounding box center [1449, 44] width 206 height 30
click at [890, 75] on div "single-neutral-actions-check-2 Confirmed" at bounding box center [1449, 73] width 206 height 29
click at [890, 194] on div "single-neutral-actions-information Applicants" at bounding box center [1489, 197] width 120 height 24
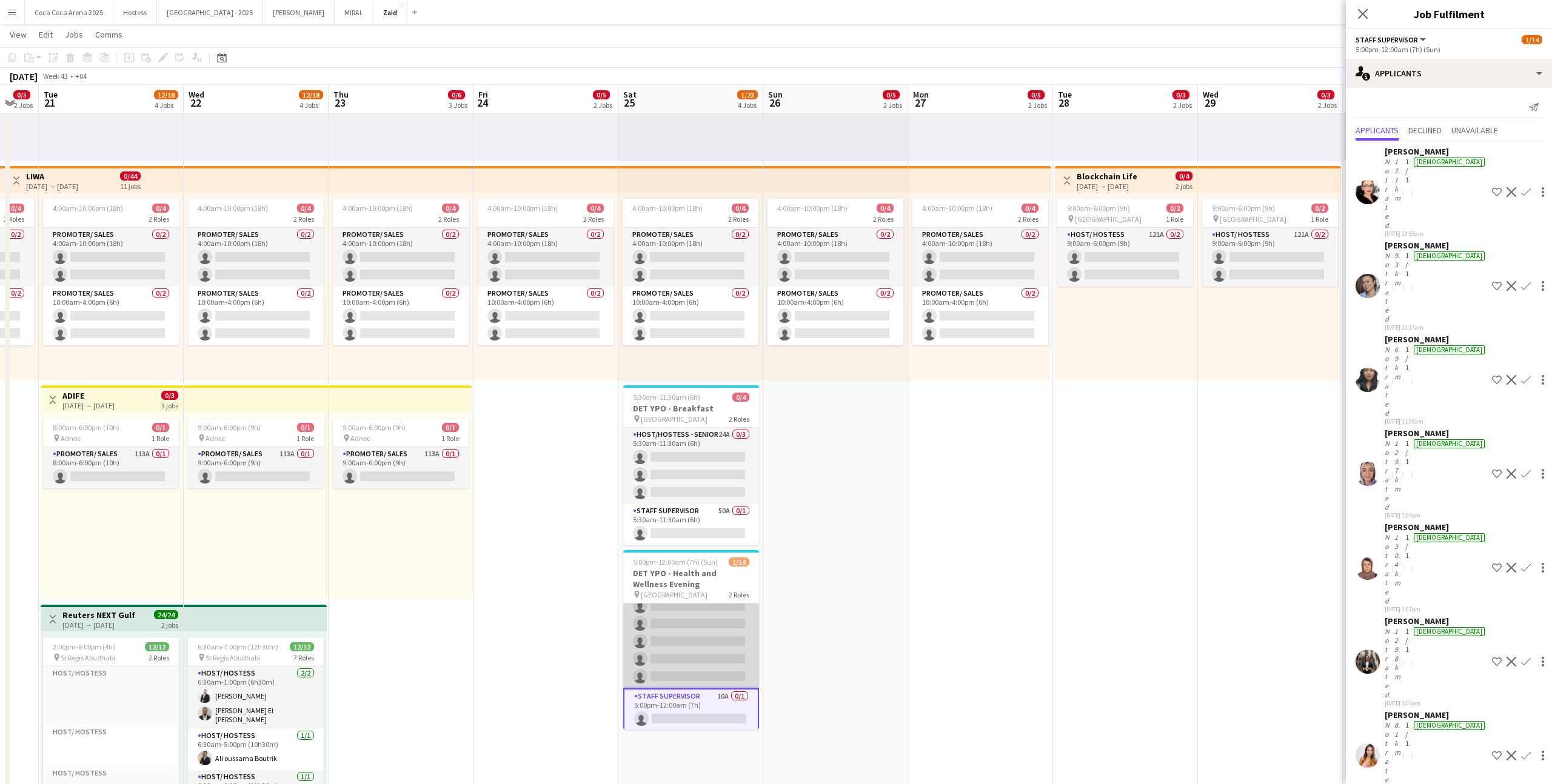
scroll to position [0, 0]
click at [684, 483] on app-card-role "Host/Hostess - Senior 32A [DATE] 5:00pm-12:00am (7h) [PERSON_NAME] single-neutr…" at bounding box center [692, 730] width 136 height 253
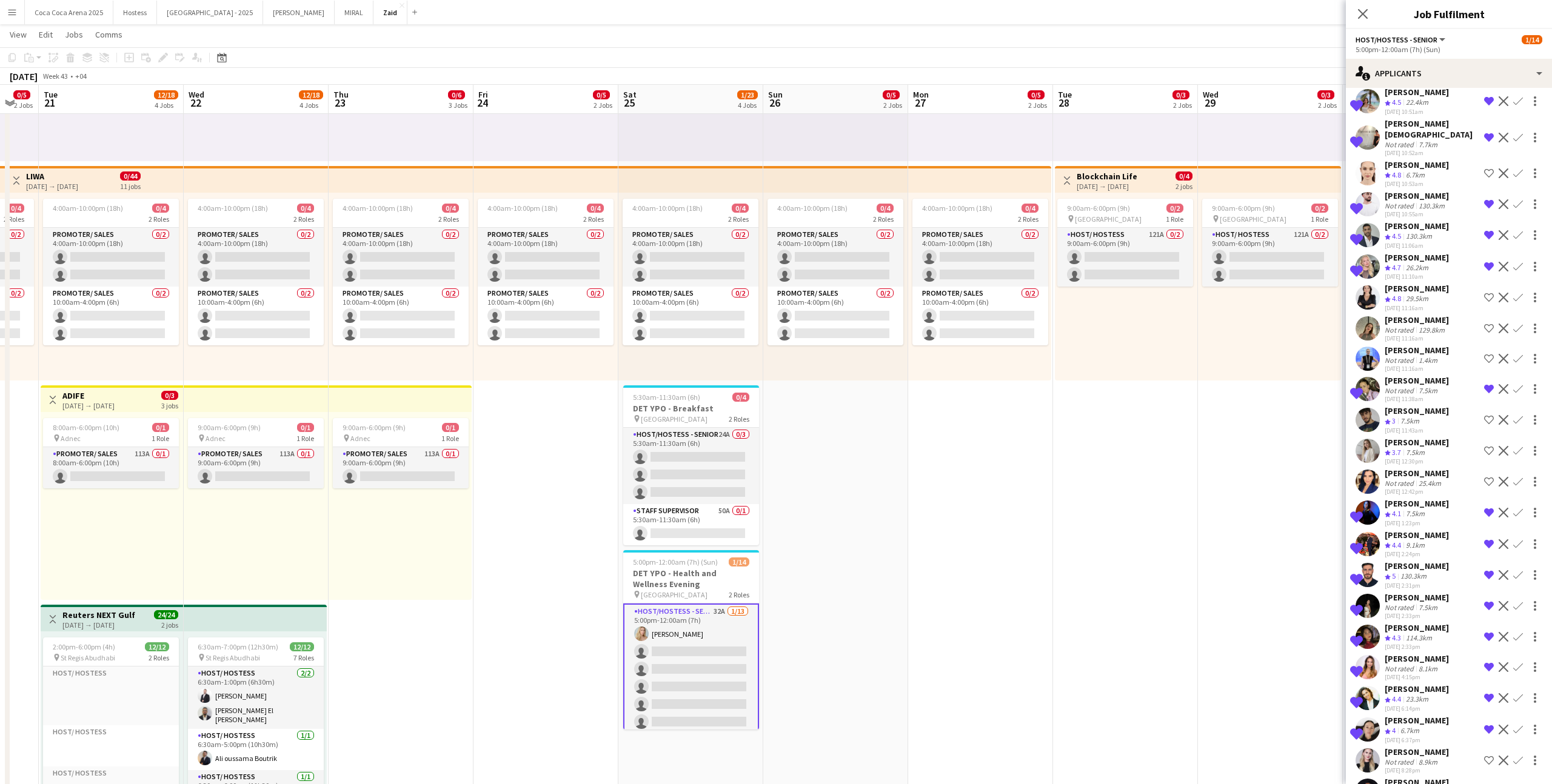
scroll to position [361, 0]
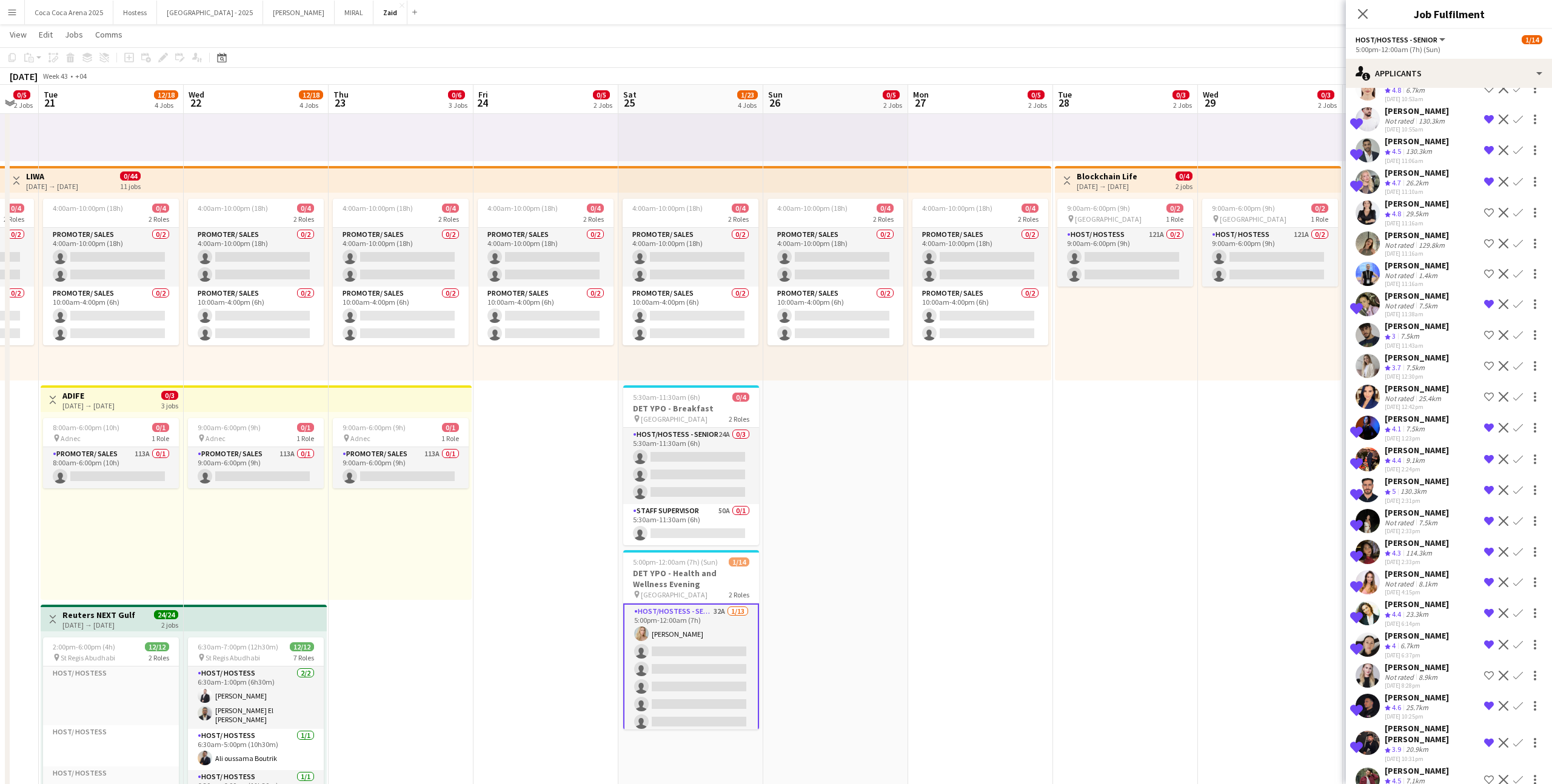
click at [890, 483] on app-icon "Shortlist crew" at bounding box center [1488, 780] width 10 height 10
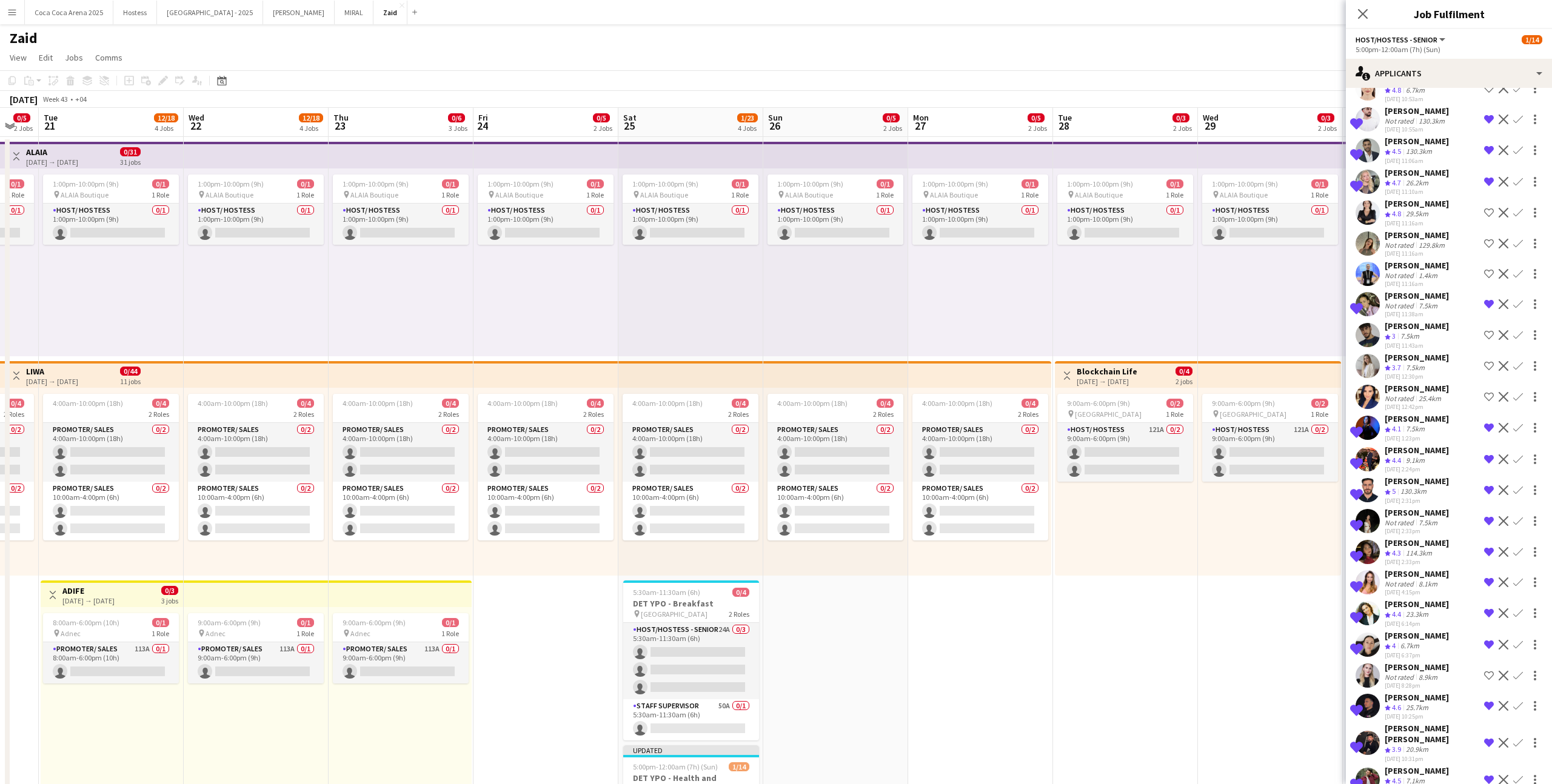
scroll to position [0, 0]
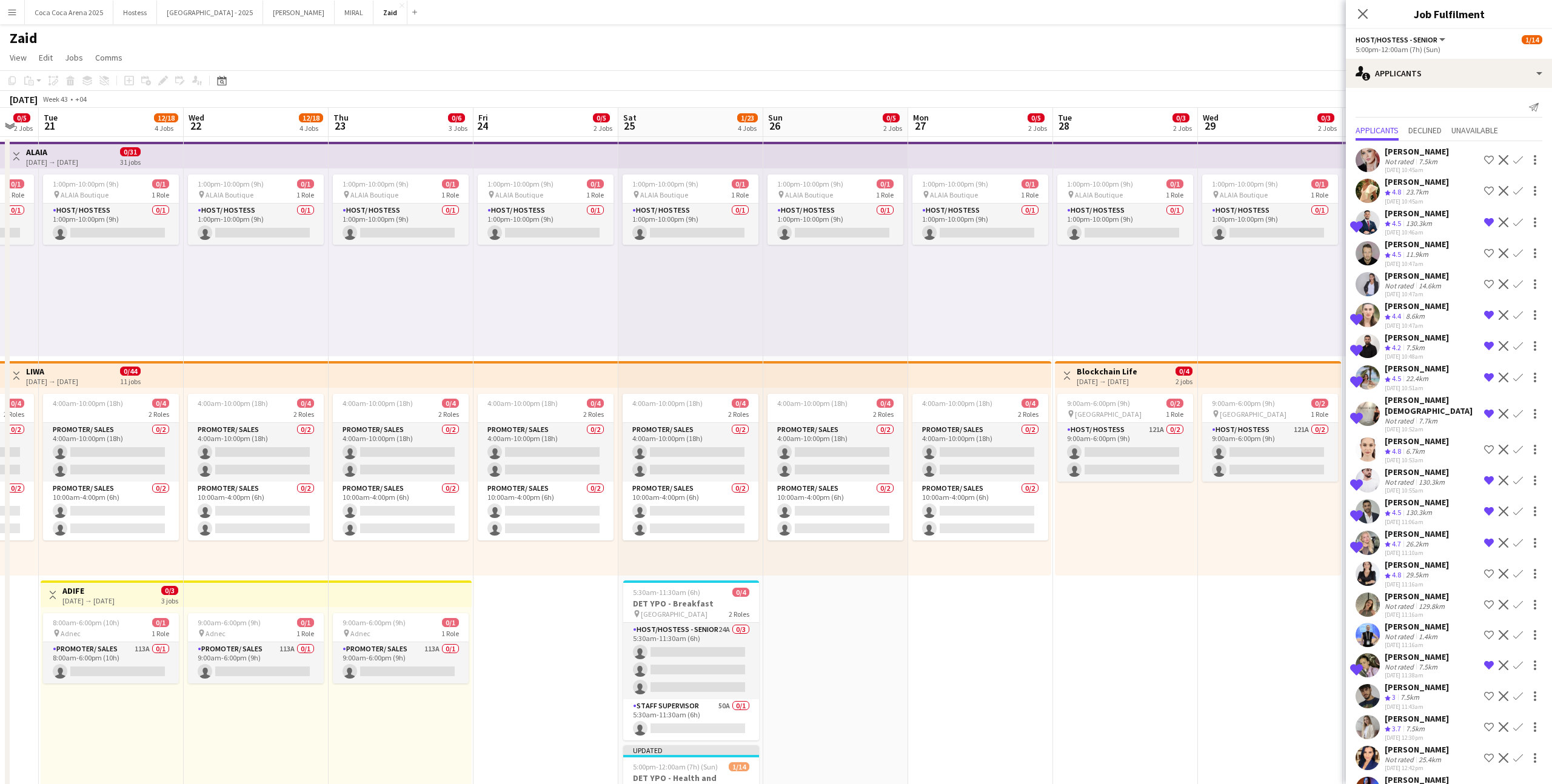
click at [890, 253] on app-icon "Shortlist crew" at bounding box center [1488, 253] width 10 height 10
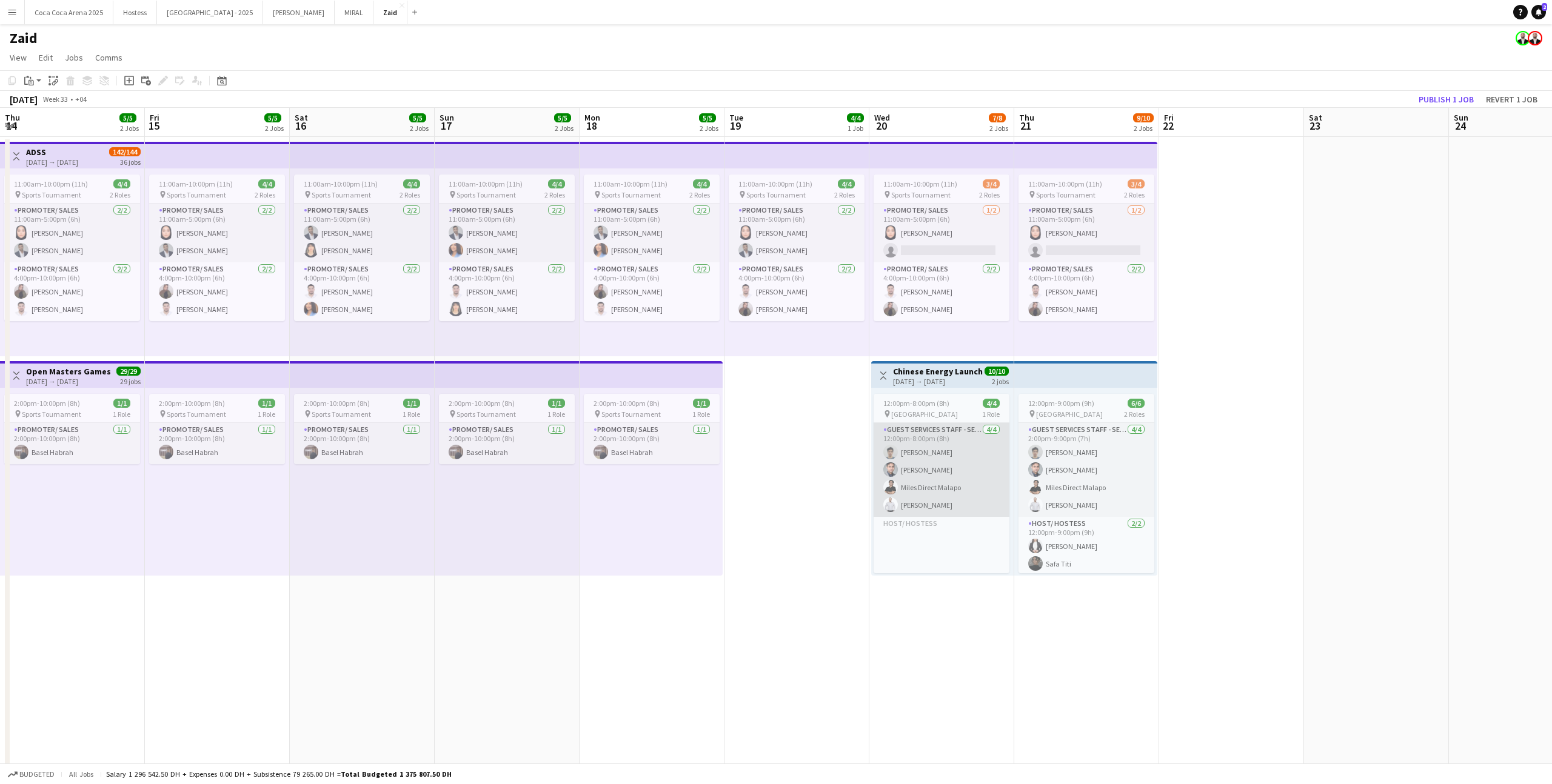
click at [890, 477] on app-card-role "Guest Services Staff - Senior [DATE] 12:00pm-8:00pm (8h) [PERSON_NAME] [PERSON_…" at bounding box center [942, 470] width 136 height 94
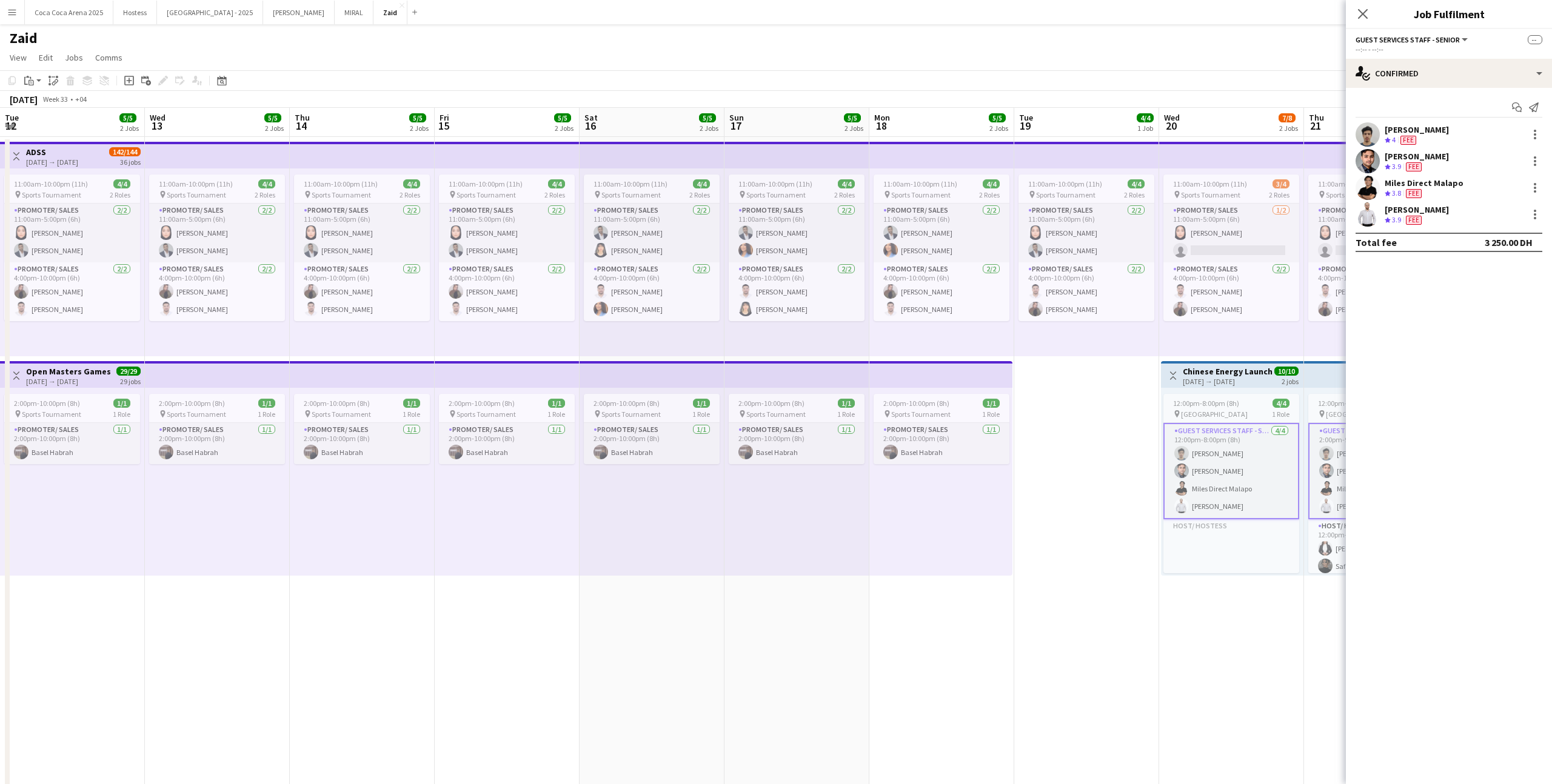
scroll to position [0, 290]
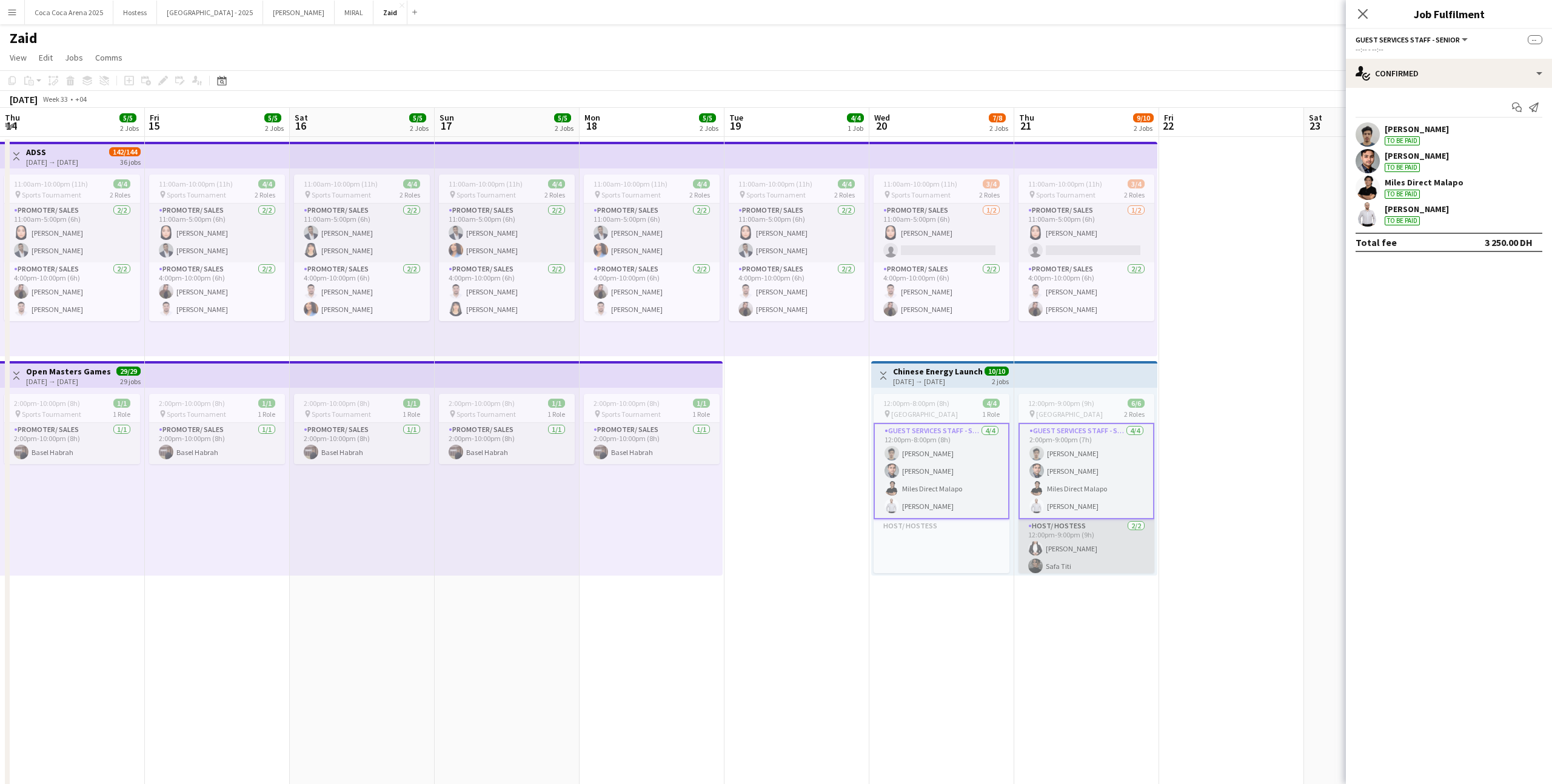
click at [890, 483] on app-card-role "Host/ Hostess [DATE] 12:00pm-9:00pm (9h) [PERSON_NAME] [PERSON_NAME] Titi" at bounding box center [1086, 548] width 136 height 59
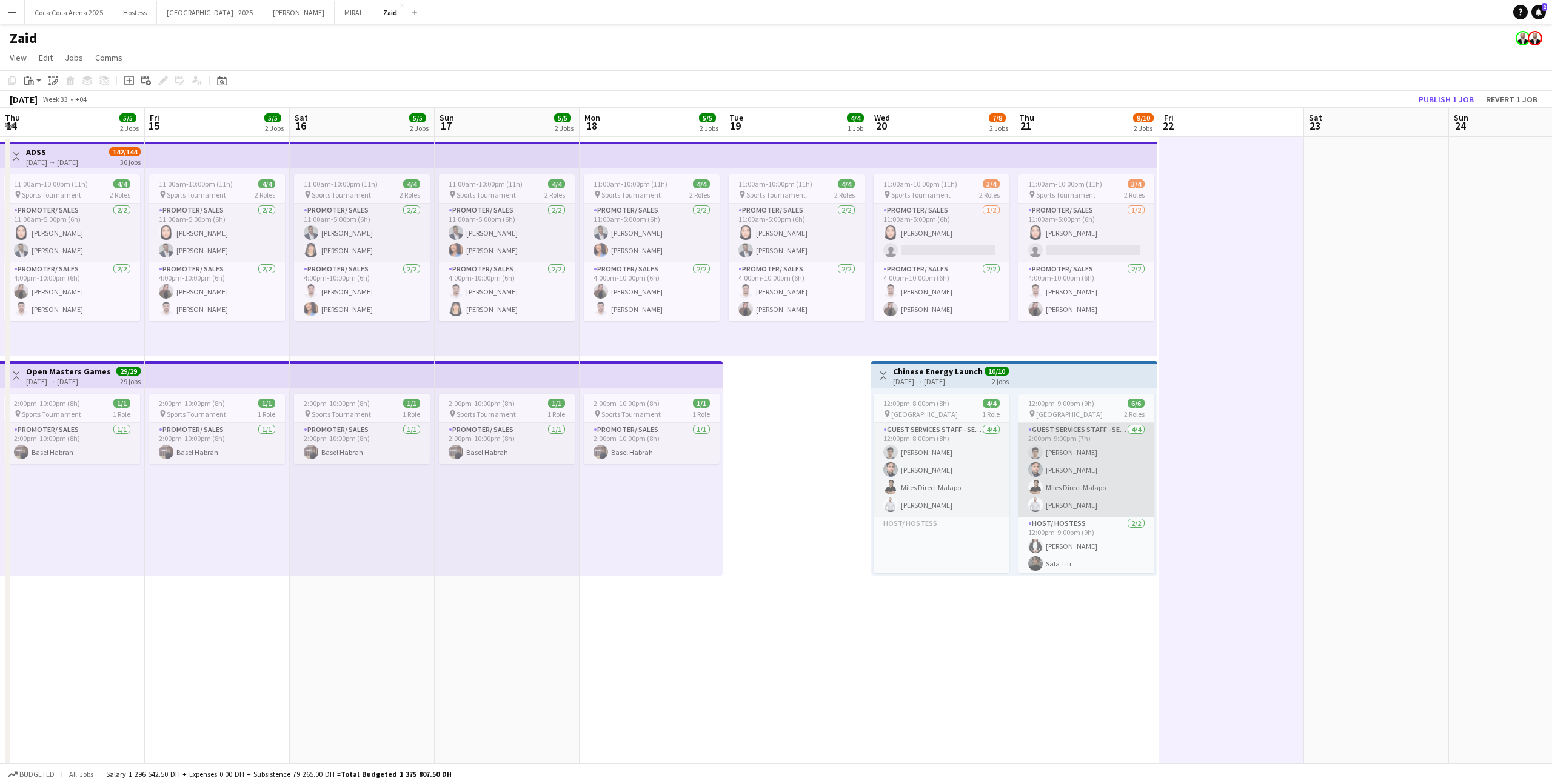
scroll to position [3, 0]
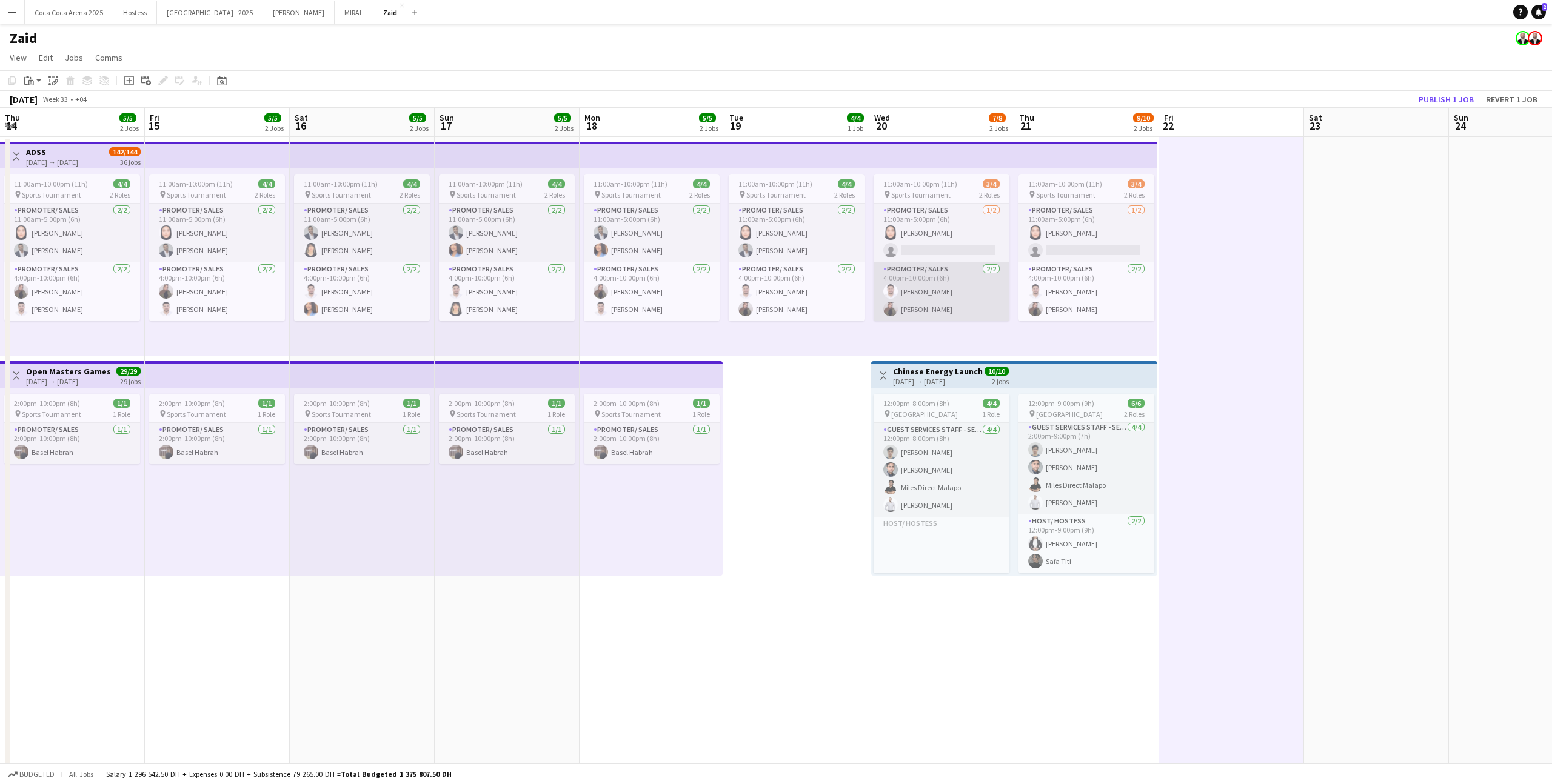
click at [890, 285] on app-card-role "Promoter/ Sales [DATE] 4:00pm-10:00pm (6h) [PERSON_NAME]" at bounding box center [942, 291] width 136 height 59
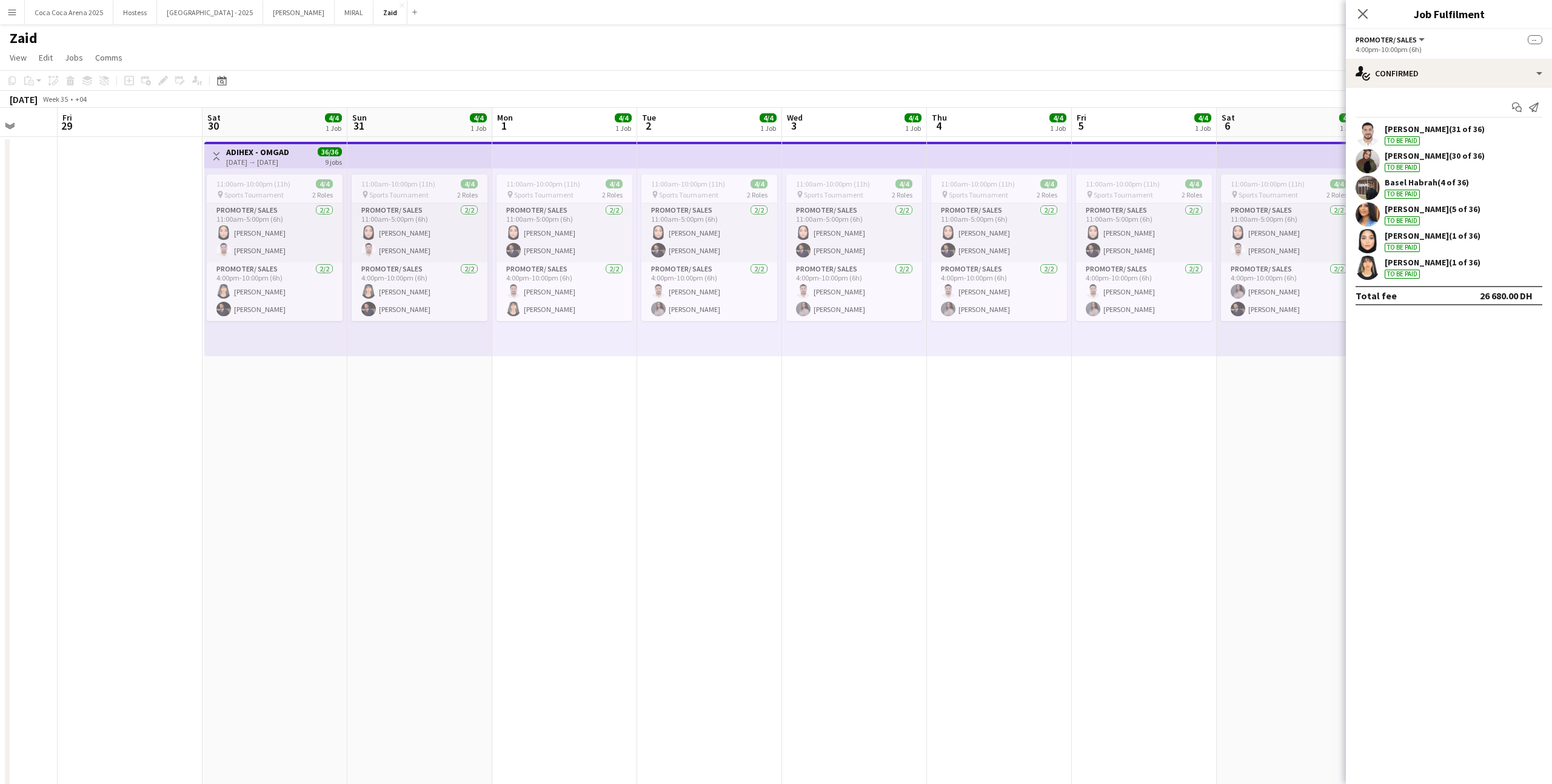
scroll to position [0, 382]
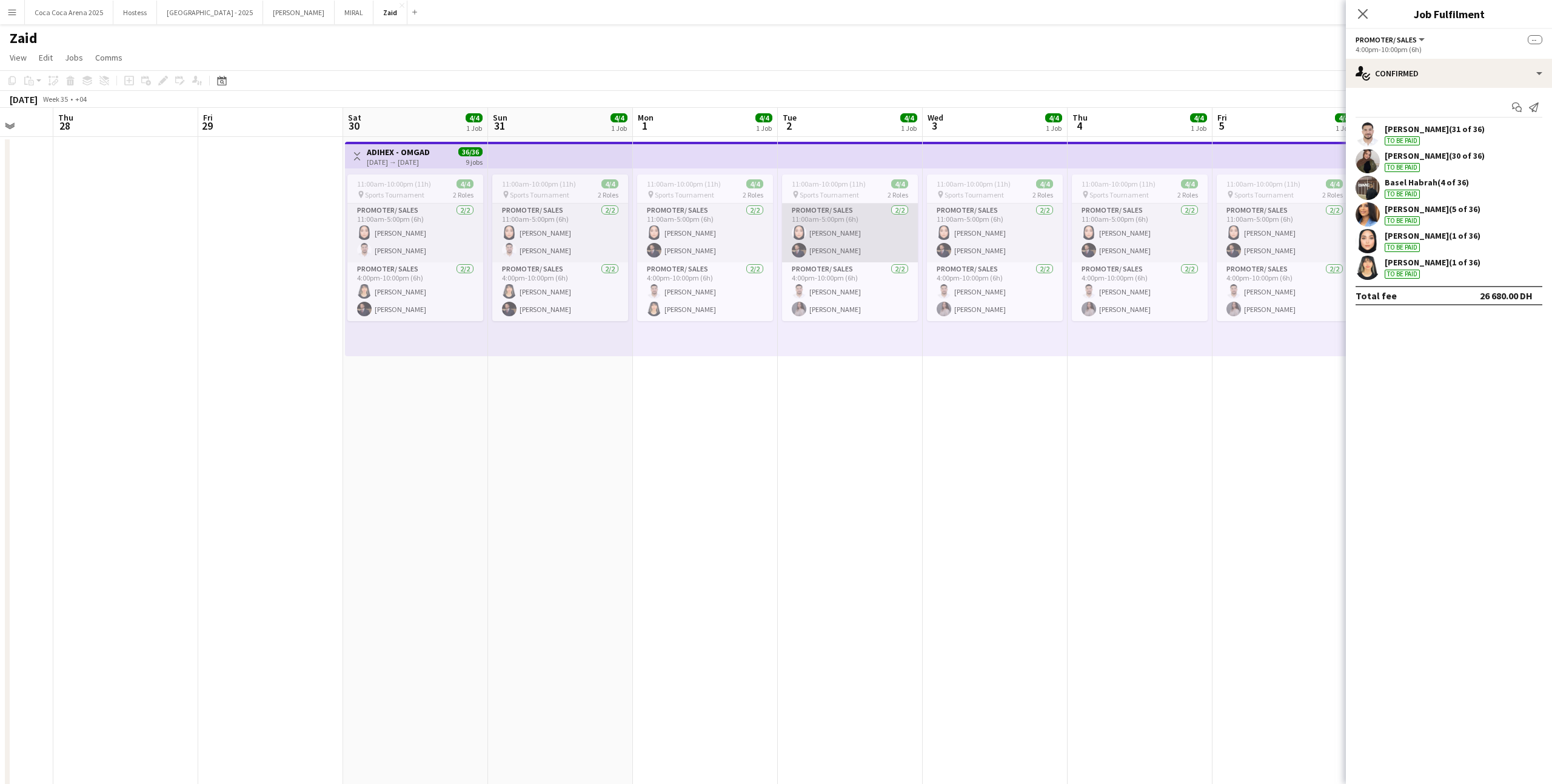
click at [879, 244] on app-card-role "Promoter/ Sales [DATE] 11:00am-5:00pm (6h) [PERSON_NAME] [PERSON_NAME]" at bounding box center [851, 233] width 136 height 59
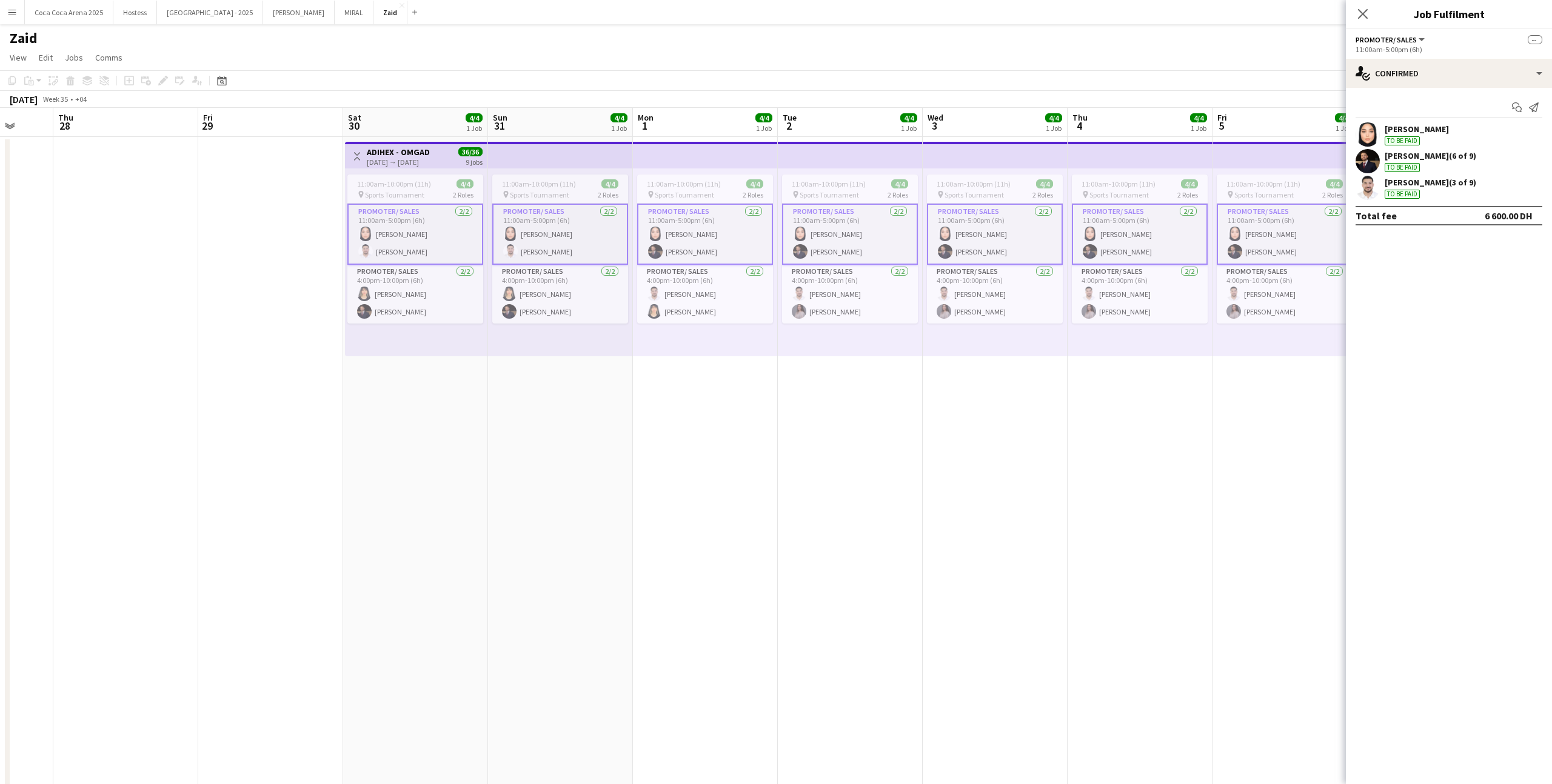
click at [890, 162] on div "[PERSON_NAME] (6 of 9) To be paid" at bounding box center [1431, 161] width 92 height 22
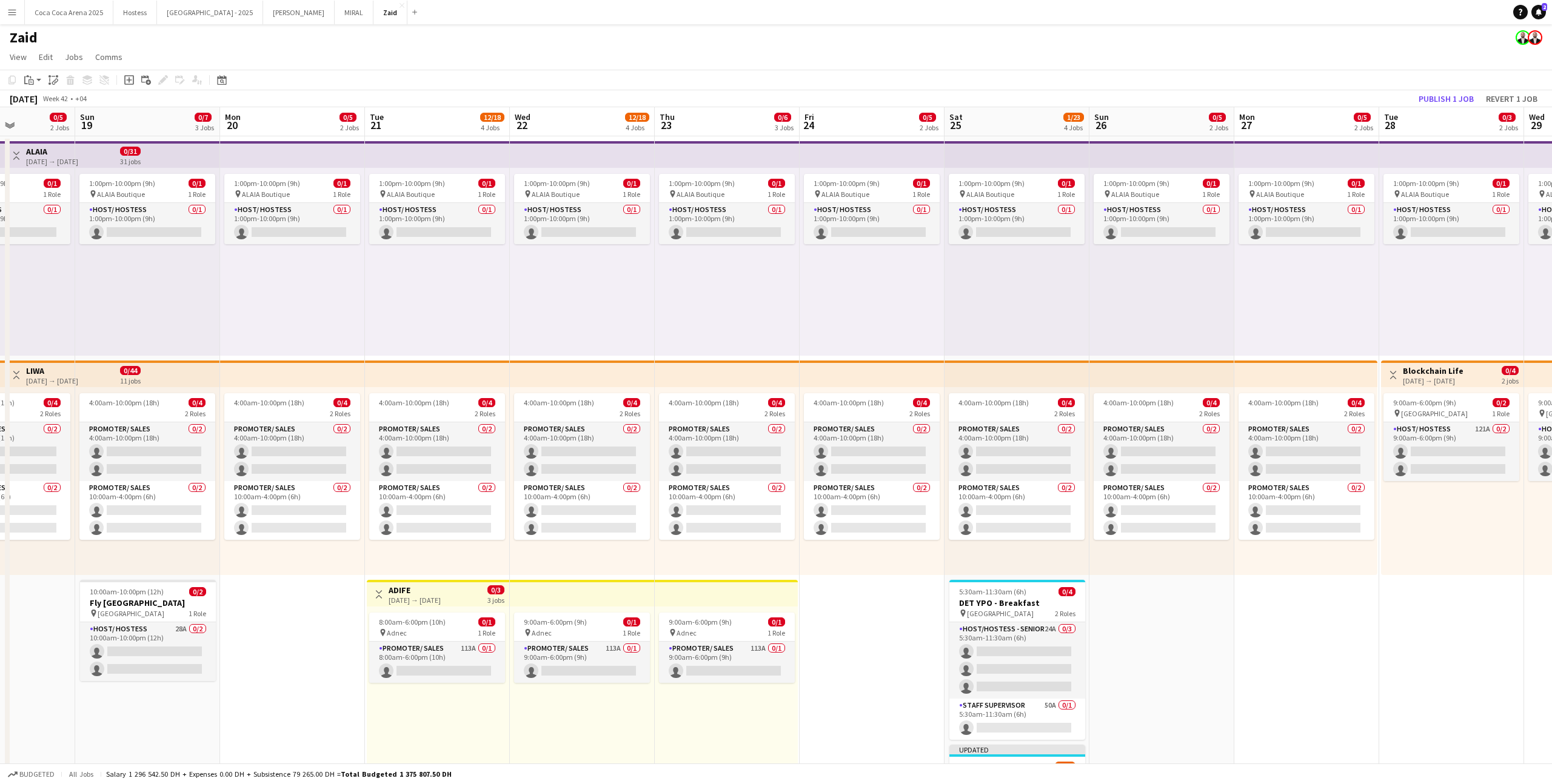
scroll to position [0, 521]
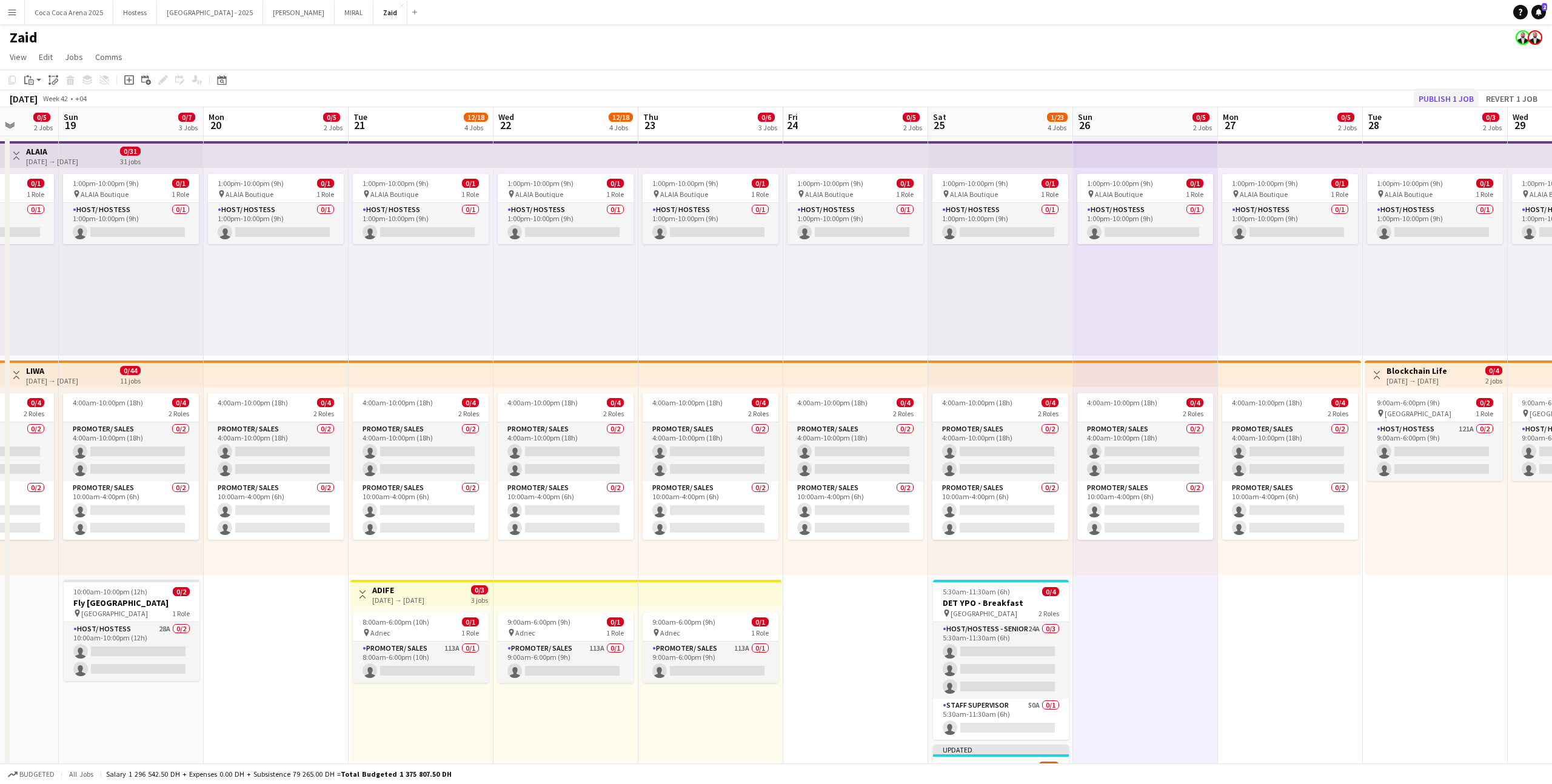
click at [890, 106] on div "[DATE] Week 42 • +04 Publish 1 job Revert 1 job" at bounding box center [776, 98] width 1552 height 17
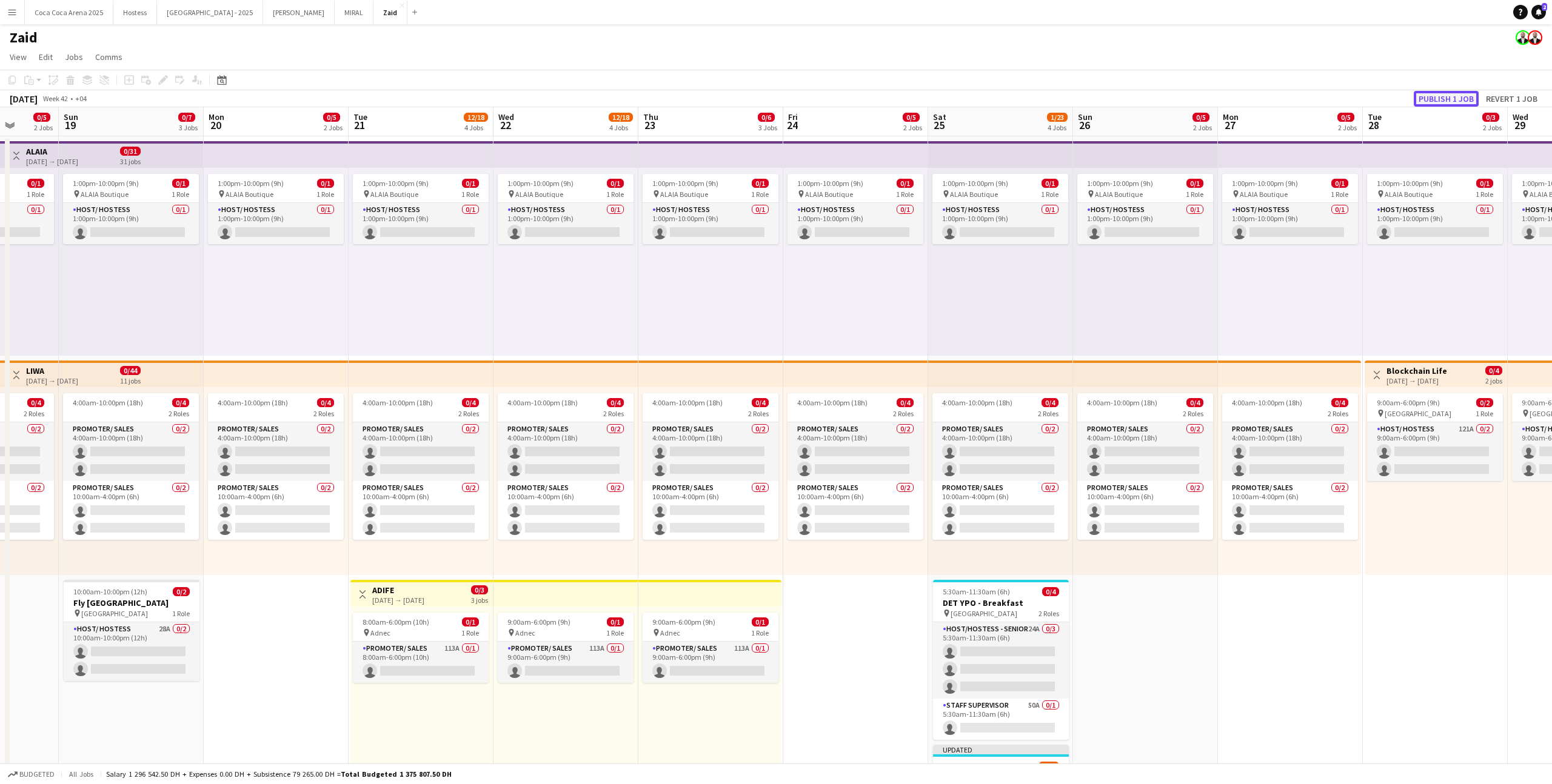
click at [890, 100] on button "Publish 1 job" at bounding box center [1446, 99] width 64 height 16
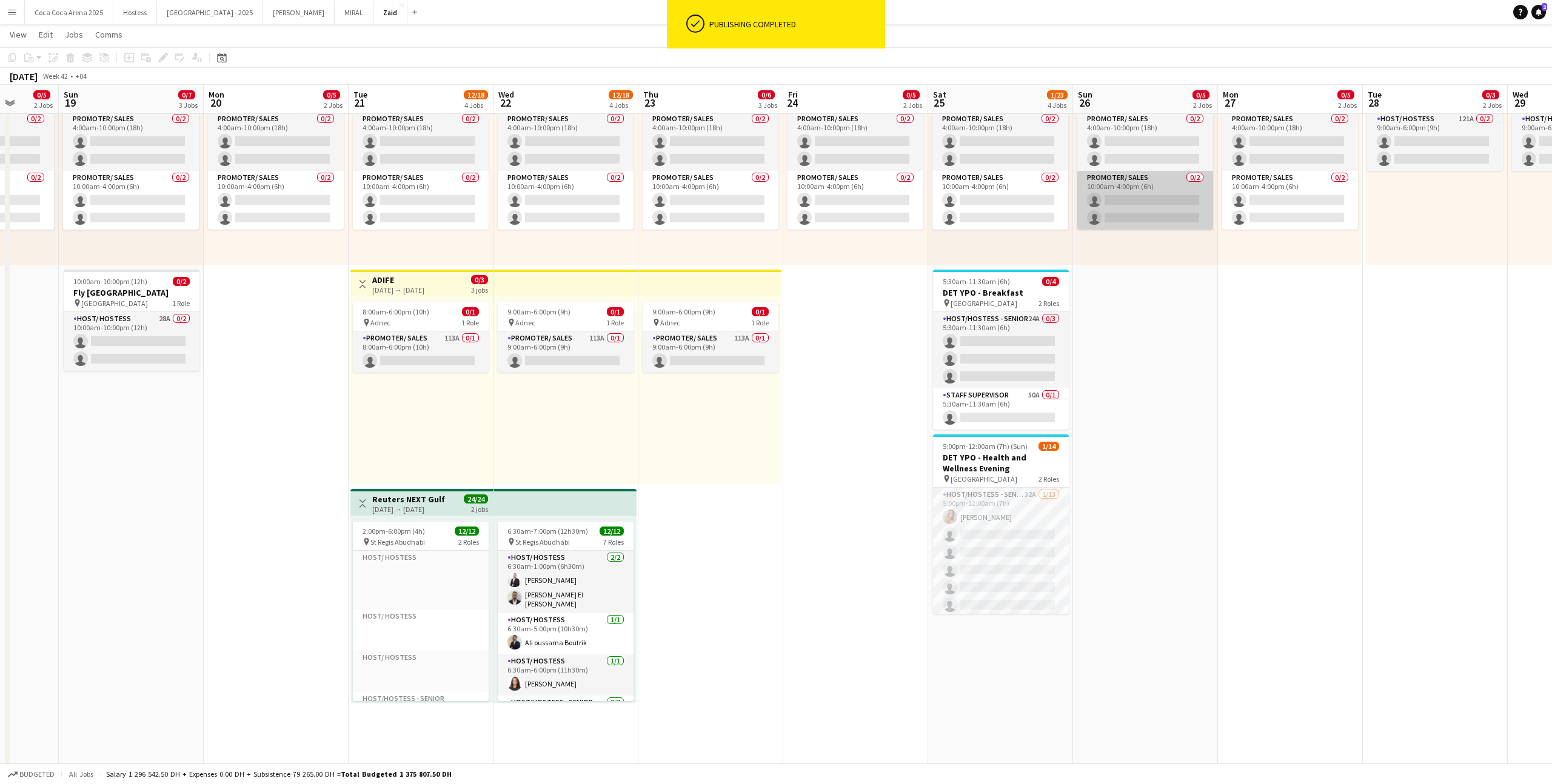
scroll to position [318, 0]
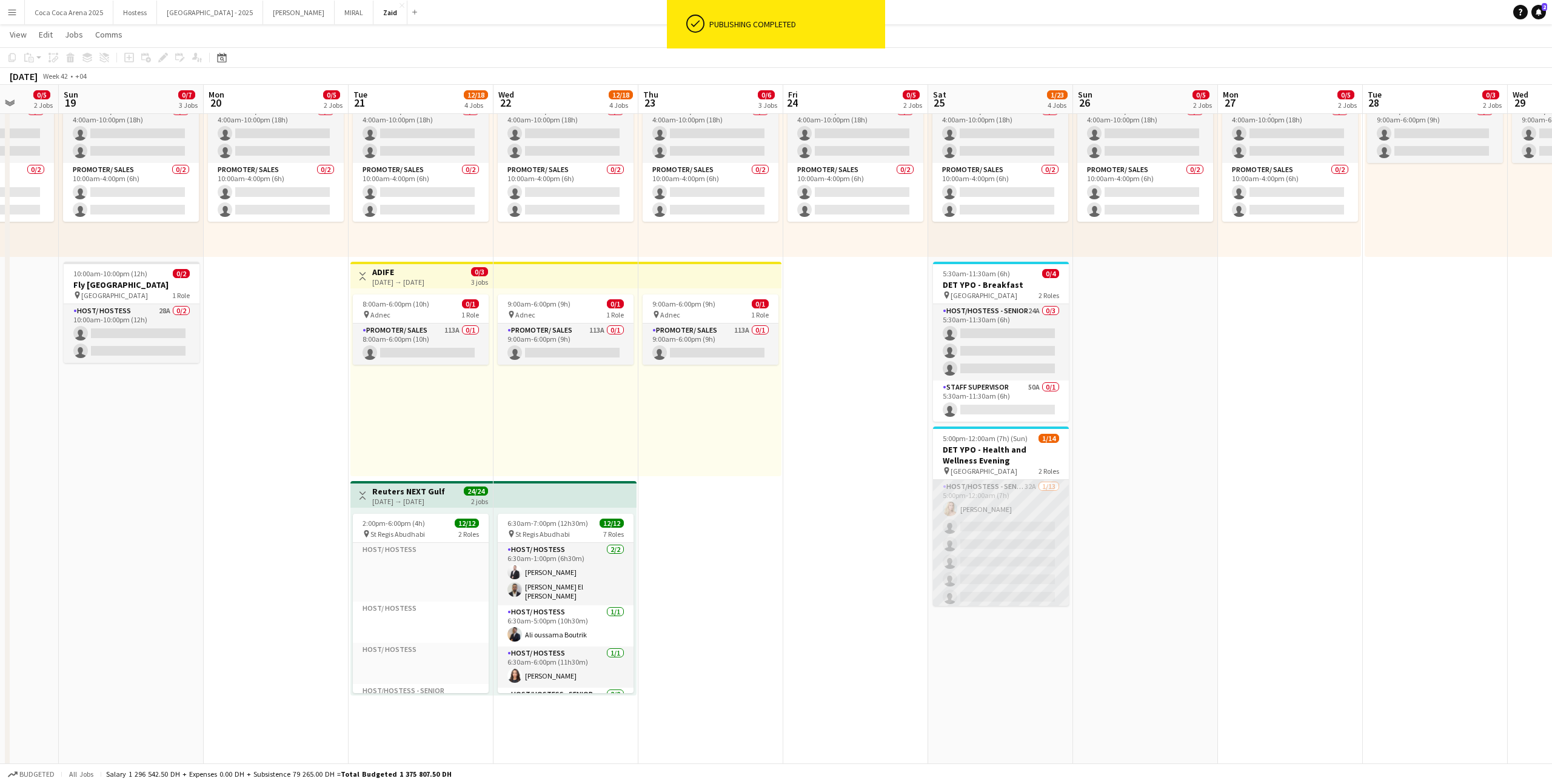
click at [890, 483] on app-card-role "Host/Hostess - Senior 32A [DATE] 5:00pm-12:00am (7h) [PERSON_NAME] single-neutr…" at bounding box center [1001, 607] width 136 height 253
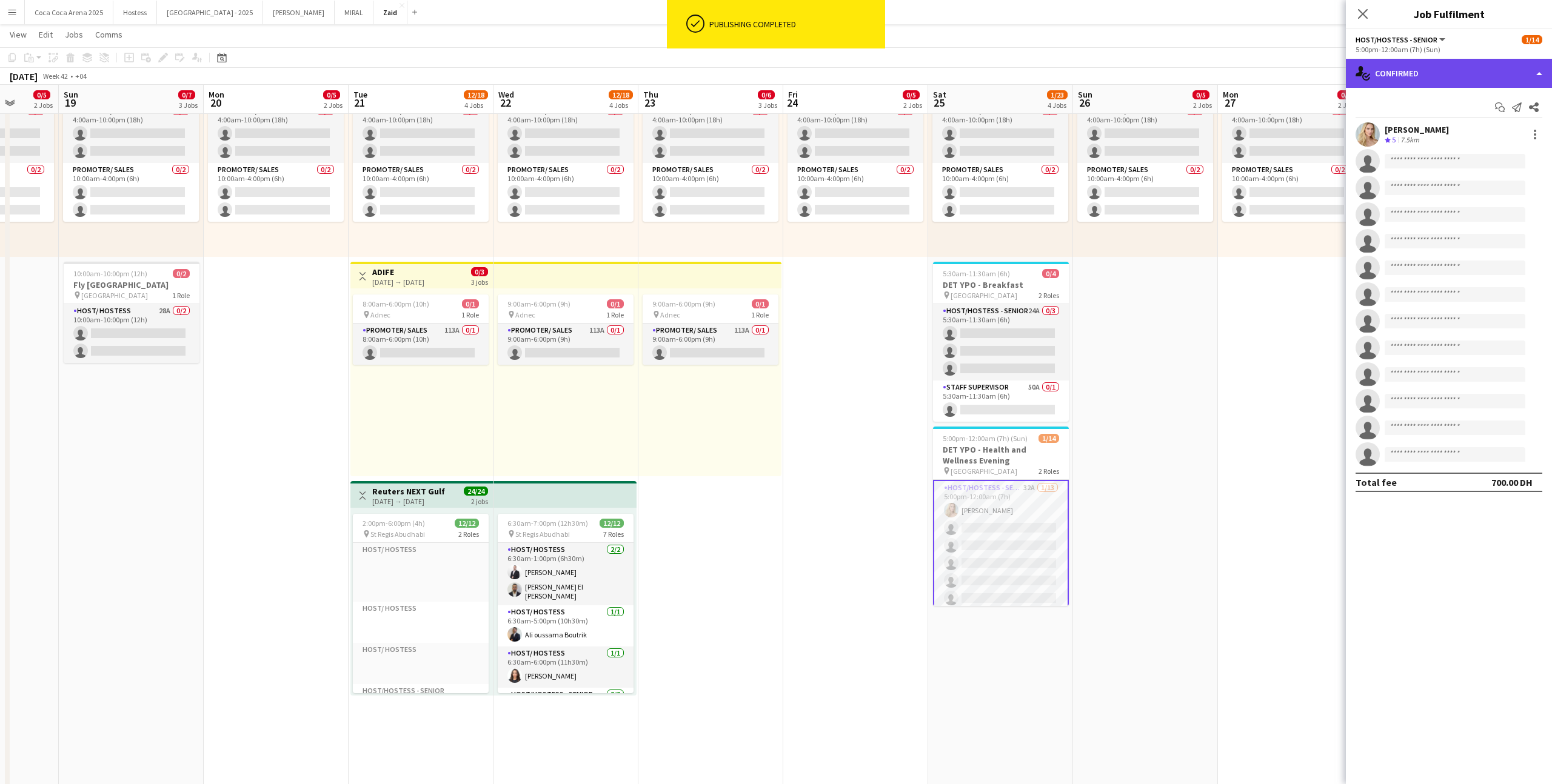
click at [890, 72] on div "single-neutral-actions-check-2 Confirmed" at bounding box center [1449, 73] width 206 height 29
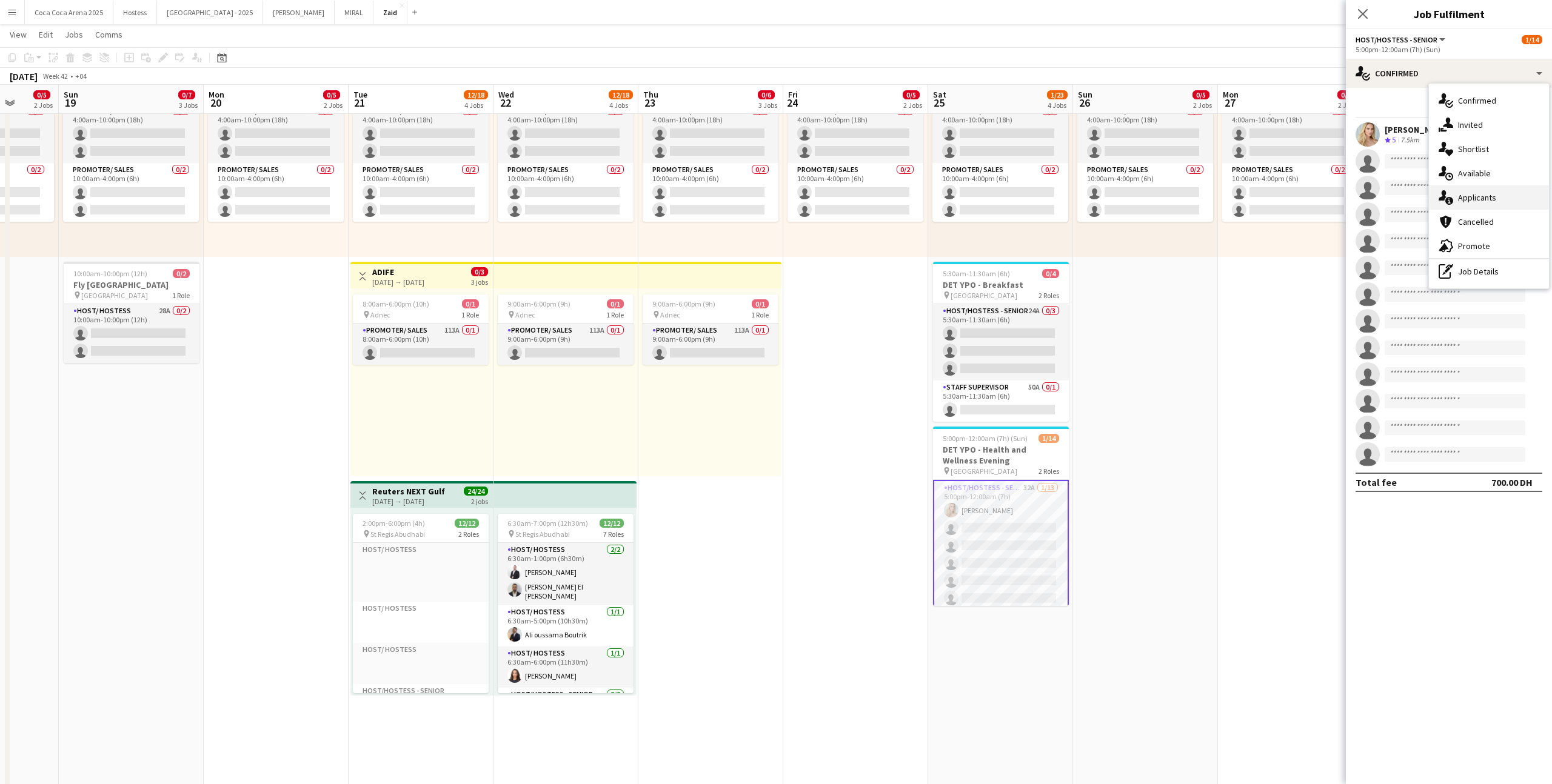
click at [890, 196] on div "single-neutral-actions-information Applicants" at bounding box center [1489, 197] width 120 height 24
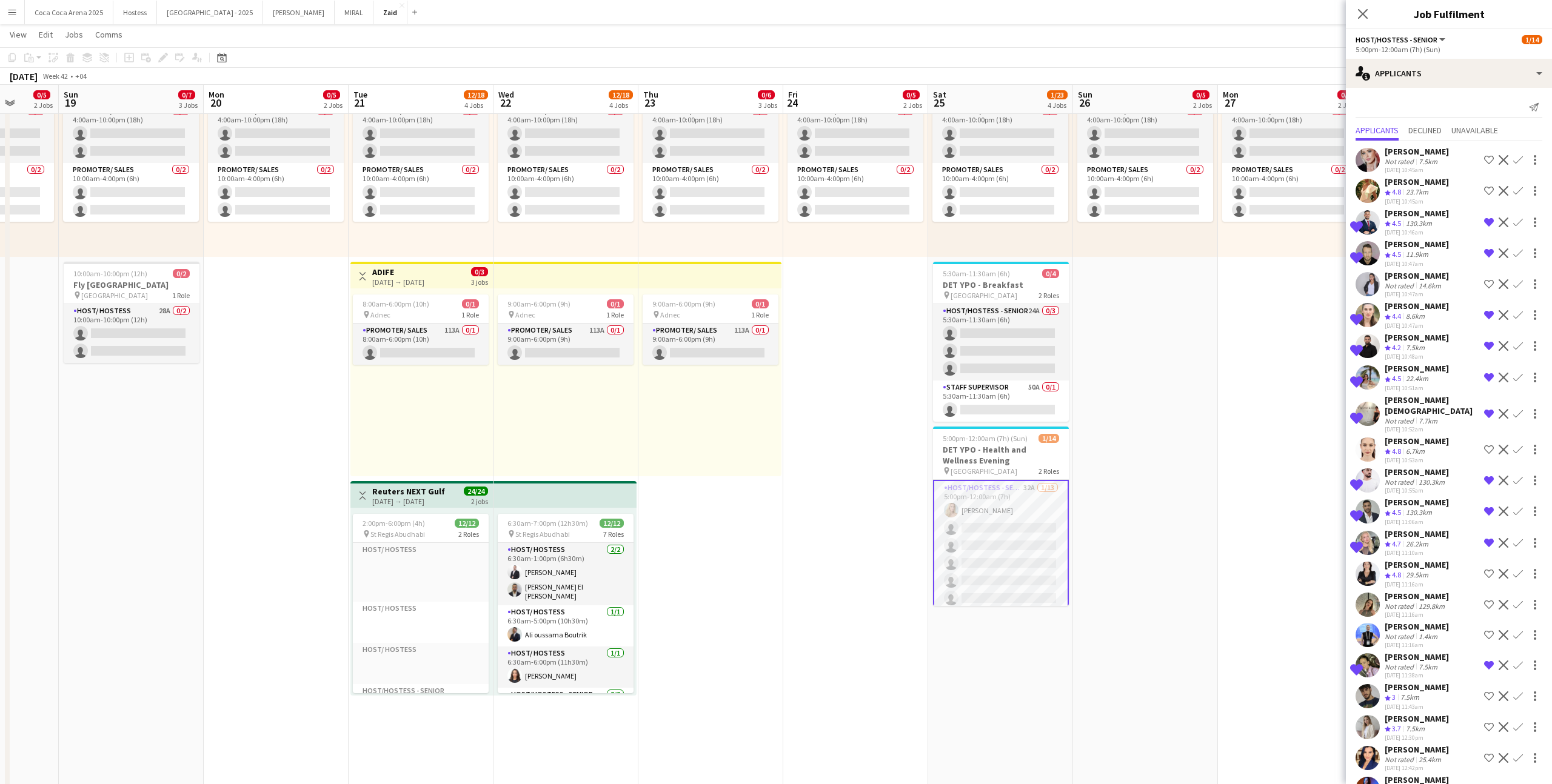
click at [890, 426] on app-date-cell "1:00pm-10:00pm (9h) 0/1 pin ALAIA Boutique 1 Role Host/ Hostess 0/1 1:00pm-10:0…" at bounding box center [1001, 494] width 145 height 1353
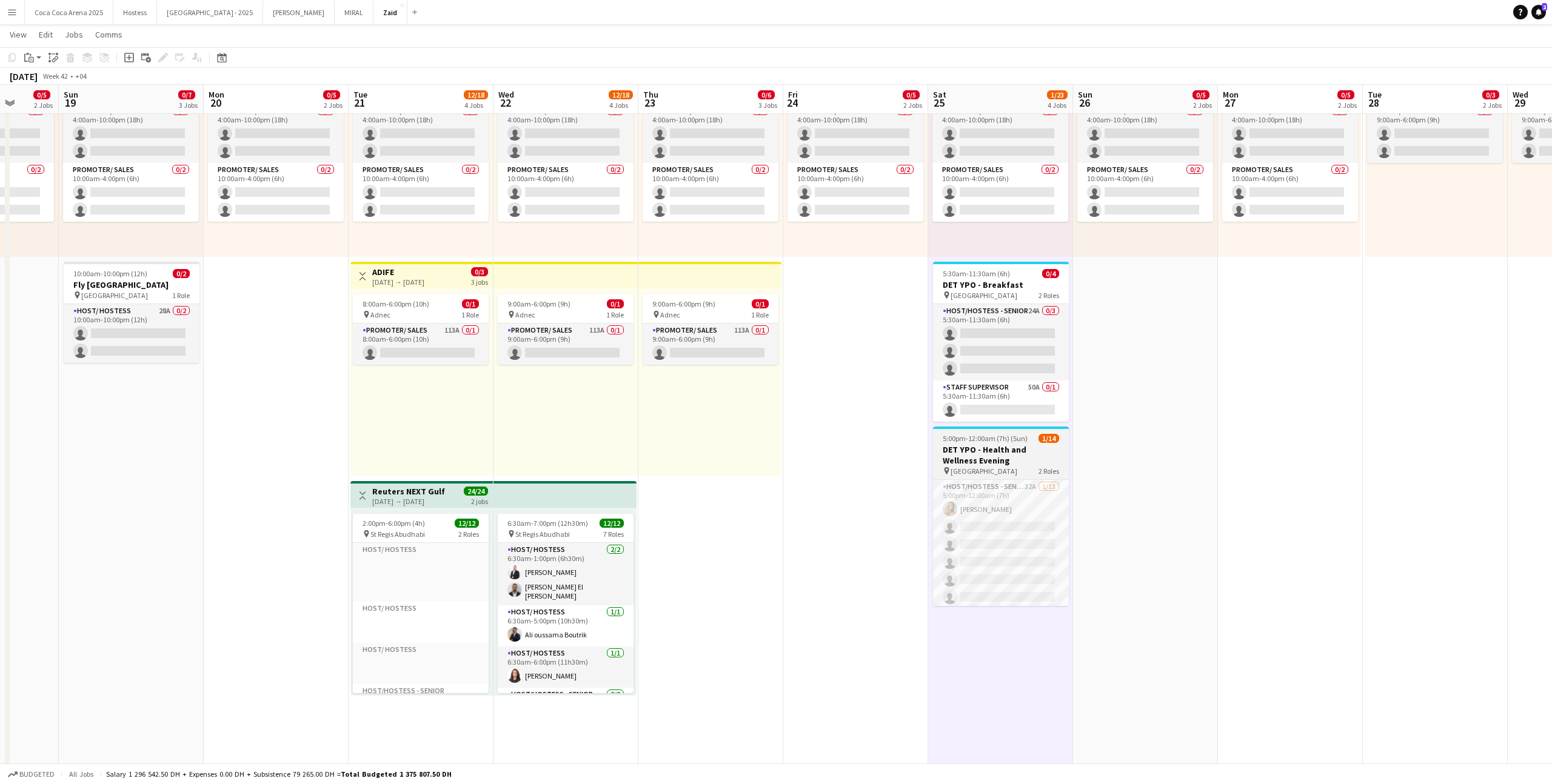
click at [890, 452] on h3 "DET YPO - Health and Wellness Evening" at bounding box center [1001, 455] width 136 height 22
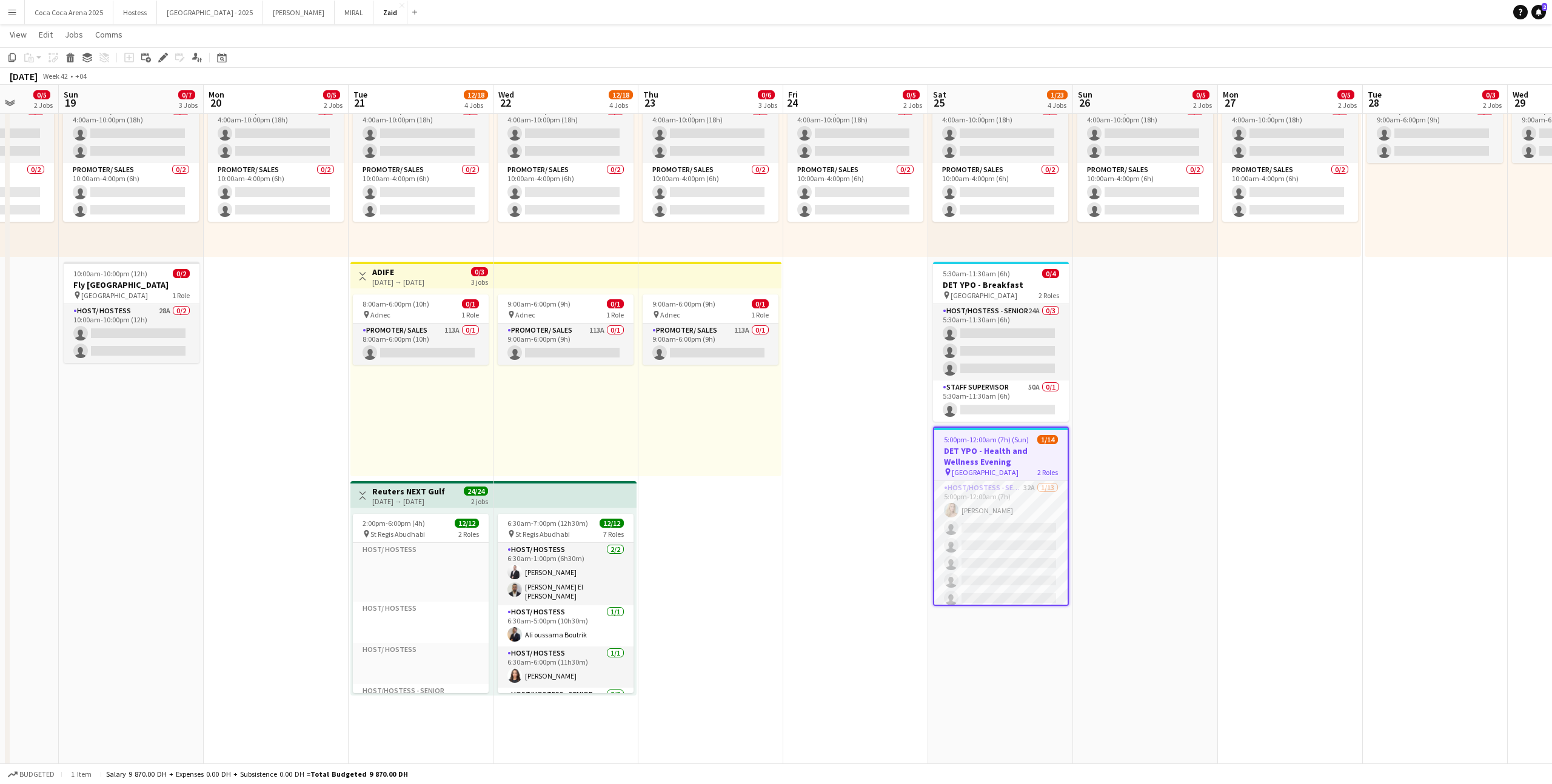
click at [890, 465] on h3 "DET YPO - Health and Wellness Evening" at bounding box center [1001, 456] width 133 height 22
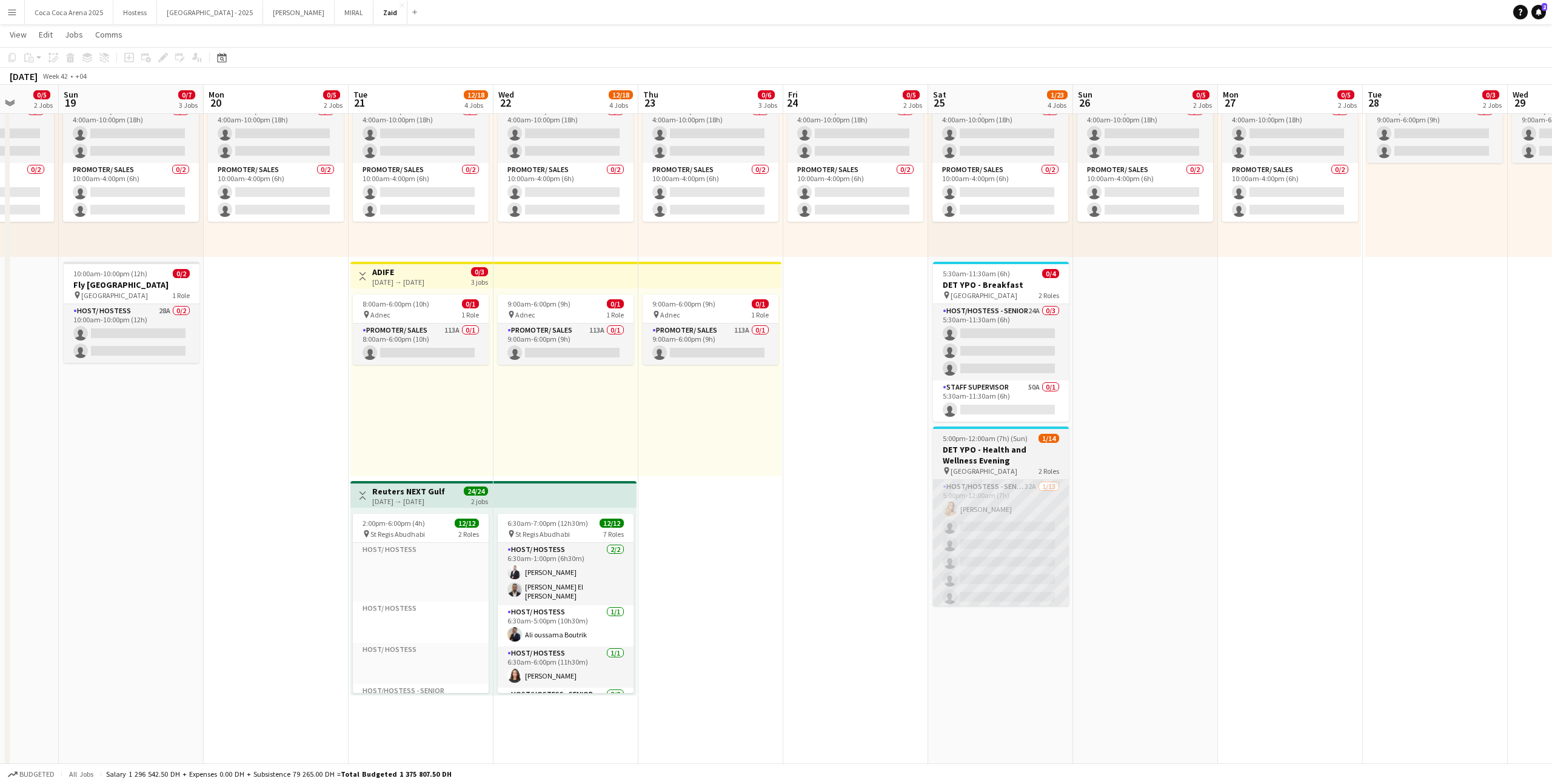
click at [890, 483] on app-card-role "Host/Hostess - Senior 32A [DATE] 5:00pm-12:00am (7h) [PERSON_NAME] single-neutr…" at bounding box center [1001, 607] width 136 height 253
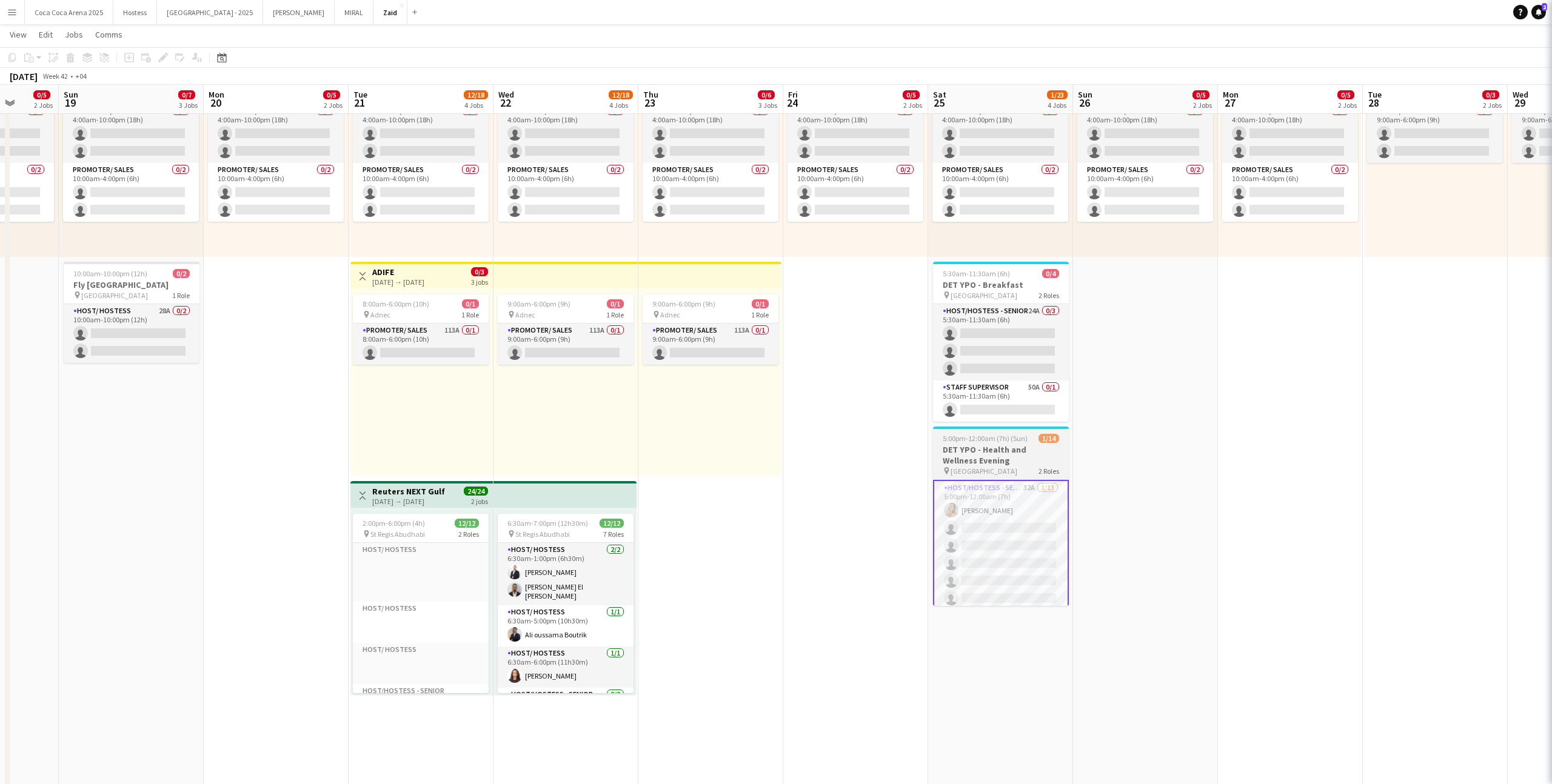
click at [890, 453] on h3 "DET YPO - Health and Wellness Evening" at bounding box center [1001, 455] width 136 height 22
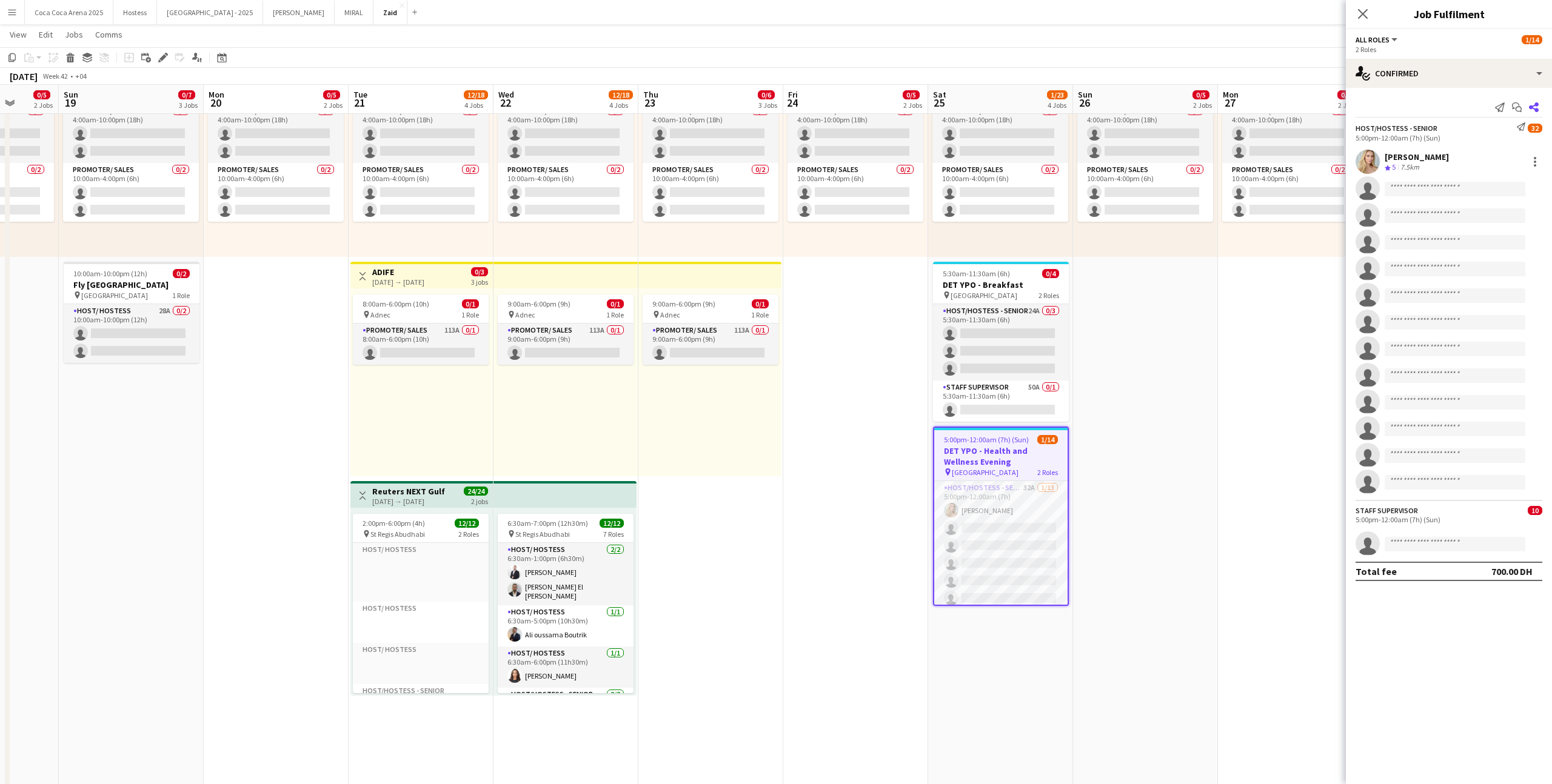
click at [890, 108] on app-icon "Share" at bounding box center [1533, 107] width 17 height 17
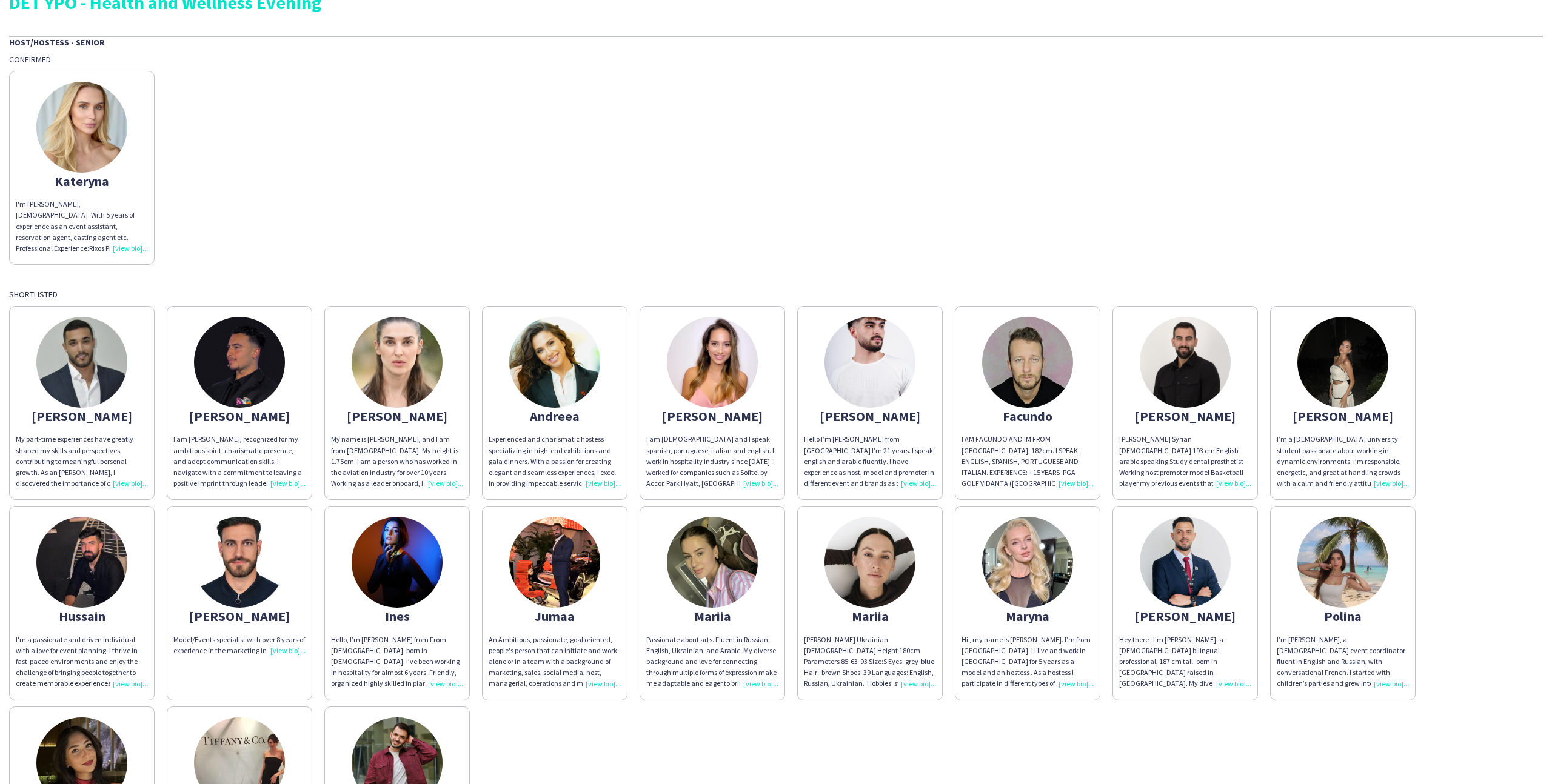
scroll to position [49, 0]
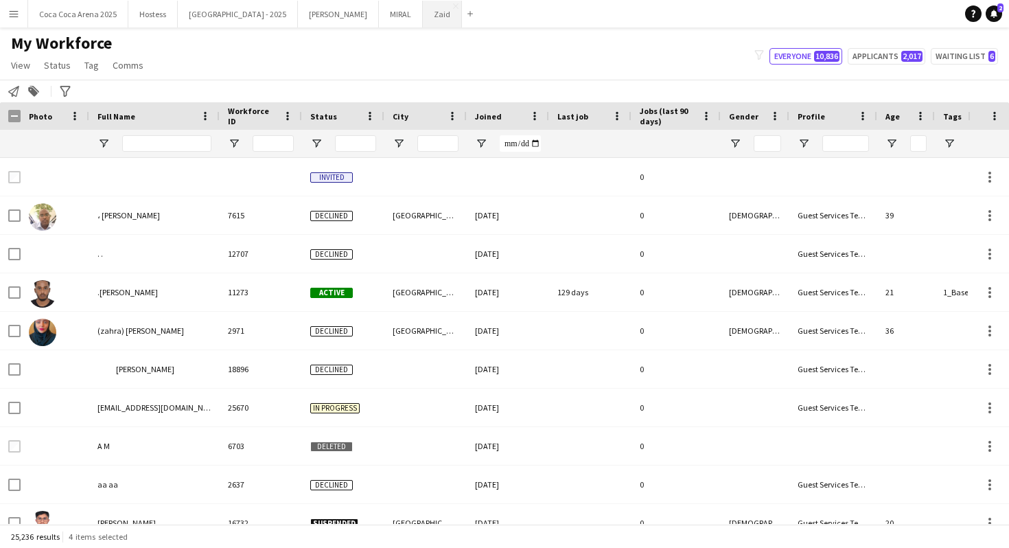
click at [423, 14] on button "Zaid Close" at bounding box center [442, 14] width 39 height 27
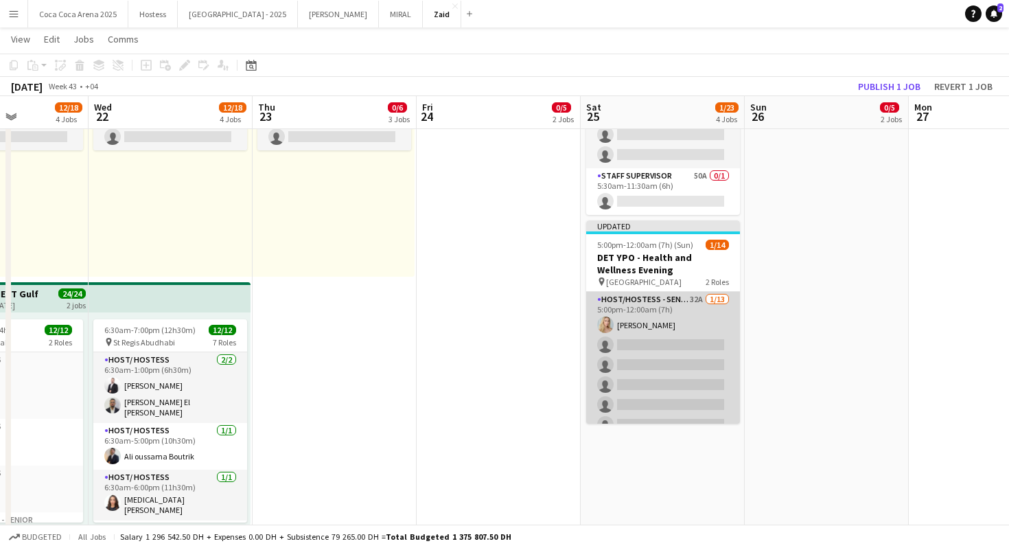
click at [689, 352] on app-card-role "Host/Hostess - Senior 32A [DATE] 5:00pm-12:00am (7h) [PERSON_NAME] single-neutr…" at bounding box center [663, 435] width 154 height 286
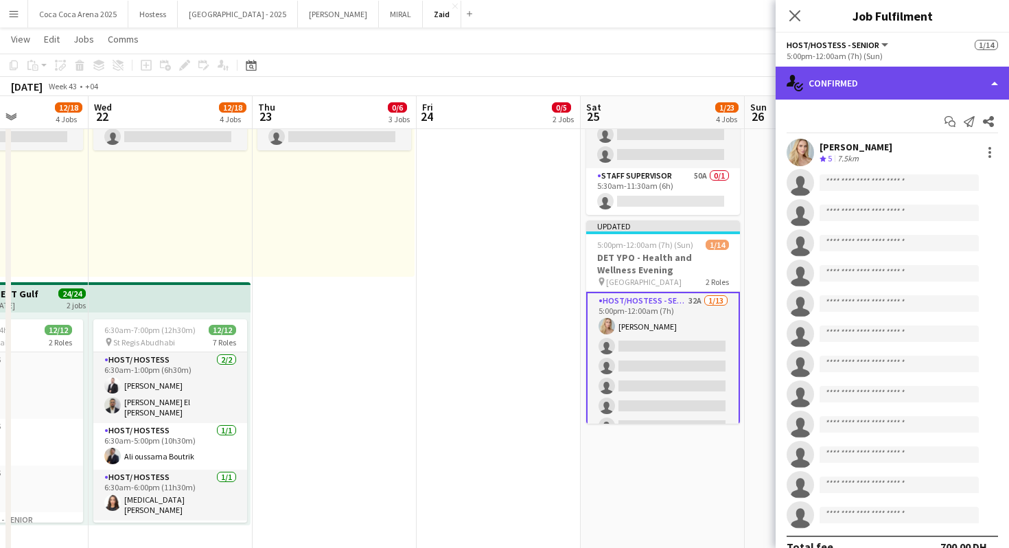
click at [976, 84] on div "single-neutral-actions-check-2 Confirmed" at bounding box center [892, 83] width 233 height 33
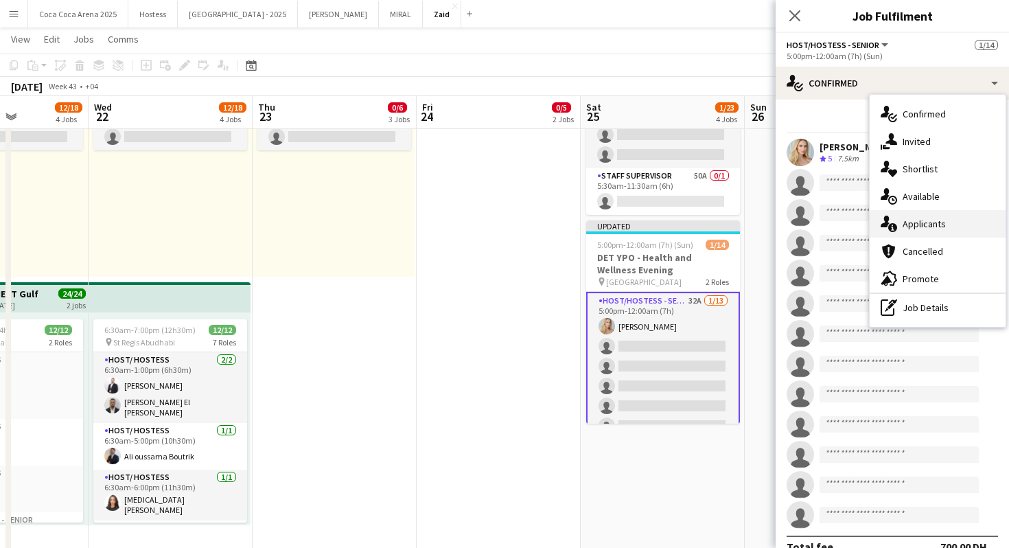
click at [967, 211] on div "single-neutral-actions-information Applicants" at bounding box center [938, 223] width 136 height 27
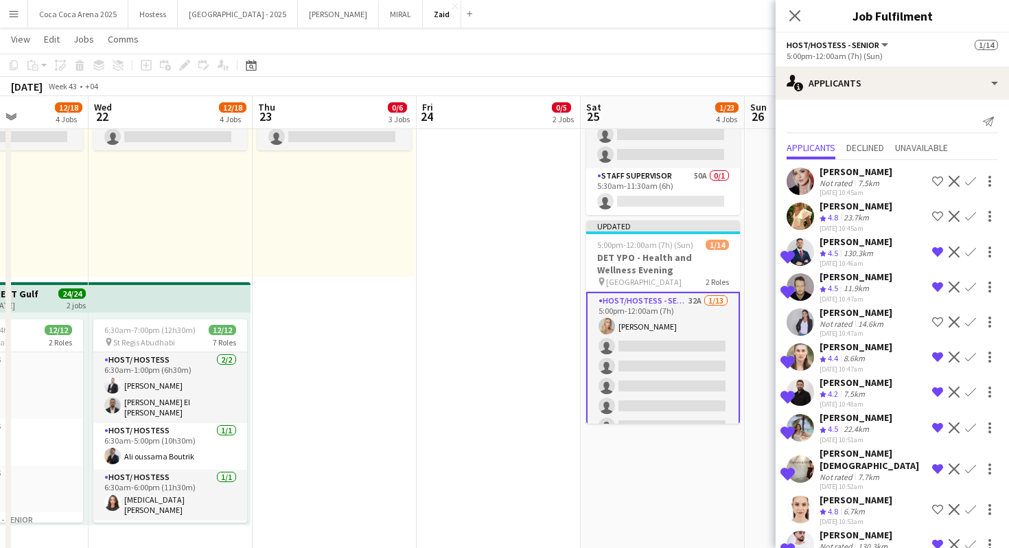
scroll to position [743, 0]
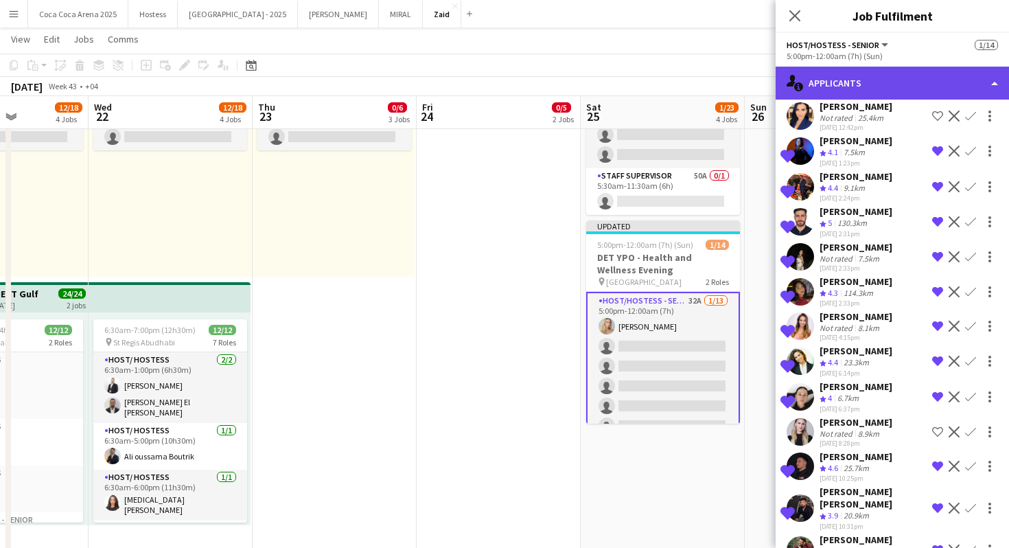
click at [887, 71] on div "single-neutral-actions-information Applicants" at bounding box center [892, 83] width 233 height 33
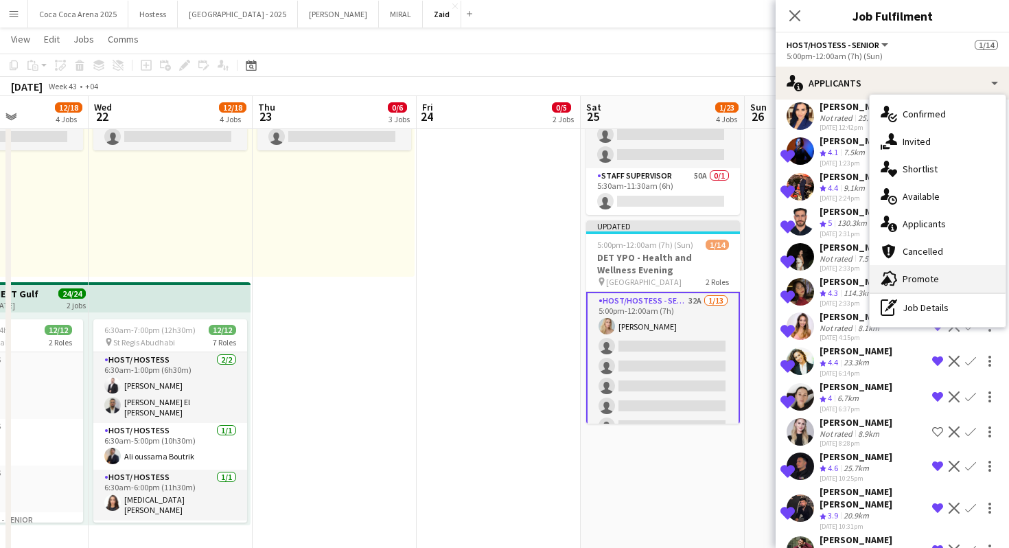
click at [929, 269] on div "advertising-megaphone Promote" at bounding box center [938, 278] width 136 height 27
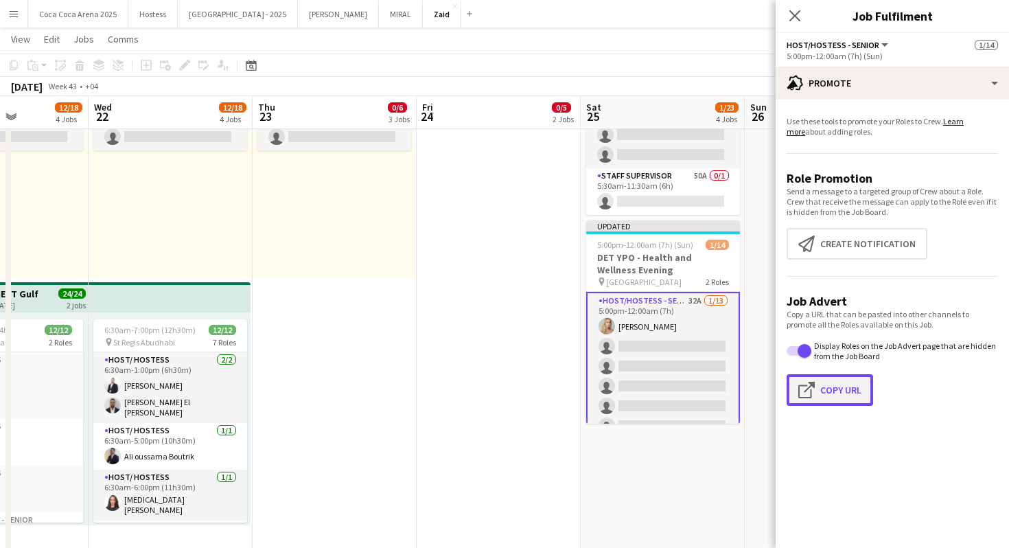
click at [832, 389] on button "Click to copy URL Copy Url" at bounding box center [830, 390] width 86 height 32
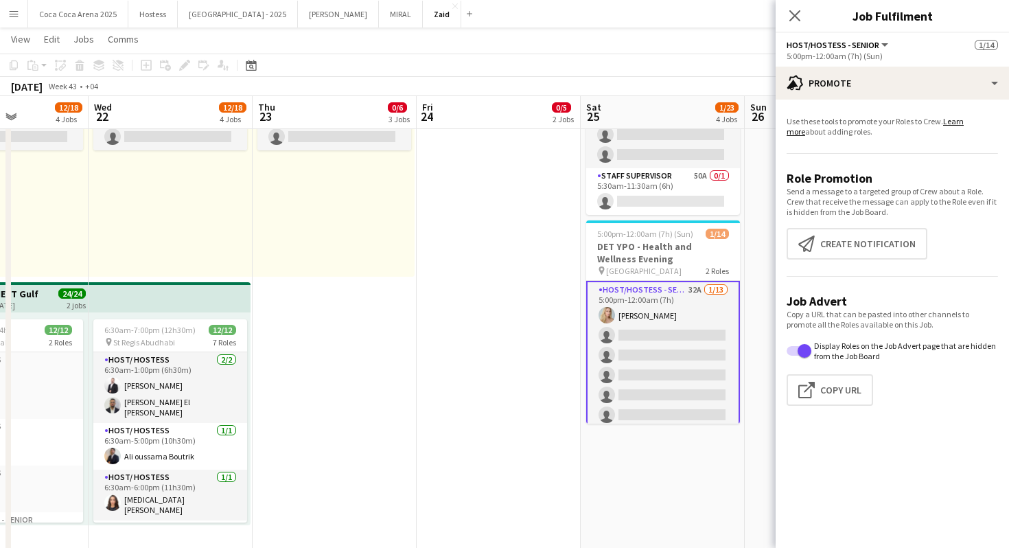
click at [652, 351] on app-card-role "Host/Hostess - Senior 32A [DATE] 5:00pm-12:00am (7h) [PERSON_NAME] single-neutr…" at bounding box center [663, 425] width 154 height 288
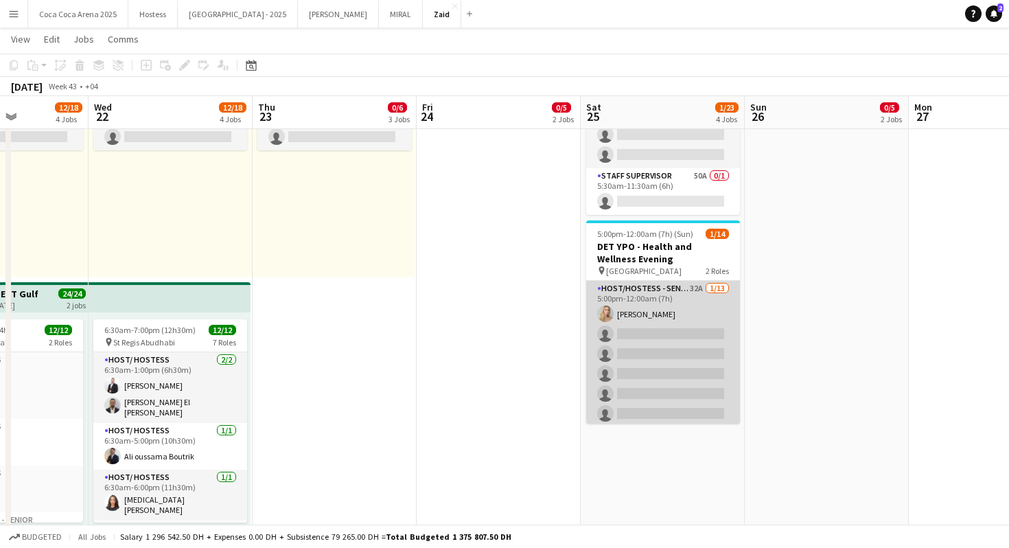
click at [652, 351] on app-card-role "Host/Hostess - Senior 32A [DATE] 5:00pm-12:00am (7h) [PERSON_NAME] single-neutr…" at bounding box center [663, 424] width 154 height 286
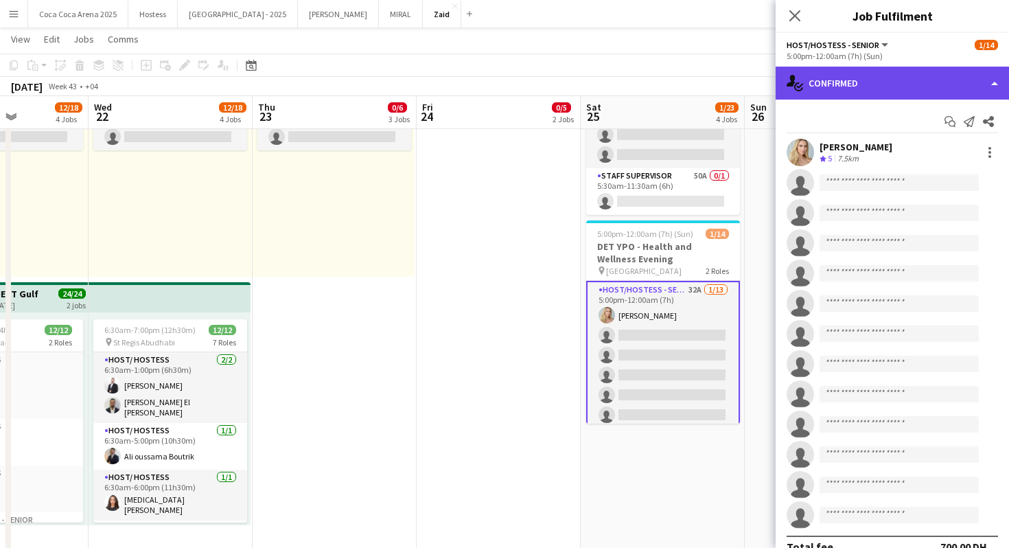
click at [969, 86] on div "single-neutral-actions-check-2 Confirmed" at bounding box center [892, 83] width 233 height 33
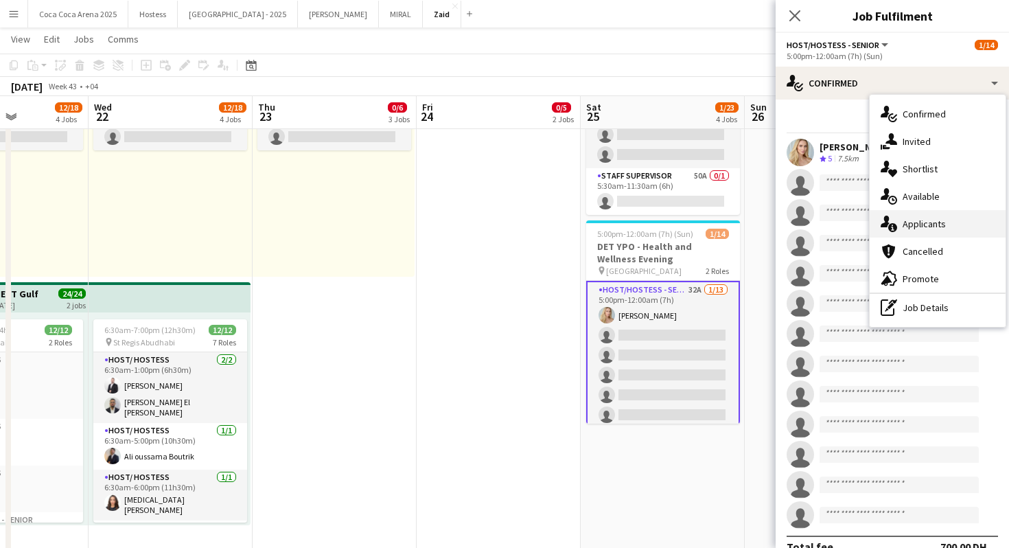
click at [971, 219] on div "single-neutral-actions-information Applicants" at bounding box center [938, 223] width 136 height 27
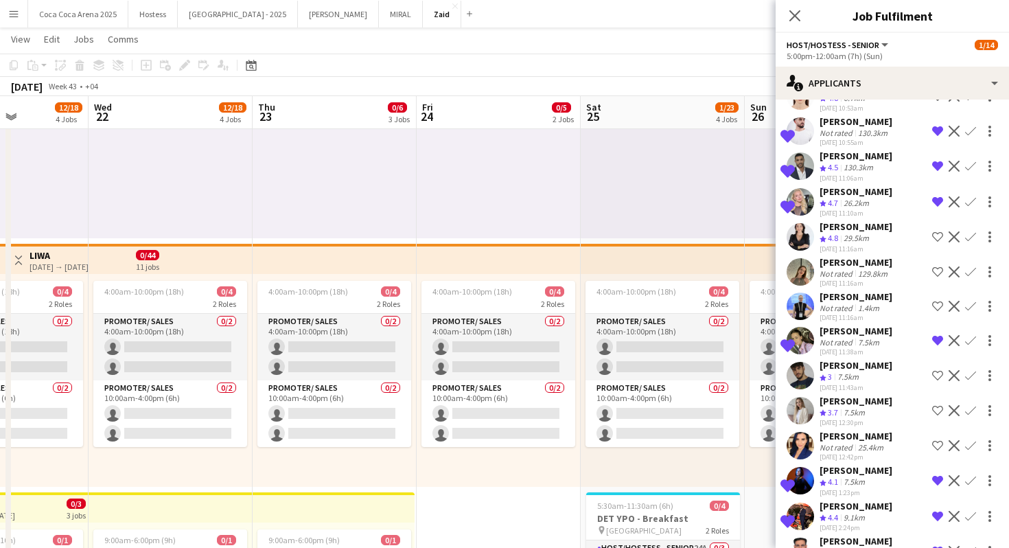
scroll to position [743, 0]
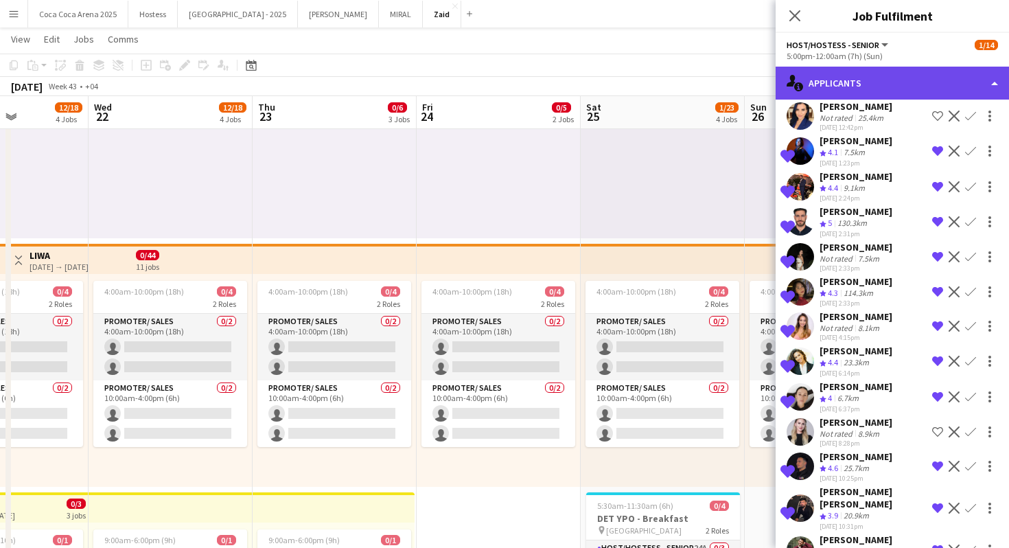
click at [875, 80] on div "single-neutral-actions-information Applicants" at bounding box center [892, 83] width 233 height 33
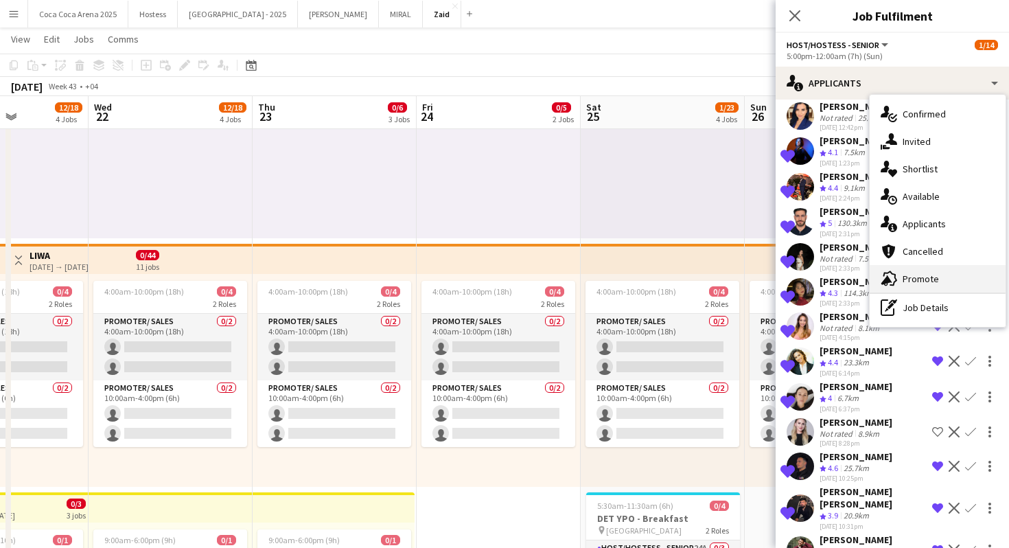
click at [960, 275] on div "advertising-megaphone Promote" at bounding box center [938, 278] width 136 height 27
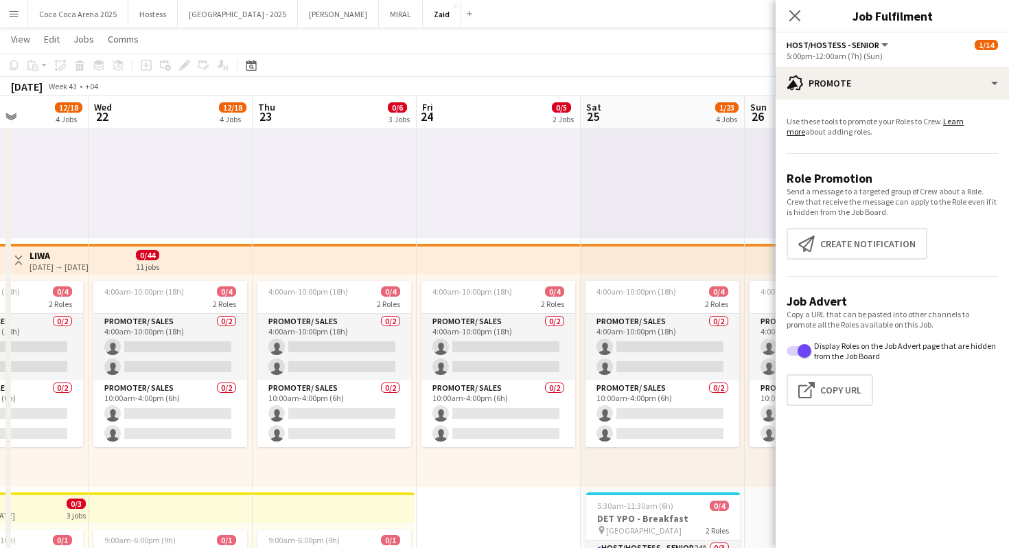
scroll to position [0, 0]
click at [813, 403] on button "Click to copy URL Copy Url" at bounding box center [830, 390] width 86 height 32
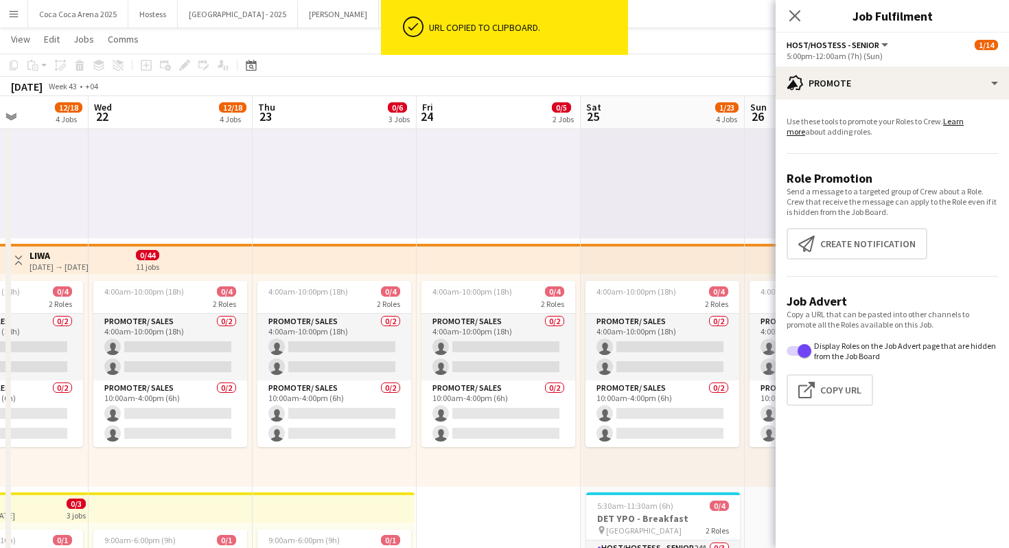
click at [963, 58] on div "5:00pm-12:00am (7h) (Sun)" at bounding box center [892, 56] width 211 height 10
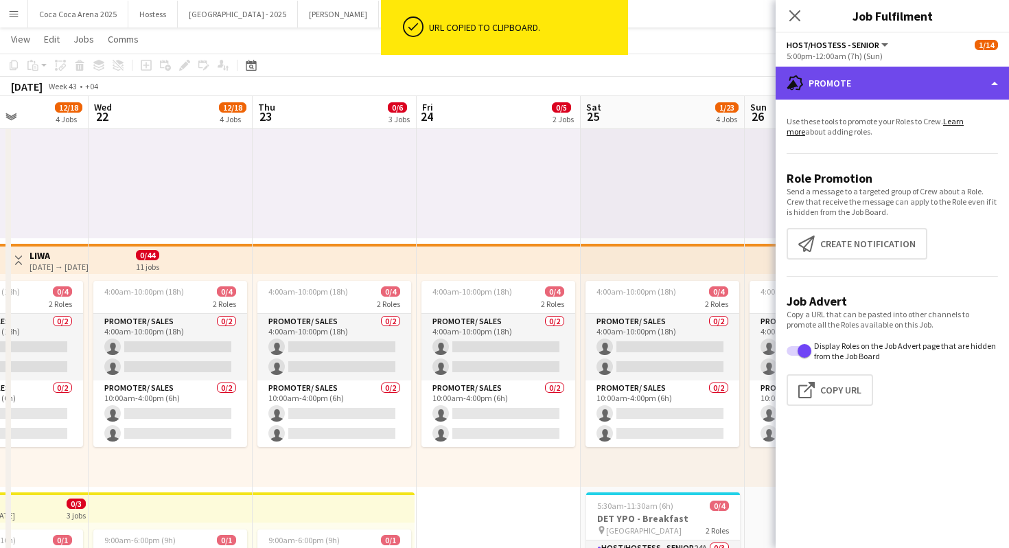
click at [962, 76] on div "advertising-megaphone Promote" at bounding box center [892, 83] width 233 height 33
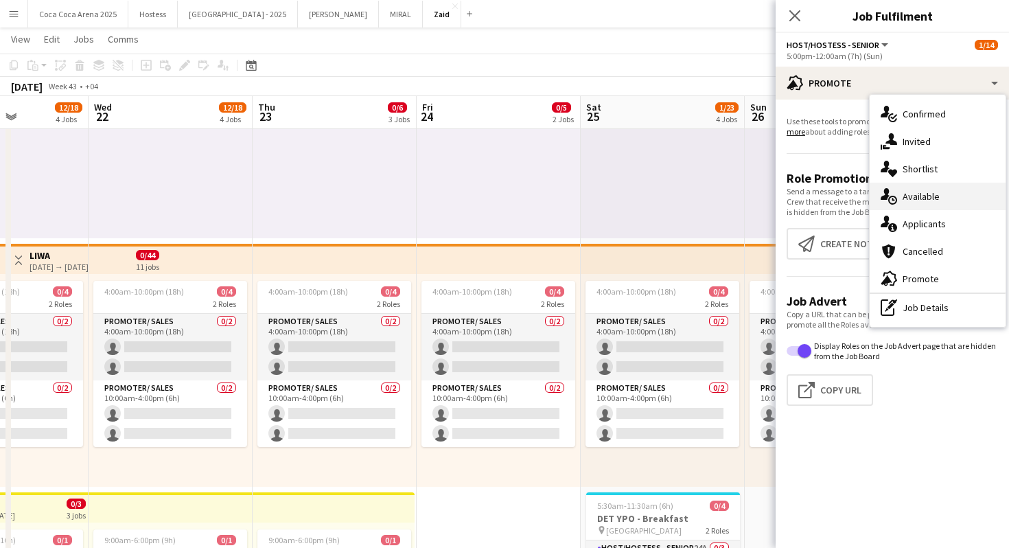
click at [949, 203] on div "single-neutral-actions-upload Available" at bounding box center [938, 196] width 136 height 27
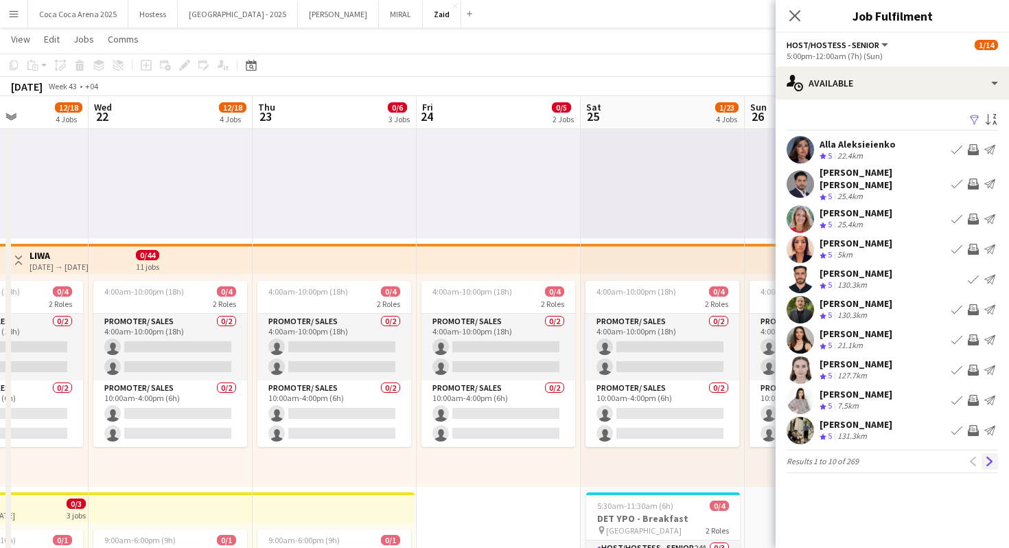
click at [989, 456] on app-icon "Next" at bounding box center [990, 461] width 10 height 10
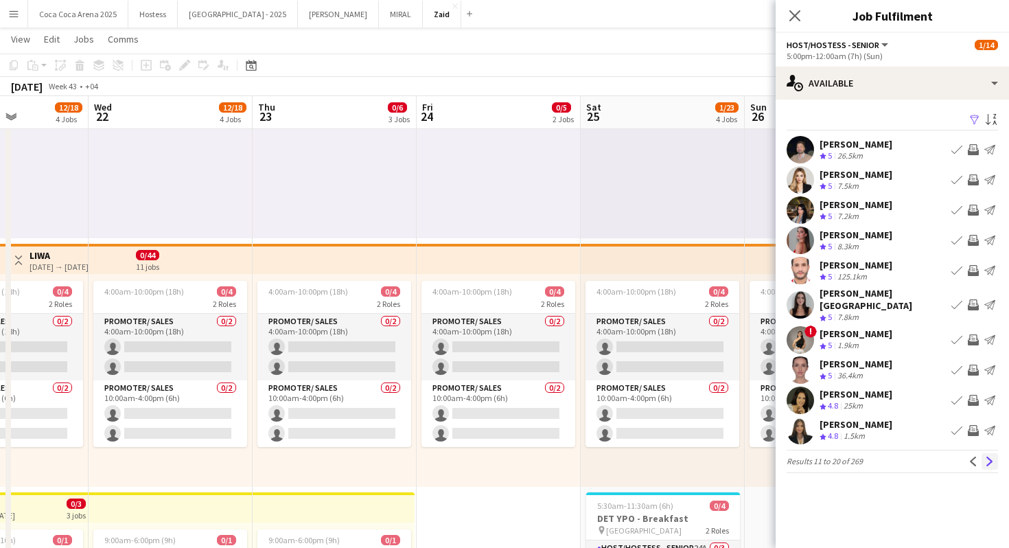
click at [988, 456] on app-icon "Next" at bounding box center [990, 461] width 10 height 10
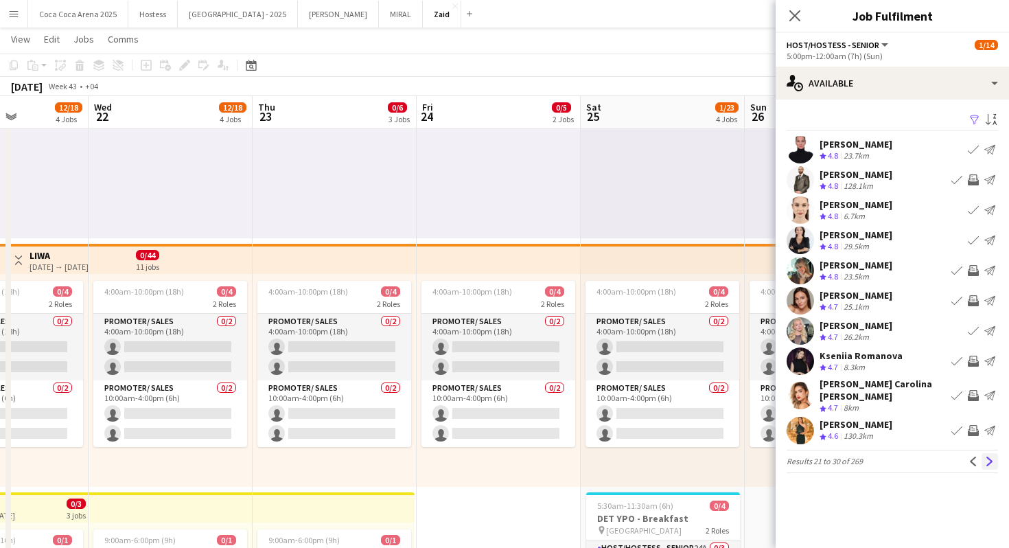
click at [990, 456] on app-icon "Next" at bounding box center [990, 461] width 10 height 10
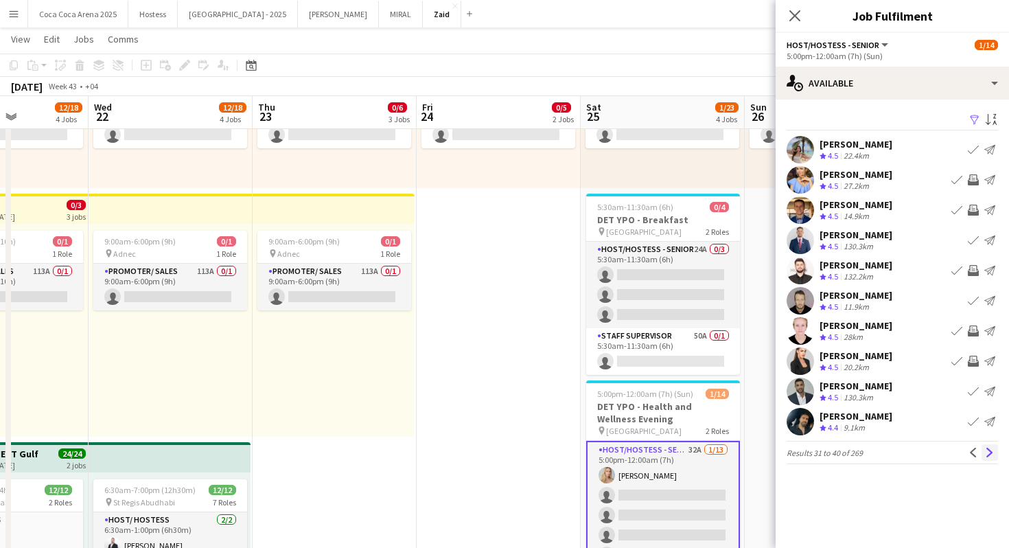
click at [995, 450] on button "Next" at bounding box center [990, 452] width 16 height 16
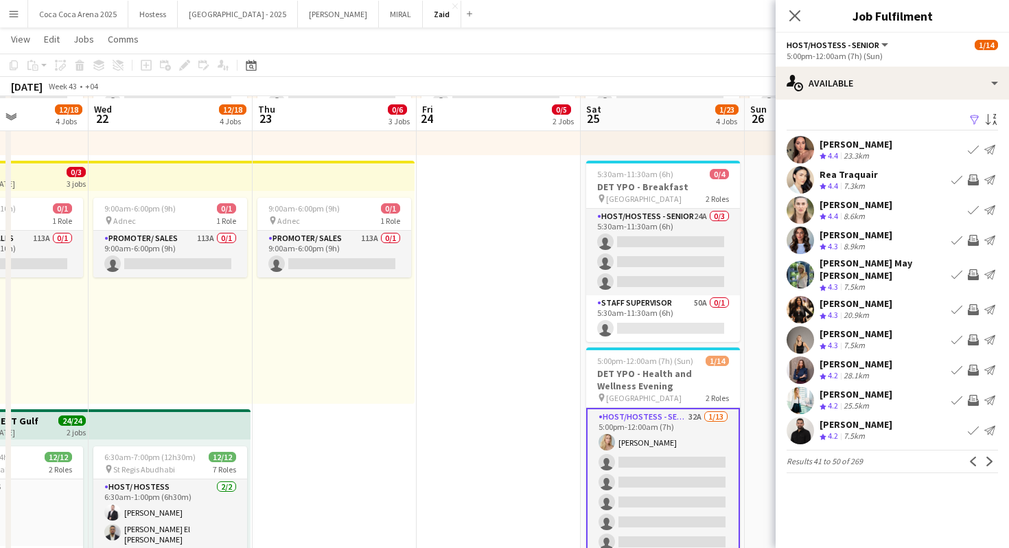
scroll to position [498, 0]
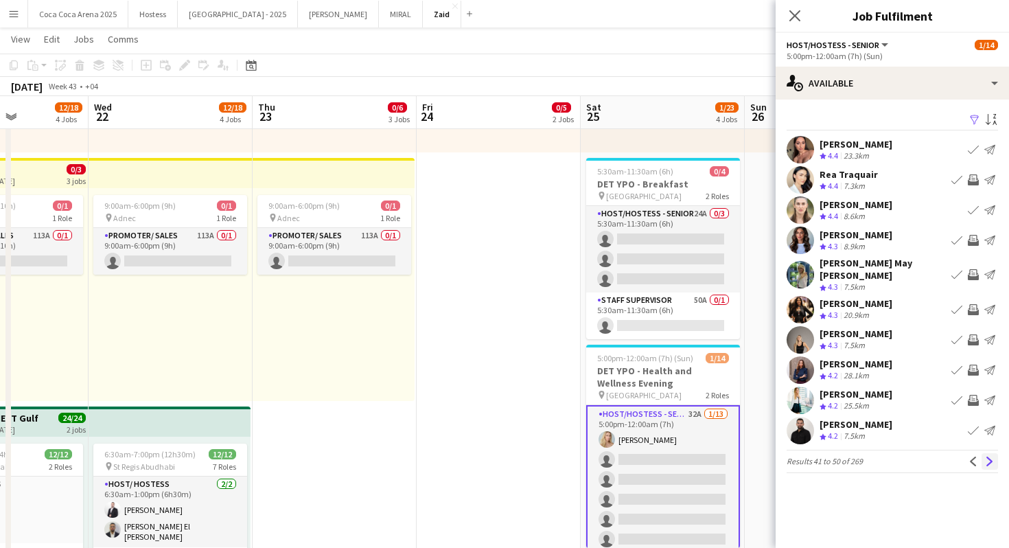
click at [986, 456] on app-icon "Next" at bounding box center [990, 461] width 10 height 10
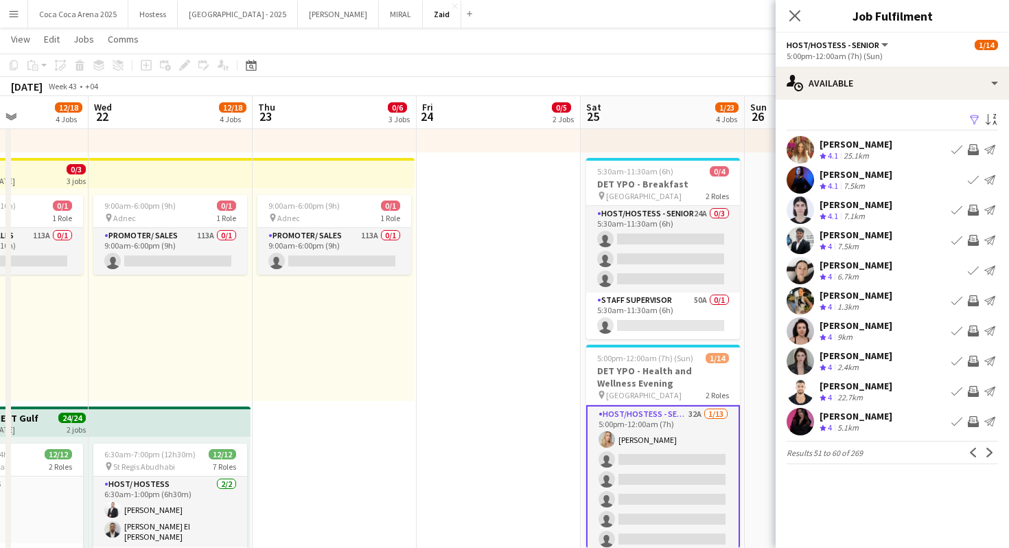
scroll to position [518, 0]
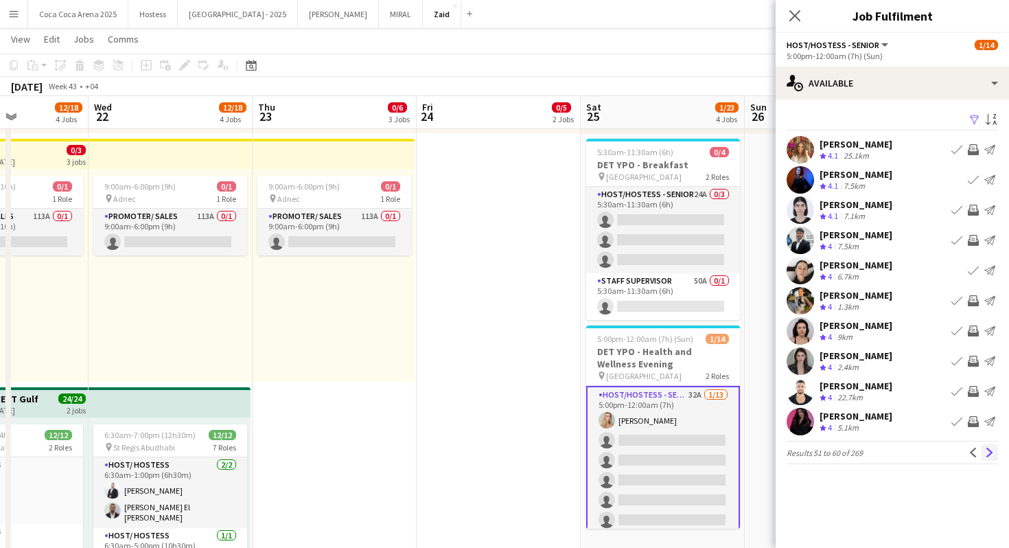
click at [985, 447] on button "Next" at bounding box center [990, 452] width 16 height 16
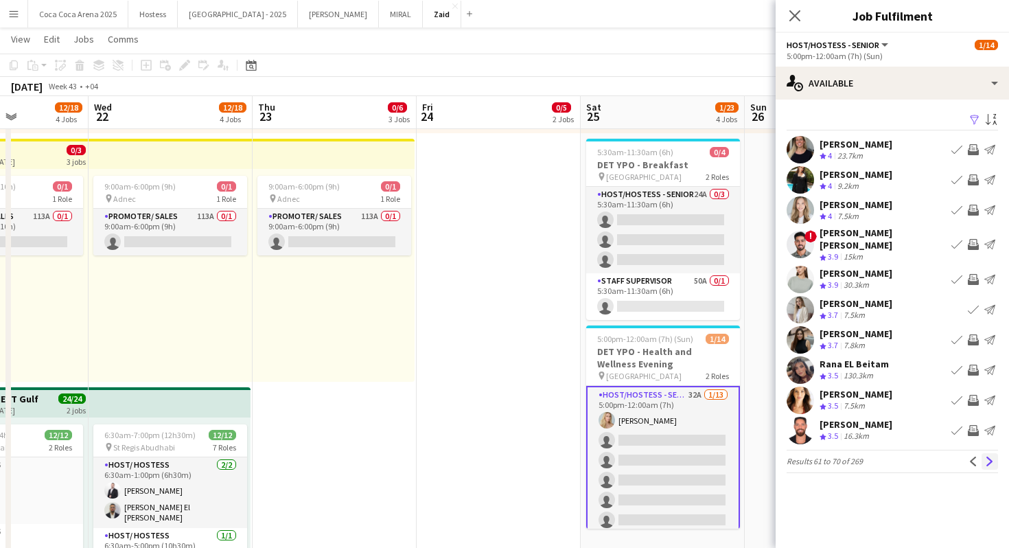
click at [987, 456] on app-icon "Next" at bounding box center [990, 461] width 10 height 10
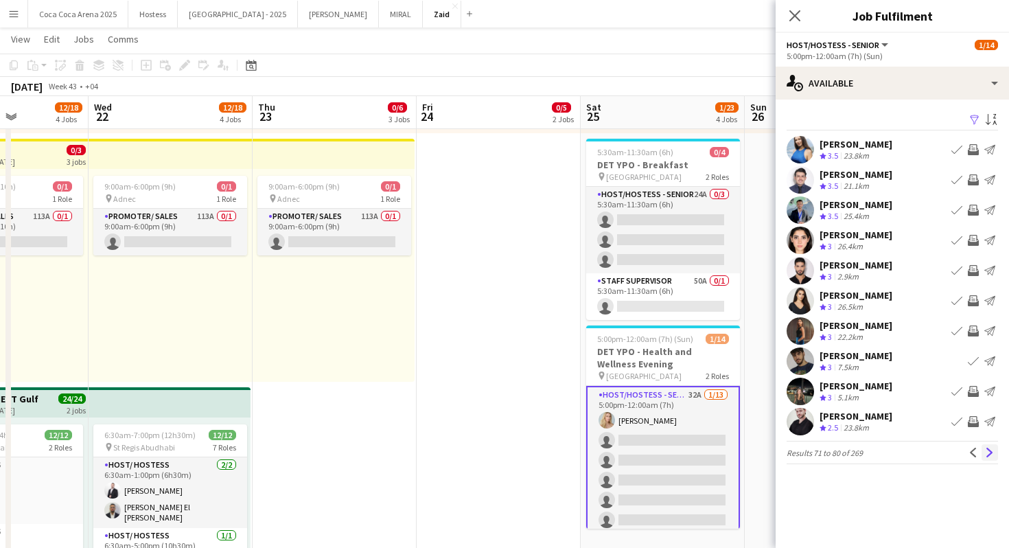
click at [992, 453] on app-icon "Next" at bounding box center [990, 453] width 10 height 10
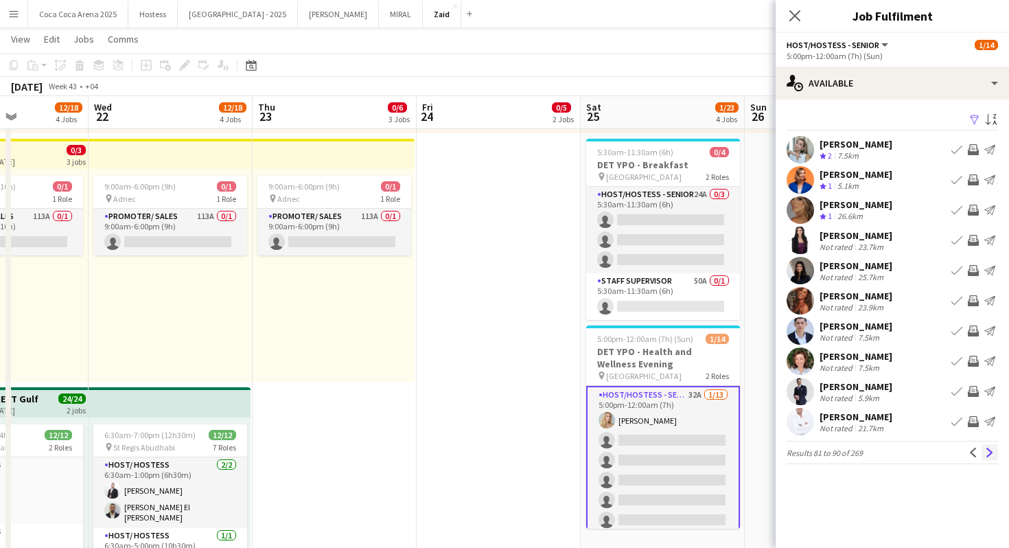
click at [986, 451] on app-icon "Next" at bounding box center [990, 453] width 10 height 10
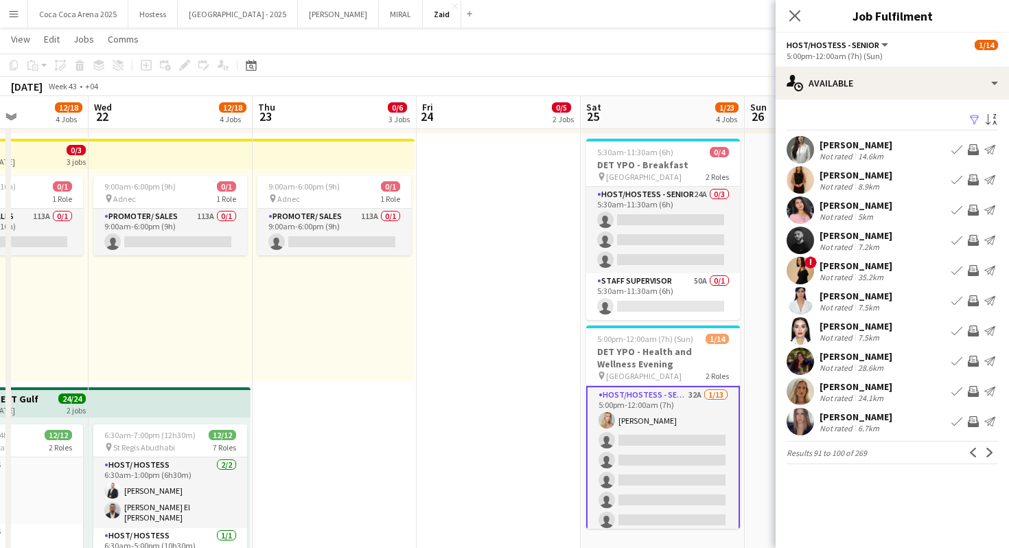
click at [892, 389] on div "Fiona Gardner Not rated 24.1km Book crew Invite crew Send notification" at bounding box center [892, 391] width 233 height 27
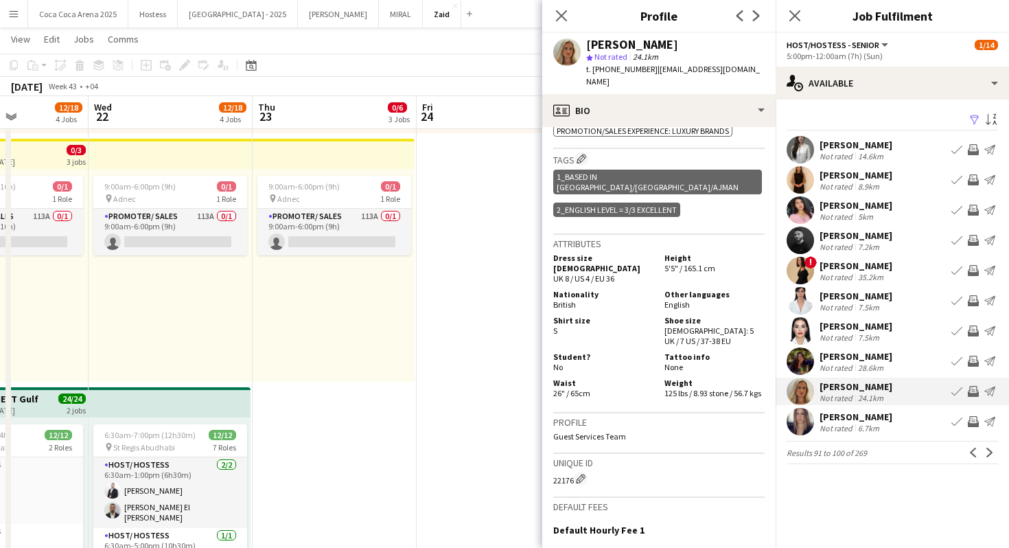
scroll to position [0, 0]
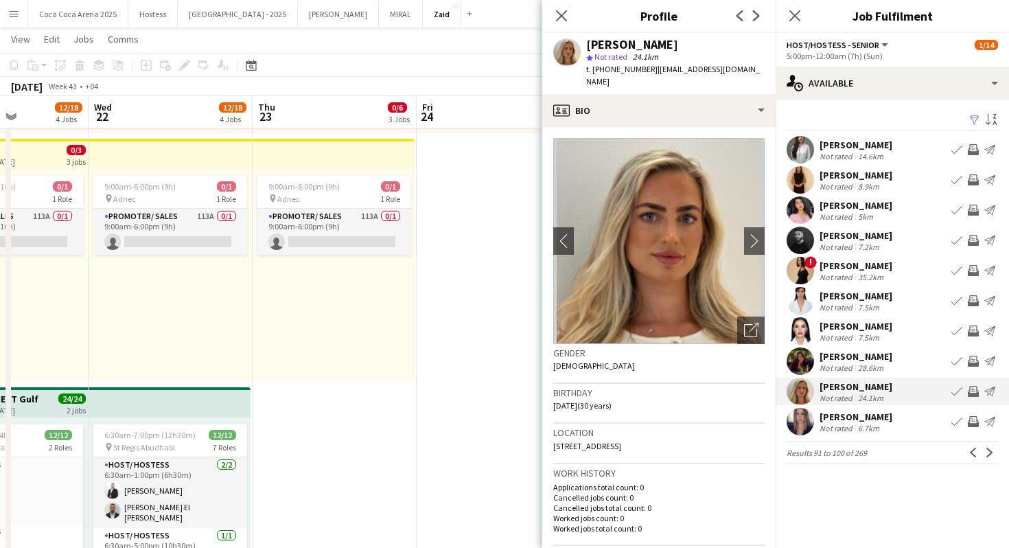
click at [642, 65] on div "t. +971527817046 | fionacg174@hotmail.co.uk" at bounding box center [675, 75] width 178 height 25
drag, startPoint x: 645, startPoint y: 67, endPoint x: 594, endPoint y: 75, distance: 50.7
click at [594, 75] on div "t. +971527817046 | fionacg174@hotmail.co.uk" at bounding box center [675, 75] width 178 height 25
copy span "+971527817046"
click at [837, 362] on div "Not rated" at bounding box center [838, 367] width 36 height 10
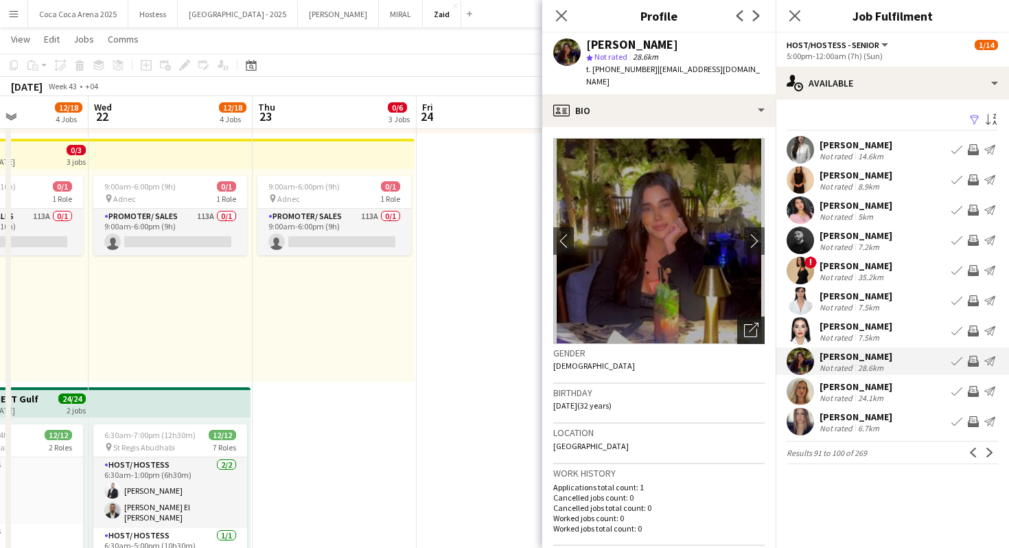
click at [756, 324] on icon "Open photos pop-in" at bounding box center [751, 330] width 14 height 14
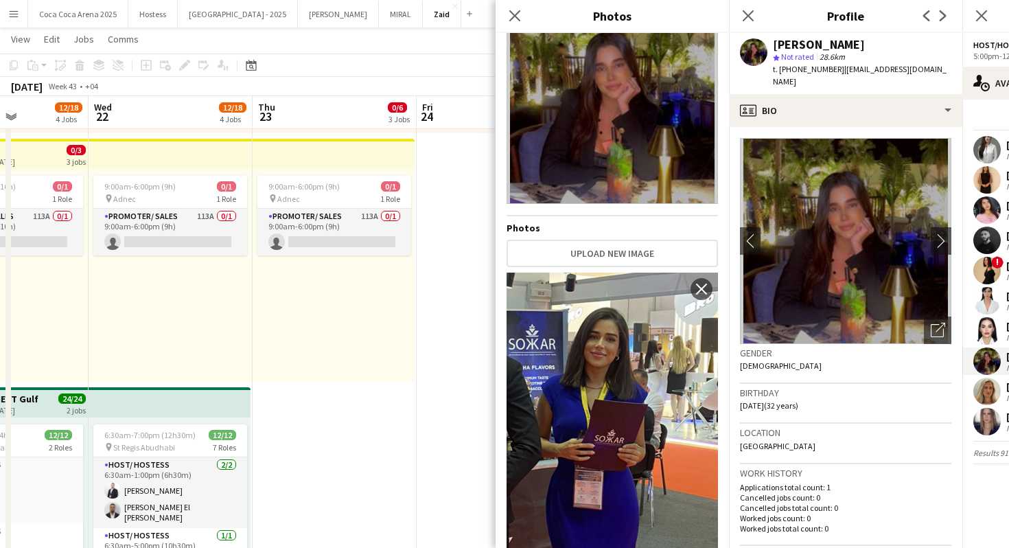
scroll to position [60, 0]
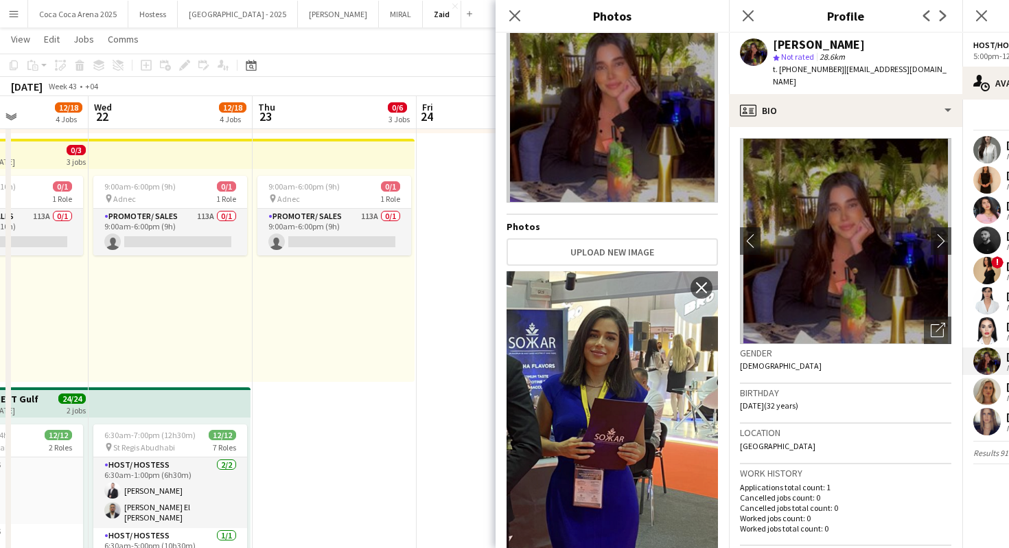
click at [888, 365] on div "Gender Female" at bounding box center [845, 364] width 211 height 40
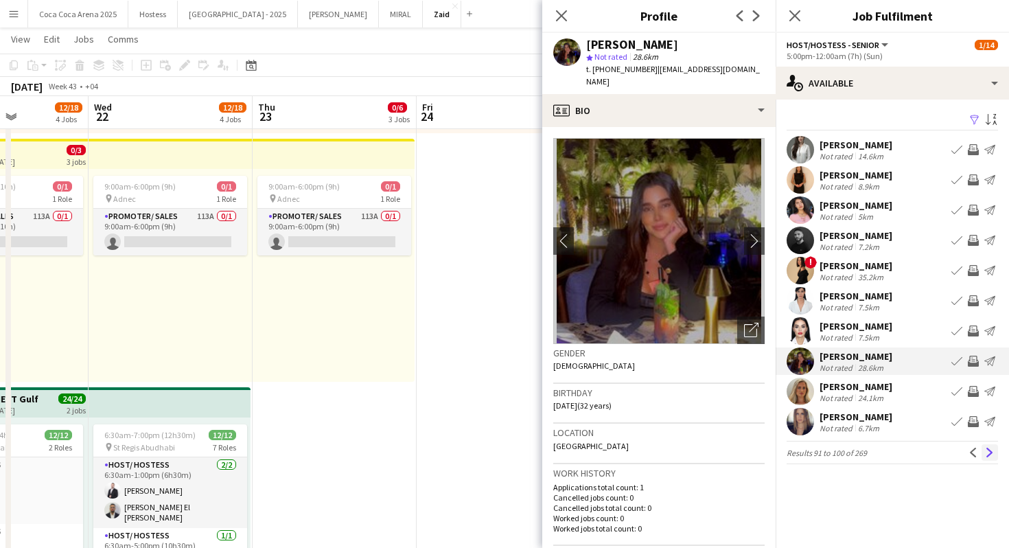
click at [982, 454] on button "Next" at bounding box center [990, 452] width 16 height 16
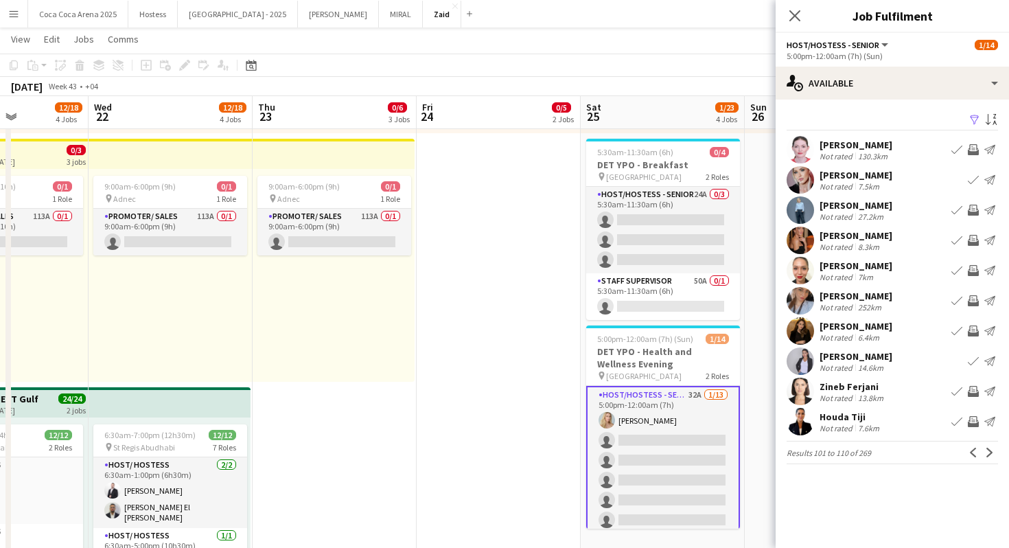
click at [883, 233] on div "Alina Rubinska Not rated 8.3km Book crew Invite crew Send notification" at bounding box center [892, 240] width 233 height 27
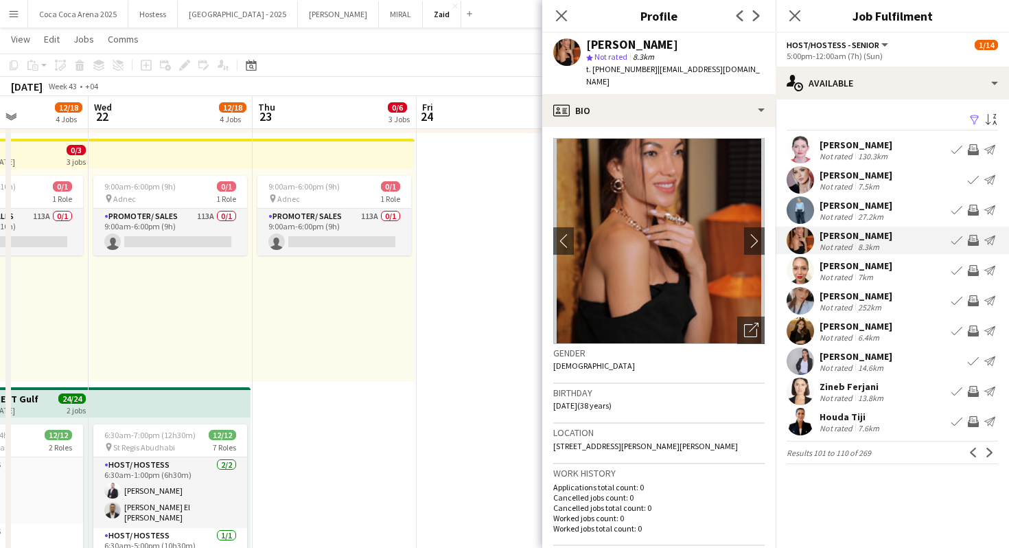
click at [886, 208] on div "Alena Al Amin Not rated 27.2km Book crew Invite crew Send notification" at bounding box center [892, 209] width 233 height 27
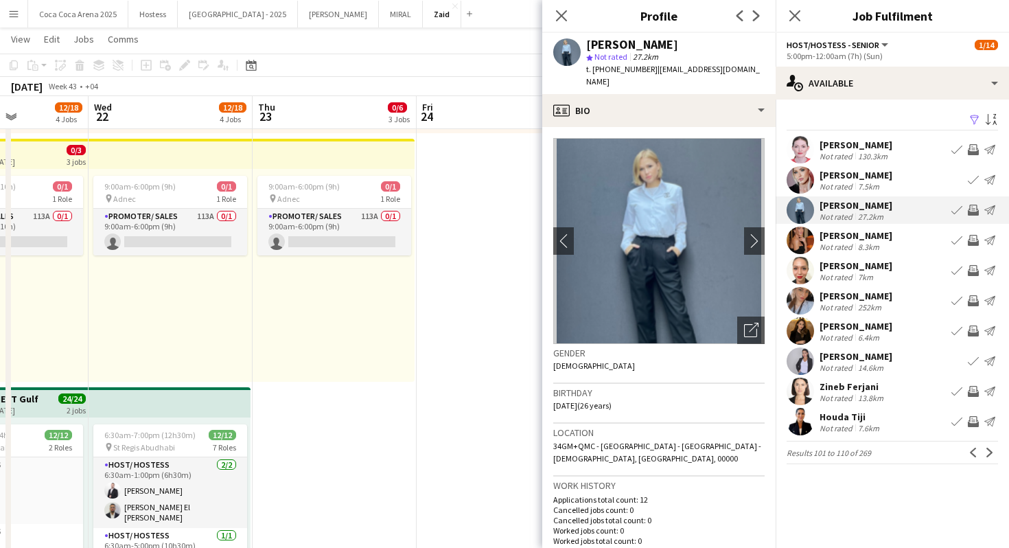
click at [897, 301] on div "Daria Borisova Not rated 252km Book crew Invite crew Send notification" at bounding box center [892, 300] width 233 height 27
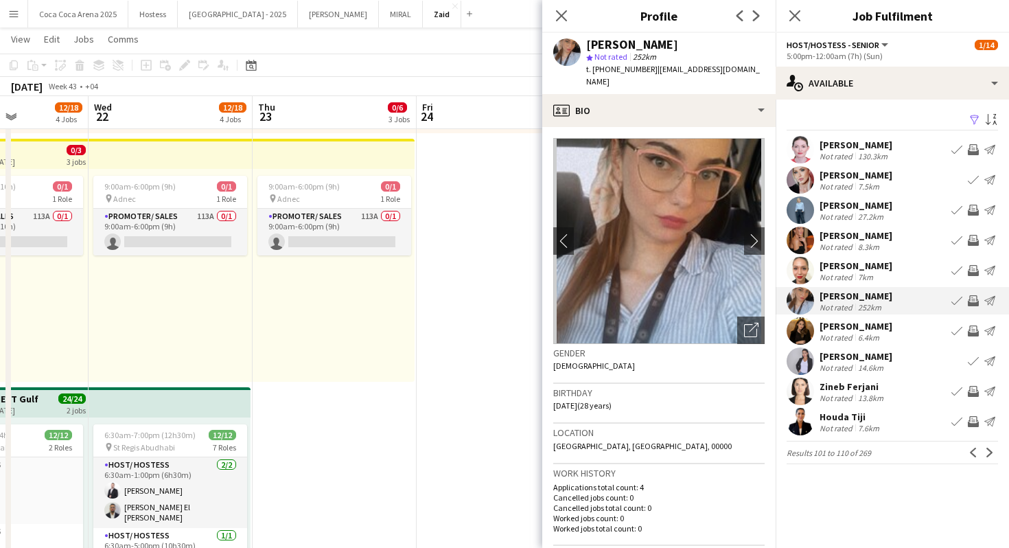
click at [892, 338] on div "Not rated 6.4km" at bounding box center [856, 337] width 73 height 10
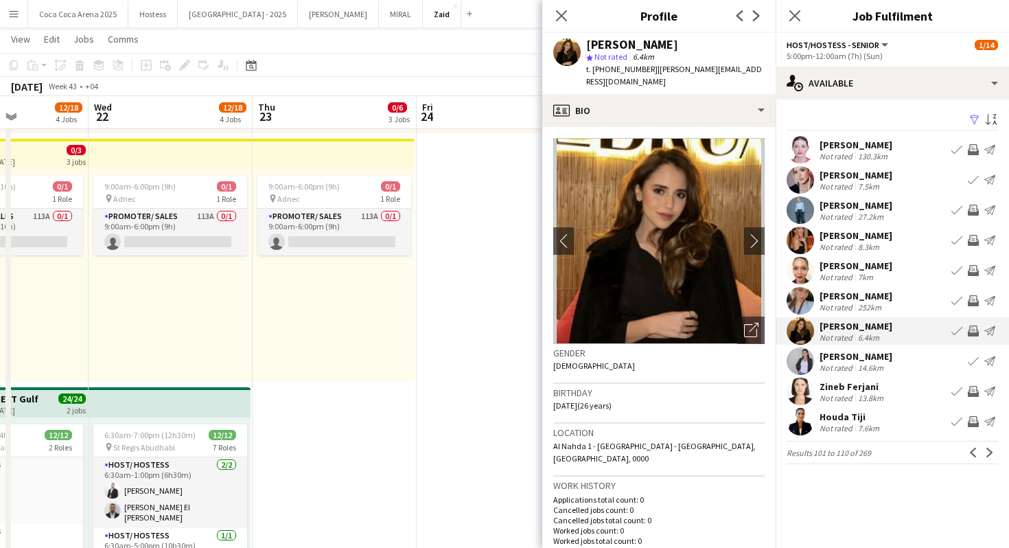
click at [897, 396] on div "Zineb Ferjani Not rated 13.8km Book crew Invite crew Send notification" at bounding box center [892, 391] width 233 height 27
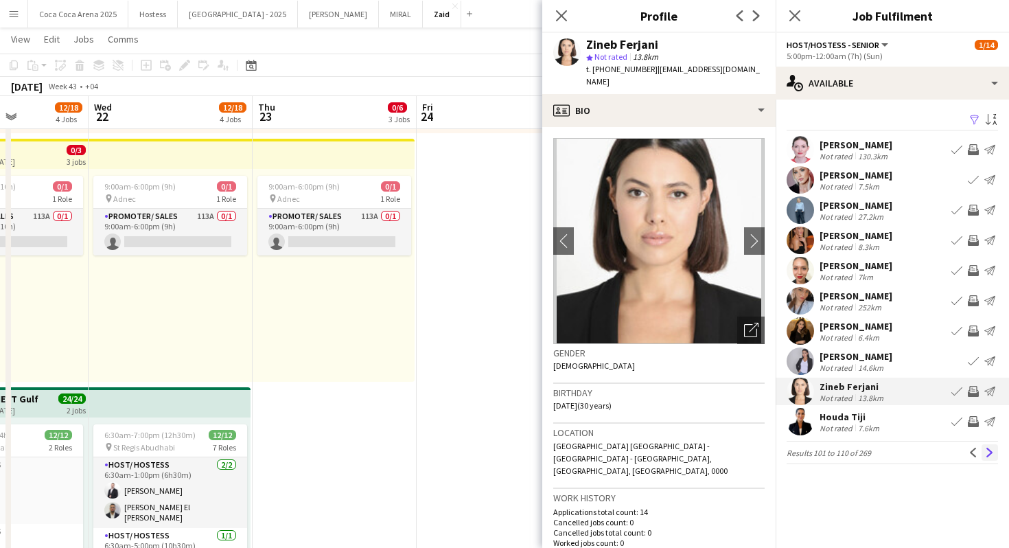
click at [994, 450] on app-icon "Next" at bounding box center [990, 453] width 10 height 10
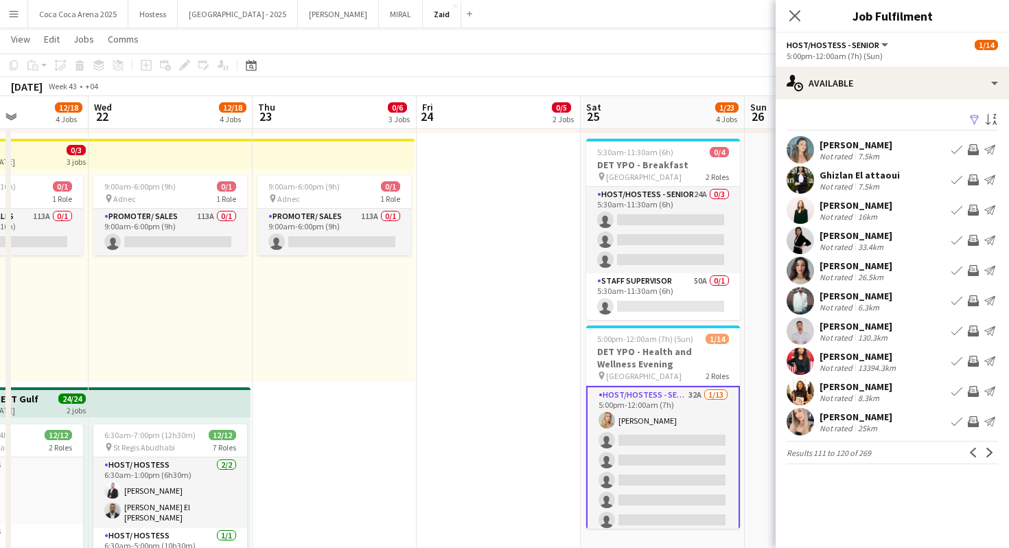
click at [851, 273] on div "Not rated" at bounding box center [838, 277] width 36 height 10
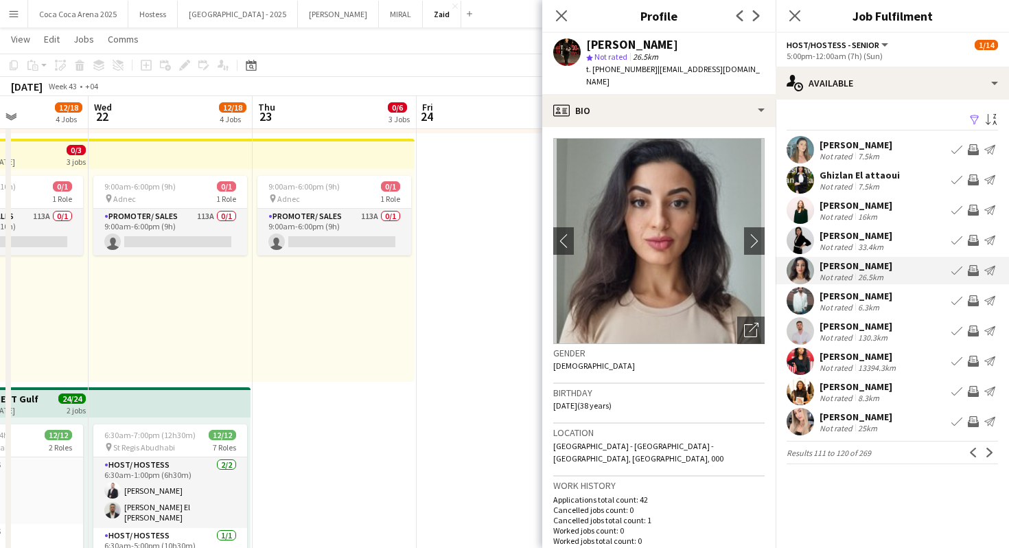
click at [892, 354] on div "Kalima haneef" at bounding box center [859, 356] width 79 height 12
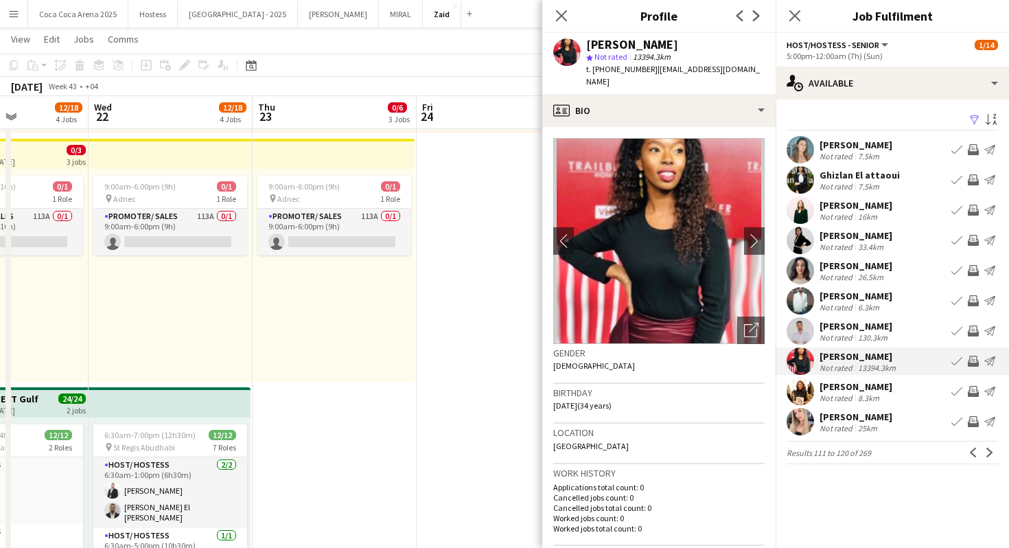
click at [886, 336] on div "130.3km" at bounding box center [872, 337] width 35 height 10
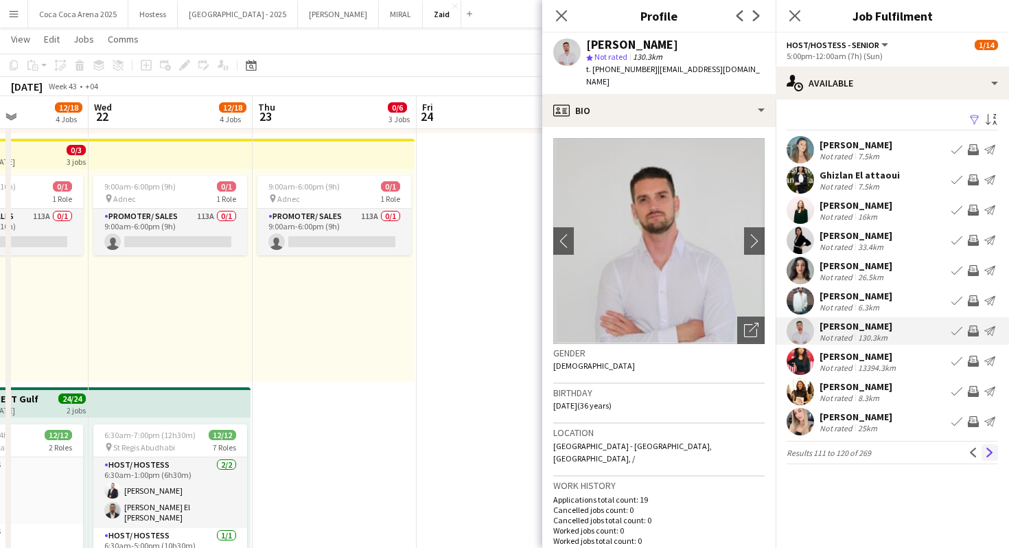
click at [992, 454] on app-icon "Next" at bounding box center [990, 453] width 10 height 10
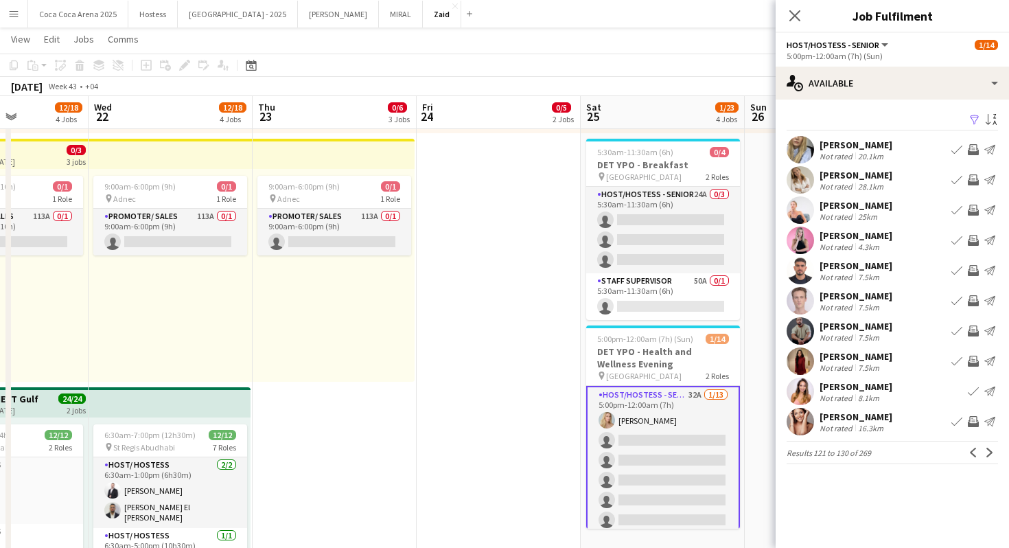
click at [882, 328] on div "Michael Malakhov" at bounding box center [856, 326] width 73 height 12
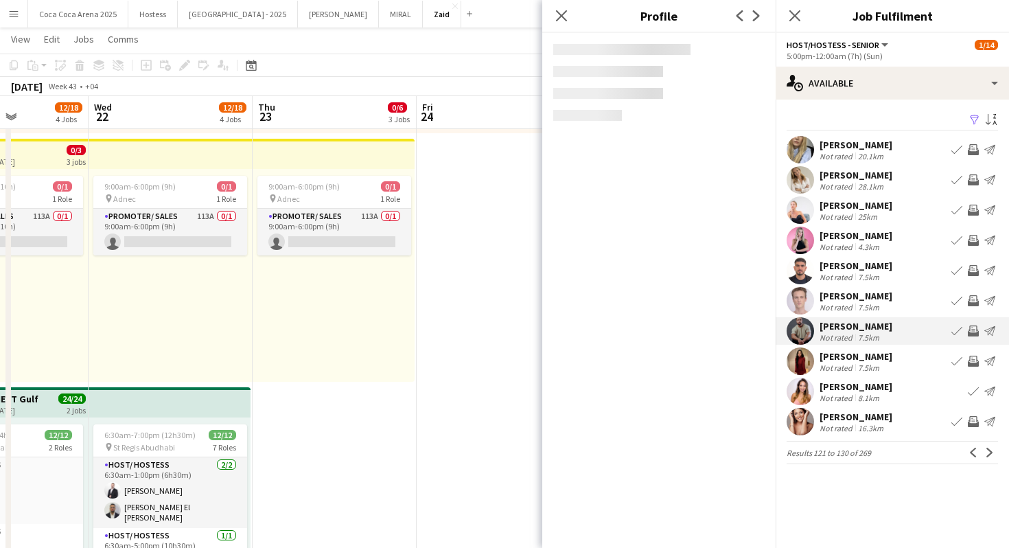
click at [881, 357] on div "Rose Velasquez" at bounding box center [856, 356] width 73 height 12
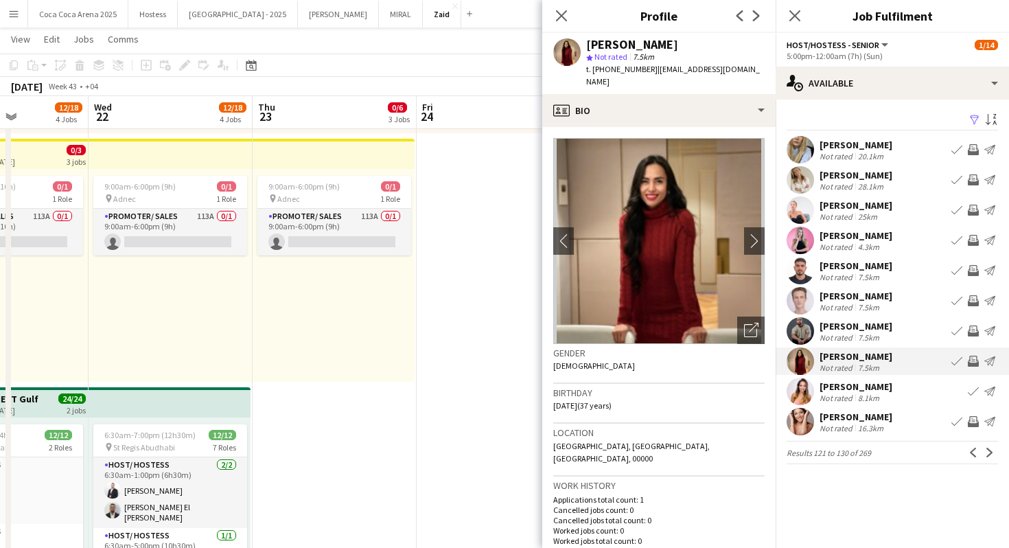
click at [875, 224] on app-available-tab "Filter Sort asc Anastasia Orlova Not rated 20.1km Book crew Invite crew Send no…" at bounding box center [892, 288] width 233 height 354
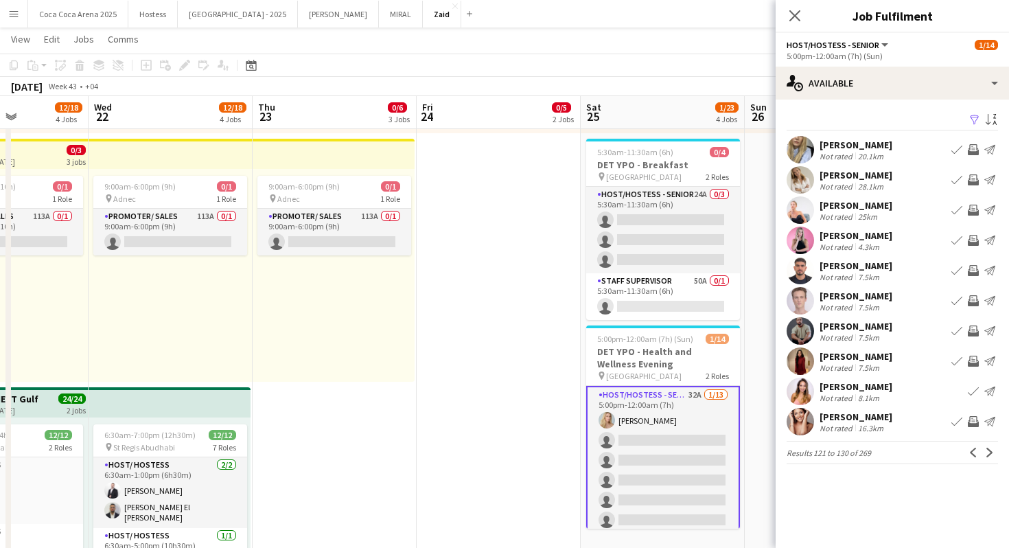
click at [872, 189] on div "28.1km" at bounding box center [870, 186] width 31 height 10
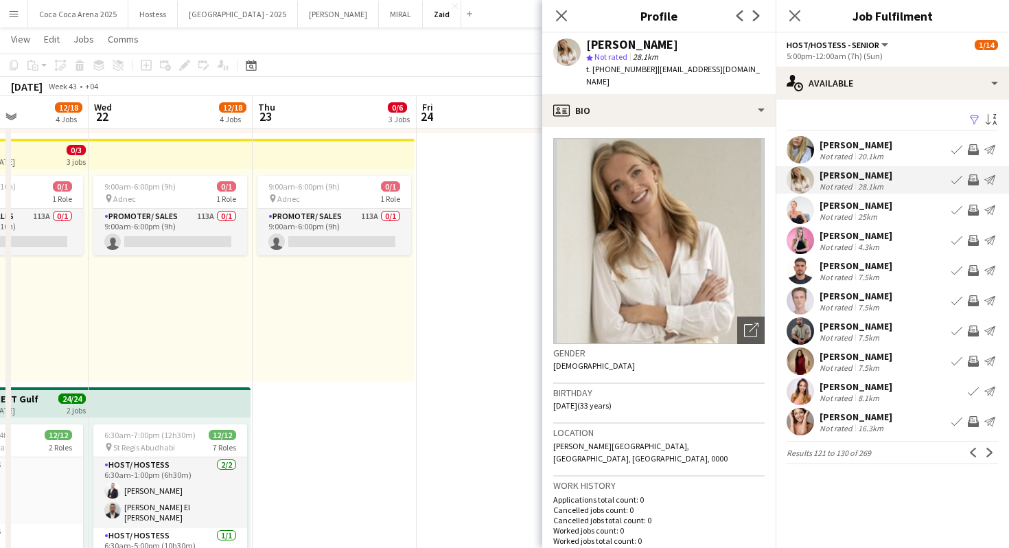
click at [875, 213] on div "25km" at bounding box center [867, 216] width 25 height 10
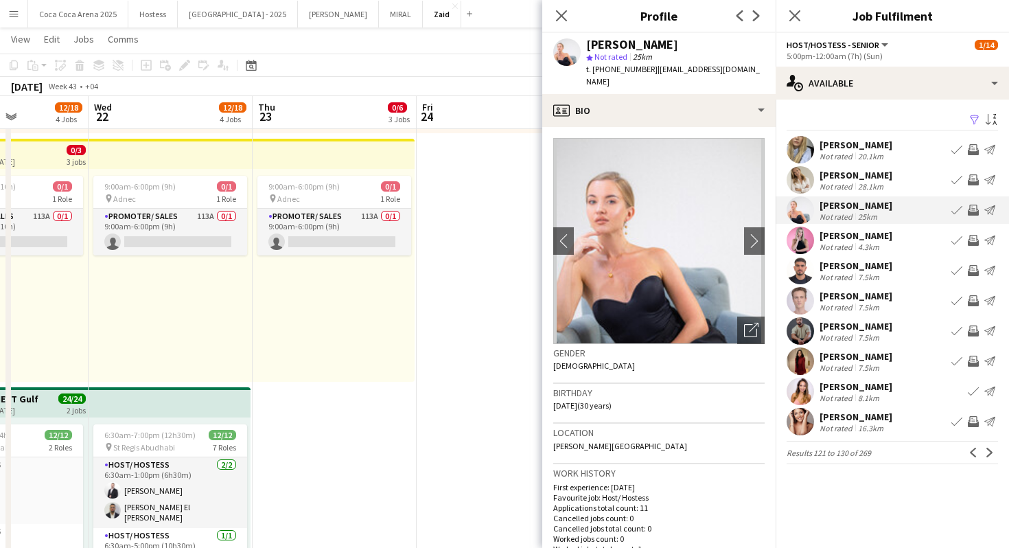
click at [875, 255] on app-available-tab "Filter Sort asc Anastasia Orlova Not rated 20.1km Book crew Invite crew Send no…" at bounding box center [892, 288] width 233 height 354
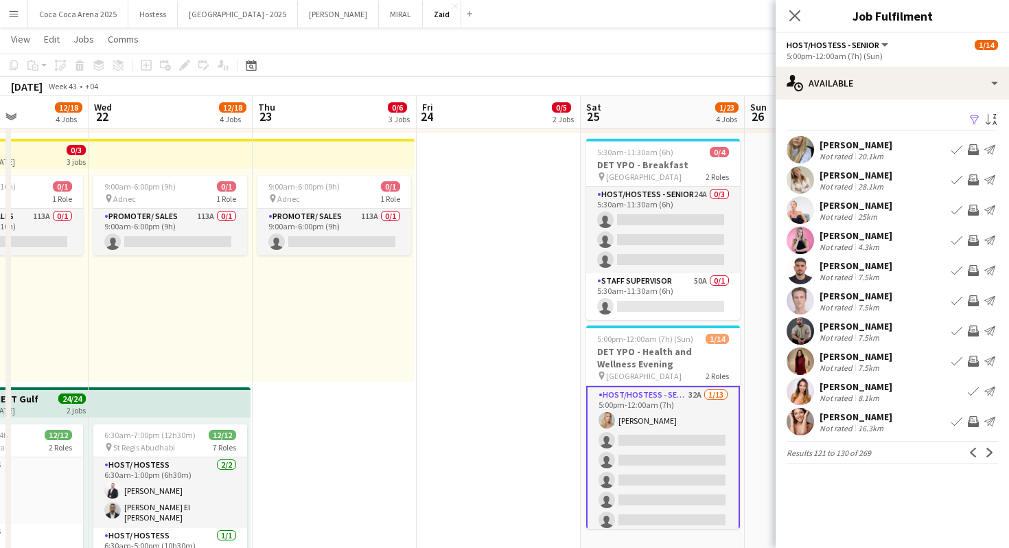
click at [871, 297] on div "Anis Abed" at bounding box center [856, 296] width 73 height 12
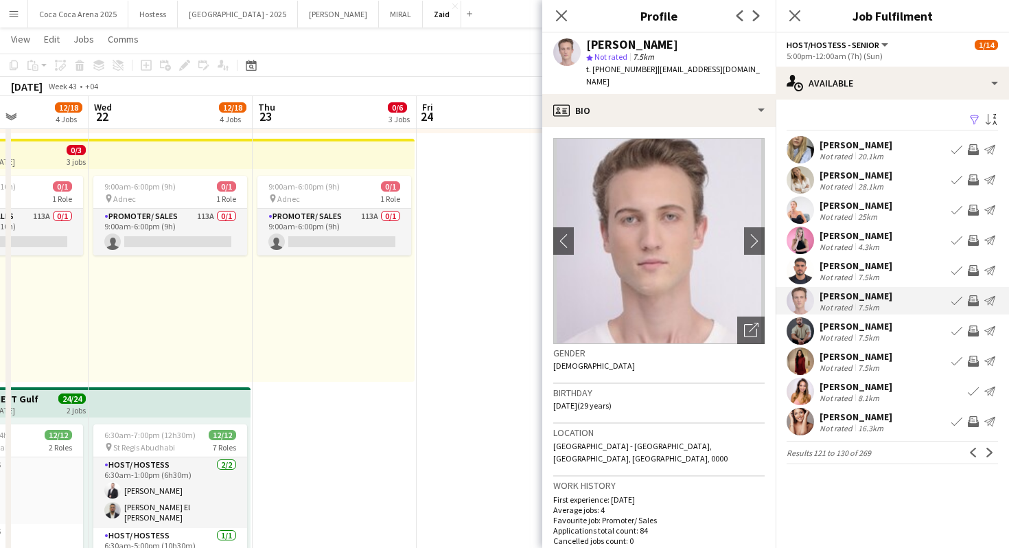
click at [869, 335] on div "7.5km" at bounding box center [868, 337] width 27 height 10
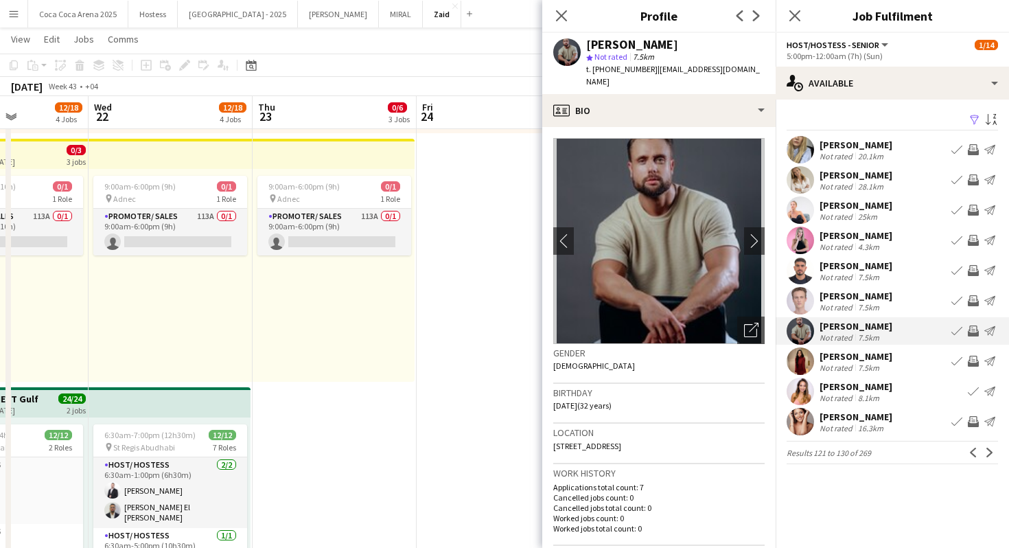
click at [865, 356] on div "Rose Velasquez" at bounding box center [856, 356] width 73 height 12
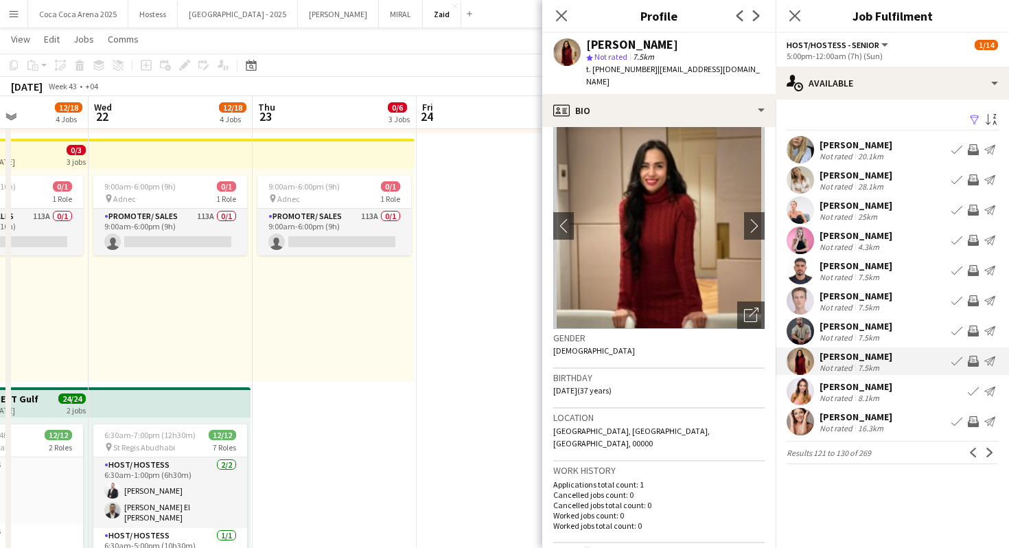
scroll to position [0, 0]
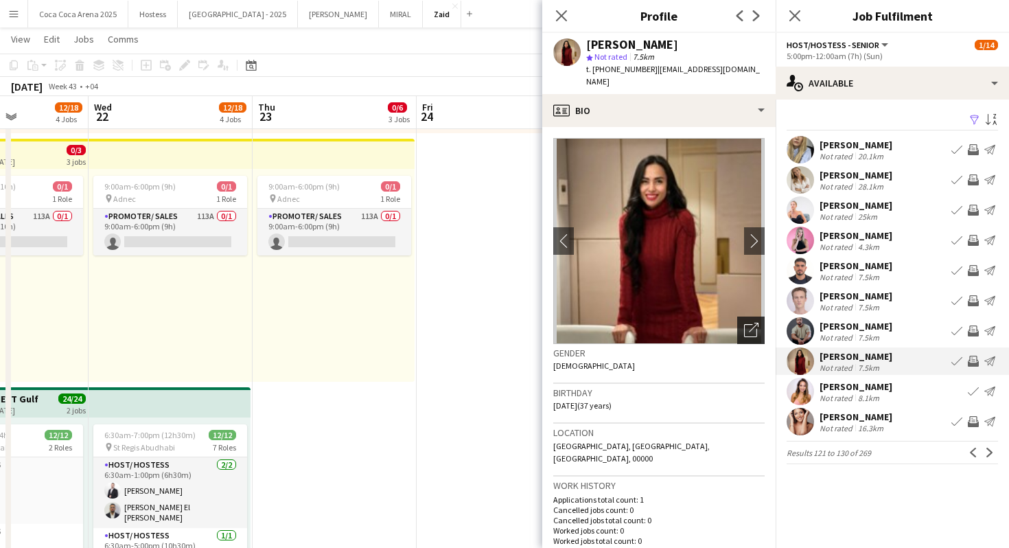
click at [746, 332] on icon "Open photos pop-in" at bounding box center [751, 330] width 14 height 14
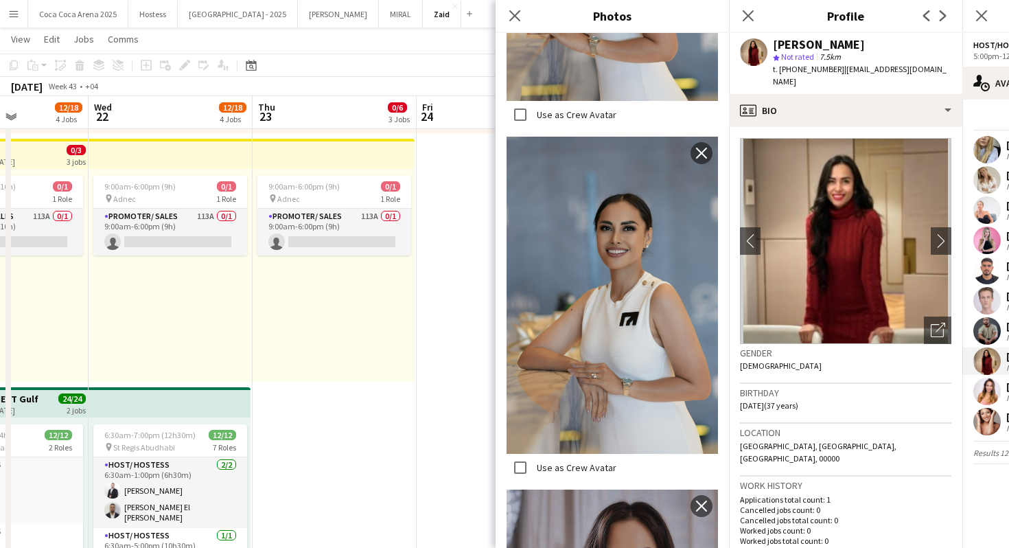
scroll to position [1069, 0]
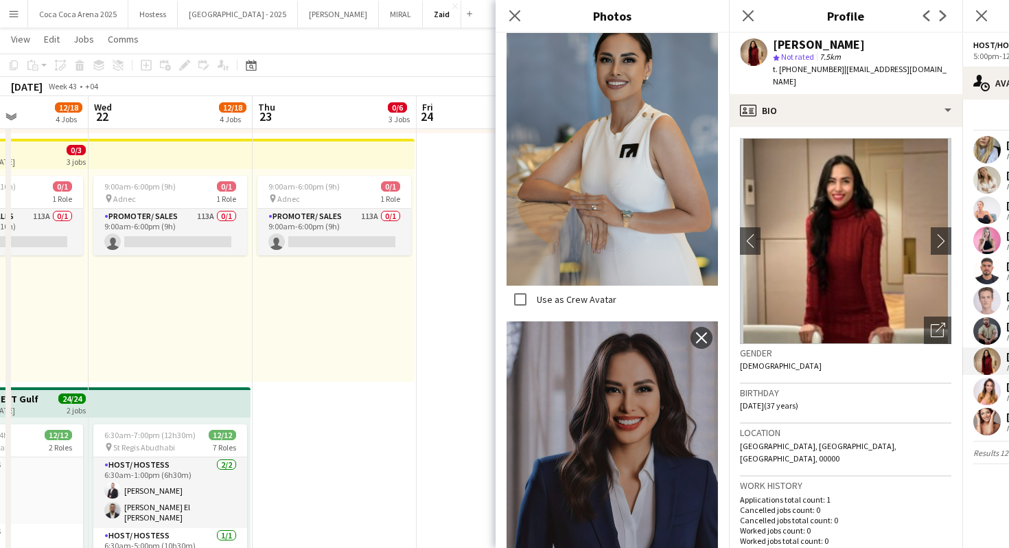
drag, startPoint x: 834, startPoint y: 69, endPoint x: 776, endPoint y: 70, distance: 57.7
click at [776, 70] on div "t. +971509448938 | filipinasinternationalartist@gmail.com" at bounding box center [862, 75] width 178 height 25
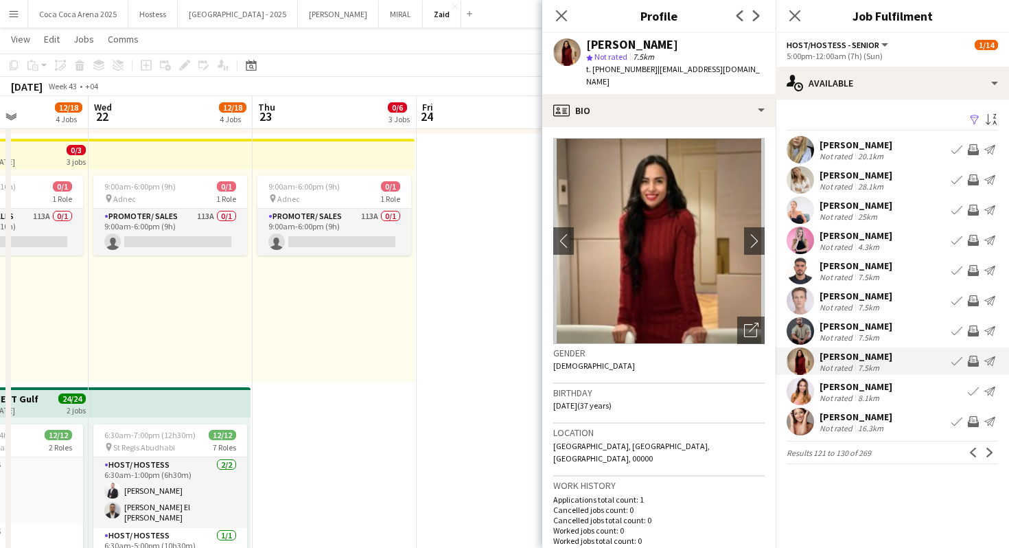
copy span ". +971509448938"
click at [986, 448] on app-icon "Next" at bounding box center [990, 453] width 10 height 10
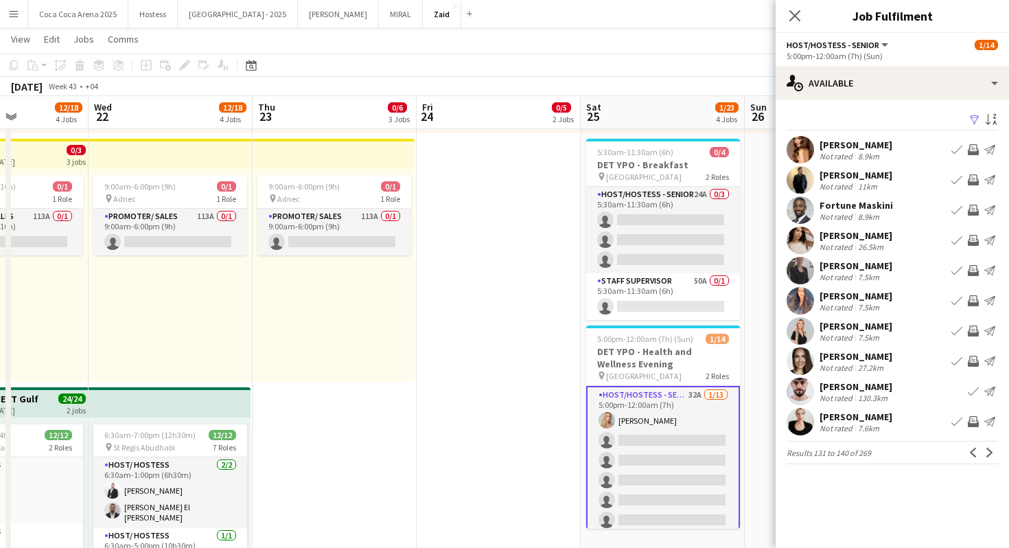
click at [889, 416] on div "Margarita Andreeva" at bounding box center [856, 416] width 73 height 12
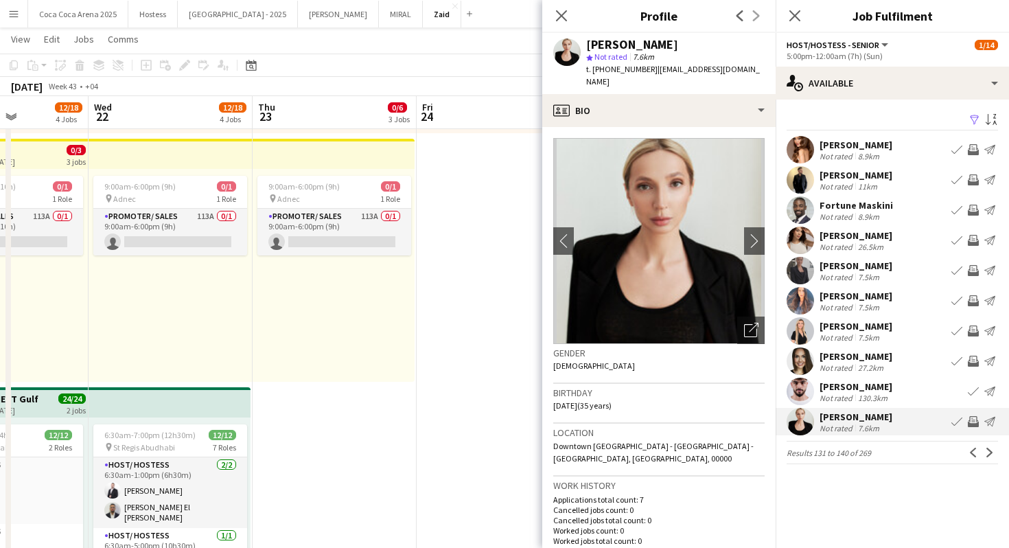
click at [866, 316] on app-available-tab "Filter Sort asc Viktoriia Makhotkina Not rated 8.9km Book crew Invite crew Send…" at bounding box center [892, 288] width 233 height 354
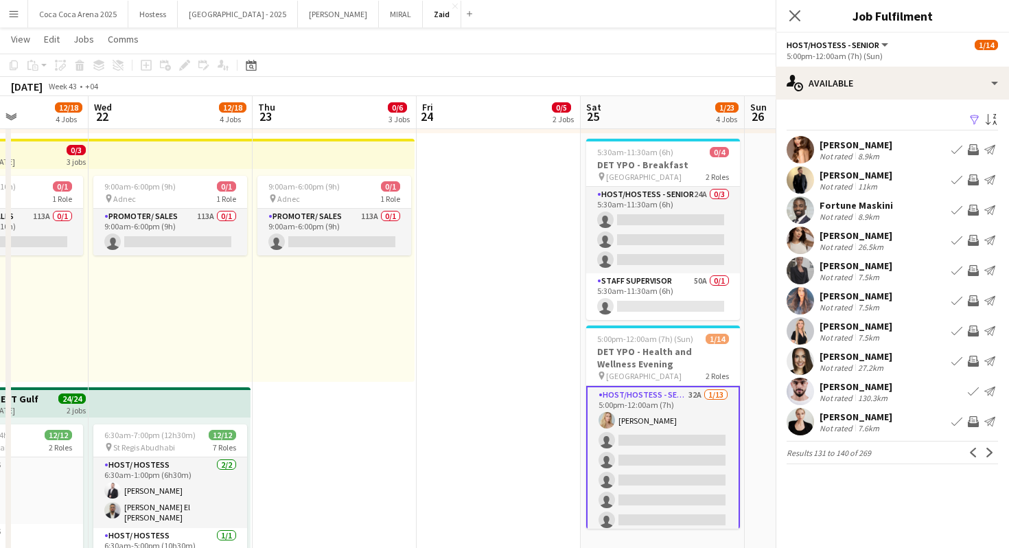
click at [866, 290] on div "Yana Sinisiuc" at bounding box center [856, 296] width 73 height 12
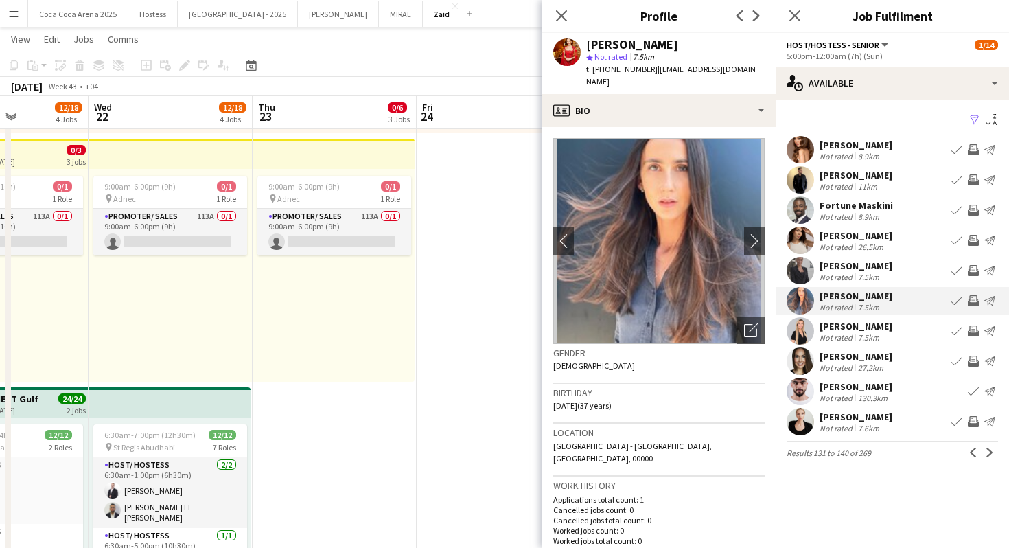
click at [881, 279] on div "7.5km" at bounding box center [868, 277] width 27 height 10
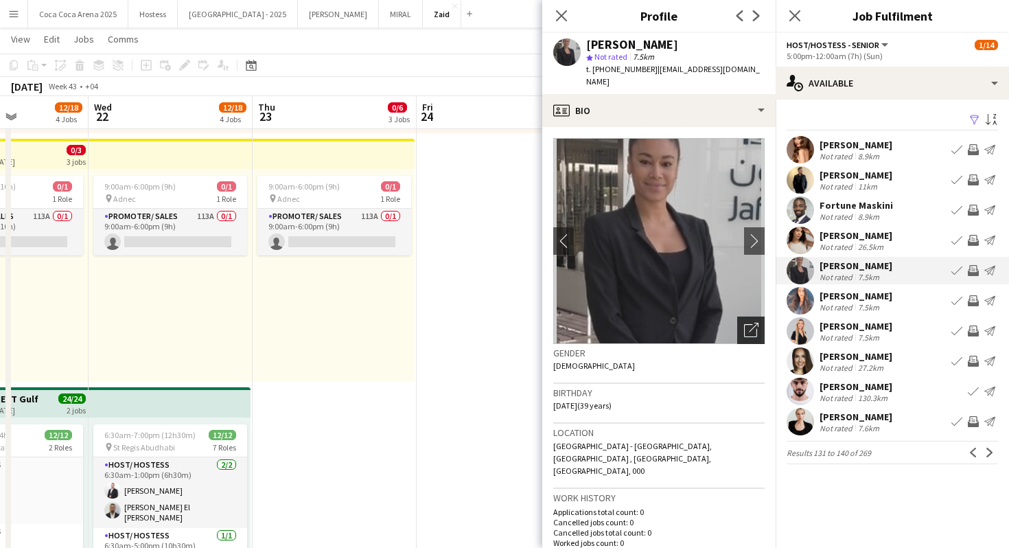
click at [754, 323] on icon "Open photos pop-in" at bounding box center [751, 330] width 14 height 14
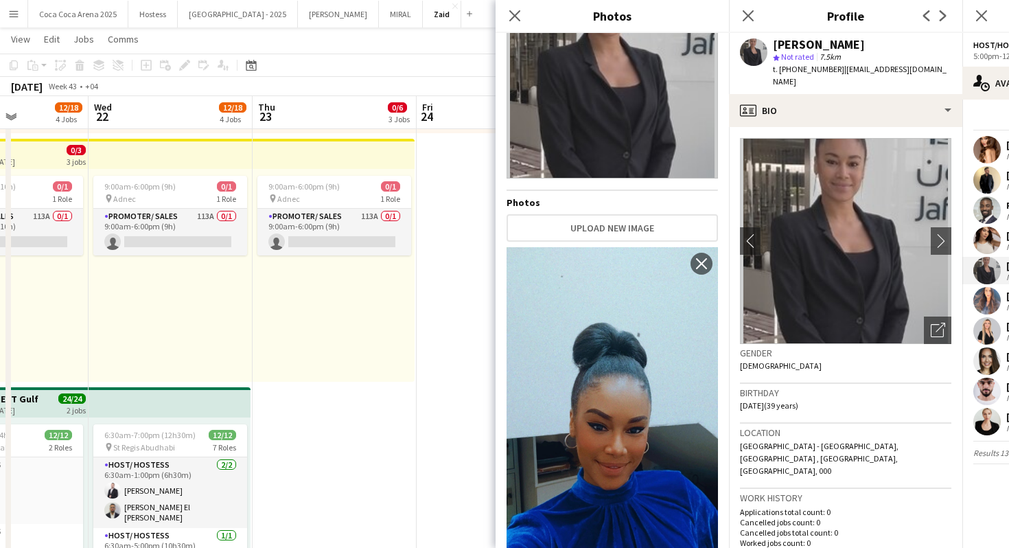
scroll to position [97, 0]
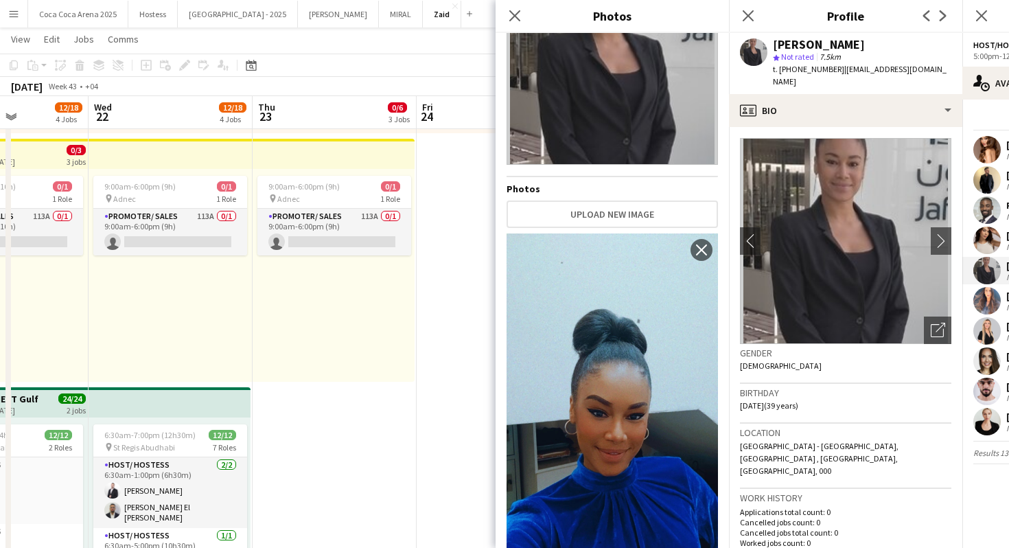
click at [837, 410] on div "Birthday 15-01-1986 (39 years)" at bounding box center [845, 404] width 211 height 40
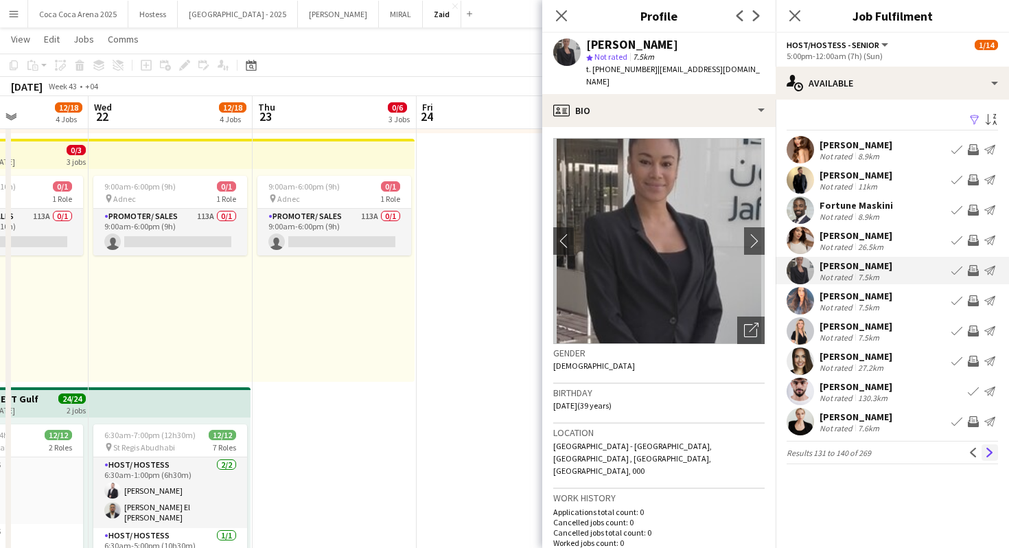
click at [993, 454] on app-icon "Next" at bounding box center [990, 453] width 10 height 10
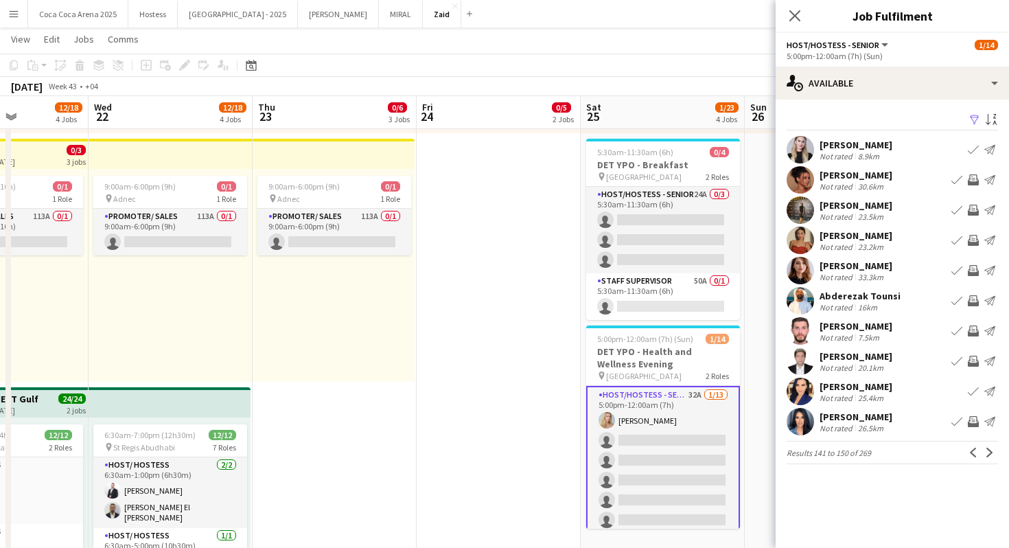
click at [888, 266] on div "Aliaksandra Ivonchyk" at bounding box center [856, 265] width 73 height 12
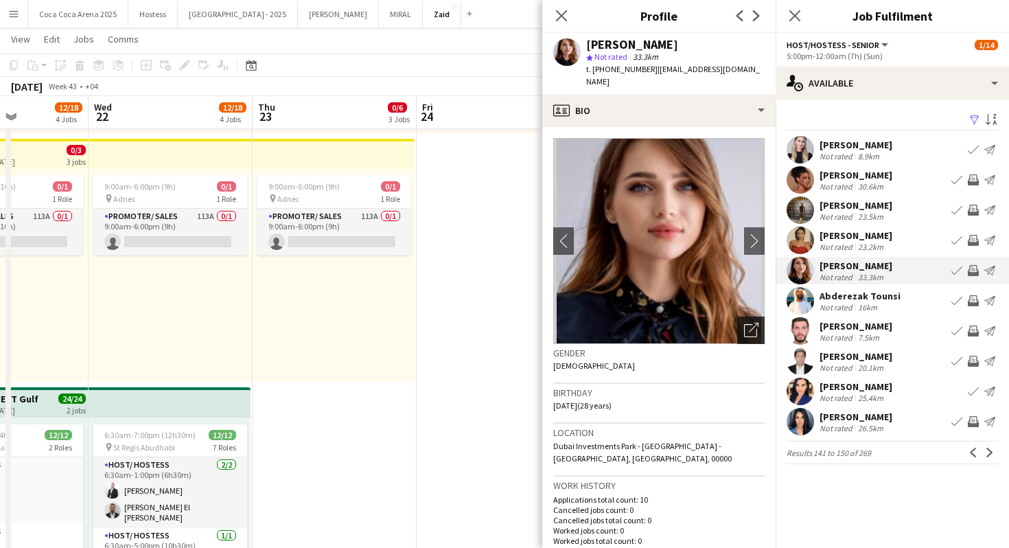
click at [738, 325] on div "Open photos pop-in" at bounding box center [750, 329] width 27 height 27
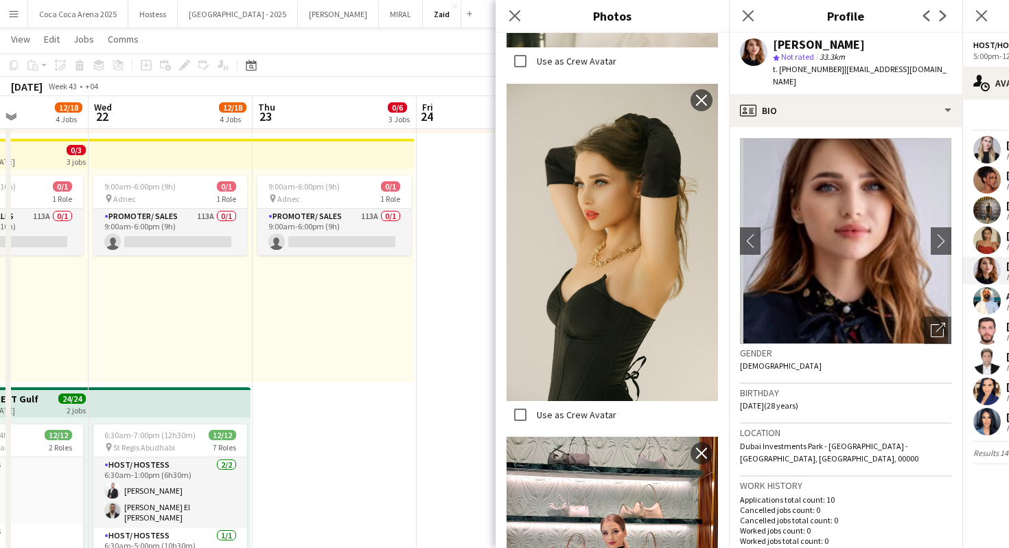
scroll to position [1021, 0]
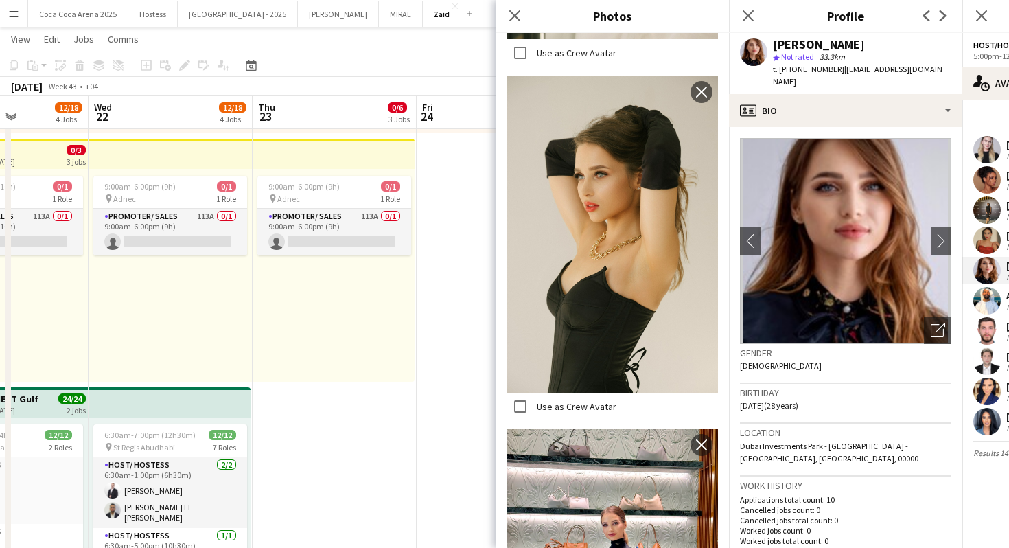
click at [781, 429] on h3 "Location" at bounding box center [845, 432] width 211 height 12
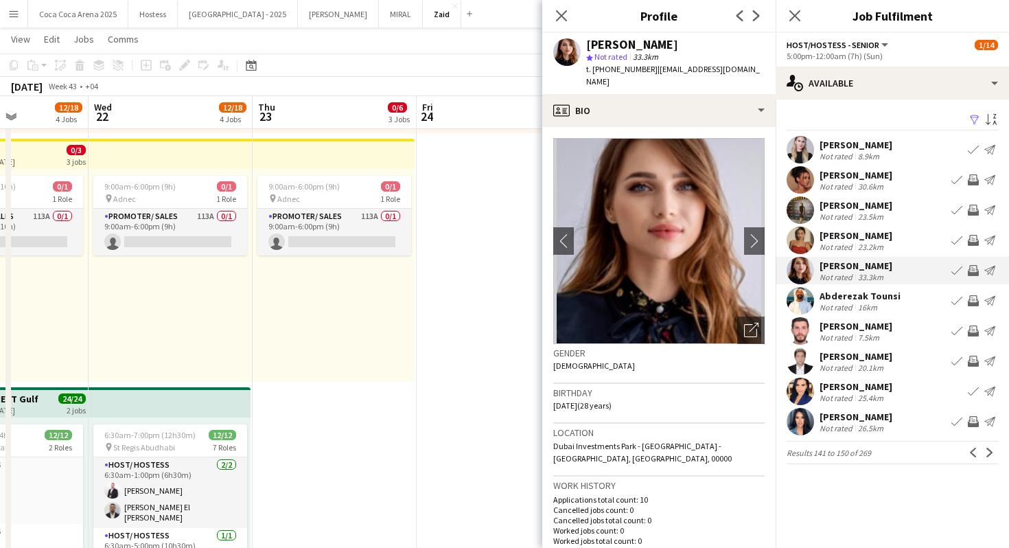
drag, startPoint x: 647, startPoint y: 68, endPoint x: 591, endPoint y: 67, distance: 55.6
click at [591, 67] on span "t. +971505956905" at bounding box center [621, 69] width 71 height 10
copy span "+971505956905"
click at [990, 451] on app-icon "Next" at bounding box center [990, 453] width 10 height 10
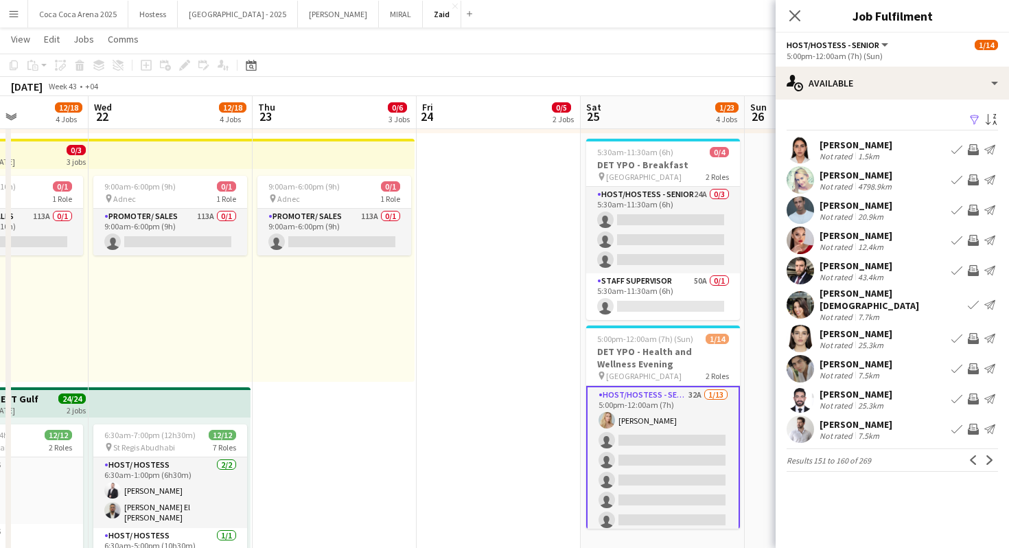
click at [882, 175] on div "Elena Trofimova" at bounding box center [857, 175] width 75 height 12
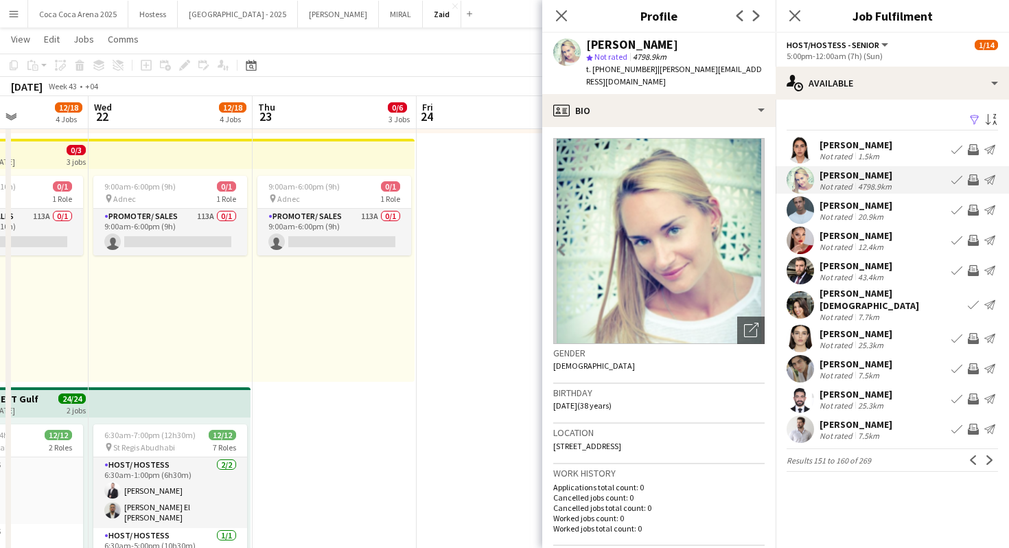
click at [851, 203] on div "[PERSON_NAME]" at bounding box center [856, 205] width 73 height 12
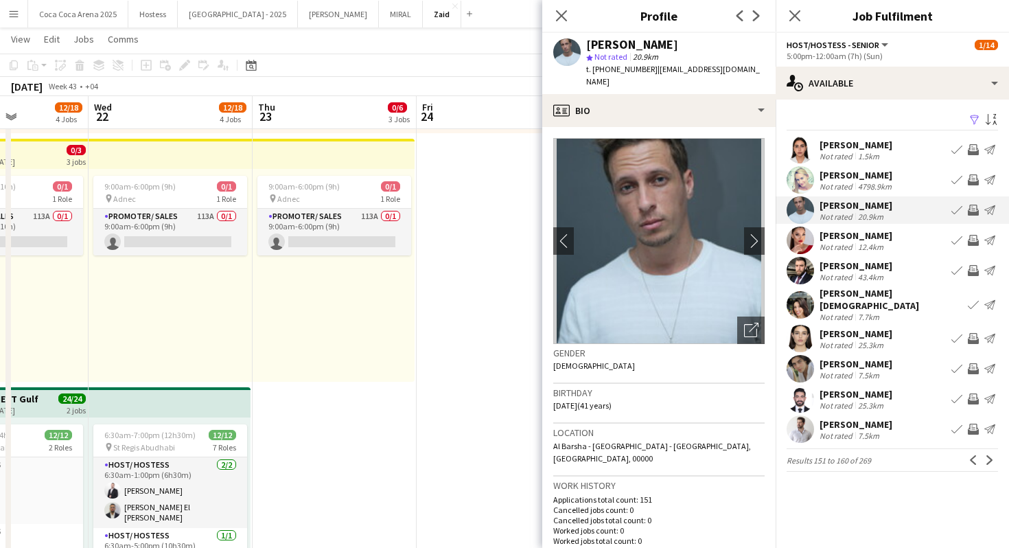
click at [876, 242] on div "12.4km" at bounding box center [870, 247] width 31 height 10
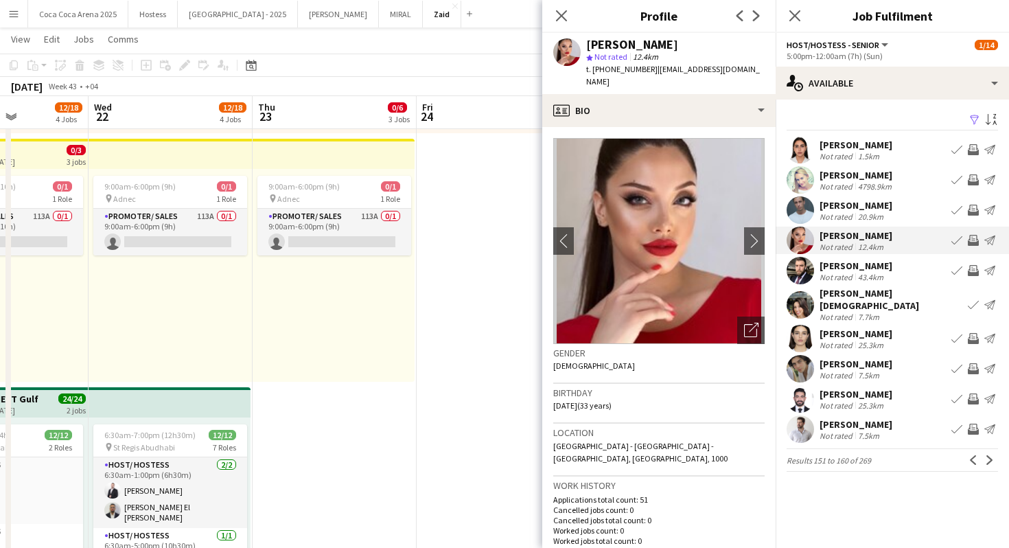
click at [870, 268] on div "Gibrael Mnayer" at bounding box center [856, 265] width 73 height 12
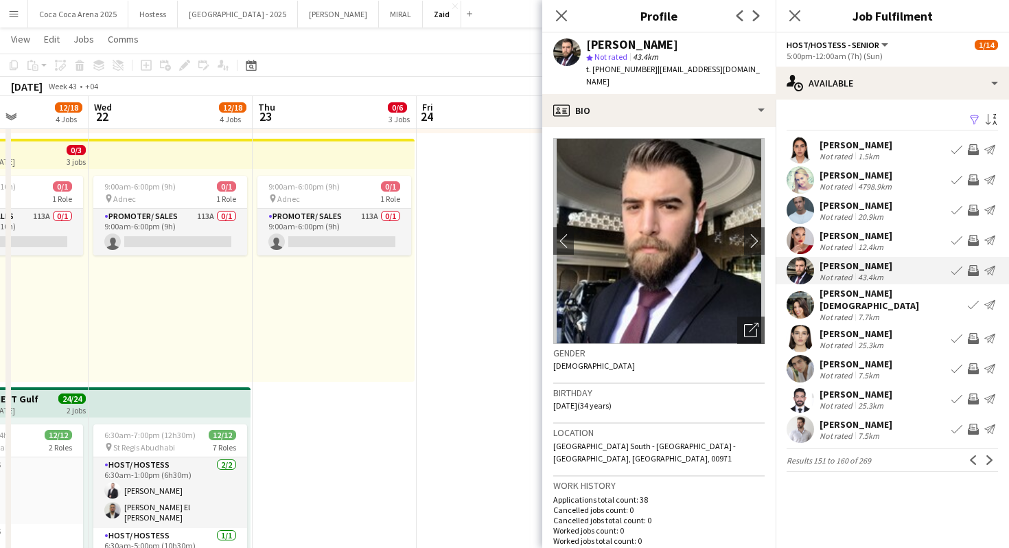
click at [869, 312] on div "7.7km" at bounding box center [868, 317] width 27 height 10
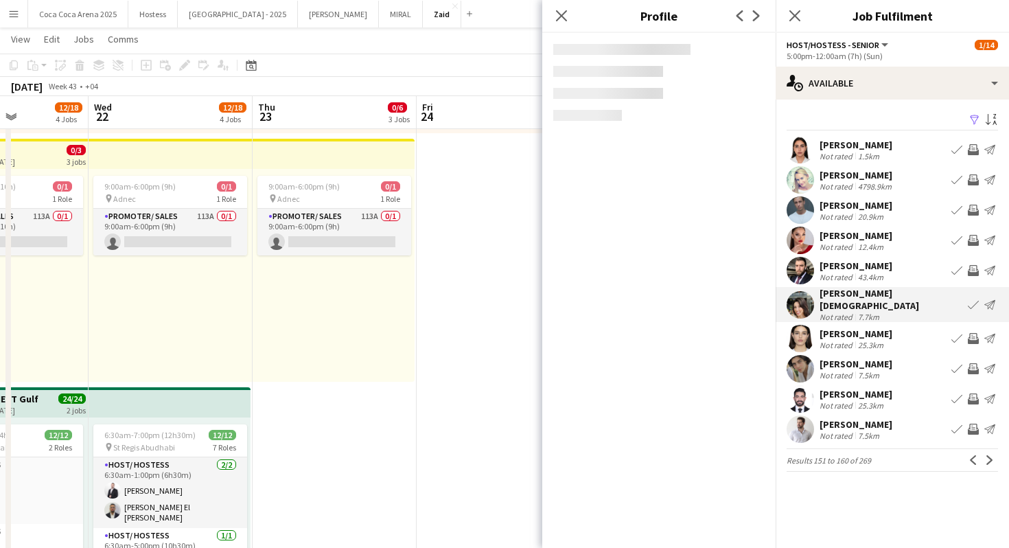
click at [886, 335] on div "kenza serghini Not rated 25.3km Book crew Invite crew Send notification" at bounding box center [892, 338] width 233 height 27
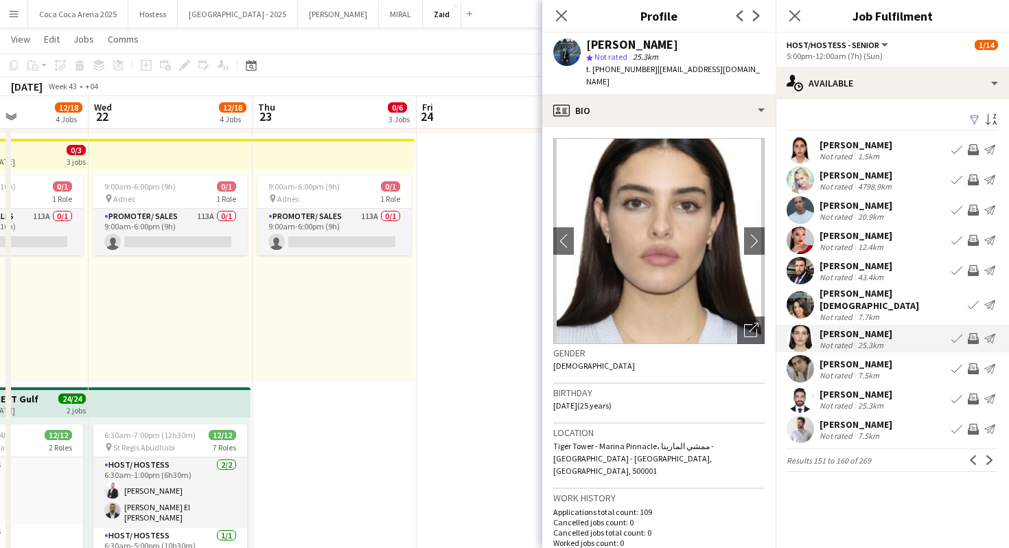
click at [888, 361] on div "Omar Mohammed" at bounding box center [856, 364] width 73 height 12
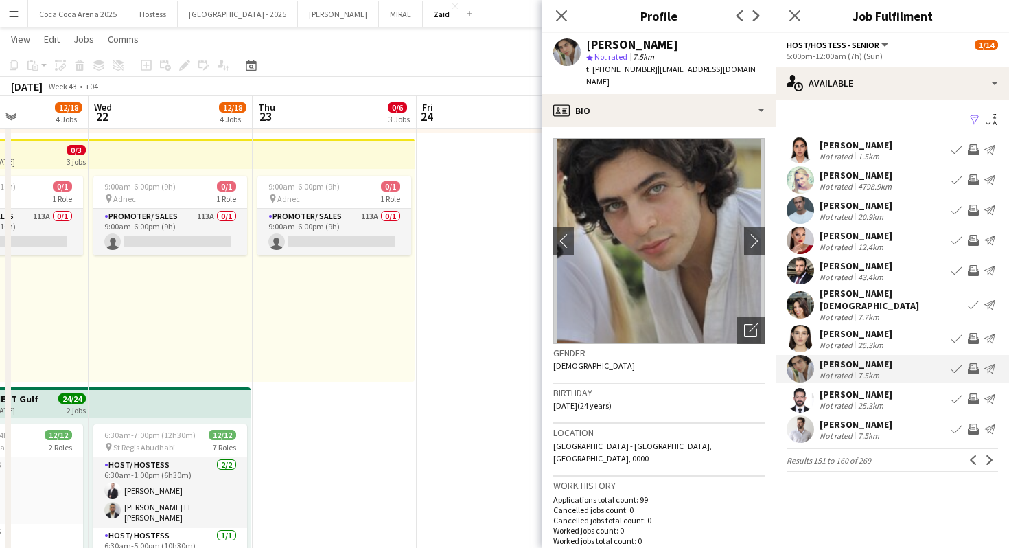
click at [855, 400] on div "25.3km" at bounding box center [870, 405] width 31 height 10
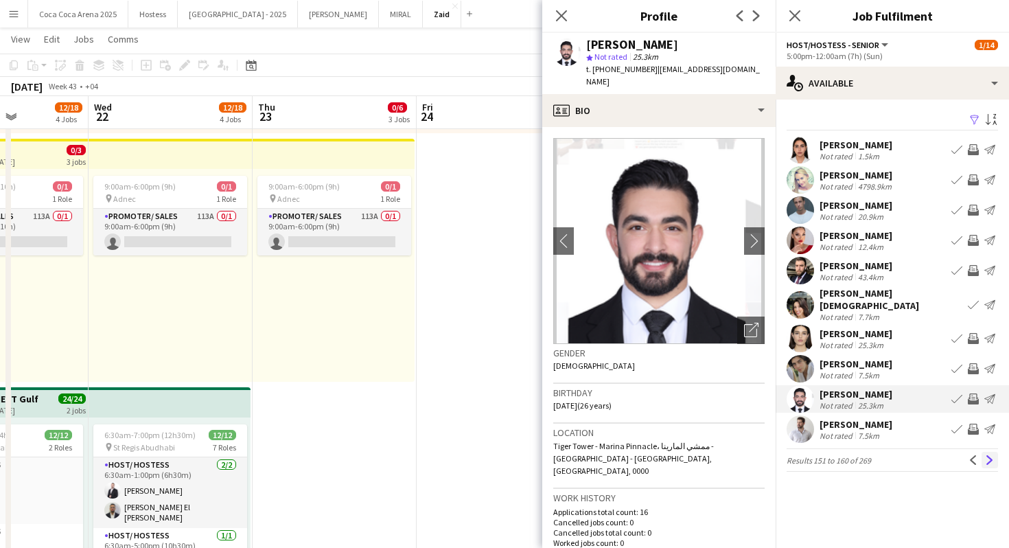
click at [987, 455] on app-icon "Next" at bounding box center [990, 460] width 10 height 10
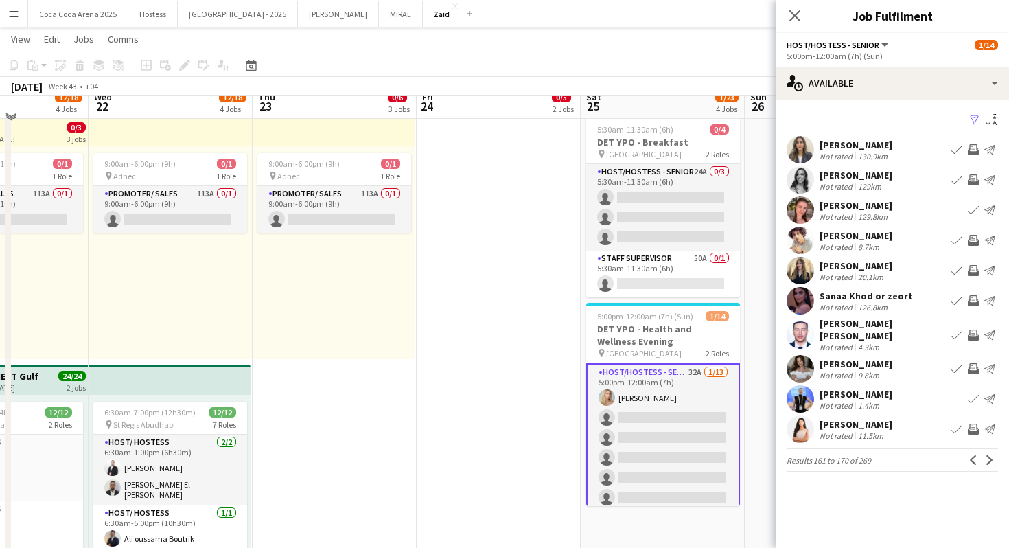
scroll to position [542, 0]
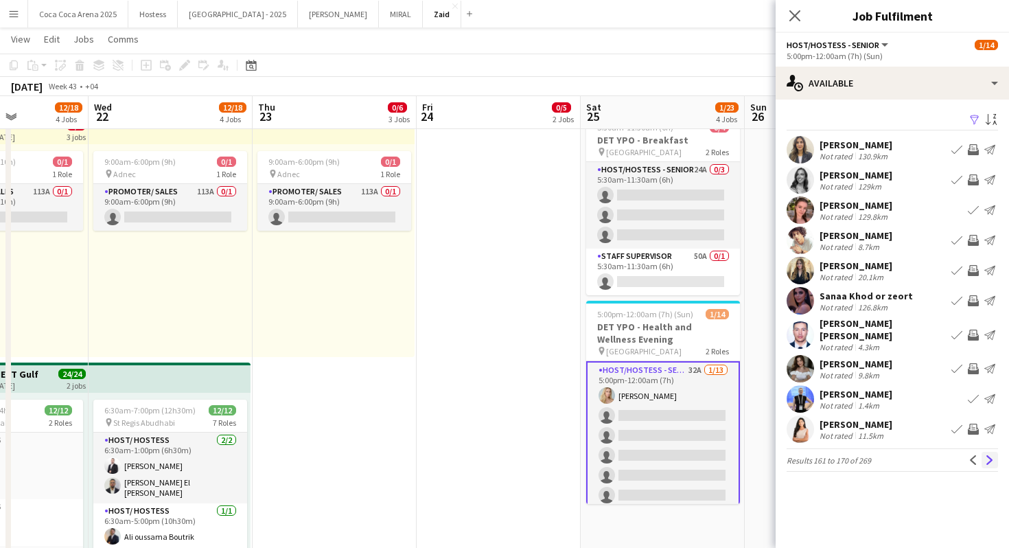
click at [989, 455] on app-icon "Next" at bounding box center [990, 460] width 10 height 10
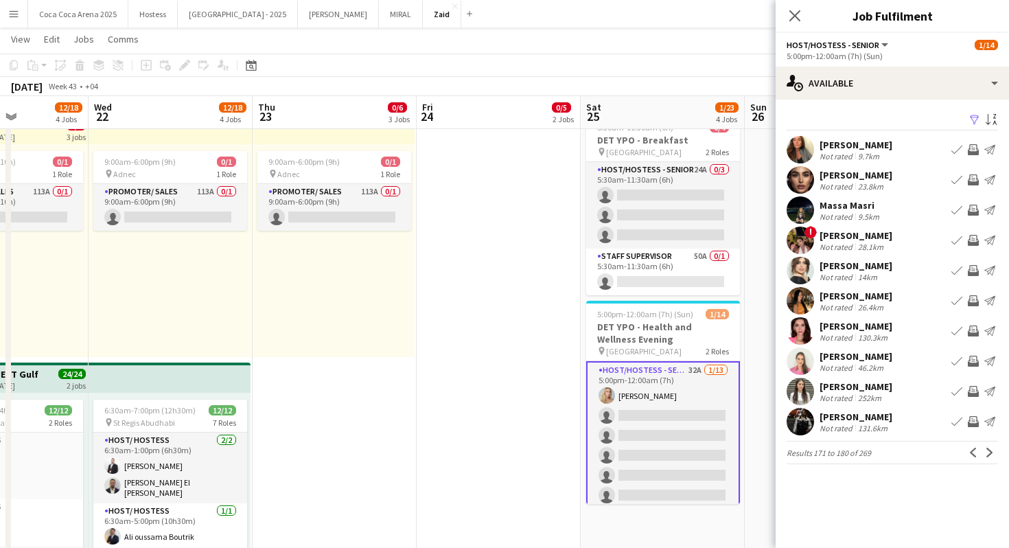
click at [860, 147] on div "Diana Jakimukaite" at bounding box center [856, 145] width 73 height 12
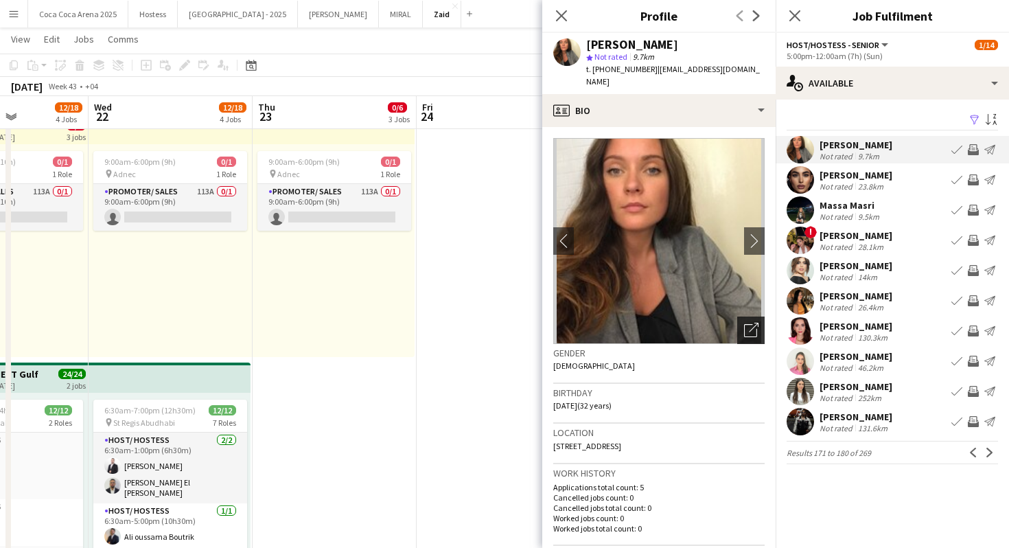
click at [749, 323] on icon "Open photos pop-in" at bounding box center [751, 330] width 14 height 14
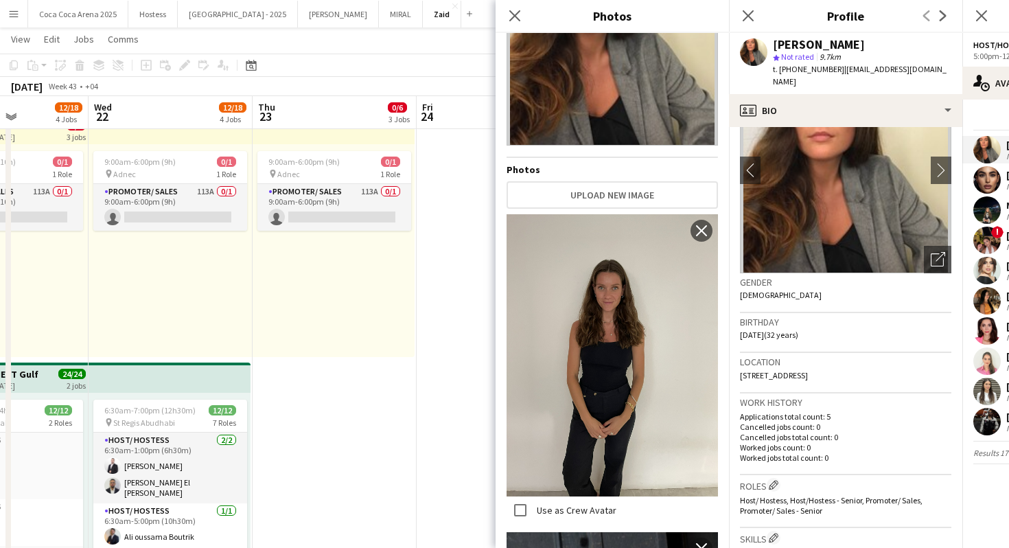
scroll to position [0, 0]
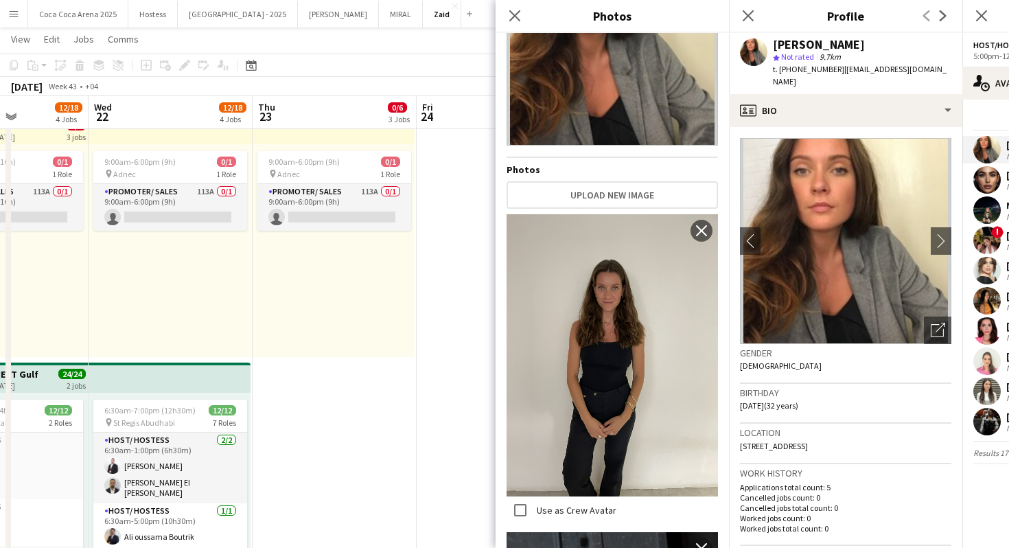
drag, startPoint x: 781, startPoint y: 69, endPoint x: 834, endPoint y: 69, distance: 52.9
click at [834, 69] on div "t. +971526325023 | djakimukaite@gmail.com" at bounding box center [862, 75] width 178 height 25
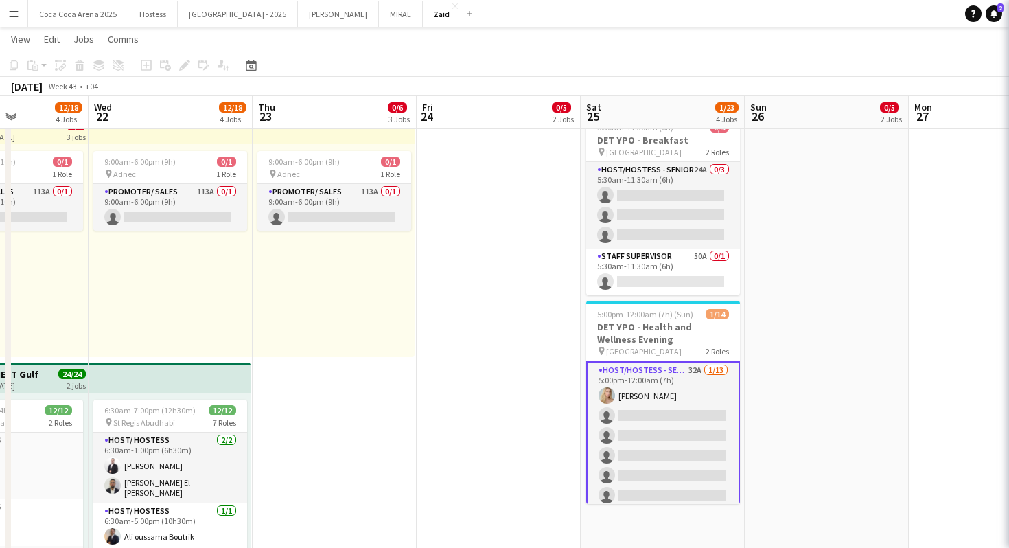
click at [834, 69] on body "Menu Boards Boards Boards All jobs Status Workforce Workforce My Workforce Recr…" at bounding box center [504, 312] width 1009 height 1709
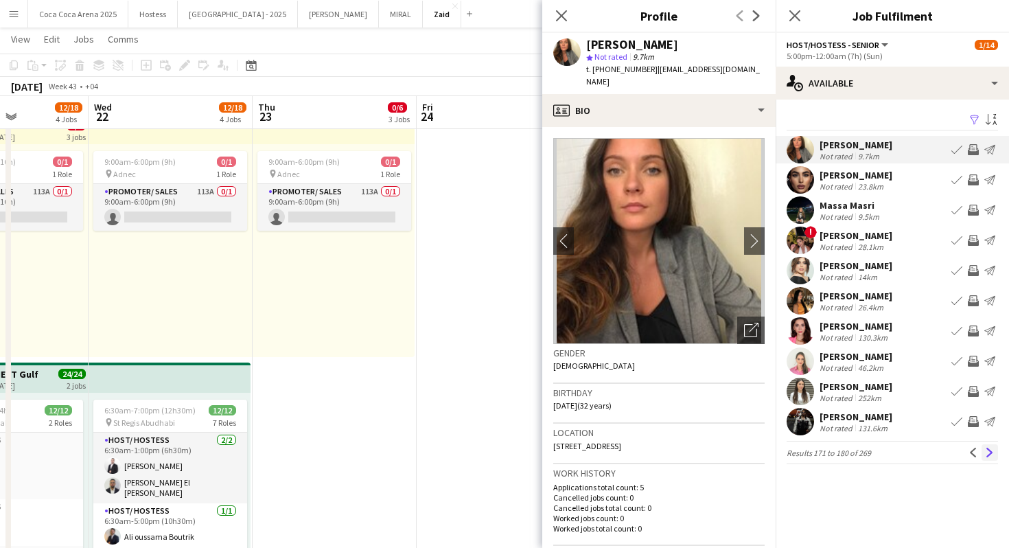
click at [988, 451] on app-icon "Next" at bounding box center [990, 453] width 10 height 10
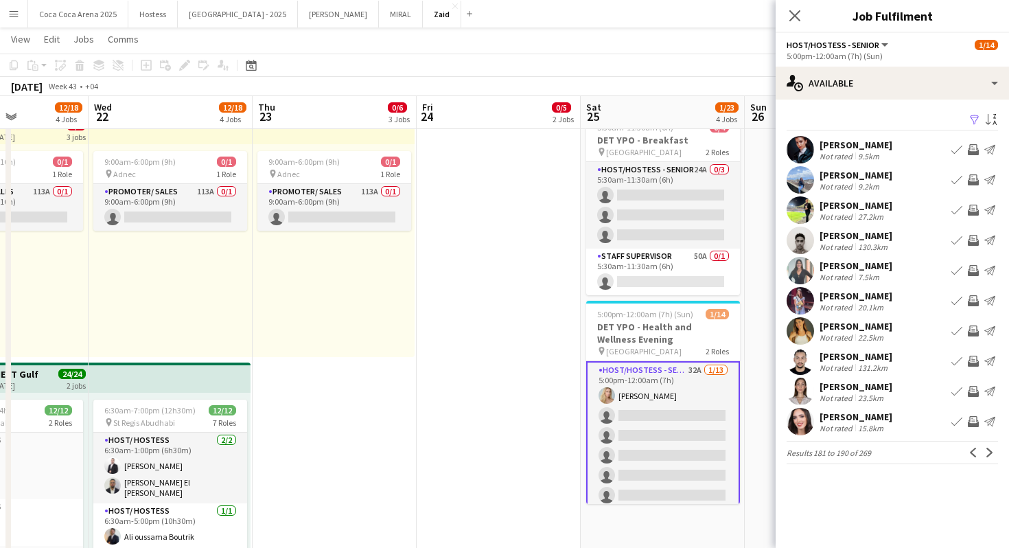
click at [888, 210] on div "Zinaida Tesliuk Not rated 27.2km Book crew Invite crew Send notification" at bounding box center [892, 209] width 233 height 27
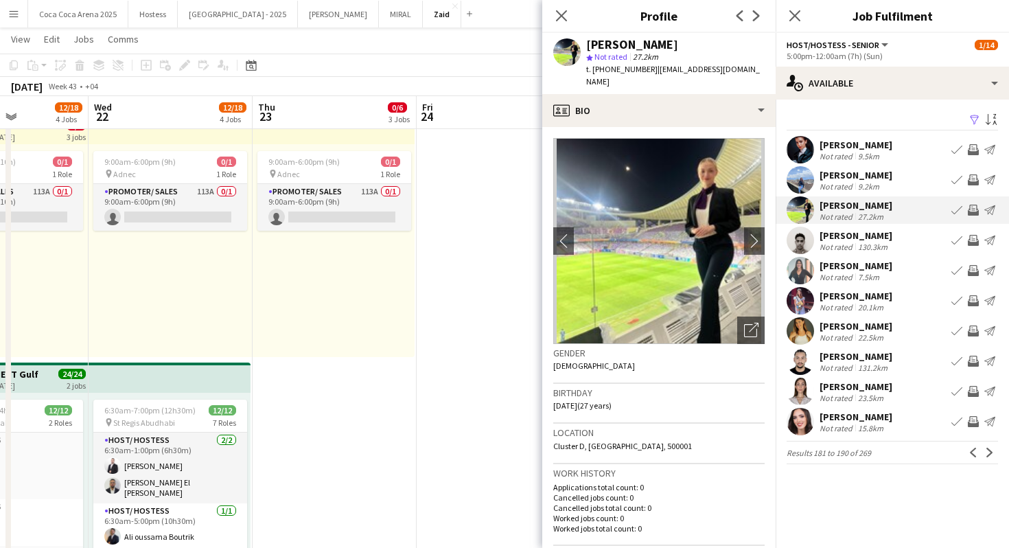
click at [887, 261] on div "Wendy Lazaro Not rated 7.5km Book crew Invite crew Send notification" at bounding box center [892, 270] width 233 height 27
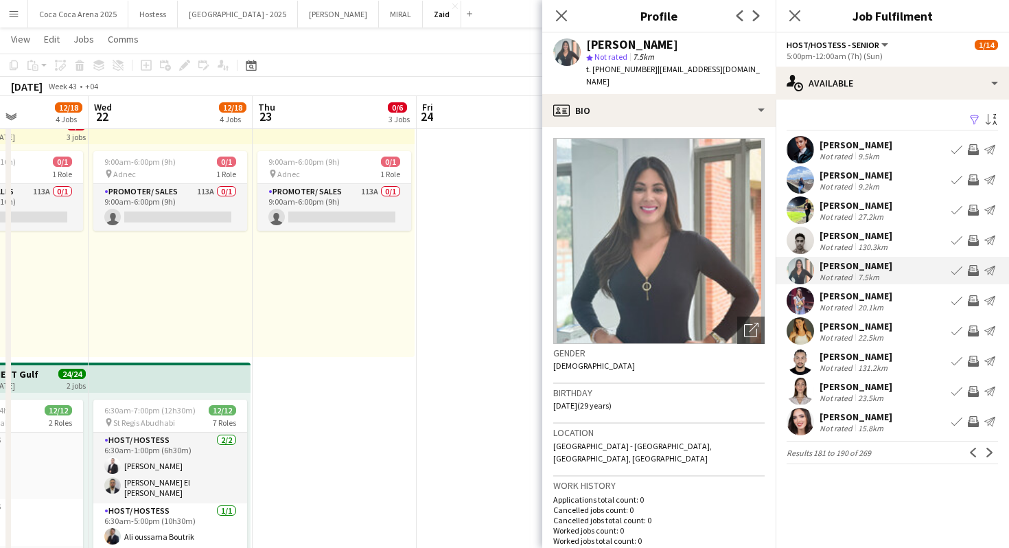
click at [868, 299] on div "Mina Pejovic" at bounding box center [856, 296] width 73 height 12
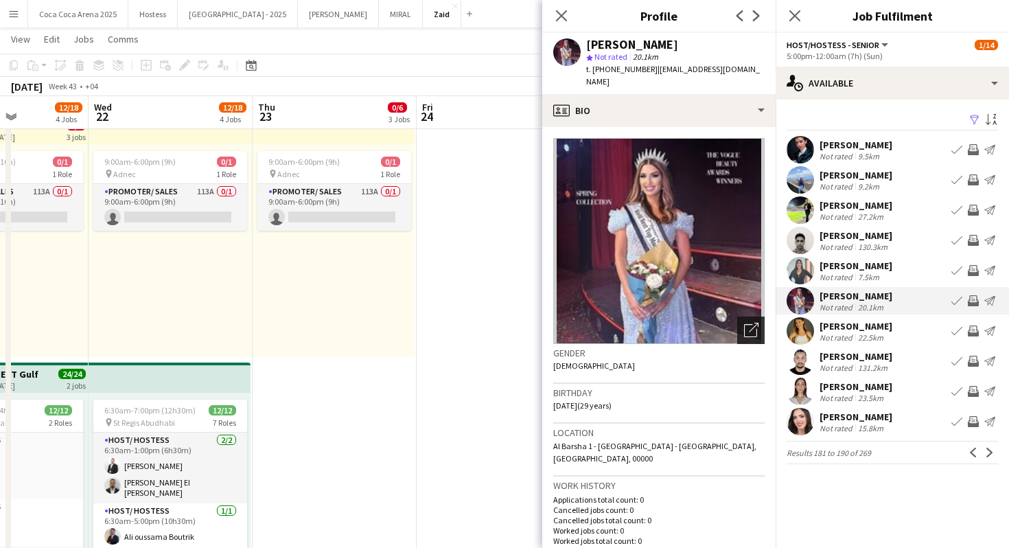
click at [745, 323] on icon "Open photos pop-in" at bounding box center [751, 330] width 14 height 14
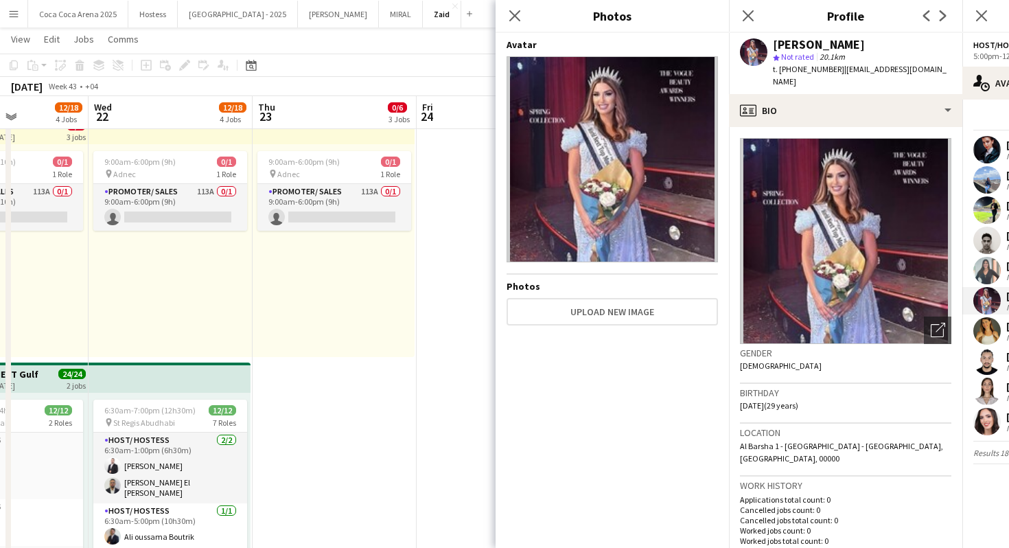
click at [748, 360] on span "[DEMOGRAPHIC_DATA]" at bounding box center [781, 365] width 82 height 10
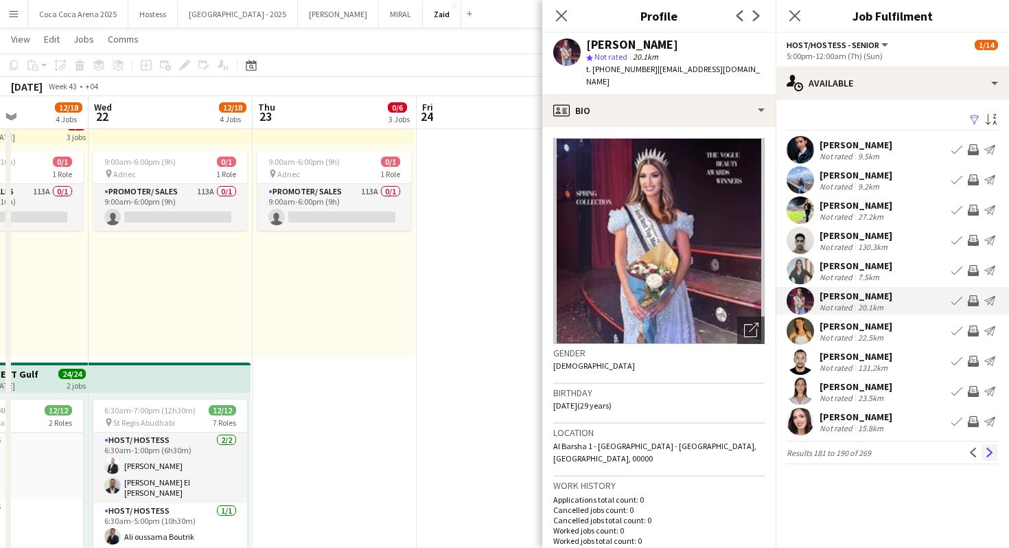
click at [988, 459] on button "Next" at bounding box center [990, 452] width 16 height 16
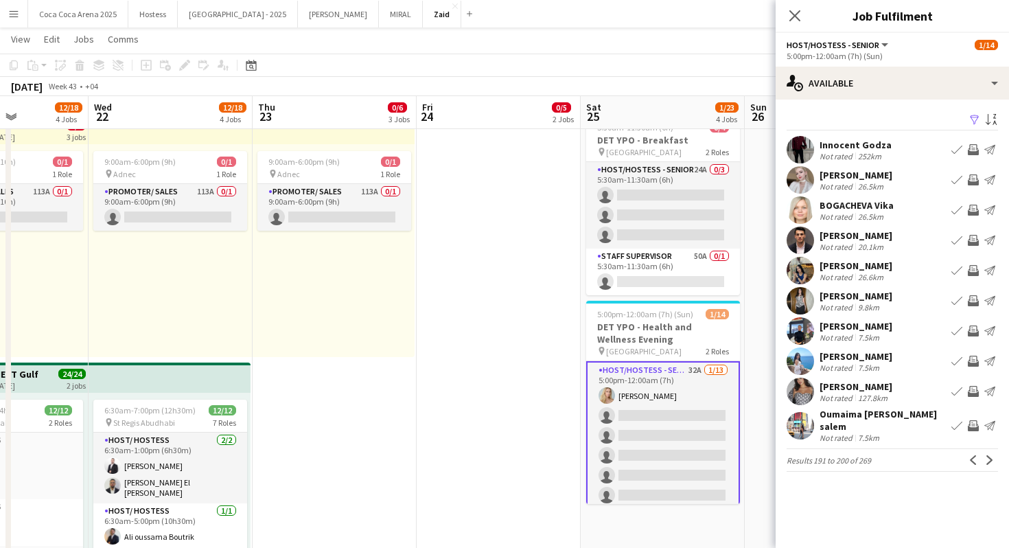
click at [916, 270] on div "Rania Berradi Not rated 26.6km Book crew Invite crew Send notification" at bounding box center [892, 270] width 233 height 27
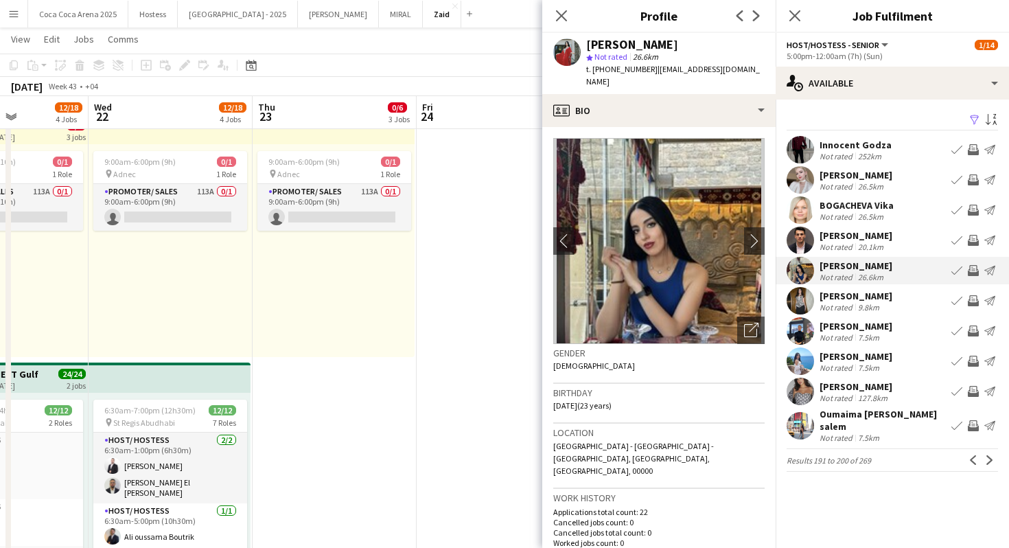
click at [877, 292] on div "Diana Shariqadze" at bounding box center [856, 296] width 73 height 12
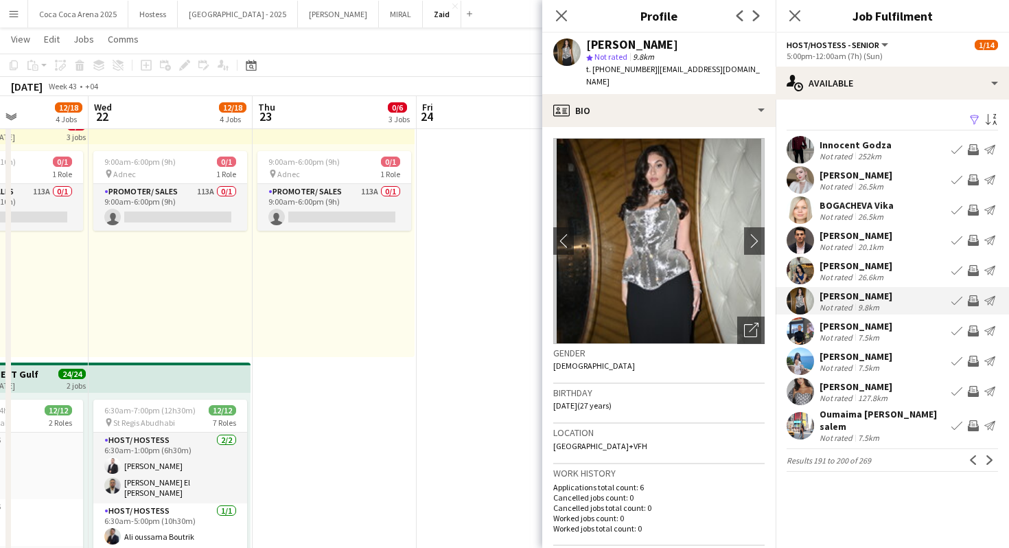
click at [912, 337] on div "Alesia Varyvoda Not rated 7.5km Book crew Invite crew Send notification" at bounding box center [892, 330] width 233 height 27
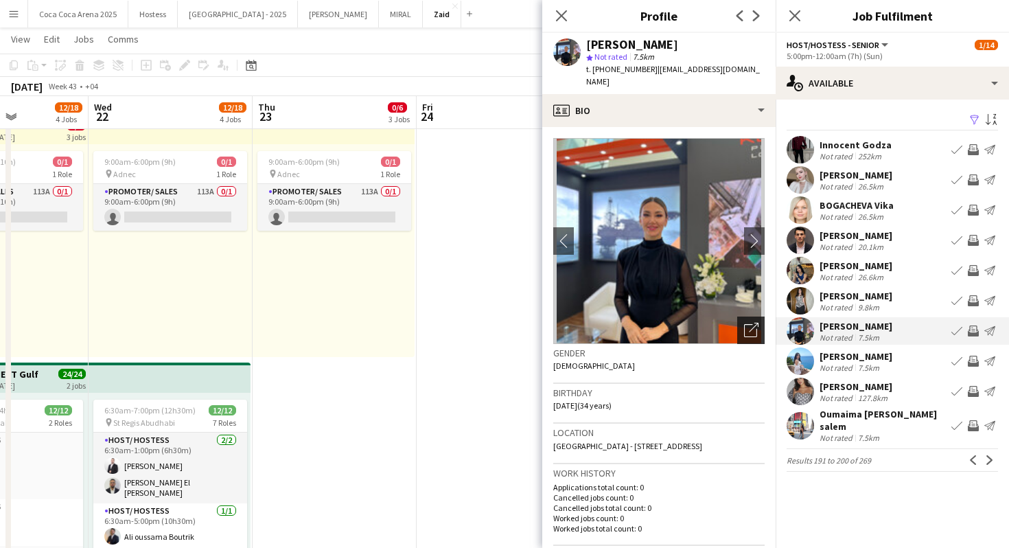
click at [745, 323] on icon "Open photos pop-in" at bounding box center [751, 330] width 14 height 14
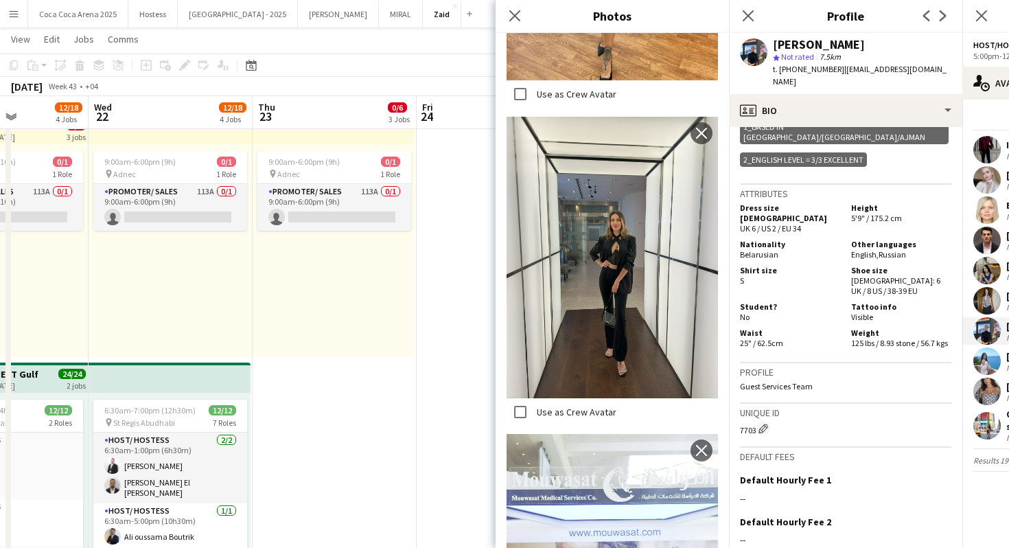
scroll to position [508, 0]
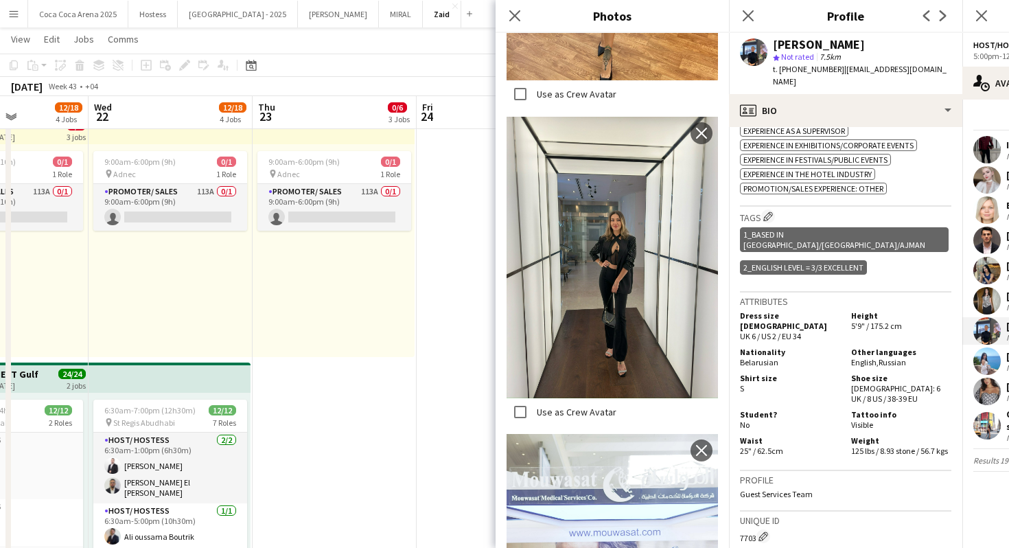
click at [893, 437] on div "Attributes Dress size FEMALE UK 6 / US 2 / EU 34 Height 5'9" / 175.2 cm Nationa…" at bounding box center [845, 381] width 211 height 178
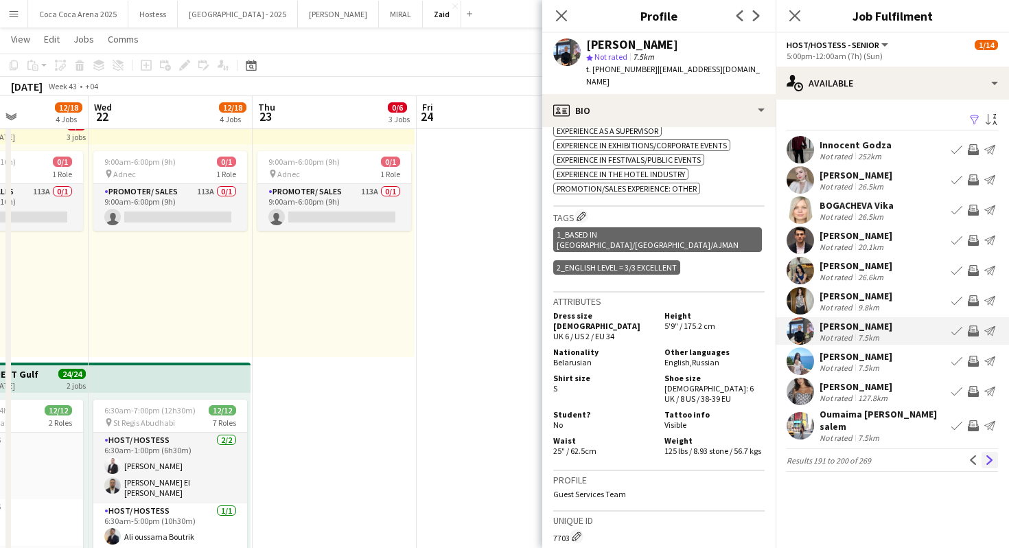
click at [995, 453] on button "Next" at bounding box center [990, 460] width 16 height 16
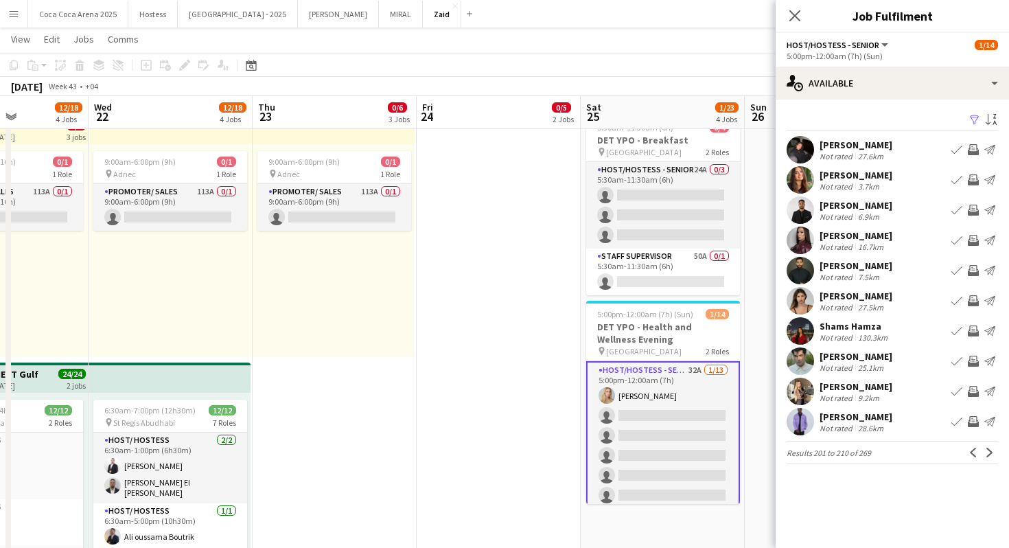
click at [893, 152] on div "Duru İnanç Not rated 27.6km Book crew Invite crew Send notification" at bounding box center [892, 149] width 233 height 27
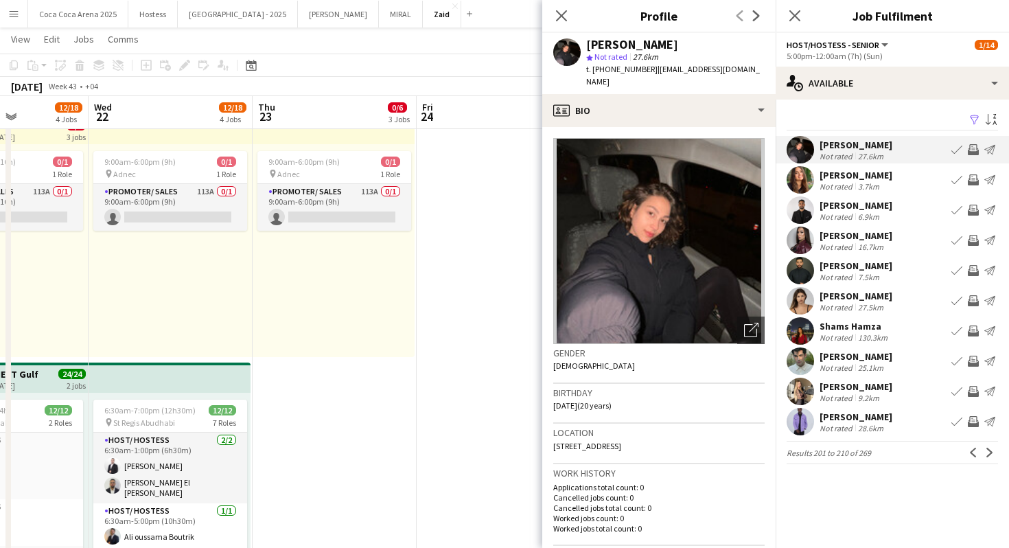
click at [833, 181] on div "Not rated" at bounding box center [838, 186] width 36 height 10
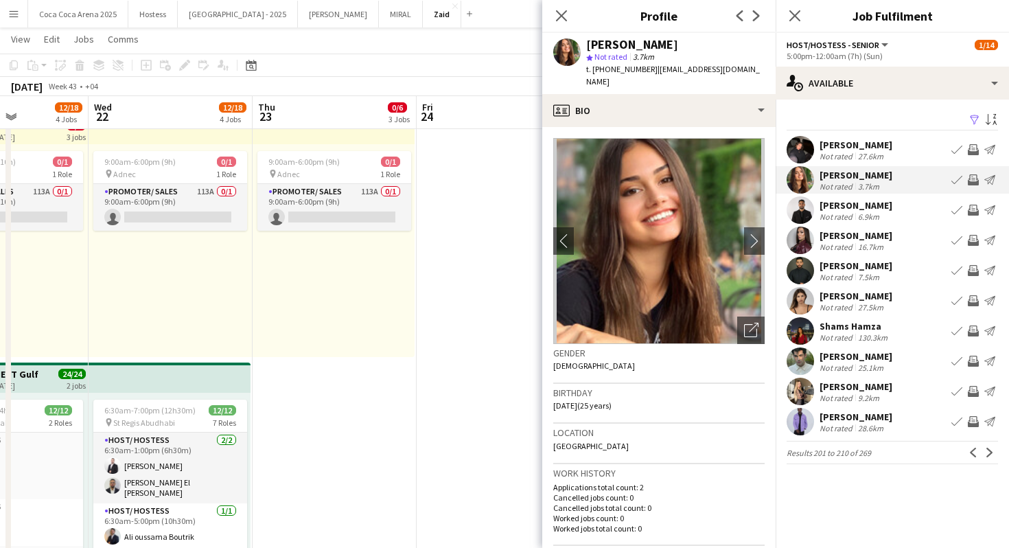
click at [870, 229] on div "Candice Rodriguez Not rated 16.7km Book crew Invite crew Send notification" at bounding box center [892, 240] width 233 height 27
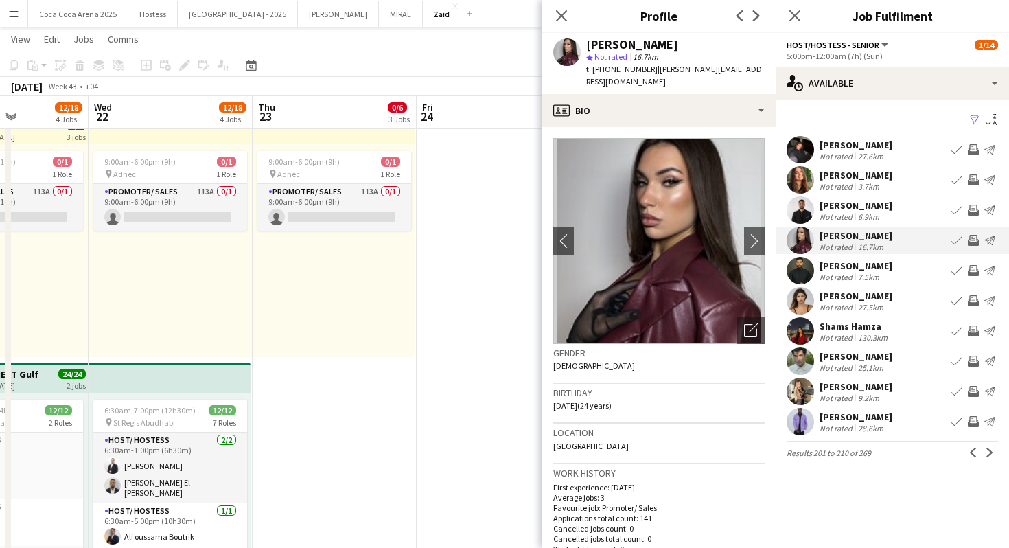
click at [846, 284] on div "Hisham Nassar Not rated 7.5km Book crew Invite crew Send notification" at bounding box center [892, 270] width 233 height 27
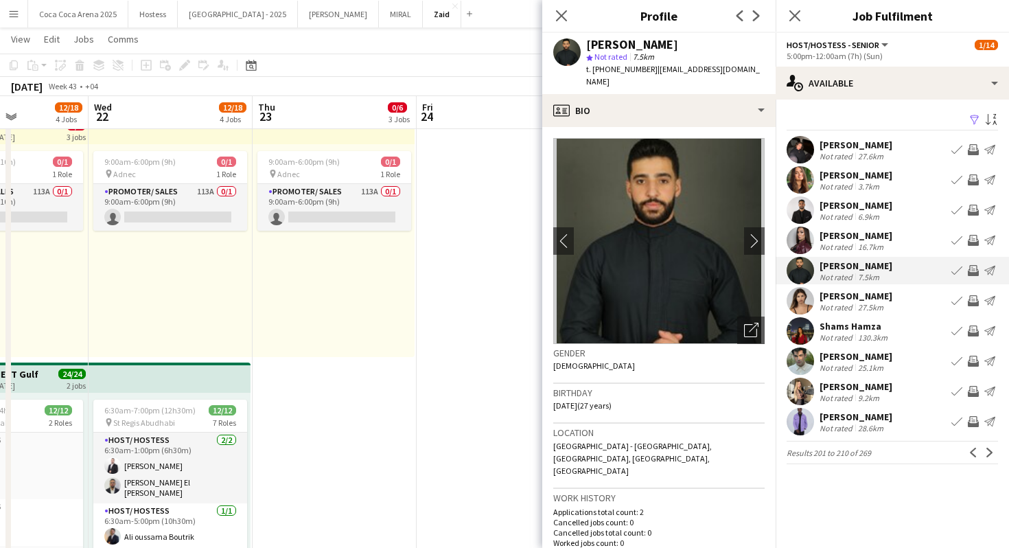
click at [871, 304] on div "27.5km" at bounding box center [870, 307] width 31 height 10
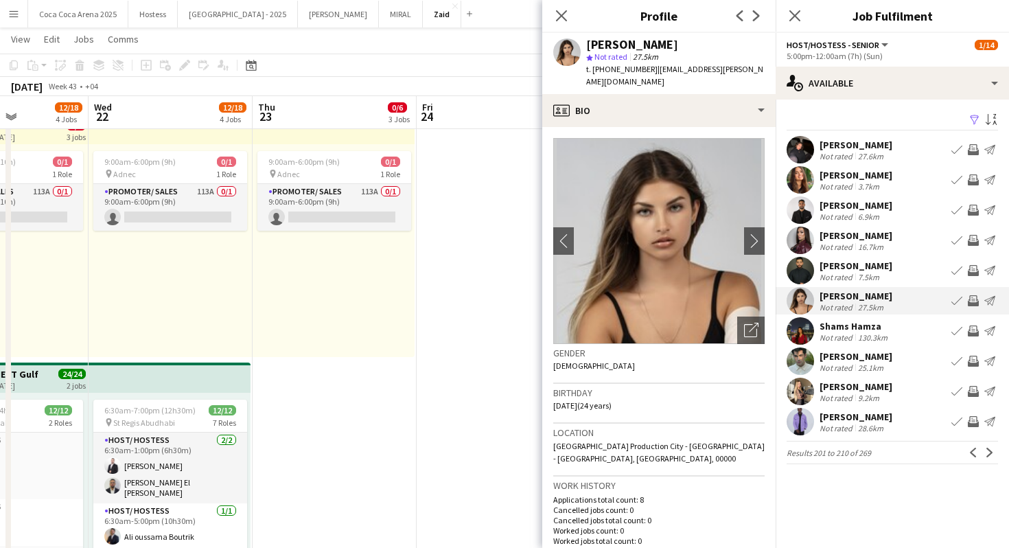
click at [865, 320] on div "Shams Hamza" at bounding box center [855, 326] width 71 height 12
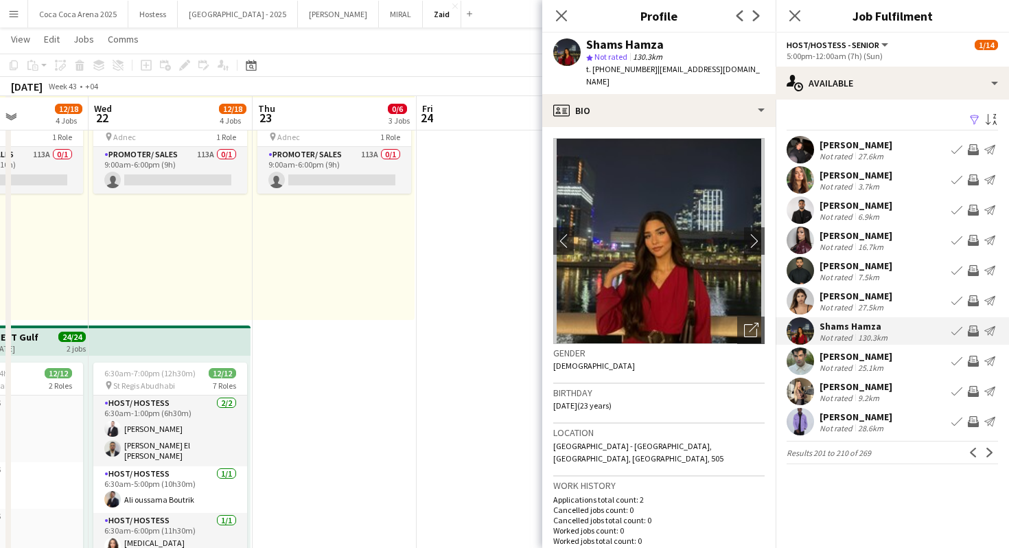
scroll to position [581, 0]
click at [858, 354] on div "pasha vahed" at bounding box center [856, 356] width 73 height 12
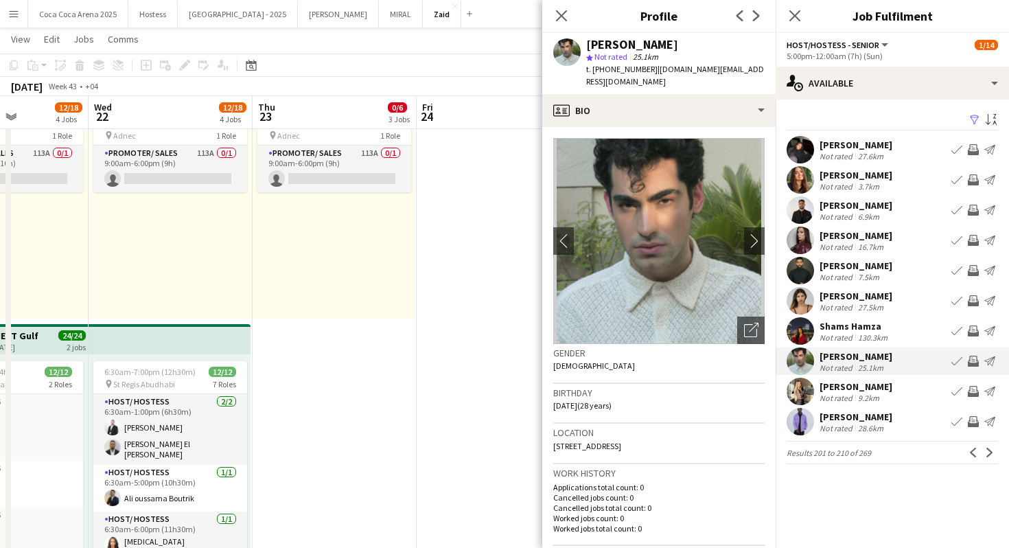
click at [877, 380] on div "Valeria Kuzina" at bounding box center [856, 386] width 73 height 12
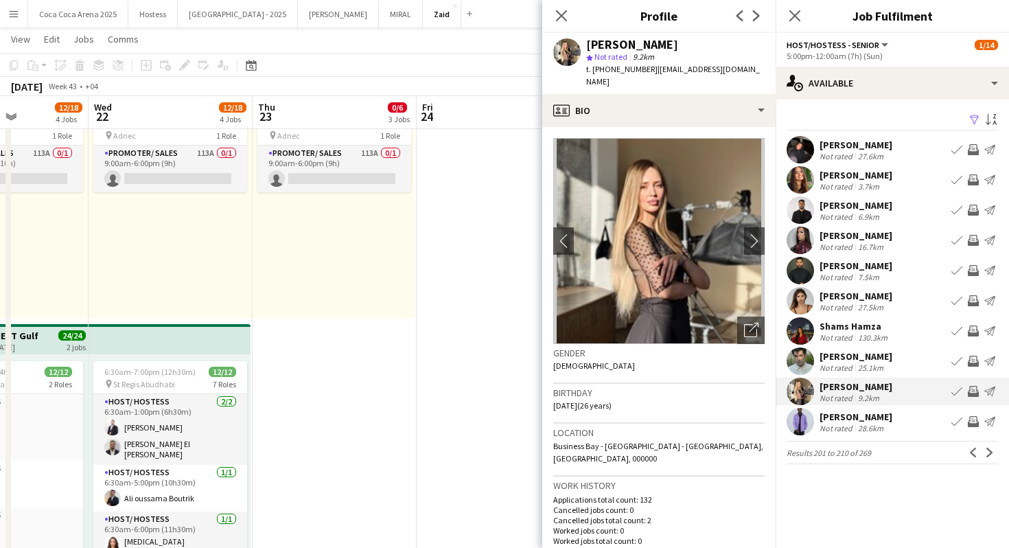
click at [892, 418] on div "Yann Andjou Not rated 28.6km Book crew Invite crew Send notification" at bounding box center [892, 421] width 233 height 27
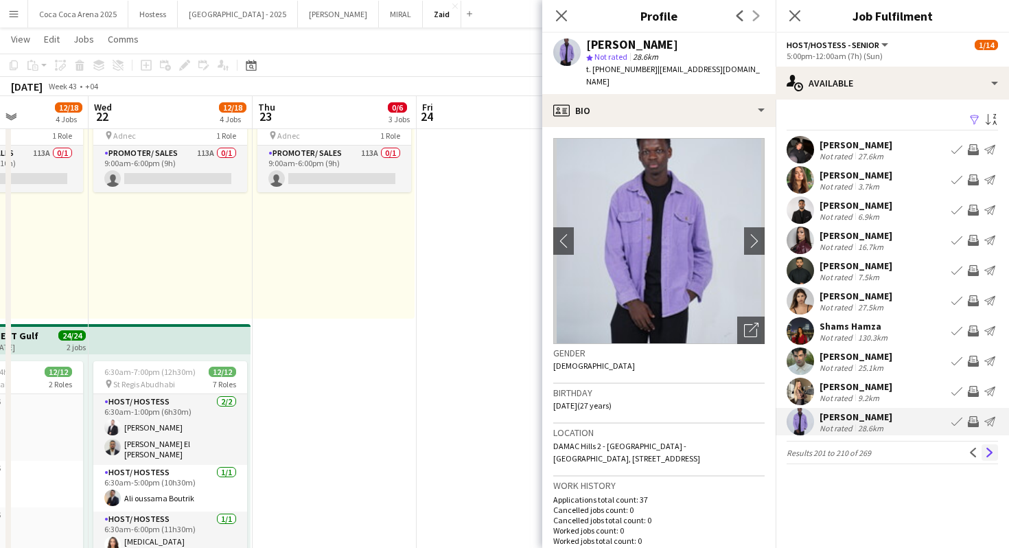
click at [994, 451] on button "Next" at bounding box center [990, 452] width 16 height 16
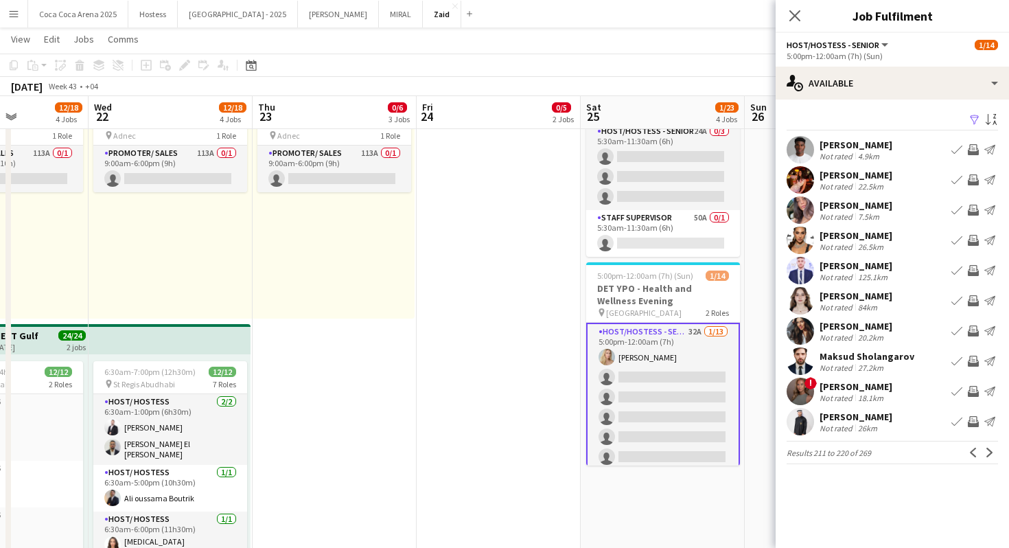
click at [870, 181] on div "22.5km" at bounding box center [870, 186] width 31 height 10
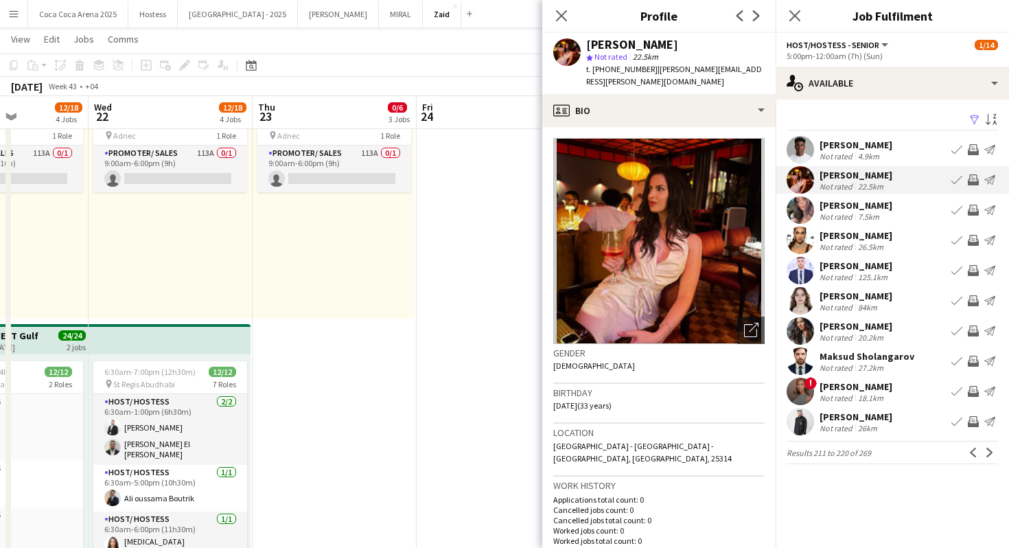
click at [868, 204] on div "Elena Zaretskaia" at bounding box center [856, 205] width 73 height 12
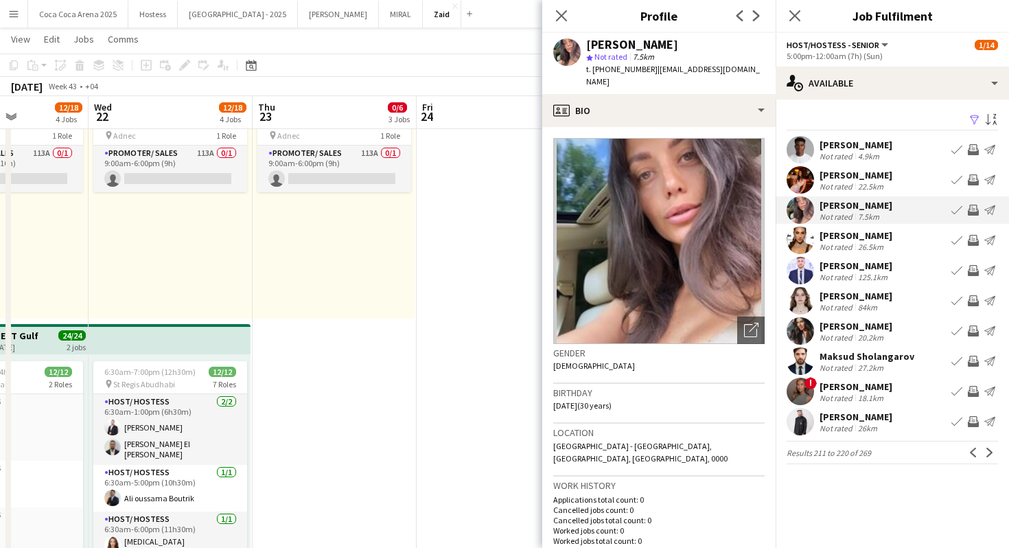
click at [854, 298] on div "[PERSON_NAME]" at bounding box center [856, 296] width 73 height 12
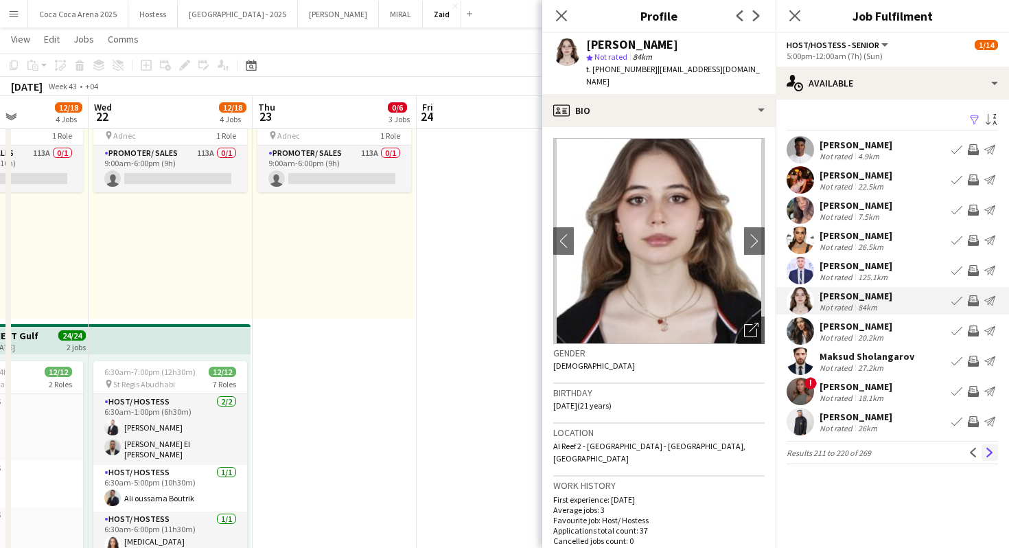
click at [989, 452] on app-icon "Next" at bounding box center [990, 453] width 10 height 10
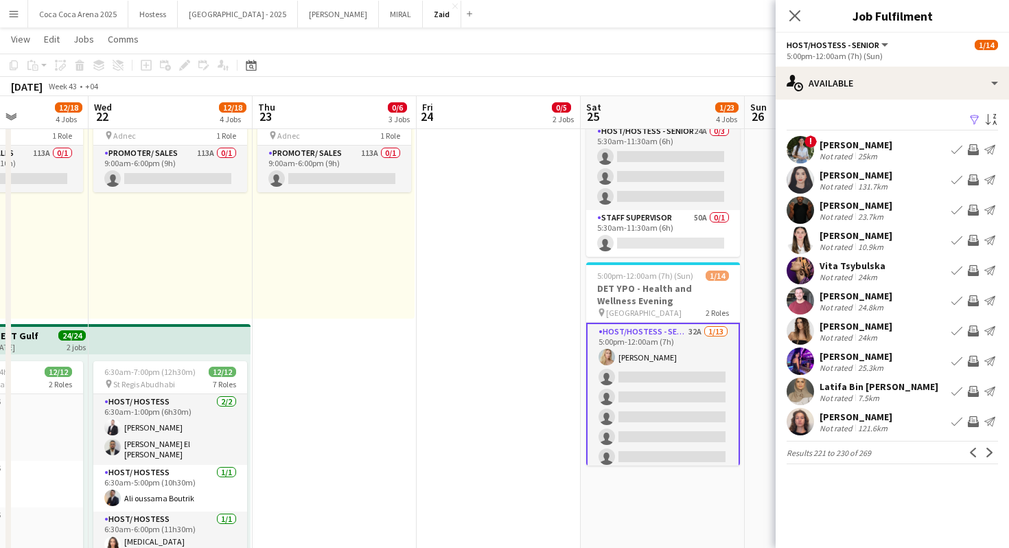
click at [869, 148] on div "Maria Soledad Bario" at bounding box center [856, 145] width 73 height 12
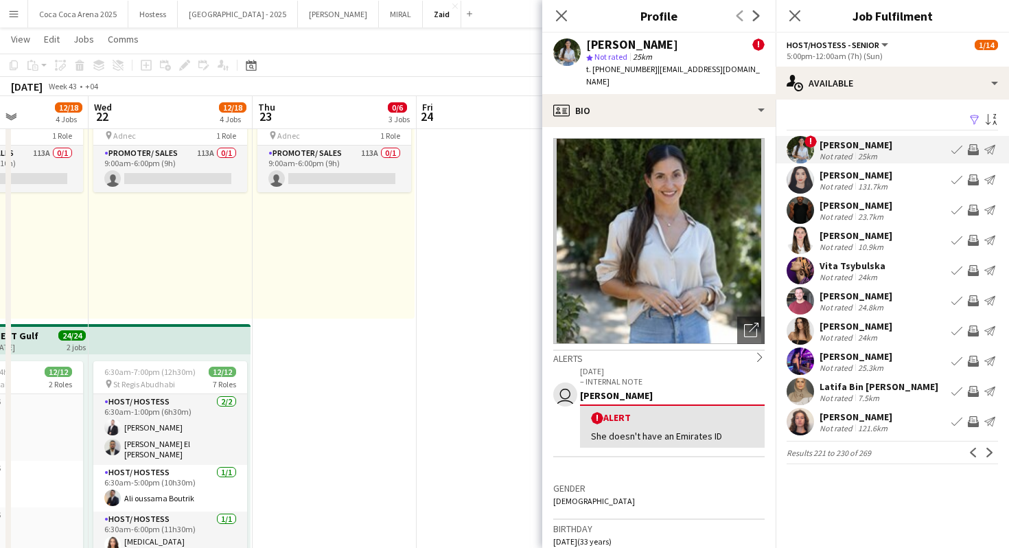
click at [834, 229] on div "Agustina Hidalgo" at bounding box center [856, 235] width 73 height 12
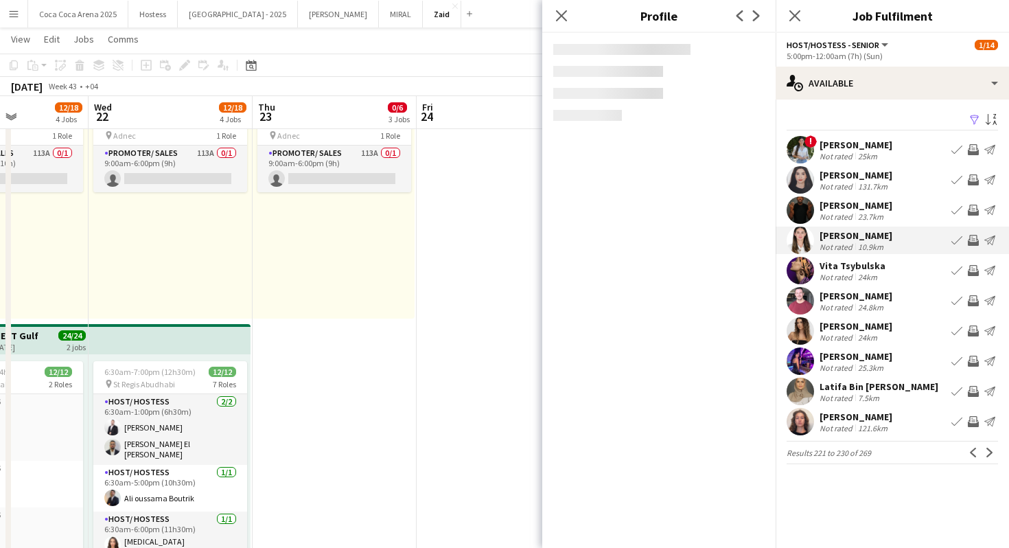
click at [839, 218] on div "Not rated" at bounding box center [838, 216] width 36 height 10
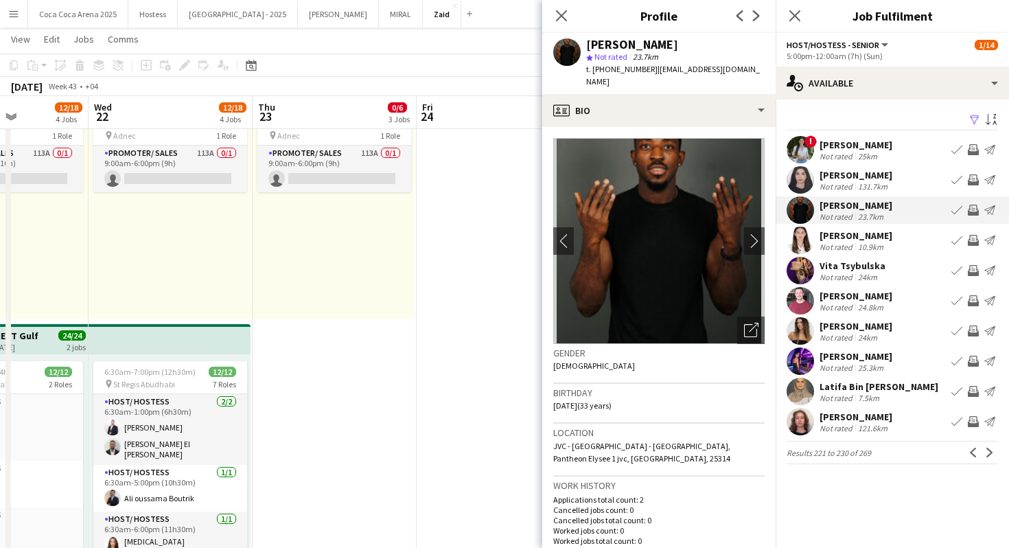
click at [844, 176] on div "Ruba Maarouf" at bounding box center [856, 175] width 73 height 12
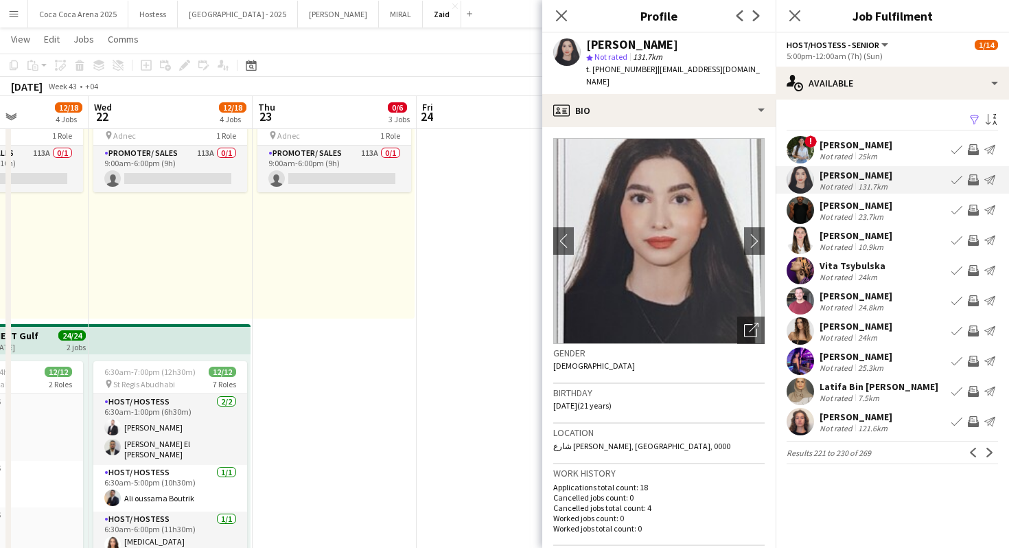
click at [891, 333] on div "Sasha Day Not rated 24km Book crew Invite crew Send notification" at bounding box center [892, 330] width 233 height 27
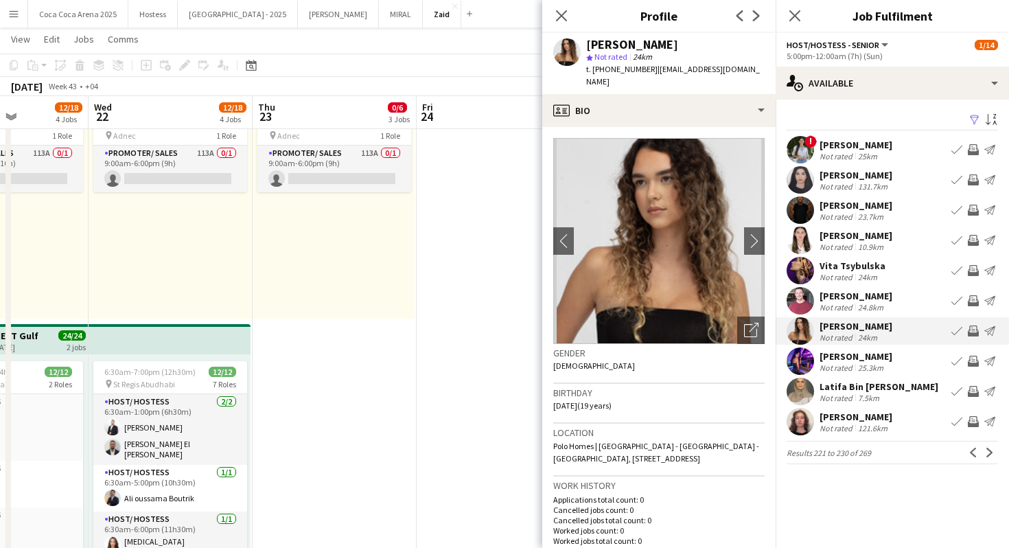
click at [527, 327] on app-date-cell "1:00pm-10:00pm (9h) 0/1 pin ALAIA Boutique 1 Role Host/ Hostess 0/1 1:00pm-10:0…" at bounding box center [499, 339] width 164 height 1532
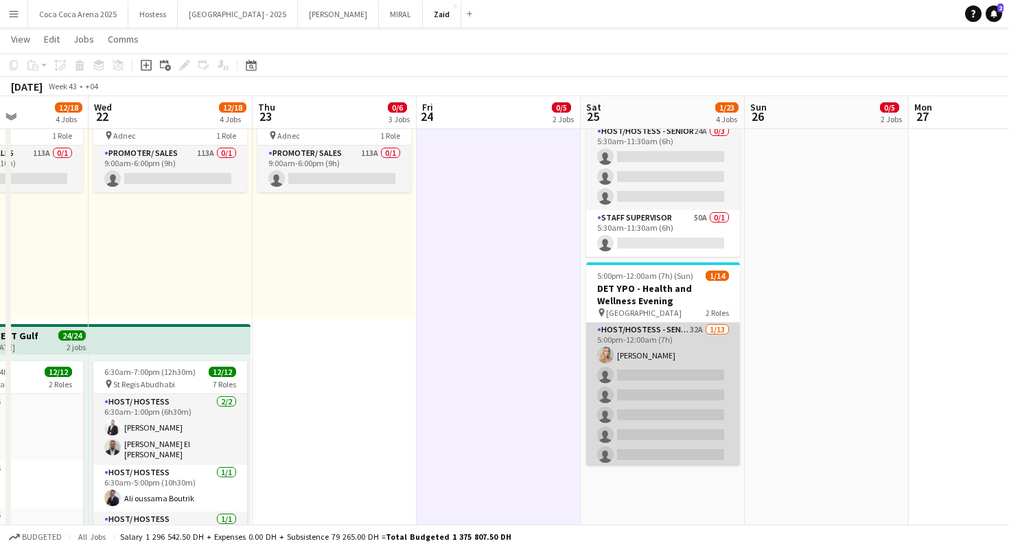
scroll to position [0, 0]
click at [671, 368] on app-card-role "Host/Hostess - Senior 32A [DATE] 5:00pm-12:00am (7h) [PERSON_NAME] single-neutr…" at bounding box center [663, 466] width 154 height 286
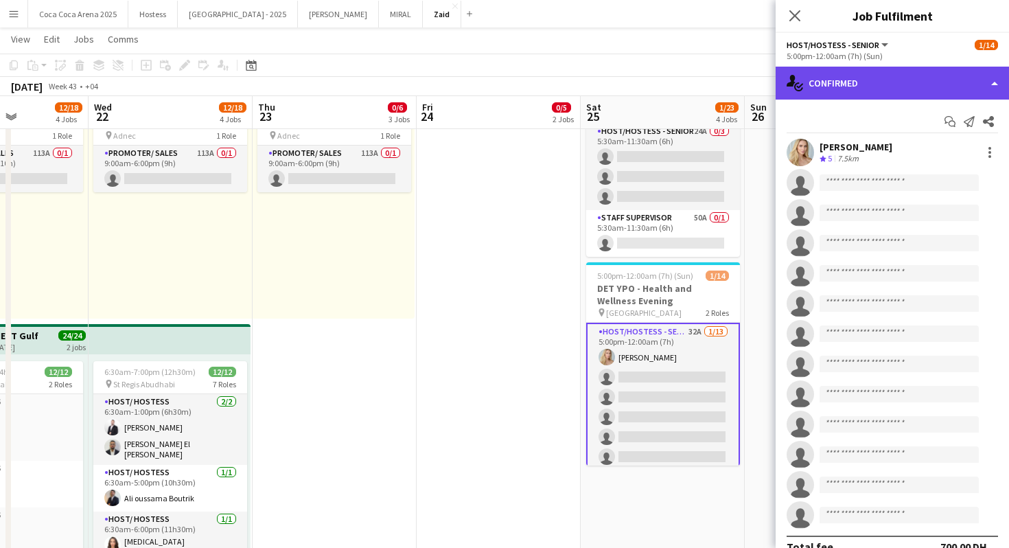
click at [895, 79] on div "single-neutral-actions-check-2 Confirmed" at bounding box center [892, 83] width 233 height 33
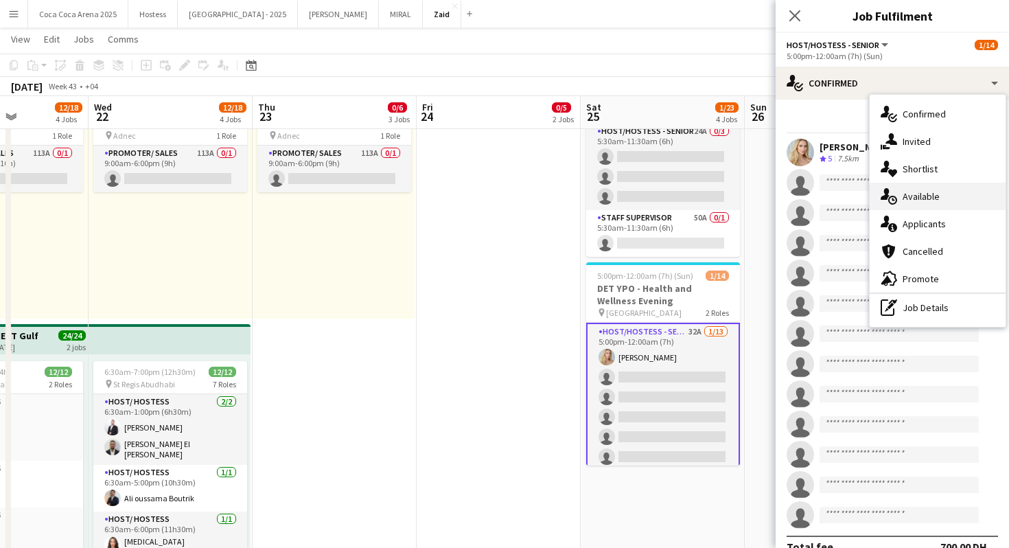
click at [947, 198] on div "single-neutral-actions-upload Available" at bounding box center [938, 196] width 136 height 27
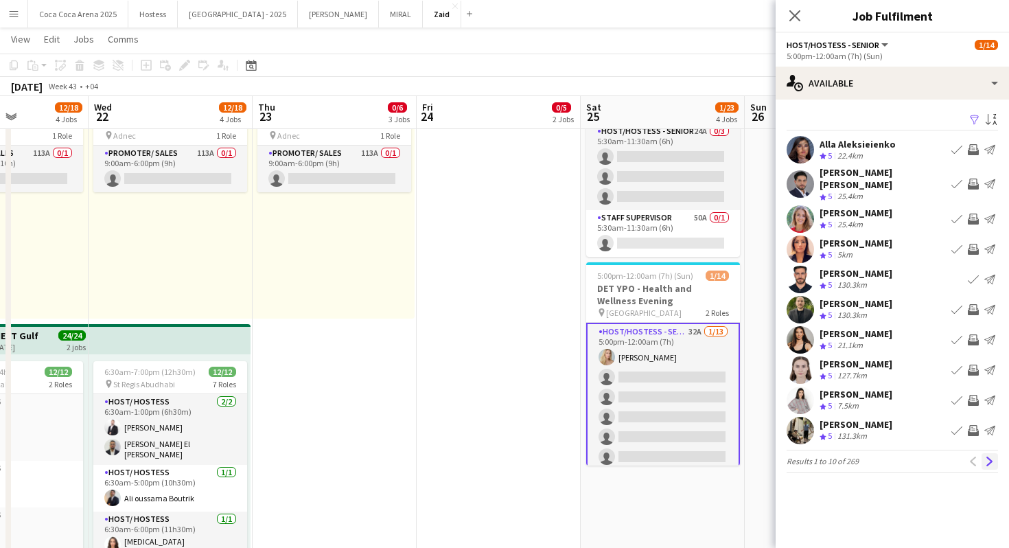
click at [997, 455] on button "Next" at bounding box center [990, 461] width 16 height 16
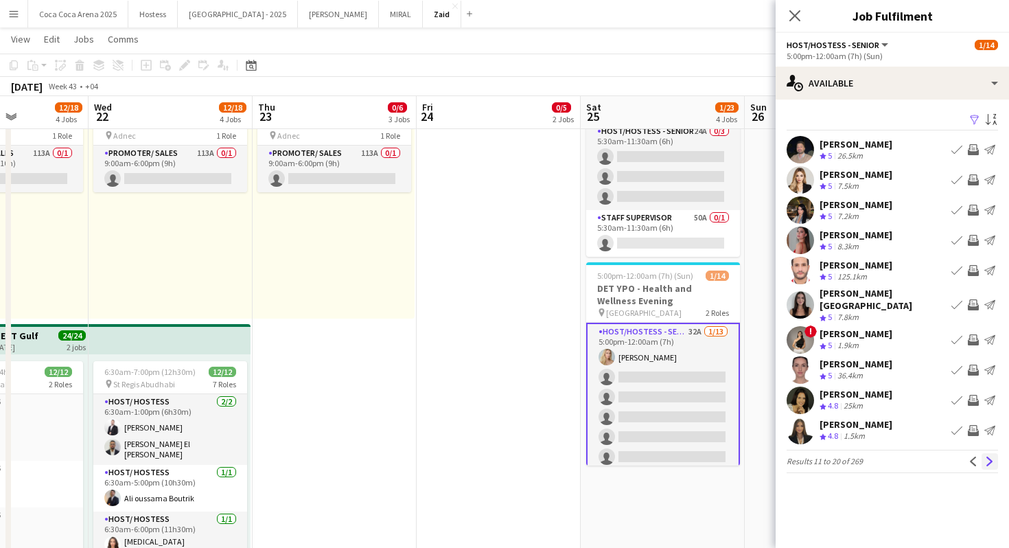
click at [991, 458] on button "Next" at bounding box center [990, 461] width 16 height 16
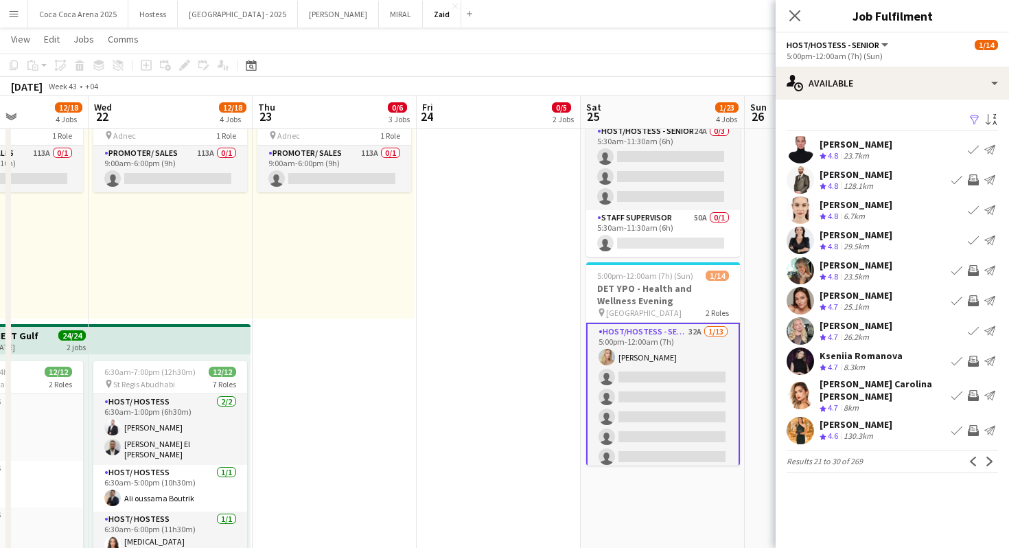
click at [991, 456] on app-icon "Next" at bounding box center [990, 461] width 10 height 10
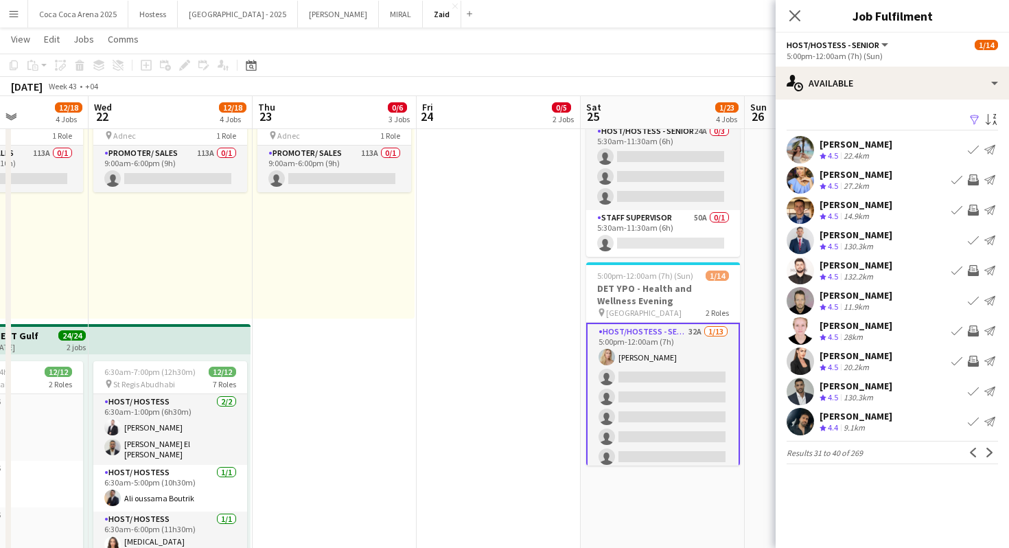
click at [991, 448] on app-icon "Next" at bounding box center [990, 453] width 10 height 10
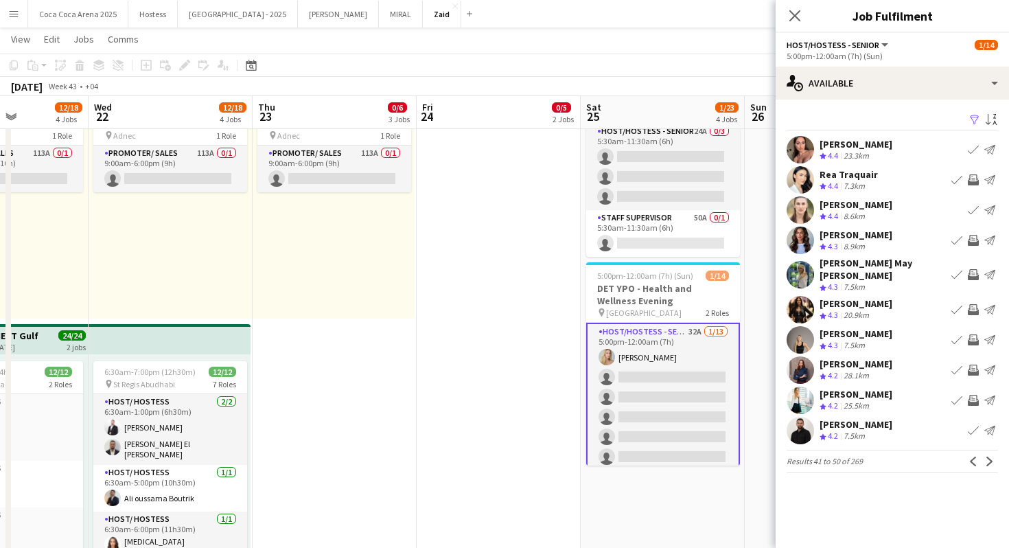
click at [991, 456] on app-icon "Next" at bounding box center [990, 461] width 10 height 10
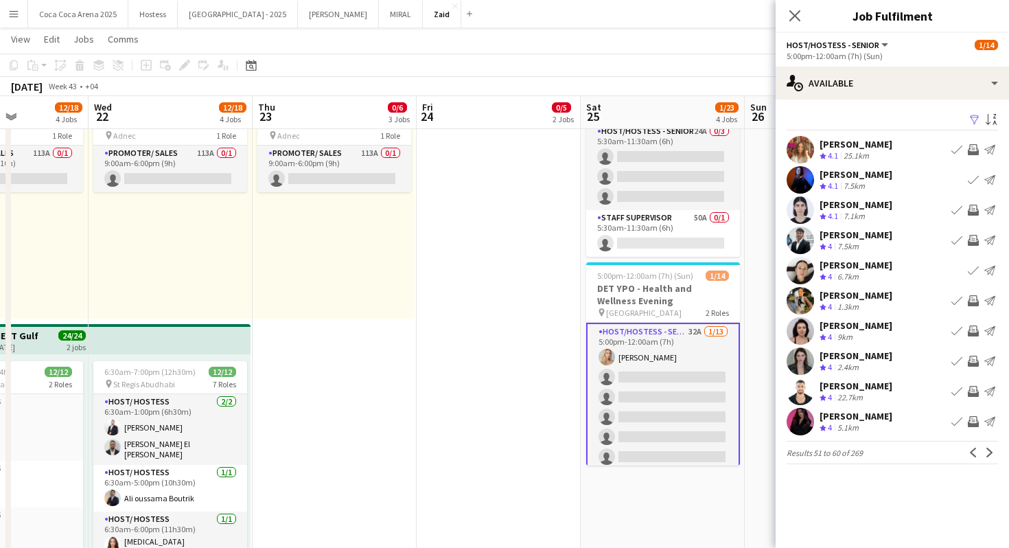
click at [991, 448] on app-icon "Next" at bounding box center [990, 453] width 10 height 10
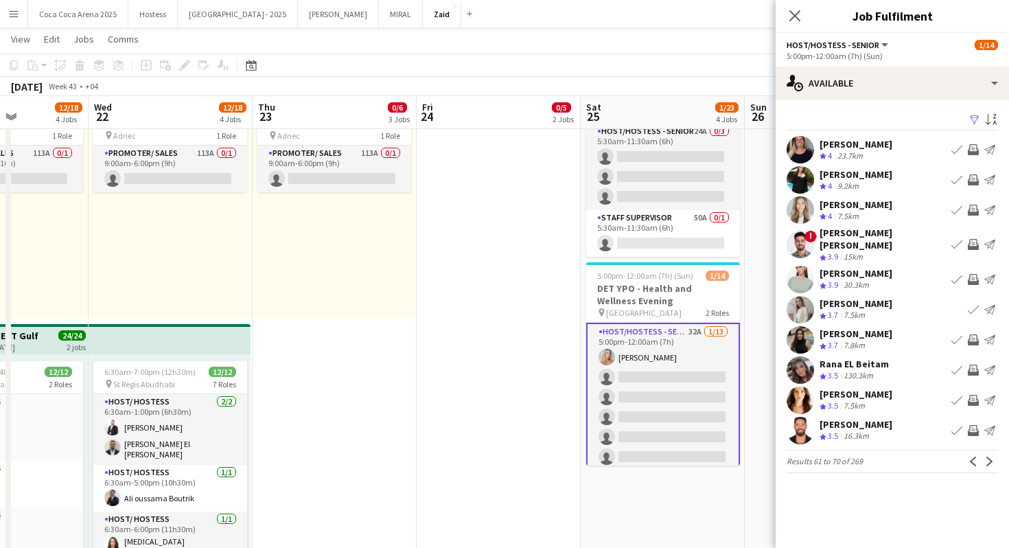
click at [991, 456] on app-icon "Next" at bounding box center [990, 461] width 10 height 10
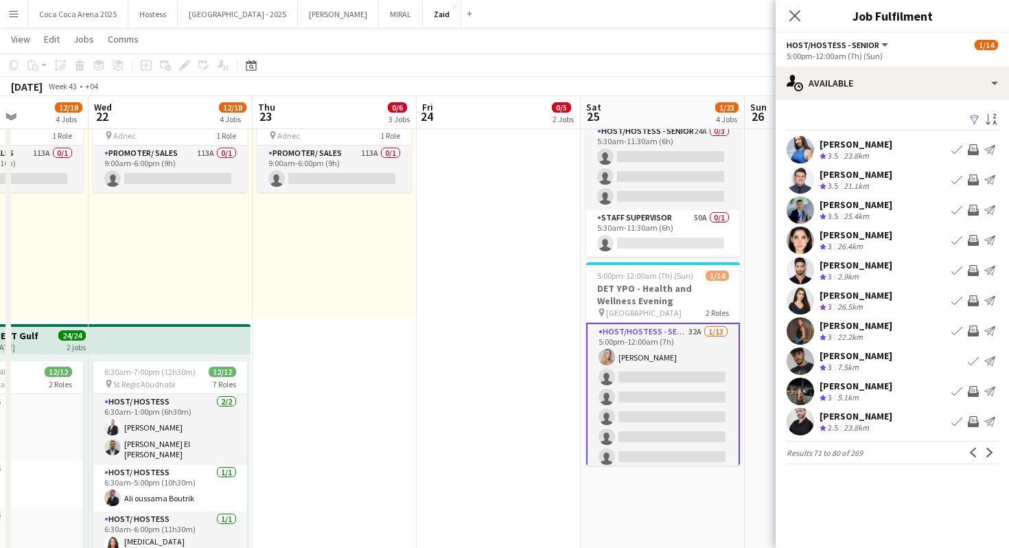
click at [991, 448] on app-icon "Next" at bounding box center [990, 453] width 10 height 10
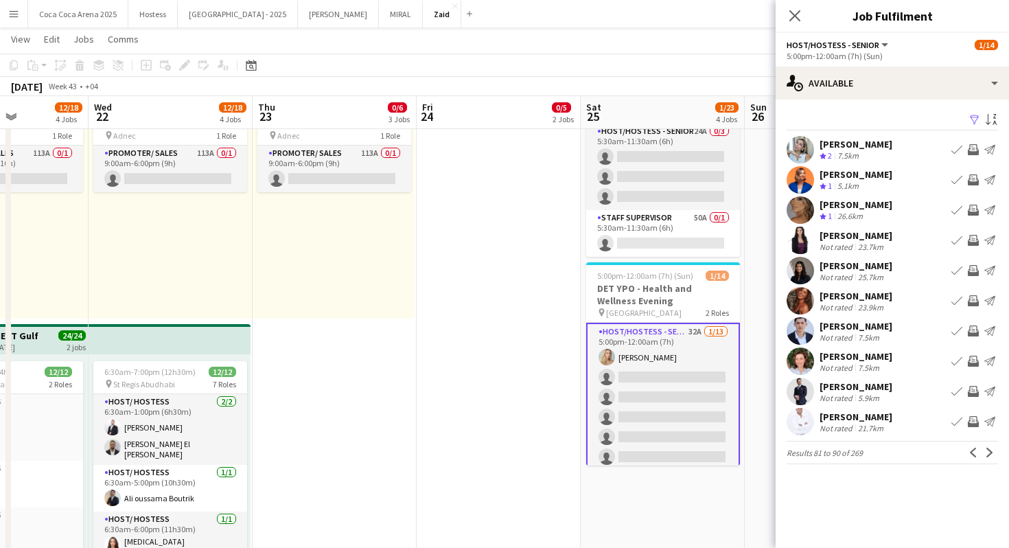
click at [991, 448] on app-icon "Next" at bounding box center [990, 453] width 10 height 10
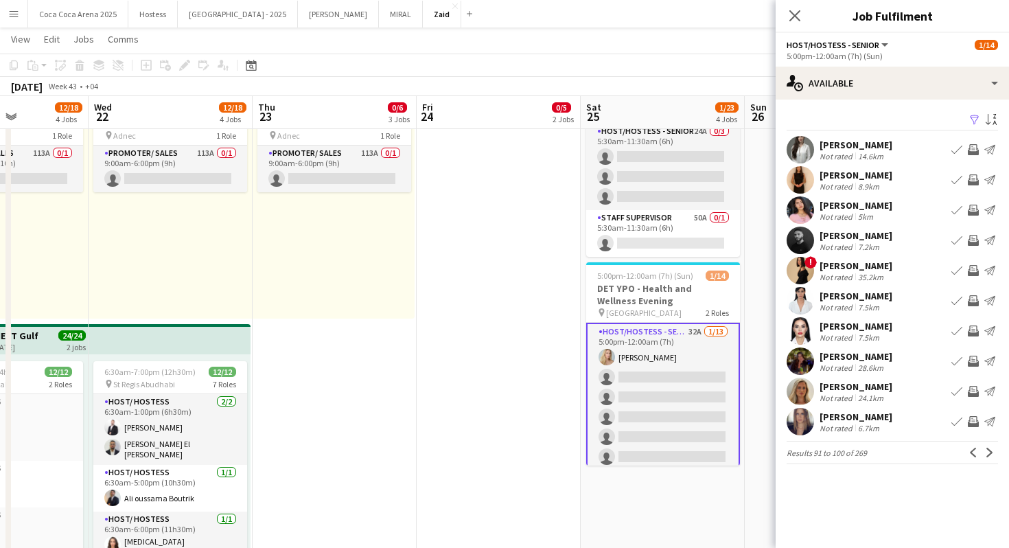
click at [991, 448] on app-icon "Next" at bounding box center [990, 453] width 10 height 10
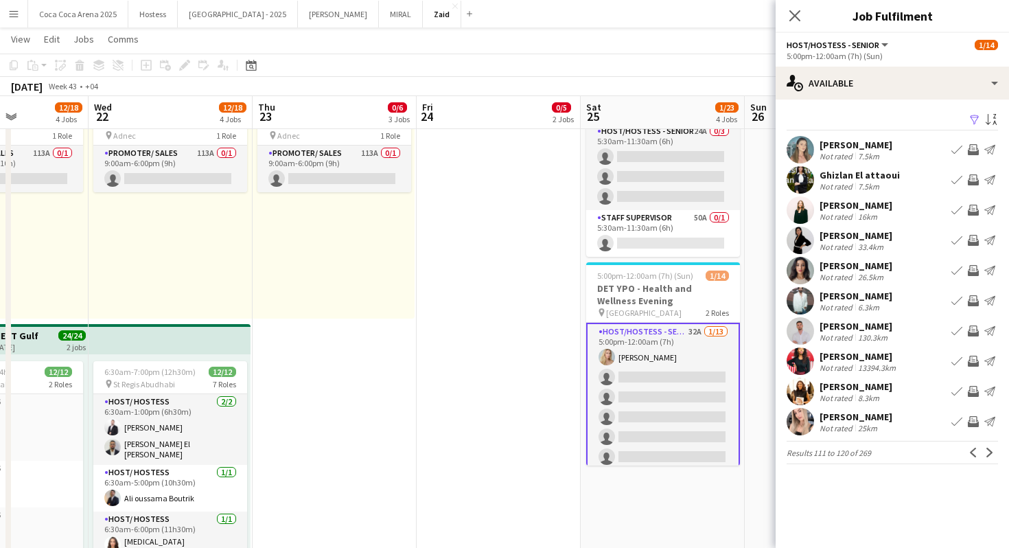
click at [991, 448] on app-icon "Next" at bounding box center [990, 453] width 10 height 10
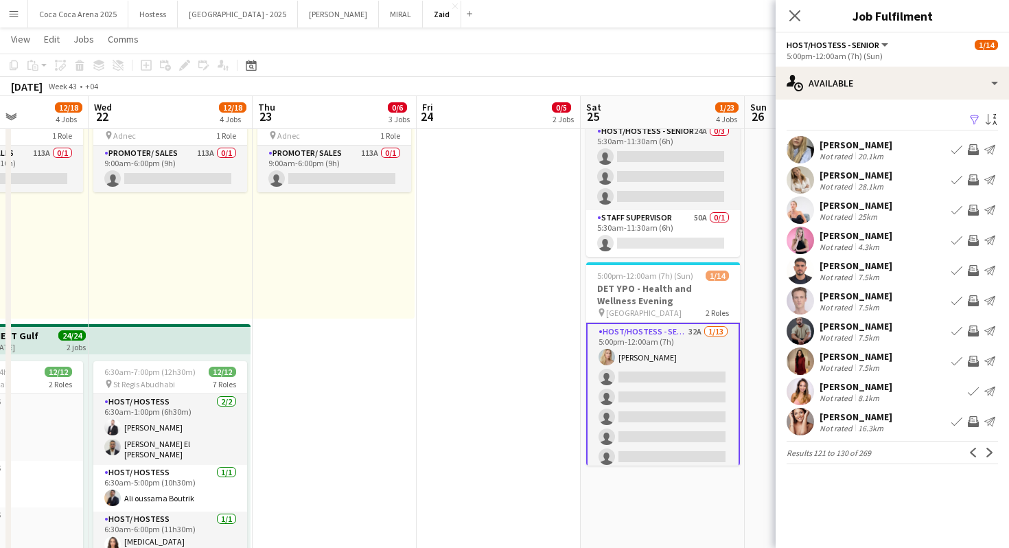
click at [991, 448] on app-icon "Next" at bounding box center [990, 453] width 10 height 10
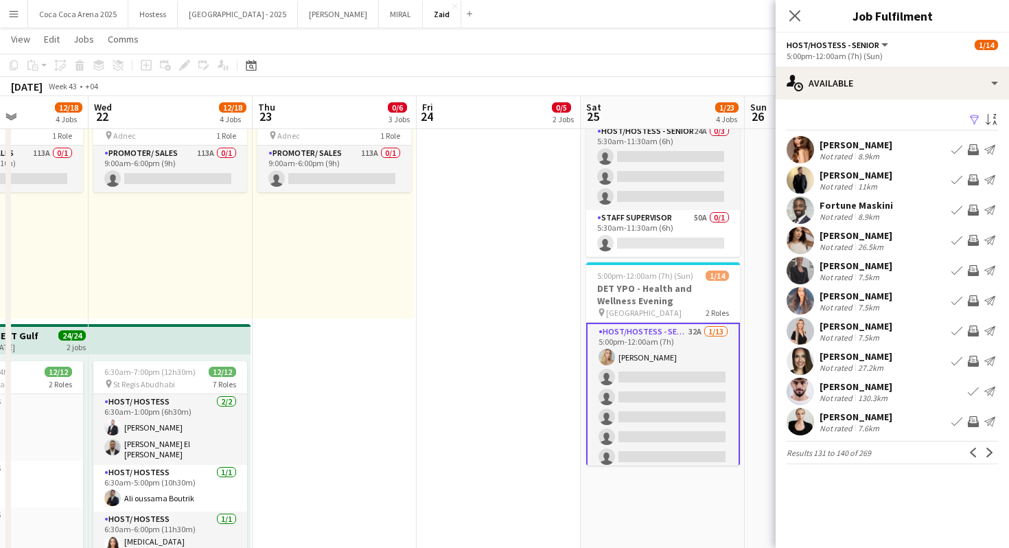
click at [991, 448] on app-icon "Next" at bounding box center [990, 453] width 10 height 10
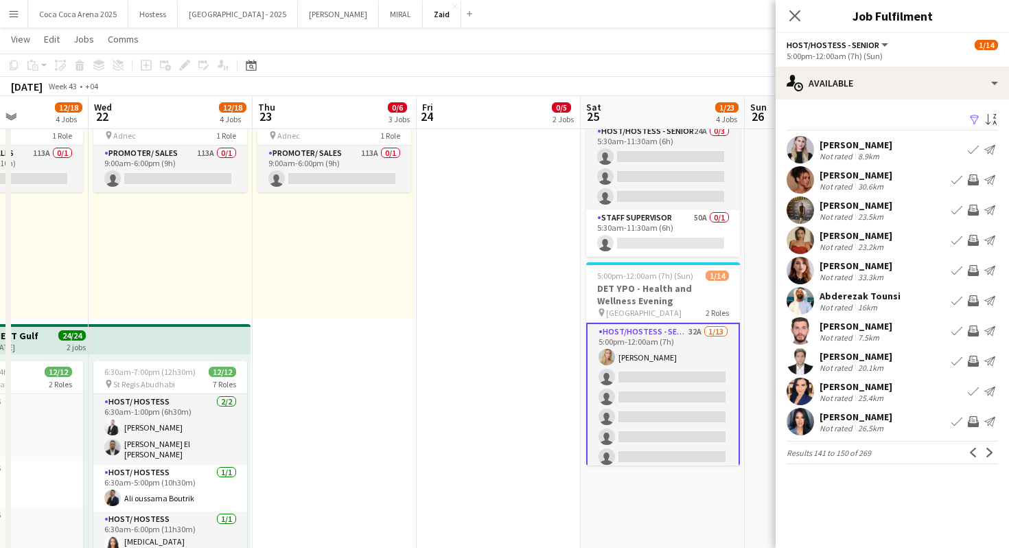
click at [991, 448] on app-icon "Next" at bounding box center [990, 453] width 10 height 10
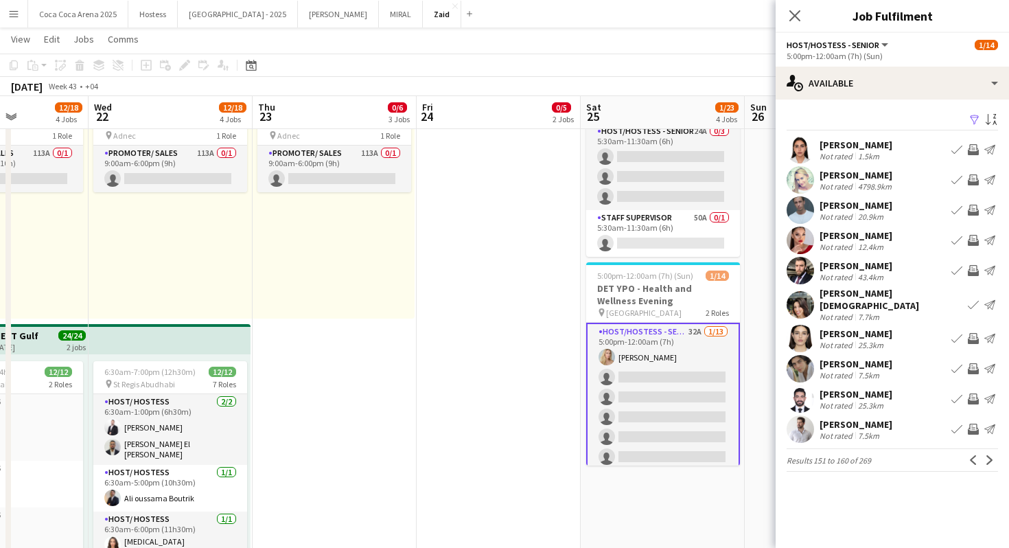
click at [991, 455] on app-icon "Next" at bounding box center [990, 460] width 10 height 10
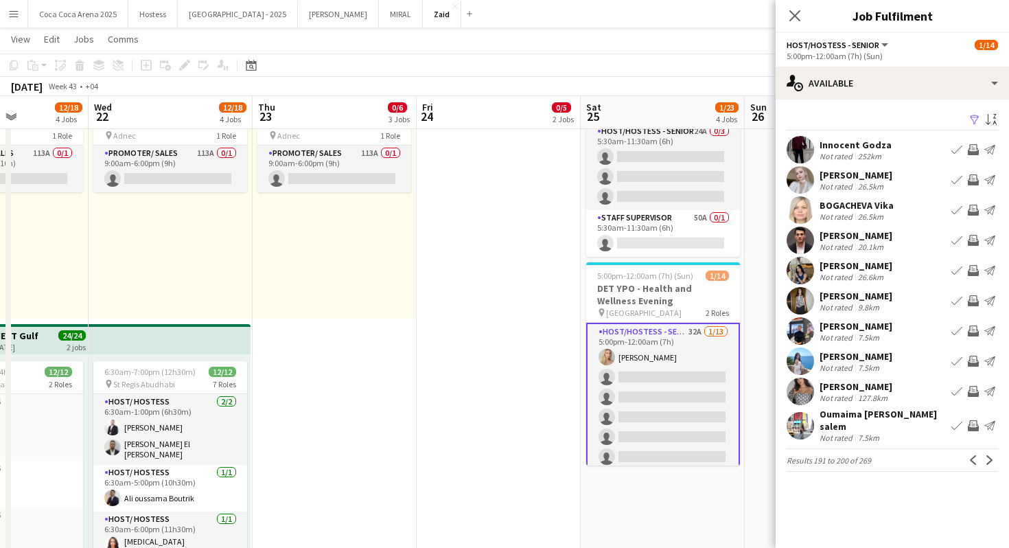
click at [991, 455] on app-icon "Next" at bounding box center [990, 460] width 10 height 10
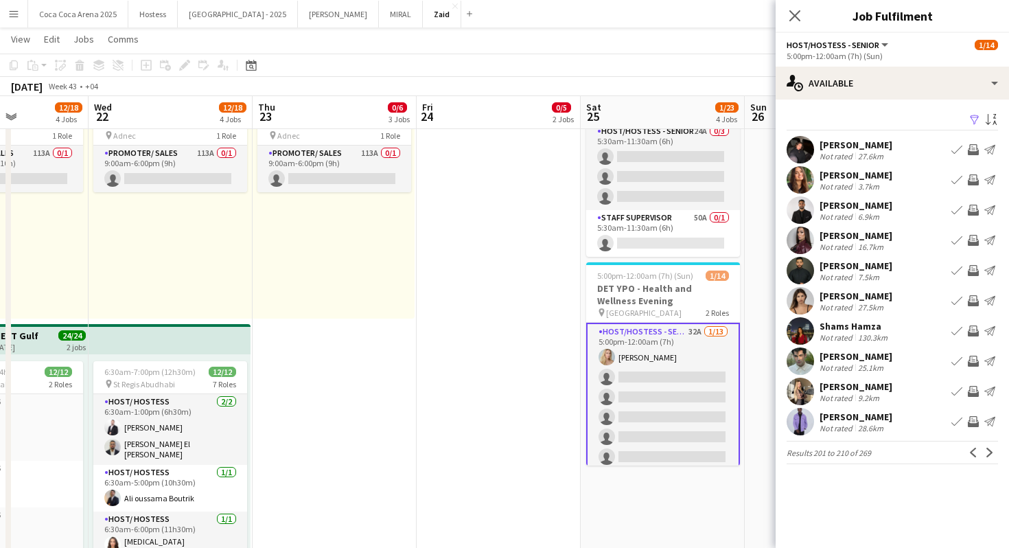
click at [991, 448] on app-icon "Next" at bounding box center [990, 453] width 10 height 10
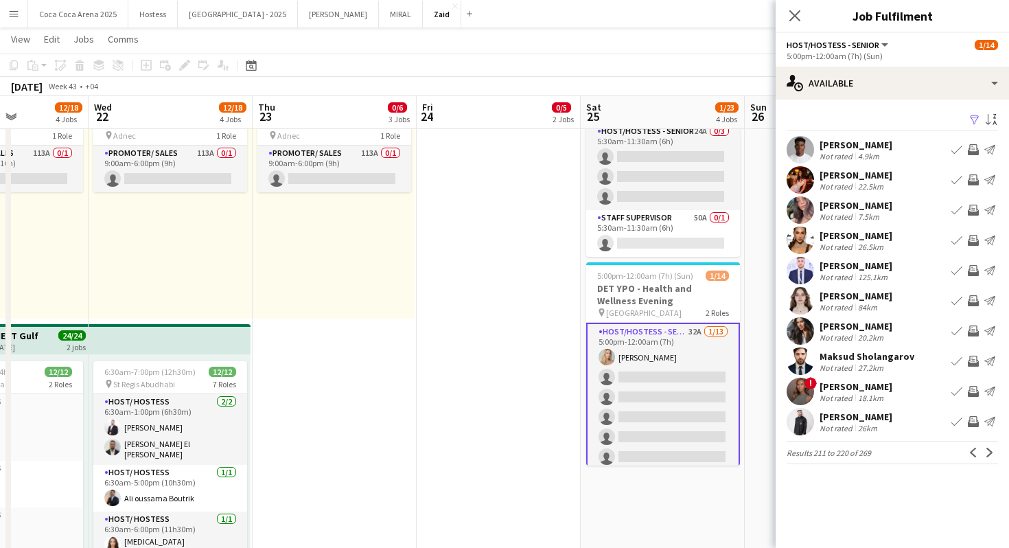
click at [991, 448] on app-icon "Next" at bounding box center [990, 453] width 10 height 10
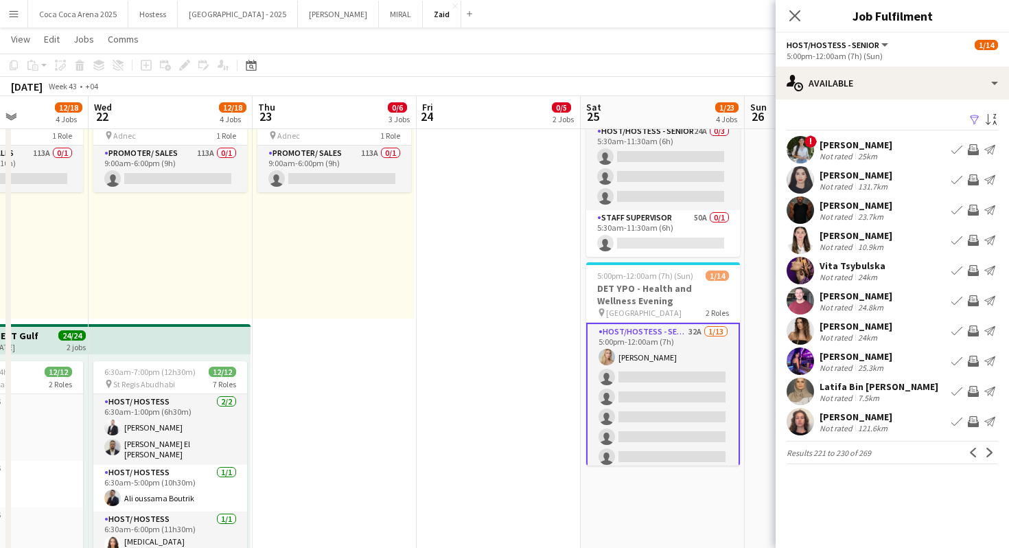
click at [991, 448] on app-icon "Next" at bounding box center [990, 453] width 10 height 10
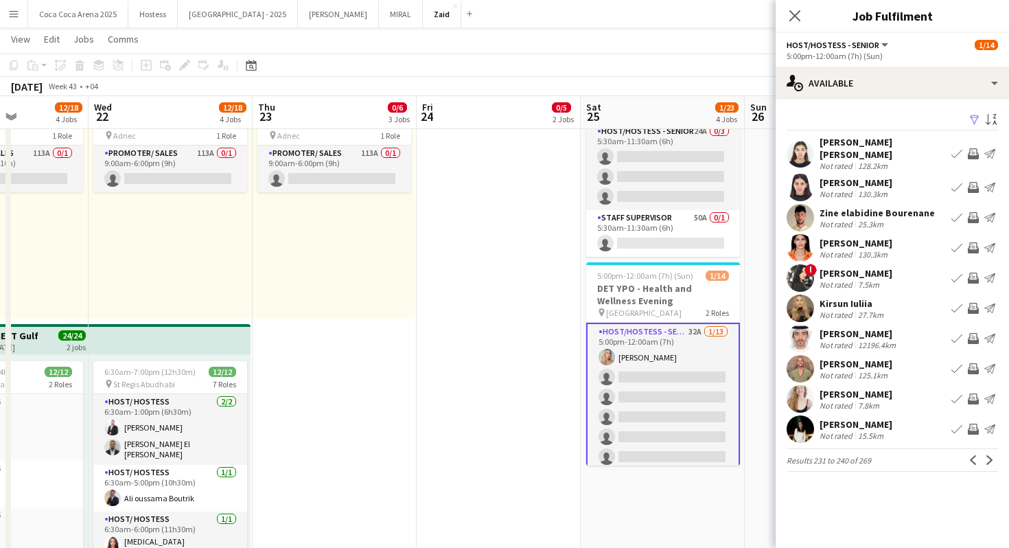
click at [900, 389] on div "Elizaveta Krioni Not rated 7.8km Book crew Invite crew Send notification" at bounding box center [892, 398] width 233 height 27
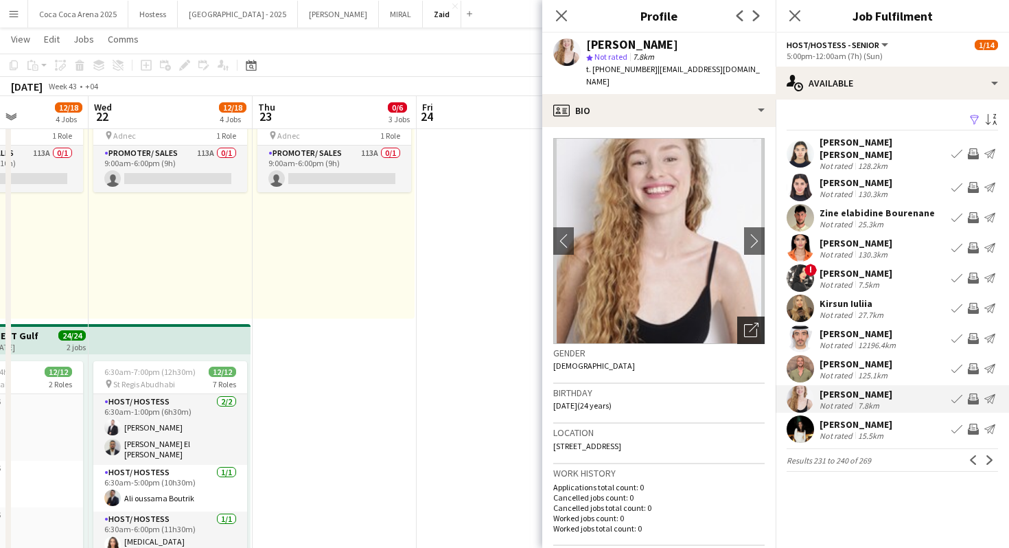
click at [750, 316] on div "Open photos pop-in" at bounding box center [750, 329] width 27 height 27
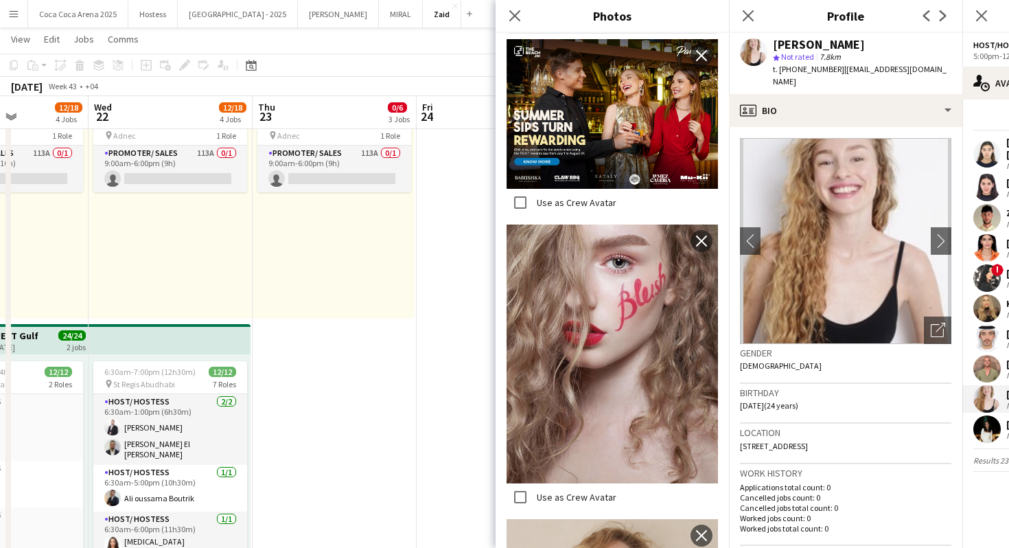
scroll to position [305, 0]
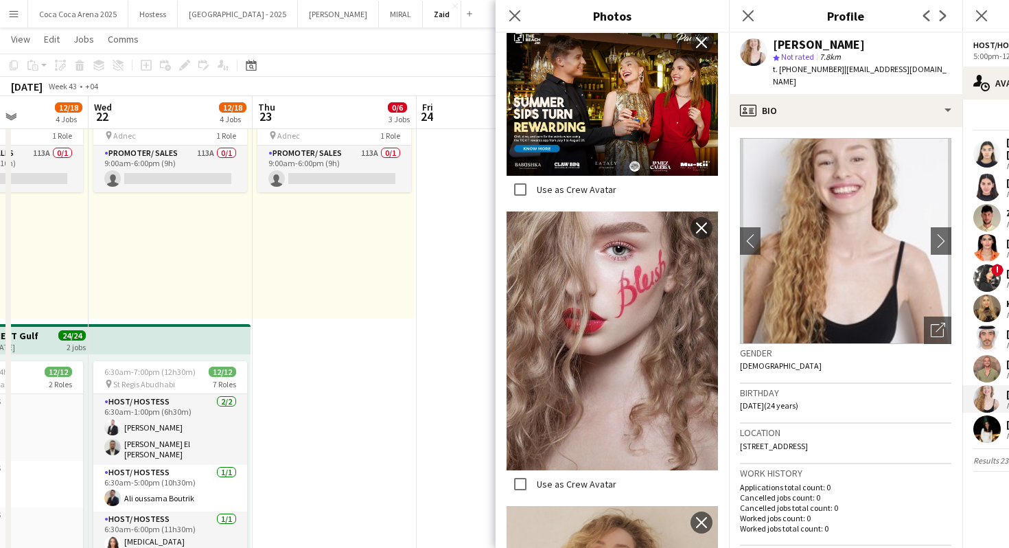
click at [809, 467] on h3 "Work history" at bounding box center [845, 473] width 211 height 12
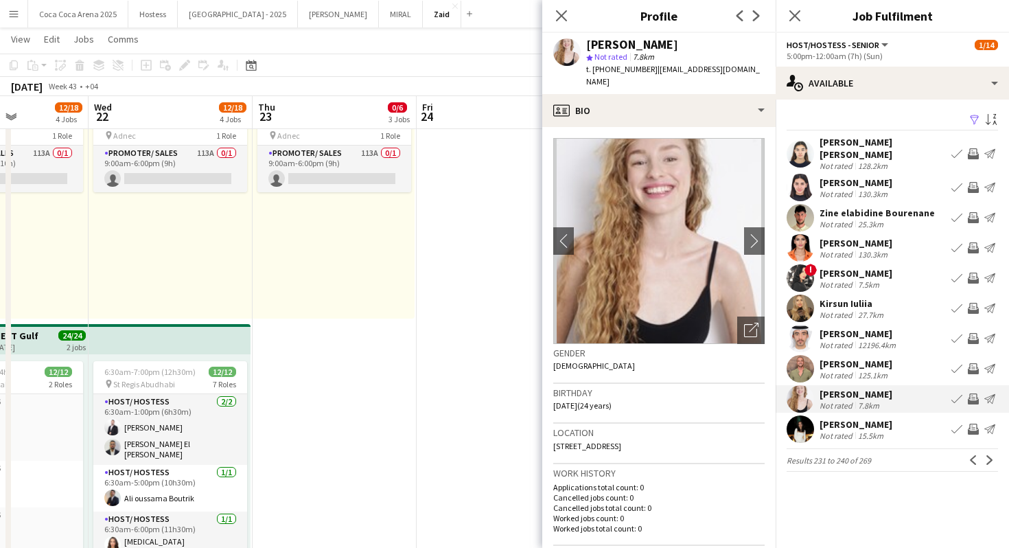
click at [853, 267] on div "Olesia Bohanchenko" at bounding box center [856, 273] width 73 height 12
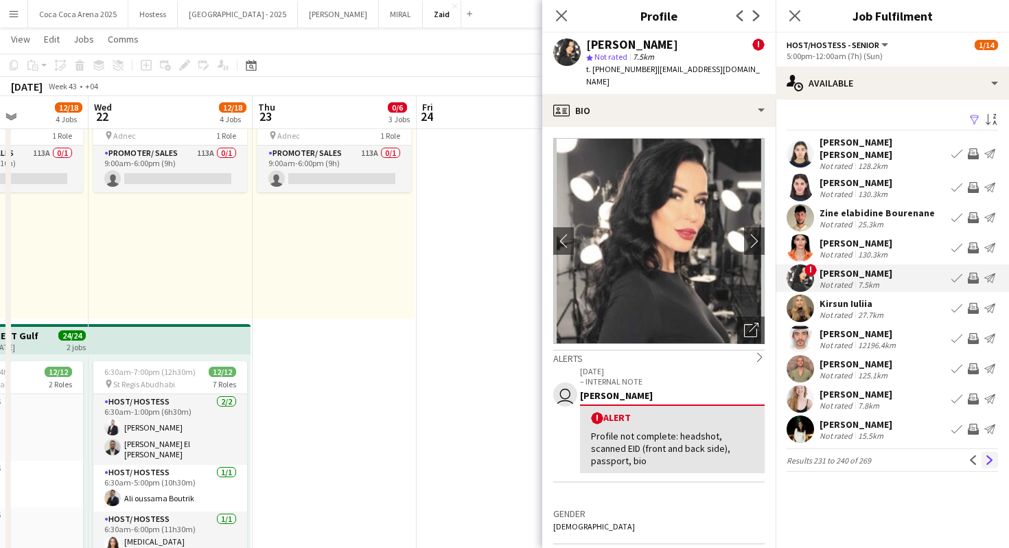
click at [986, 455] on app-icon "Next" at bounding box center [990, 460] width 10 height 10
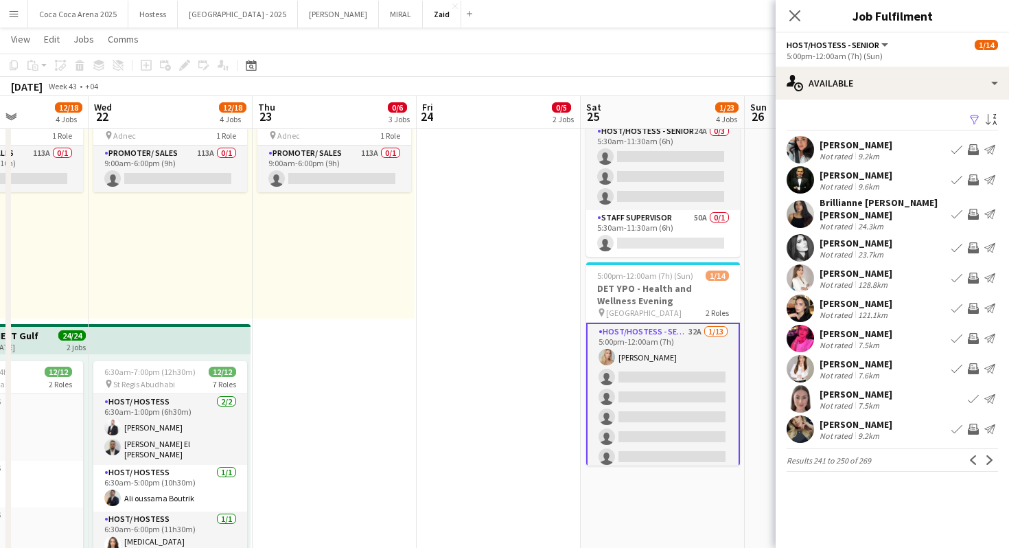
click at [863, 170] on div "Zack Hassan" at bounding box center [856, 175] width 73 height 12
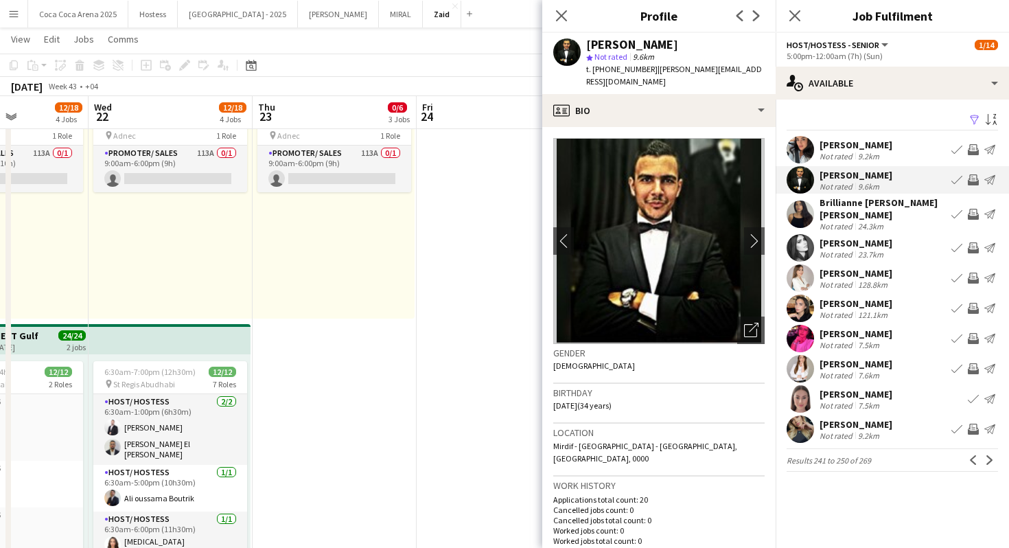
click at [859, 249] on div "23.7km" at bounding box center [870, 254] width 31 height 10
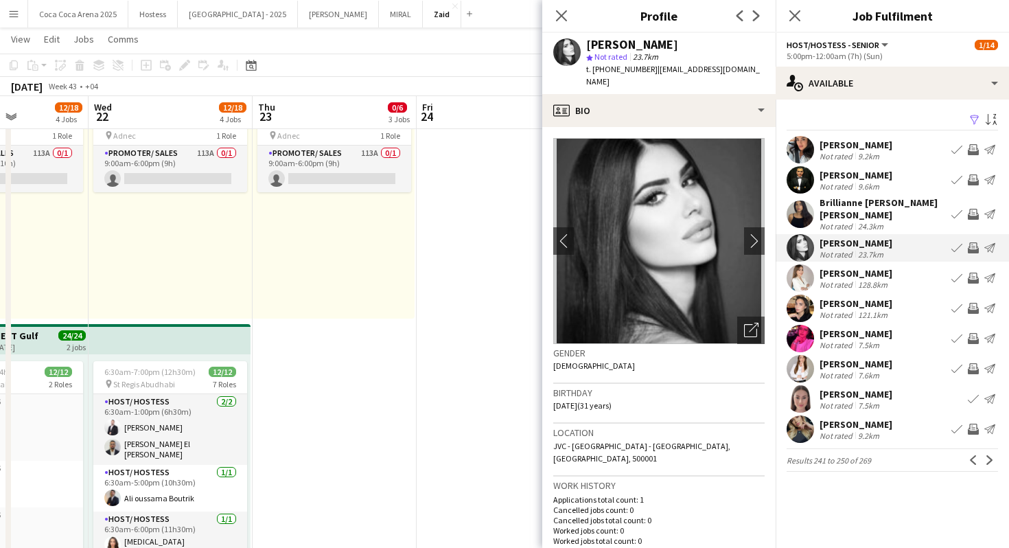
click at [861, 221] on div "24.3km" at bounding box center [870, 226] width 31 height 10
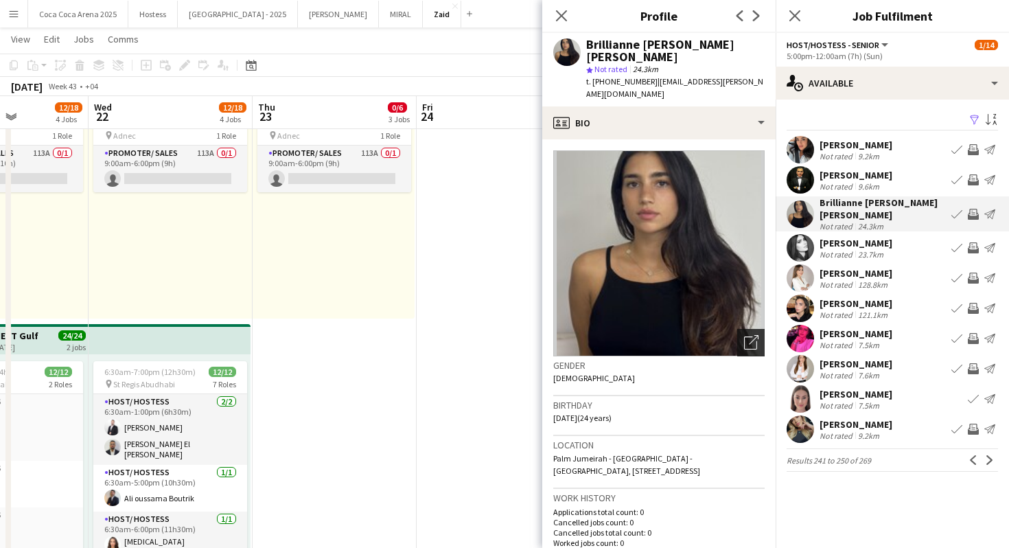
click at [749, 335] on icon "Open photos pop-in" at bounding box center [751, 342] width 14 height 14
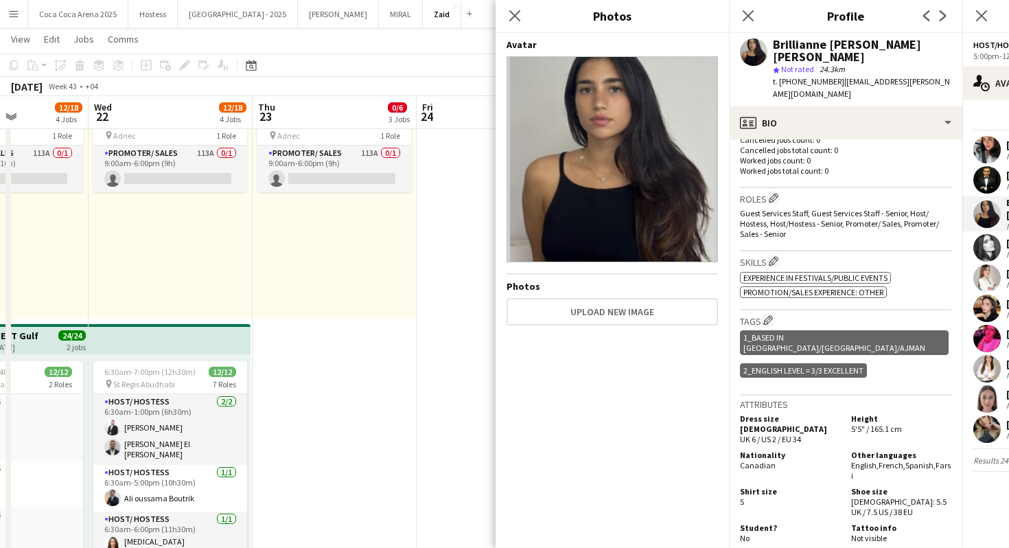
scroll to position [221, 0]
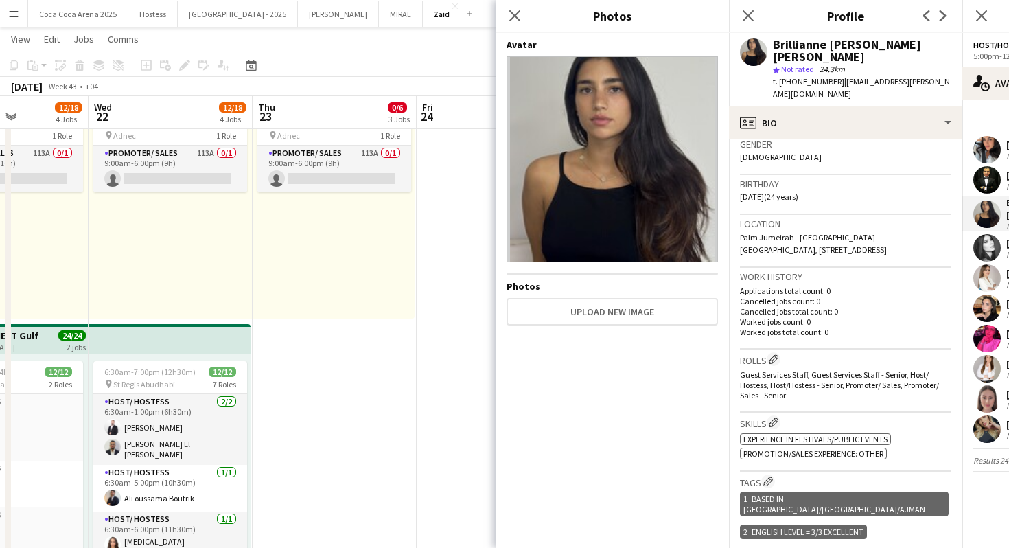
click at [901, 472] on div "Tags Edit crew company tags 1_Based in Dubai/Sharjah/Ajman 2_English Level = 3/…" at bounding box center [845, 514] width 211 height 85
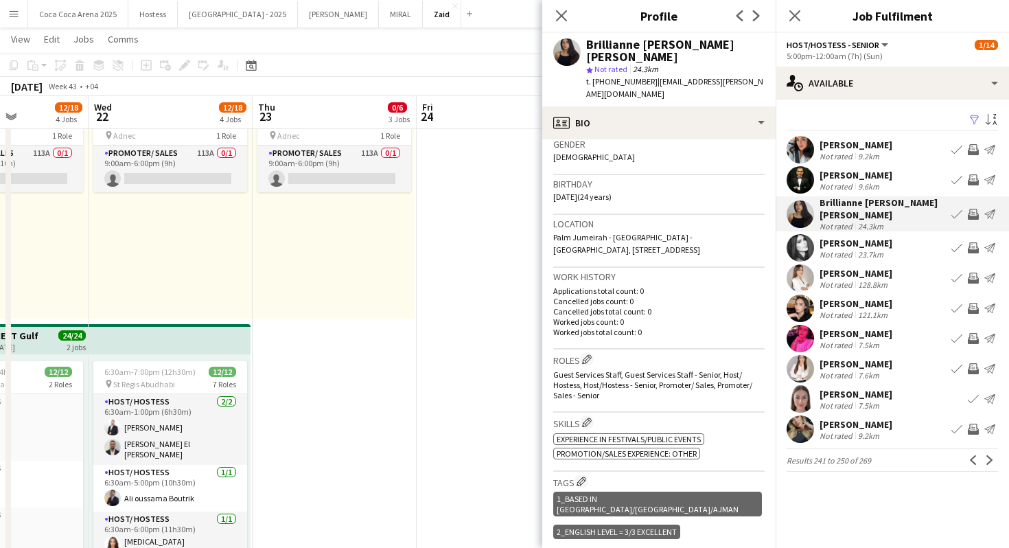
click at [891, 367] on div "Monika Lenc Not rated 7.6km Book crew Invite crew Send notification" at bounding box center [892, 368] width 233 height 27
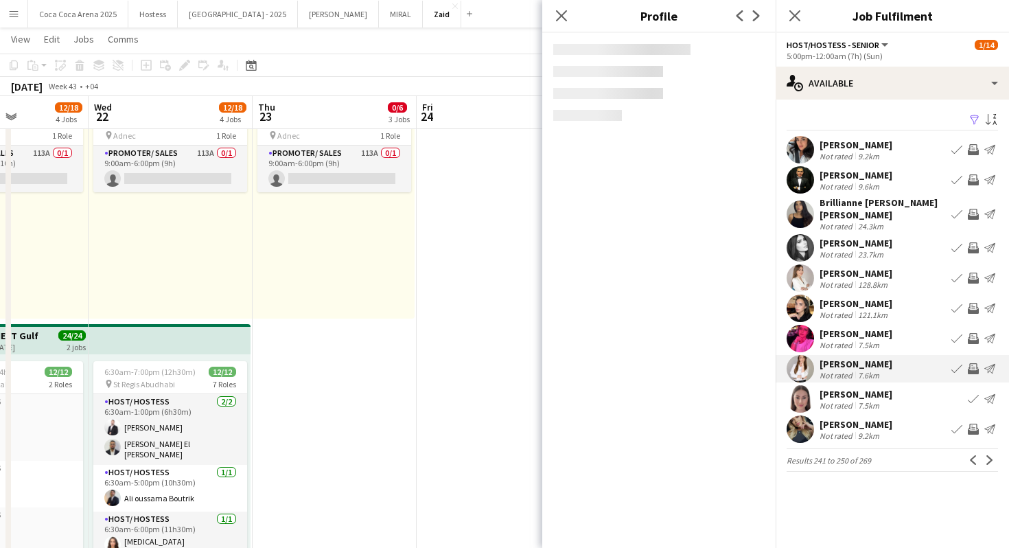
click at [881, 327] on div "Sahar Gharsalli" at bounding box center [856, 333] width 73 height 12
click at [878, 297] on div "Selena Doumani" at bounding box center [856, 303] width 73 height 12
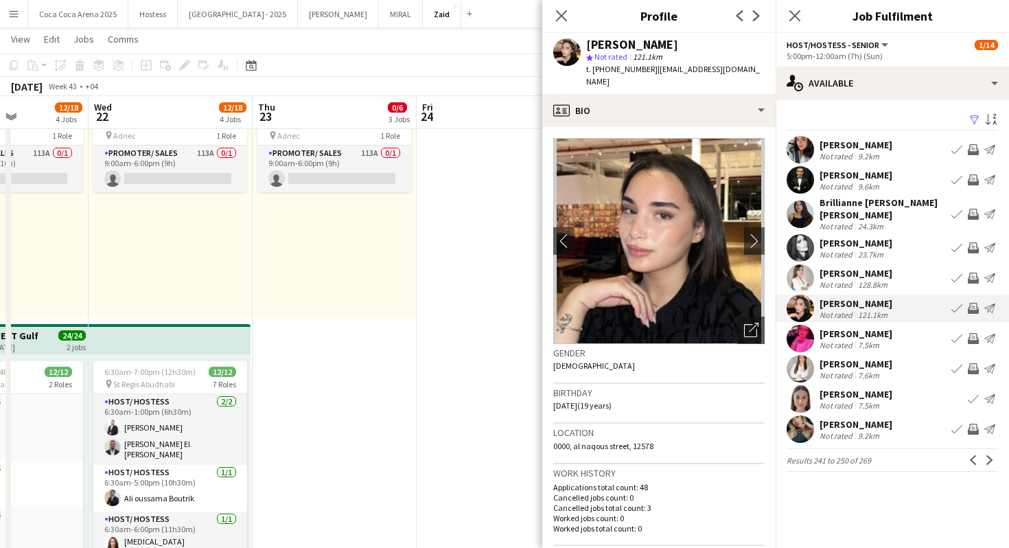
click at [881, 267] on div "Alejandra Gonzalez" at bounding box center [856, 273] width 73 height 12
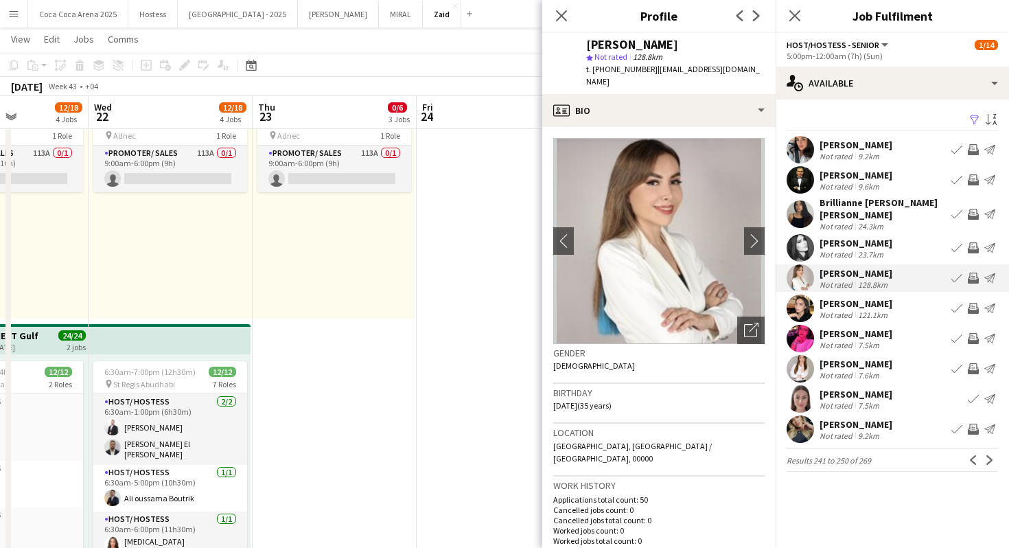
click at [872, 237] on div "Mariana Mosic" at bounding box center [856, 243] width 73 height 12
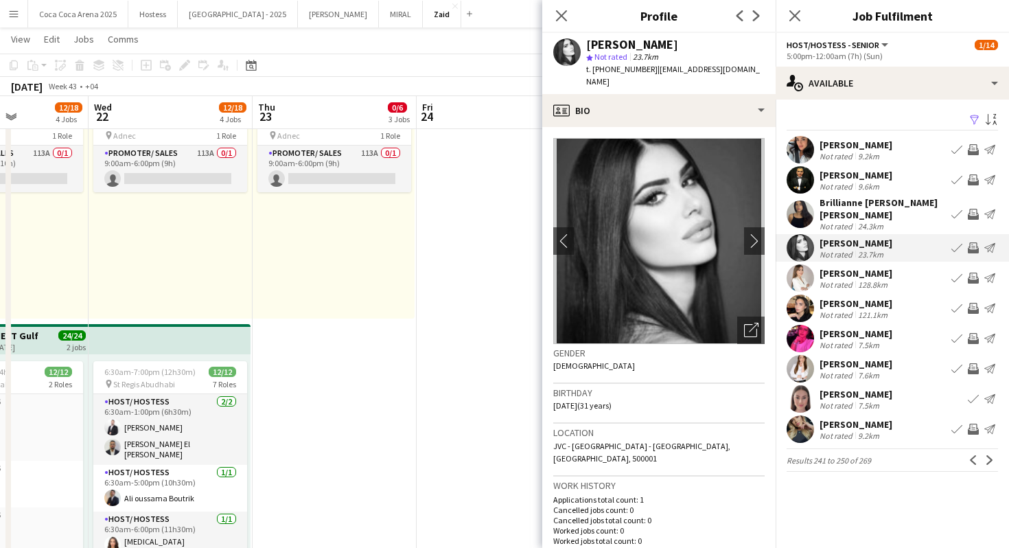
click at [849, 196] on div "Brillianne Rostami Bilodeau Not rated 24.3km Book crew Invite crew Send notific…" at bounding box center [892, 213] width 233 height 35
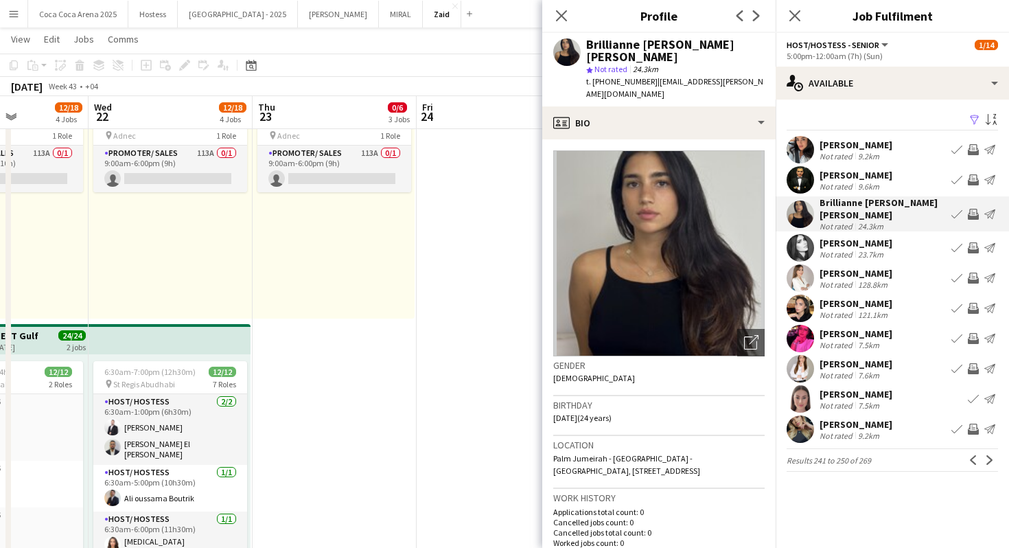
click at [849, 200] on div "Brillianne Rostami Bilodeau" at bounding box center [883, 208] width 126 height 25
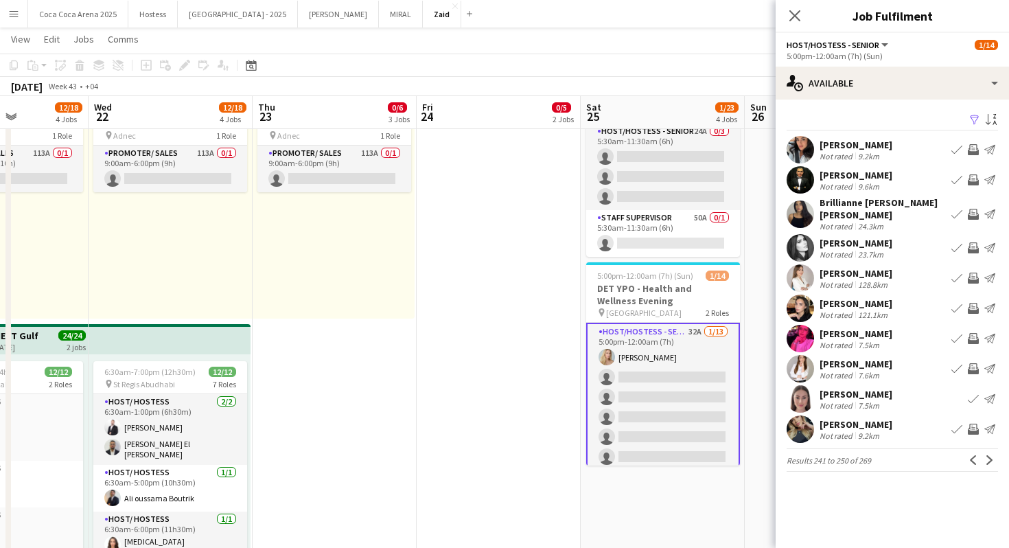
click at [849, 200] on div "Brillianne Rostami Bilodeau" at bounding box center [883, 208] width 126 height 25
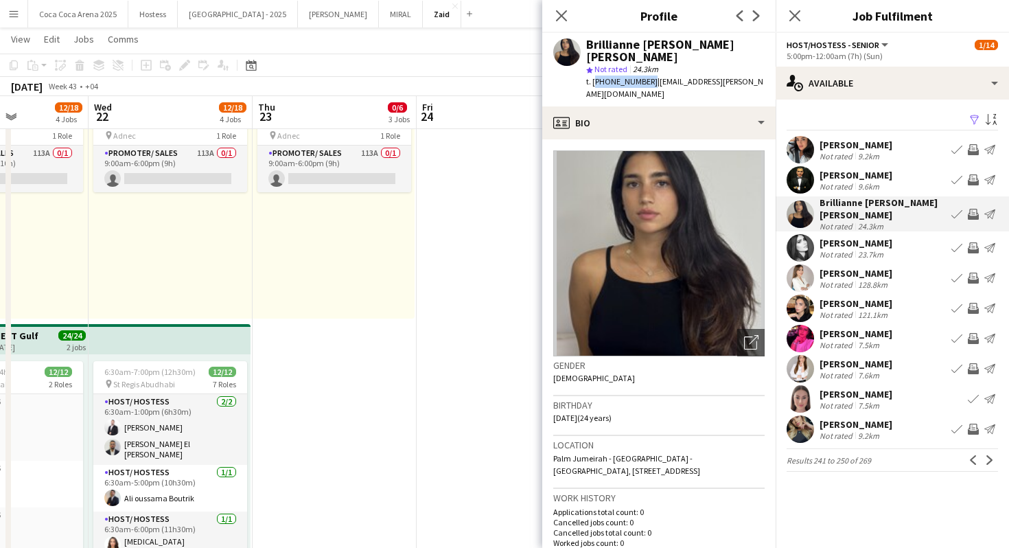
drag, startPoint x: 643, startPoint y: 67, endPoint x: 594, endPoint y: 76, distance: 49.5
click at [594, 76] on div "t. +34658658262 | brillianne.bilodeau@gmail.com" at bounding box center [675, 88] width 178 height 25
copy span "+34658658262"
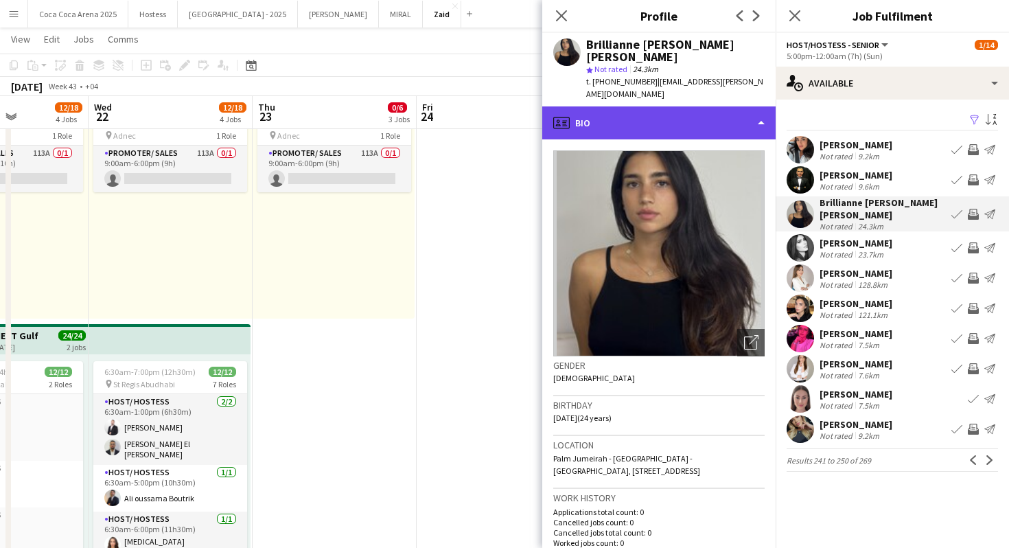
click at [659, 106] on div "profile Bio" at bounding box center [658, 122] width 233 height 33
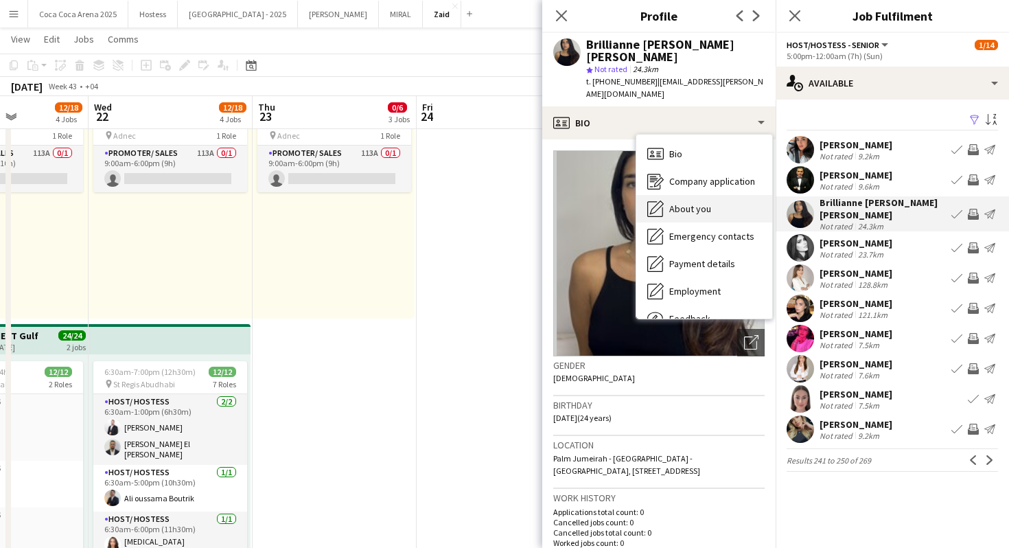
click at [691, 203] on span "About you" at bounding box center [690, 209] width 42 height 12
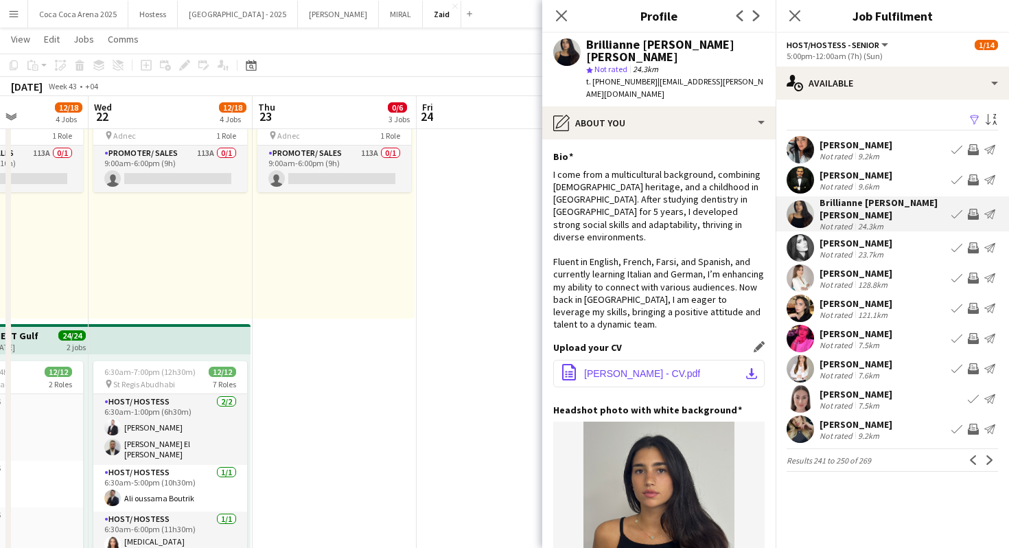
click at [645, 368] on span "Brillianne Rostami - CV.pdf" at bounding box center [642, 373] width 116 height 11
click at [992, 455] on app-icon "Next" at bounding box center [990, 460] width 10 height 10
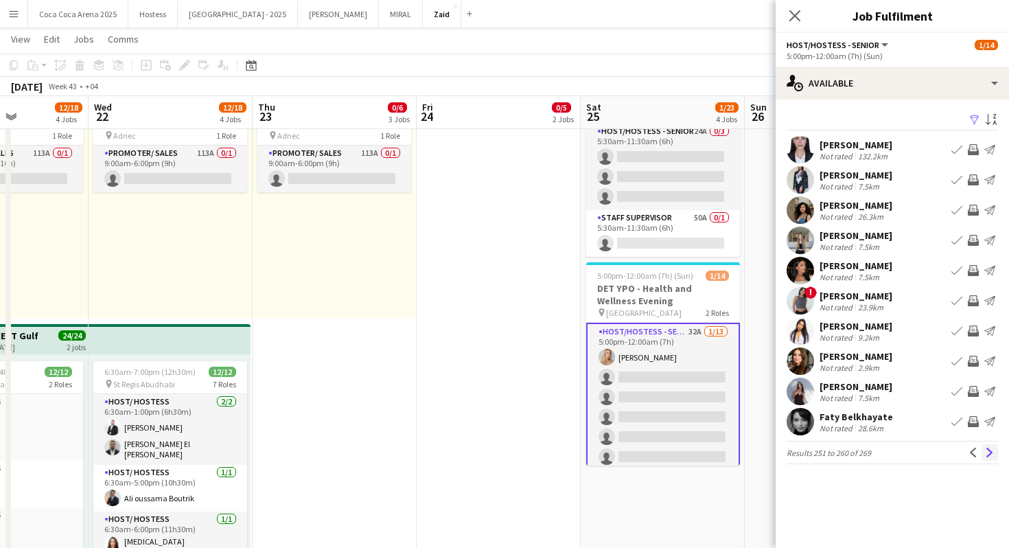
click at [994, 446] on button "Next" at bounding box center [990, 452] width 16 height 16
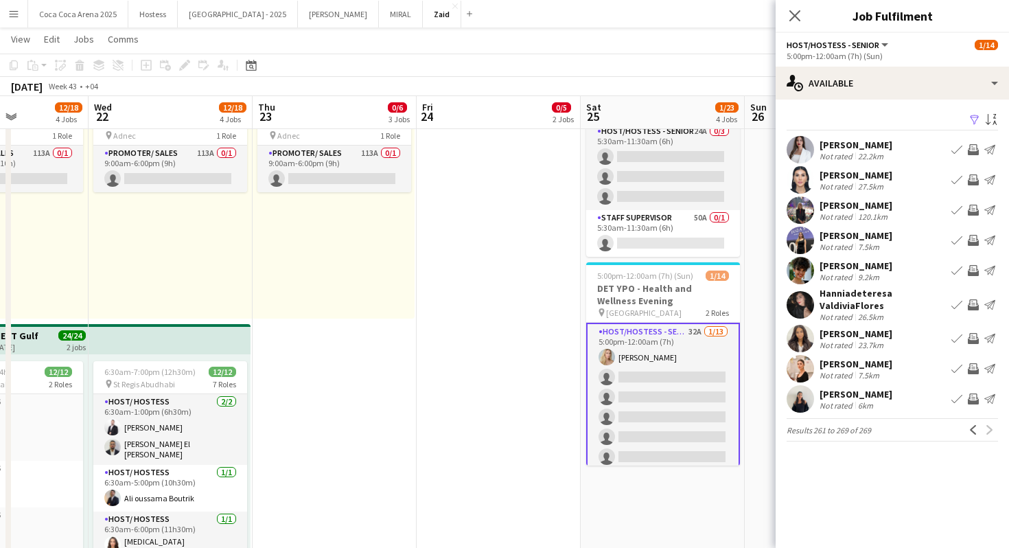
click at [892, 399] on div "[PERSON_NAME]" at bounding box center [856, 394] width 73 height 12
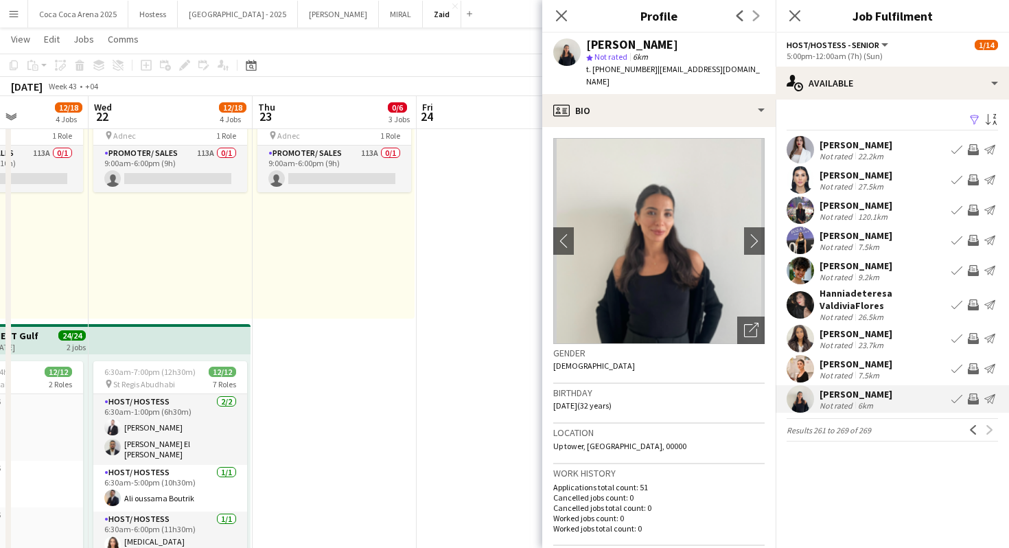
click at [852, 219] on div "Not rated" at bounding box center [838, 216] width 36 height 10
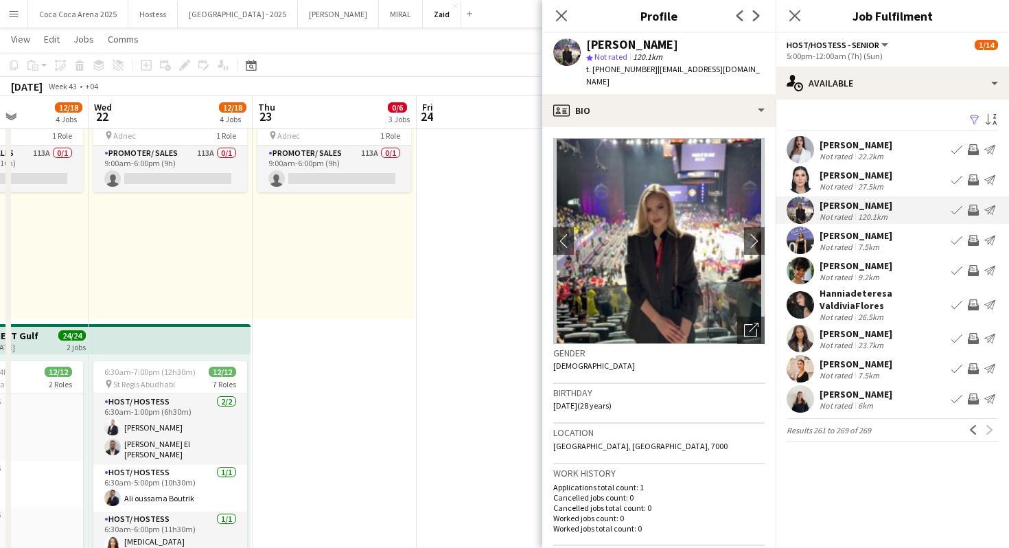
click at [880, 251] on div "7.5km" at bounding box center [868, 247] width 27 height 10
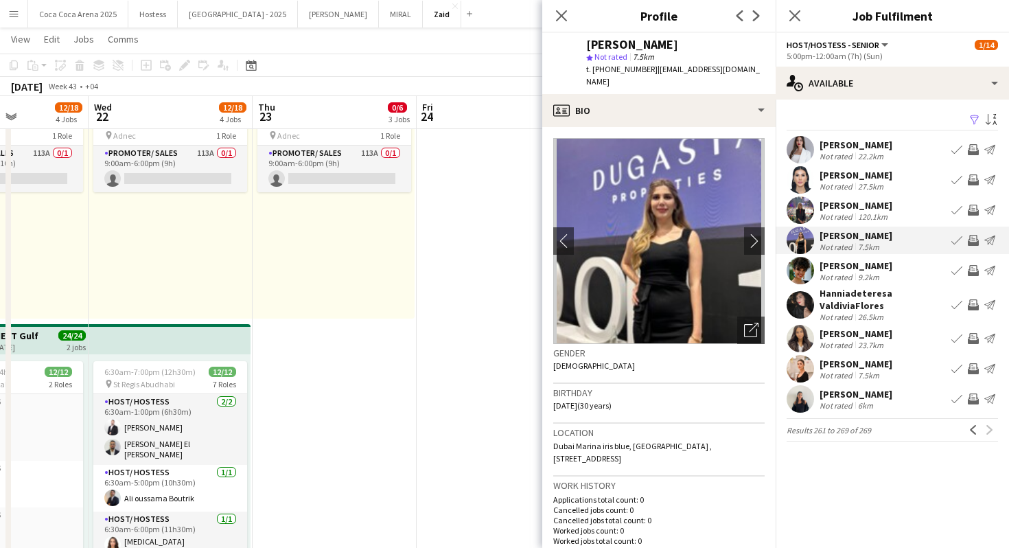
click at [868, 218] on div "120.1km" at bounding box center [872, 216] width 35 height 10
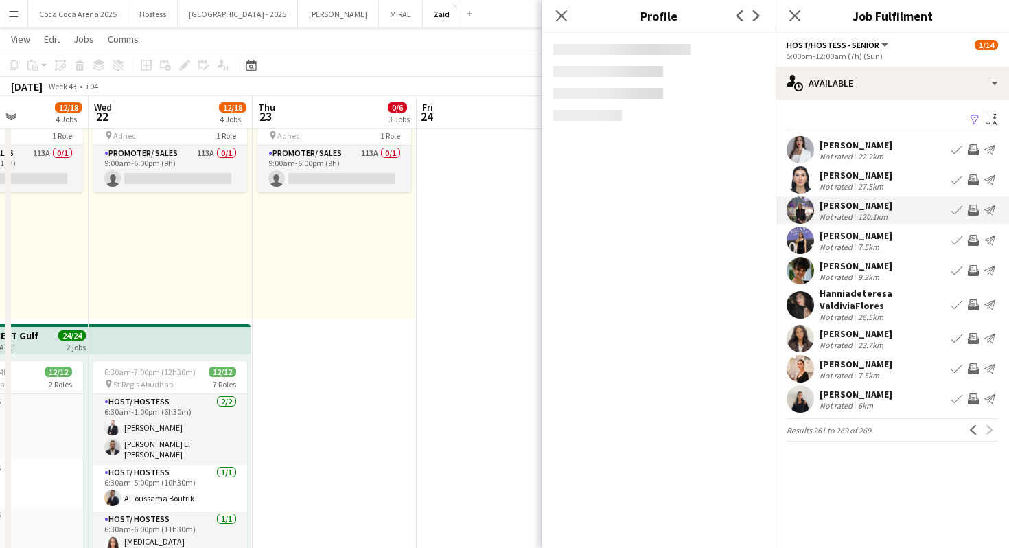
click at [862, 174] on div "Parichart Supachart" at bounding box center [856, 175] width 73 height 12
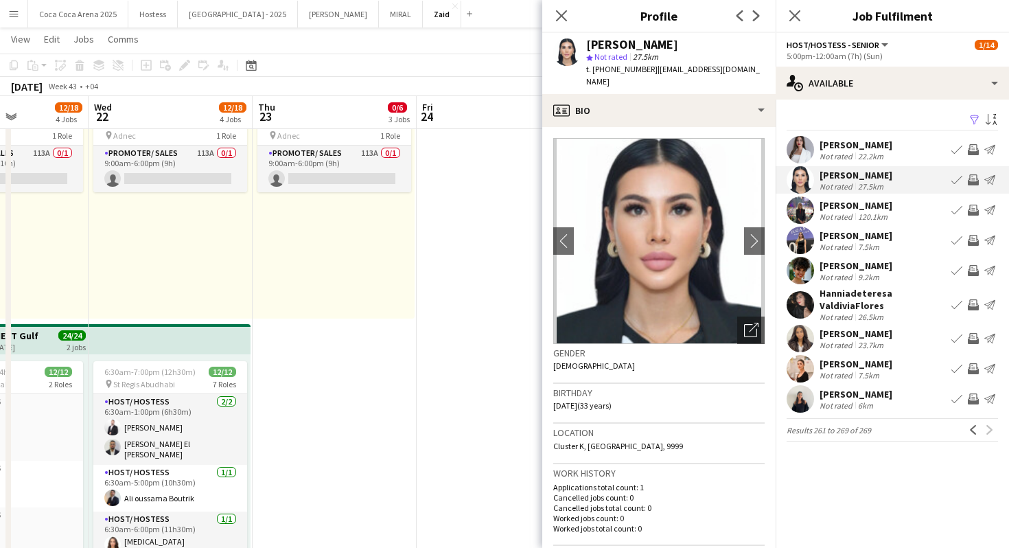
click at [873, 154] on div "22.2km" at bounding box center [870, 156] width 31 height 10
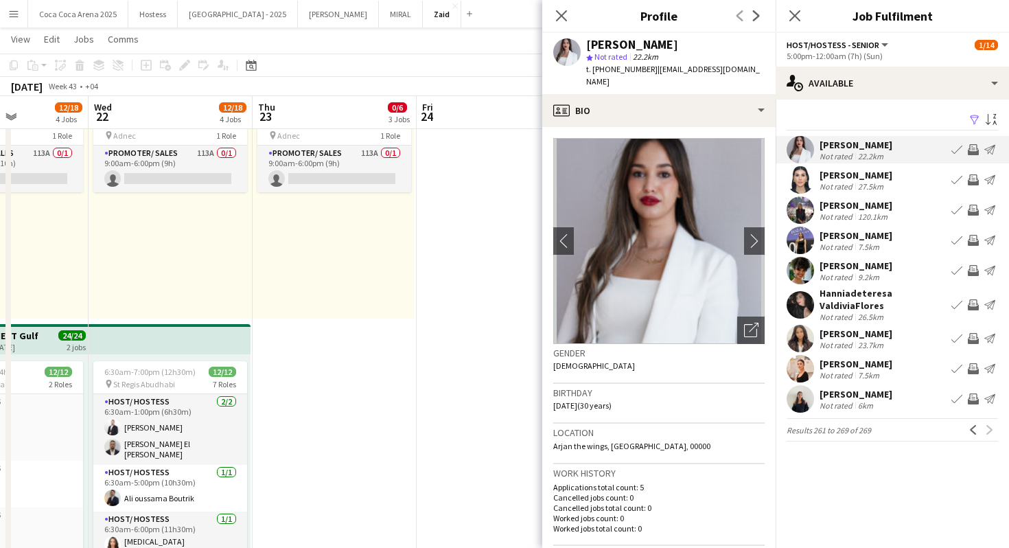
click at [395, 304] on div "9:00am-6:00pm (9h) 0/1 pin Adnec 1 Role Promoter/ Sales 113A 0/1 9:00am-6:00pm …" at bounding box center [334, 212] width 162 height 213
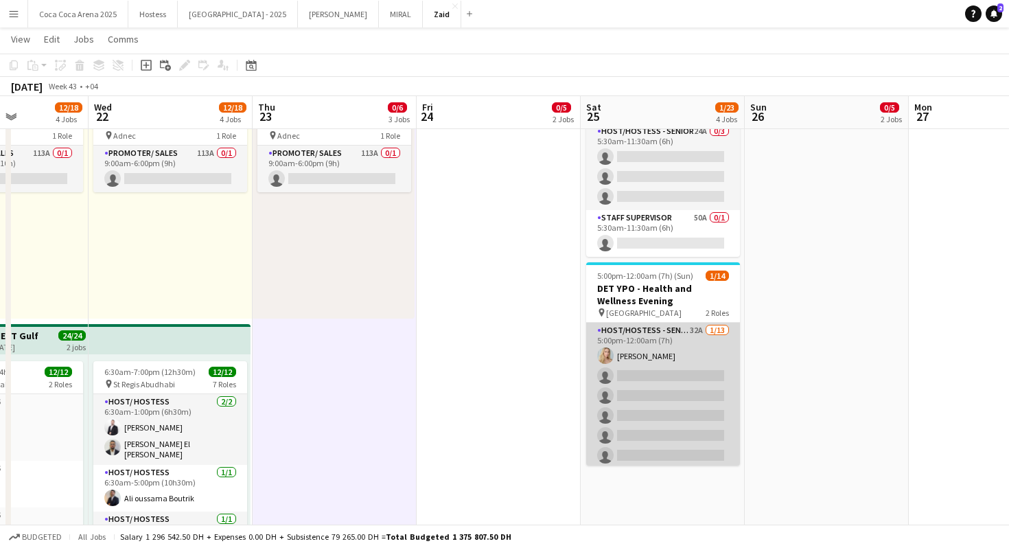
click at [689, 381] on app-card-role "Host/Hostess - Senior 32A [DATE] 5:00pm-12:00am (7h) [PERSON_NAME] single-neutr…" at bounding box center [663, 466] width 154 height 286
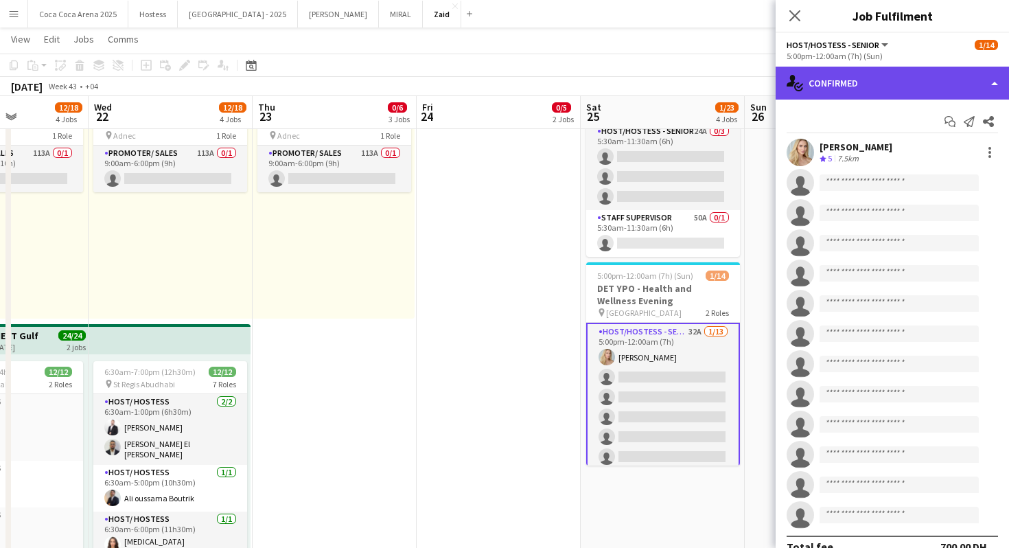
click at [918, 85] on div "single-neutral-actions-check-2 Confirmed" at bounding box center [892, 83] width 233 height 33
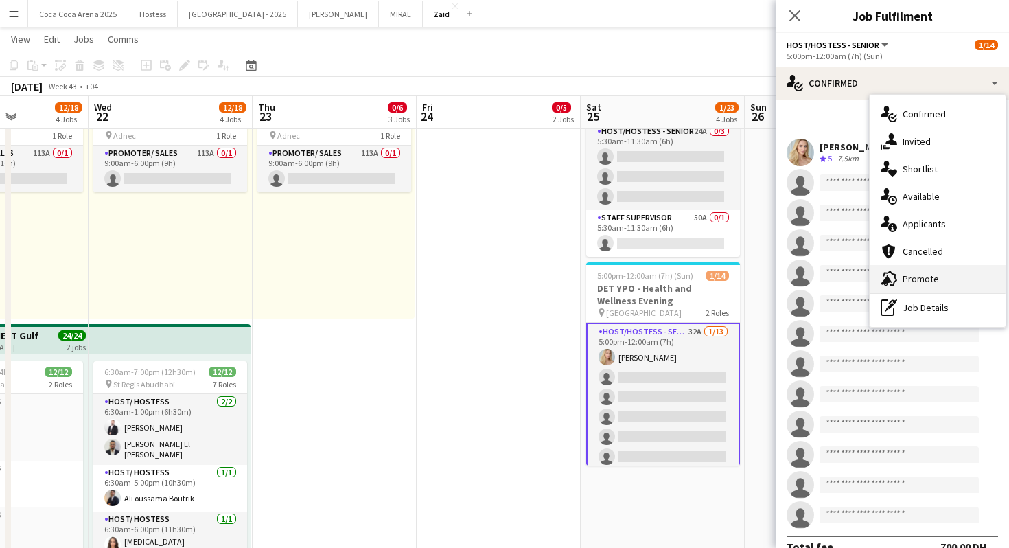
click at [942, 288] on div "advertising-megaphone Promote" at bounding box center [938, 278] width 136 height 27
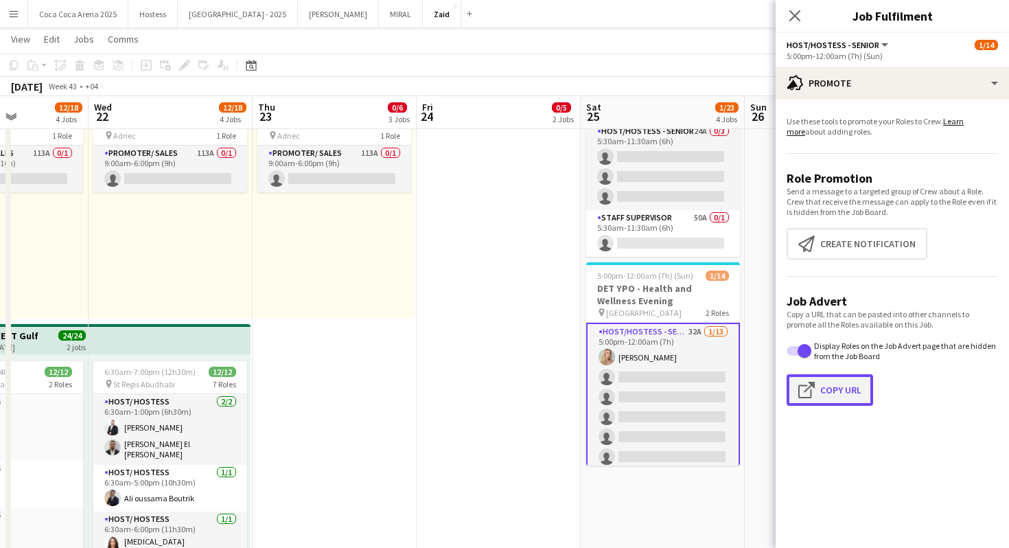
click at [815, 406] on button "Click to copy URL Copy Url" at bounding box center [830, 390] width 86 height 32
